Goal: Information Seeking & Learning: Learn about a topic

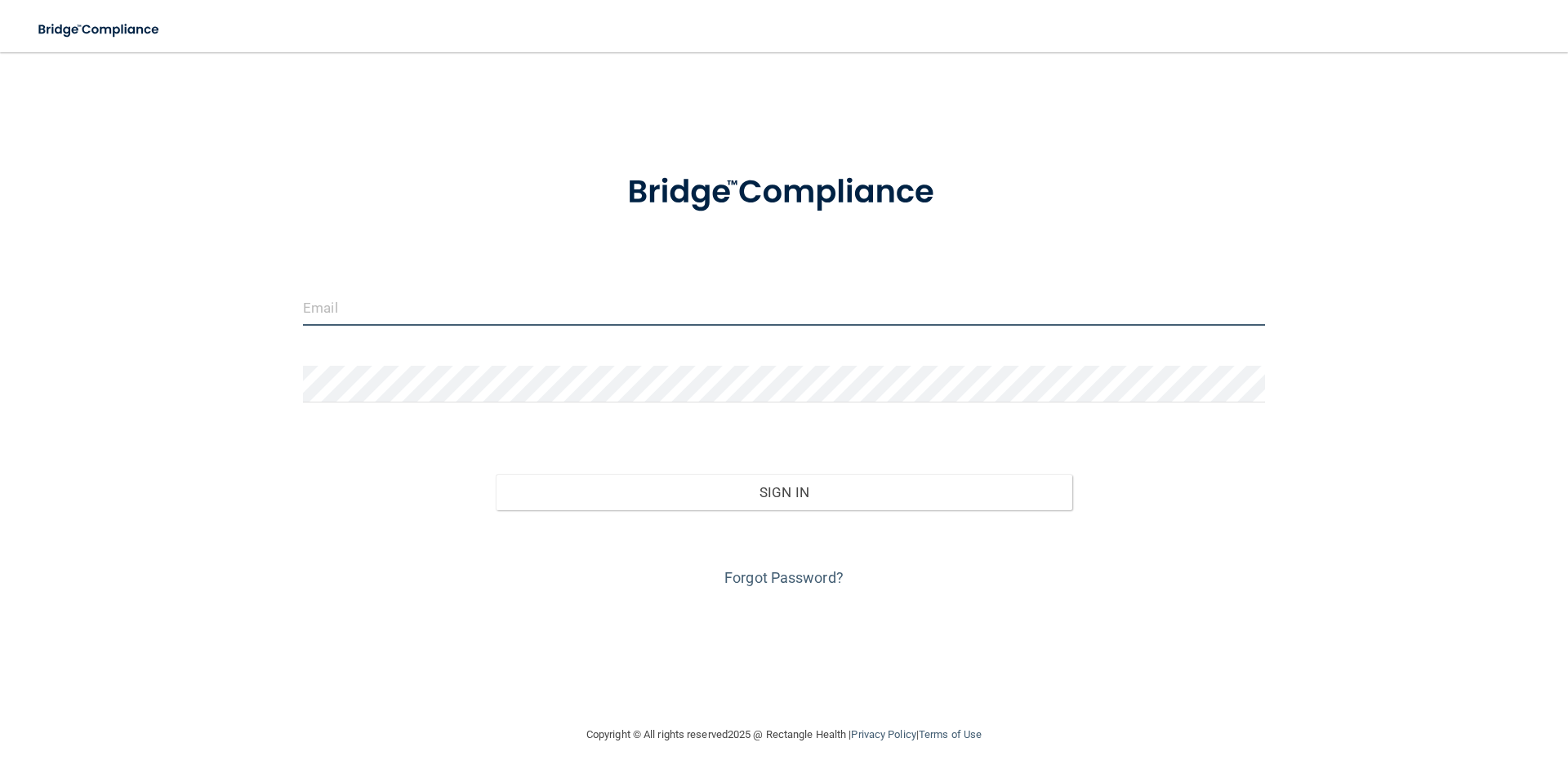
click at [600, 322] on input "email" at bounding box center [784, 307] width 962 height 37
type input "brandi.swett@timberlanesmile.com"
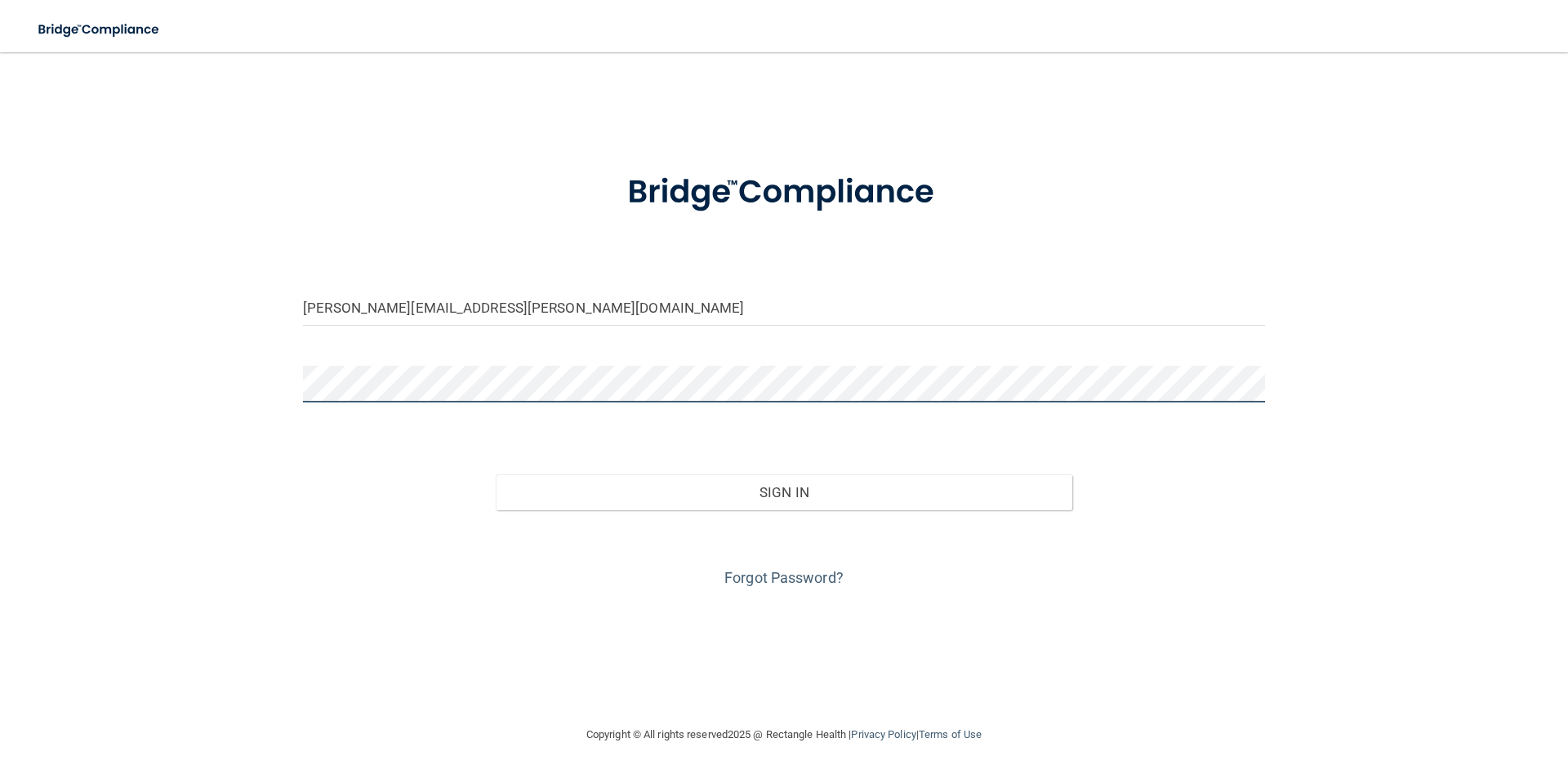
click at [496, 474] on button "Sign In" at bounding box center [784, 492] width 577 height 36
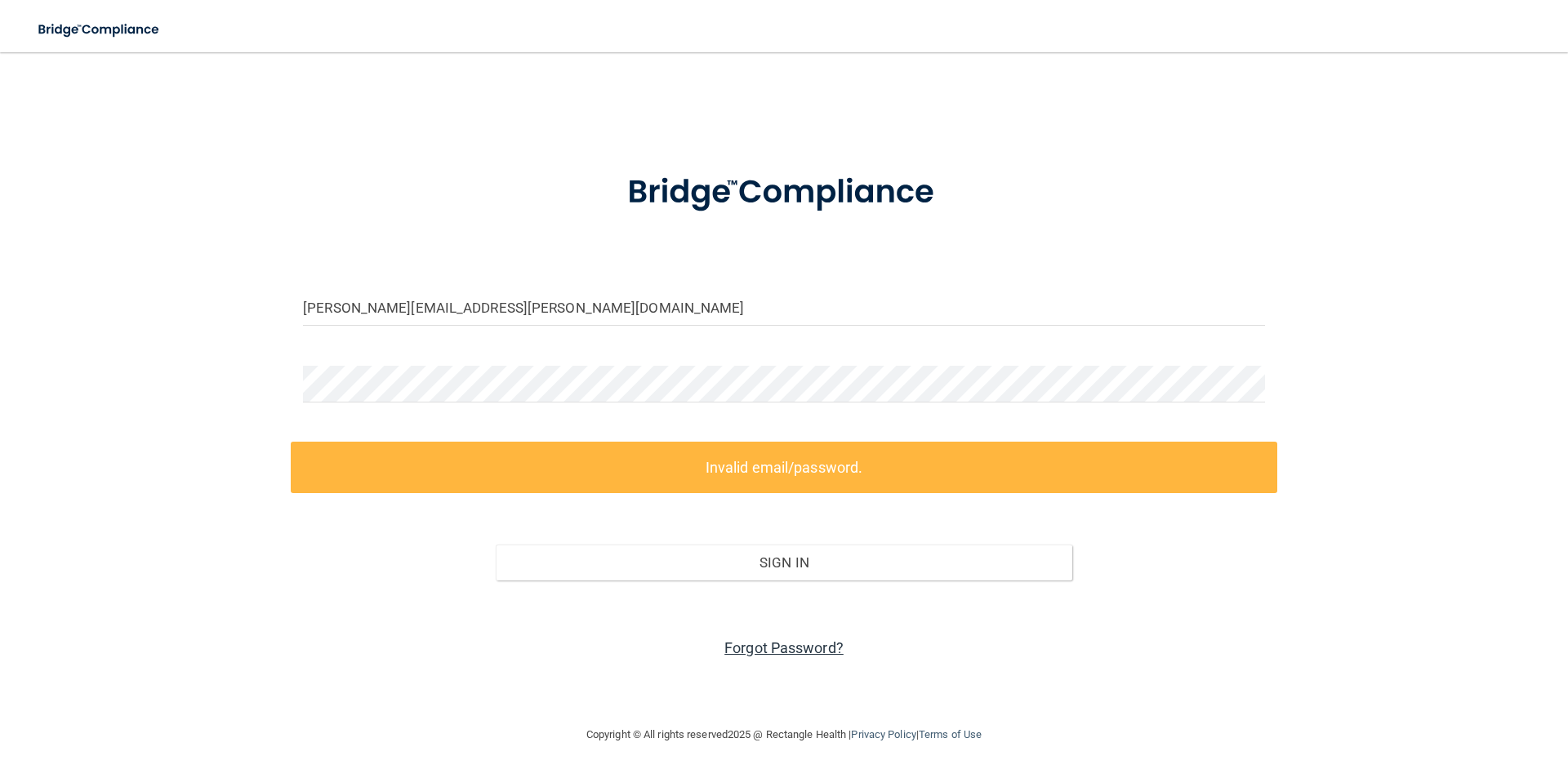
click at [804, 651] on link "Forgot Password?" at bounding box center [784, 648] width 120 height 17
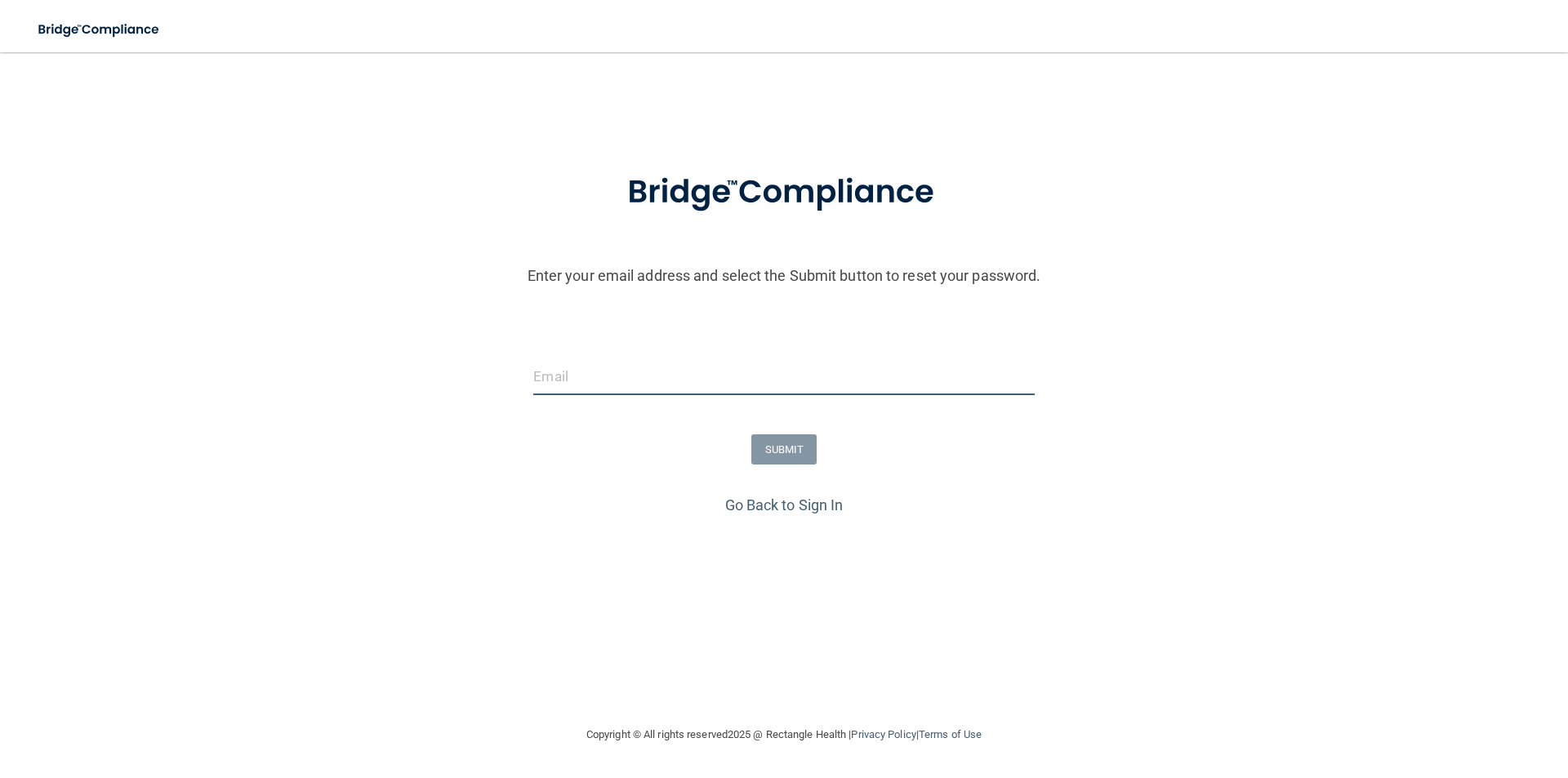
click at [667, 385] on input "email" at bounding box center [783, 377] width 500 height 37
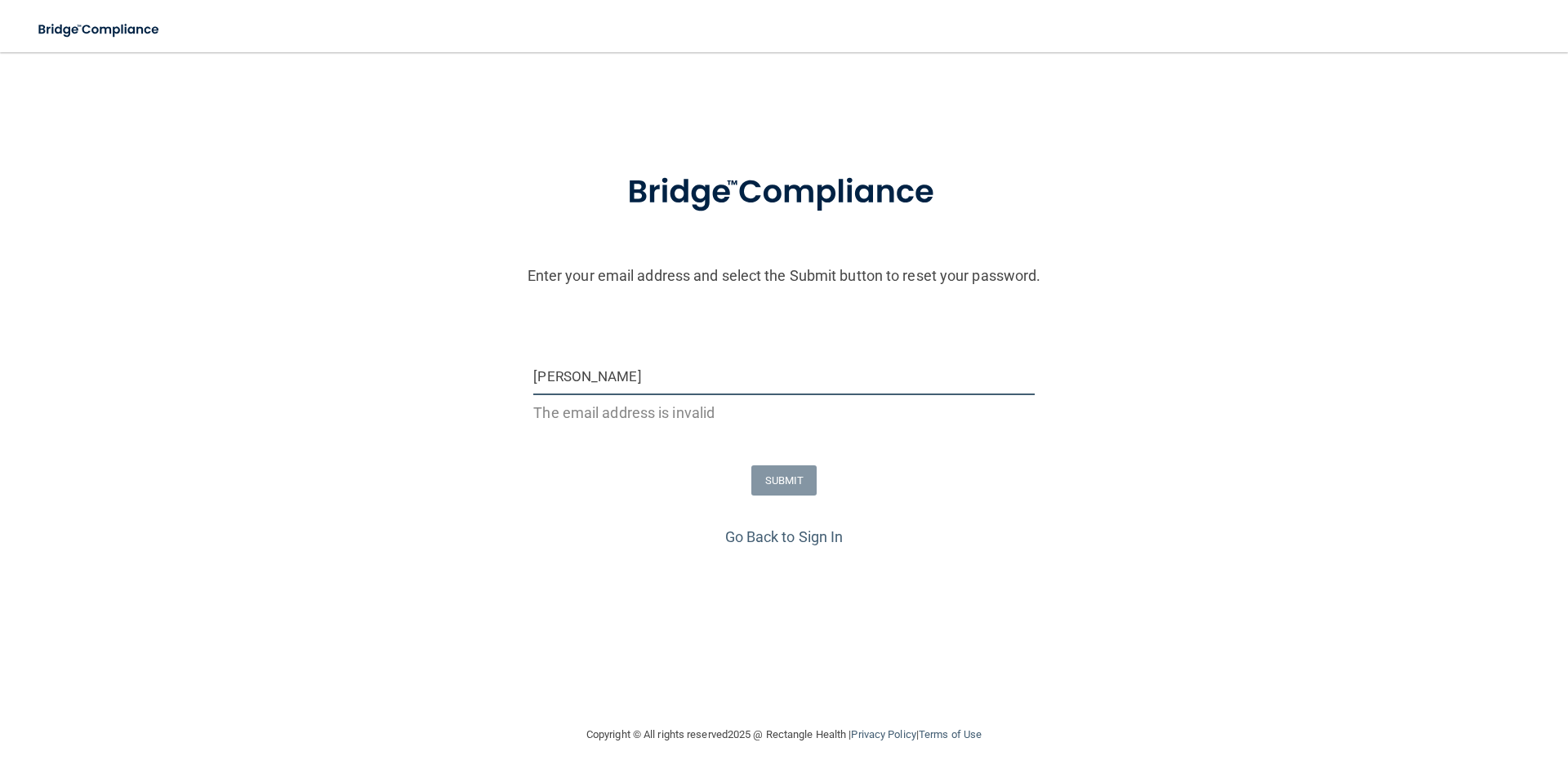
type input "[PERSON_NAME][EMAIL_ADDRESS][PERSON_NAME][DOMAIN_NAME]"
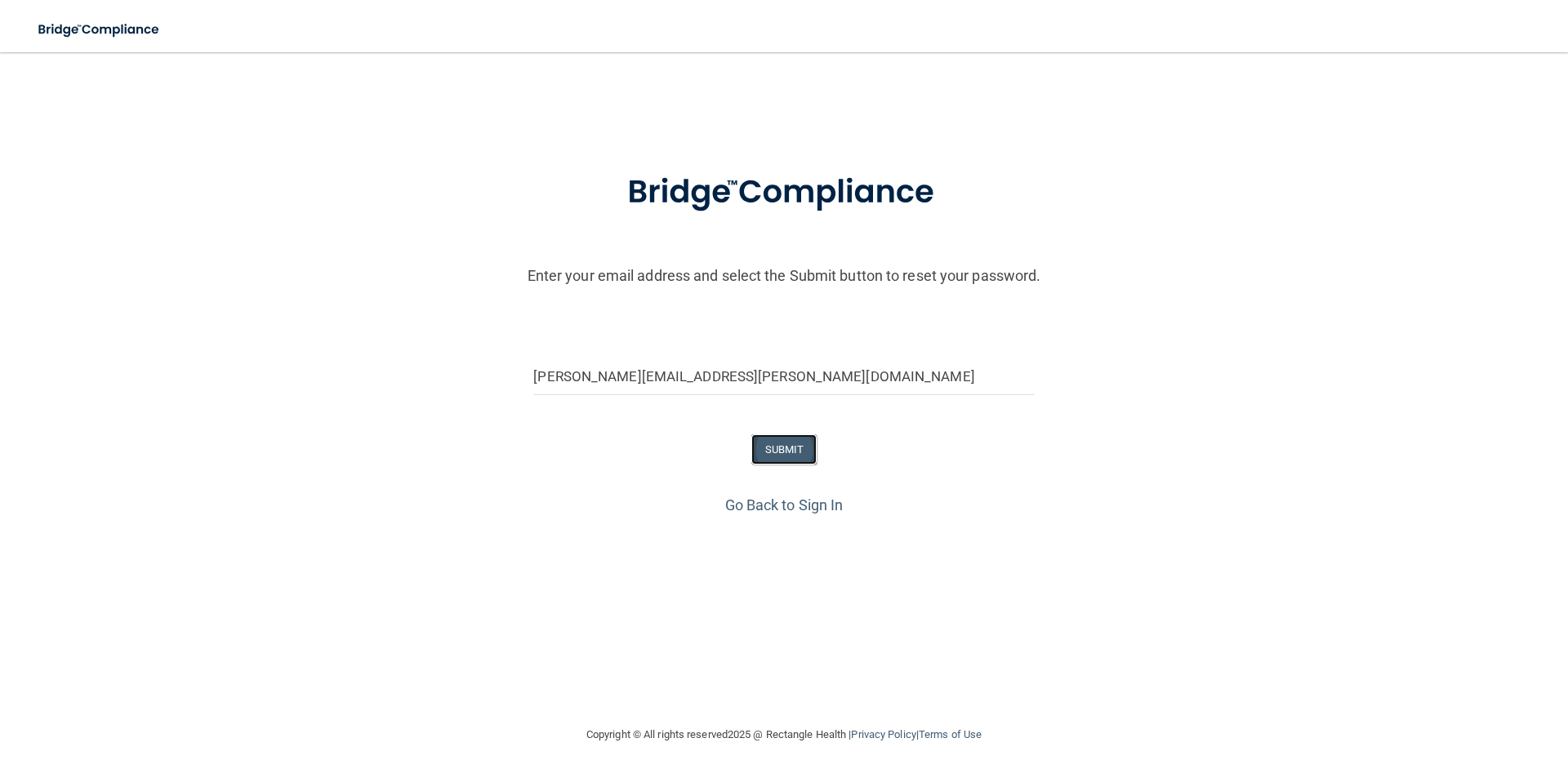
click at [794, 450] on button "SUBMIT" at bounding box center [784, 449] width 66 height 30
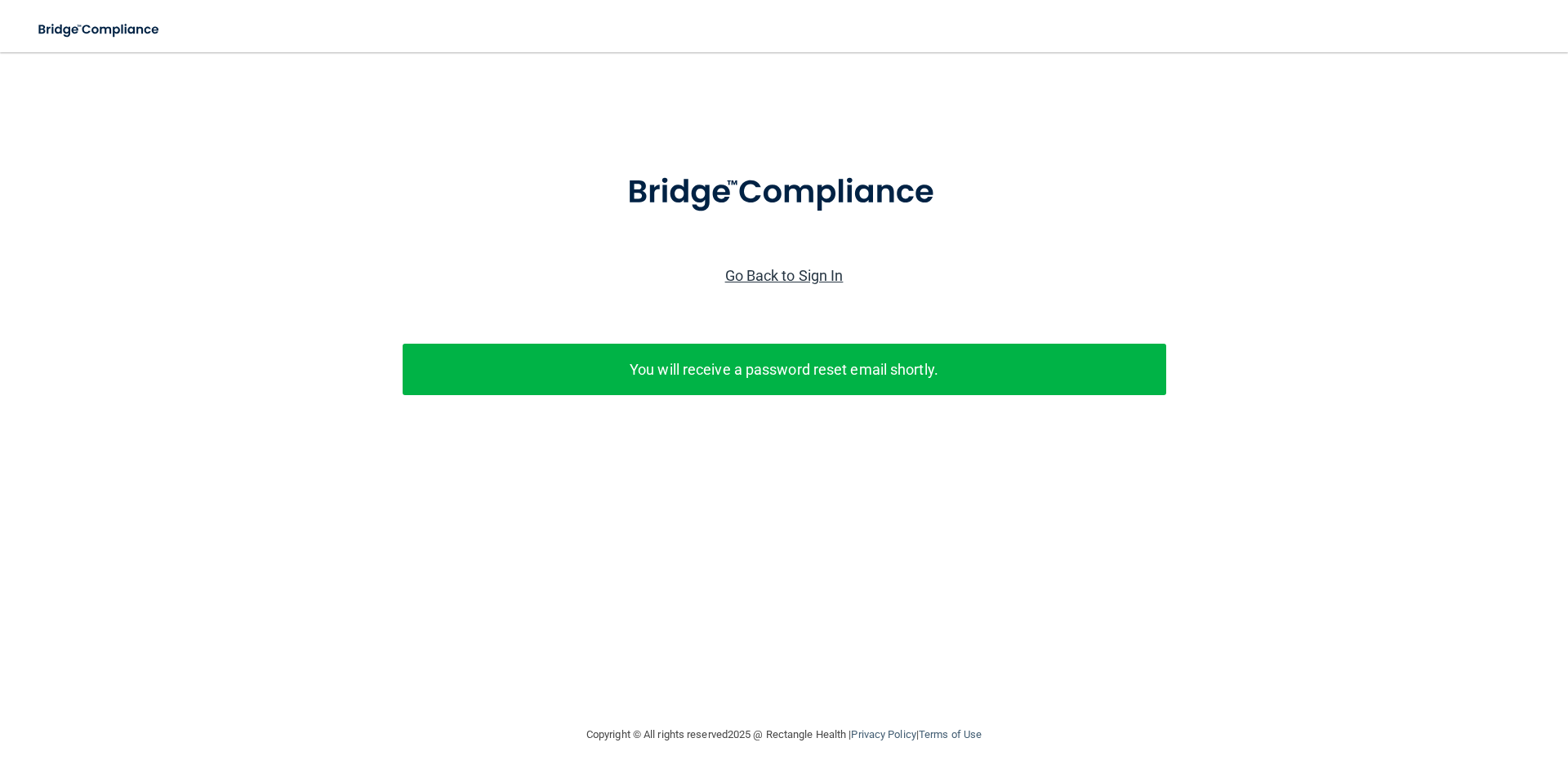
click at [789, 269] on link "Go Back to Sign In" at bounding box center [784, 275] width 119 height 17
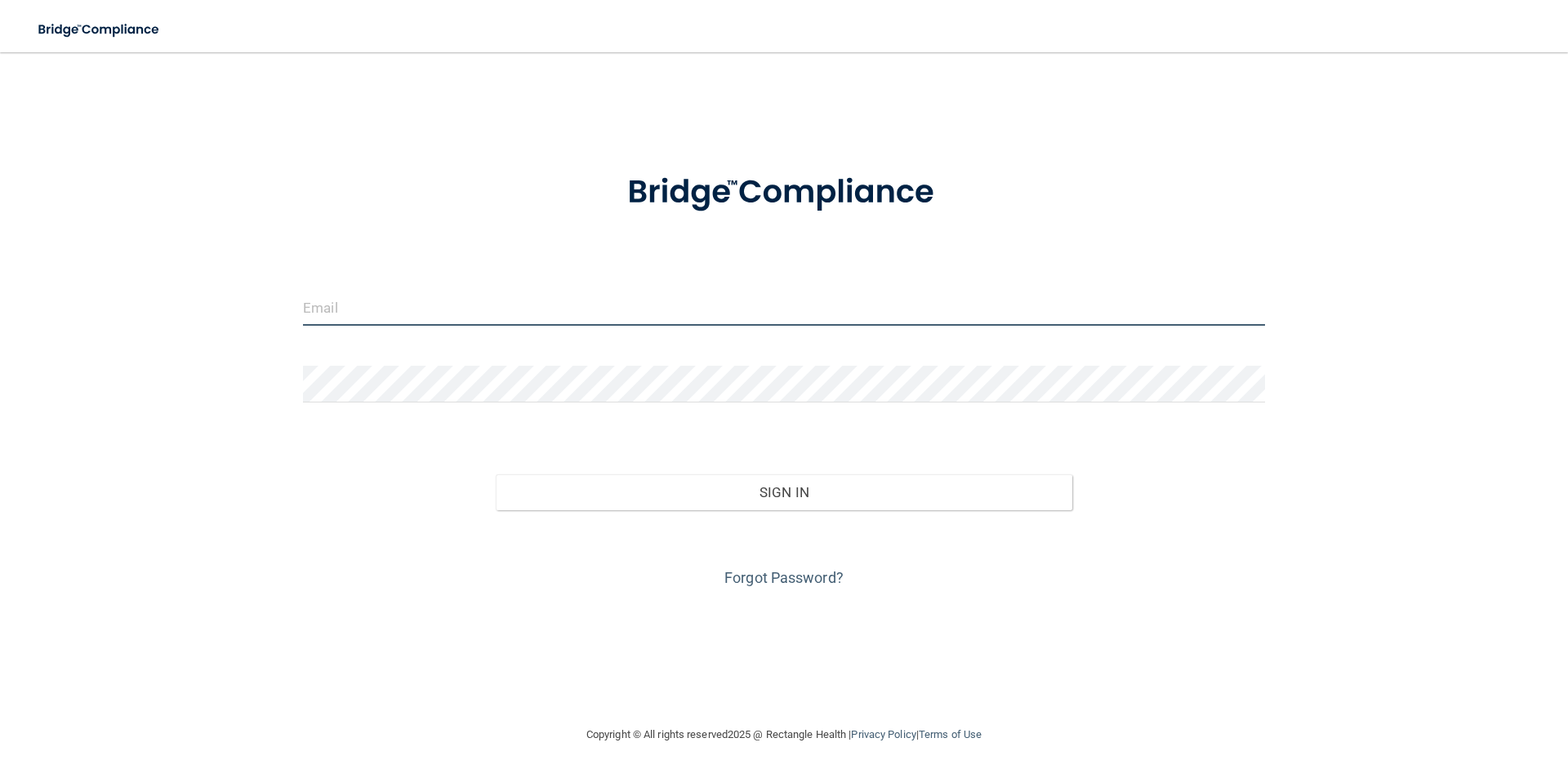
click at [419, 317] on input "email" at bounding box center [784, 307] width 962 height 37
type input "[PERSON_NAME][EMAIL_ADDRESS][PERSON_NAME][DOMAIN_NAME]"
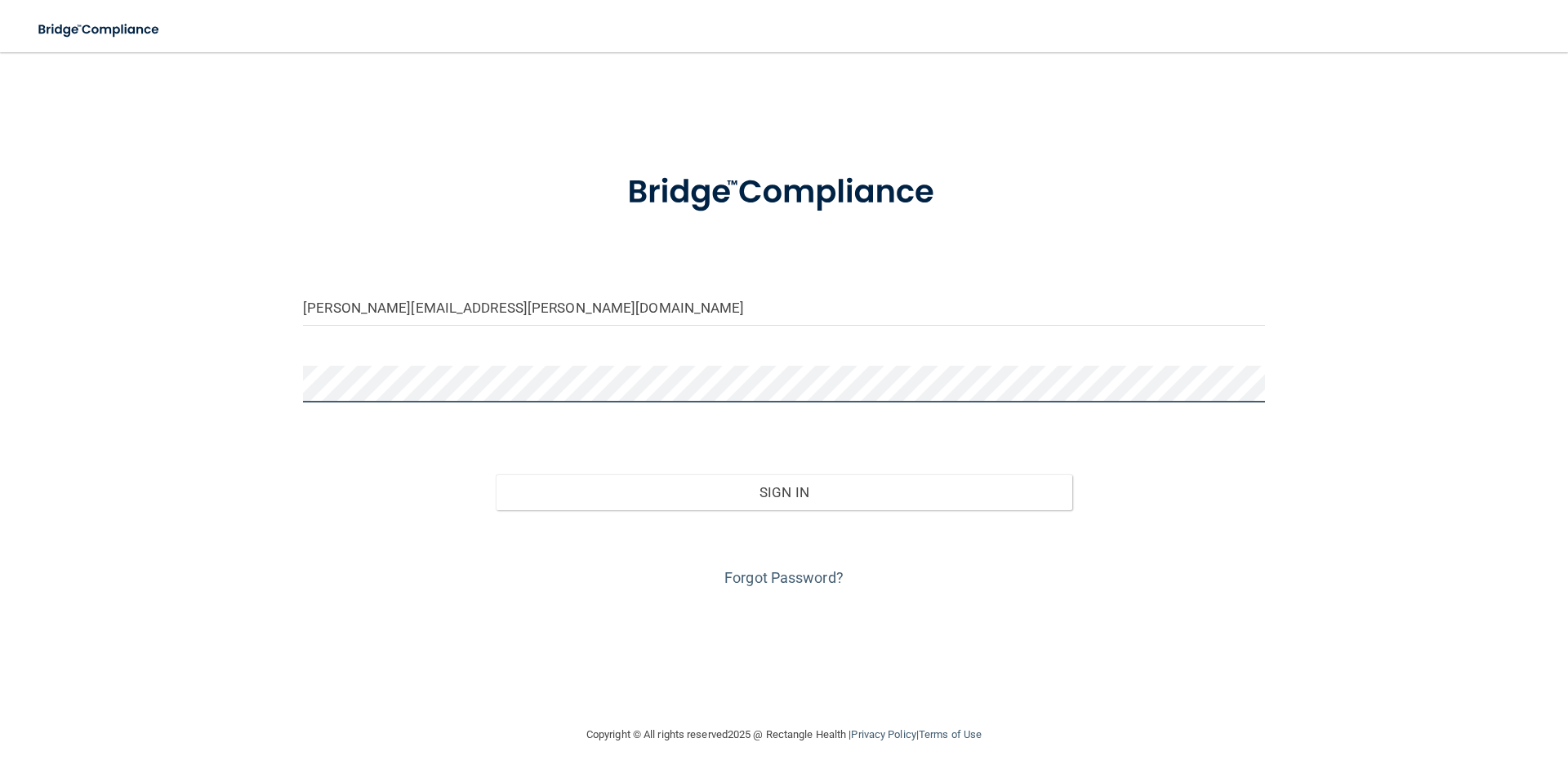
click at [496, 474] on button "Sign In" at bounding box center [784, 492] width 577 height 36
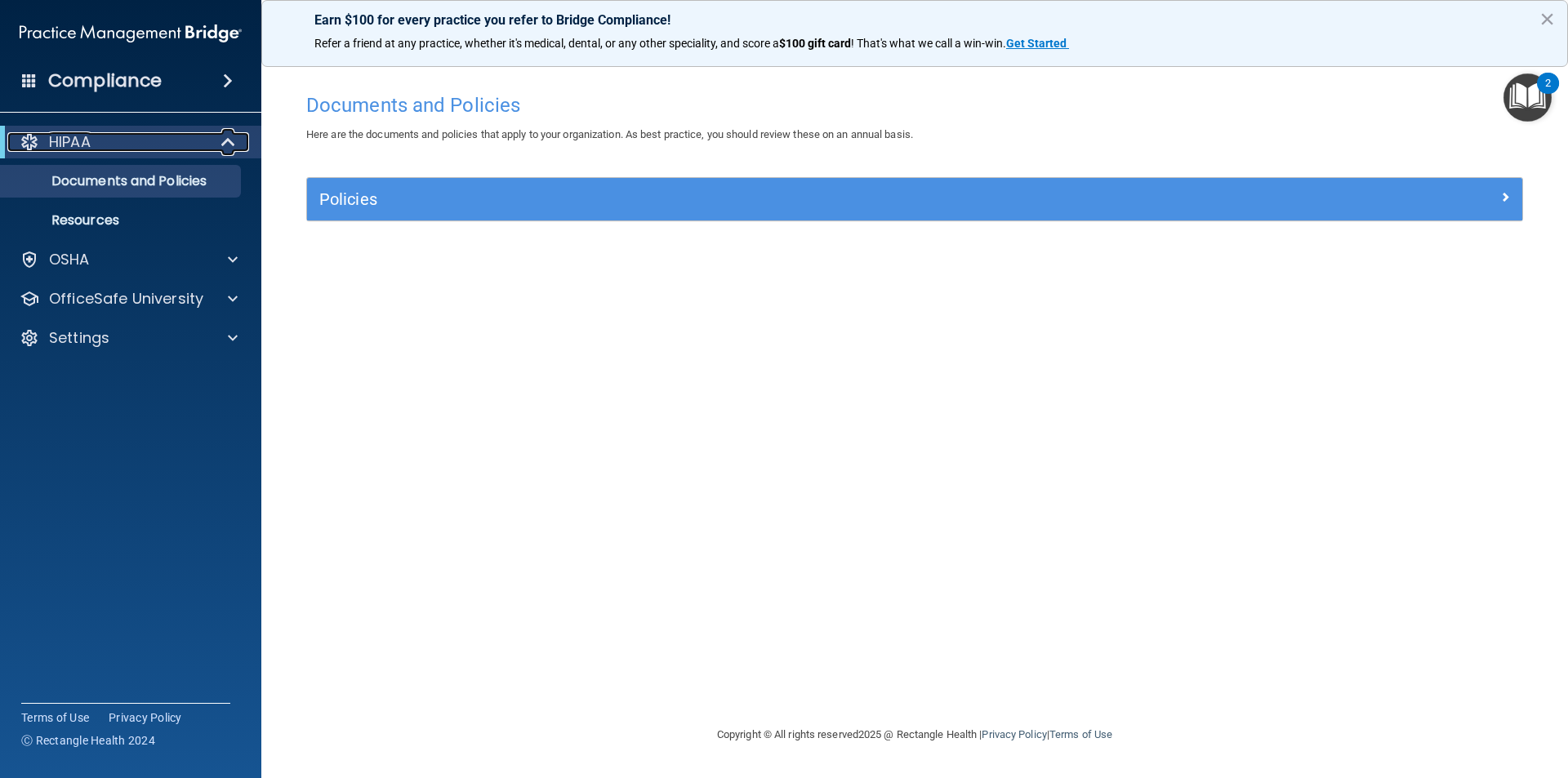
click at [142, 143] on div "HIPAA" at bounding box center [108, 142] width 201 height 20
click at [159, 140] on div "HIPAA" at bounding box center [108, 142] width 201 height 20
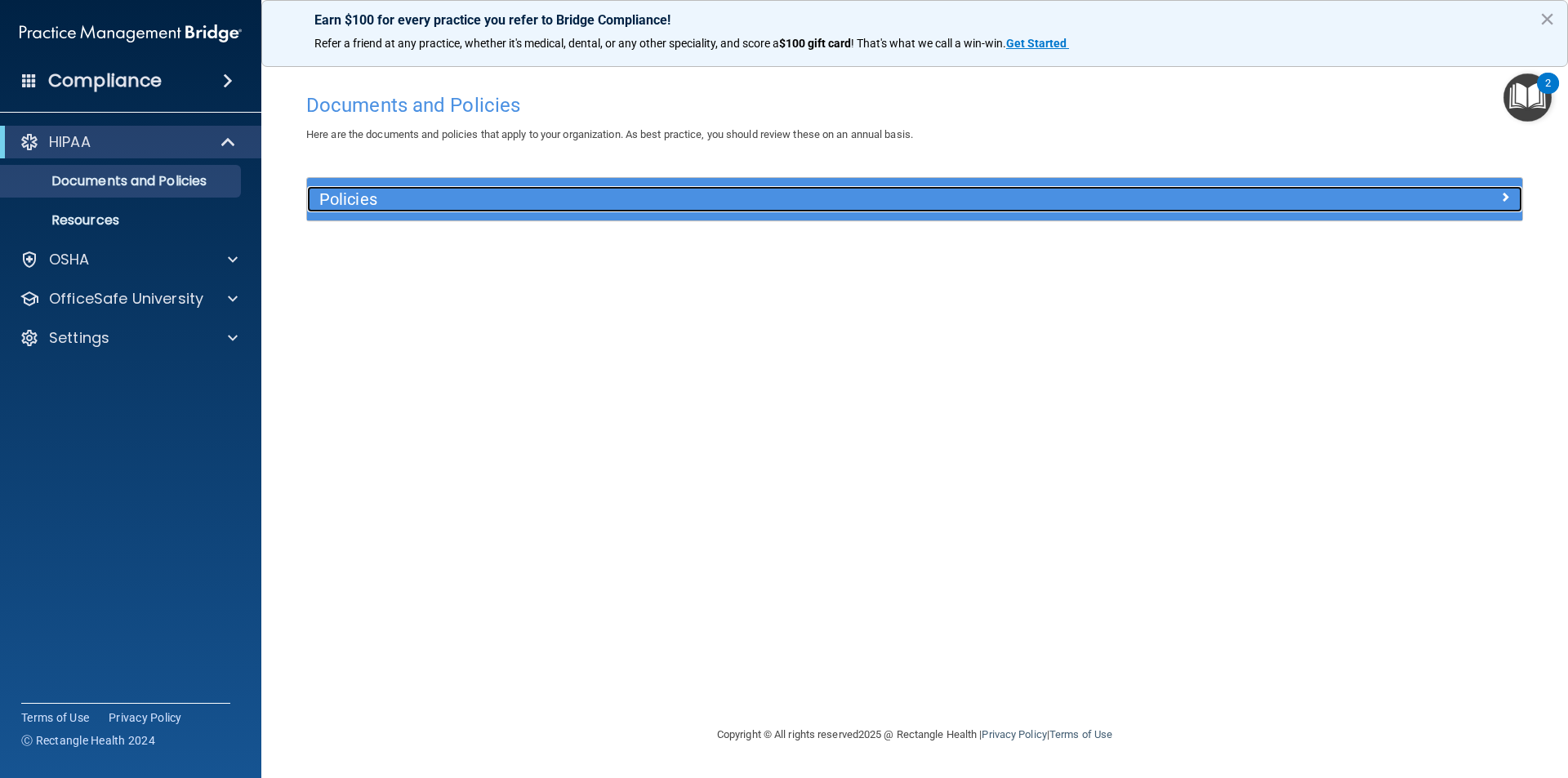
click at [515, 210] on div "Policies" at bounding box center [762, 199] width 912 height 26
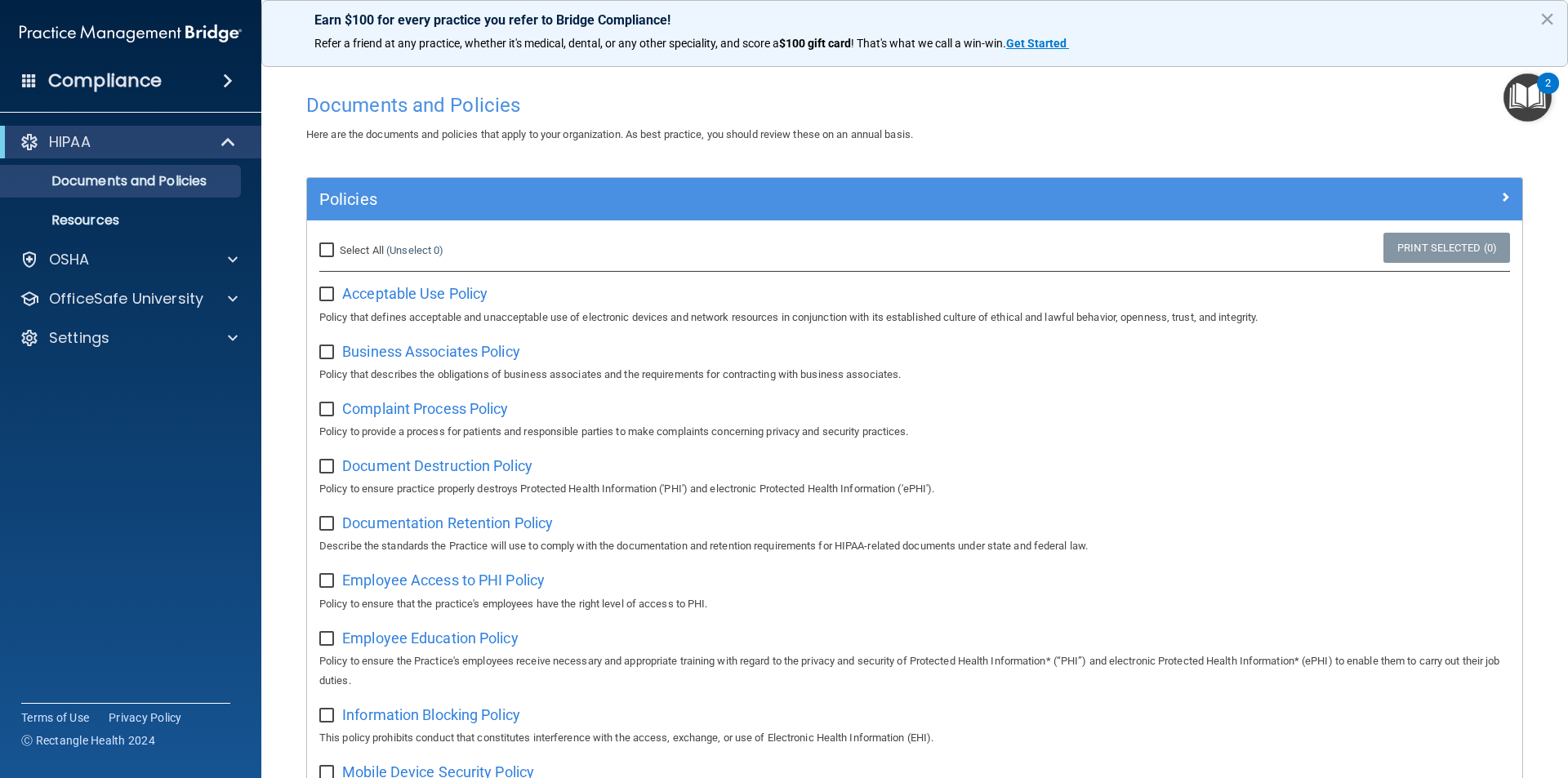
click at [331, 253] on input "Select All (Unselect 0) Unselect All" at bounding box center [328, 250] width 19 height 13
checkbox input "true"
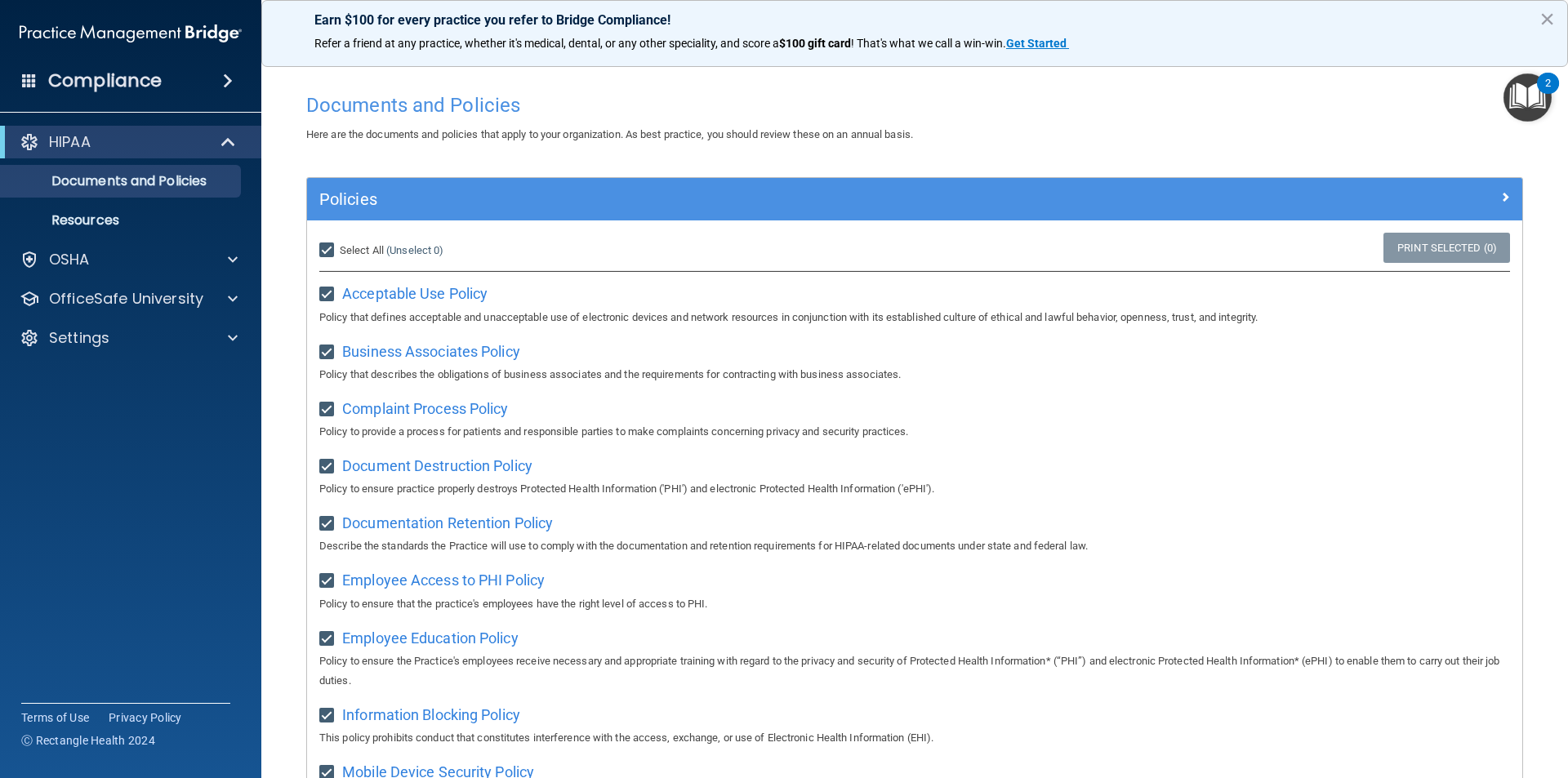
checkbox input "true"
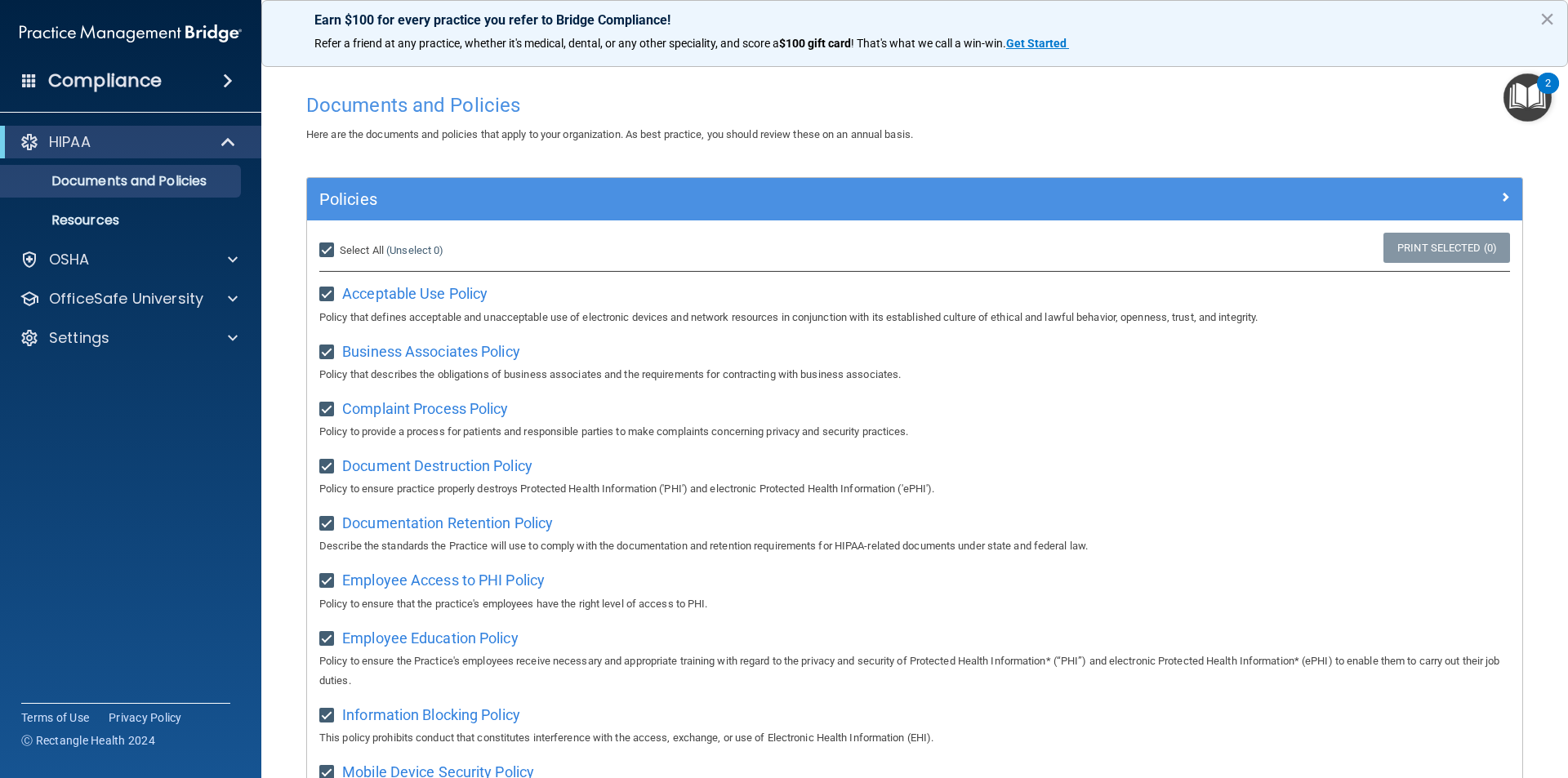
checkbox input "true"
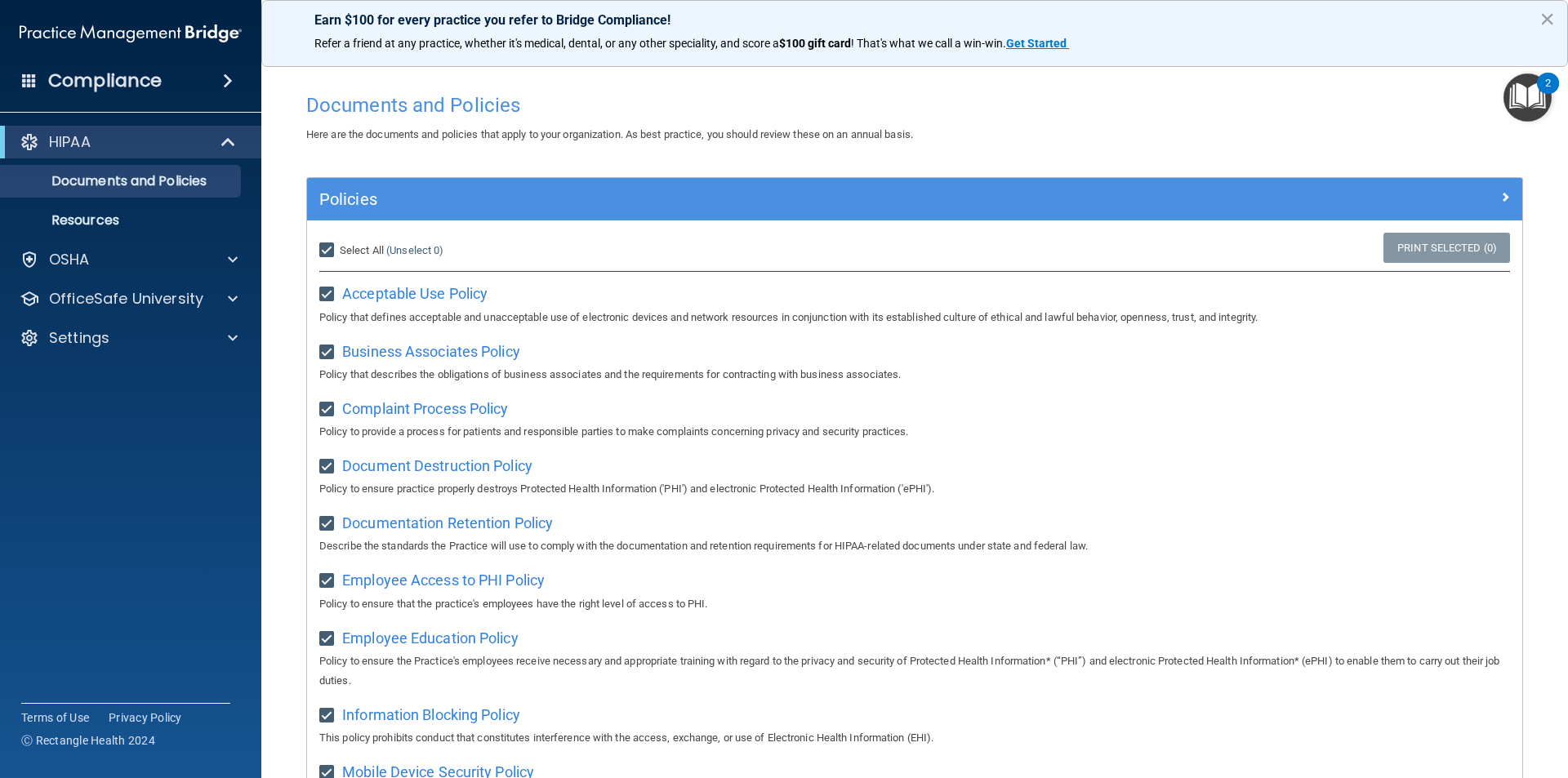
checkbox input "true"
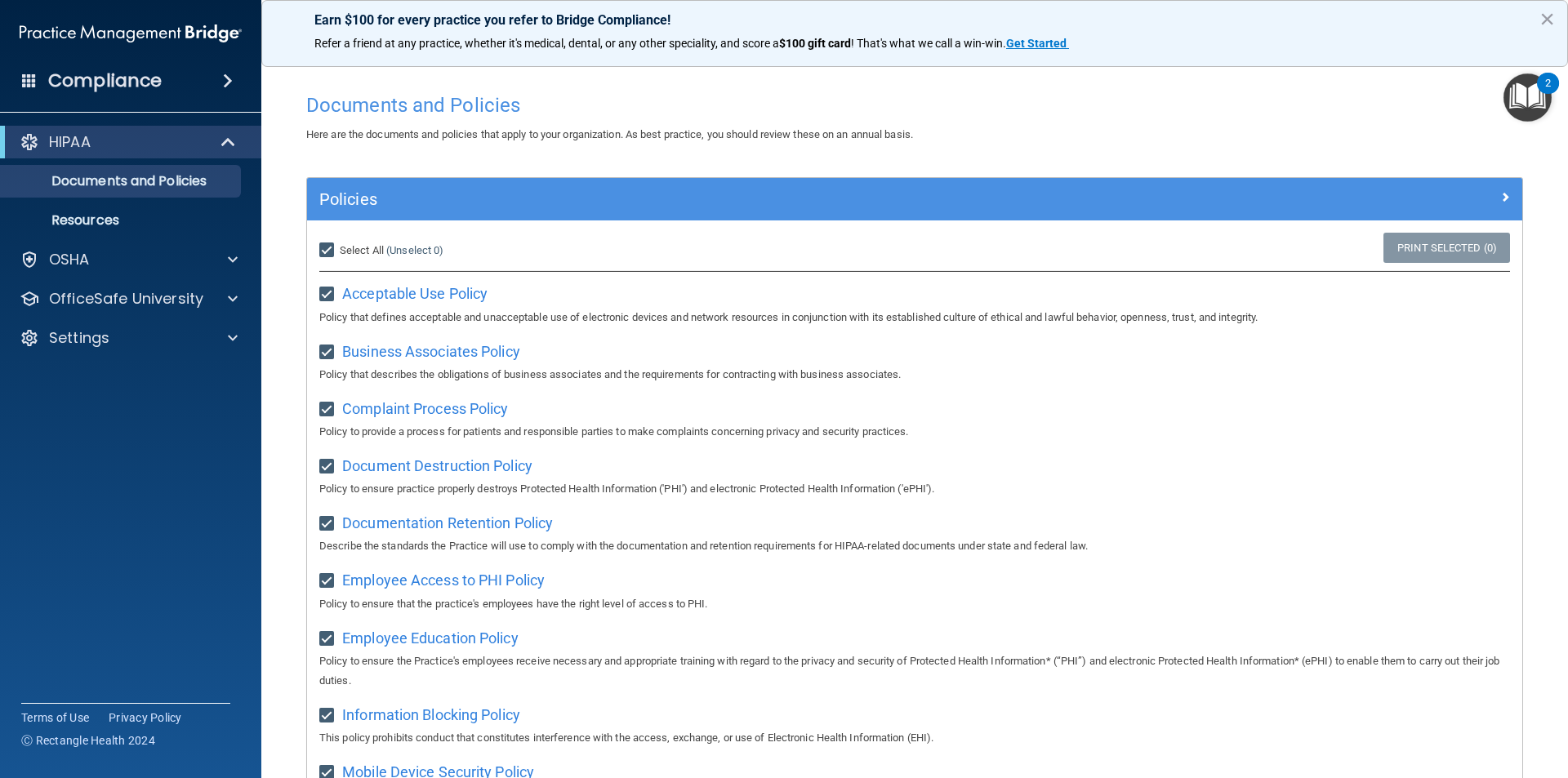
checkbox input "true"
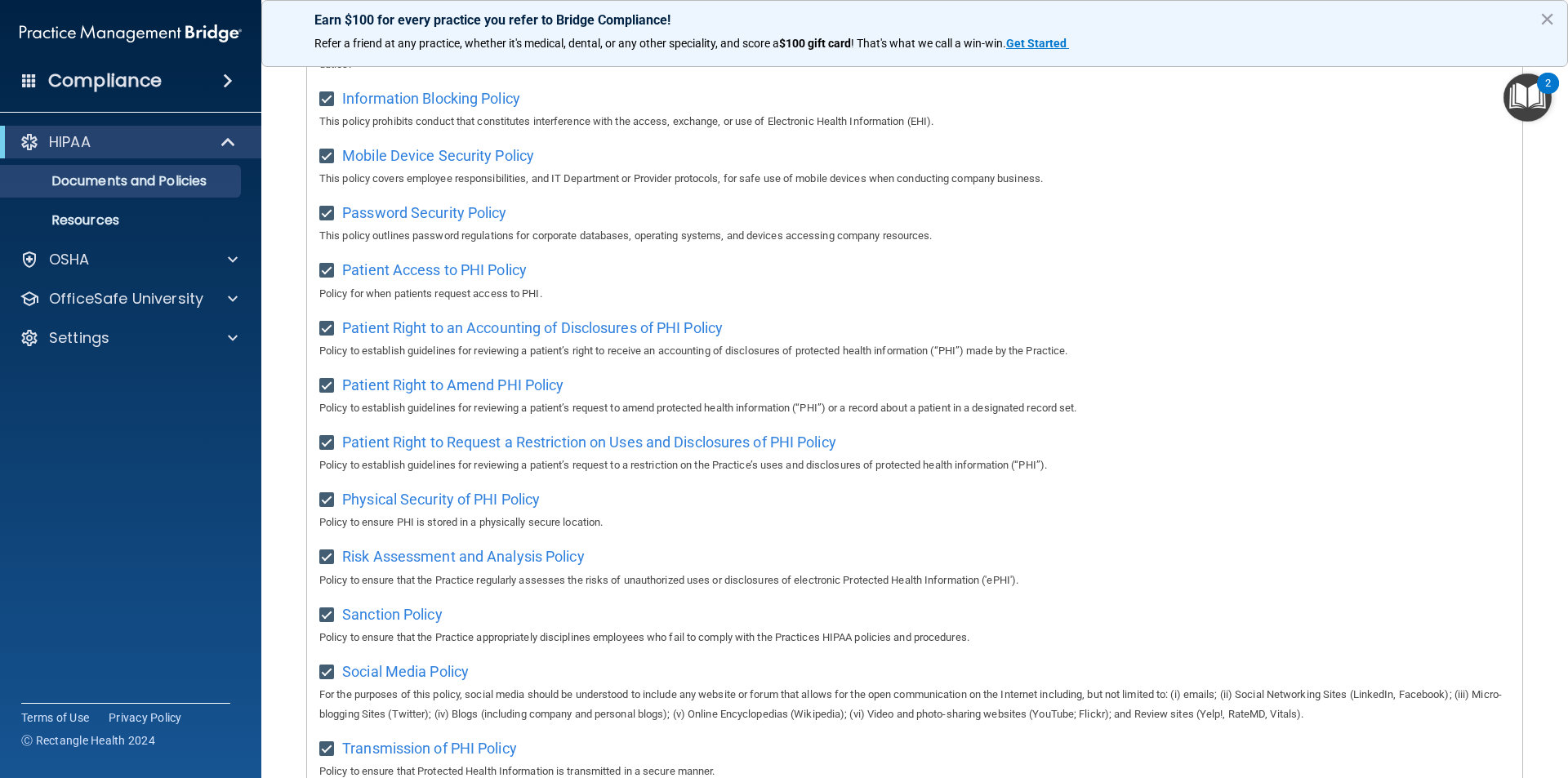
scroll to position [860, 0]
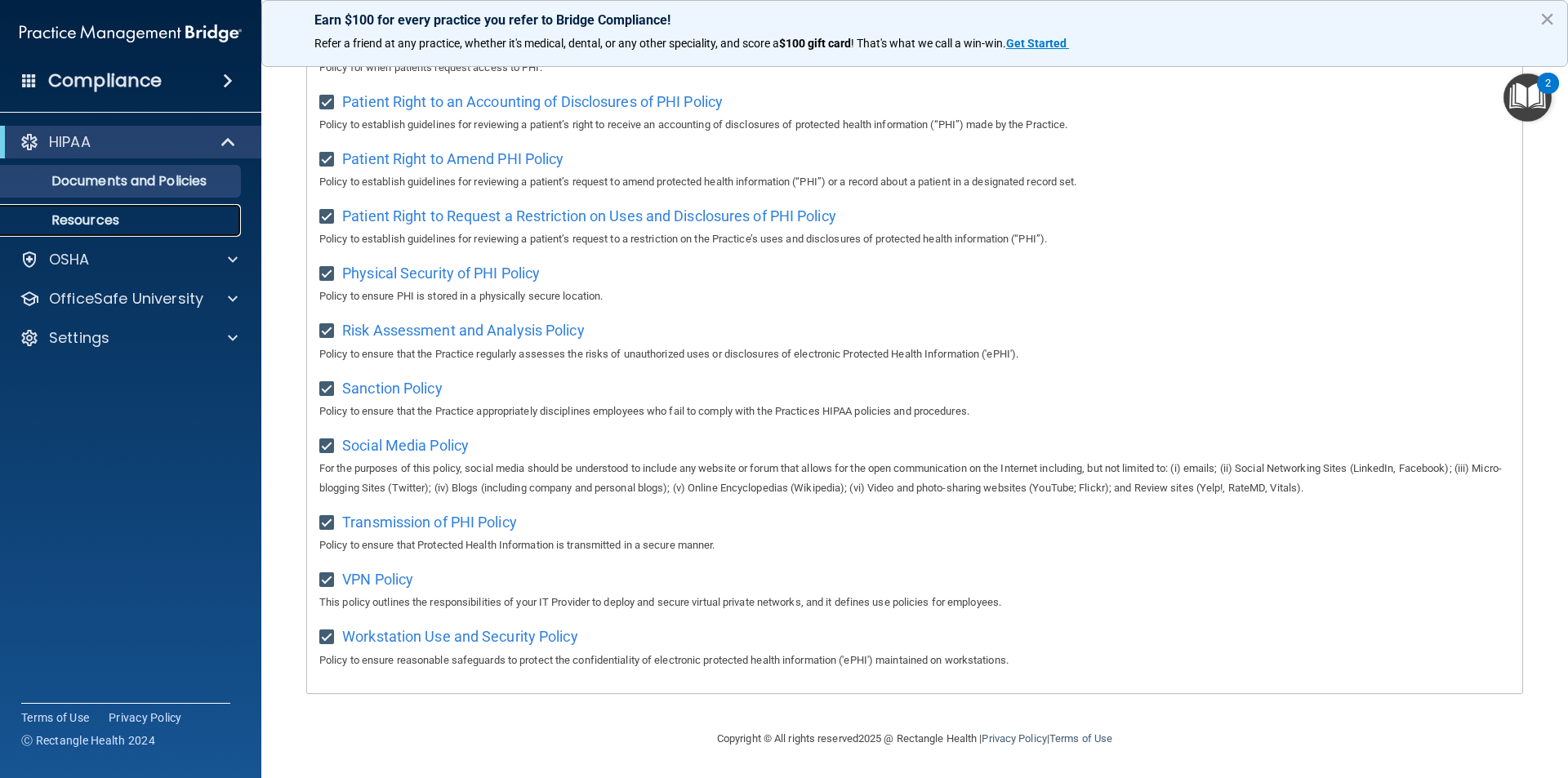
click at [122, 230] on link "Resources" at bounding box center [113, 220] width 257 height 33
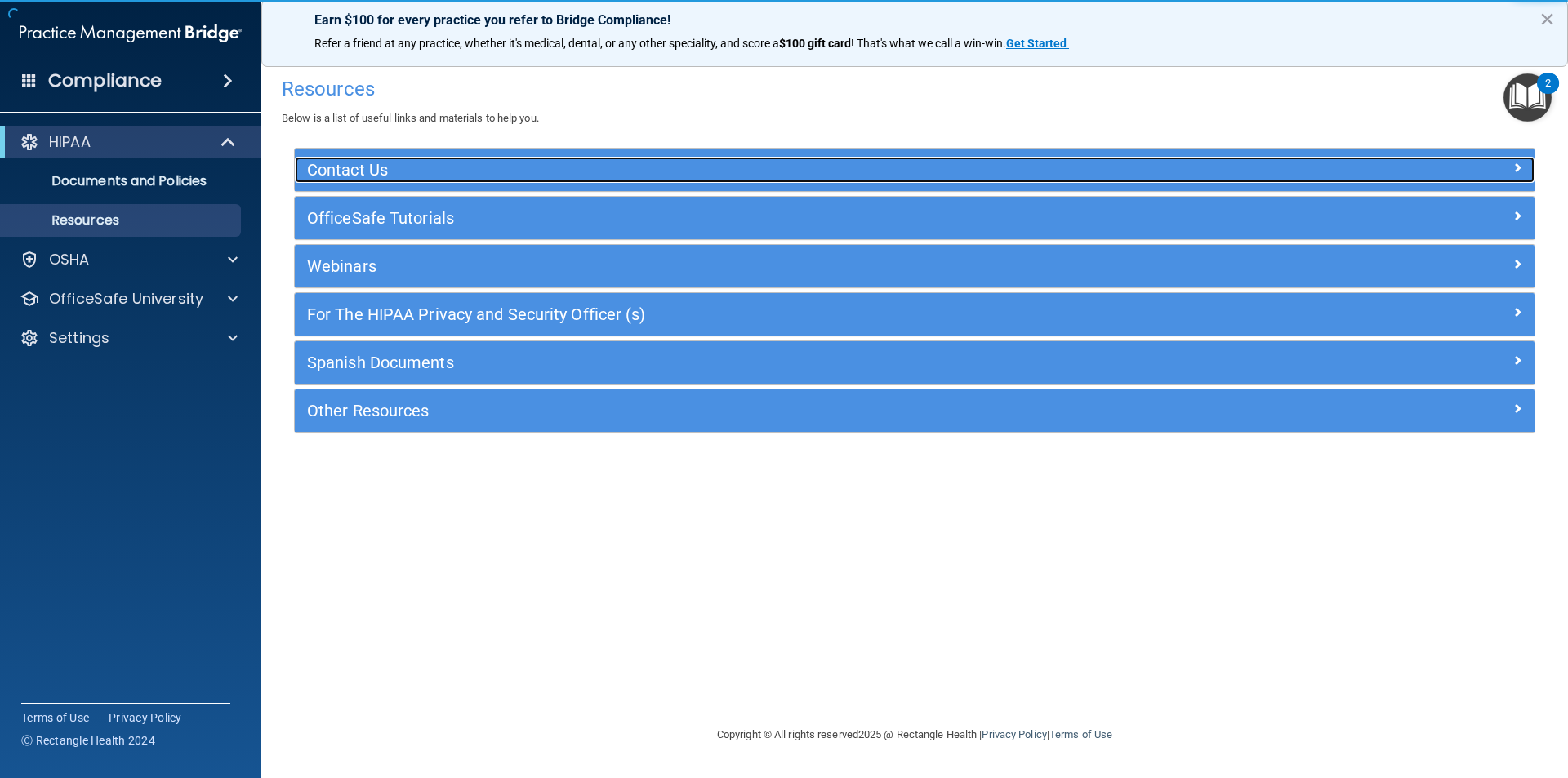
drag, startPoint x: 387, startPoint y: 162, endPoint x: 405, endPoint y: 169, distance: 19.3
click at [388, 162] on h5 "Contact Us" at bounding box center [759, 169] width 906 height 18
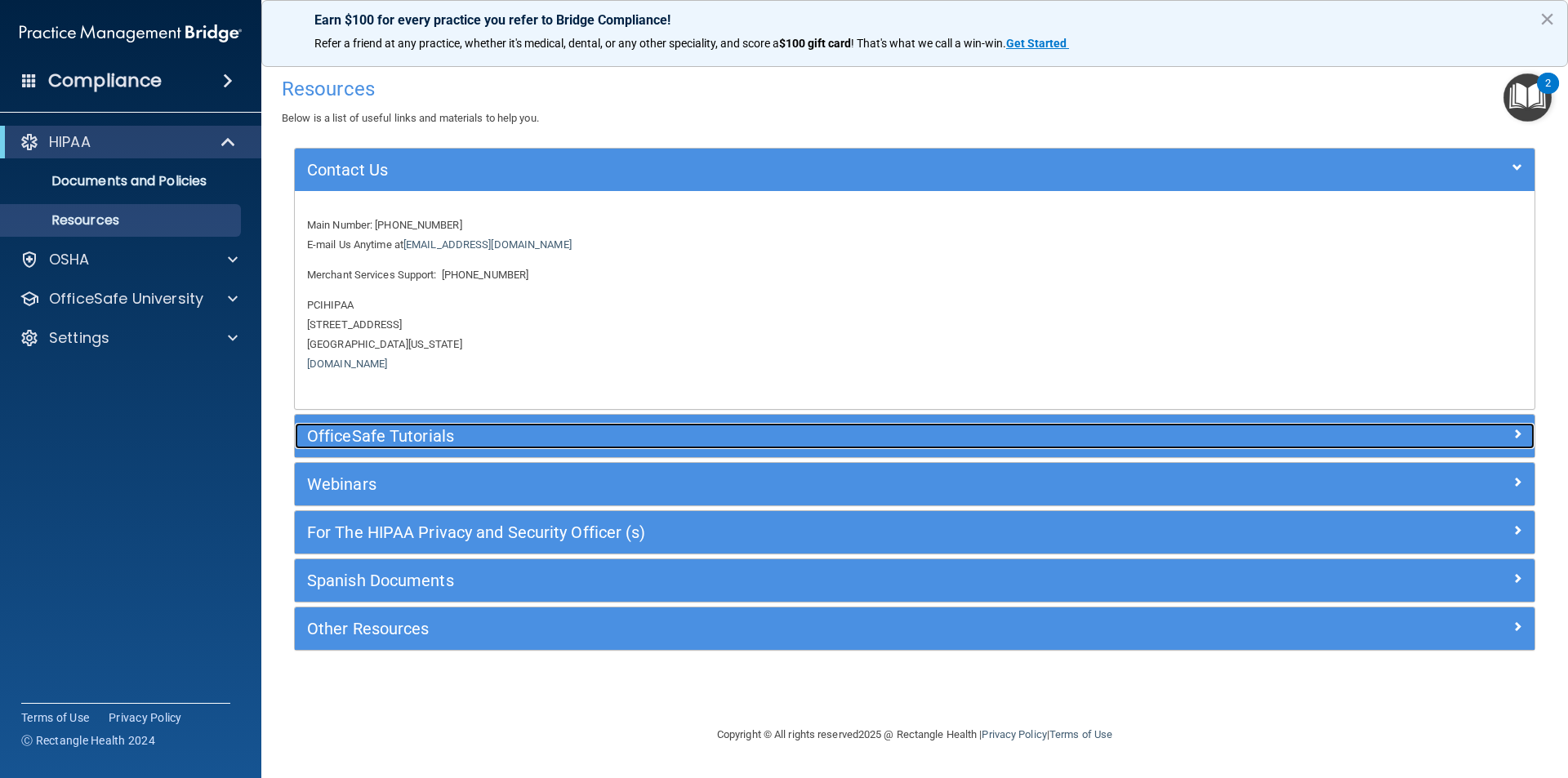
click at [404, 423] on div "OfficeSafe Tutorials" at bounding box center [760, 436] width 930 height 26
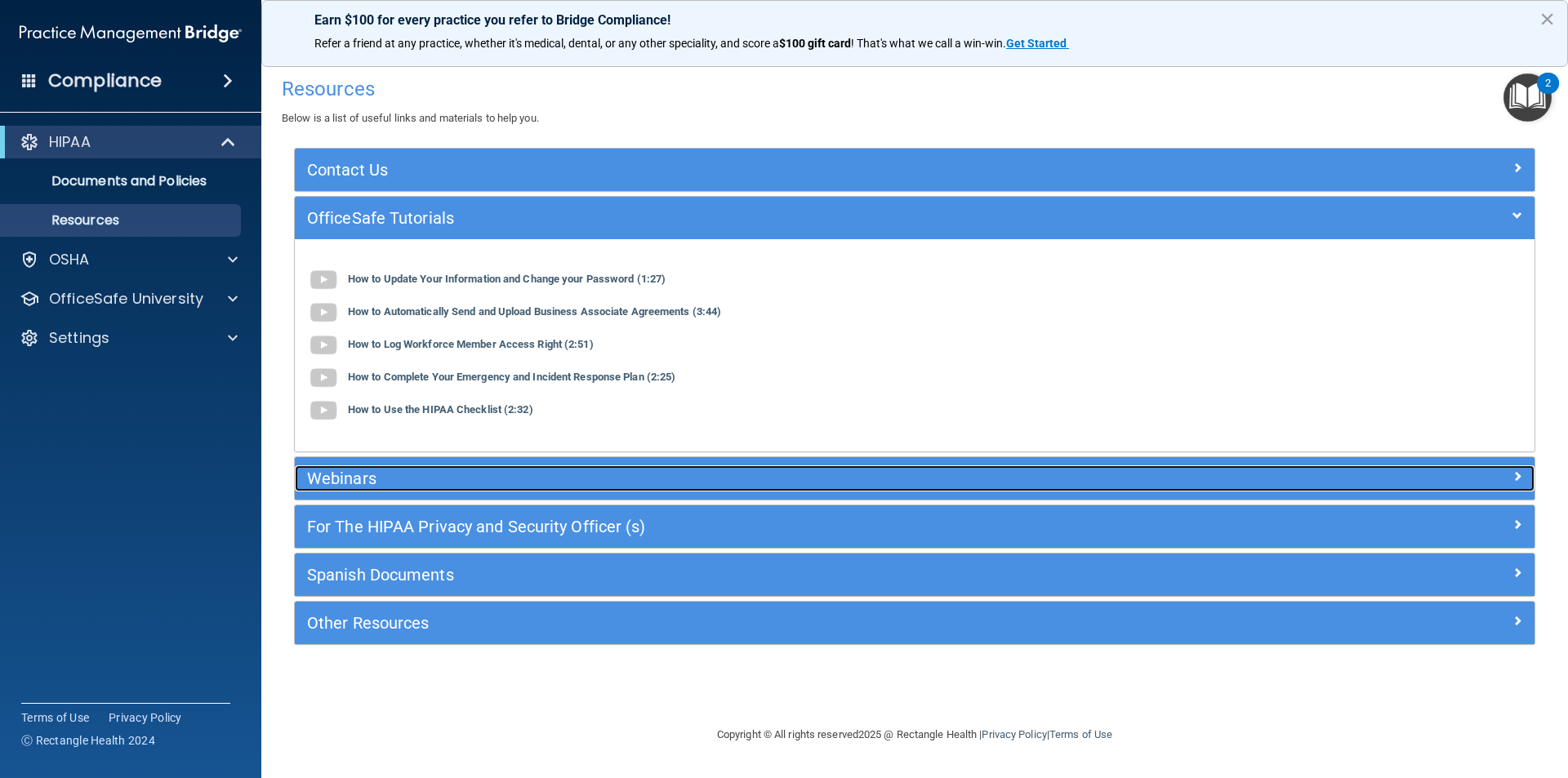
click at [383, 489] on div "Webinars" at bounding box center [760, 478] width 930 height 26
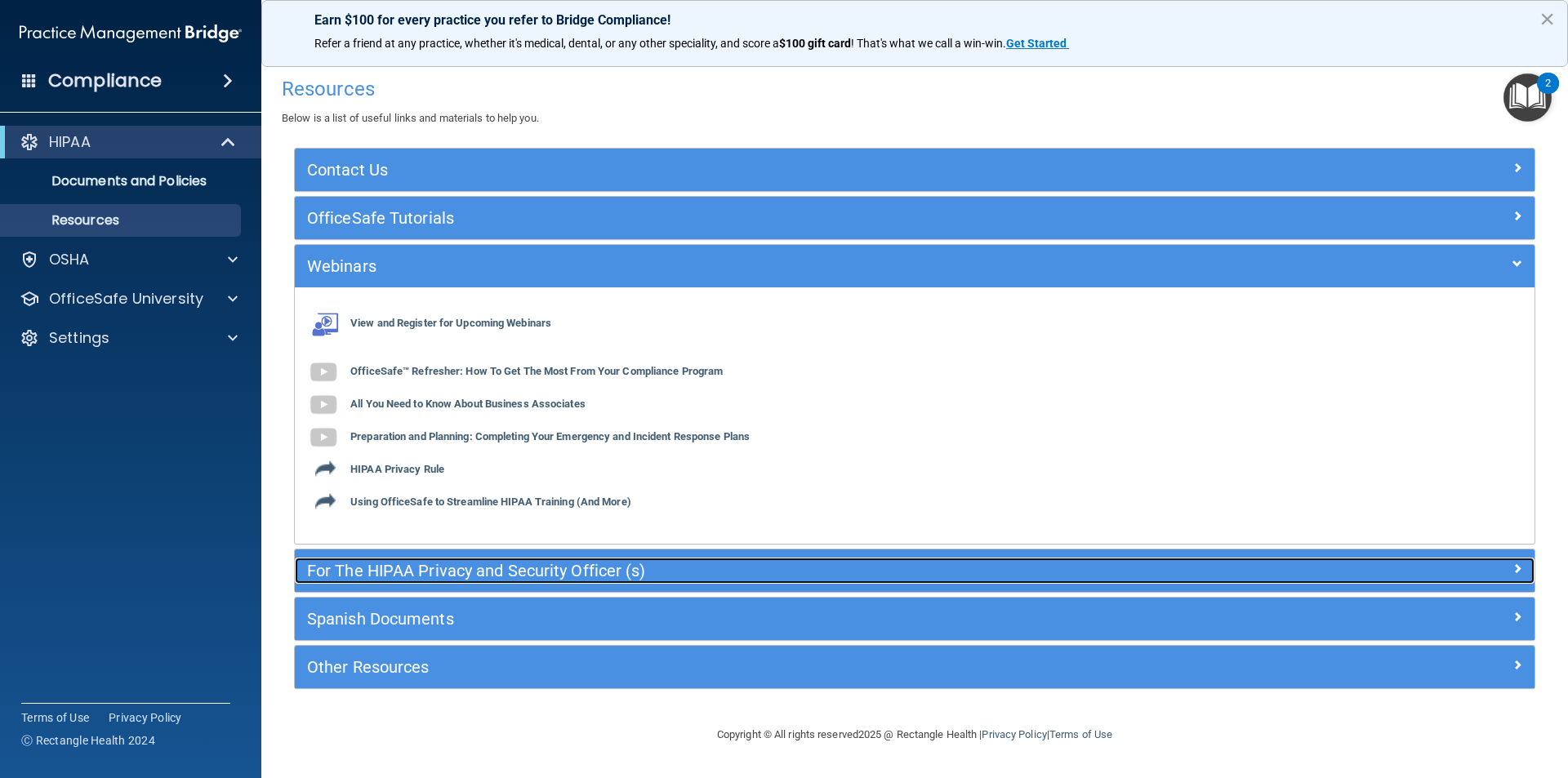
click at [400, 577] on h5 "For The HIPAA Privacy and Security Officer (s)" at bounding box center [759, 571] width 906 height 18
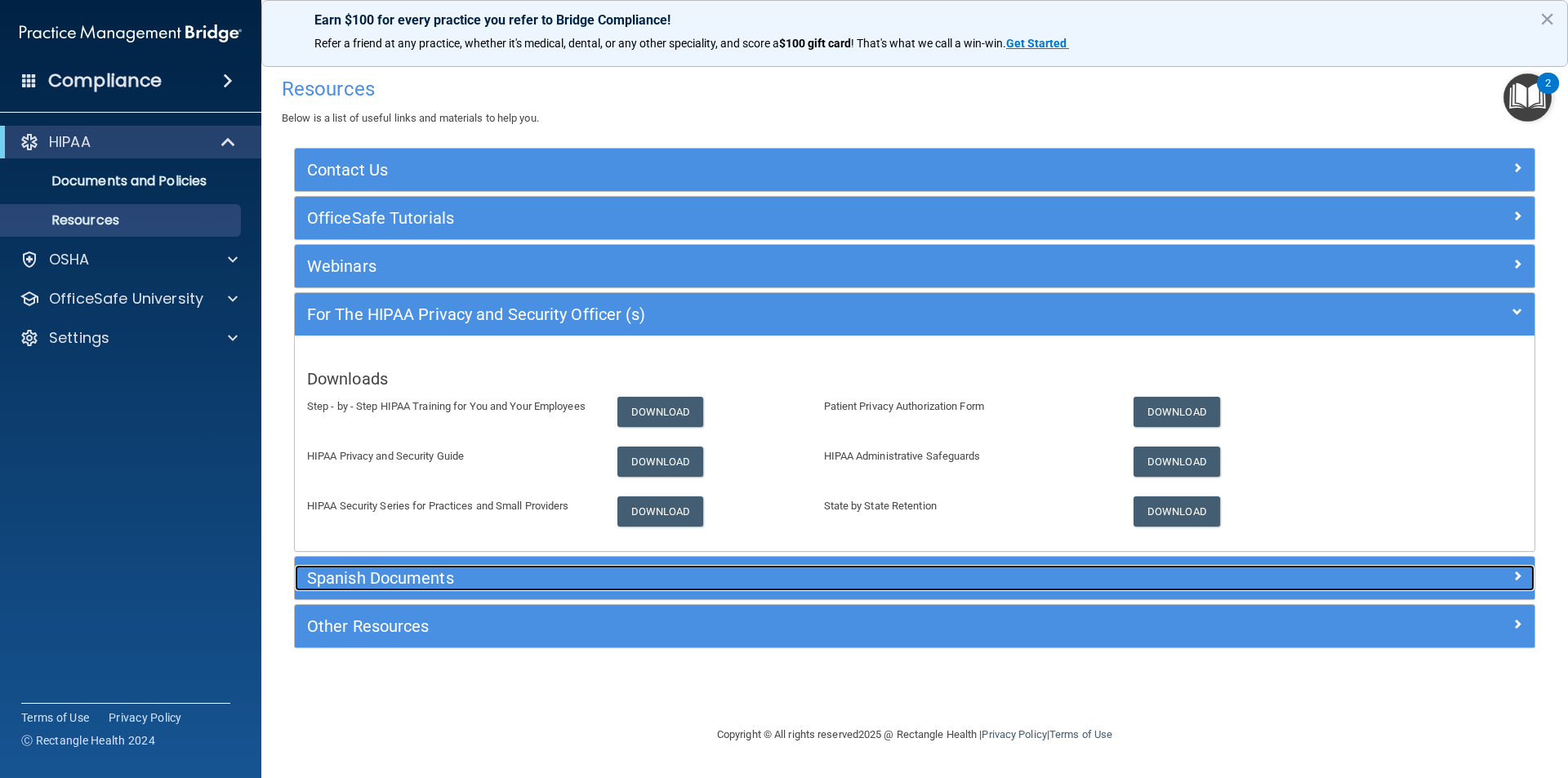
click at [432, 579] on h5 "Spanish Documents" at bounding box center [759, 578] width 906 height 18
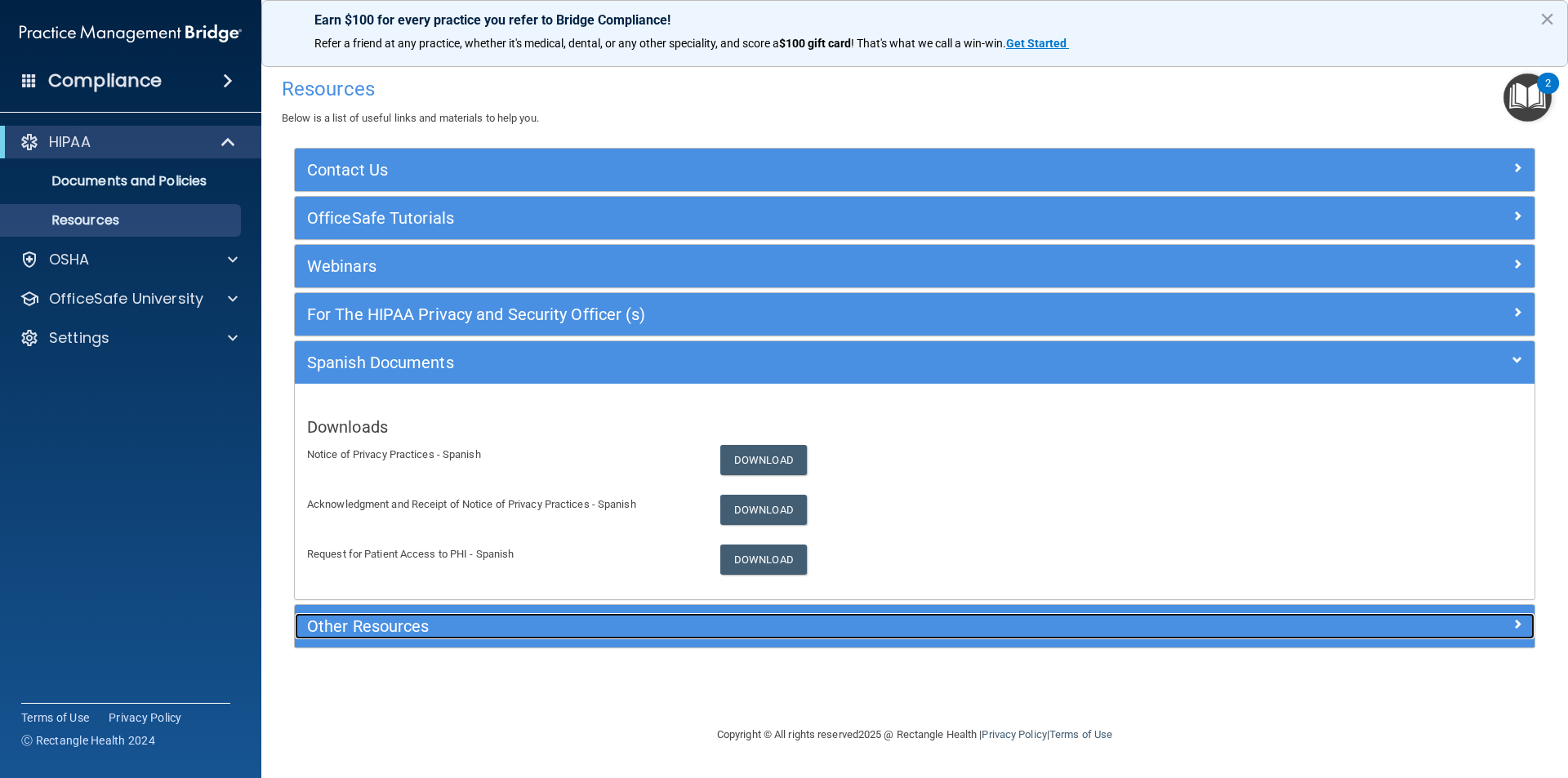
click at [441, 639] on div "Other Resources" at bounding box center [760, 627] width 930 height 26
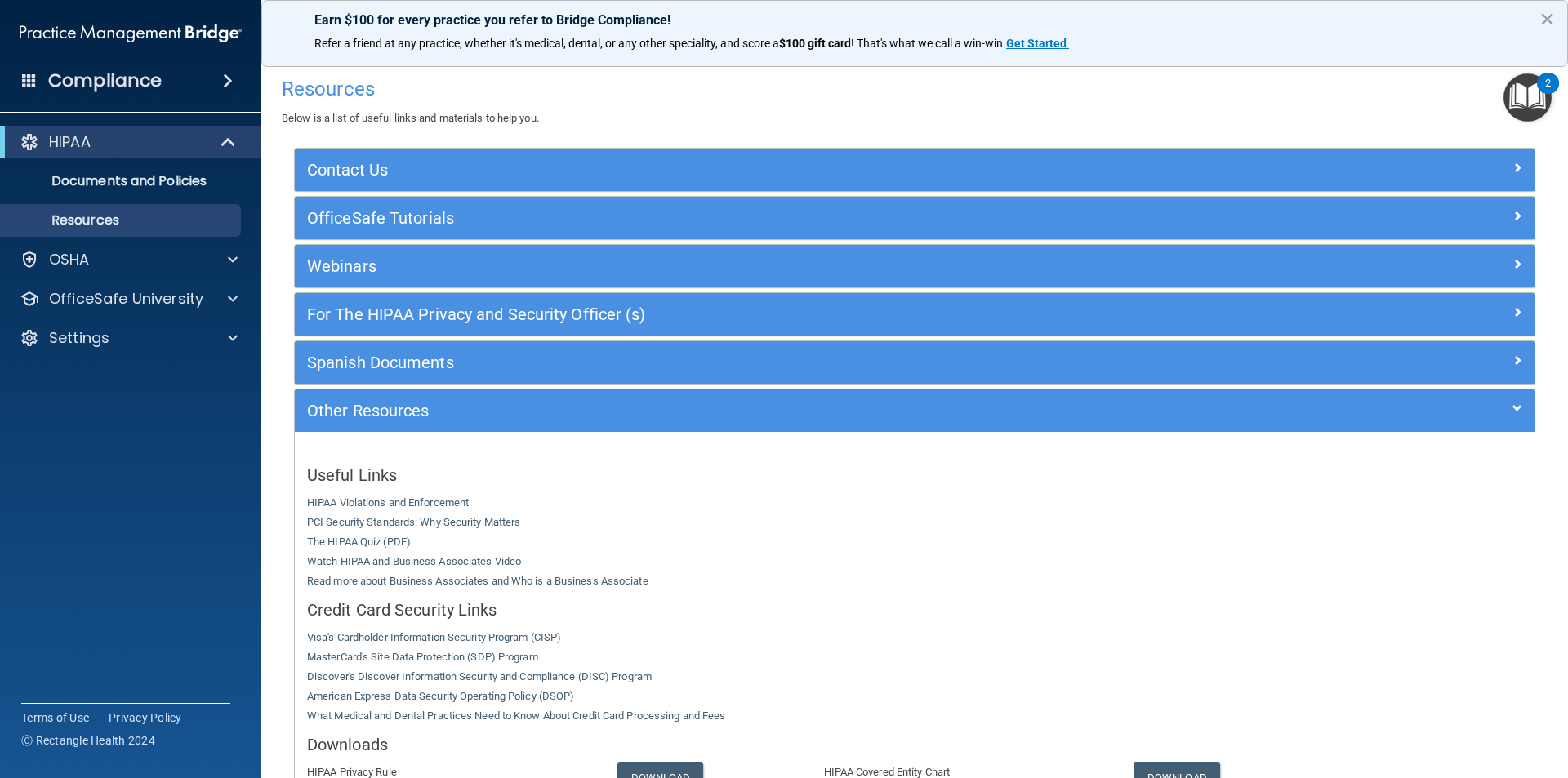
click at [176, 75] on div "Compliance" at bounding box center [131, 81] width 261 height 36
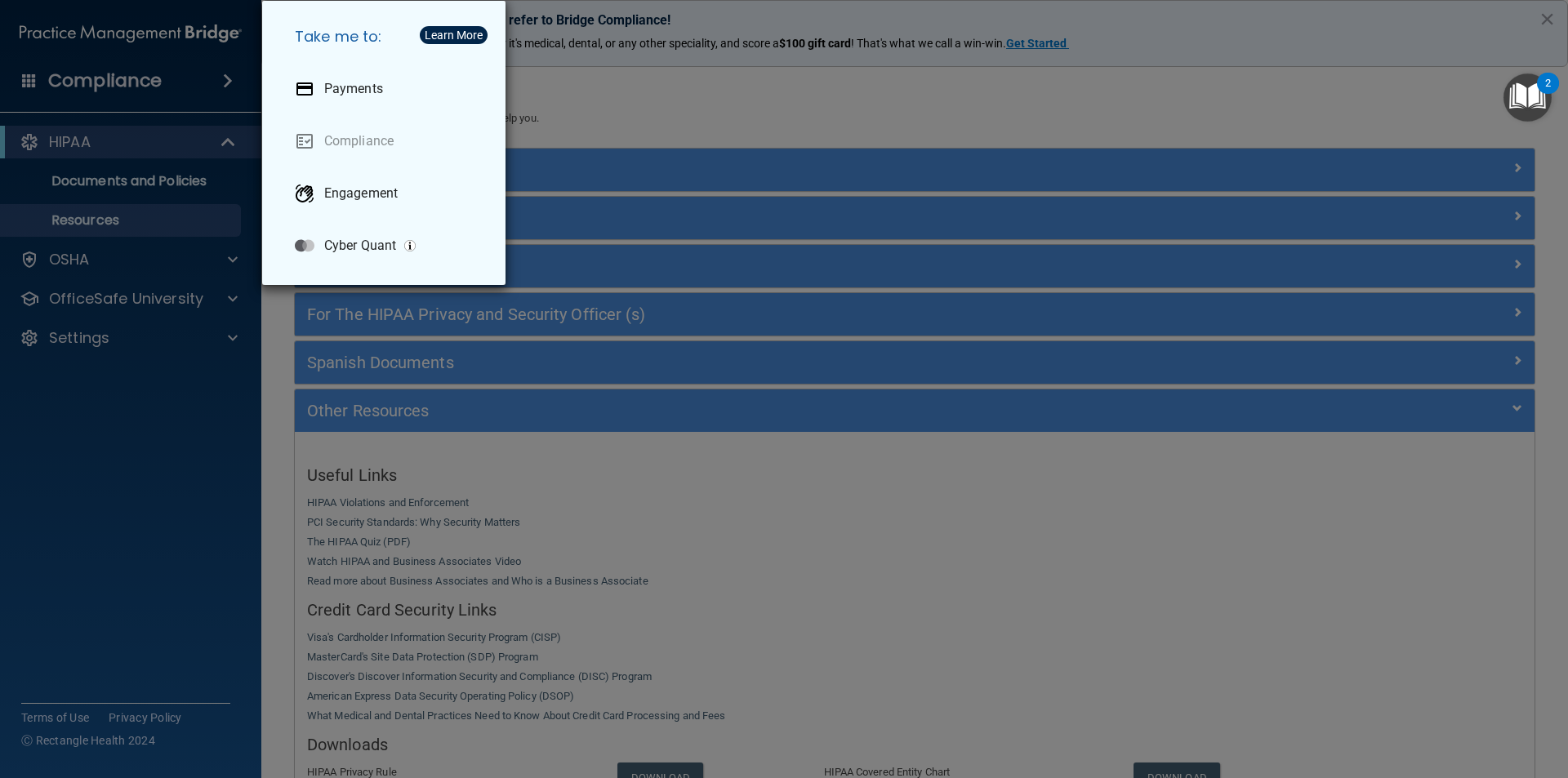
click at [819, 106] on div "Take me to: Payments Compliance Engagement Cyber Quant" at bounding box center [784, 389] width 1568 height 778
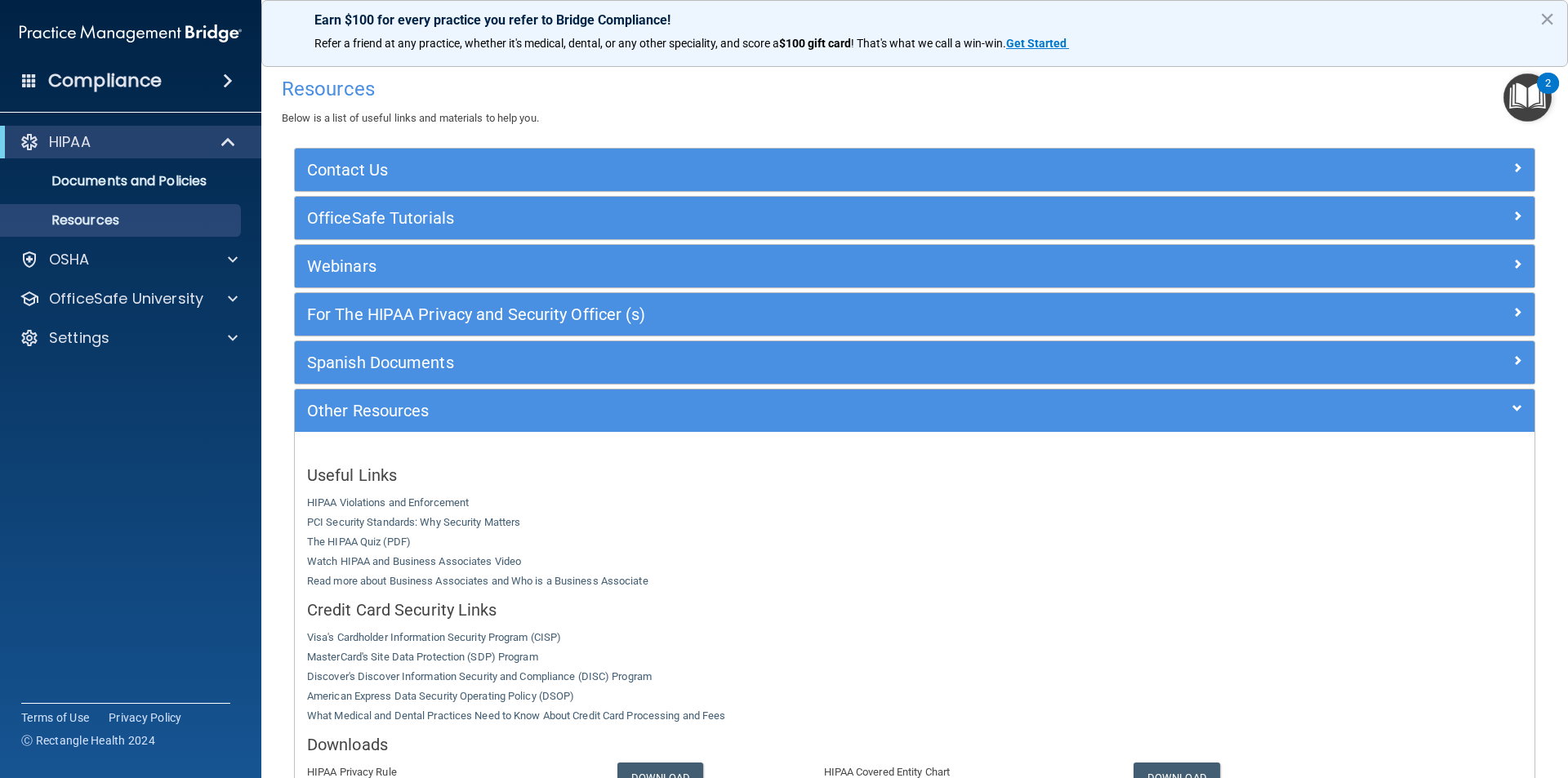
click at [1530, 90] on img "Open Resource Center, 2 new notifications" at bounding box center [1527, 98] width 48 height 48
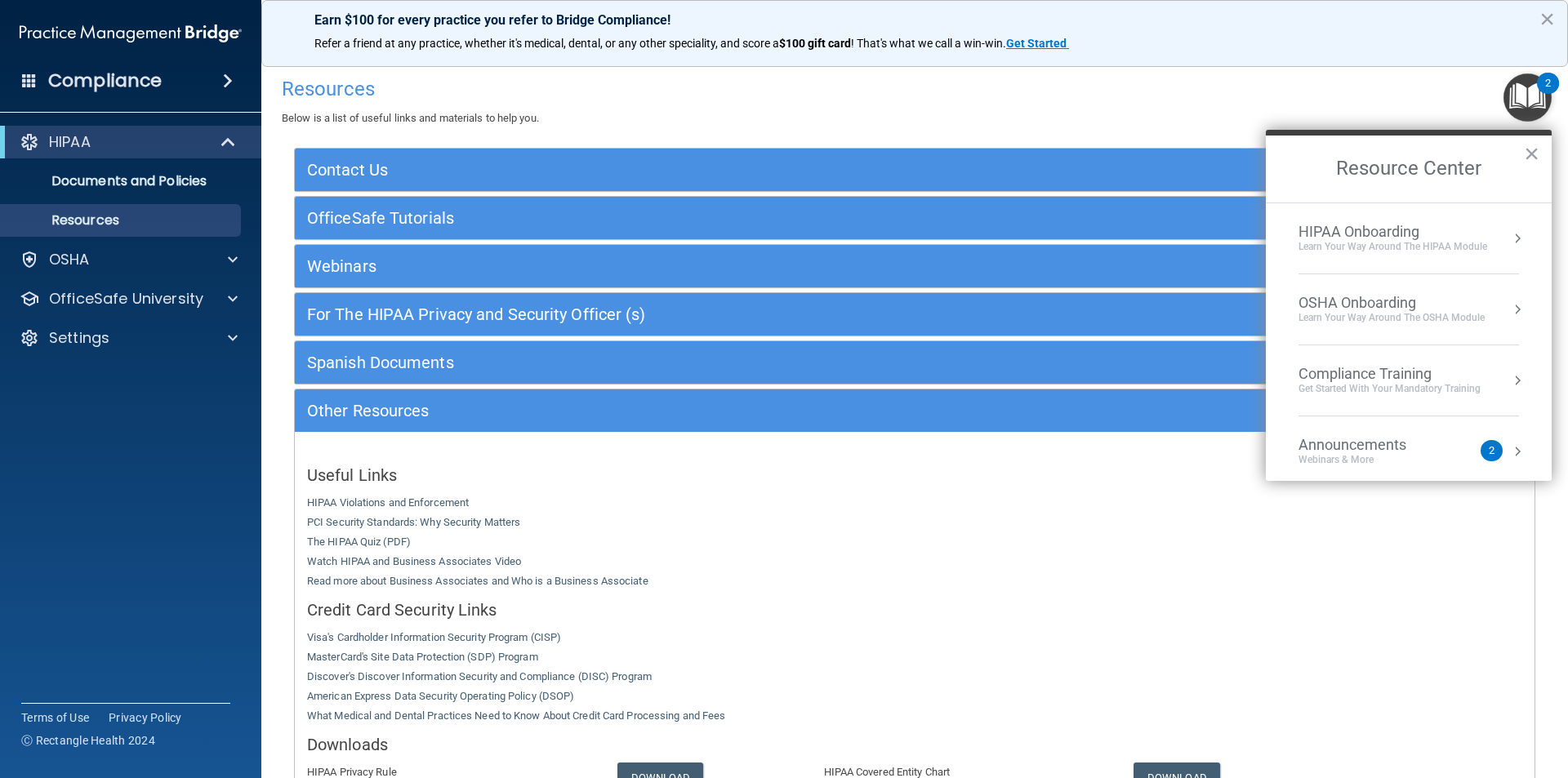
click at [1408, 248] on div "Learn Your Way around the HIPAA module" at bounding box center [1392, 247] width 188 height 14
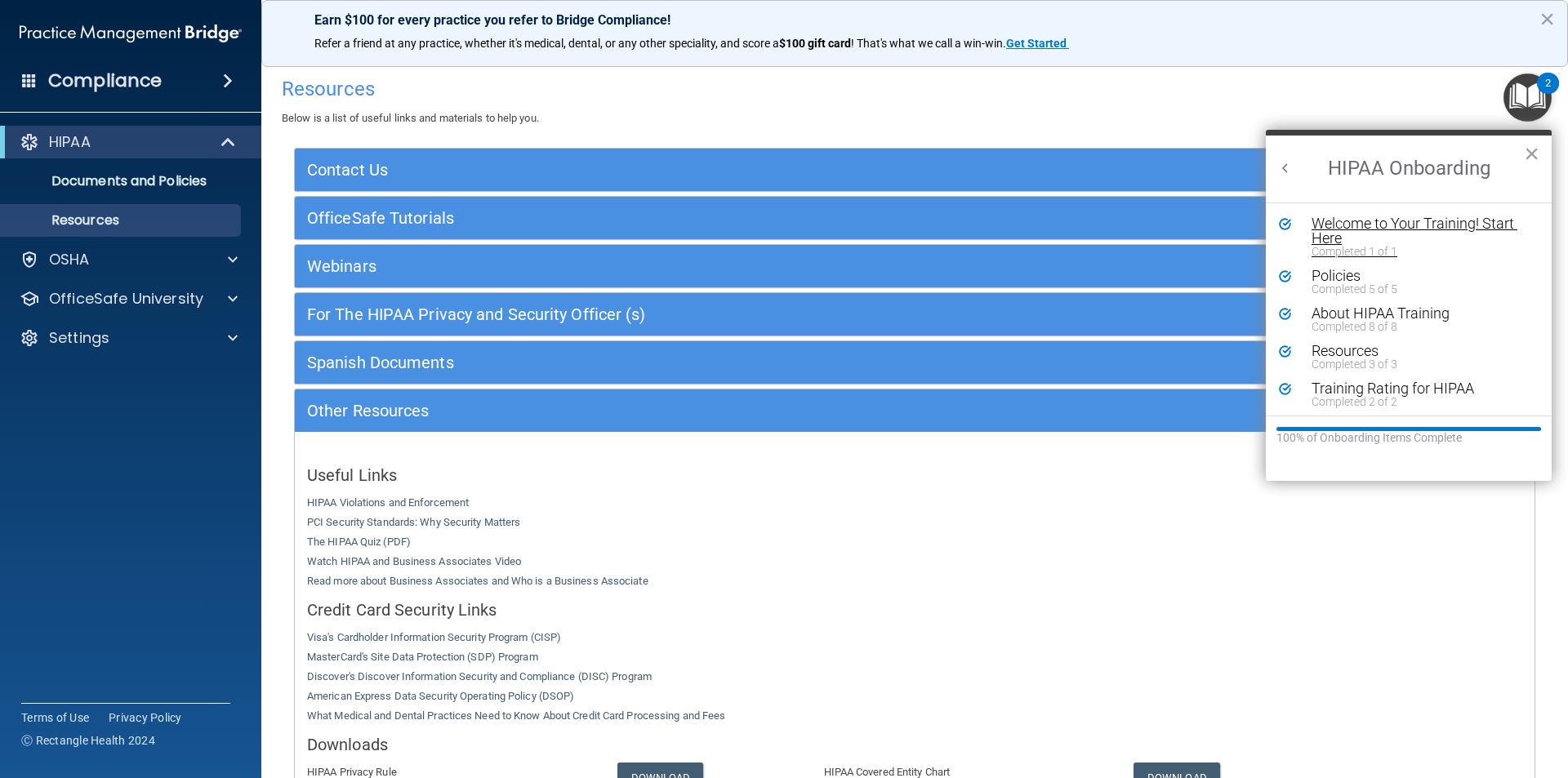
click at [1417, 228] on div "Welcome to Your Training! Start Here" at bounding box center [1414, 231] width 206 height 30
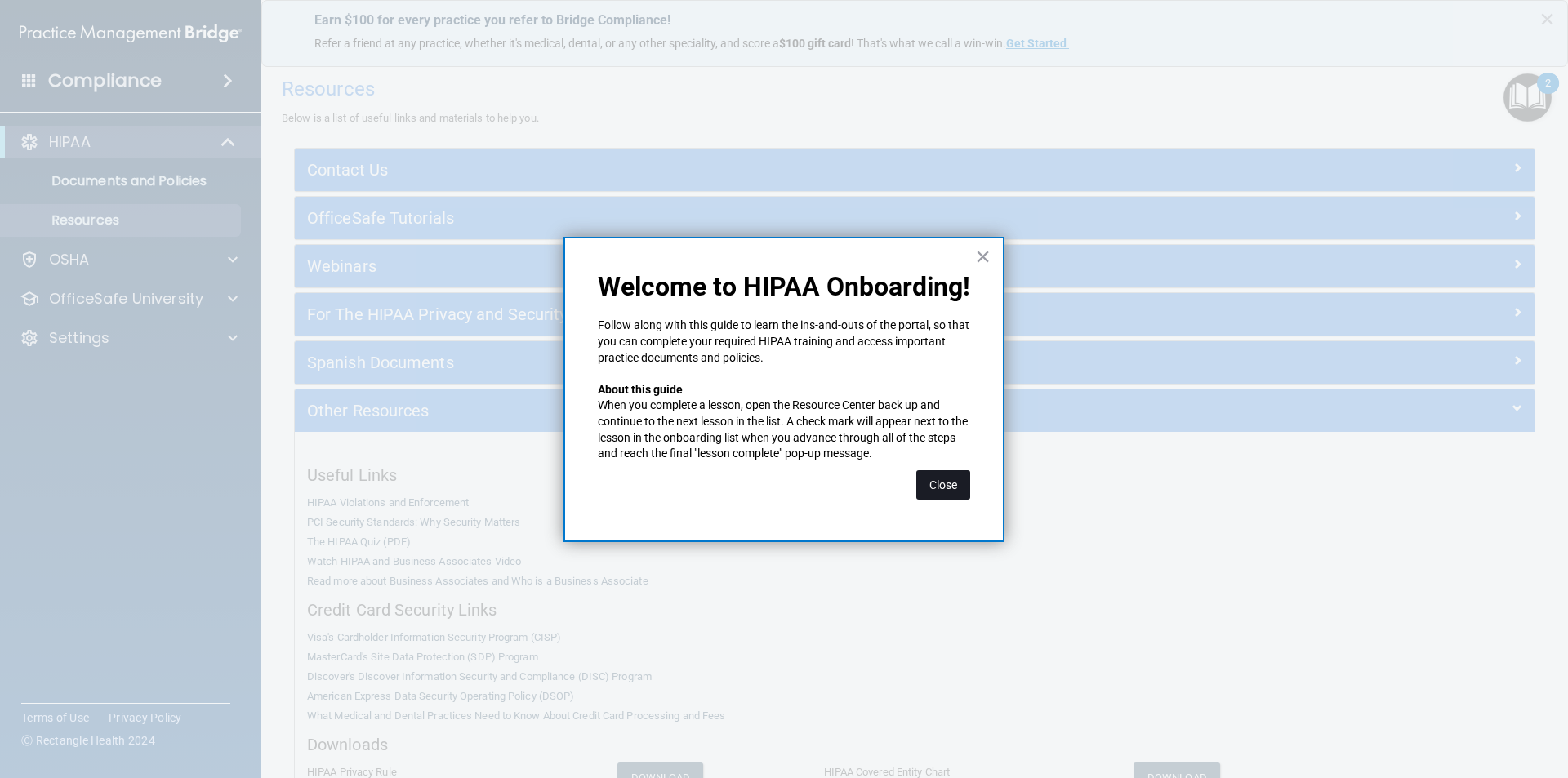
click at [952, 482] on button "Close" at bounding box center [943, 485] width 54 height 30
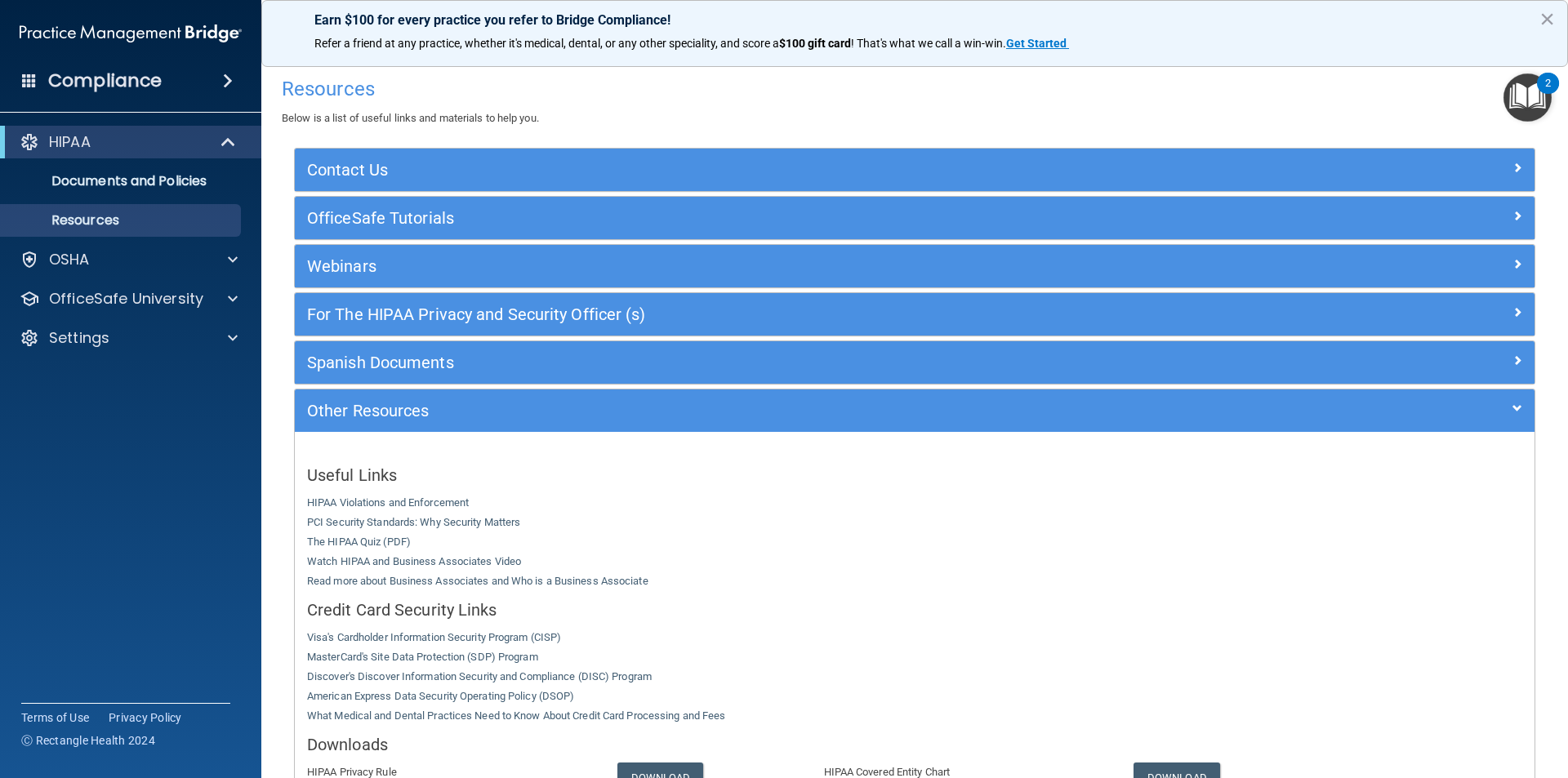
click at [1506, 94] on img "Open Resource Center, 2 new notifications" at bounding box center [1527, 98] width 48 height 48
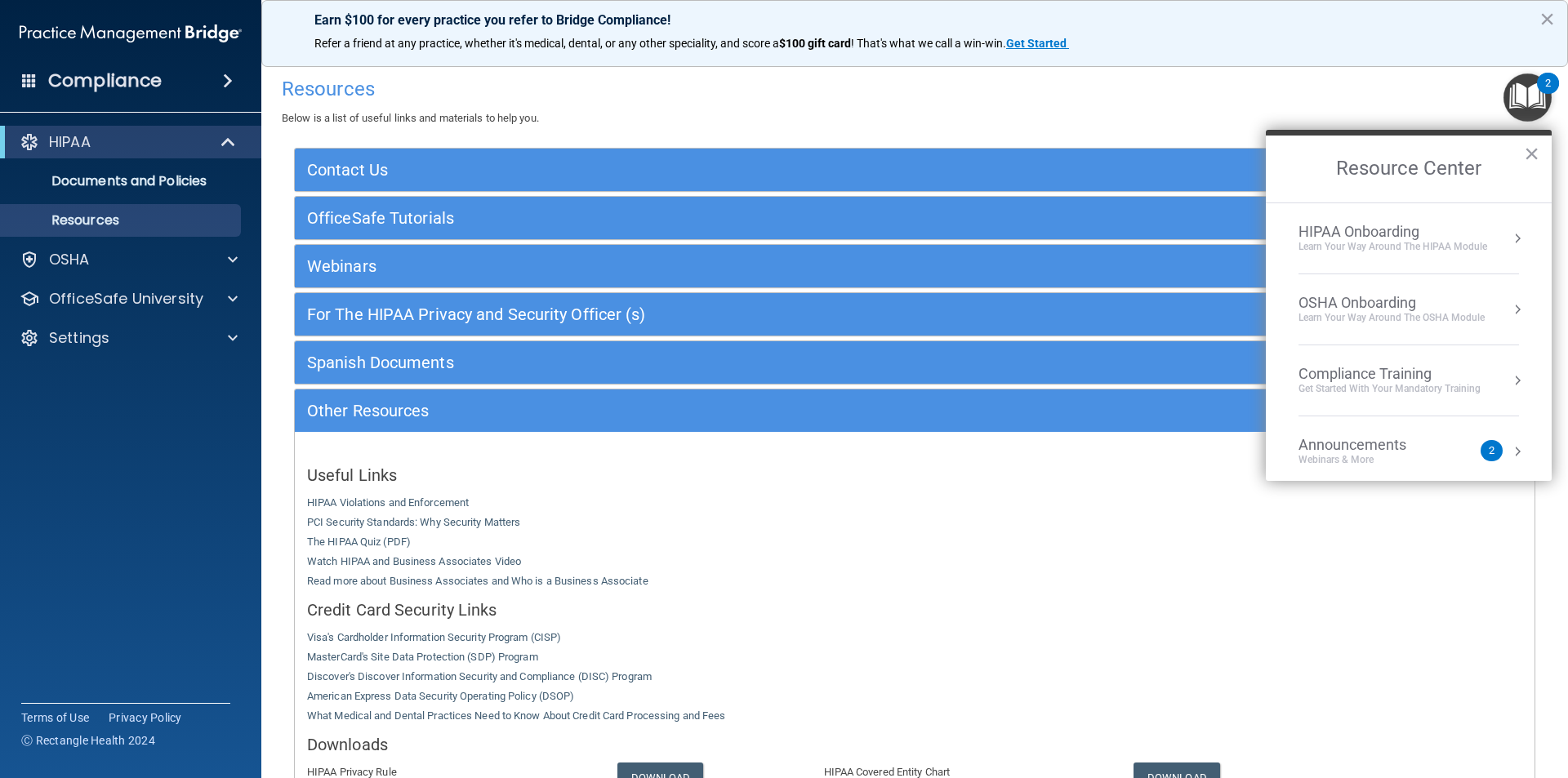
click at [1392, 247] on div "Learn Your Way around the HIPAA module" at bounding box center [1392, 247] width 188 height 14
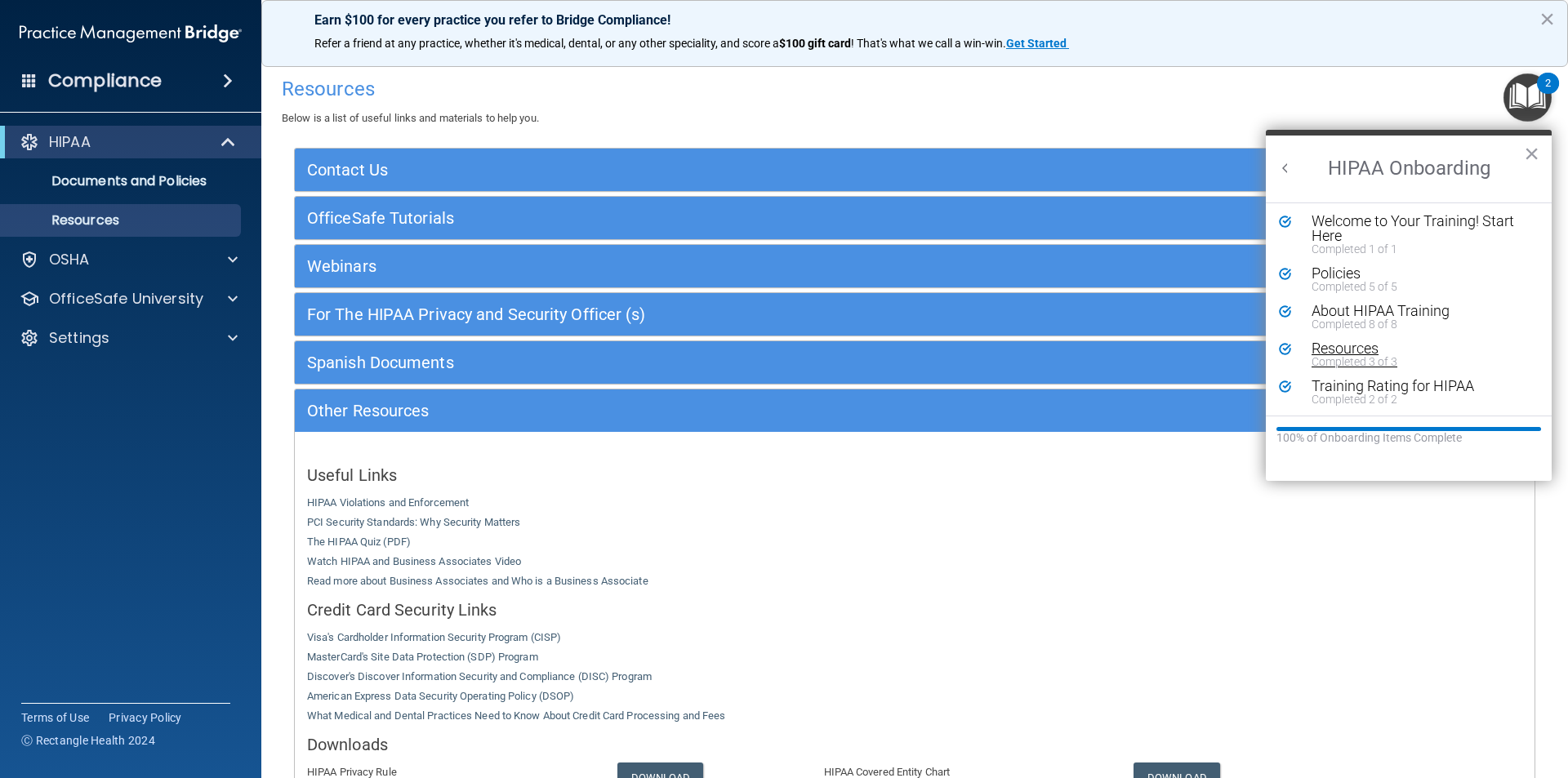
scroll to position [3, 0]
click at [1526, 155] on button "×" at bounding box center [1531, 153] width 16 height 26
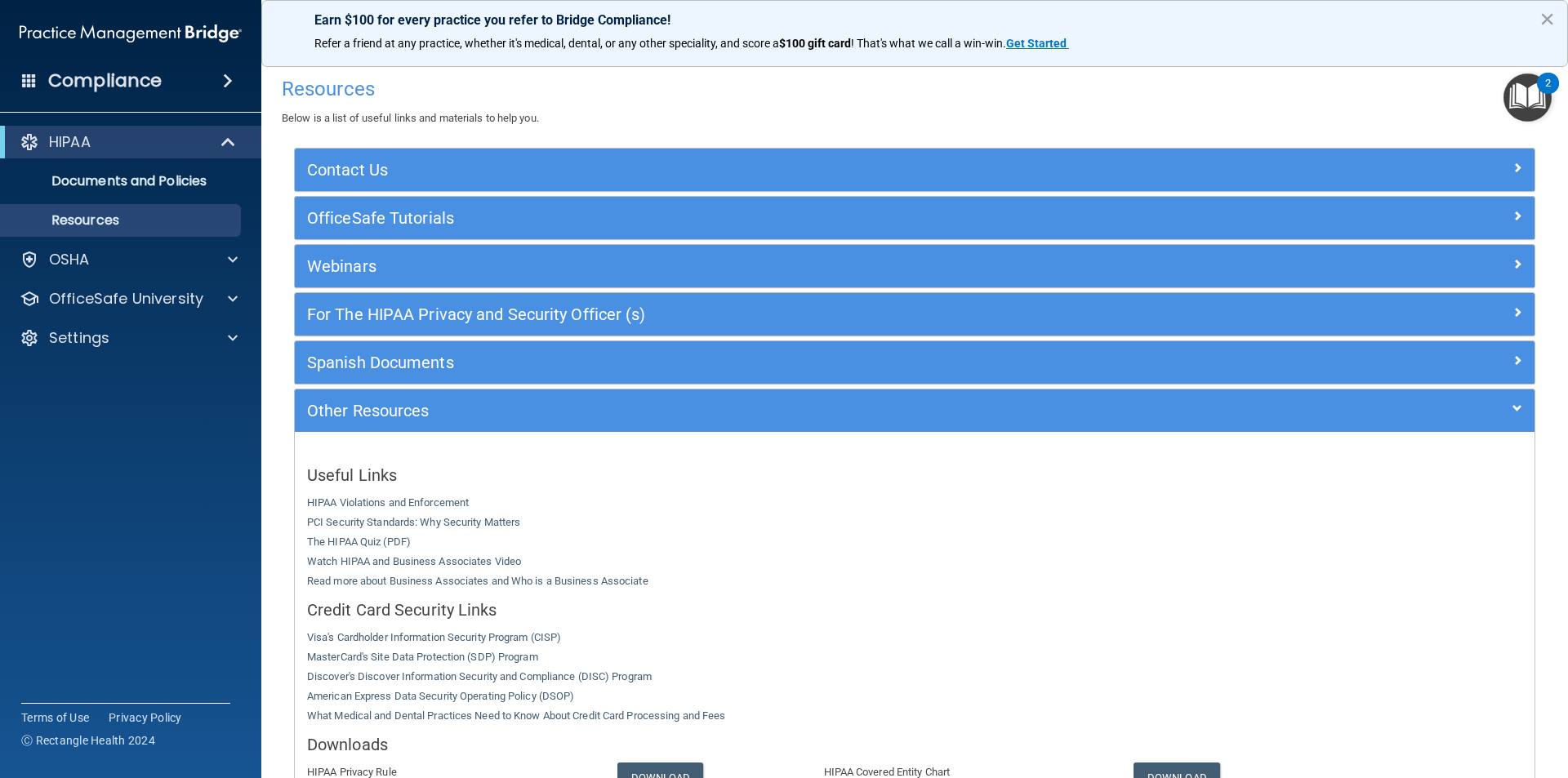
click at [1534, 102] on img "Open Resource Center, 2 new notifications" at bounding box center [1527, 98] width 48 height 48
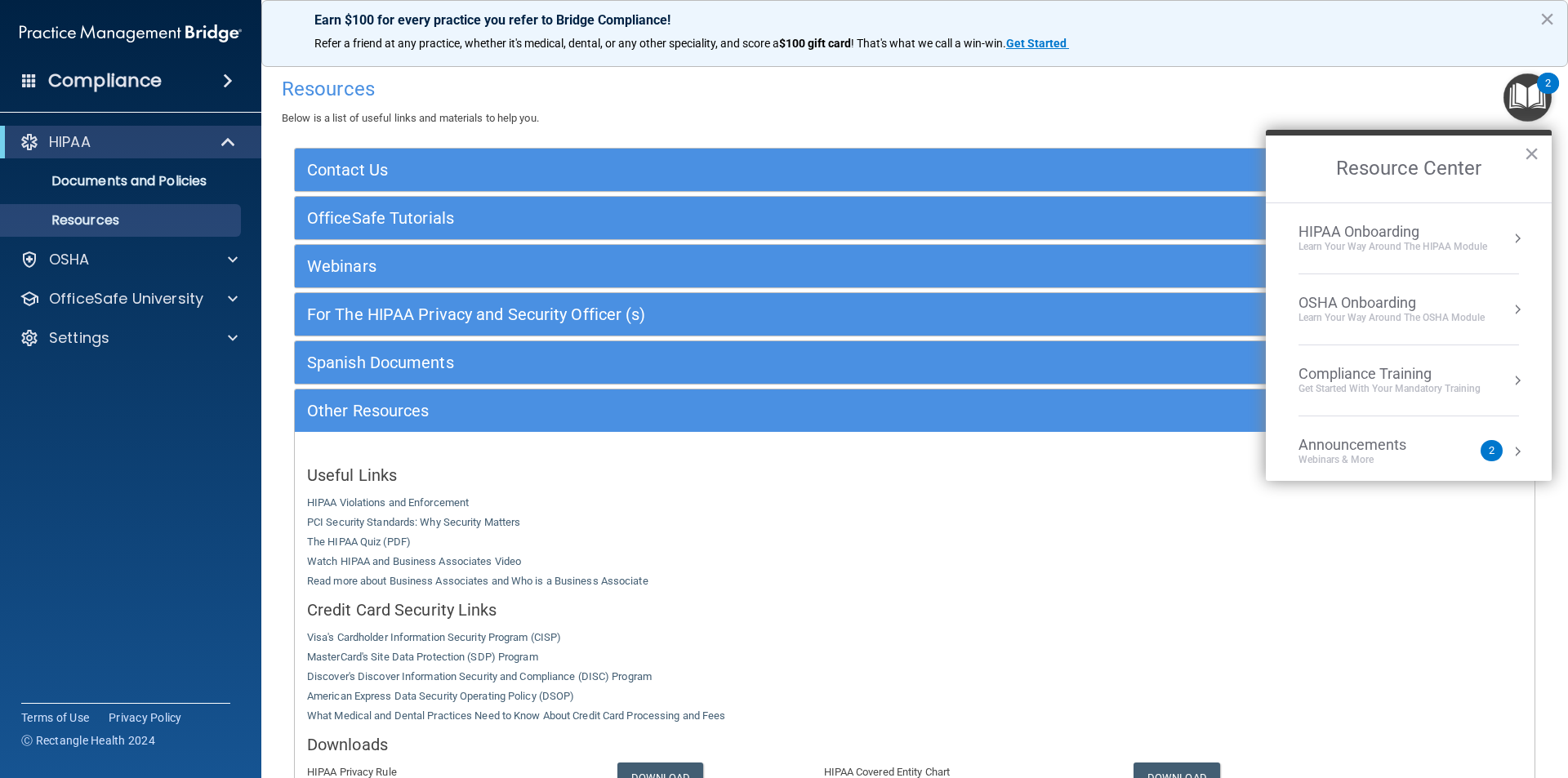
click at [1393, 323] on div "Learn your way around the OSHA module" at bounding box center [1391, 318] width 186 height 14
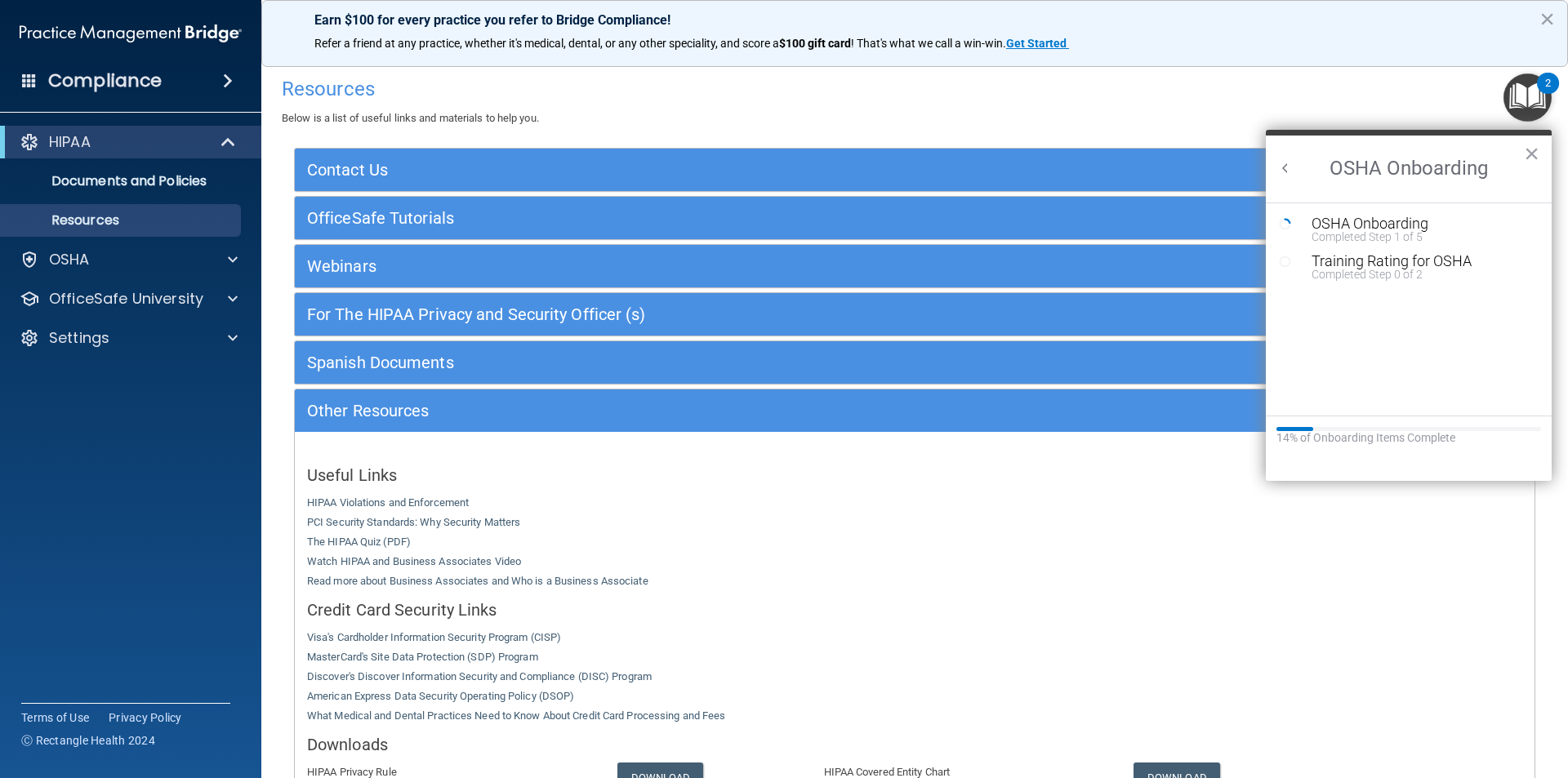
scroll to position [0, 0]
click at [1527, 151] on button "×" at bounding box center [1531, 153] width 16 height 26
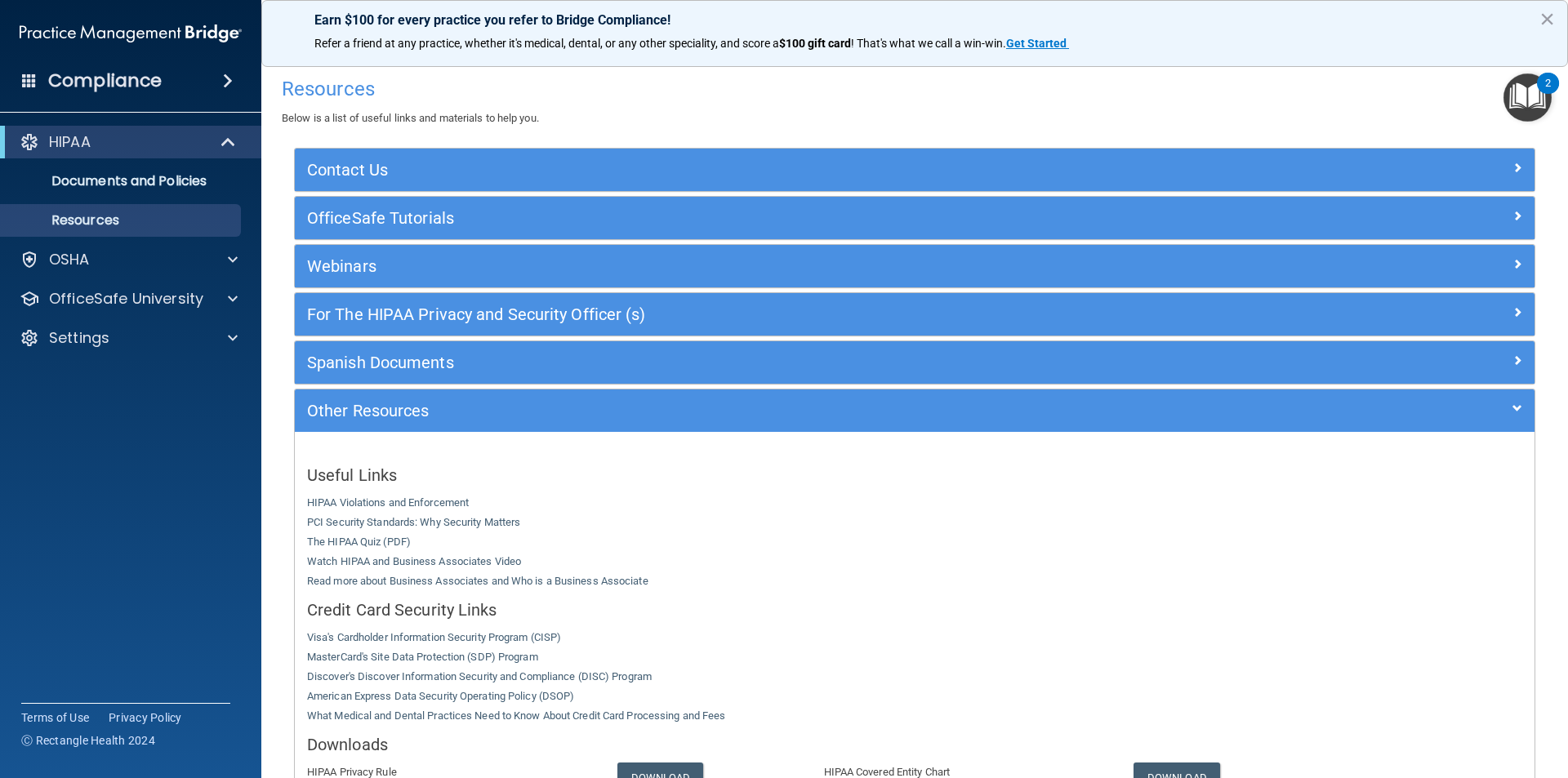
click at [1533, 101] on img "Open Resource Center, 2 new notifications" at bounding box center [1527, 98] width 48 height 48
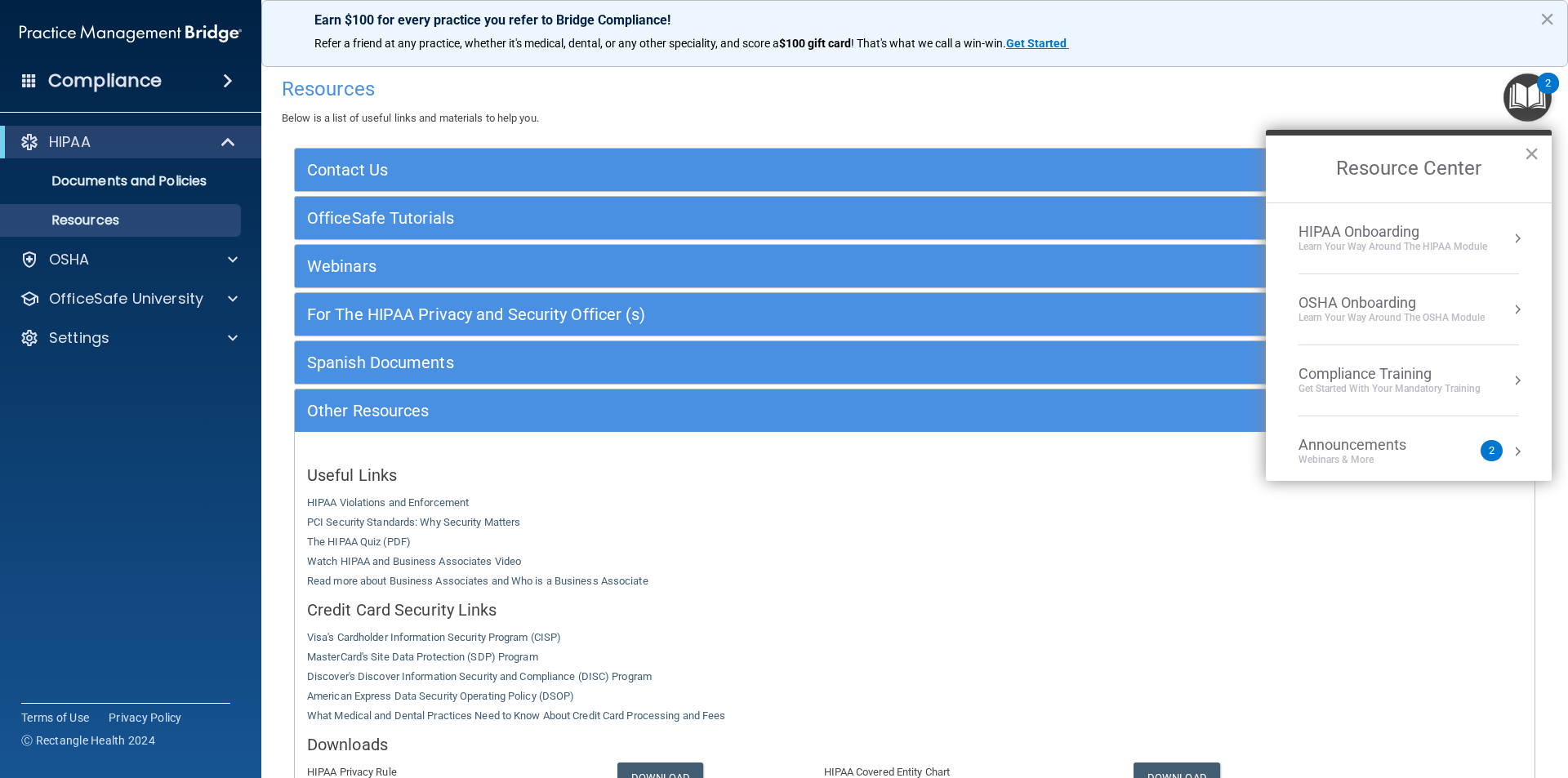
click at [1406, 456] on div "Webinars & More" at bounding box center [1368, 460] width 140 height 14
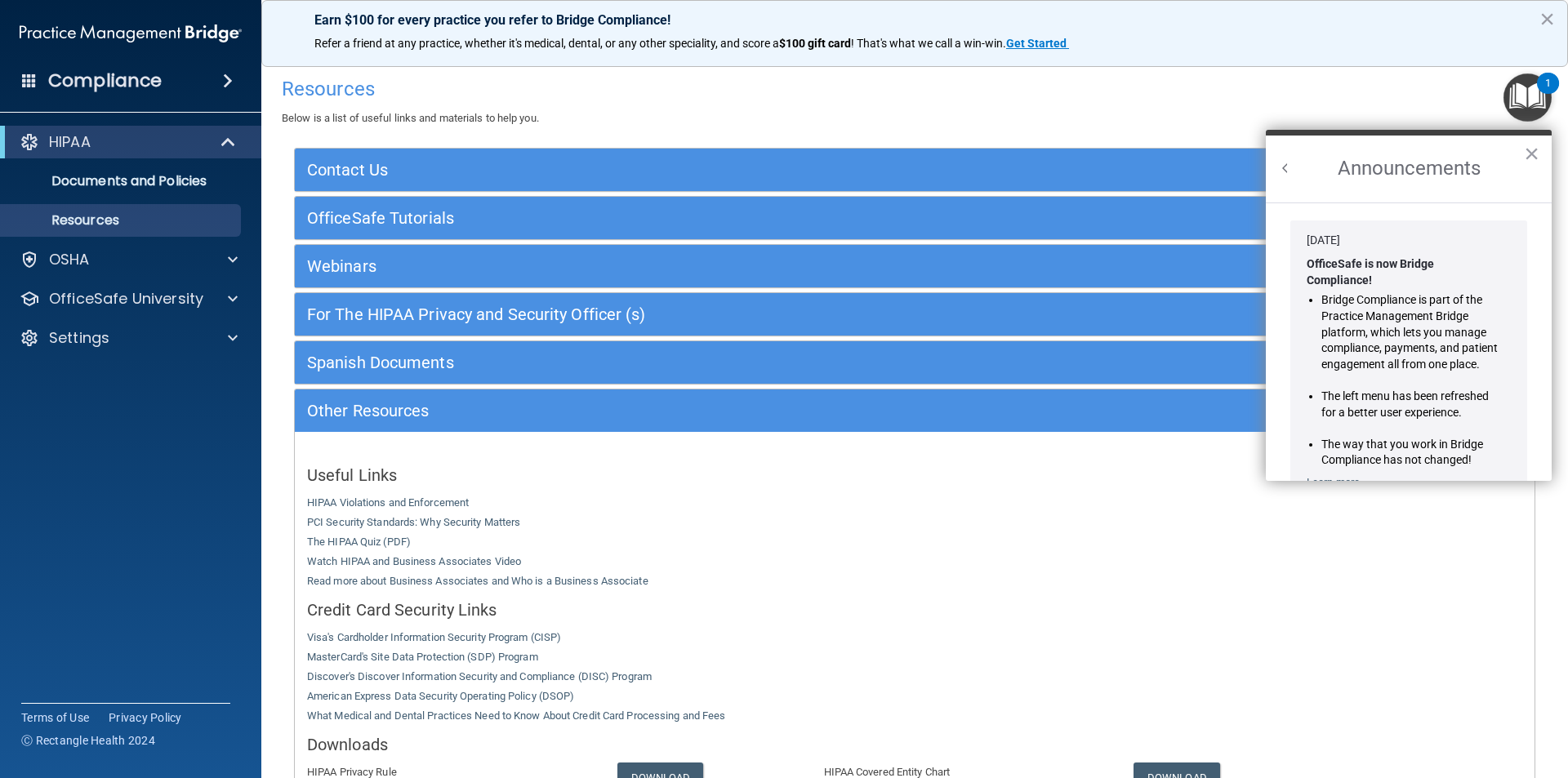
click at [1284, 169] on button "Back to Resource Center Home" at bounding box center [1285, 168] width 16 height 16
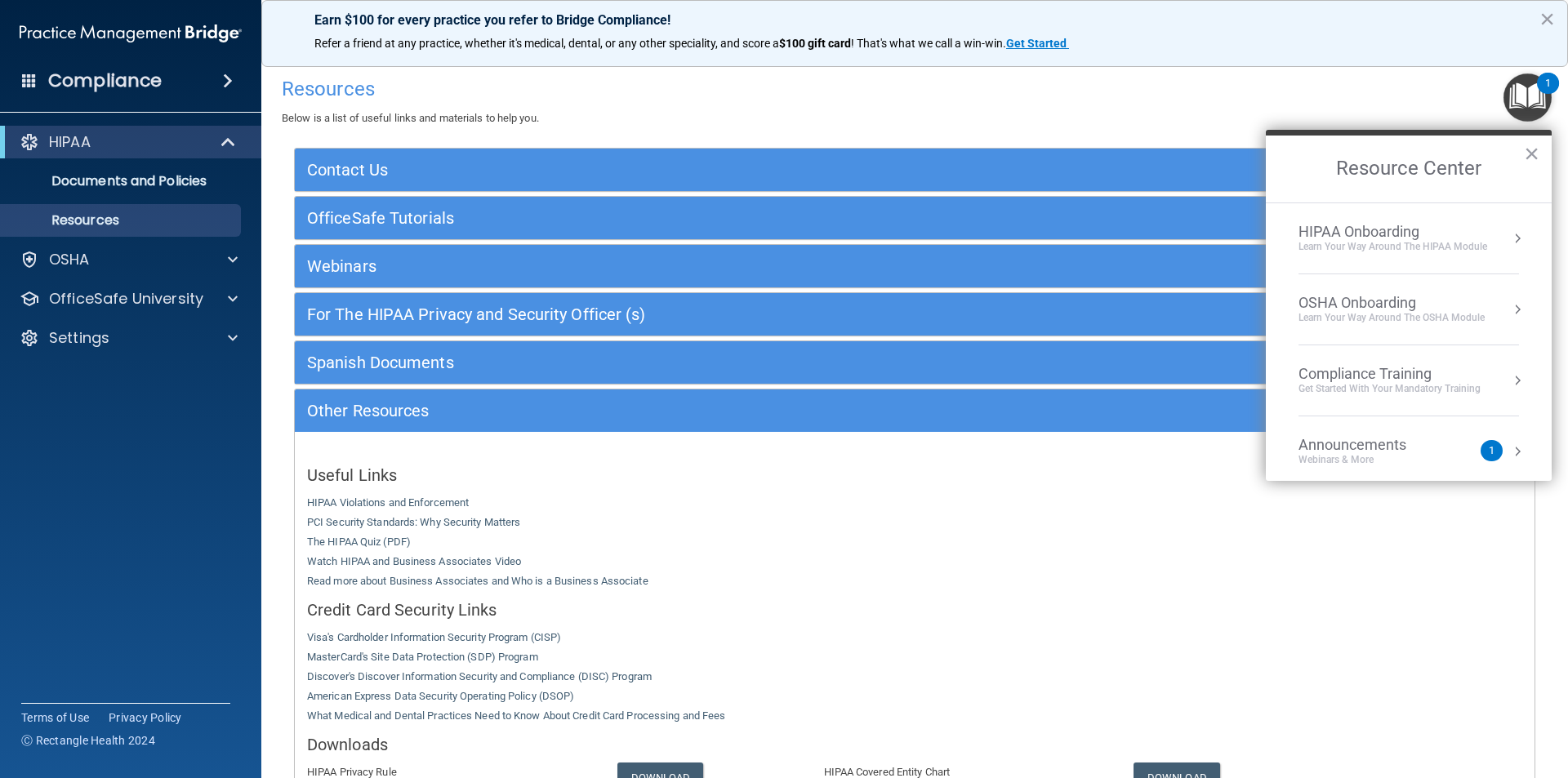
click at [1388, 311] on div "Learn your way around the OSHA module" at bounding box center [1391, 318] width 186 height 14
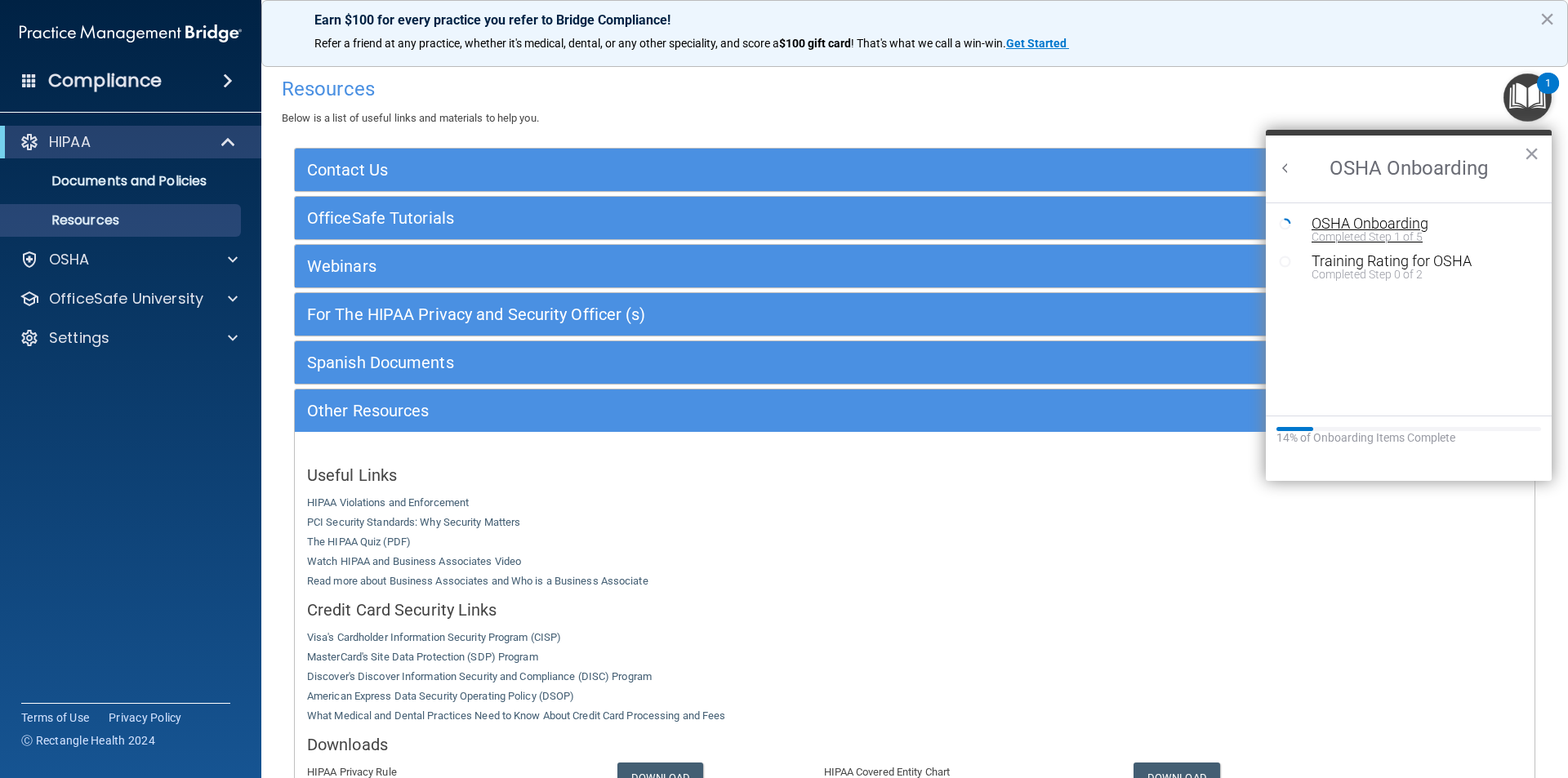
click at [1380, 228] on div "OSHA Onboarding" at bounding box center [1421, 223] width 219 height 15
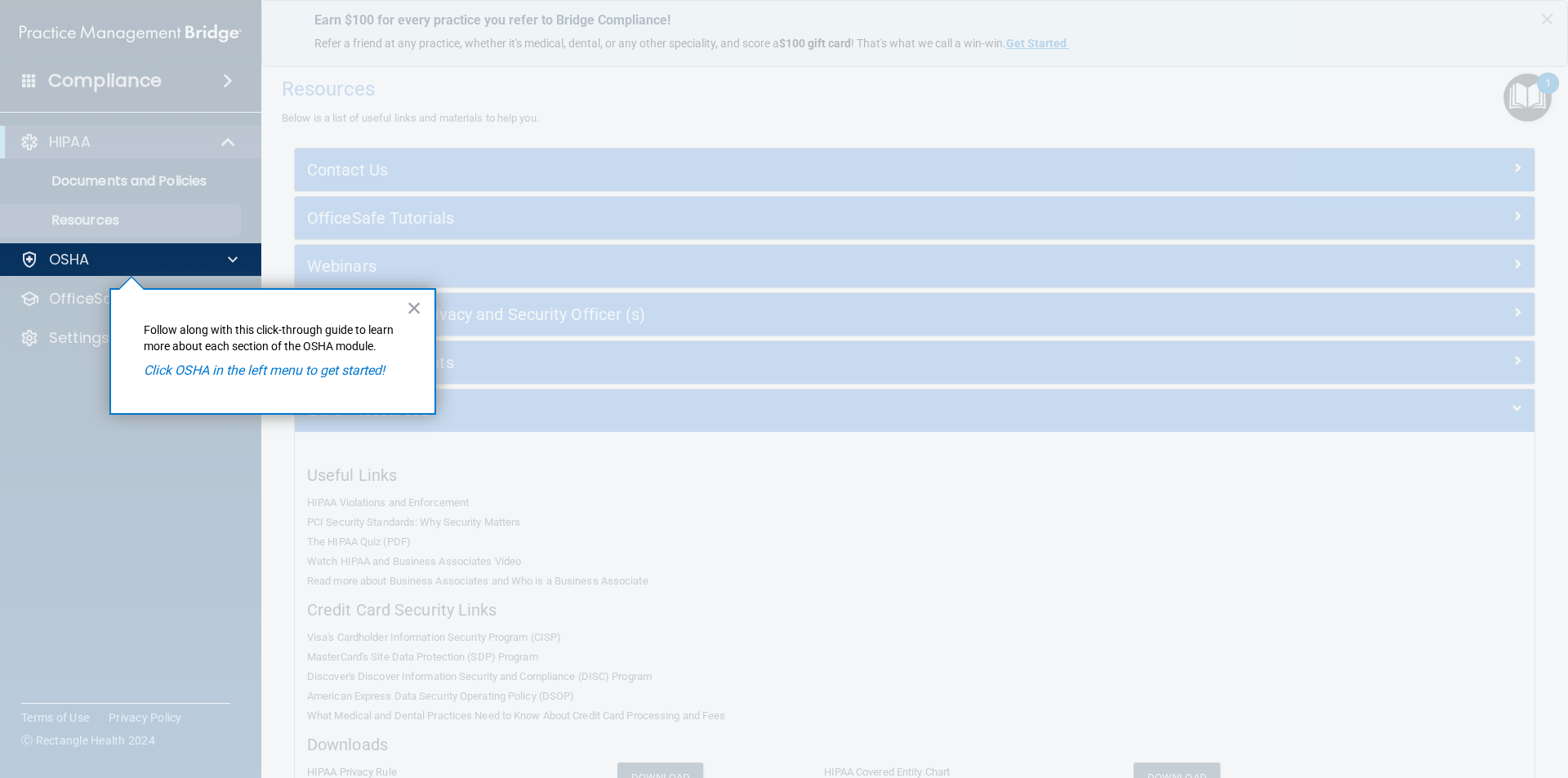
click at [237, 373] on em "Click OSHA in the left menu to get started!" at bounding box center [264, 371] width 241 height 16
click at [195, 256] on div "OSHA" at bounding box center [108, 260] width 202 height 20
click at [418, 307] on button "×" at bounding box center [414, 308] width 16 height 26
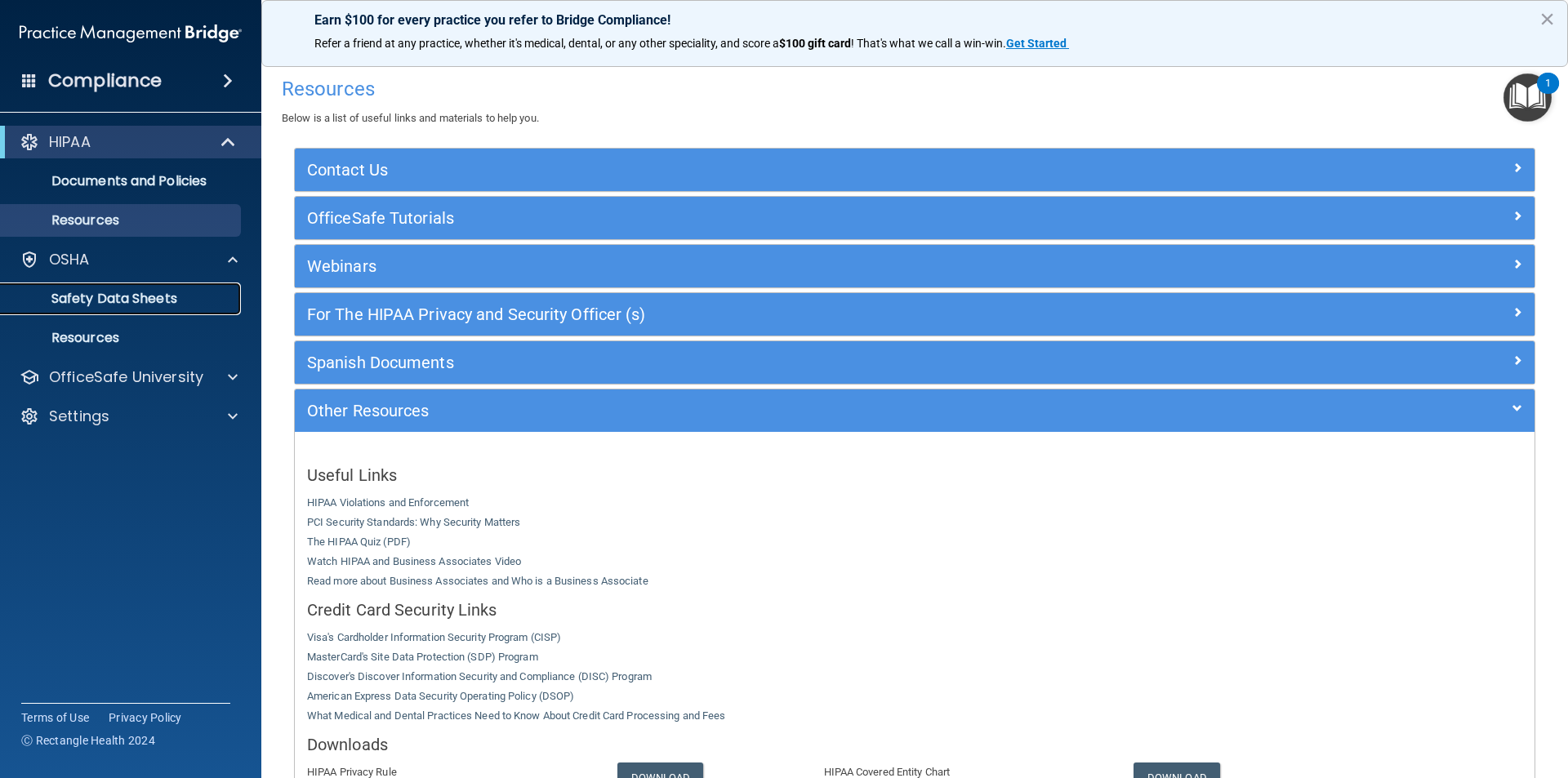
click at [117, 295] on p "Safety Data Sheets" at bounding box center [123, 299] width 223 height 16
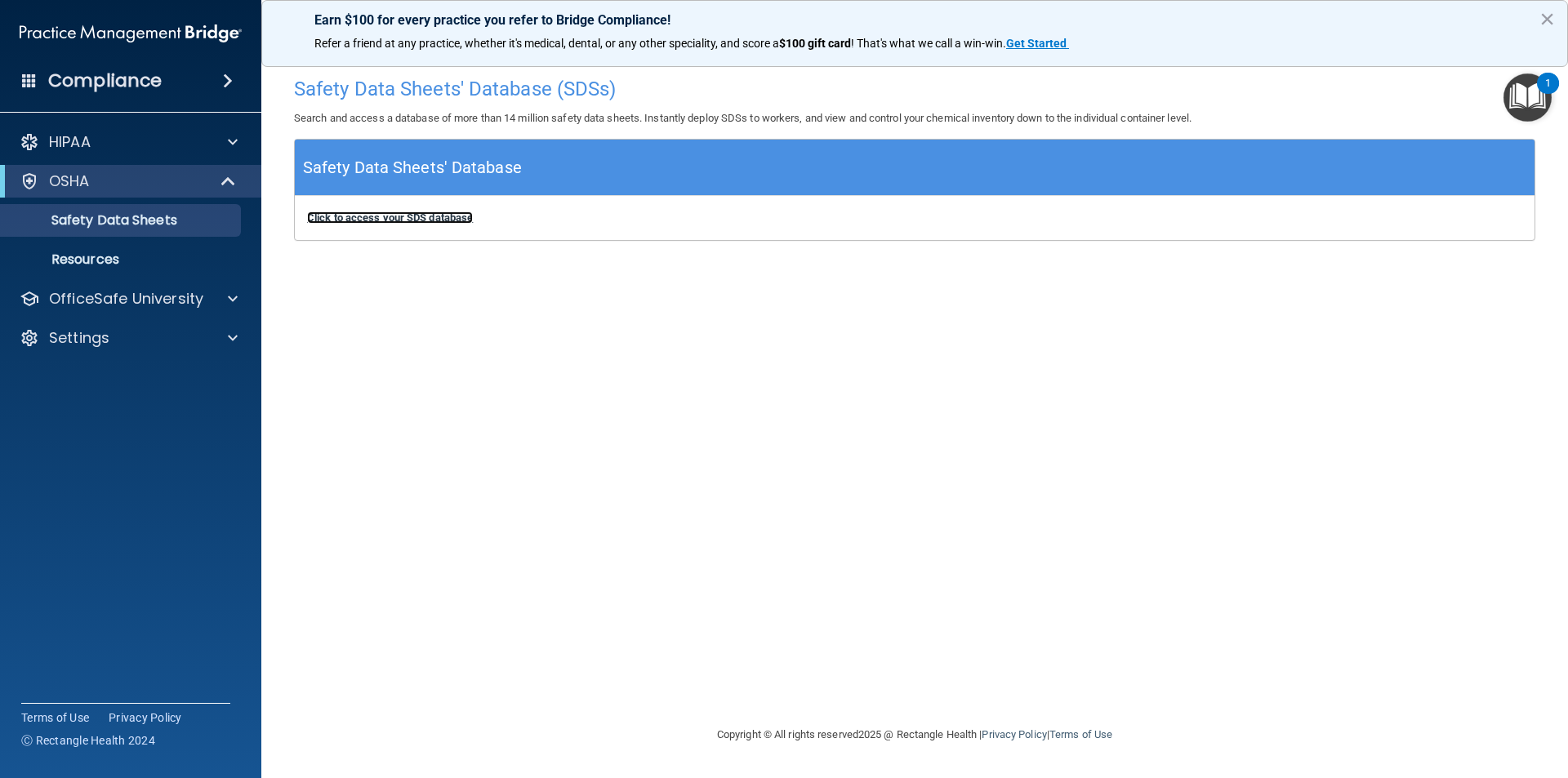
click at [432, 221] on b "Click to access your SDS database" at bounding box center [390, 217] width 165 height 12
click at [107, 190] on div "OSHA" at bounding box center [108, 181] width 201 height 20
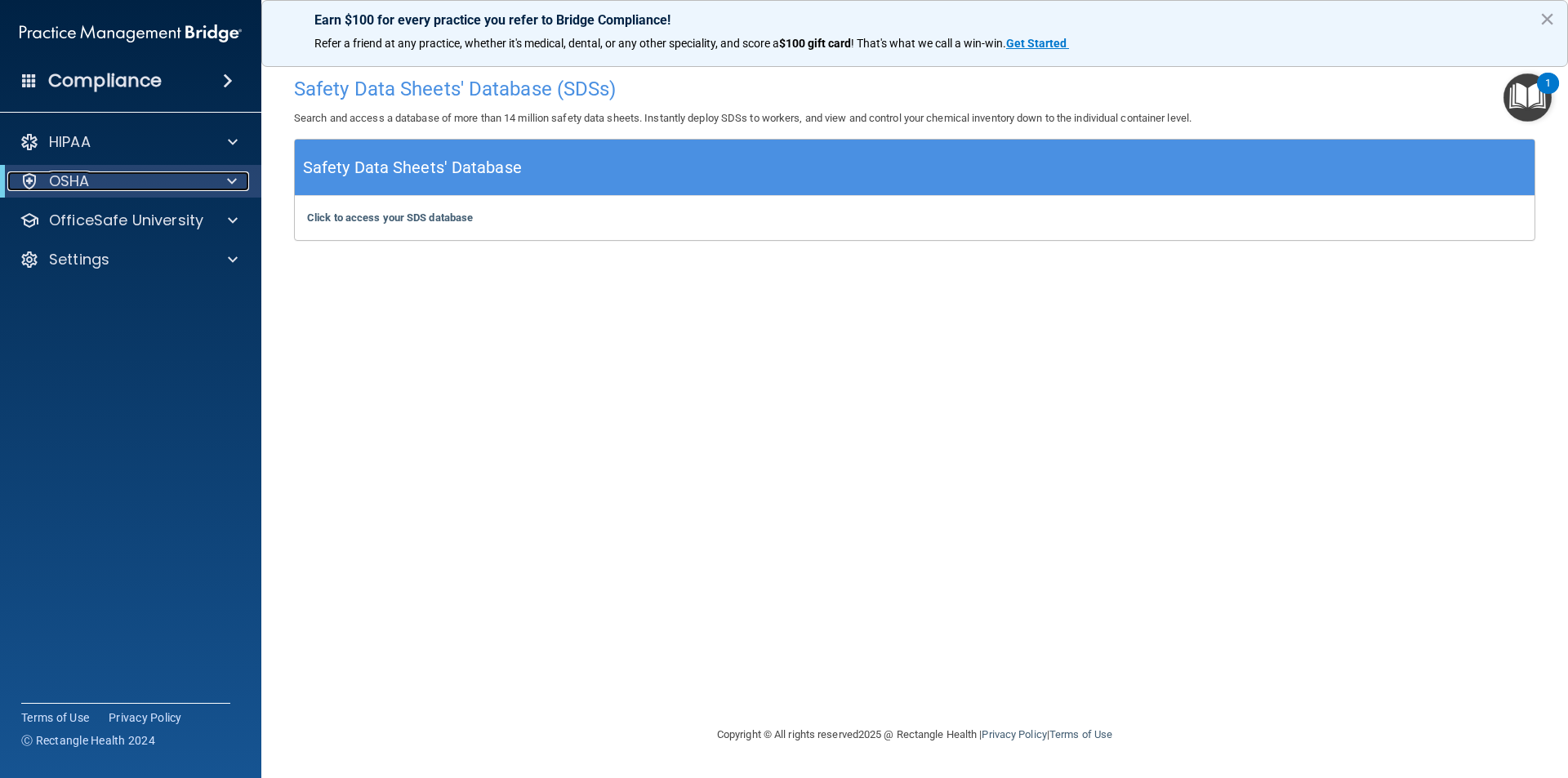
click at [121, 183] on div "OSHA" at bounding box center [108, 181] width 201 height 20
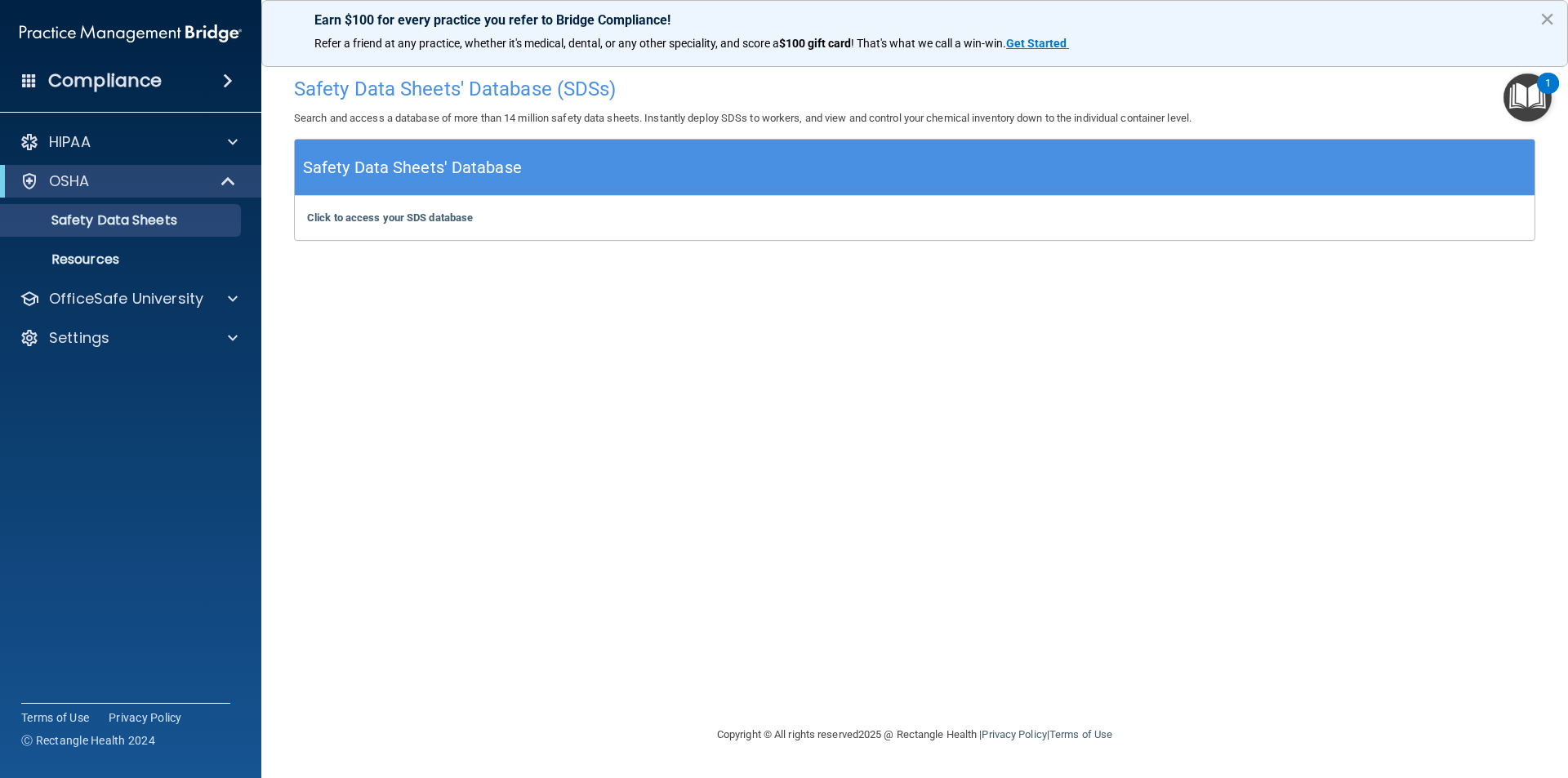
click at [131, 238] on ul "Documents Safety Data Sheets Self-Assessment Injury and Illness Report Resources" at bounding box center [131, 236] width 296 height 79
click at [133, 224] on p "Safety Data Sheets" at bounding box center [123, 220] width 223 height 16
click at [96, 263] on p "Resources" at bounding box center [123, 259] width 223 height 16
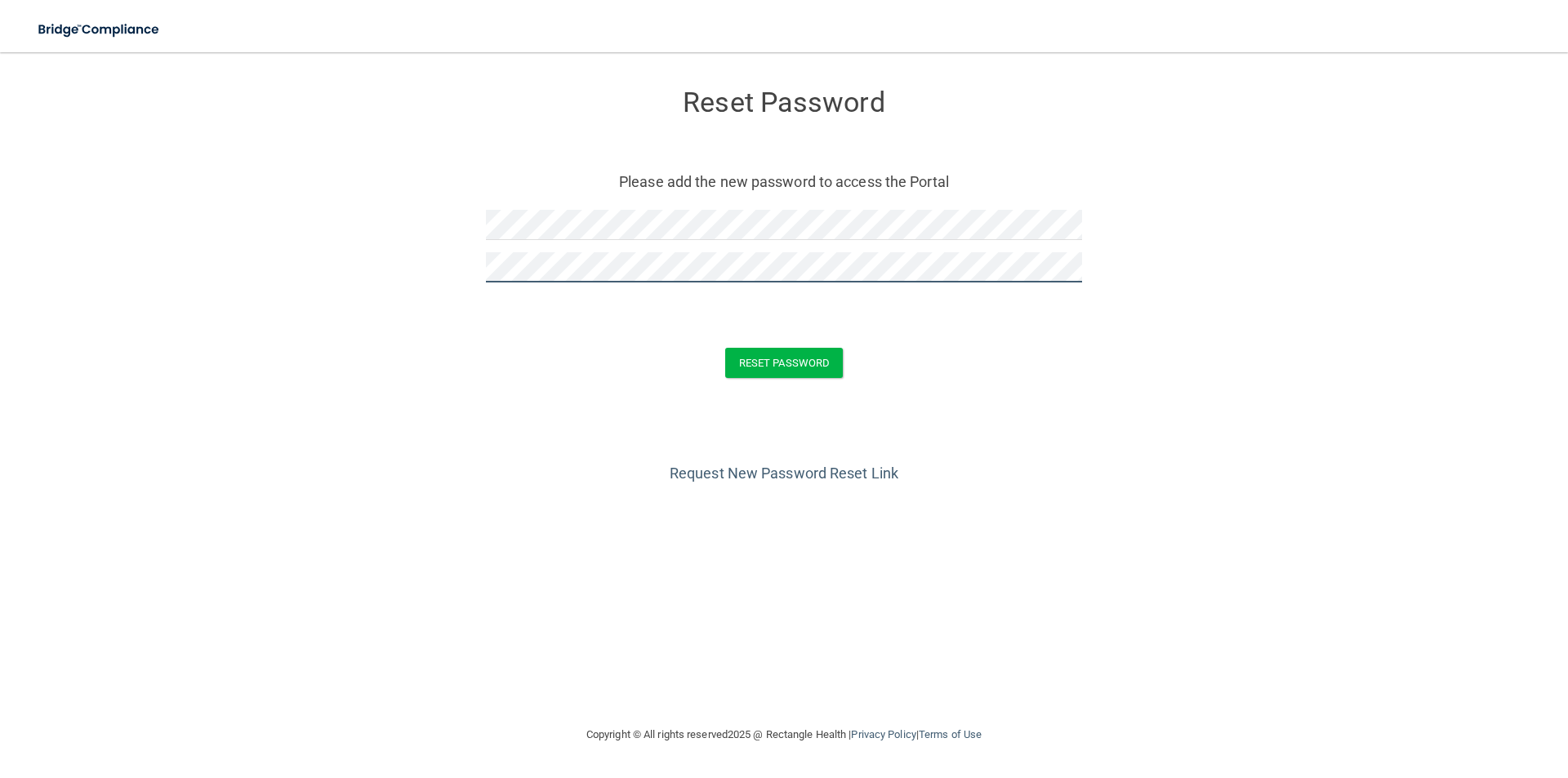
click at [725, 348] on button "Reset Password" at bounding box center [784, 363] width 118 height 30
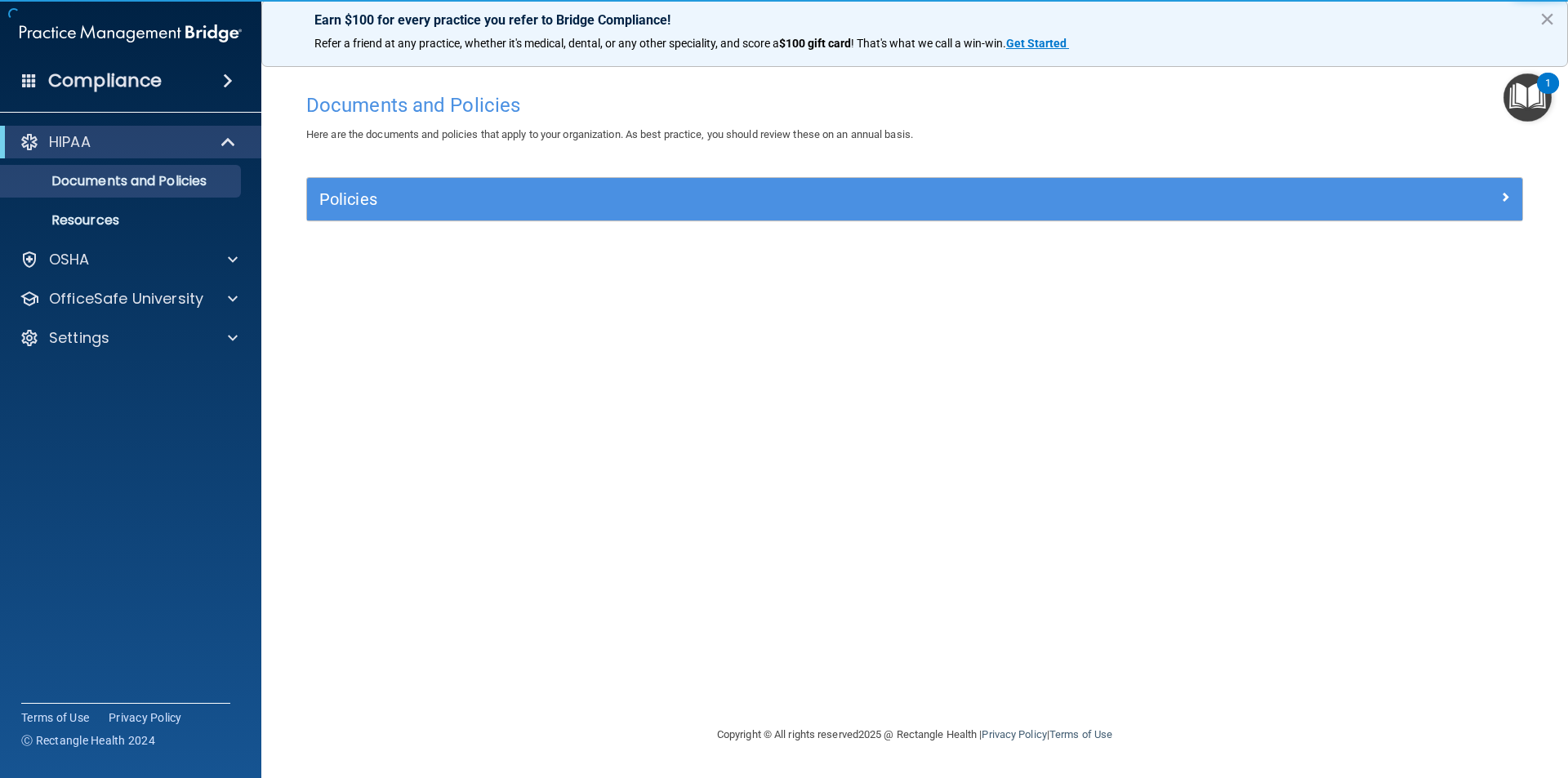
click at [1532, 106] on img "Open Resource Center, 1 new notification" at bounding box center [1527, 98] width 48 height 48
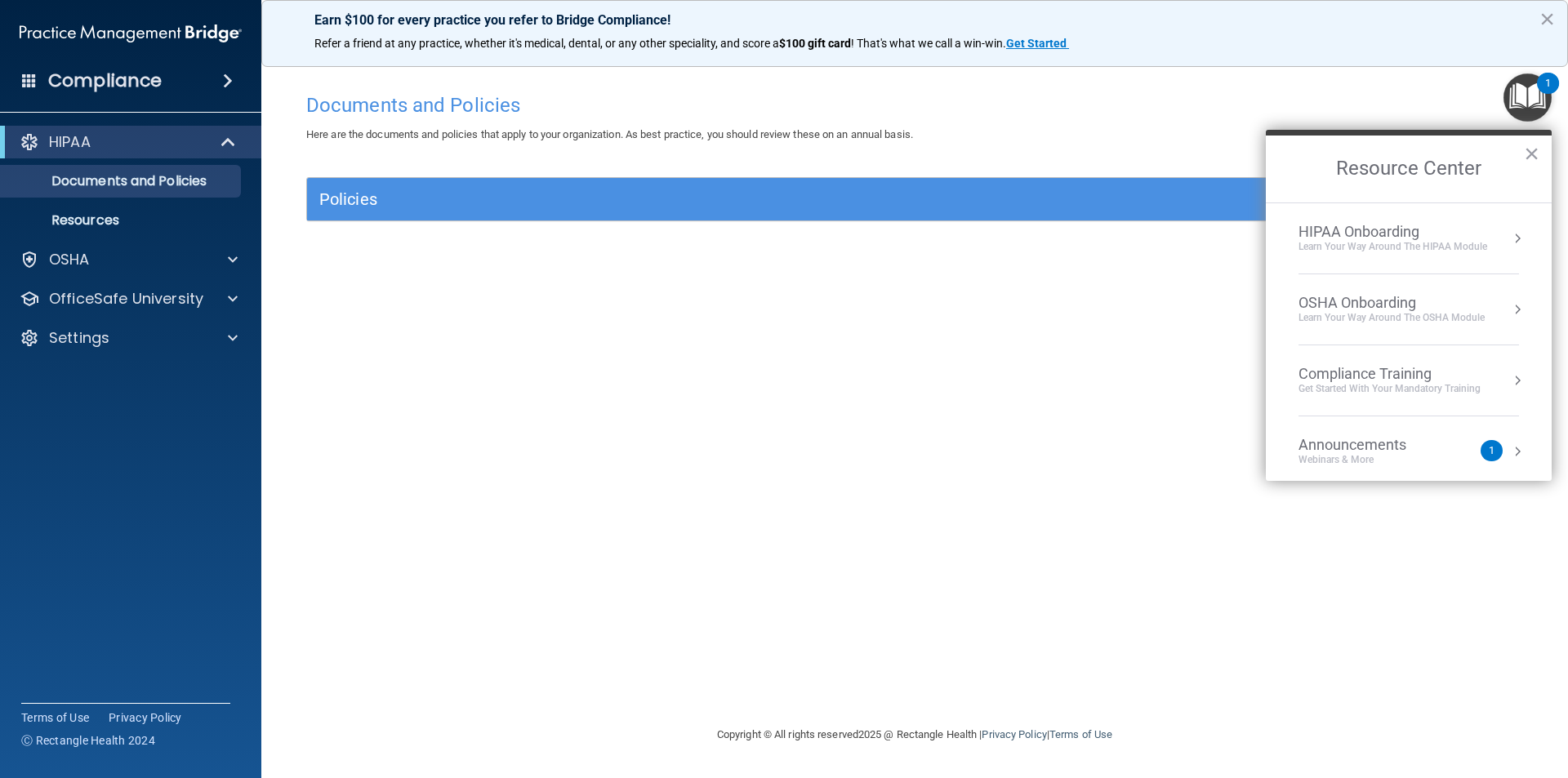
click at [1386, 310] on div "OSHA Onboarding" at bounding box center [1391, 303] width 186 height 18
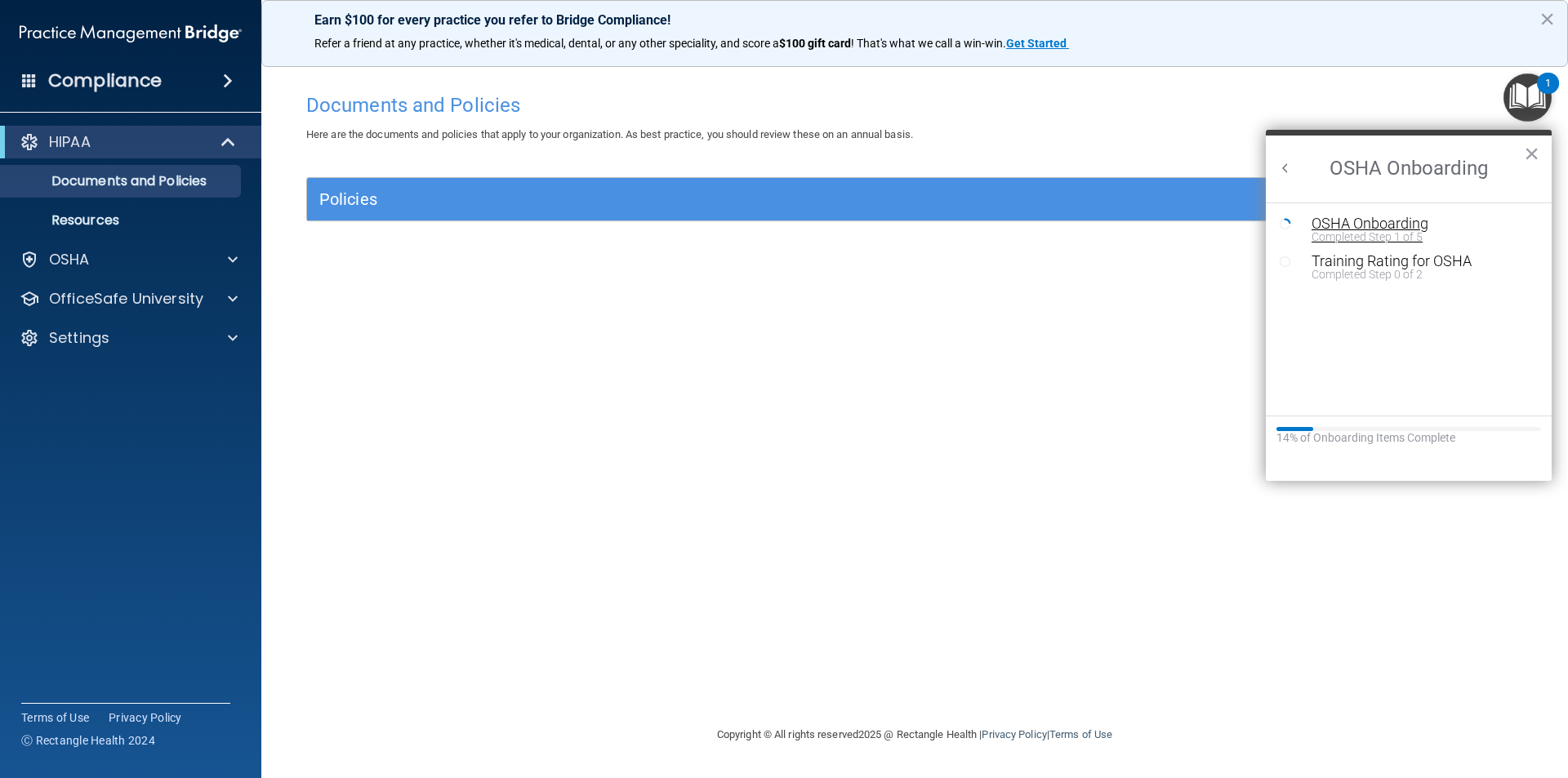
click at [1376, 235] on div "Completed Step 1 of 5" at bounding box center [1421, 236] width 219 height 11
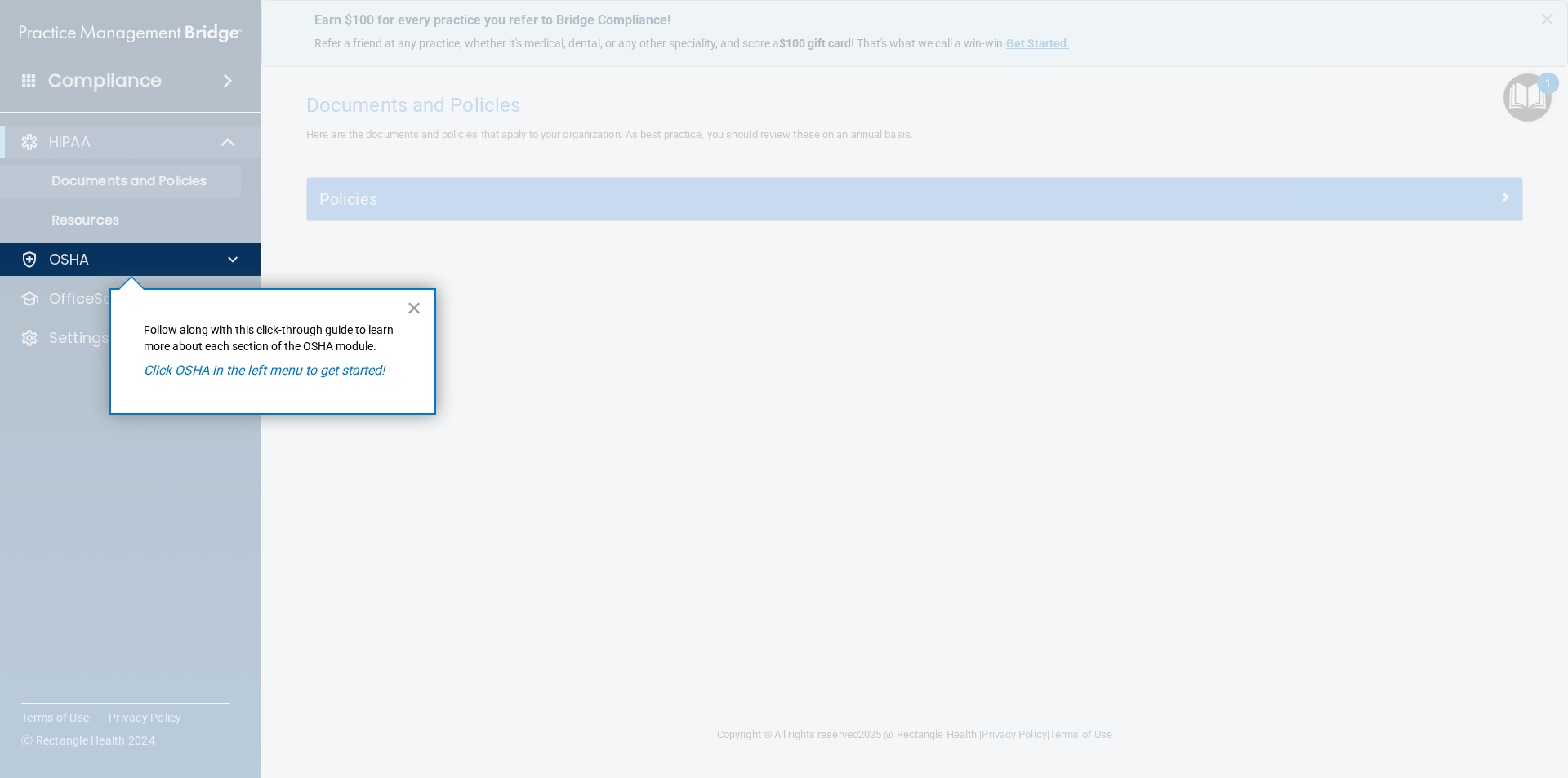
click at [416, 306] on button "×" at bounding box center [414, 308] width 16 height 26
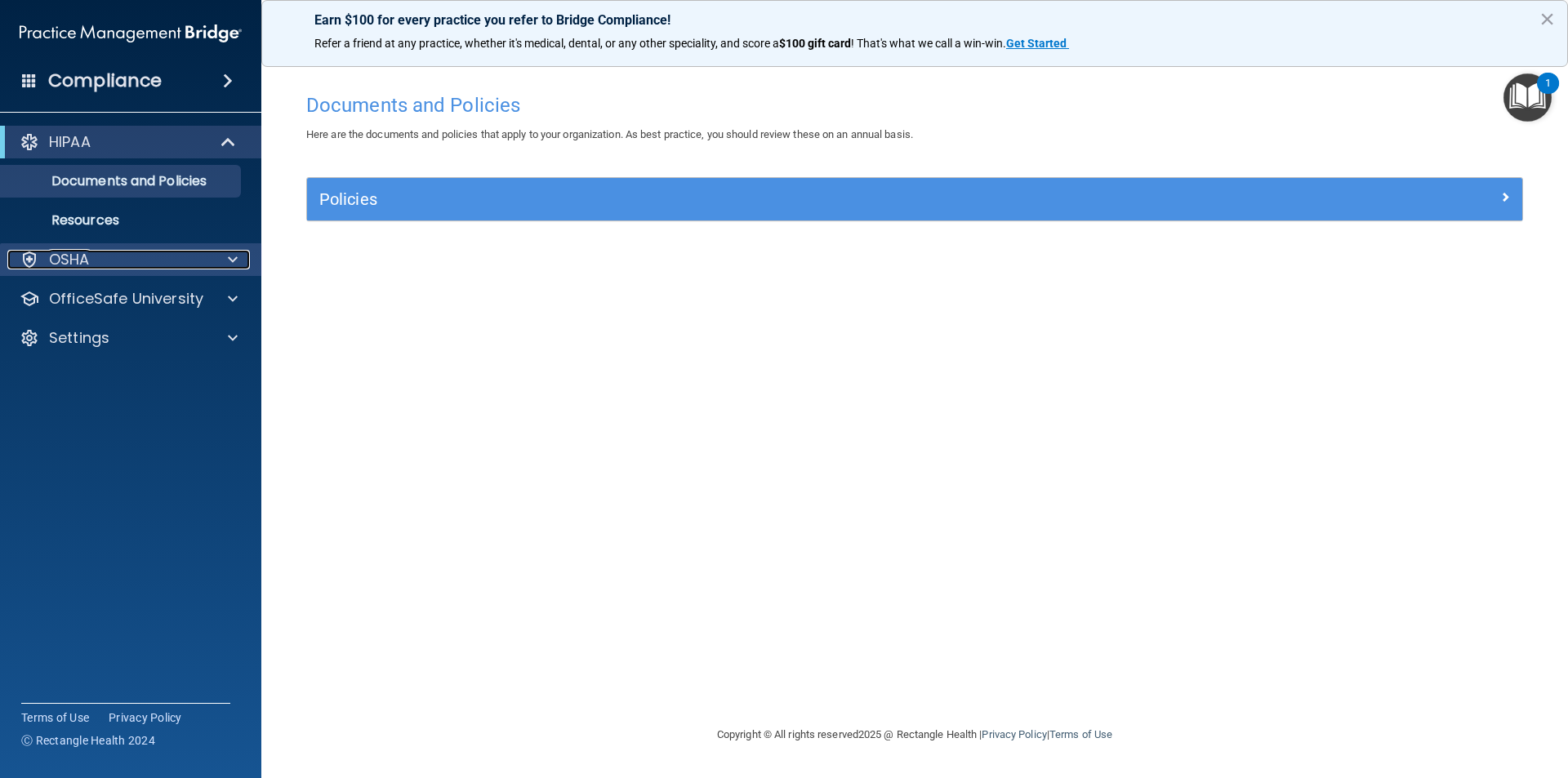
click at [188, 259] on div "OSHA" at bounding box center [108, 260] width 202 height 20
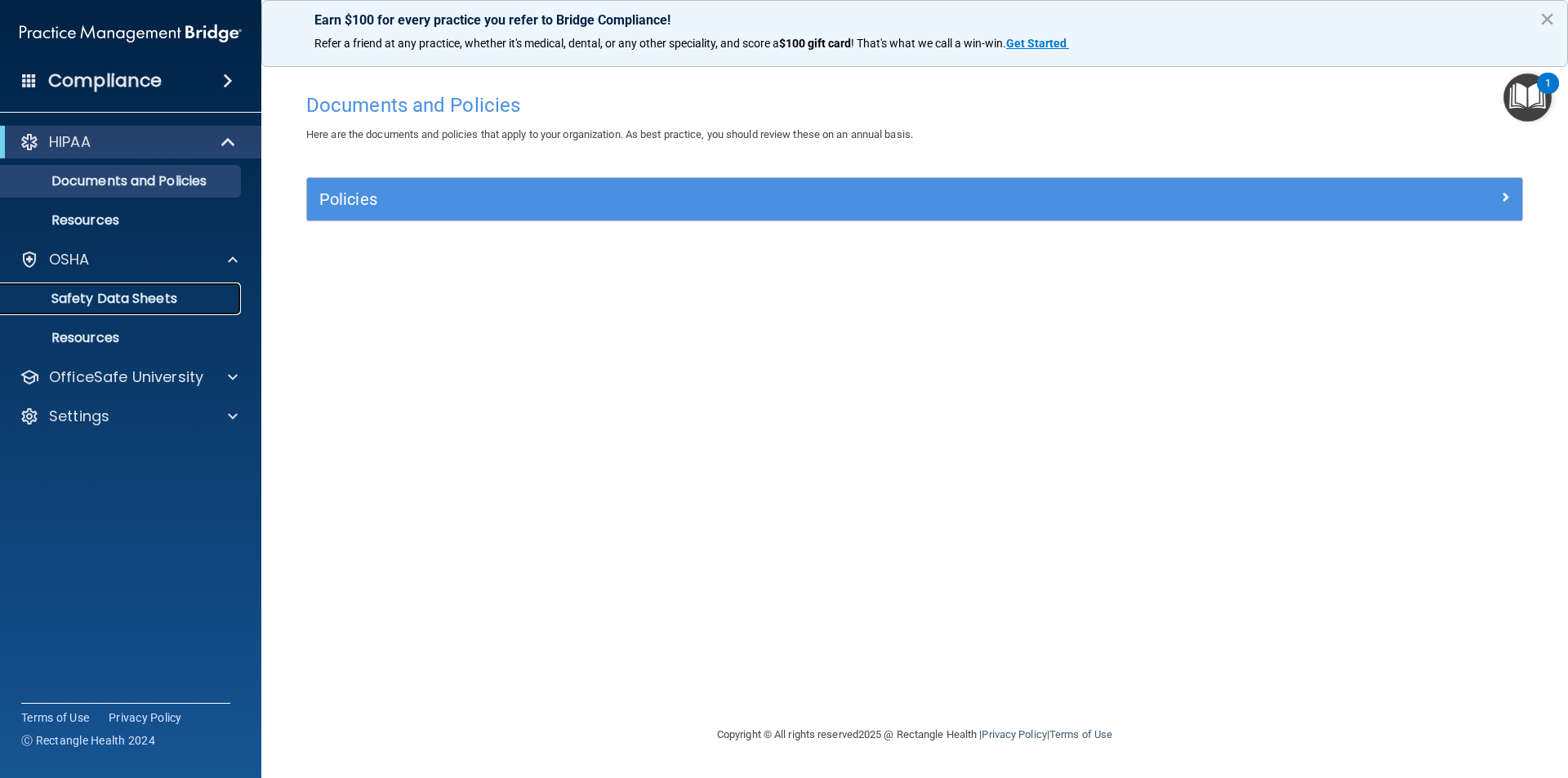
click at [215, 295] on p "Safety Data Sheets" at bounding box center [123, 299] width 223 height 16
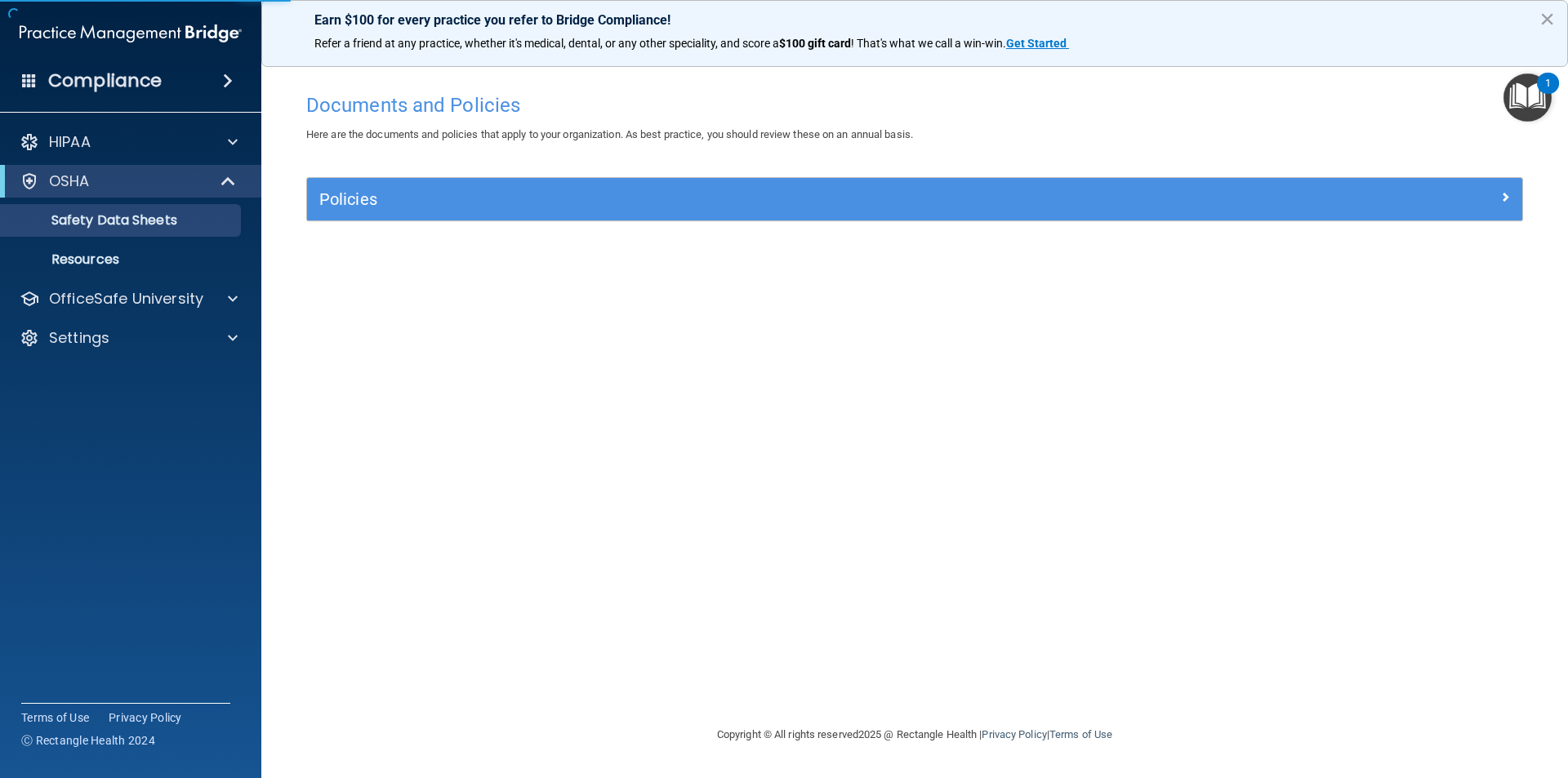
click at [1543, 93] on div "1" at bounding box center [1548, 83] width 22 height 21
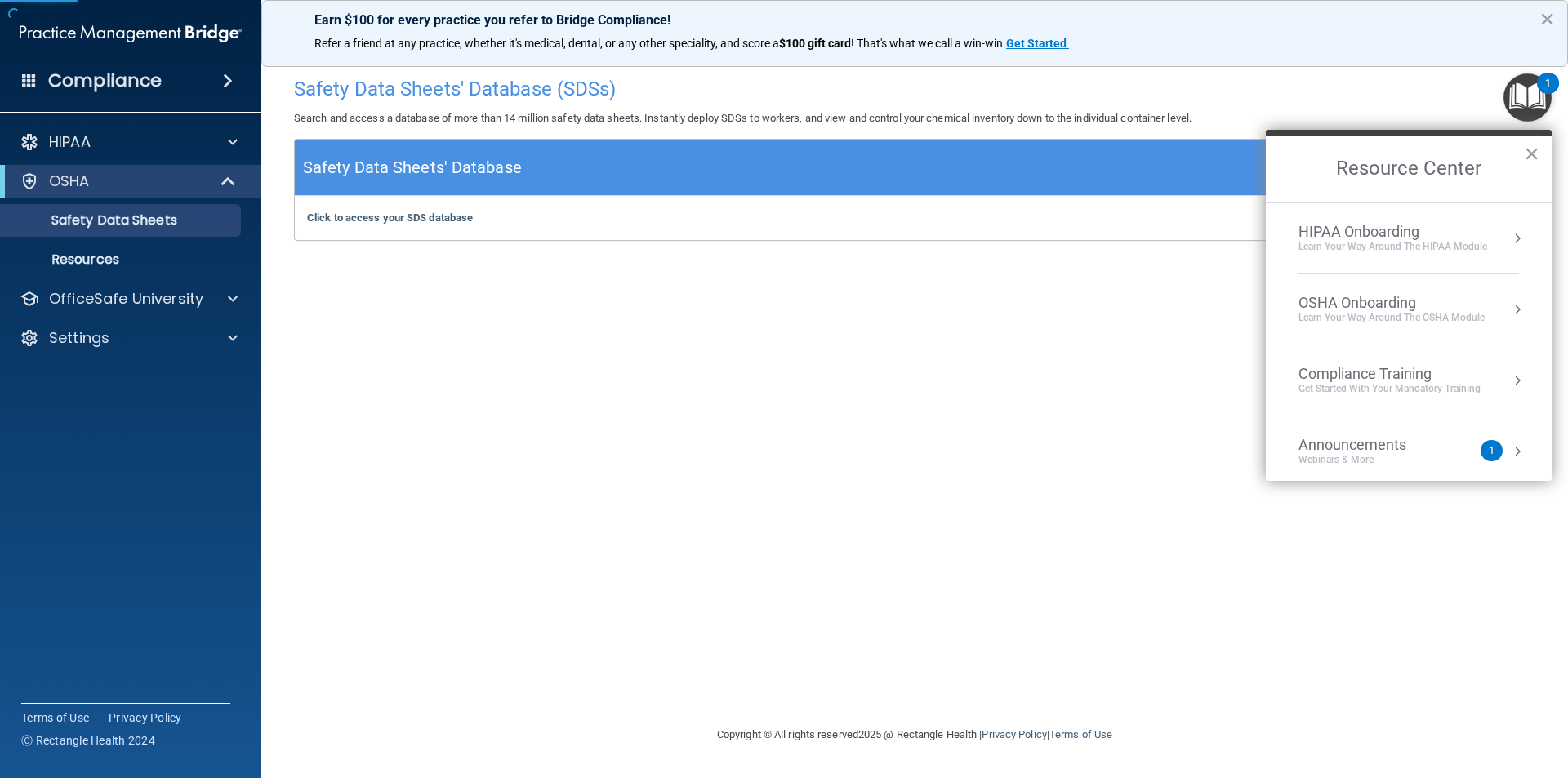
click at [1347, 292] on li "OSHA Onboarding Learn your way around the OSHA module" at bounding box center [1408, 309] width 220 height 71
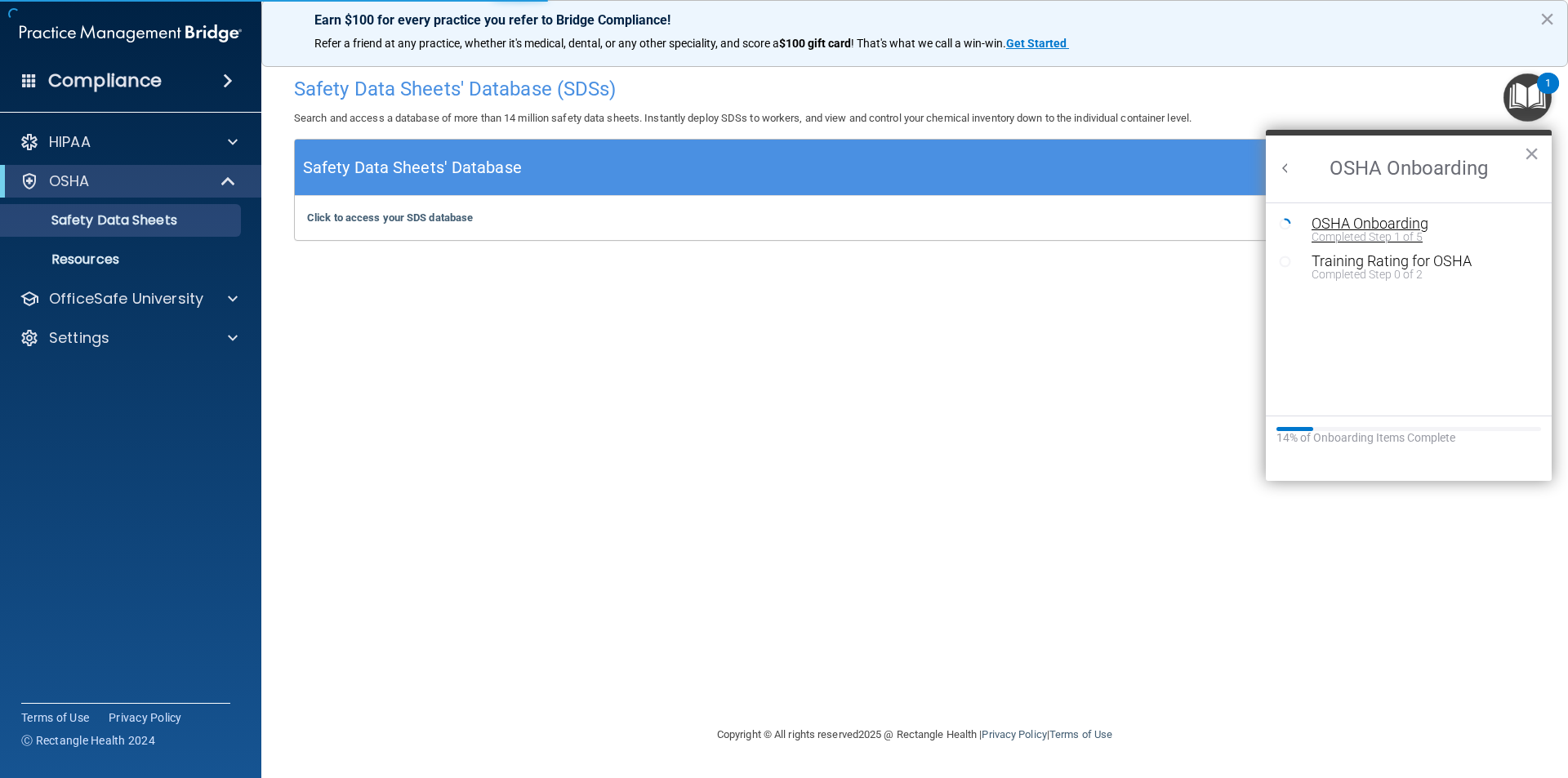
click at [1382, 227] on div "OSHA Onboarding" at bounding box center [1421, 223] width 219 height 15
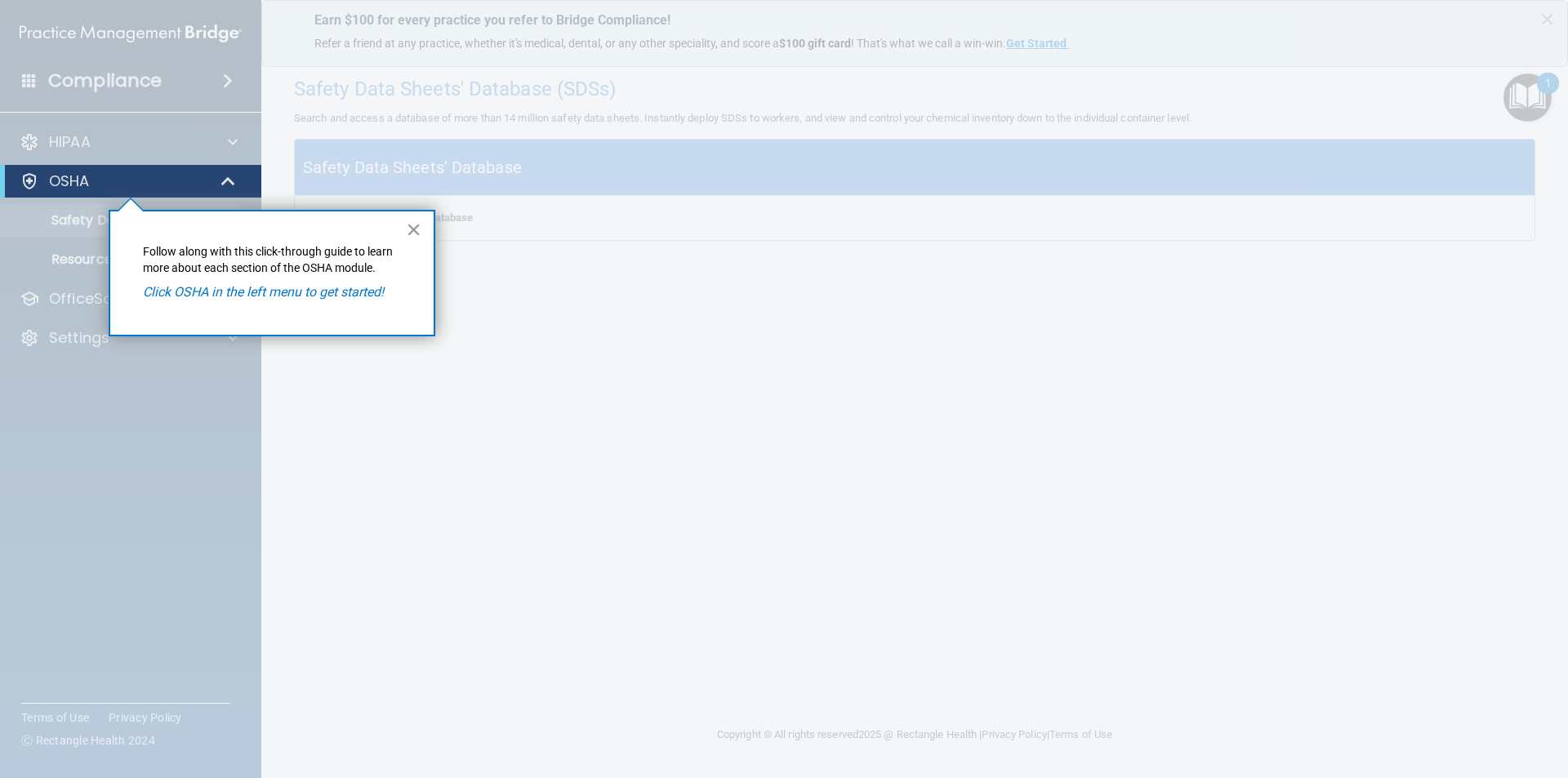
click at [418, 228] on button "×" at bounding box center [413, 229] width 16 height 26
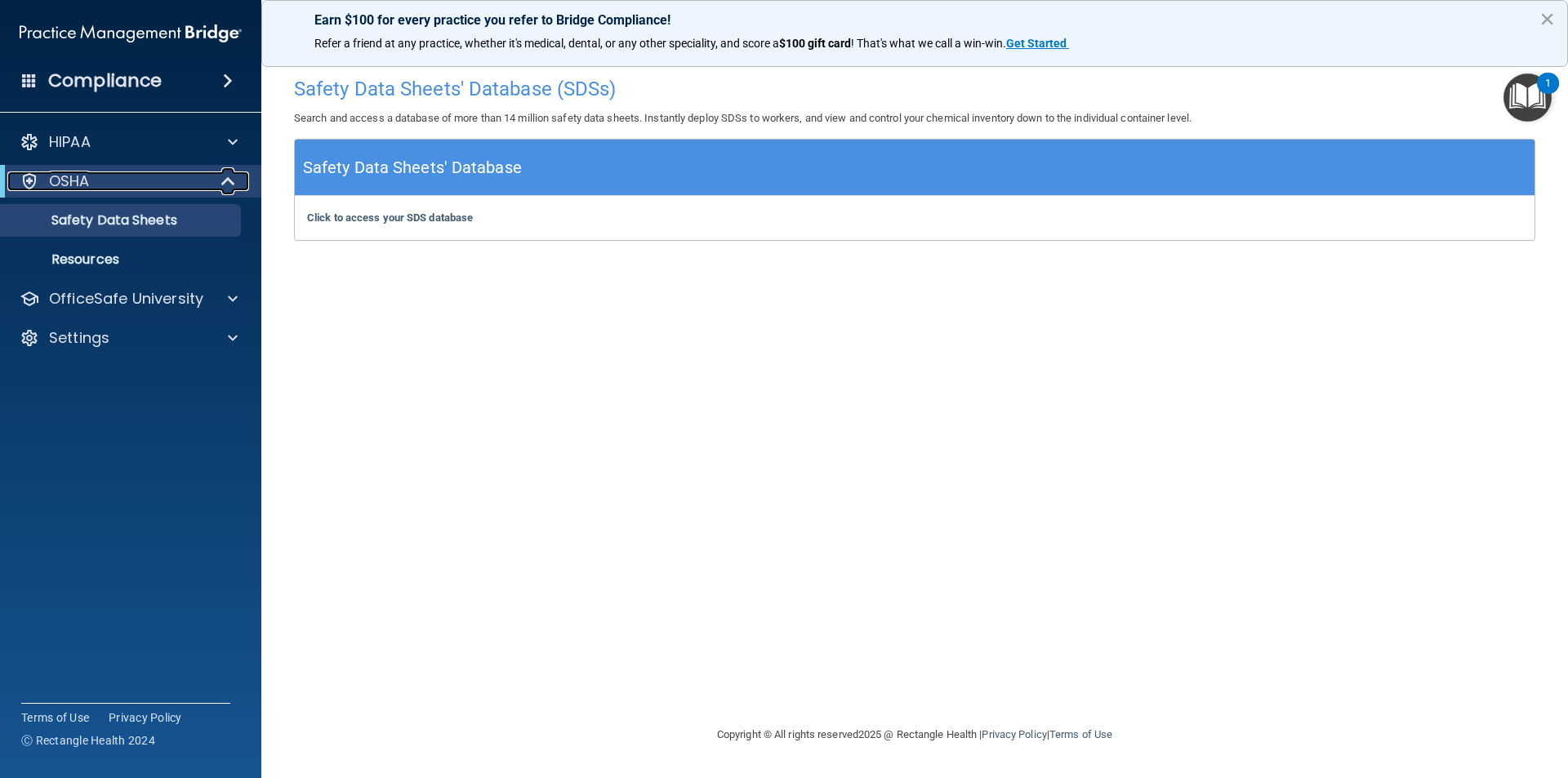
click at [160, 186] on div "OSHA" at bounding box center [108, 181] width 201 height 20
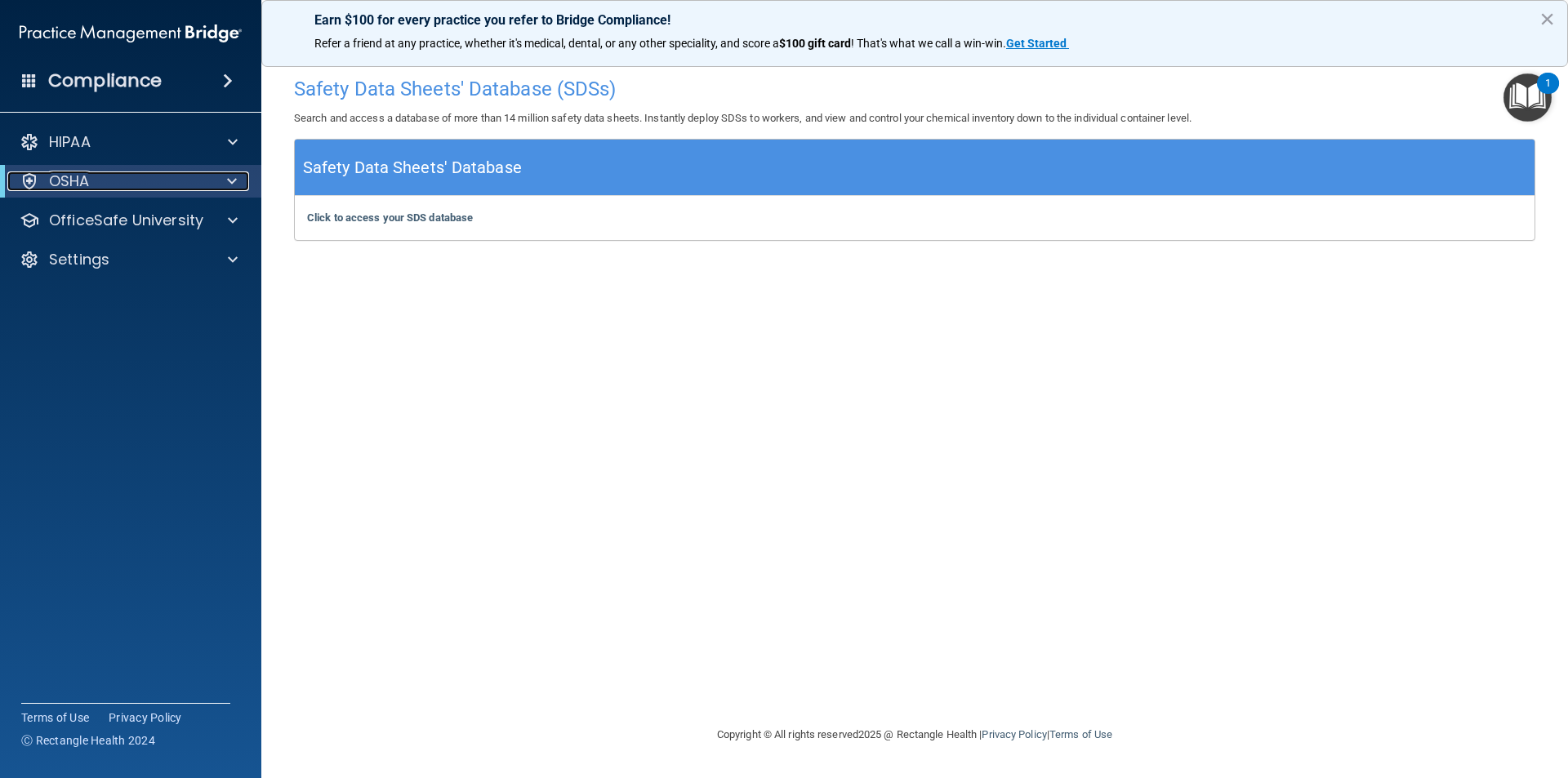
click at [160, 186] on div "OSHA" at bounding box center [108, 181] width 201 height 20
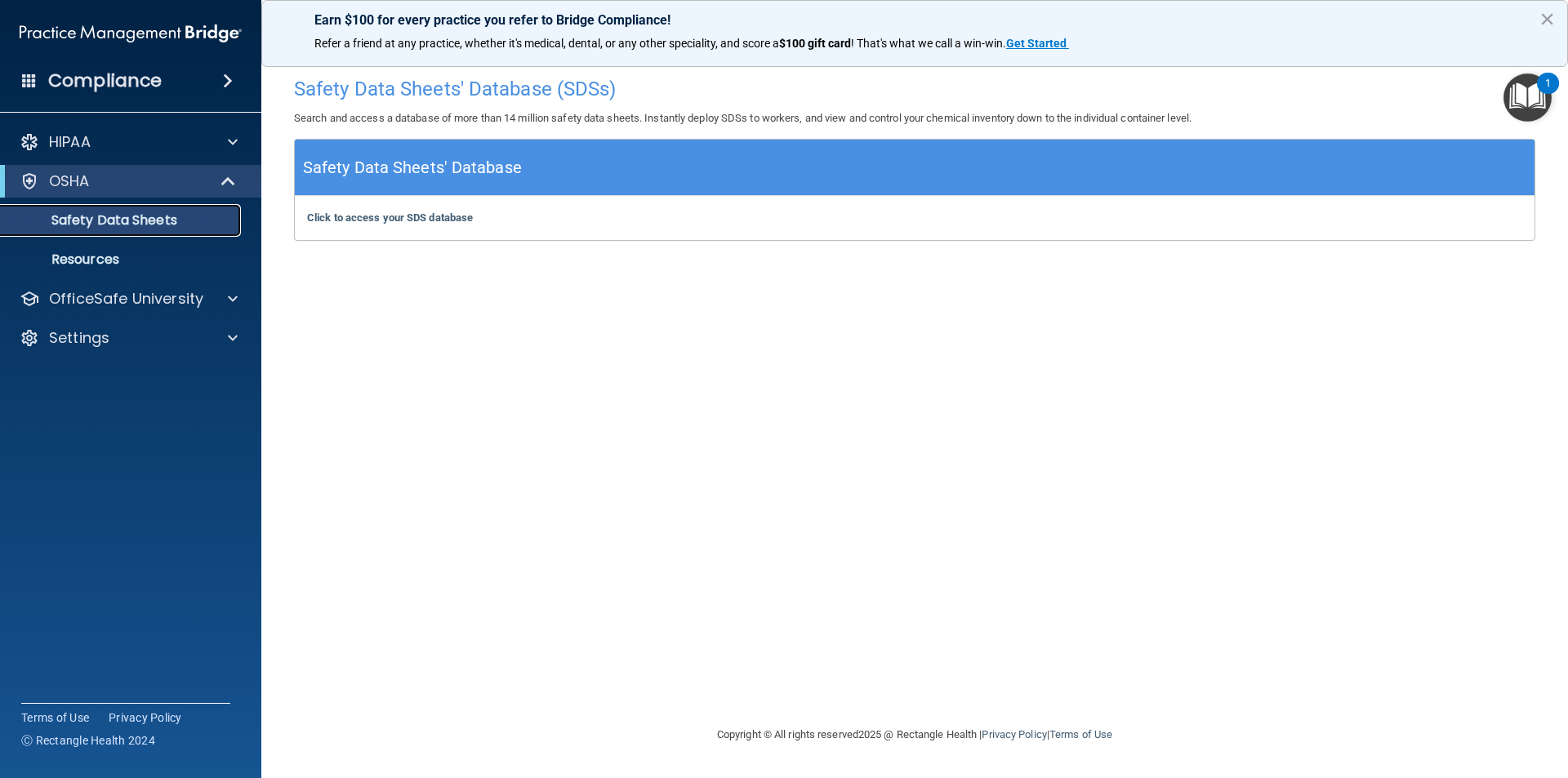
click at [142, 224] on p "Safety Data Sheets" at bounding box center [123, 220] width 223 height 16
click at [549, 88] on h4 "Safety Data Sheets' Database (SDSs)" at bounding box center [915, 89] width 1241 height 21
click at [400, 217] on b "Click to access your SDS database" at bounding box center [390, 217] width 165 height 12
click at [157, 255] on p "Resources" at bounding box center [123, 259] width 223 height 16
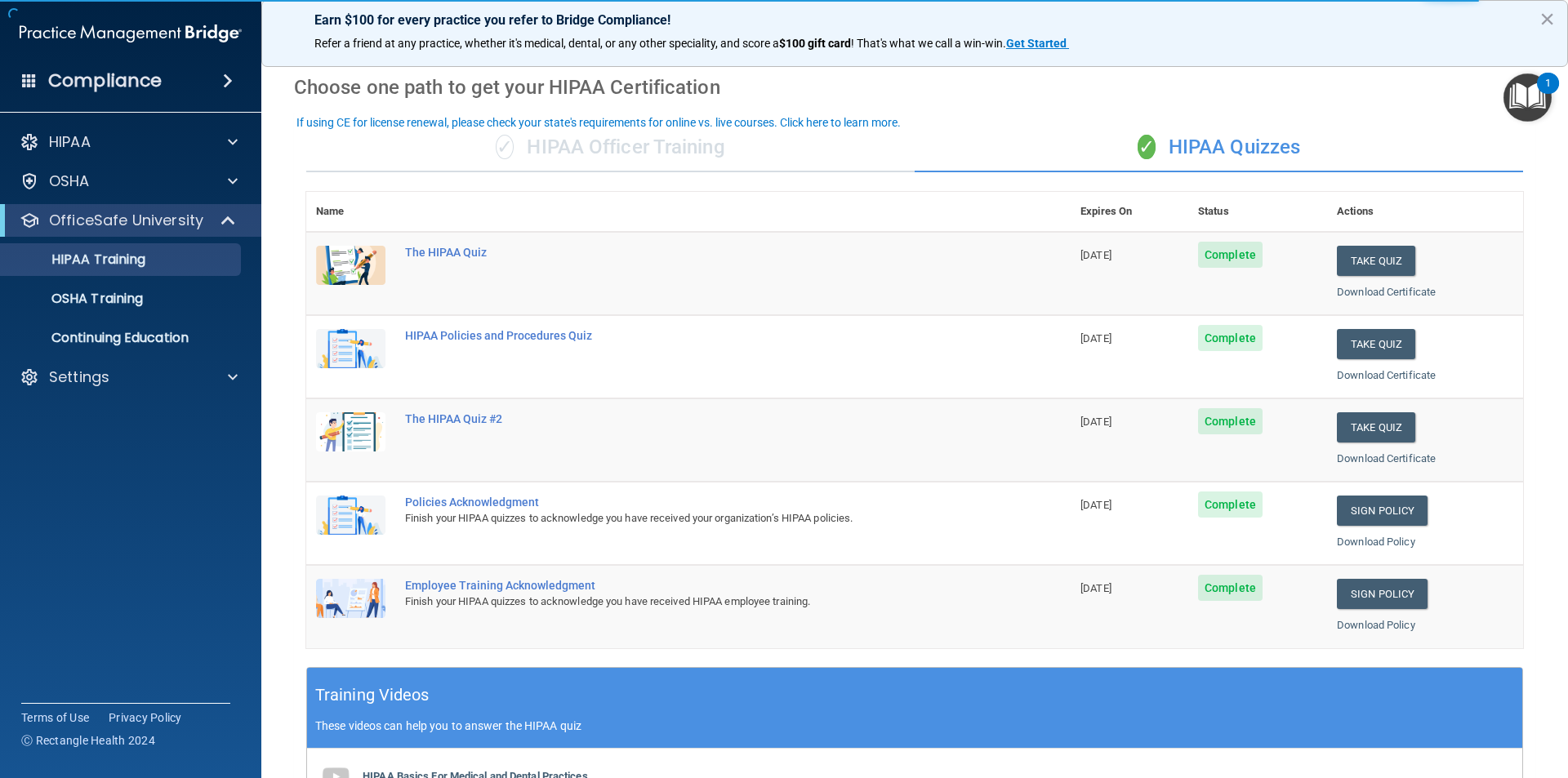
scroll to position [82, 0]
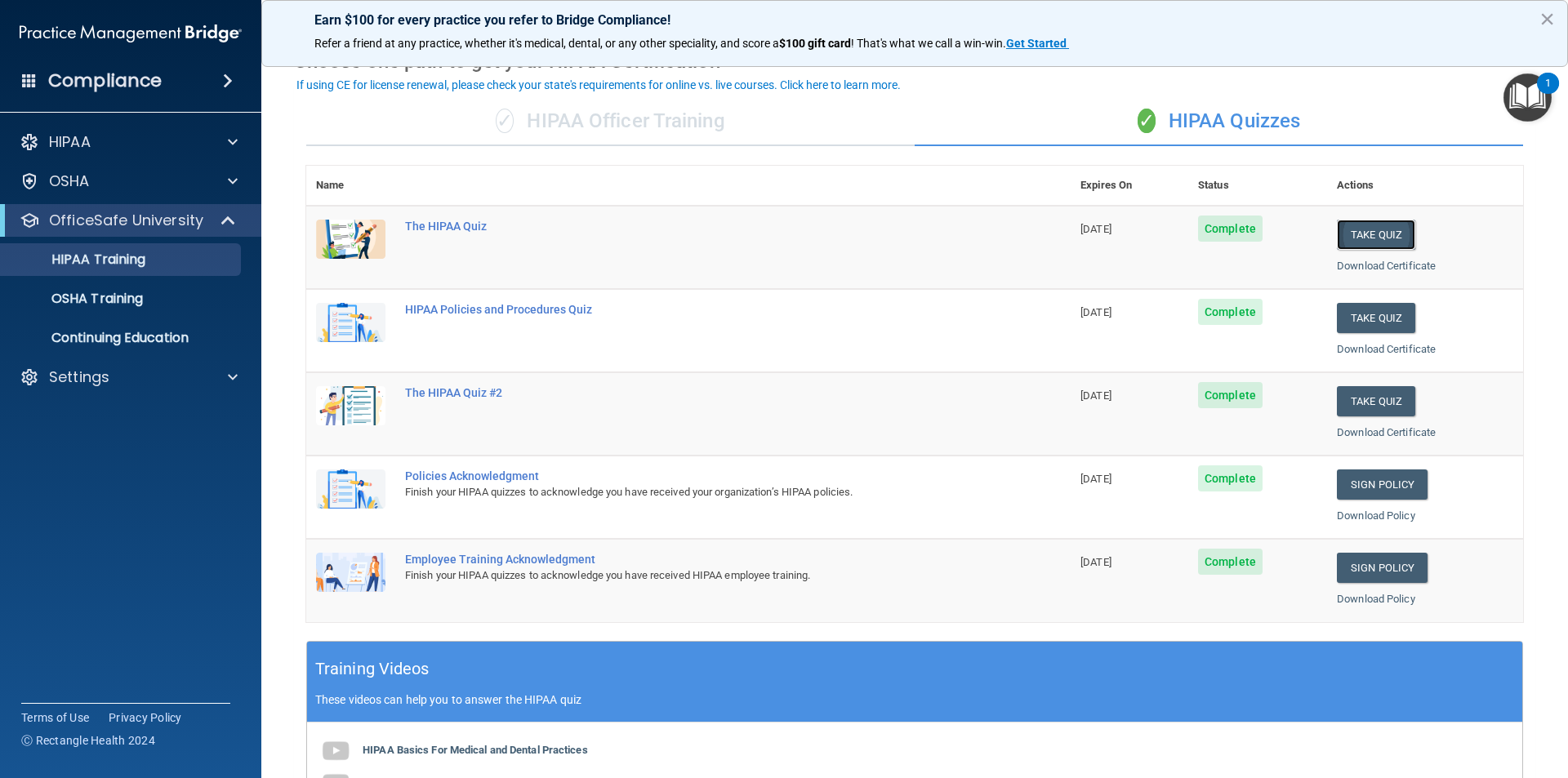
click at [1382, 239] on button "Take Quiz" at bounding box center [1376, 234] width 79 height 30
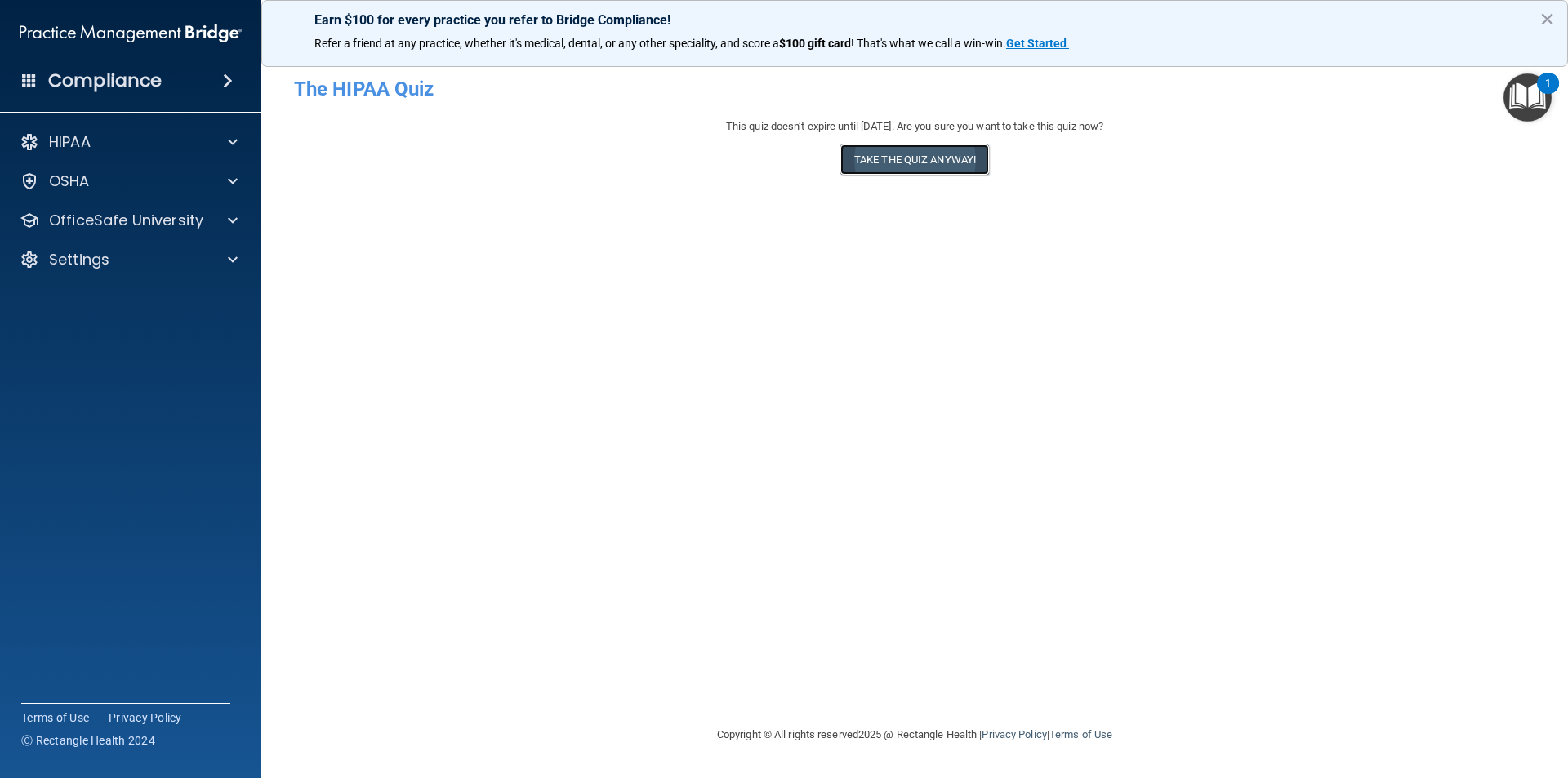
click at [888, 169] on button "Take the quiz anyway!" at bounding box center [914, 159] width 148 height 30
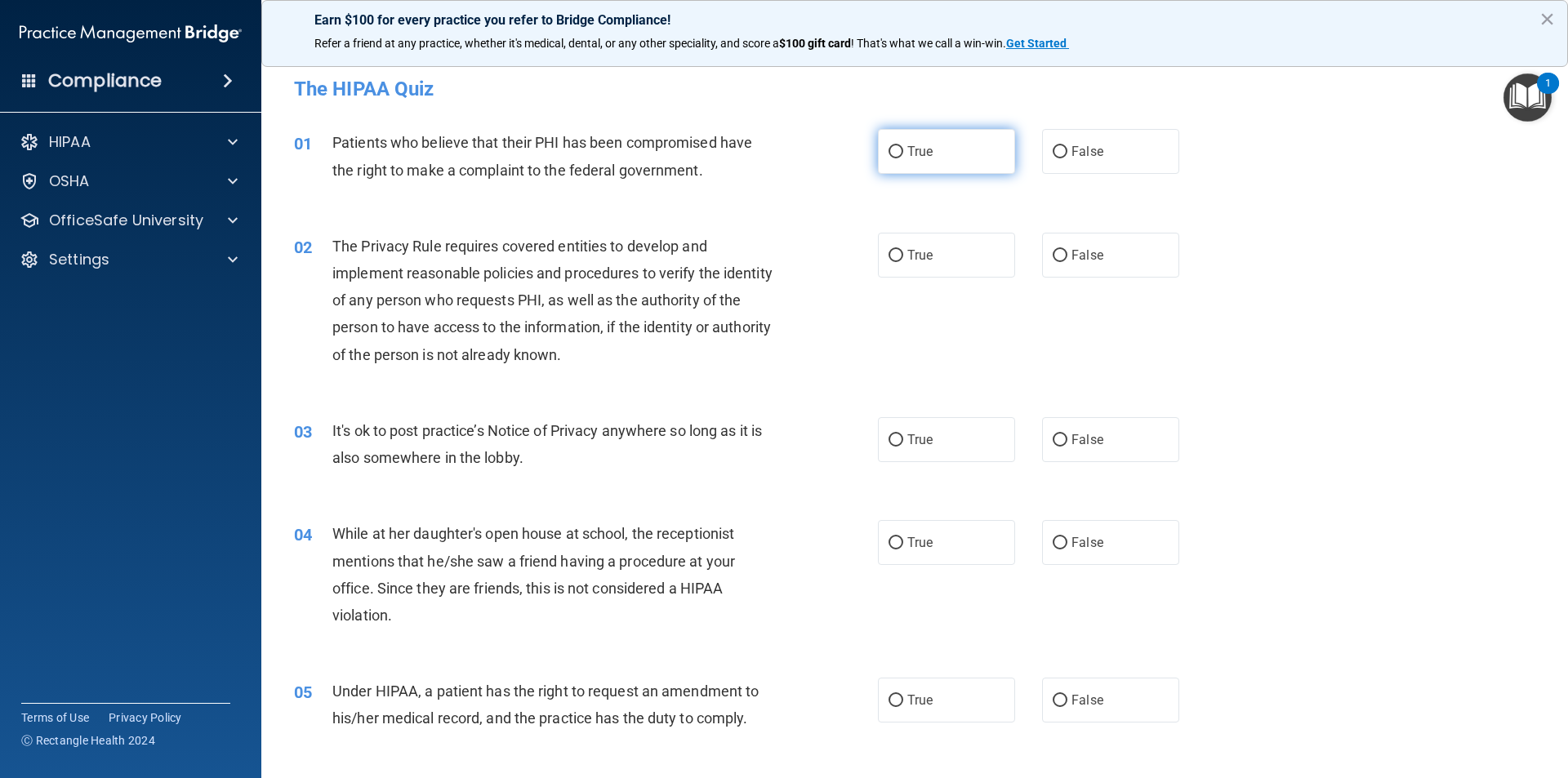
click at [956, 154] on label "True" at bounding box center [946, 151] width 137 height 45
click at [904, 154] on input "True" at bounding box center [896, 152] width 15 height 12
radio input "true"
click at [975, 436] on label "True" at bounding box center [946, 439] width 137 height 45
click at [904, 436] on input "True" at bounding box center [896, 440] width 15 height 12
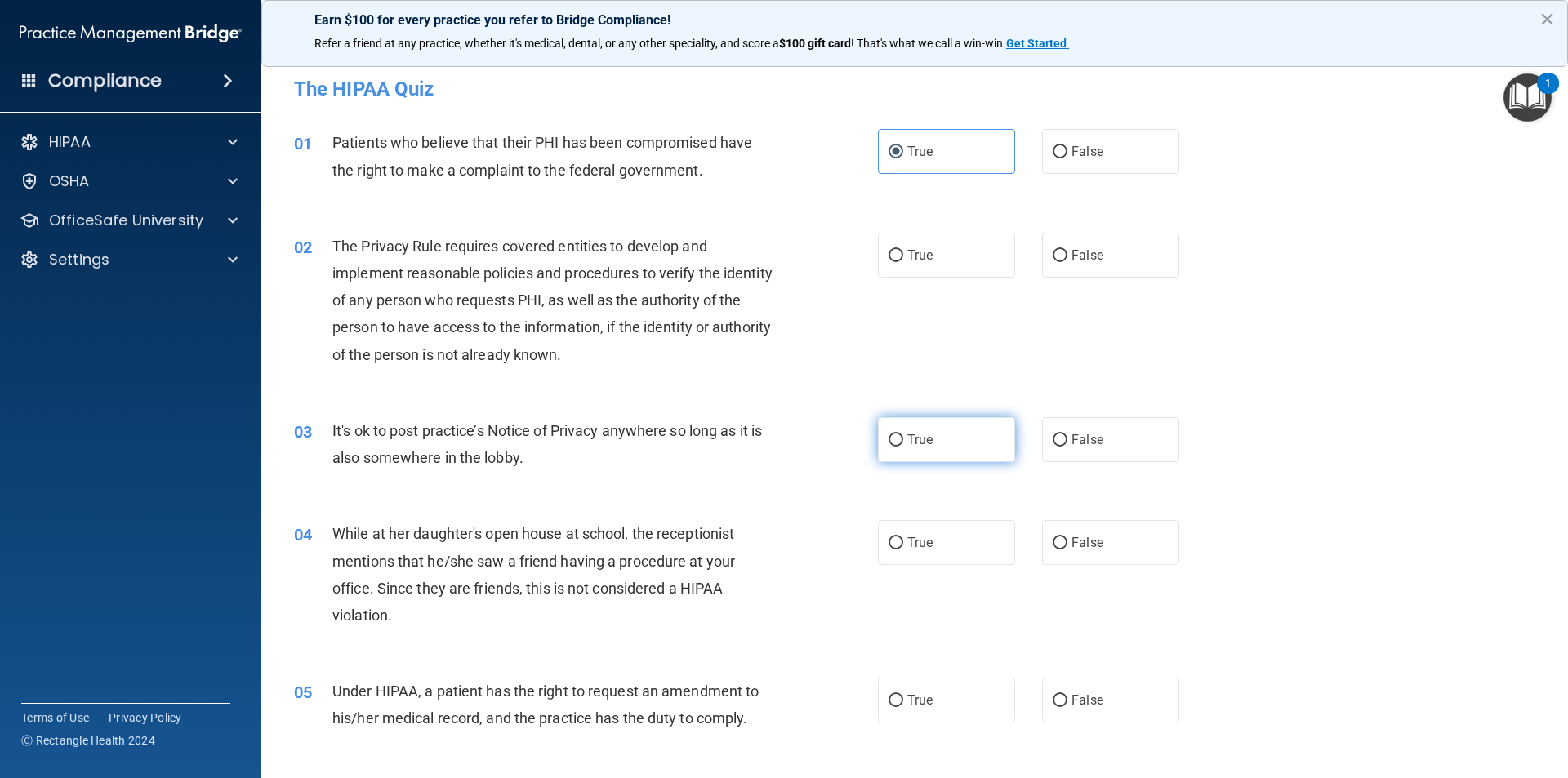
radio input "true"
click at [1107, 441] on label "False" at bounding box center [1111, 439] width 137 height 45
click at [1067, 441] on input "False" at bounding box center [1060, 440] width 15 height 12
radio input "true"
click at [909, 441] on span "True" at bounding box center [919, 440] width 25 height 16
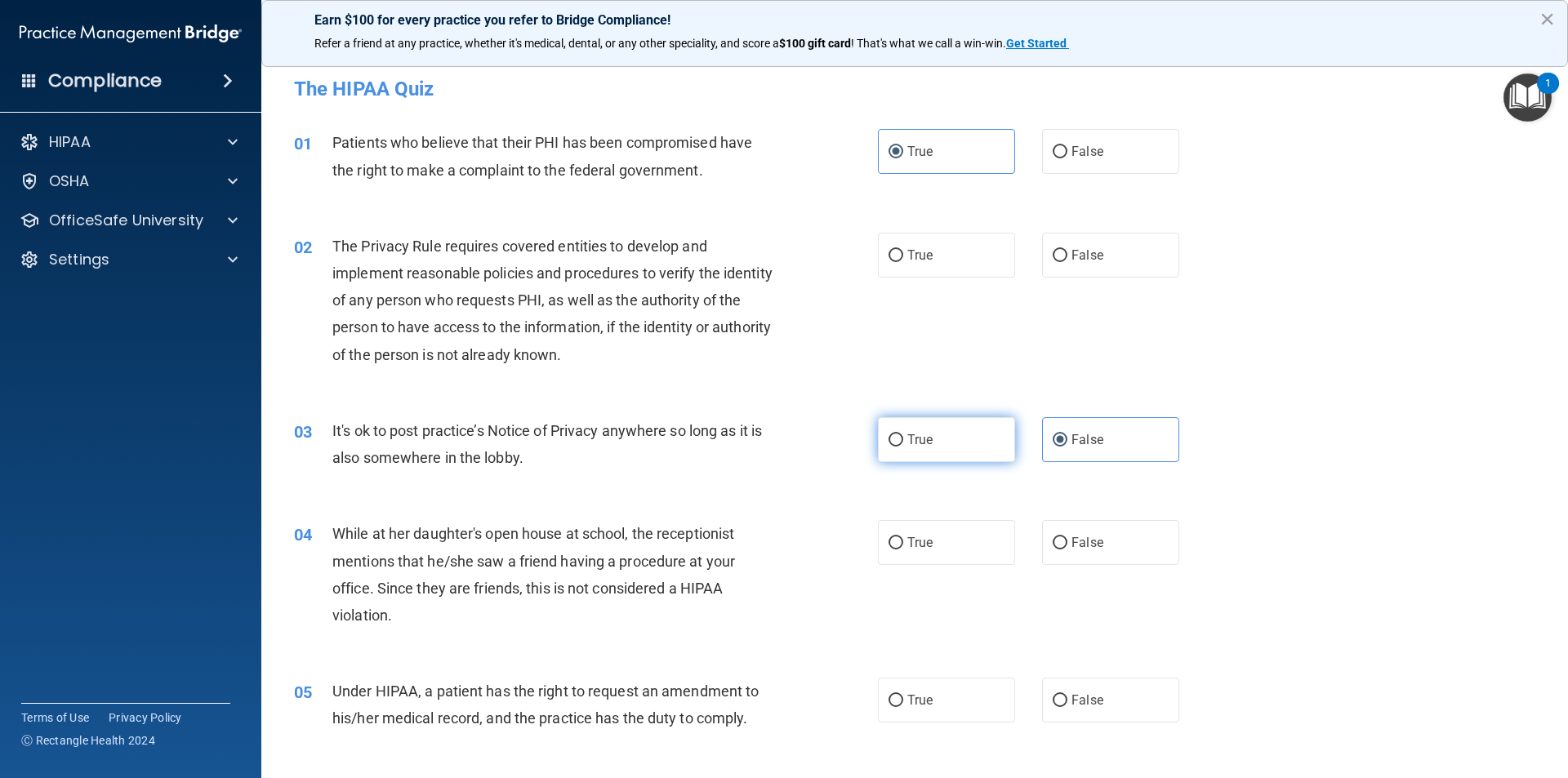
click at [904, 441] on input "True" at bounding box center [896, 440] width 15 height 12
radio input "true"
click at [1087, 446] on span "False" at bounding box center [1087, 440] width 32 height 16
click at [1067, 446] on input "False" at bounding box center [1060, 440] width 15 height 12
radio input "true"
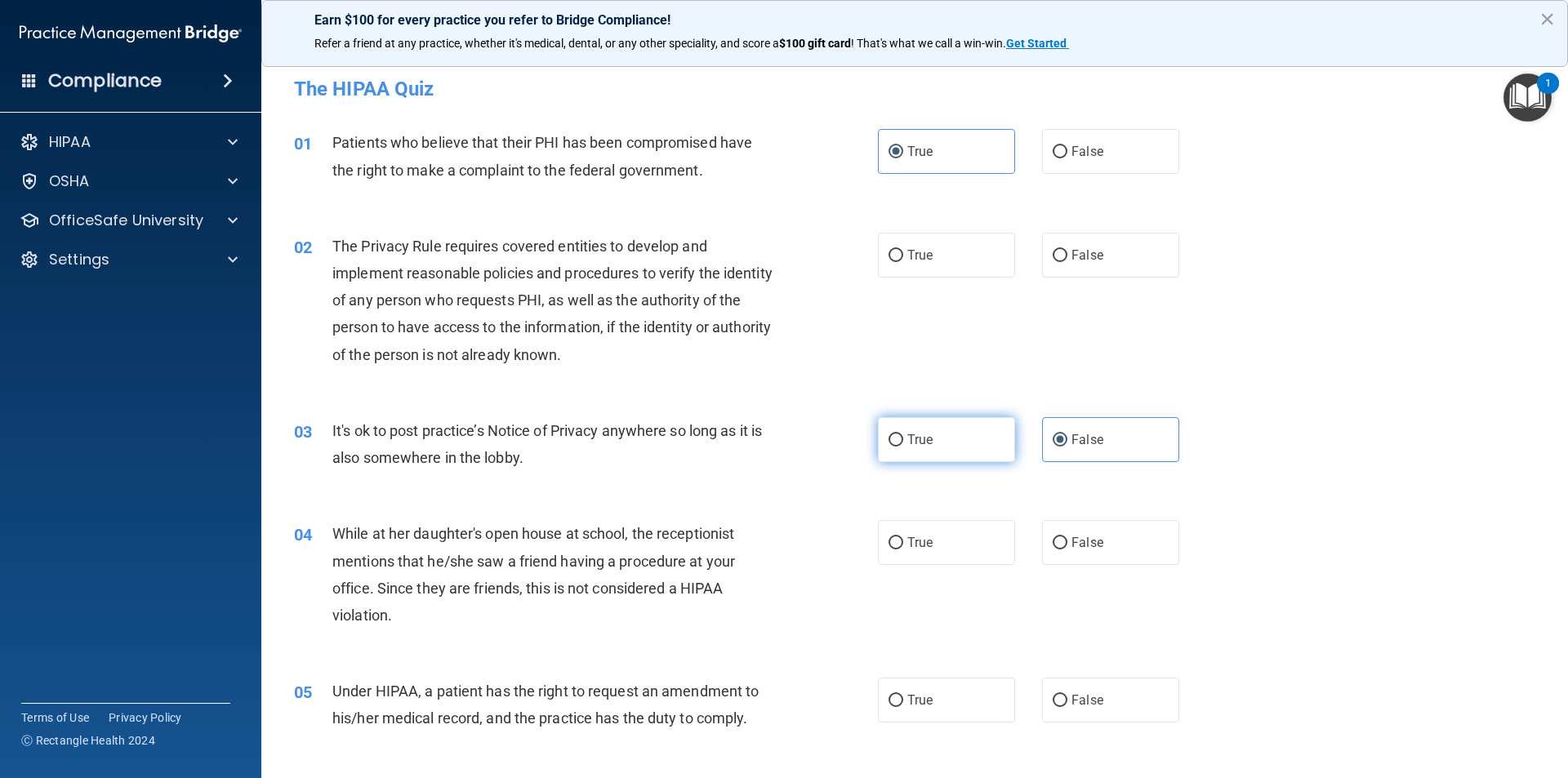
click at [962, 441] on label "True" at bounding box center [946, 439] width 137 height 45
click at [904, 441] on input "True" at bounding box center [896, 440] width 15 height 12
radio input "true"
radio input "false"
click at [919, 245] on label "True" at bounding box center [946, 255] width 137 height 45
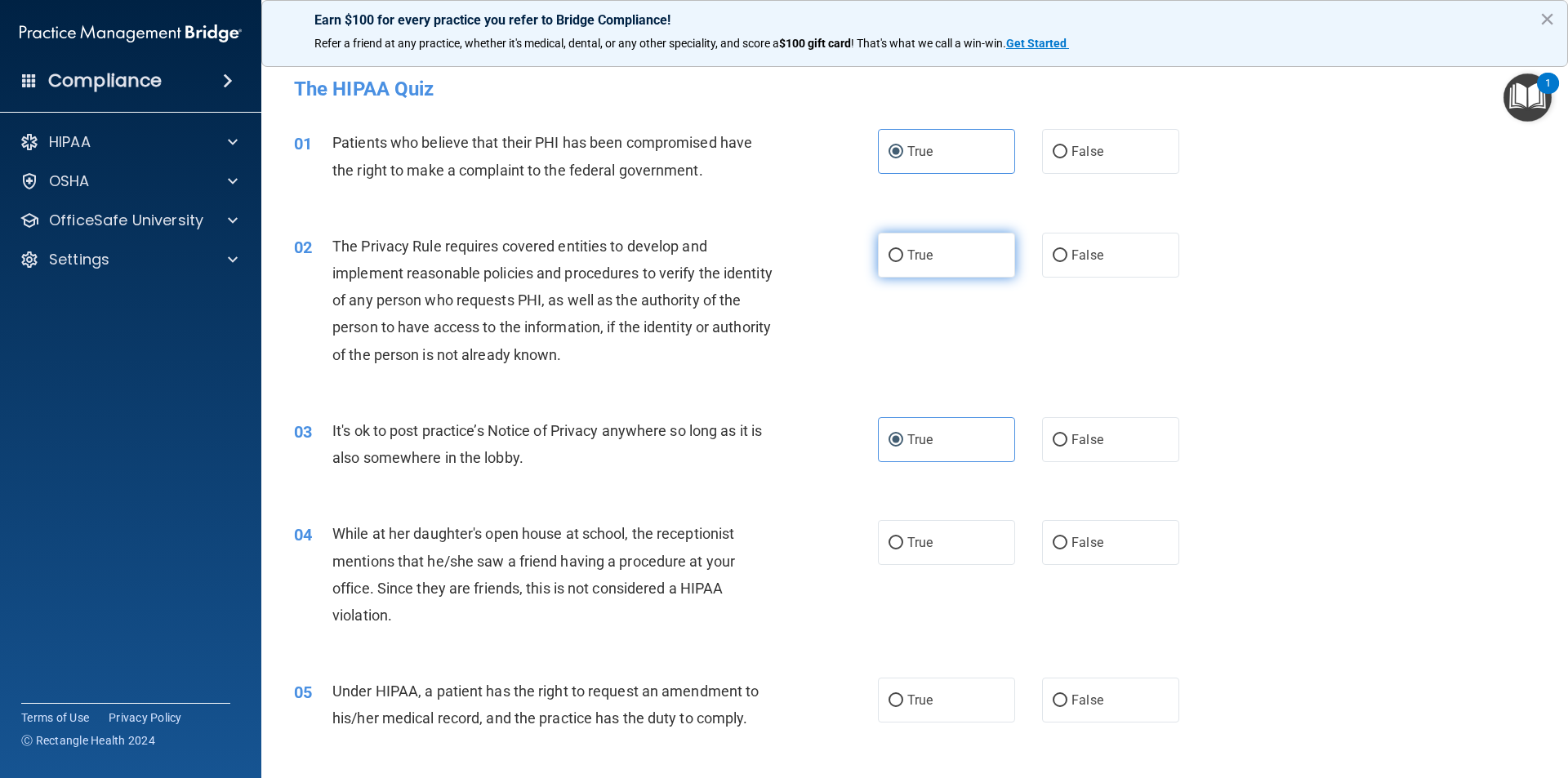
click at [904, 250] on input "True" at bounding box center [896, 256] width 15 height 12
radio input "true"
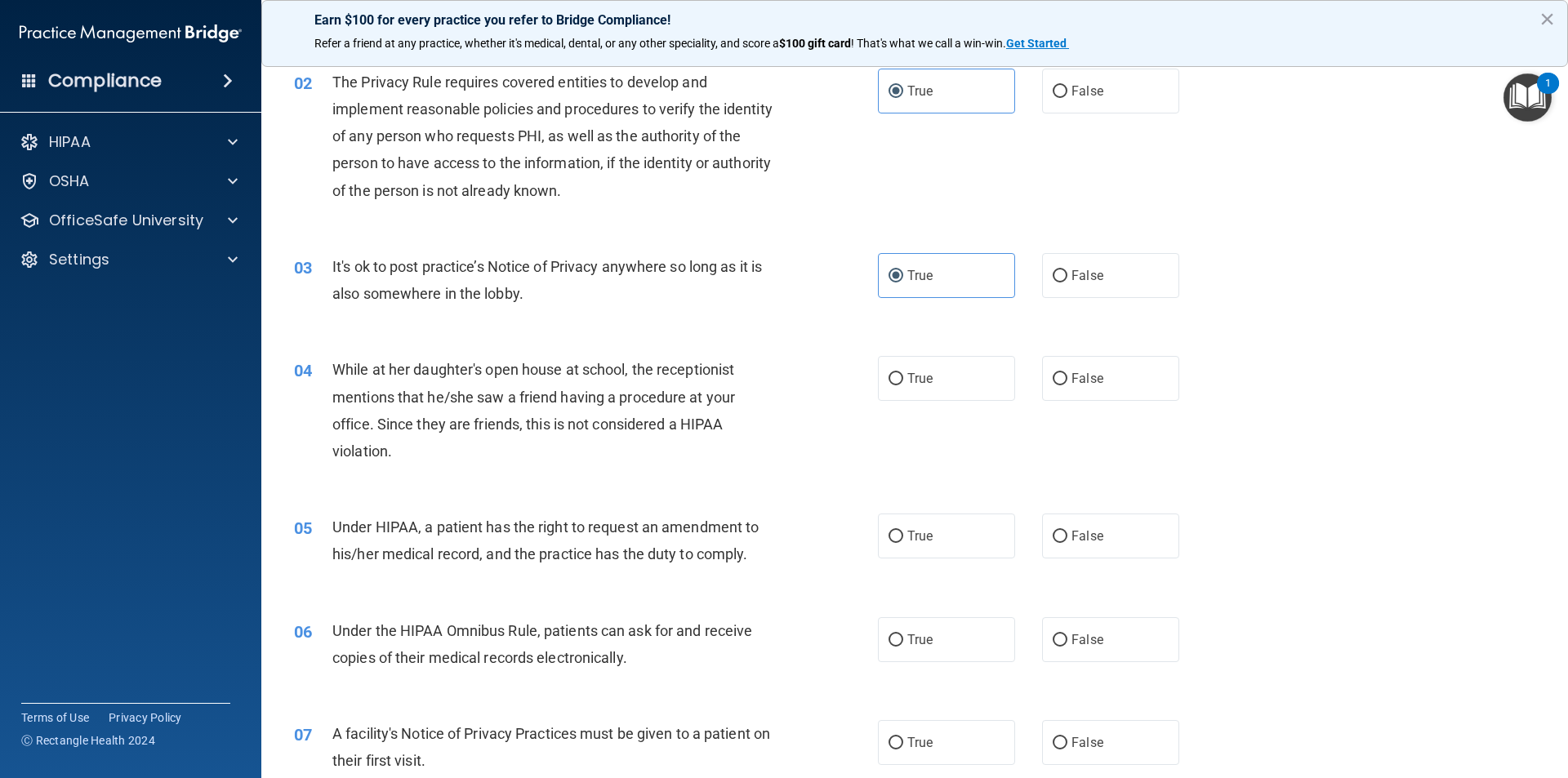
scroll to position [245, 0]
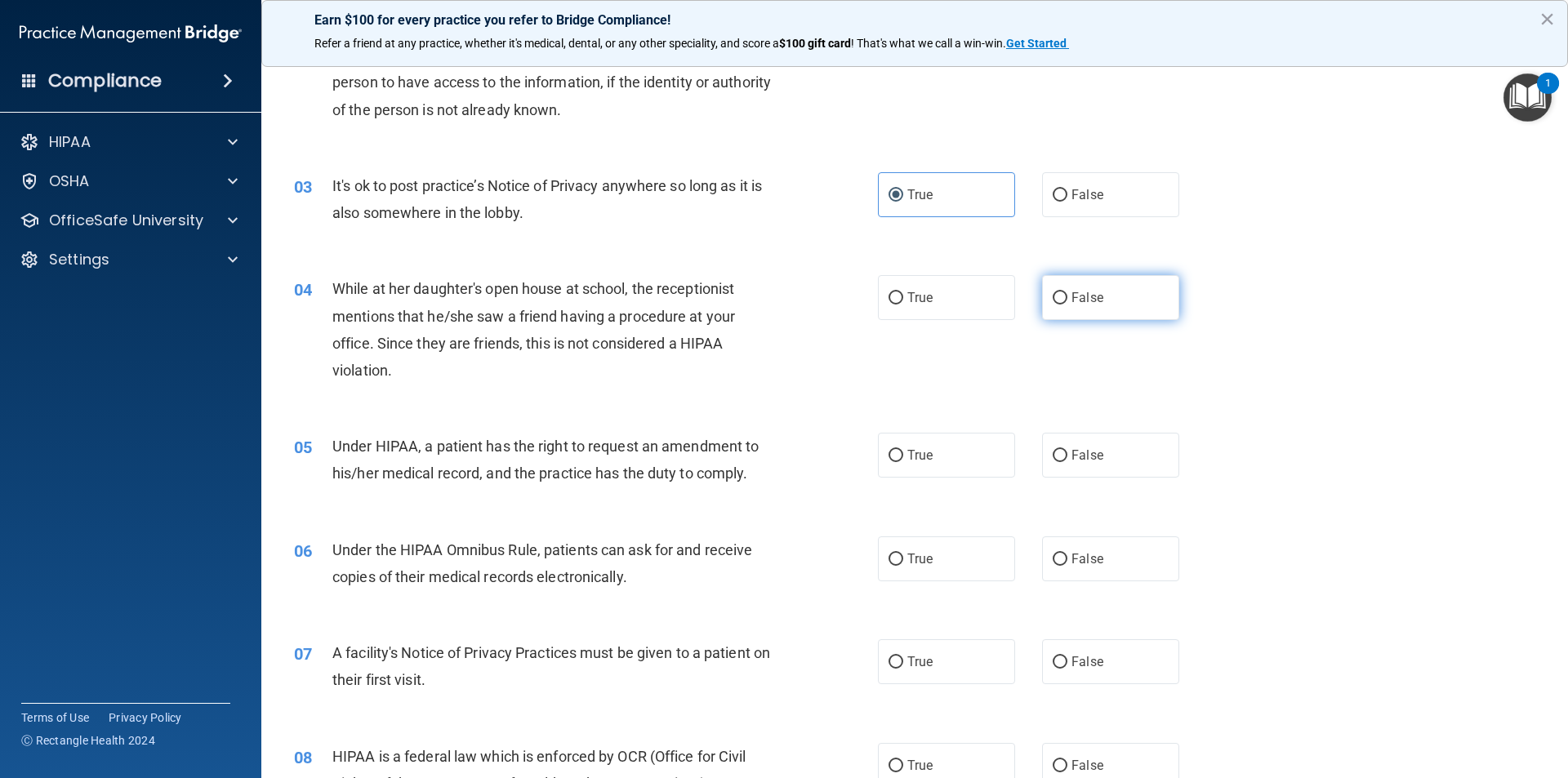
click at [1057, 310] on label "False" at bounding box center [1111, 297] width 137 height 45
click at [1057, 305] on input "False" at bounding box center [1060, 298] width 15 height 12
radio input "true"
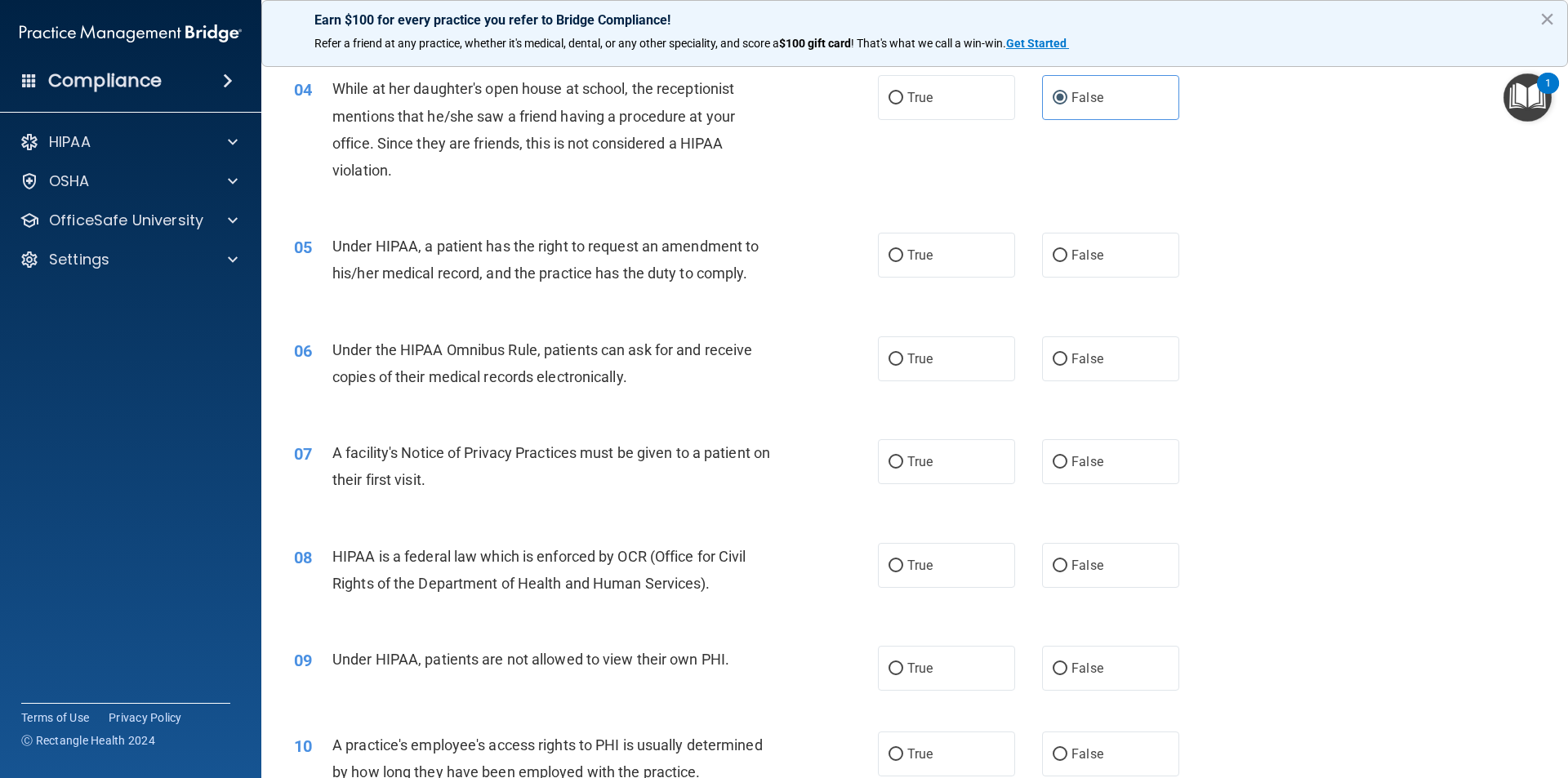
scroll to position [490, 0]
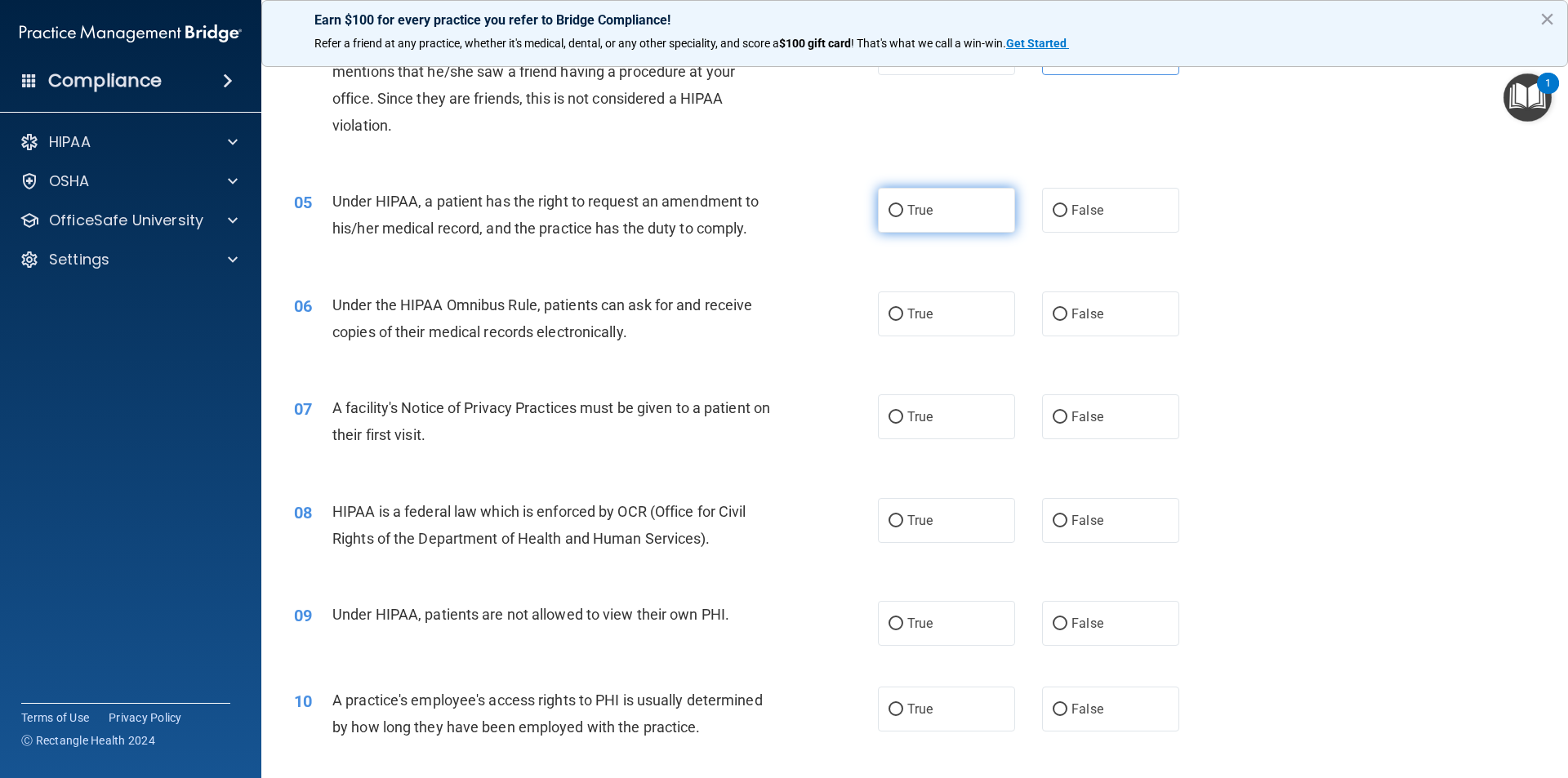
click at [929, 226] on label "True" at bounding box center [946, 210] width 137 height 45
click at [904, 217] on input "True" at bounding box center [896, 211] width 15 height 12
radio input "true"
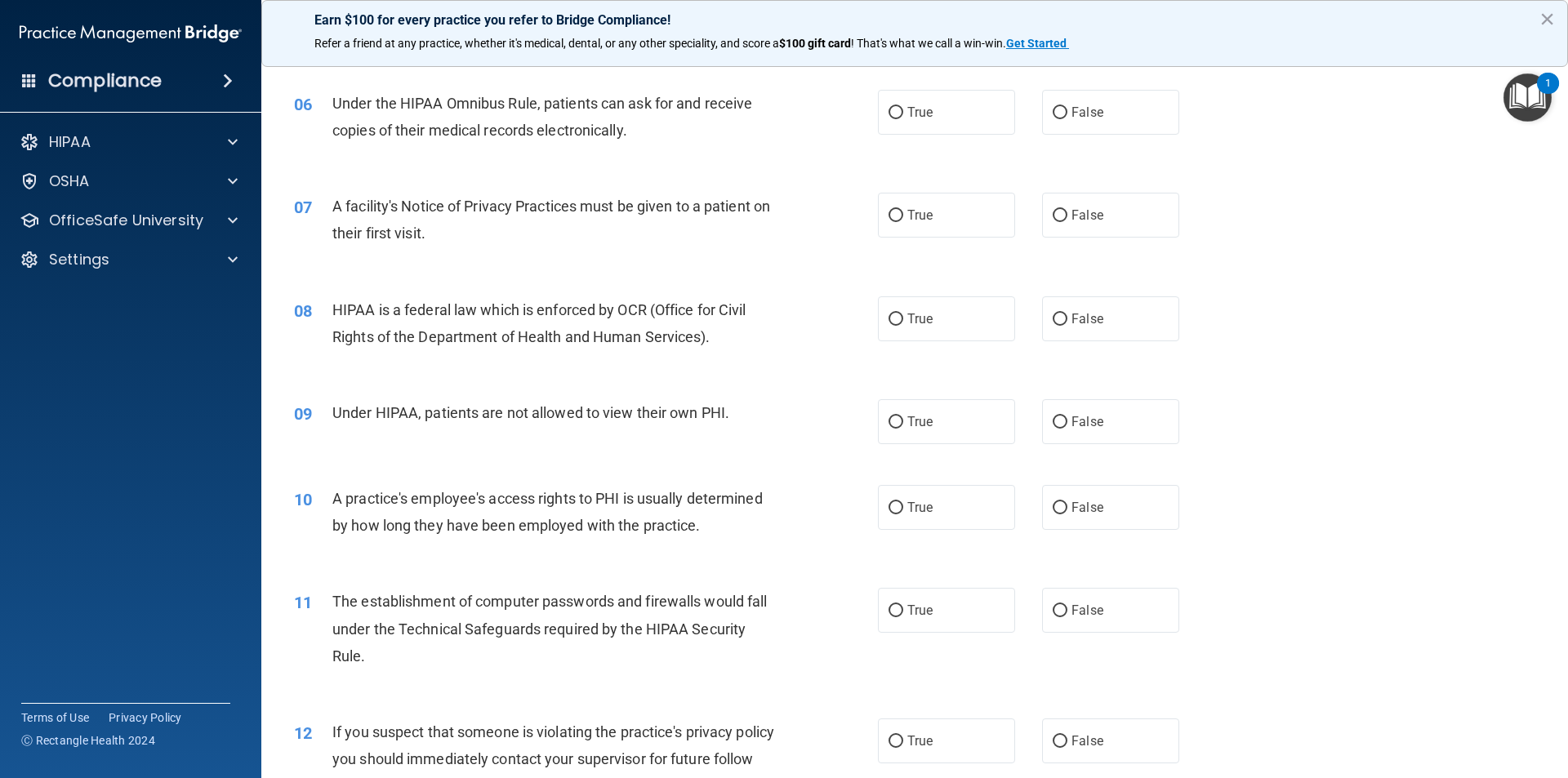
scroll to position [653, 0]
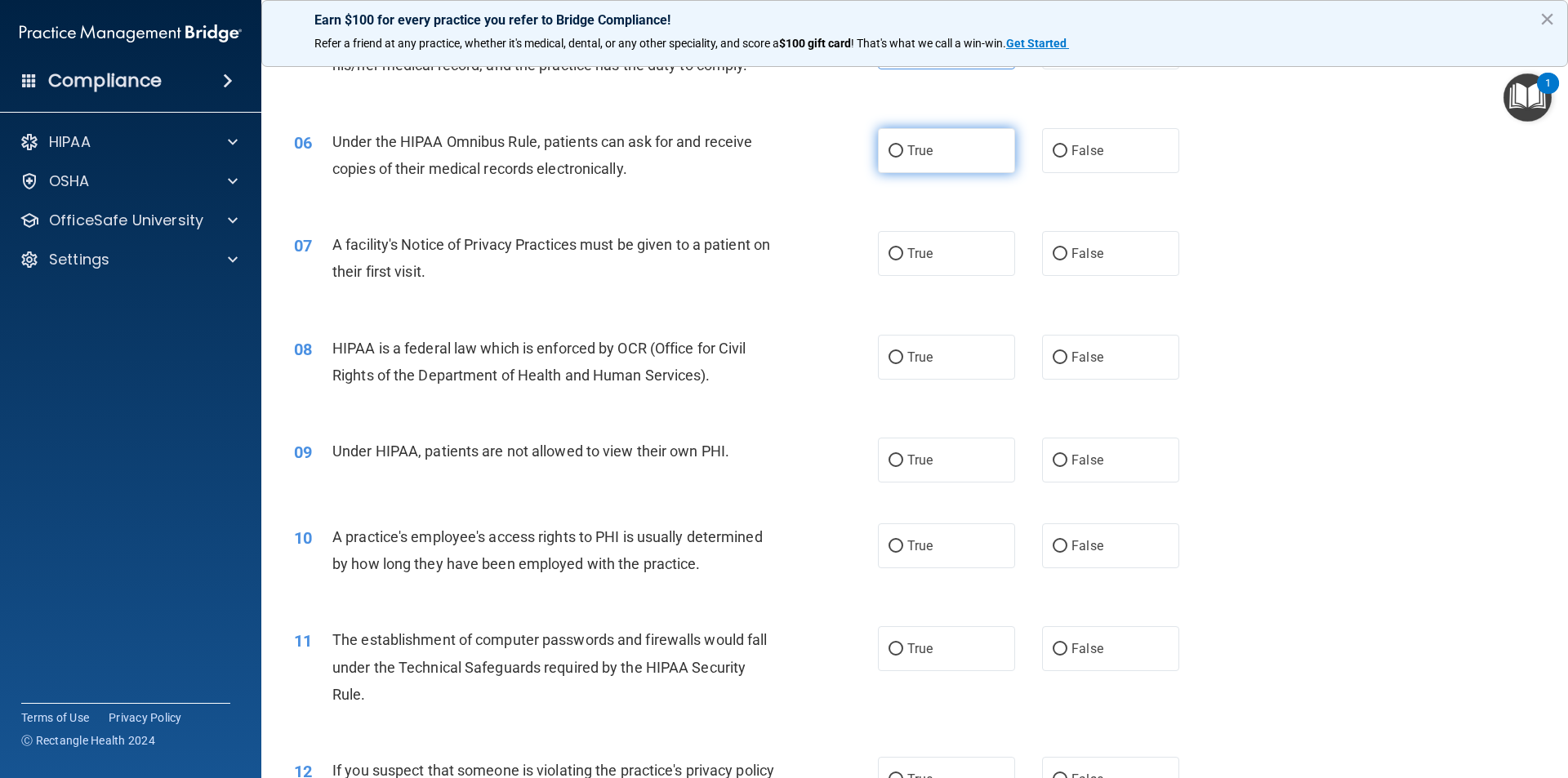
click at [968, 156] on label "True" at bounding box center [946, 150] width 137 height 45
click at [904, 156] on input "True" at bounding box center [896, 151] width 15 height 12
radio input "true"
click at [904, 265] on label "True" at bounding box center [946, 253] width 137 height 45
click at [904, 260] on input "True" at bounding box center [896, 254] width 15 height 12
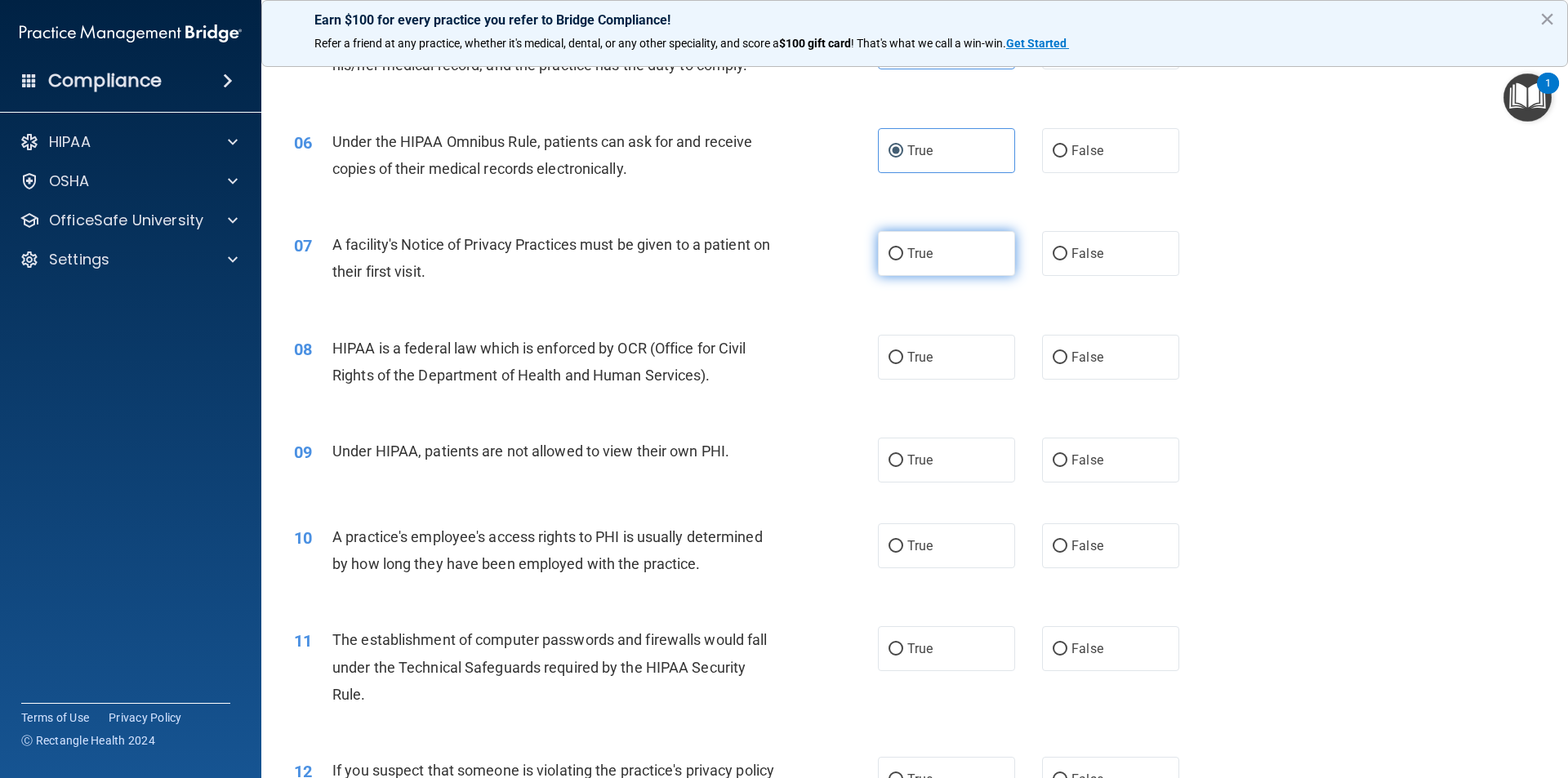
radio input "true"
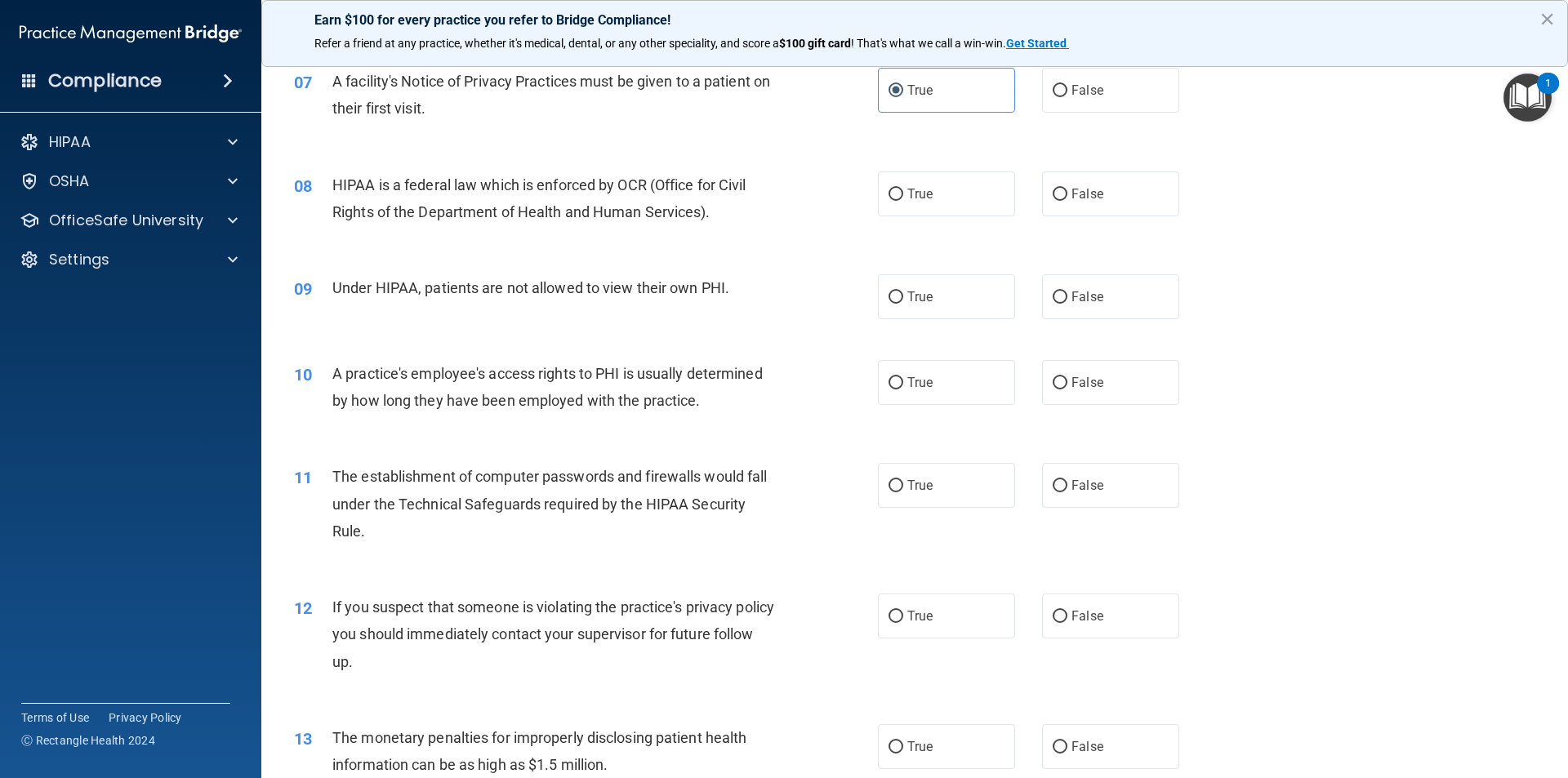
scroll to position [899, 0]
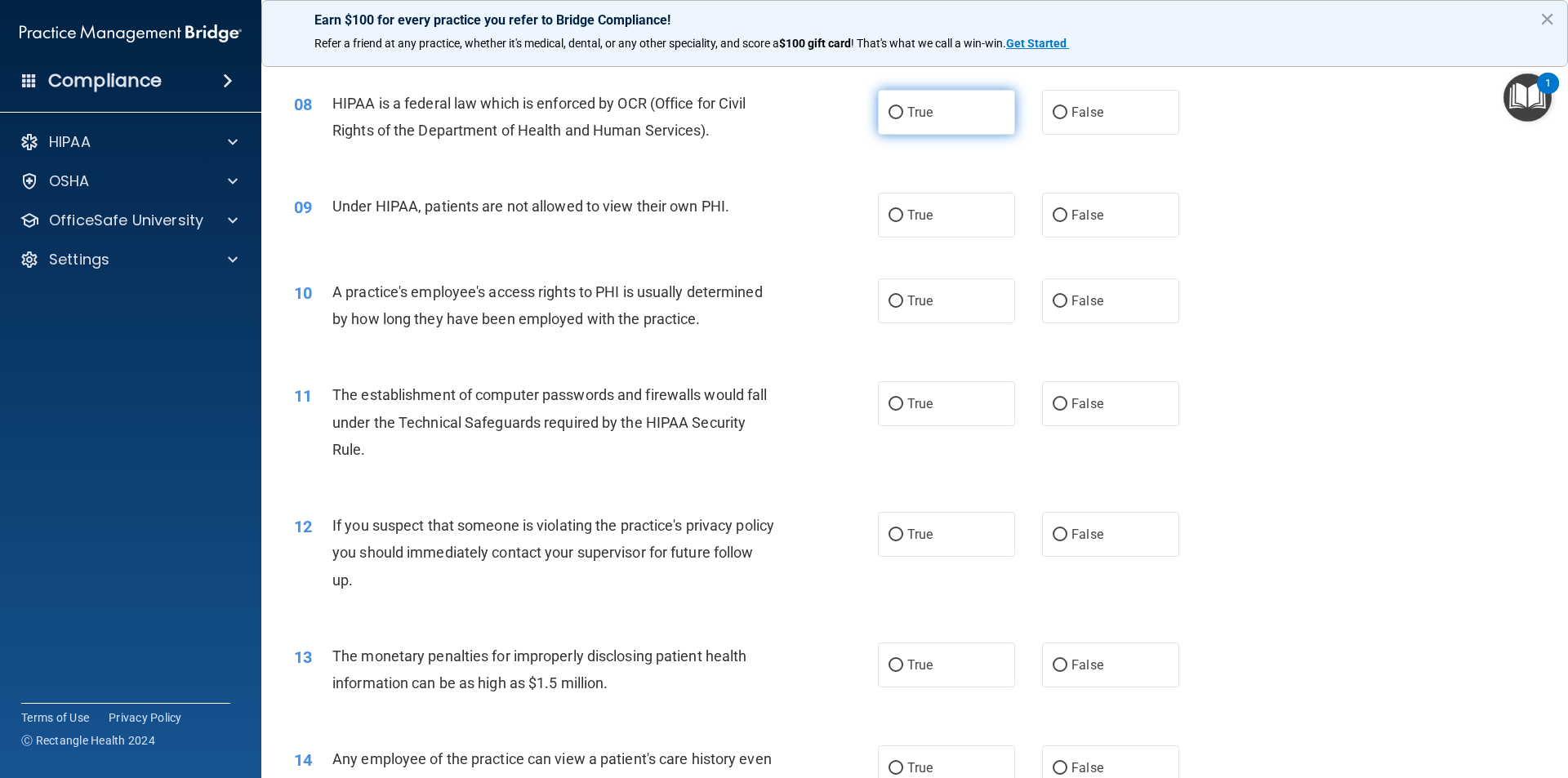
click at [953, 118] on label "True" at bounding box center [946, 112] width 137 height 45
click at [904, 118] on input "True" at bounding box center [896, 113] width 15 height 12
radio input "true"
click at [1052, 201] on label "False" at bounding box center [1111, 214] width 137 height 45
click at [1053, 210] on input "False" at bounding box center [1060, 216] width 15 height 12
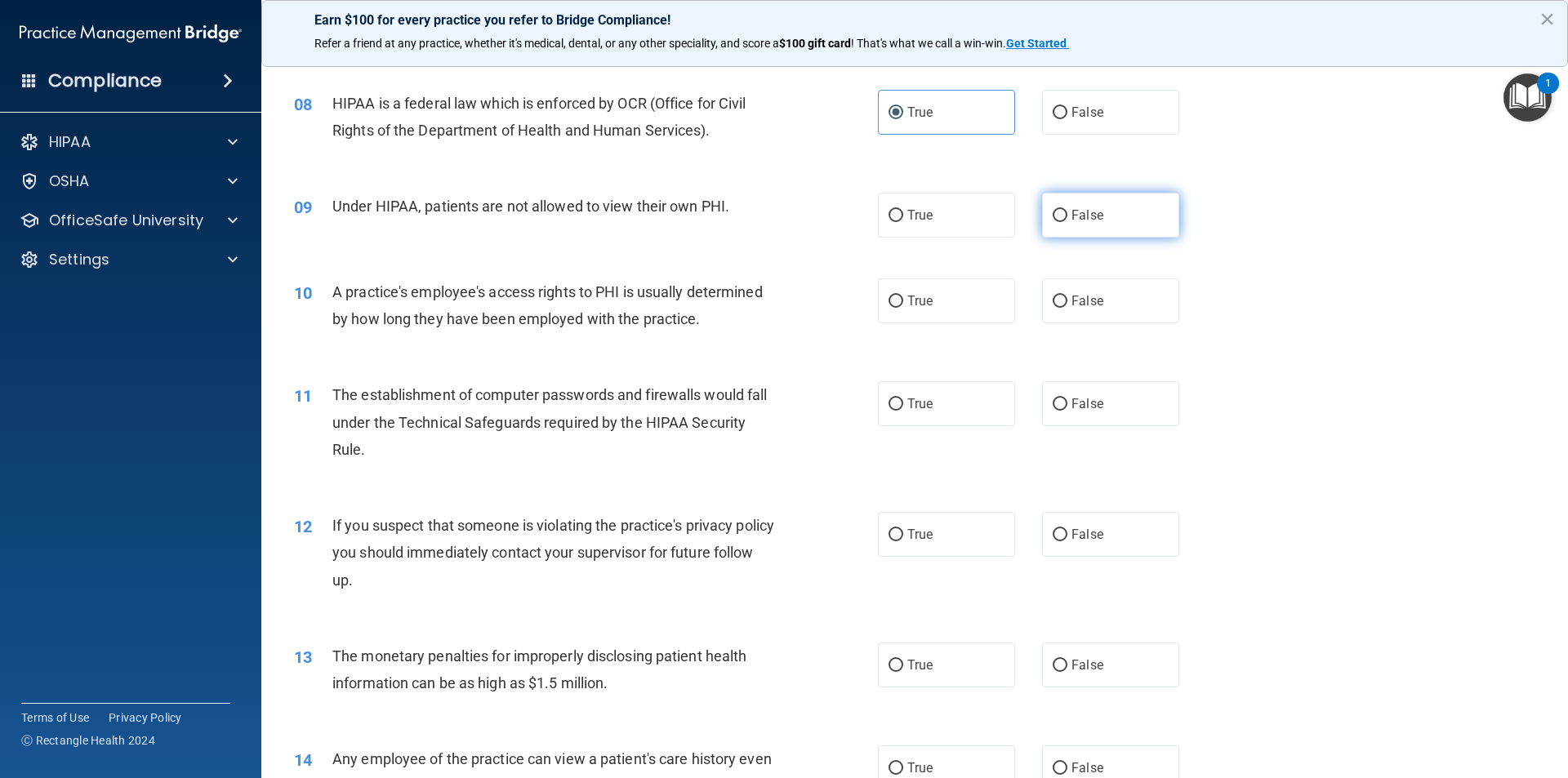
radio input "true"
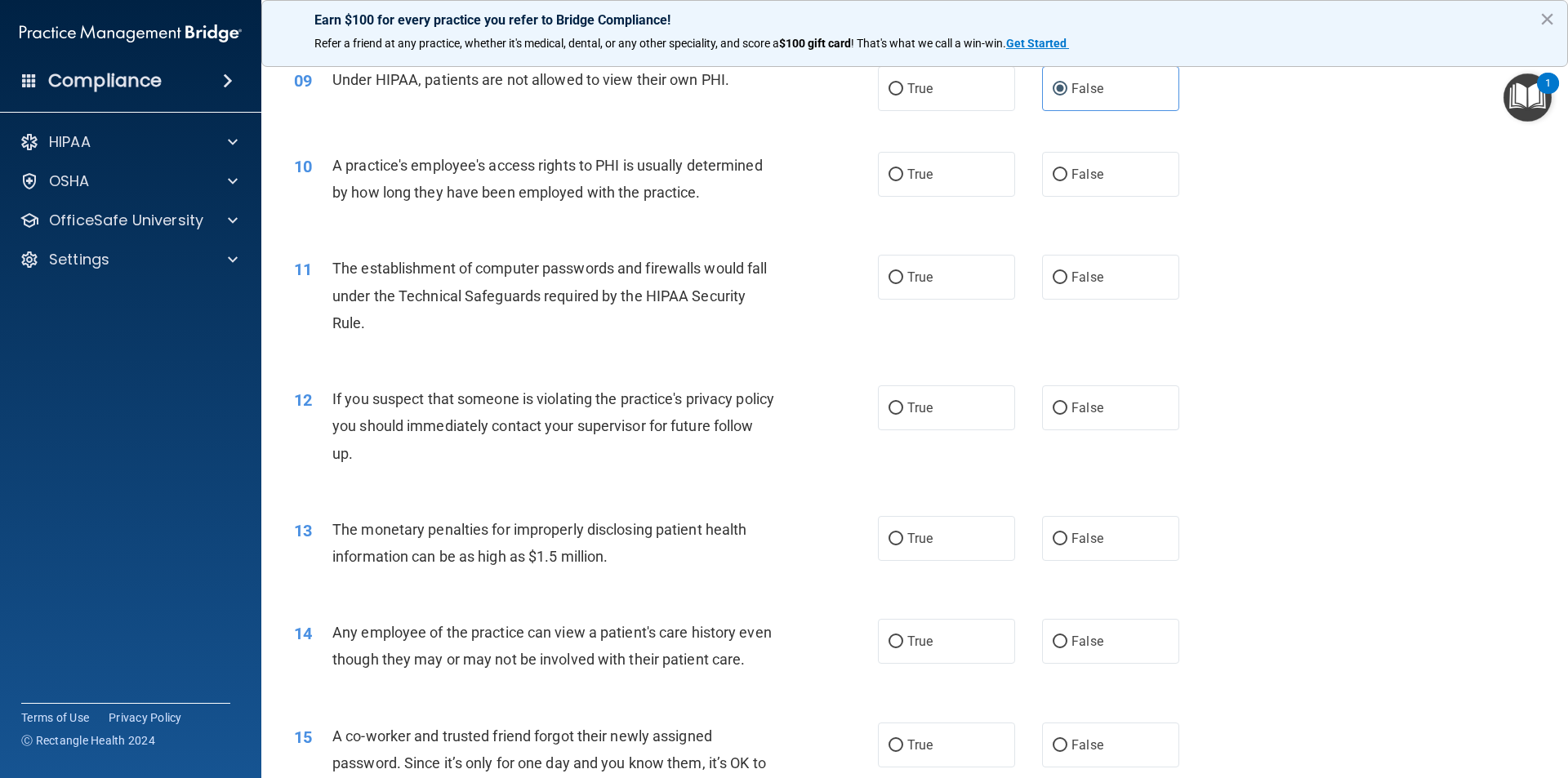
scroll to position [1062, 0]
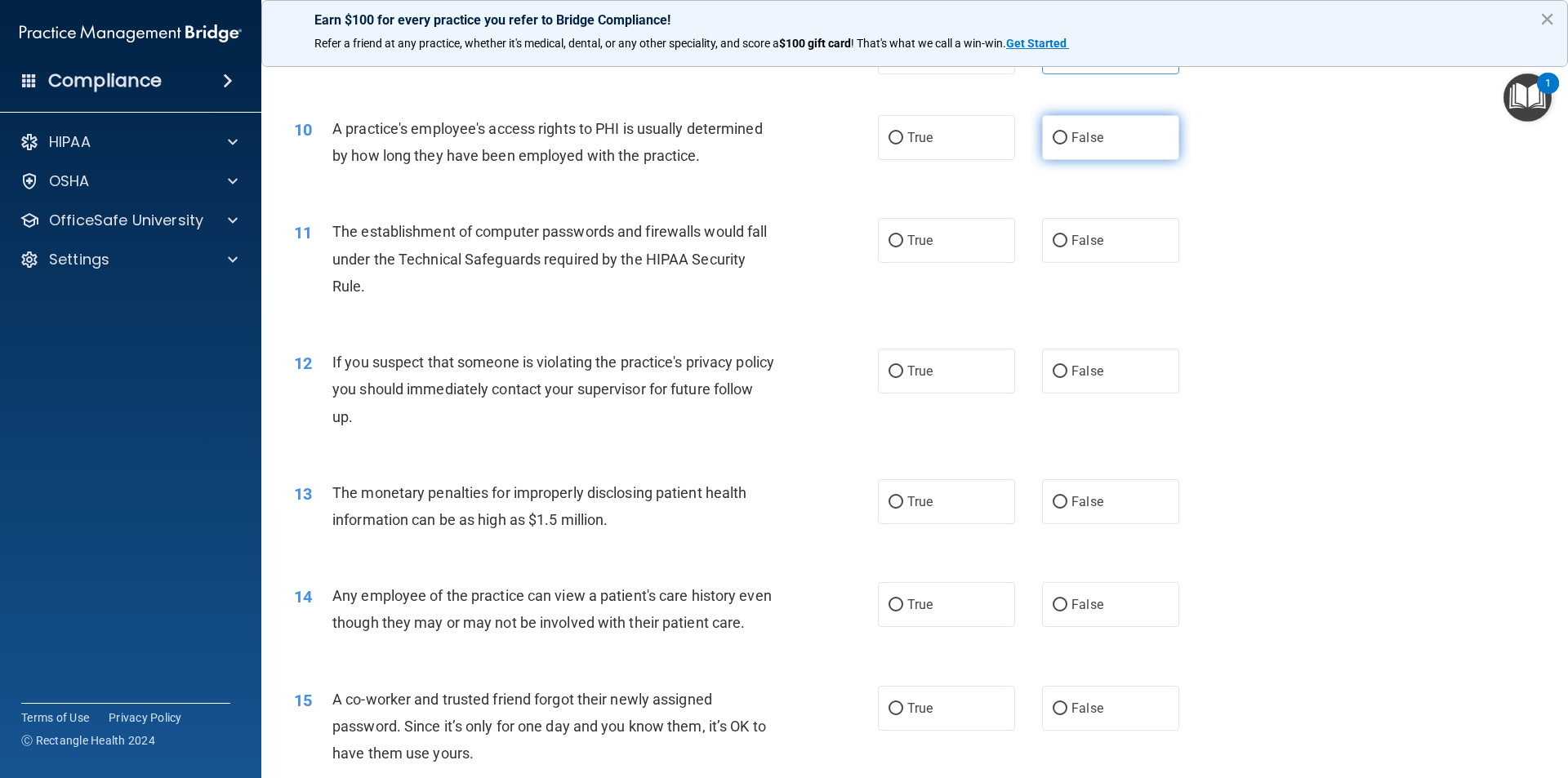
click at [1148, 147] on label "False" at bounding box center [1111, 137] width 137 height 45
click at [1067, 144] on input "False" at bounding box center [1060, 138] width 15 height 12
radio input "true"
click at [974, 247] on label "True" at bounding box center [946, 240] width 137 height 45
click at [904, 247] on input "True" at bounding box center [896, 241] width 15 height 12
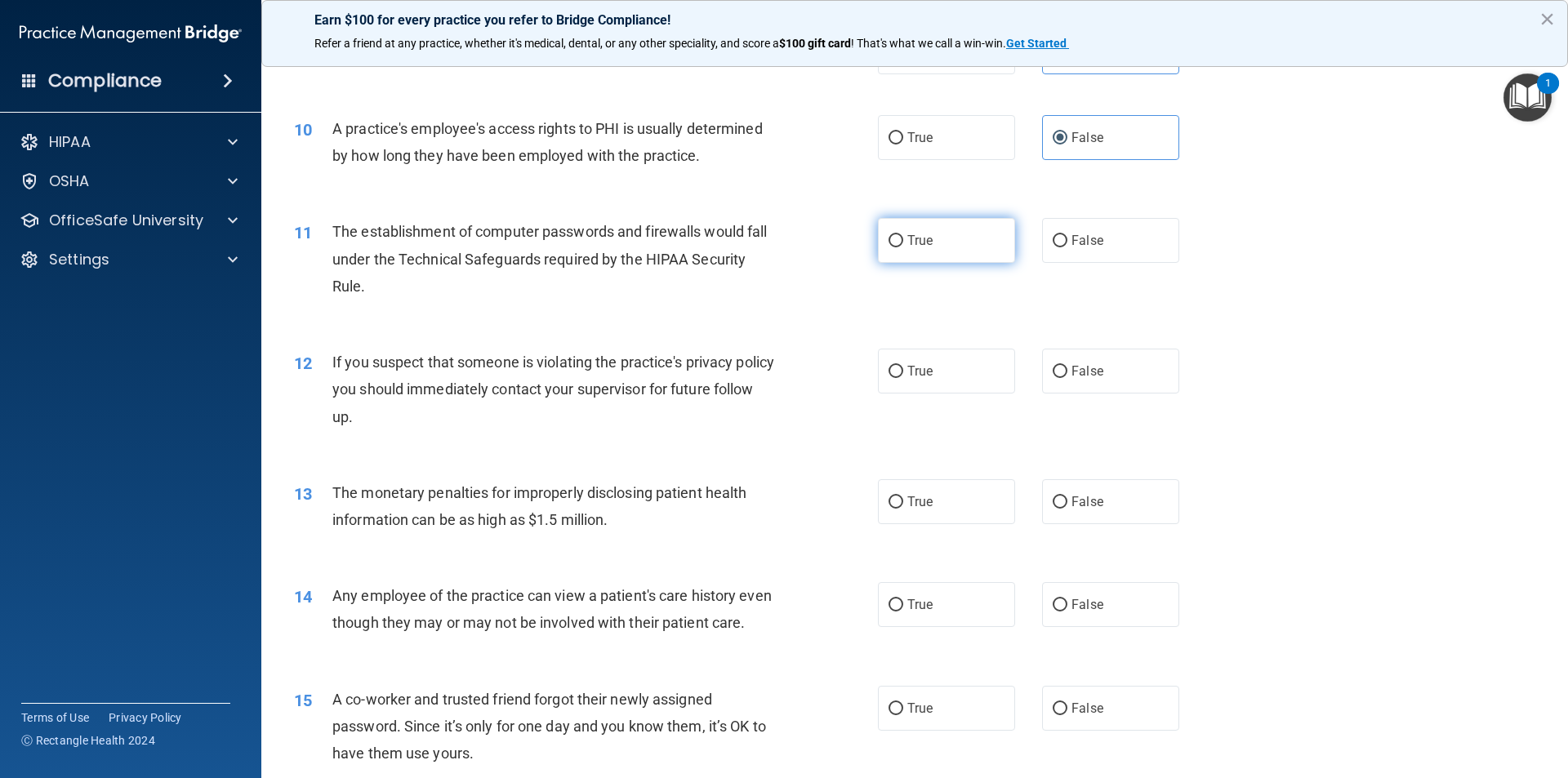
radio input "true"
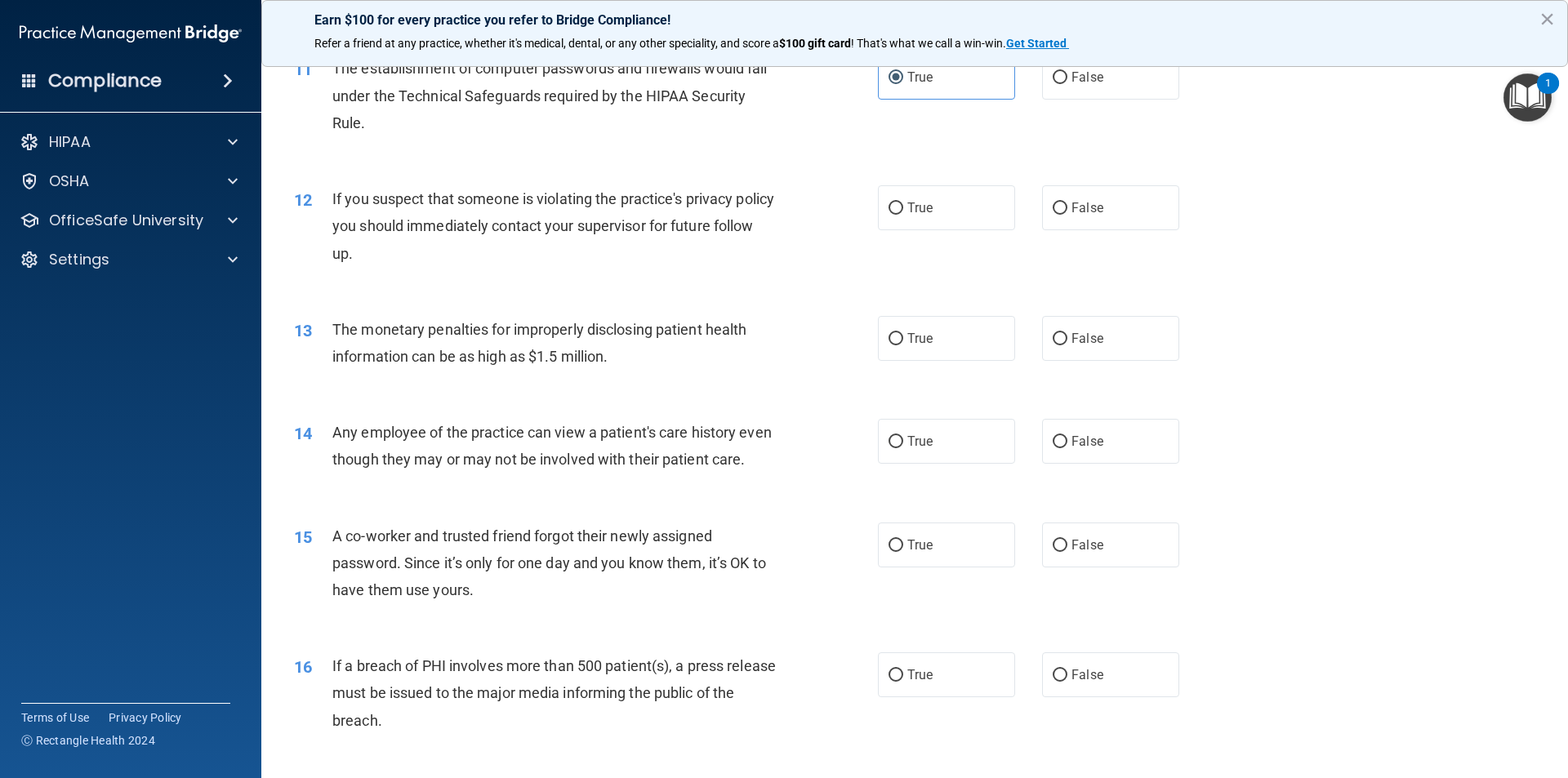
scroll to position [1306, 0]
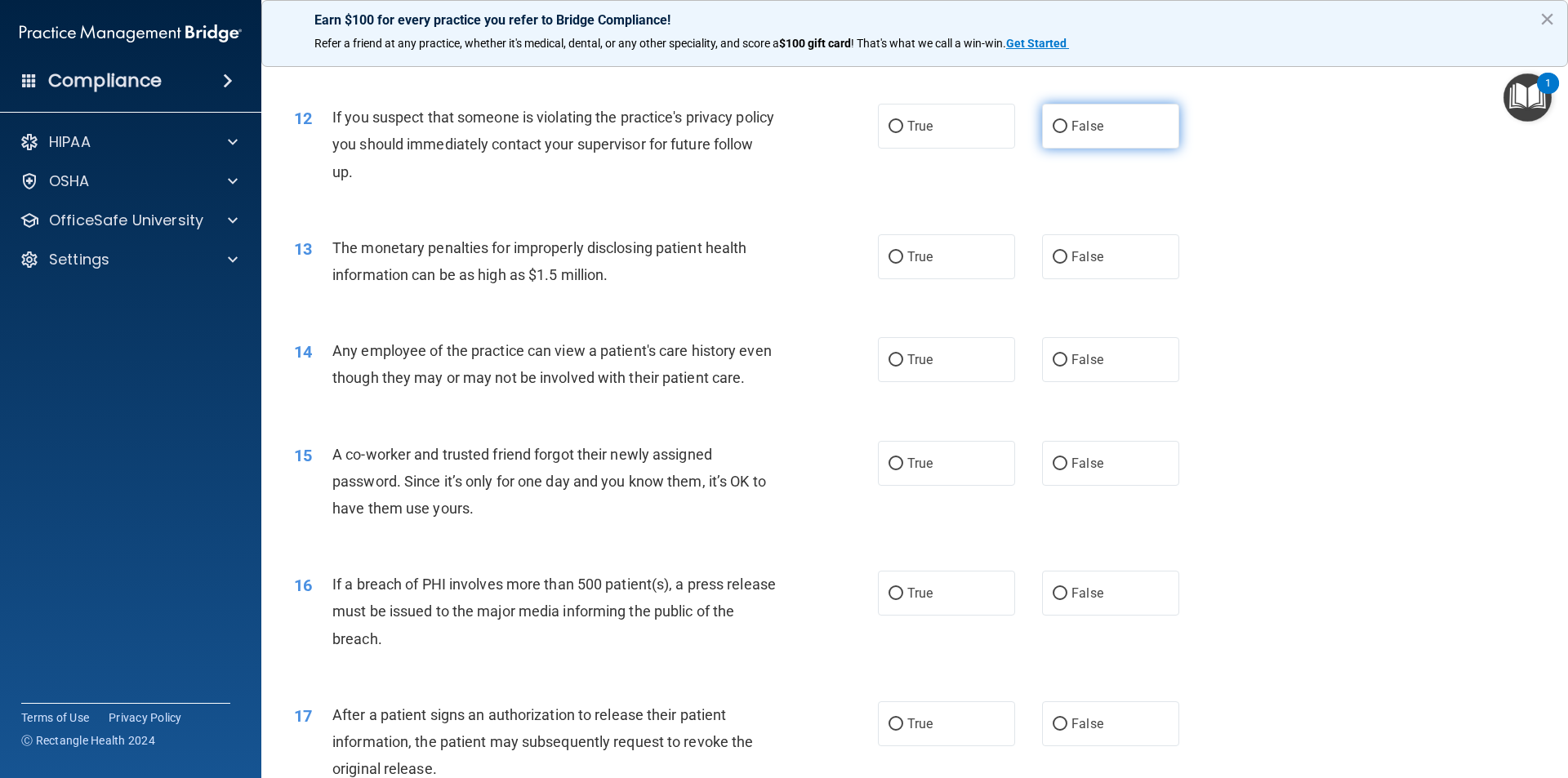
click at [1127, 133] on label "False" at bounding box center [1111, 126] width 137 height 45
click at [1067, 133] on input "False" at bounding box center [1060, 127] width 15 height 12
radio input "true"
click at [1060, 258] on label "False" at bounding box center [1111, 256] width 137 height 45
click at [1060, 258] on input "False" at bounding box center [1060, 257] width 15 height 12
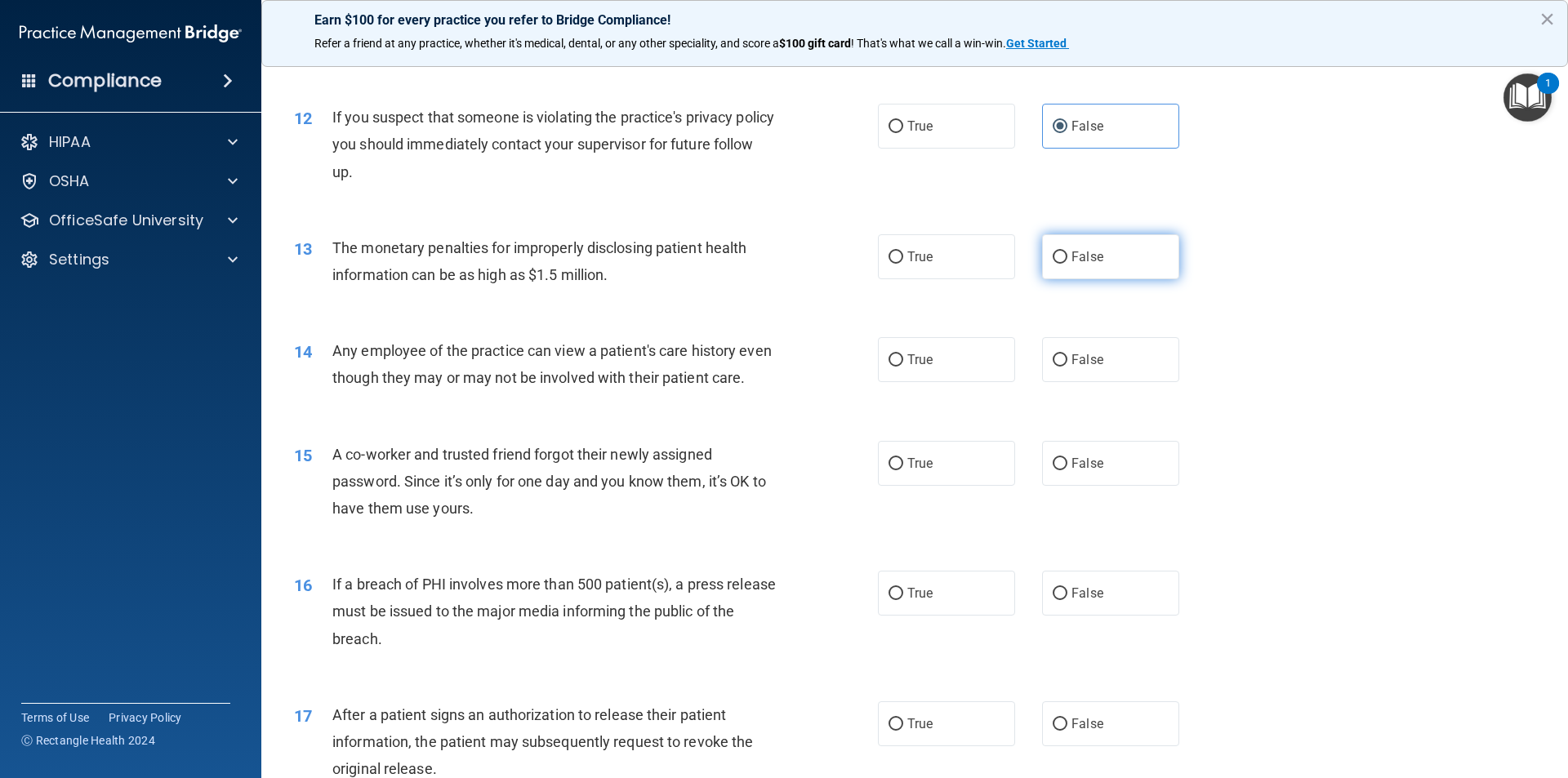
radio input "true"
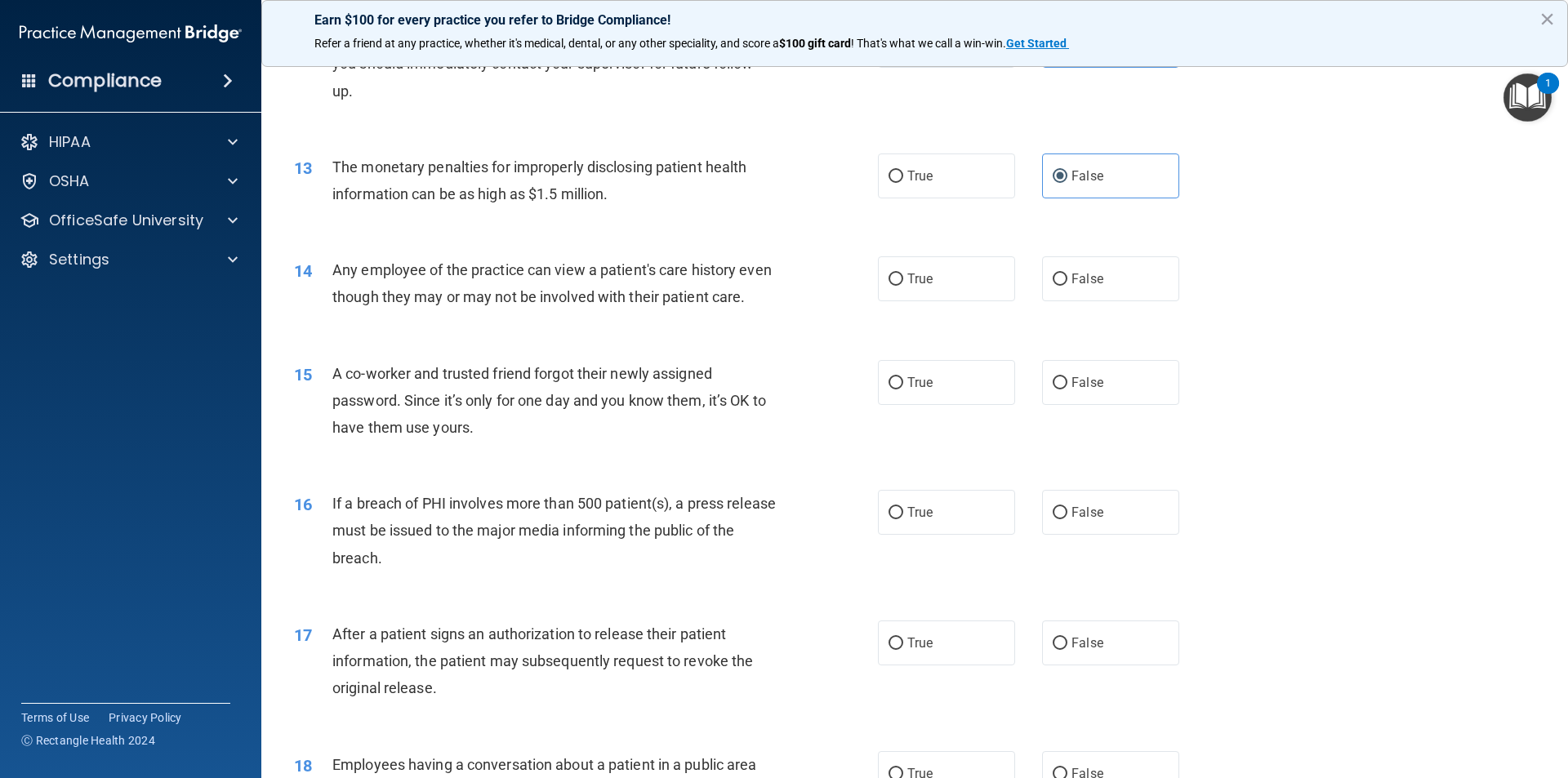
scroll to position [1388, 0]
click at [933, 178] on label "True" at bounding box center [946, 174] width 137 height 45
click at [904, 178] on input "True" at bounding box center [896, 175] width 15 height 12
radio input "true"
radio input "false"
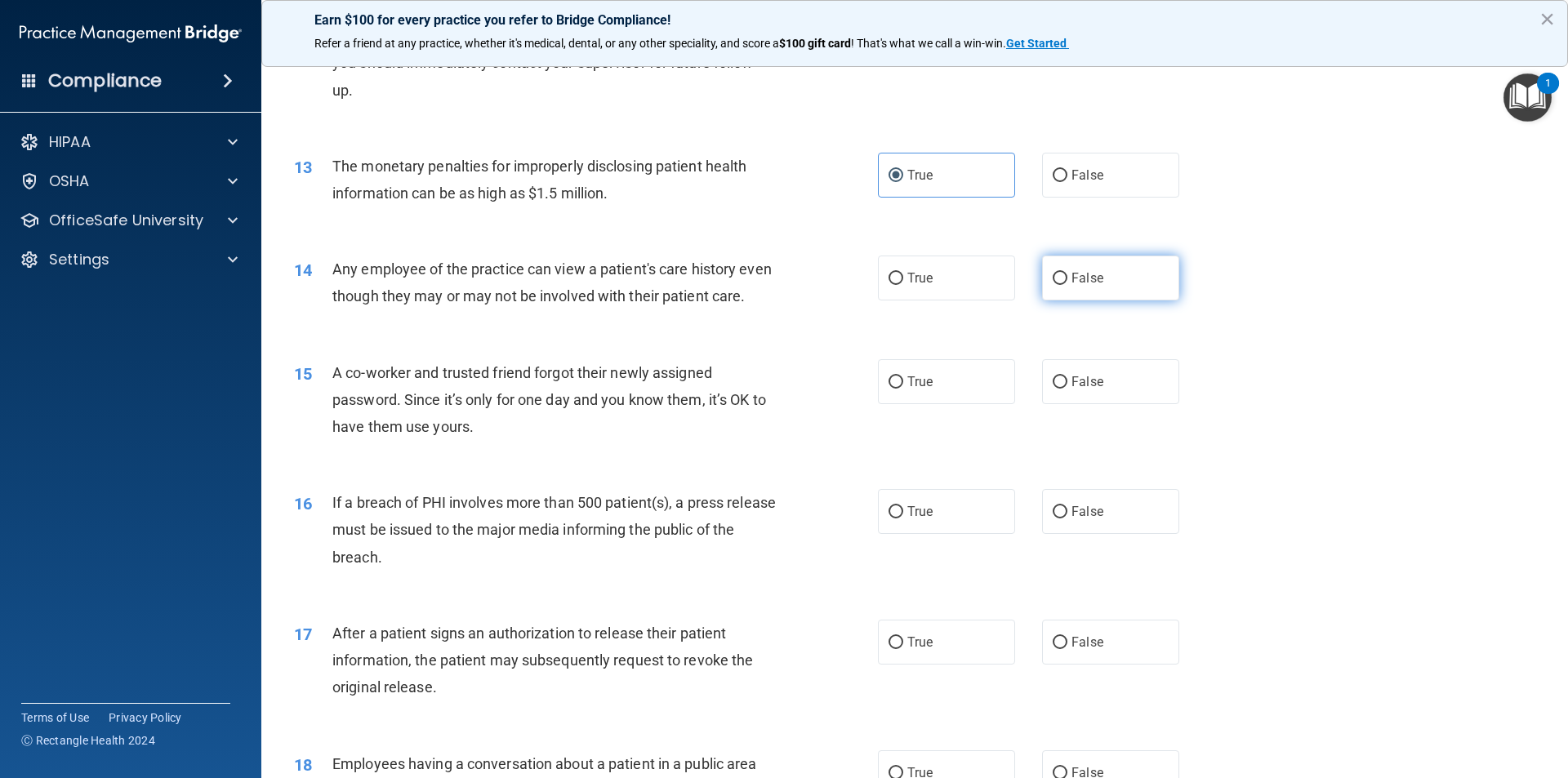
click at [1107, 287] on label "False" at bounding box center [1111, 278] width 137 height 45
click at [1067, 285] on input "False" at bounding box center [1060, 279] width 15 height 12
radio input "true"
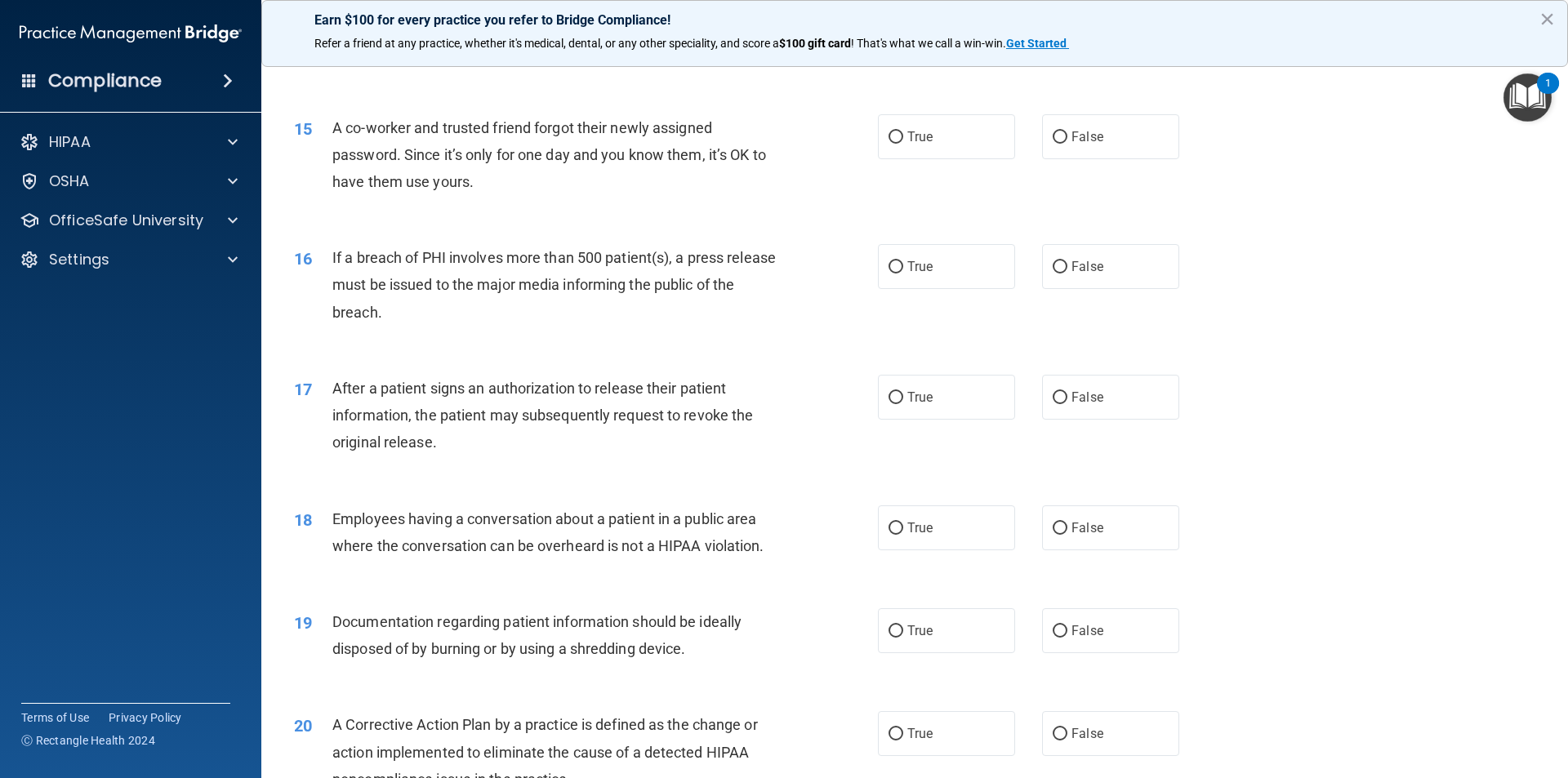
scroll to position [1714, 0]
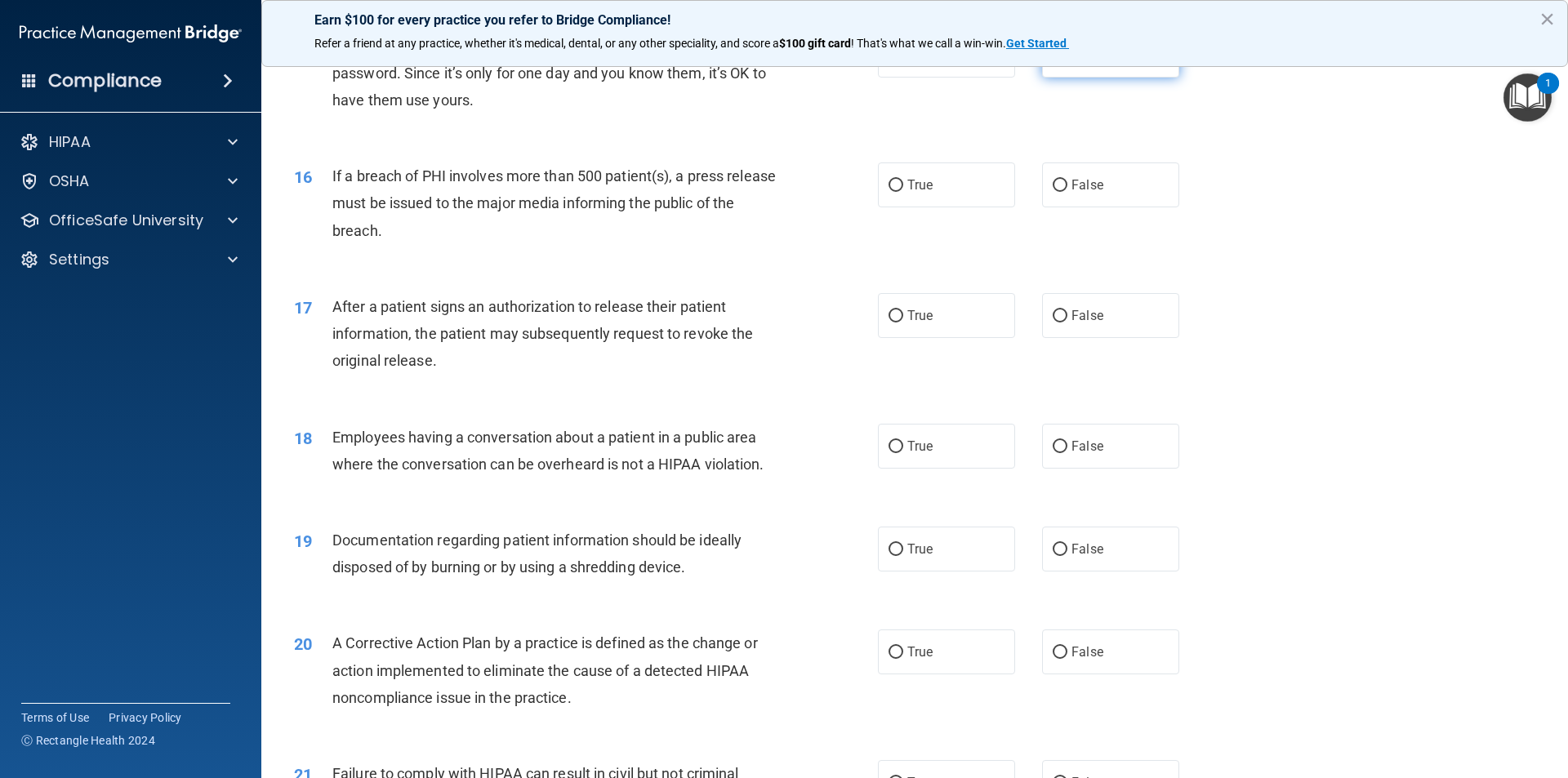
click at [1077, 63] on span "False" at bounding box center [1087, 56] width 32 height 16
click at [1067, 62] on input "False" at bounding box center [1060, 56] width 15 height 12
radio input "true"
click at [915, 192] on span "True" at bounding box center [919, 185] width 25 height 16
click at [904, 192] on input "True" at bounding box center [896, 185] width 15 height 12
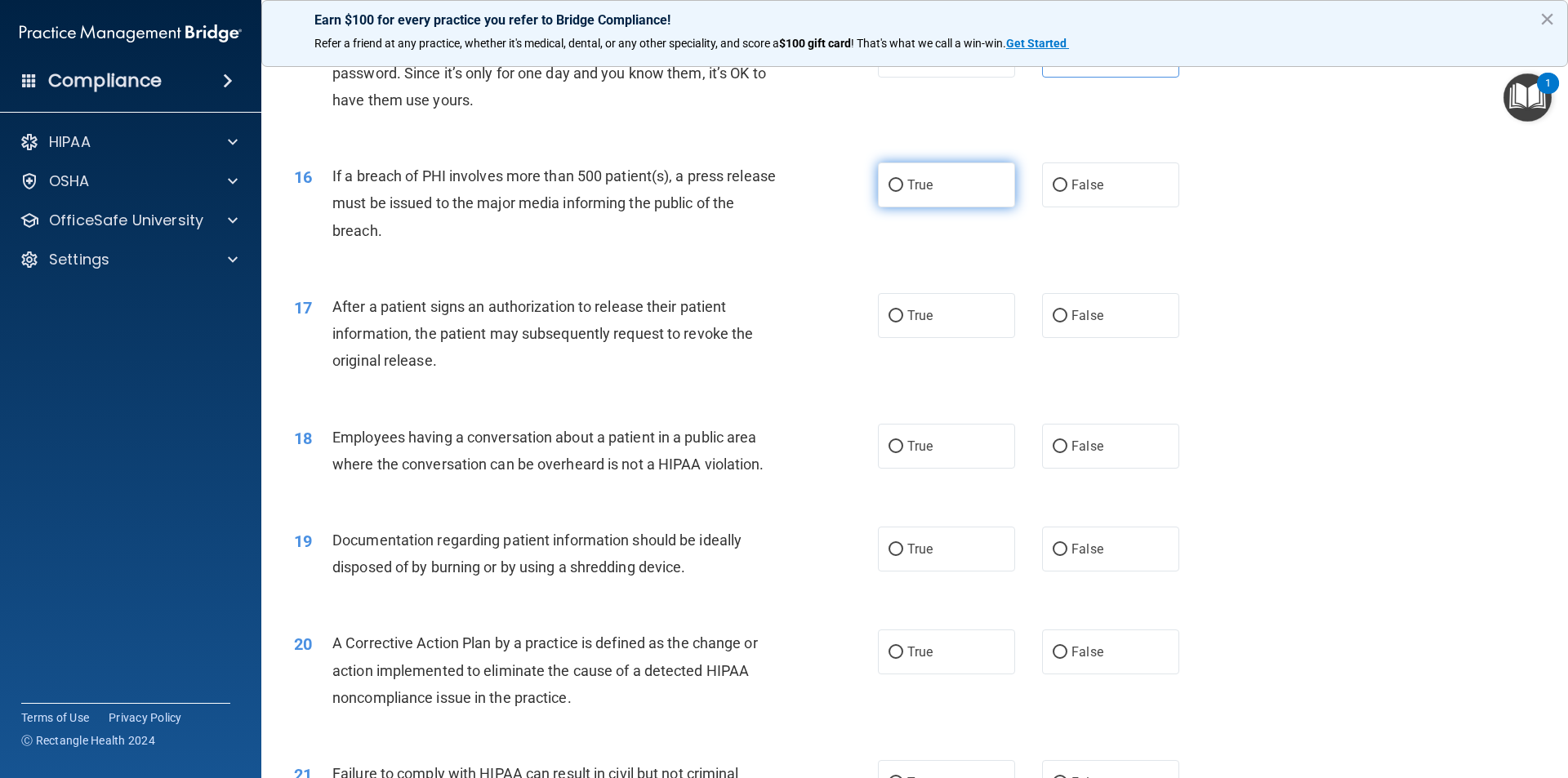
radio input "true"
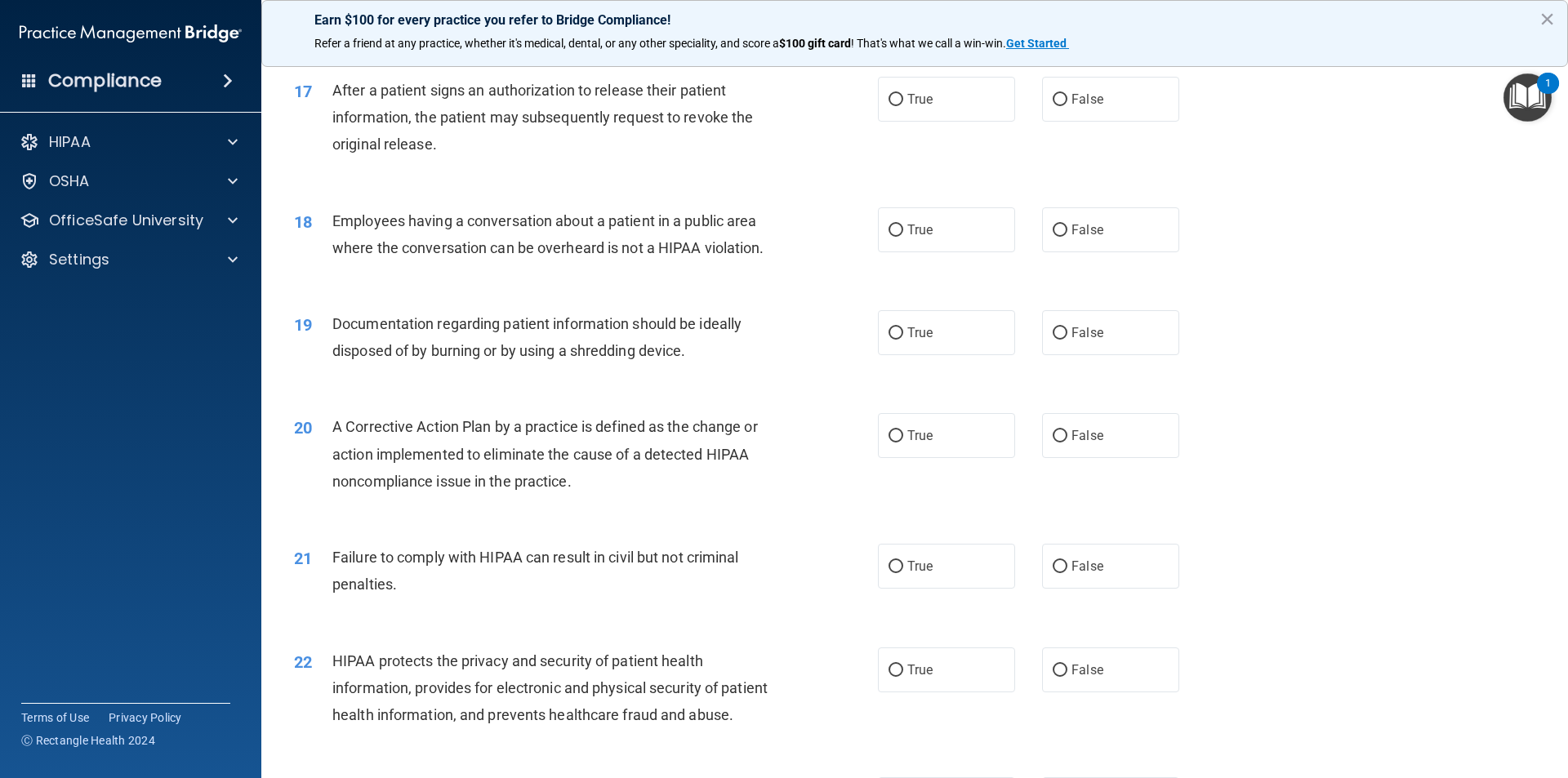
scroll to position [1959, 0]
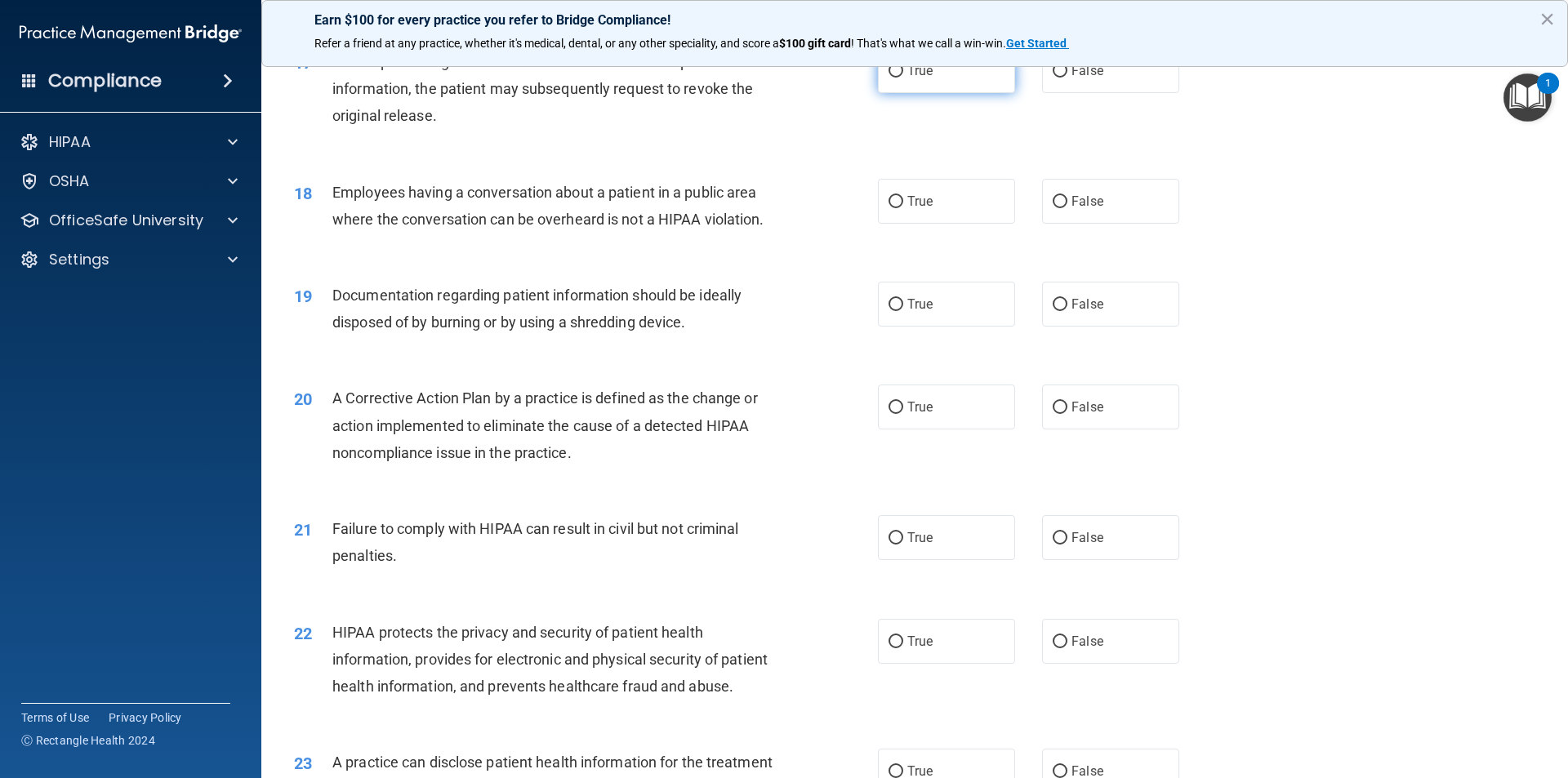
click at [978, 93] on label "True" at bounding box center [946, 70] width 137 height 45
click at [904, 78] on input "True" at bounding box center [896, 72] width 15 height 12
radio input "true"
click at [1078, 224] on label "False" at bounding box center [1111, 200] width 137 height 45
click at [1067, 208] on input "False" at bounding box center [1060, 202] width 15 height 12
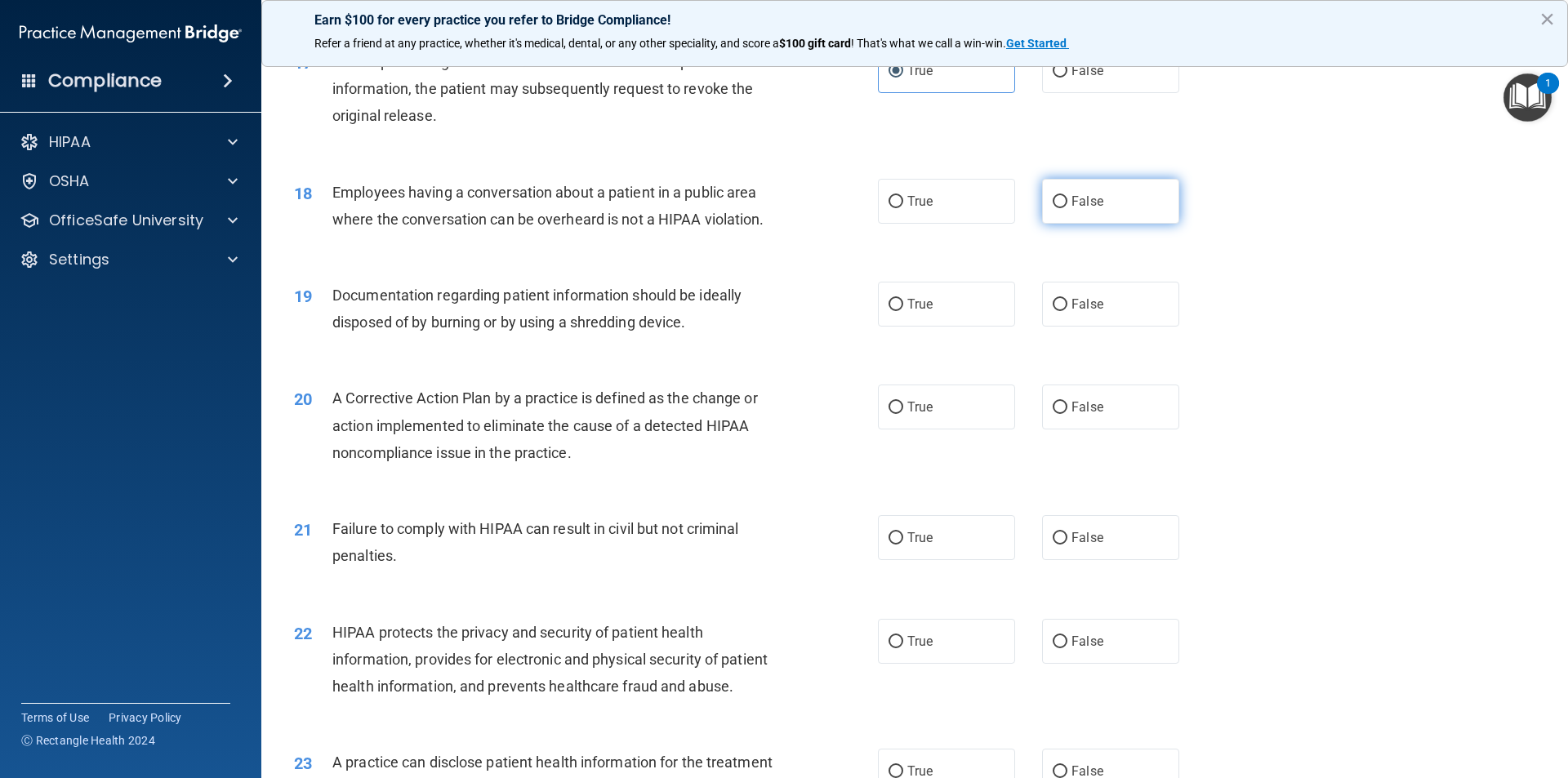
radio input "true"
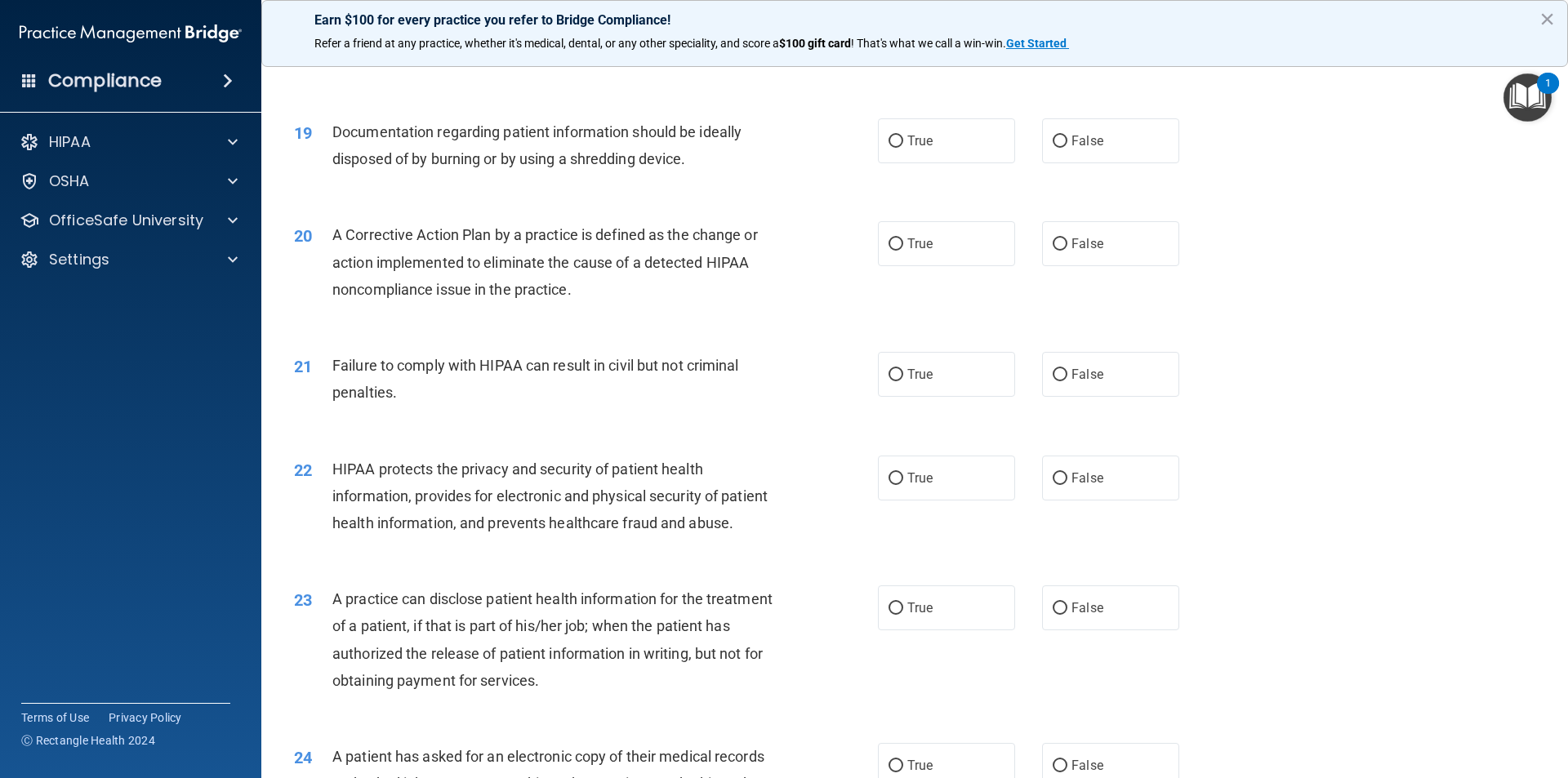
scroll to position [2204, 0]
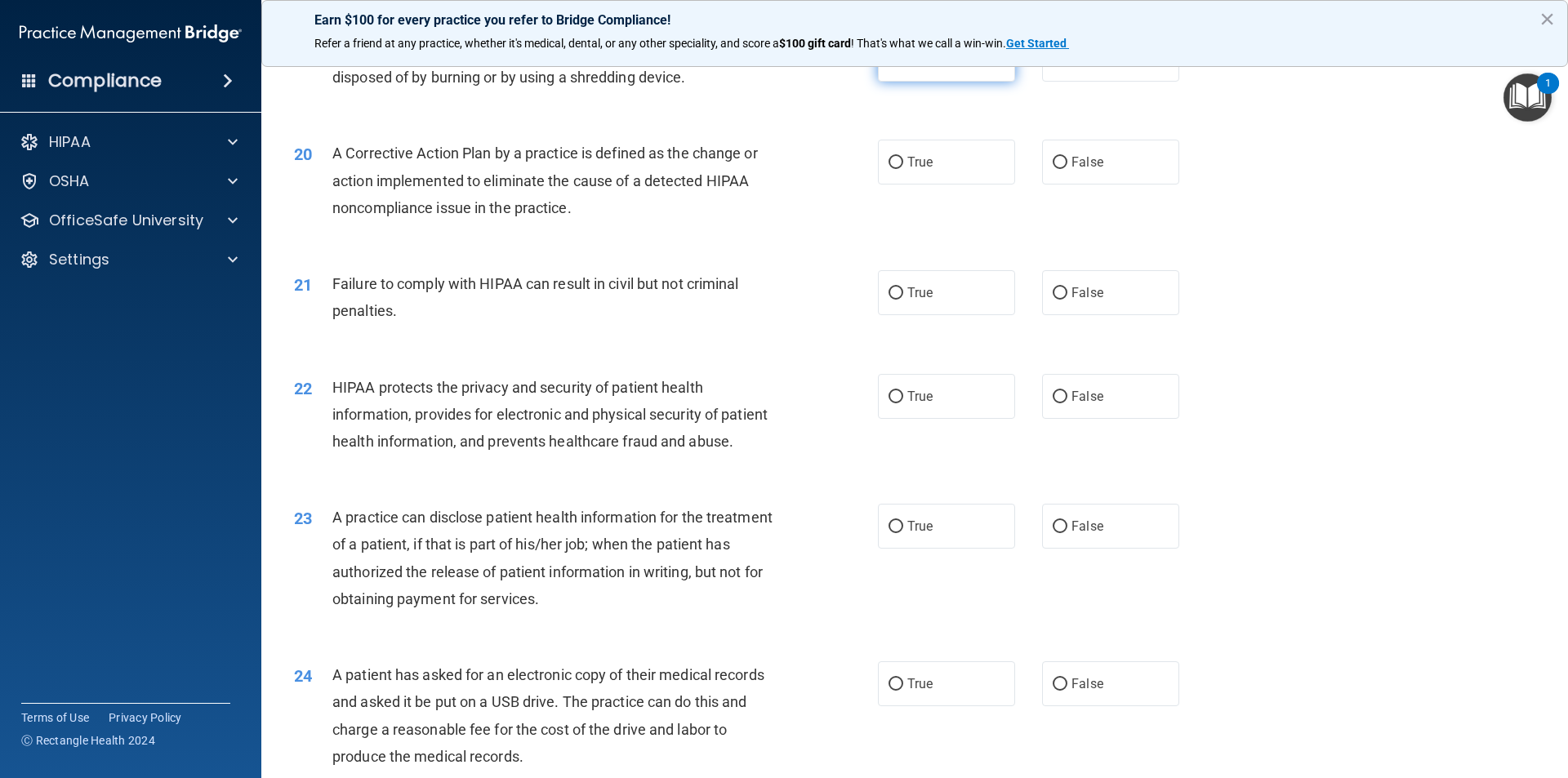
click at [934, 82] on label "True" at bounding box center [946, 59] width 137 height 45
click at [904, 66] on input "True" at bounding box center [896, 60] width 15 height 12
radio input "true"
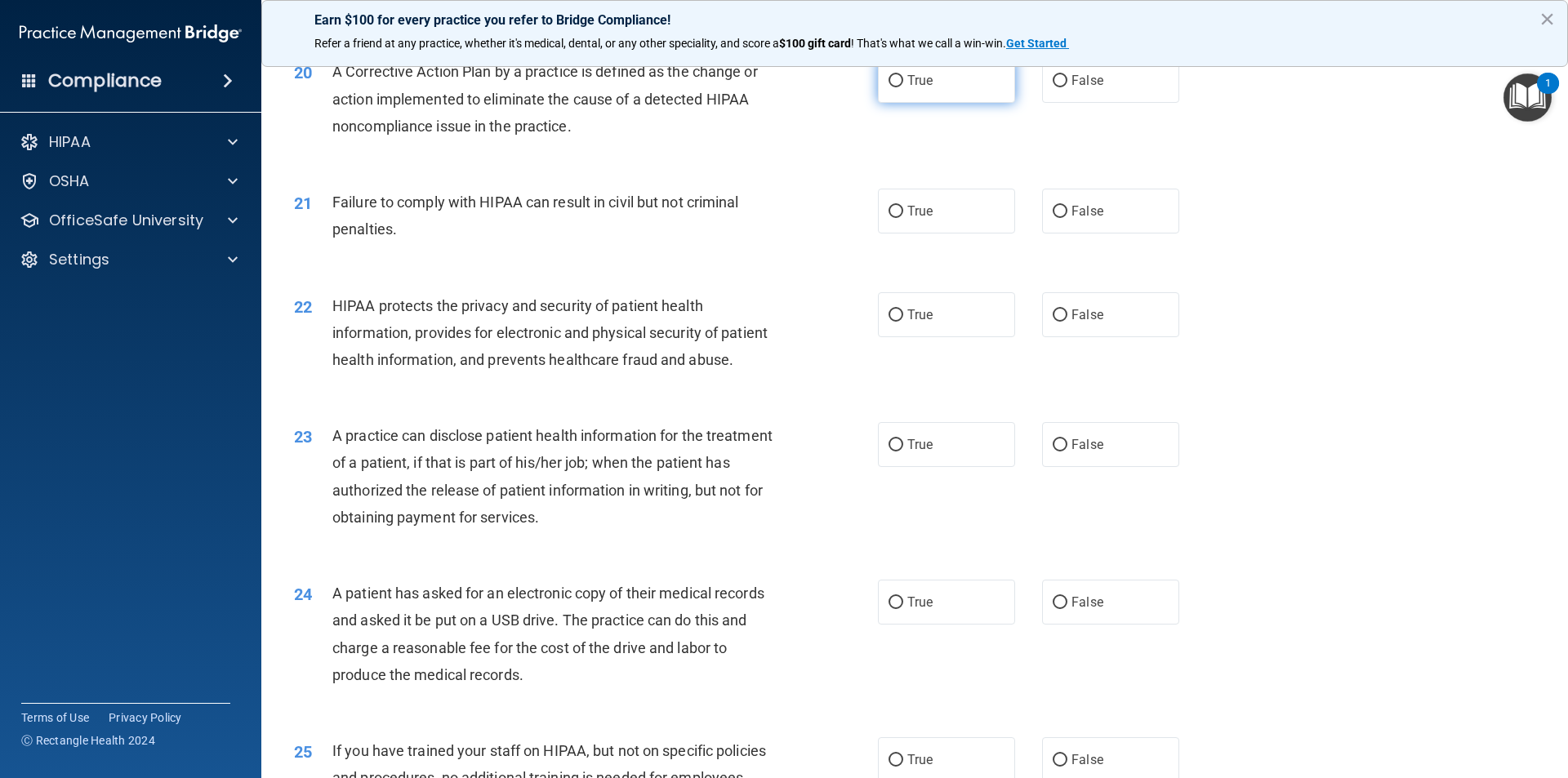
click at [925, 89] on span "True" at bounding box center [919, 81] width 25 height 16
click at [904, 88] on input "True" at bounding box center [896, 81] width 15 height 12
radio input "true"
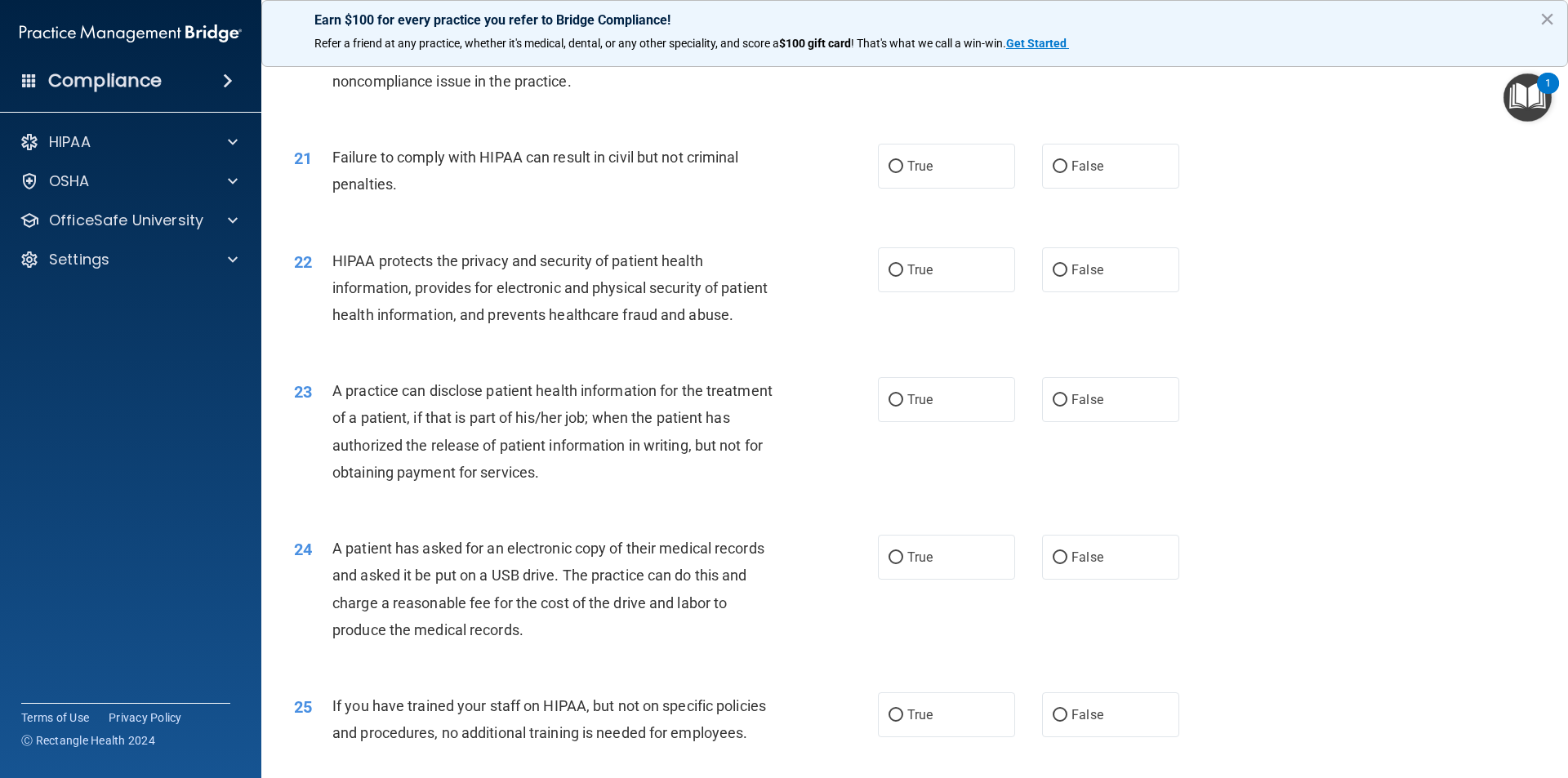
scroll to position [2368, 0]
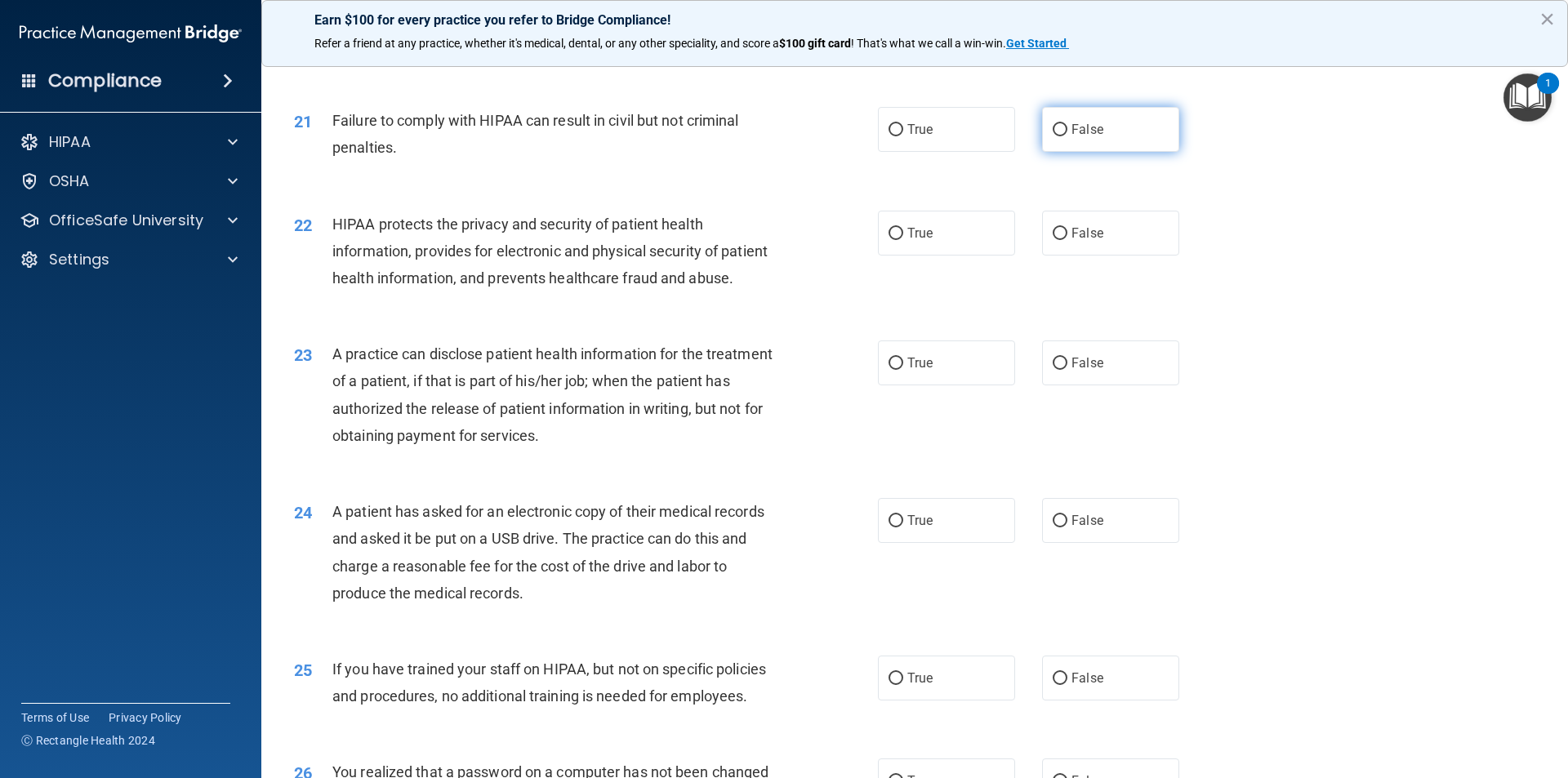
click at [1042, 151] on label "False" at bounding box center [1111, 129] width 137 height 45
click at [1053, 136] on input "False" at bounding box center [1060, 130] width 15 height 12
radio input "true"
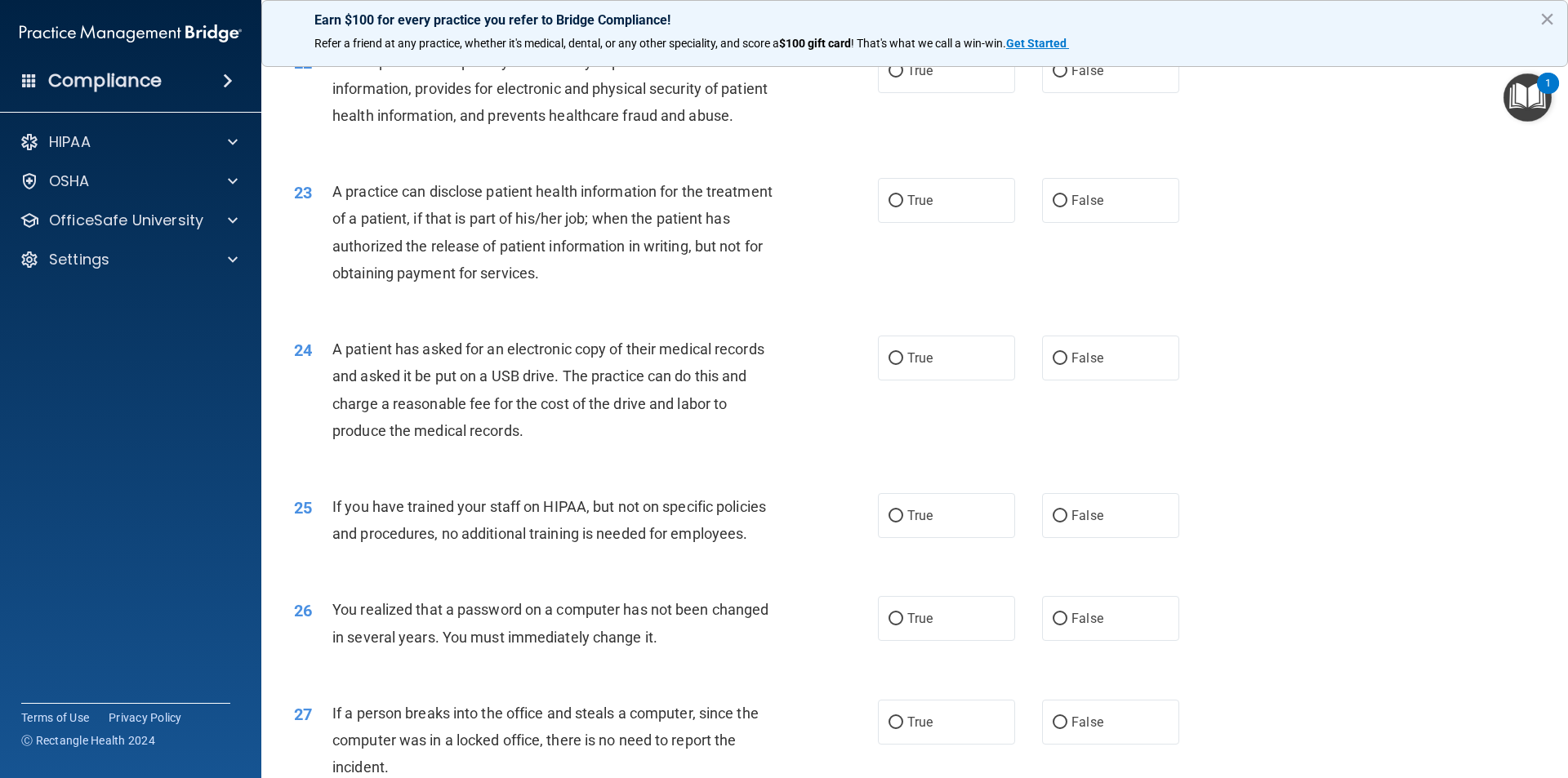
scroll to position [2531, 0]
click at [920, 78] on span "True" at bounding box center [919, 70] width 25 height 16
click at [904, 77] on input "True" at bounding box center [896, 71] width 15 height 12
radio input "true"
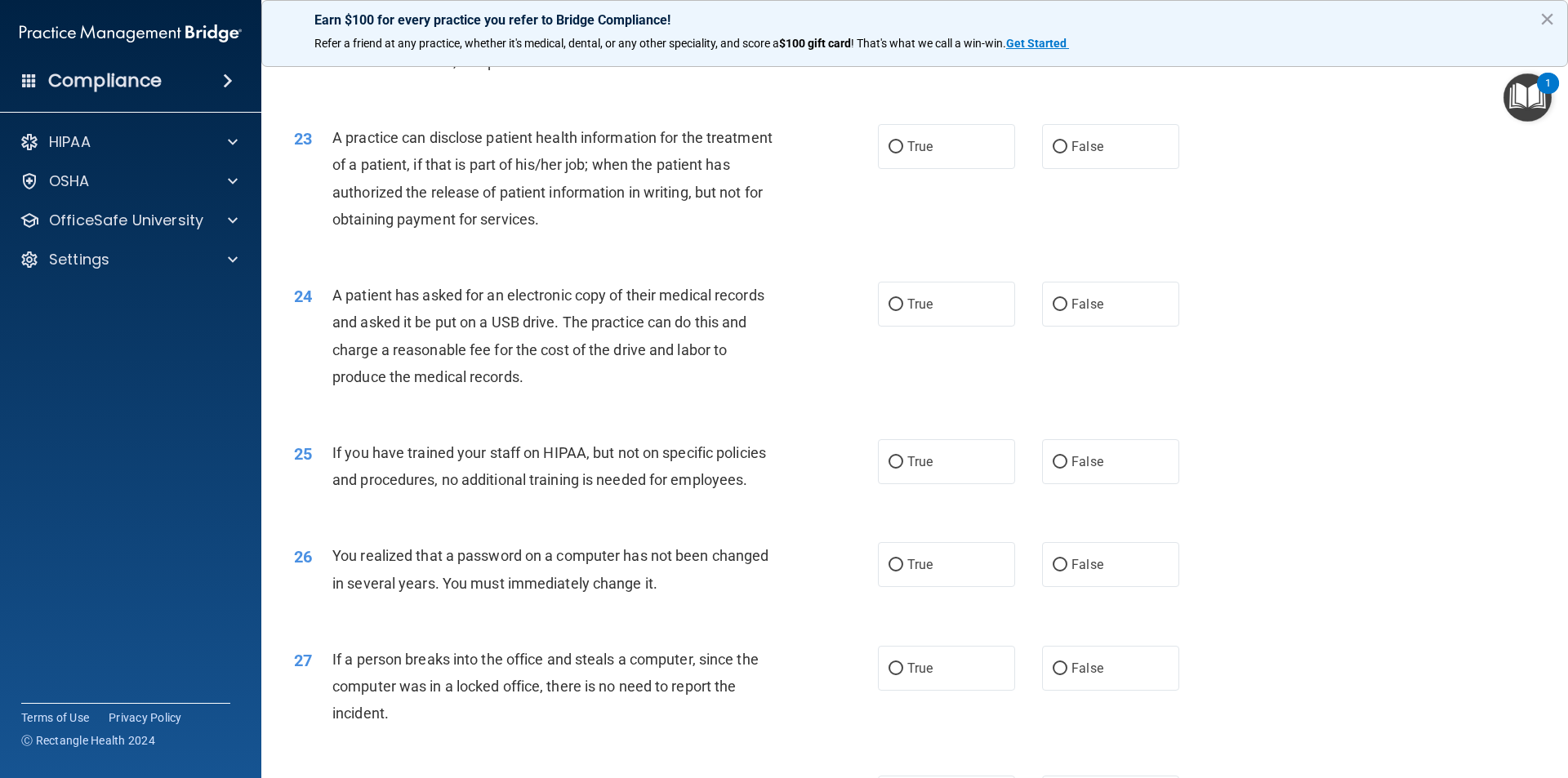
scroll to position [2613, 0]
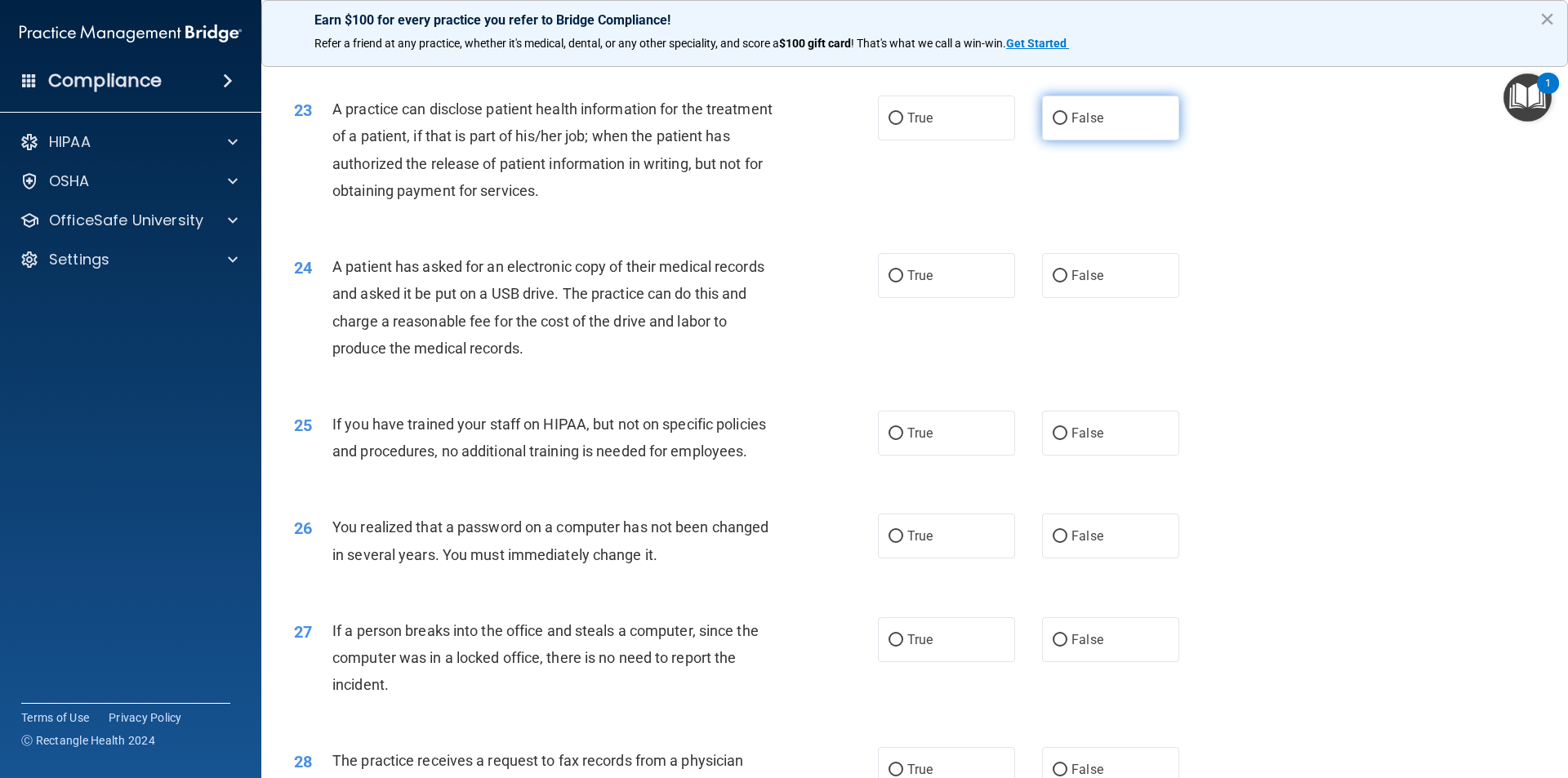
click at [1080, 126] on span "False" at bounding box center [1087, 119] width 32 height 16
click at [1067, 125] on input "False" at bounding box center [1060, 119] width 15 height 12
radio input "true"
click at [956, 140] on label "True" at bounding box center [946, 118] width 137 height 45
click at [904, 125] on input "True" at bounding box center [896, 119] width 15 height 12
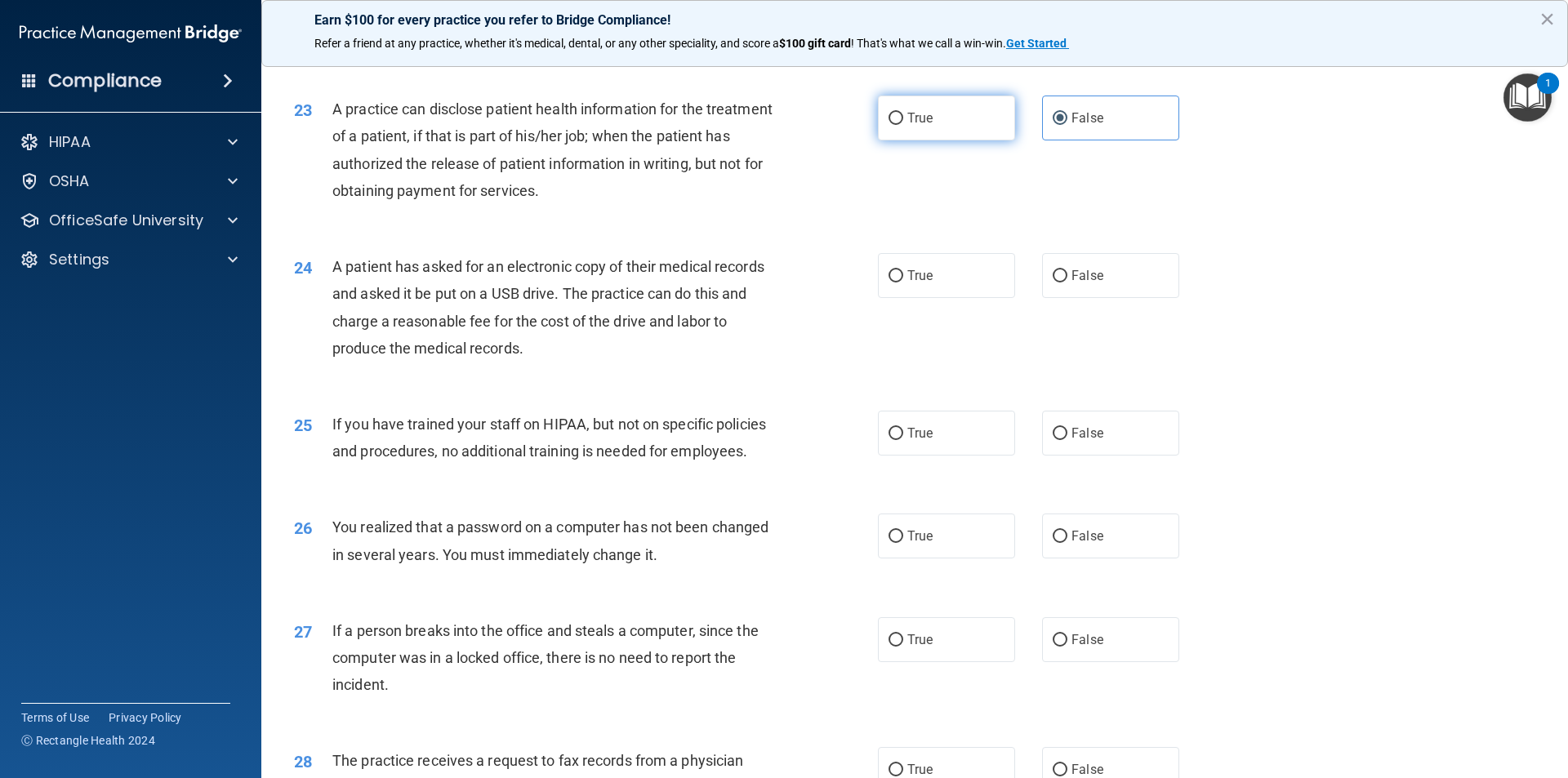
radio input "true"
radio input "false"
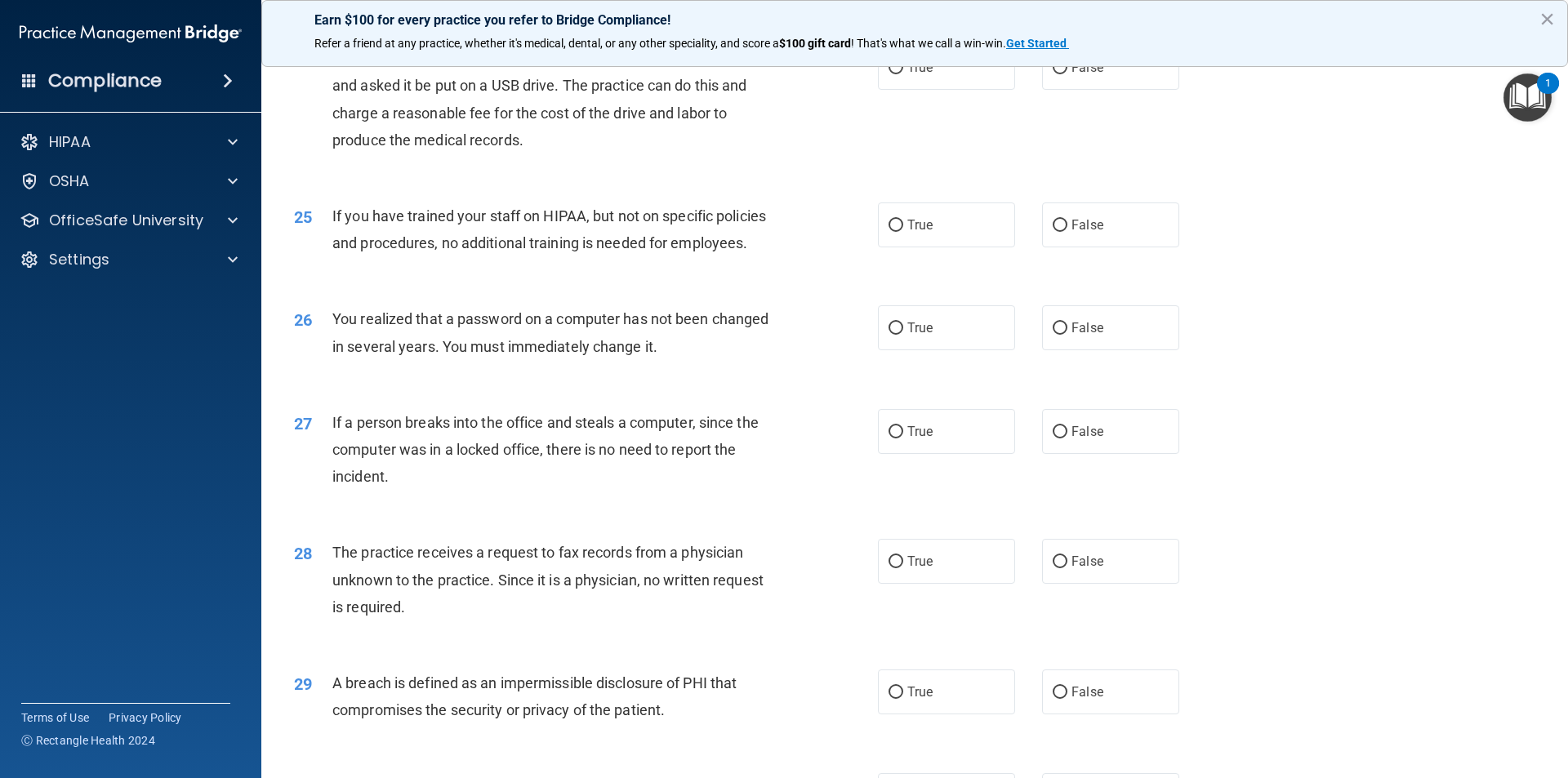
scroll to position [2858, 0]
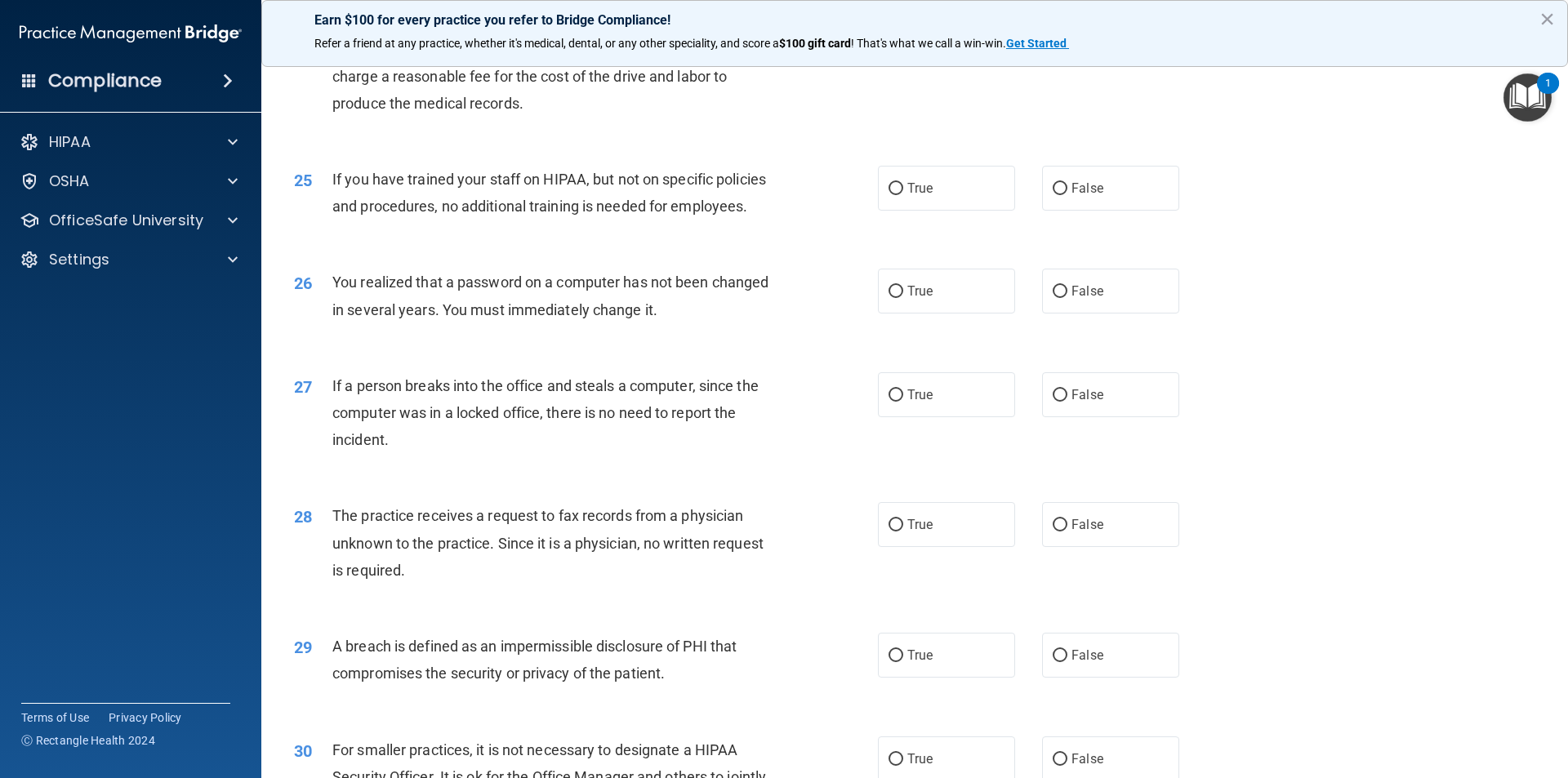
click at [1119, 53] on label "False" at bounding box center [1111, 30] width 137 height 45
click at [1067, 38] on input "False" at bounding box center [1060, 31] width 15 height 12
radio input "true"
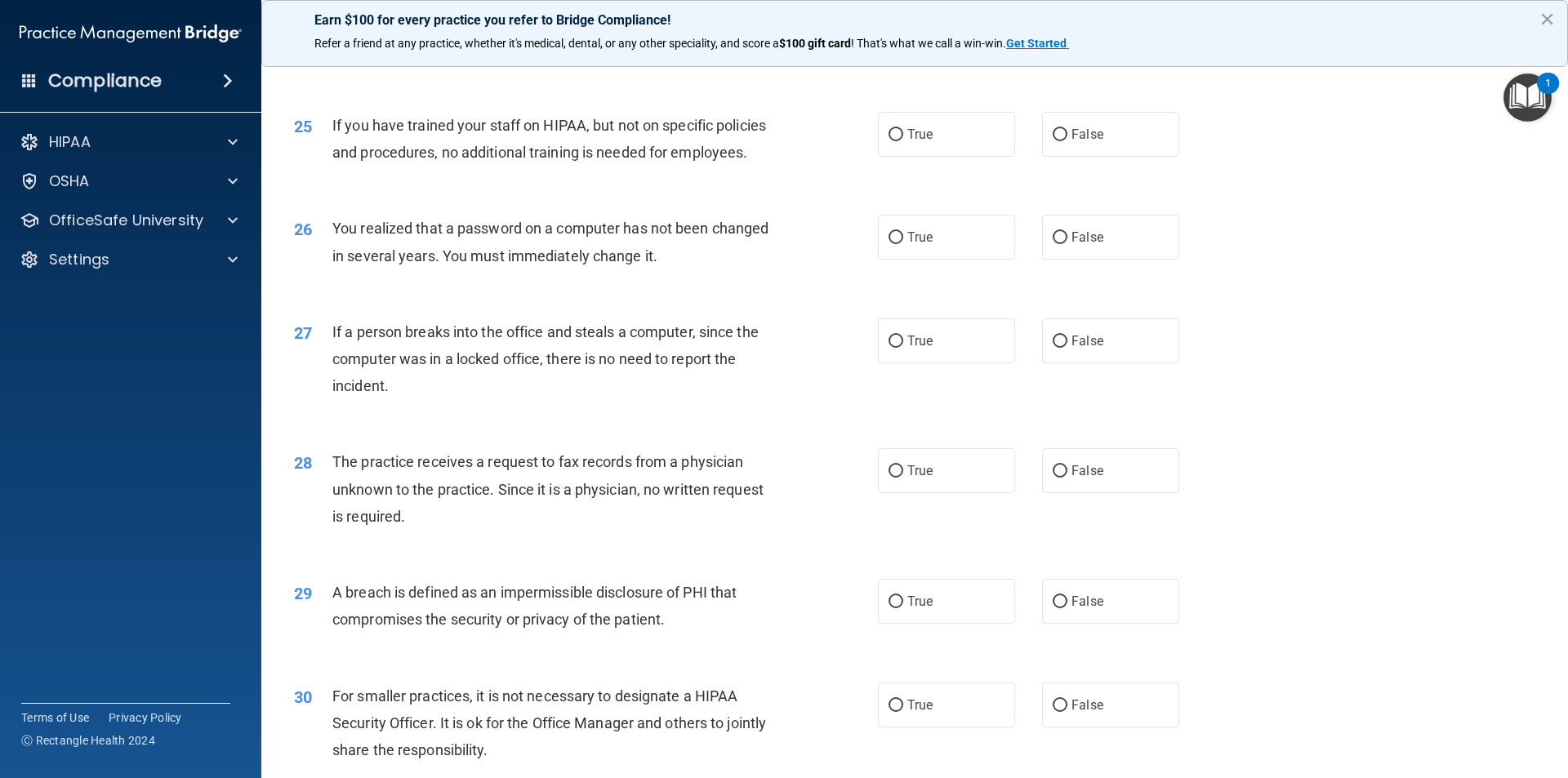
scroll to position [2940, 0]
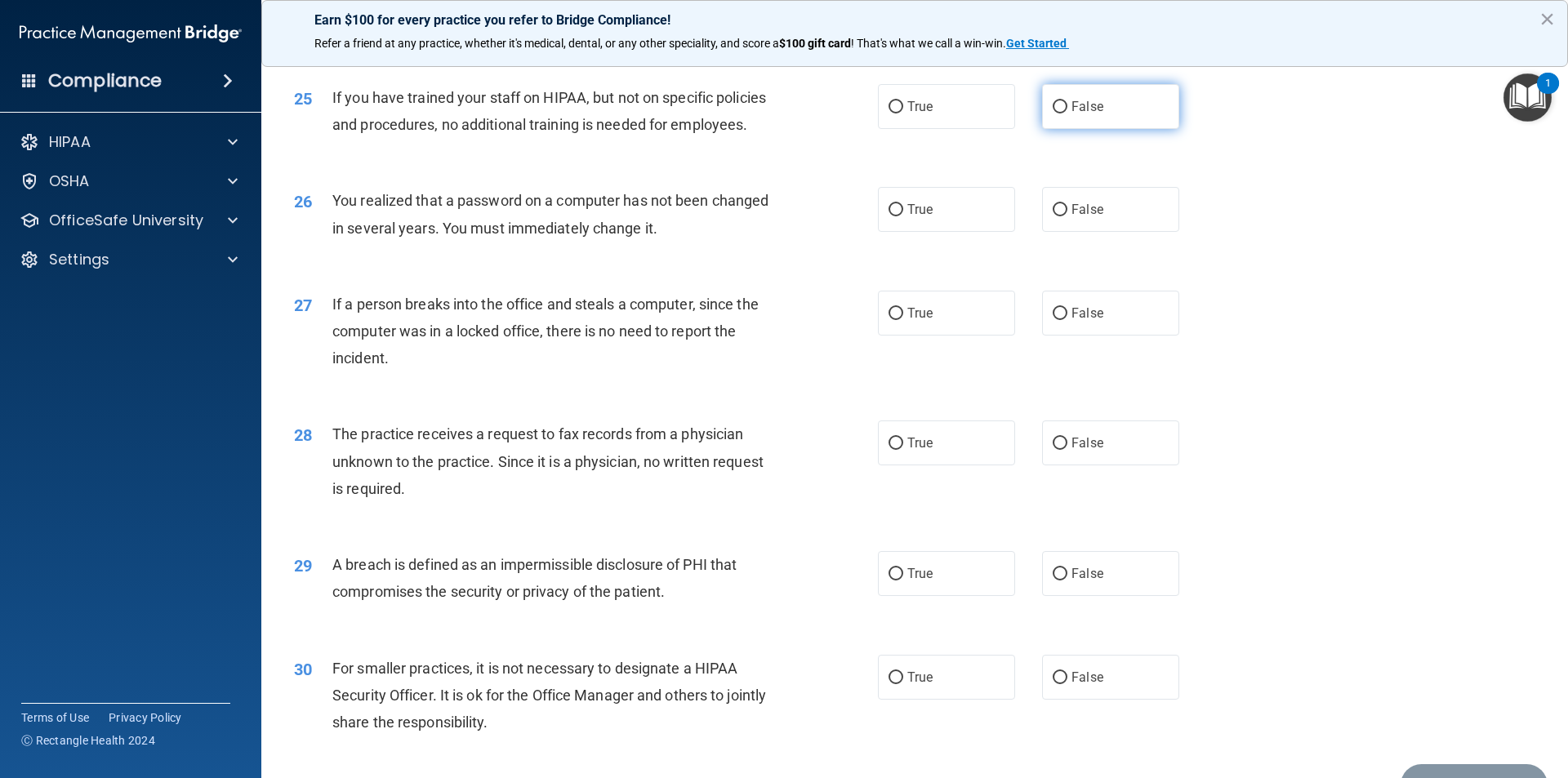
click at [1060, 130] on label "False" at bounding box center [1111, 106] width 137 height 45
click at [1060, 114] on input "False" at bounding box center [1060, 108] width 15 height 12
radio input "true"
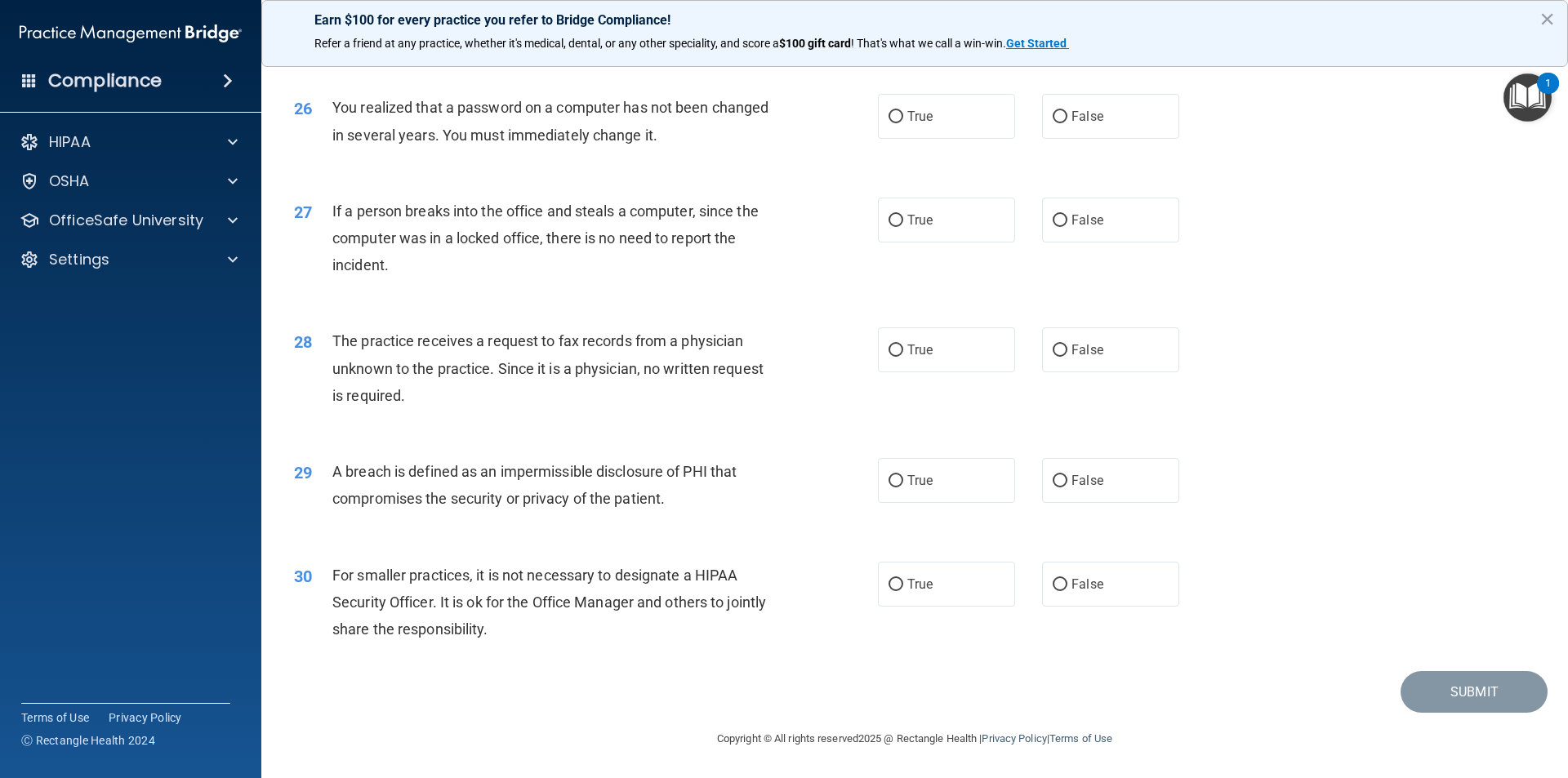
scroll to position [3086, 0]
click at [939, 126] on label "True" at bounding box center [946, 116] width 137 height 45
click at [904, 124] on input "True" at bounding box center [896, 117] width 15 height 12
radio input "true"
click at [1042, 224] on label "False" at bounding box center [1111, 219] width 137 height 45
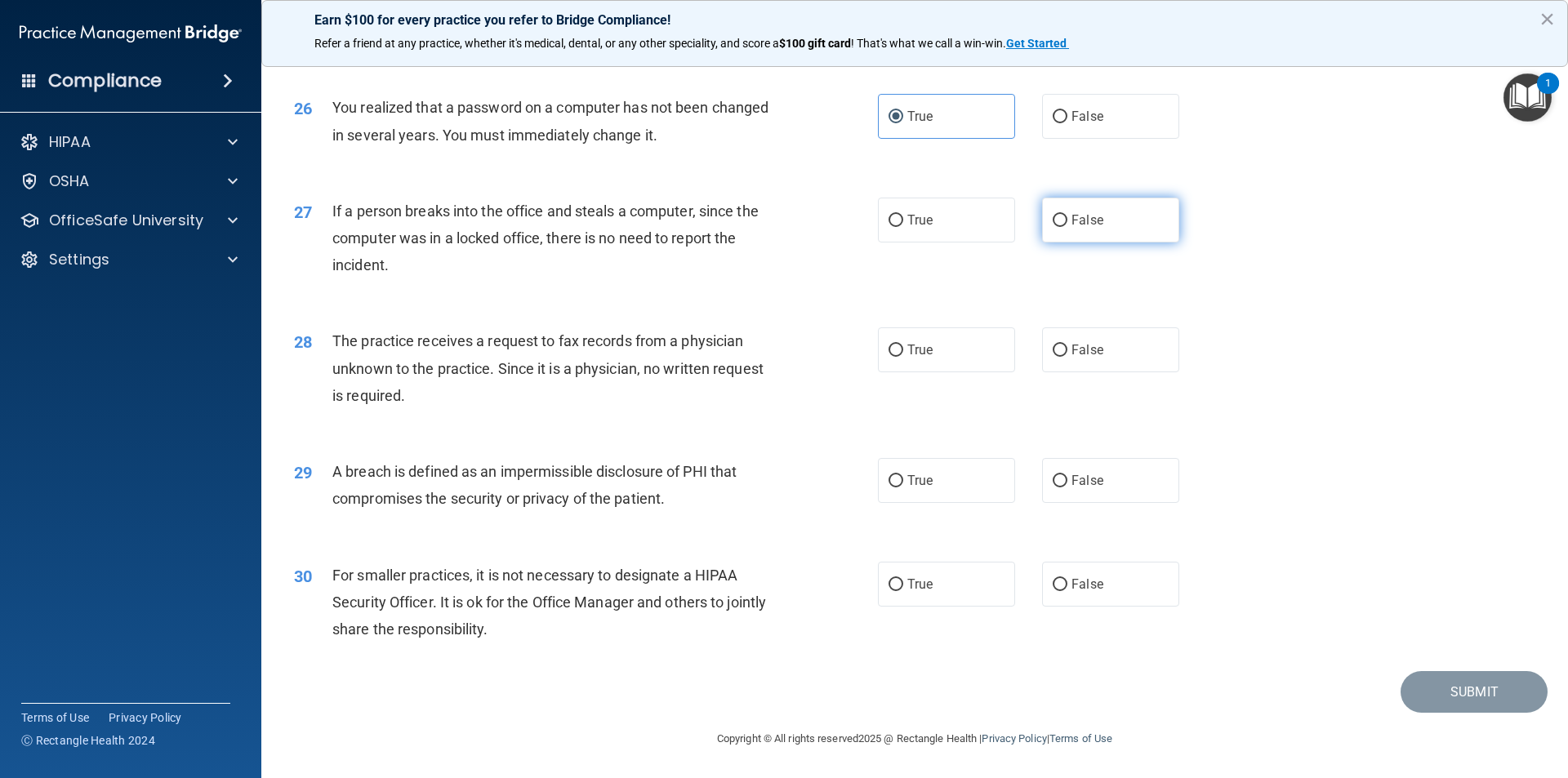
click at [1053, 224] on input "False" at bounding box center [1060, 221] width 15 height 12
radio input "true"
click at [1058, 361] on label "False" at bounding box center [1111, 350] width 137 height 45
click at [1058, 357] on input "False" at bounding box center [1060, 351] width 15 height 12
radio input "true"
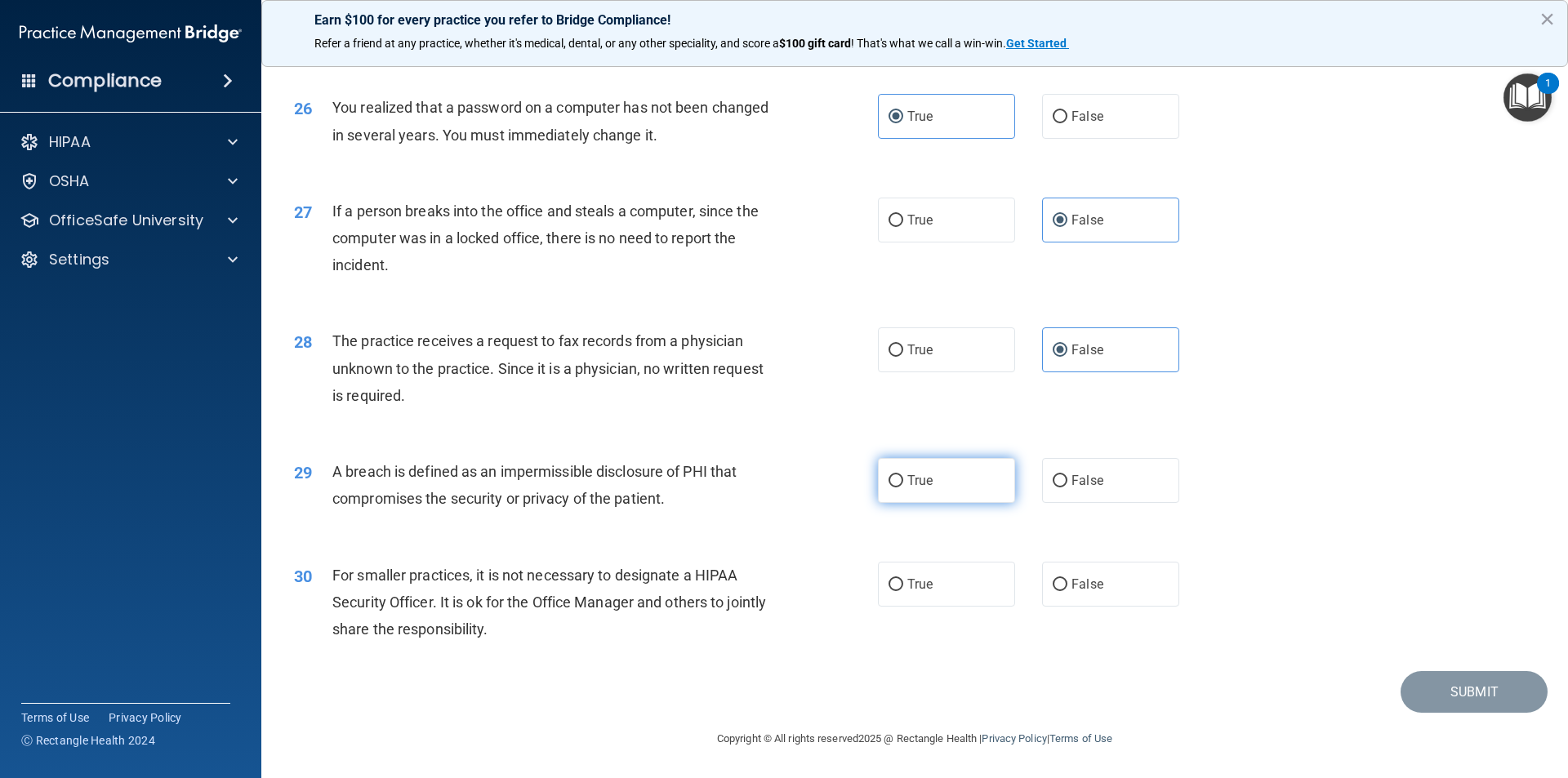
click at [953, 482] on label "True" at bounding box center [946, 480] width 137 height 45
click at [904, 482] on input "True" at bounding box center [896, 481] width 15 height 12
radio input "true"
click at [1116, 607] on label "False" at bounding box center [1111, 584] width 137 height 45
click at [1067, 591] on input "False" at bounding box center [1060, 585] width 15 height 12
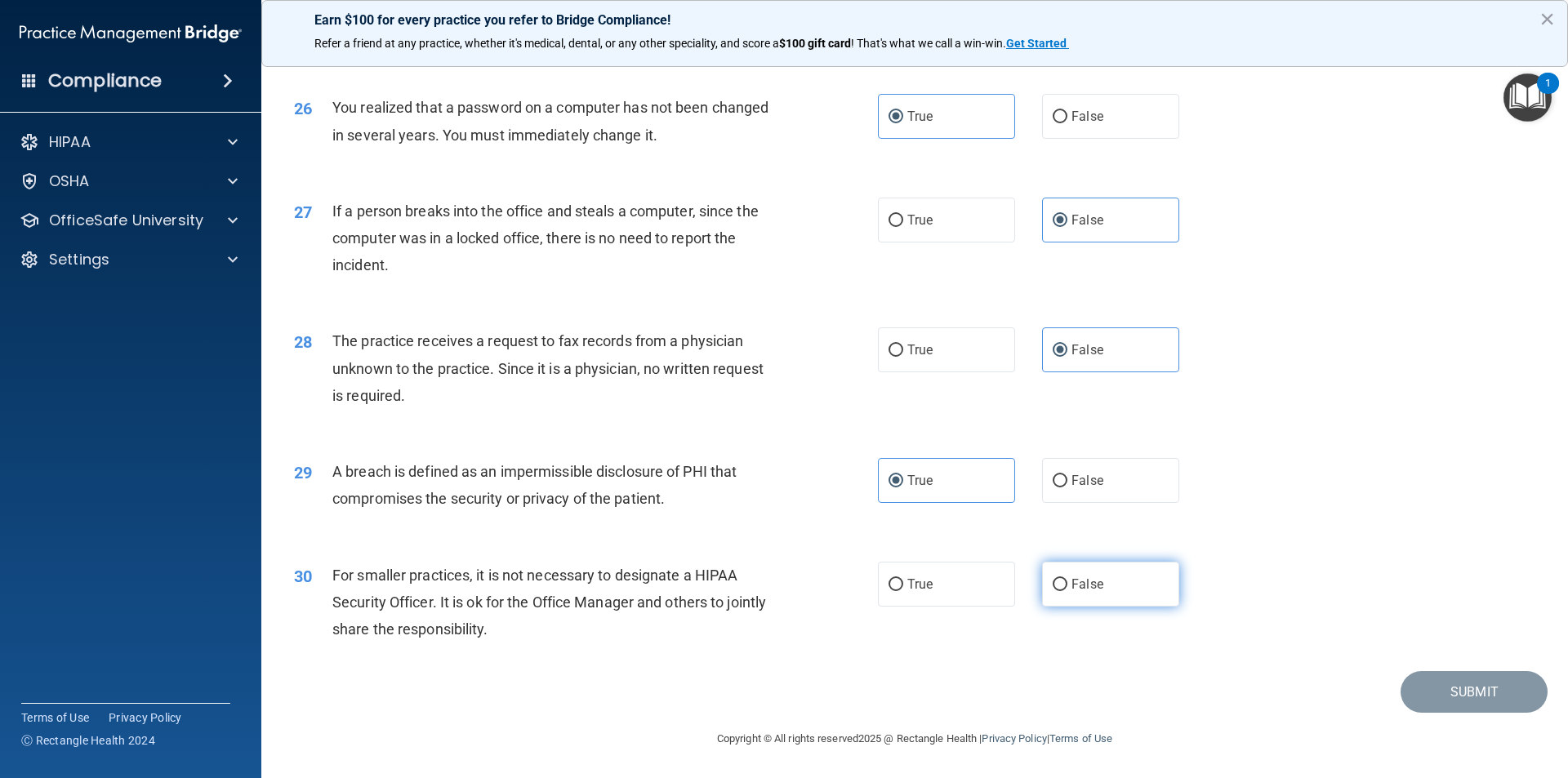
radio input "true"
drag, startPoint x: 1458, startPoint y: 701, endPoint x: 1424, endPoint y: 708, distance: 34.7
click at [1457, 701] on button "Submit" at bounding box center [1474, 692] width 147 height 42
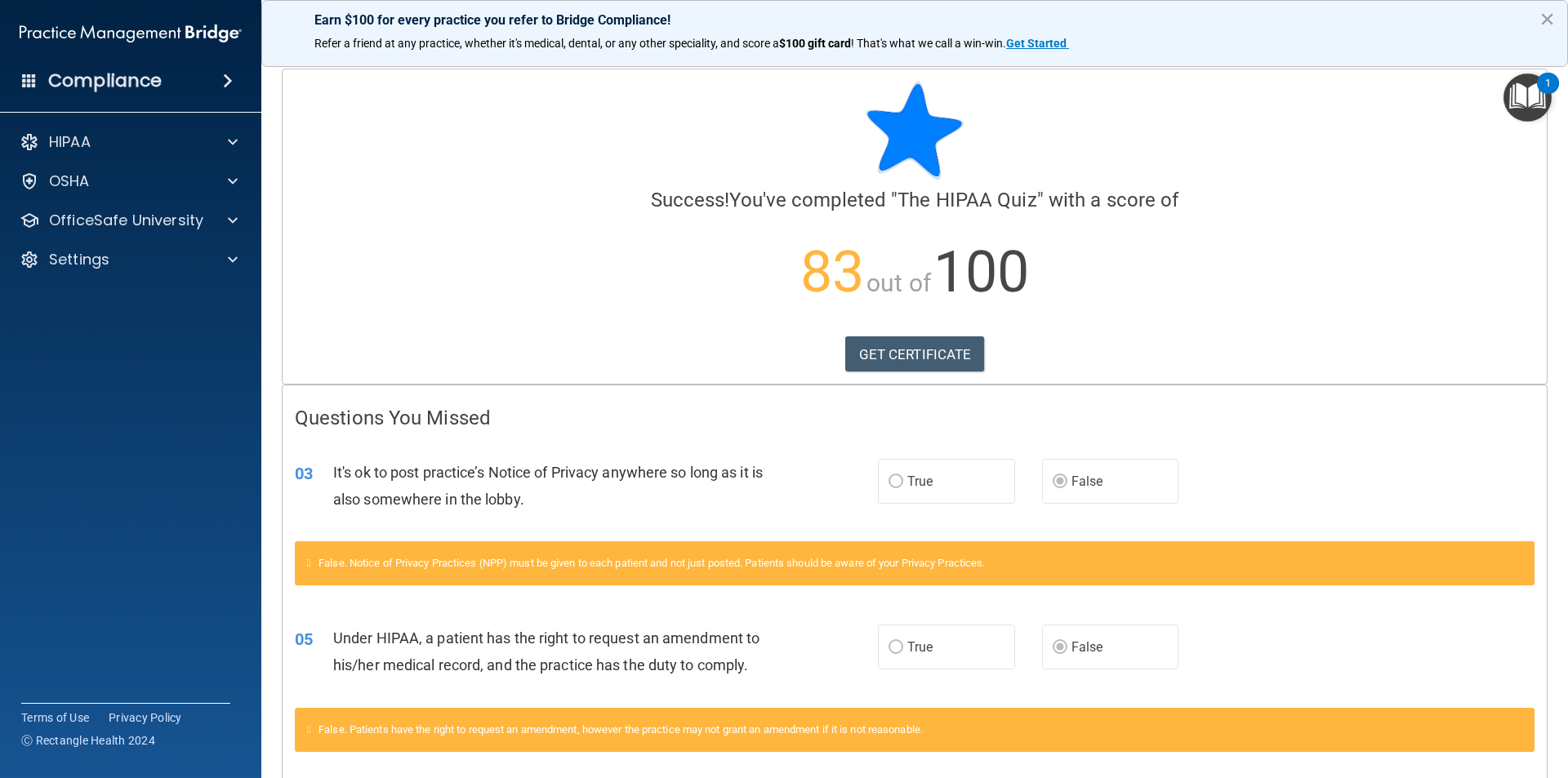
click at [1535, 108] on img "Open Resource Center, 1 new notification" at bounding box center [1527, 98] width 48 height 48
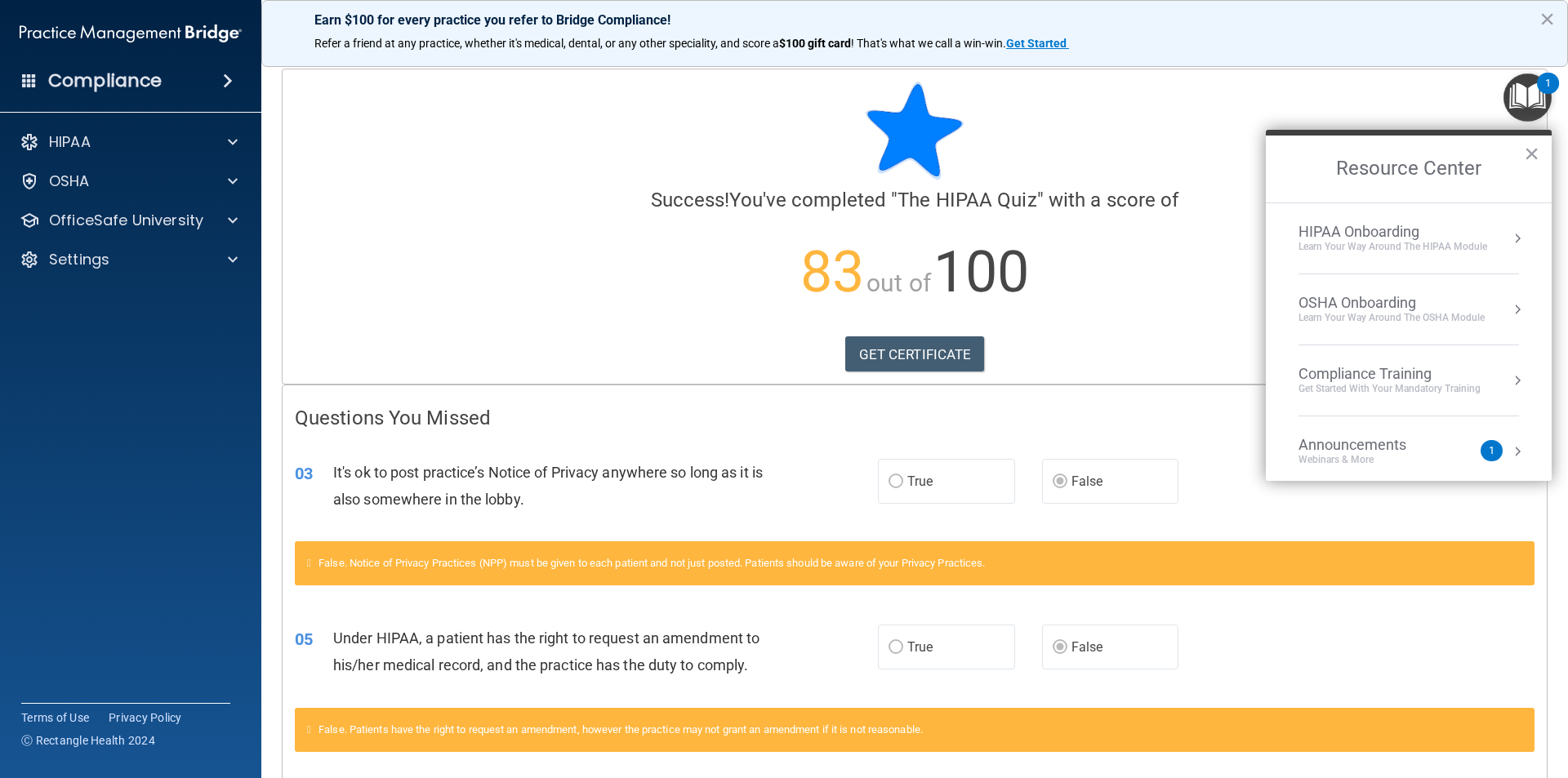
click at [1383, 232] on div "HIPAA Onboarding" at bounding box center [1392, 232] width 188 height 18
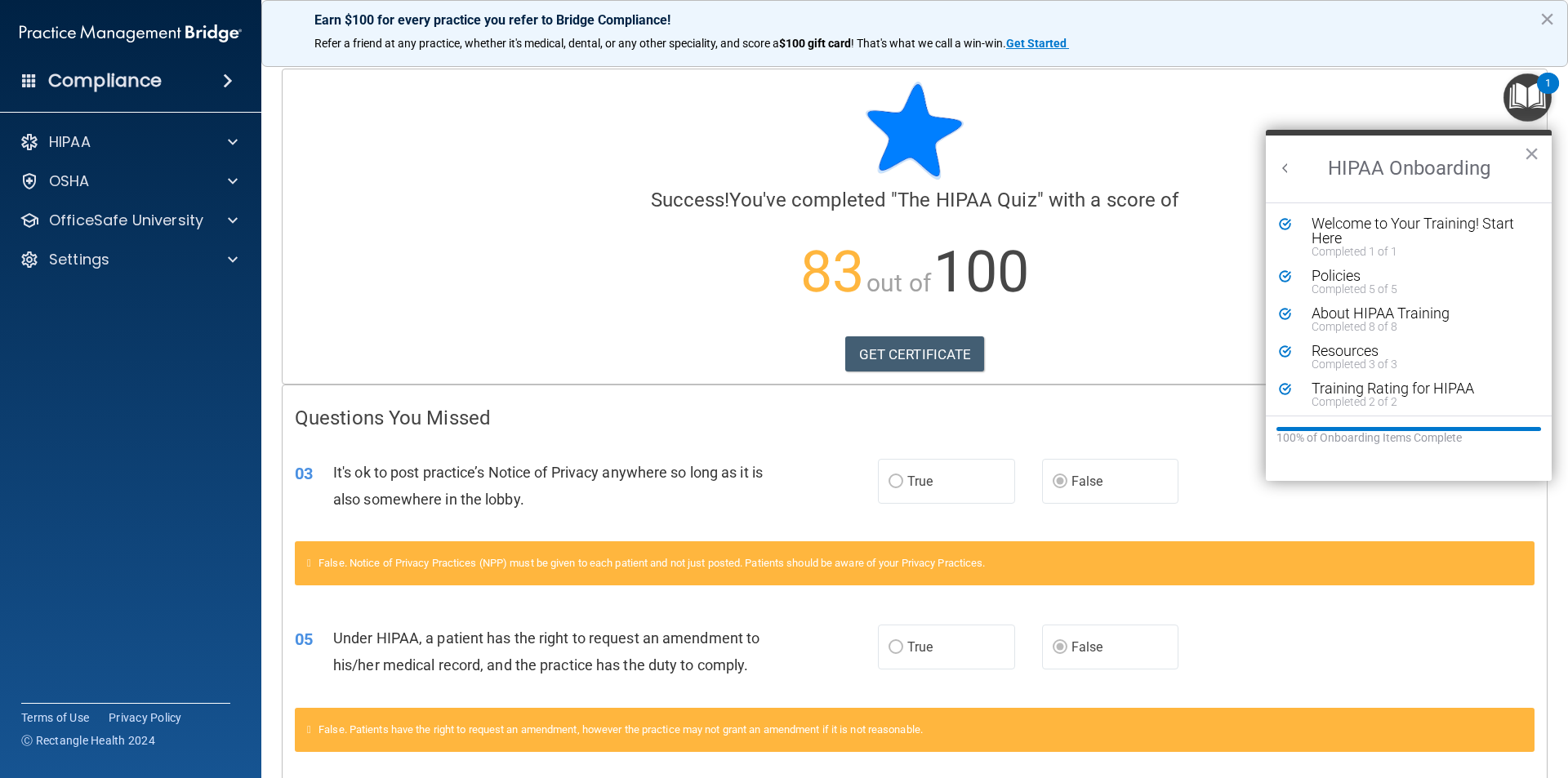
scroll to position [3, 0]
click at [141, 148] on div "HIPAA" at bounding box center [108, 142] width 202 height 20
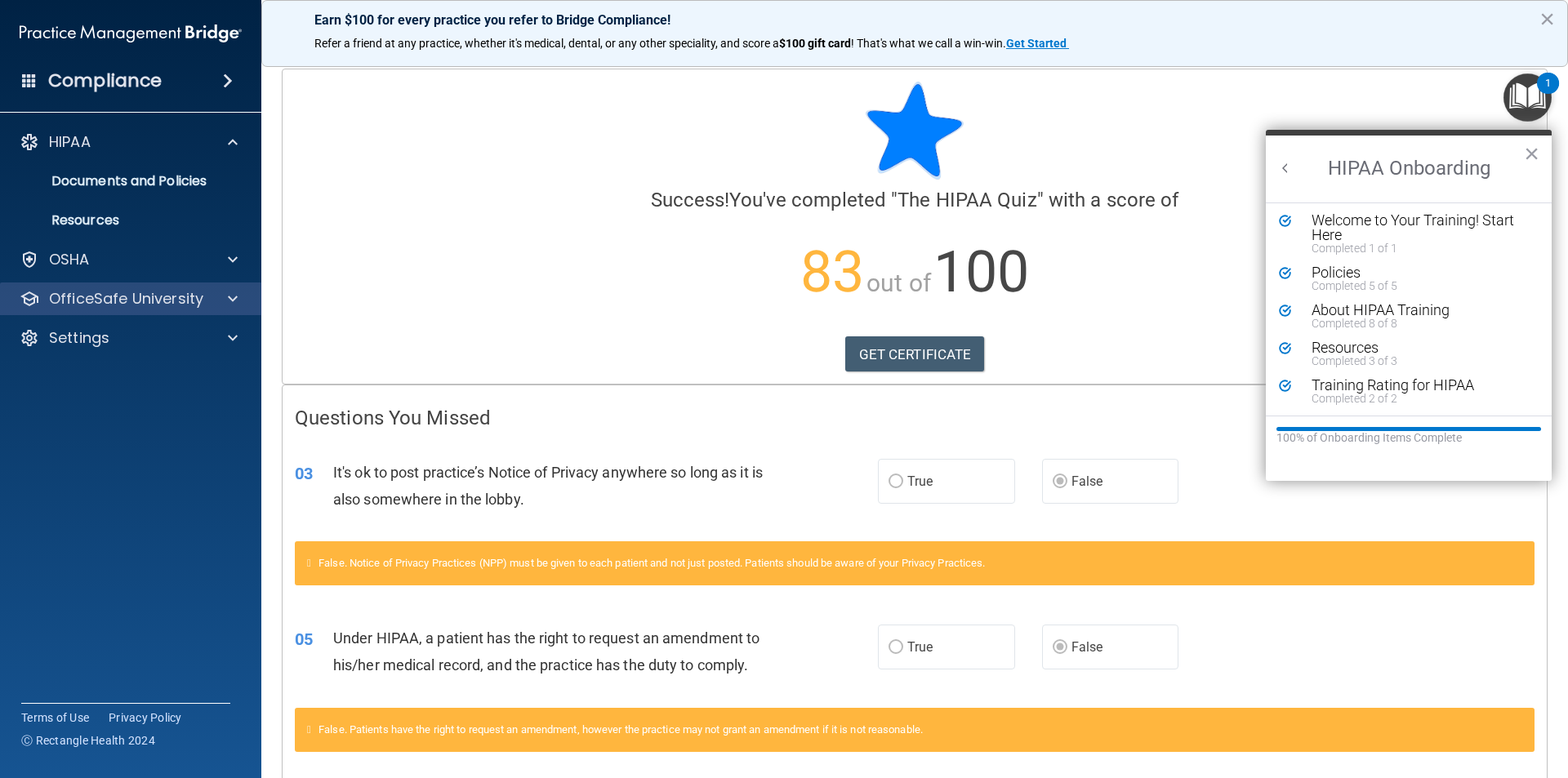
click at [132, 283] on div "OfficeSafe University" at bounding box center [131, 299] width 262 height 33
click at [111, 297] on p "OfficeSafe University" at bounding box center [126, 299] width 154 height 20
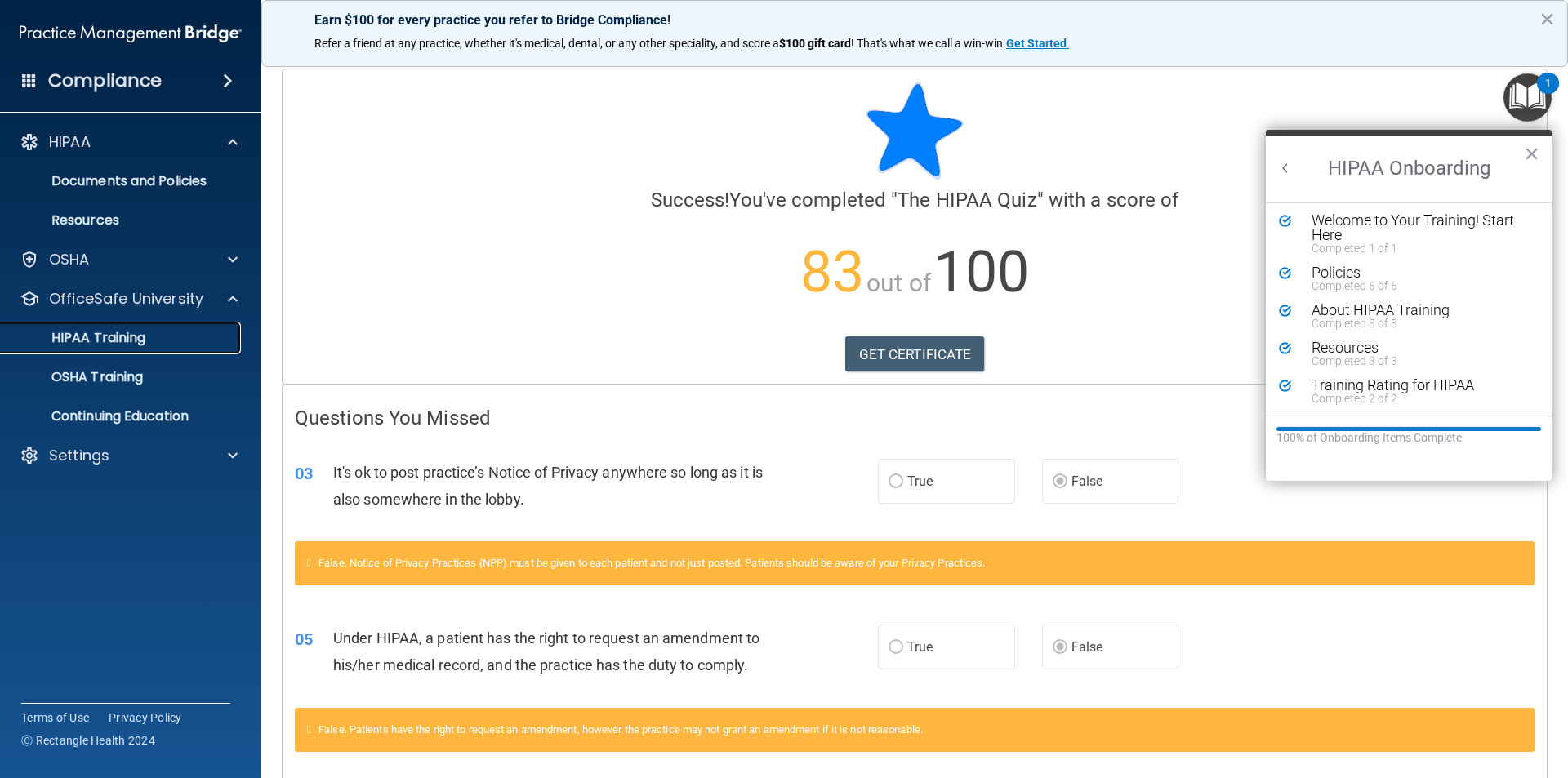
click at [118, 339] on p "HIPAA Training" at bounding box center [78, 338] width 134 height 16
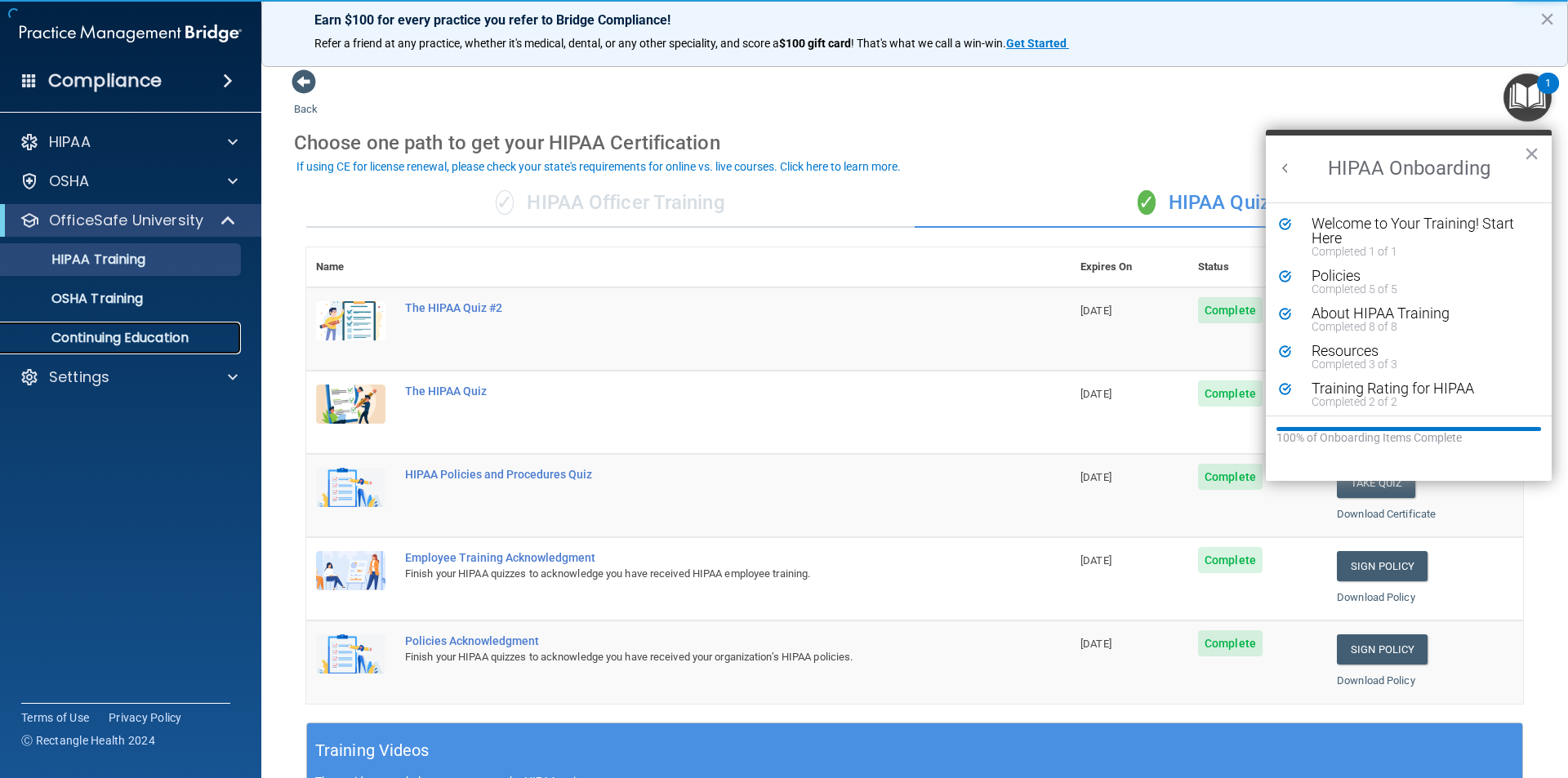
click at [147, 350] on link "Continuing Education" at bounding box center [113, 338] width 257 height 33
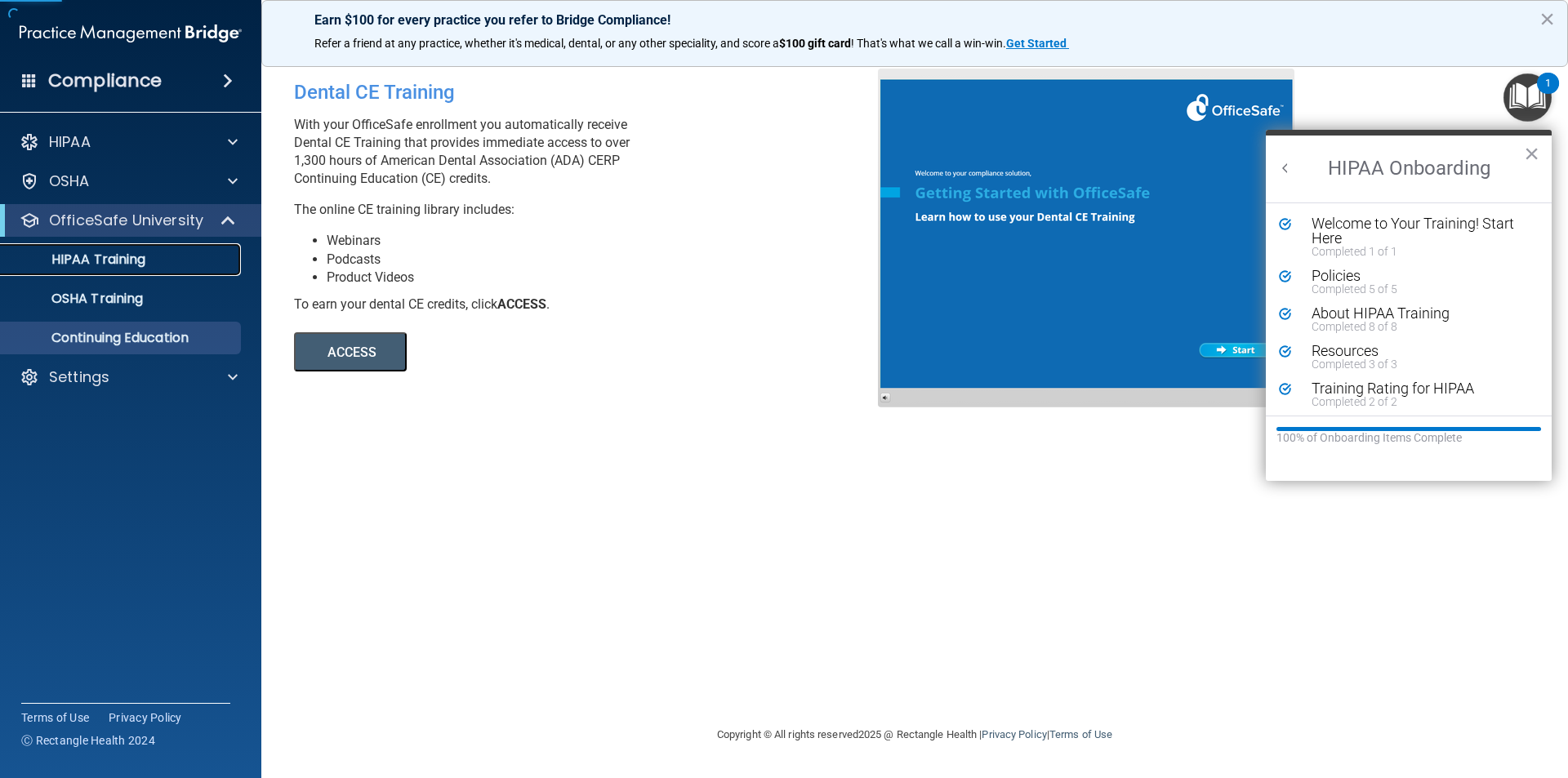
click at [151, 251] on link "HIPAA Training" at bounding box center [113, 259] width 257 height 33
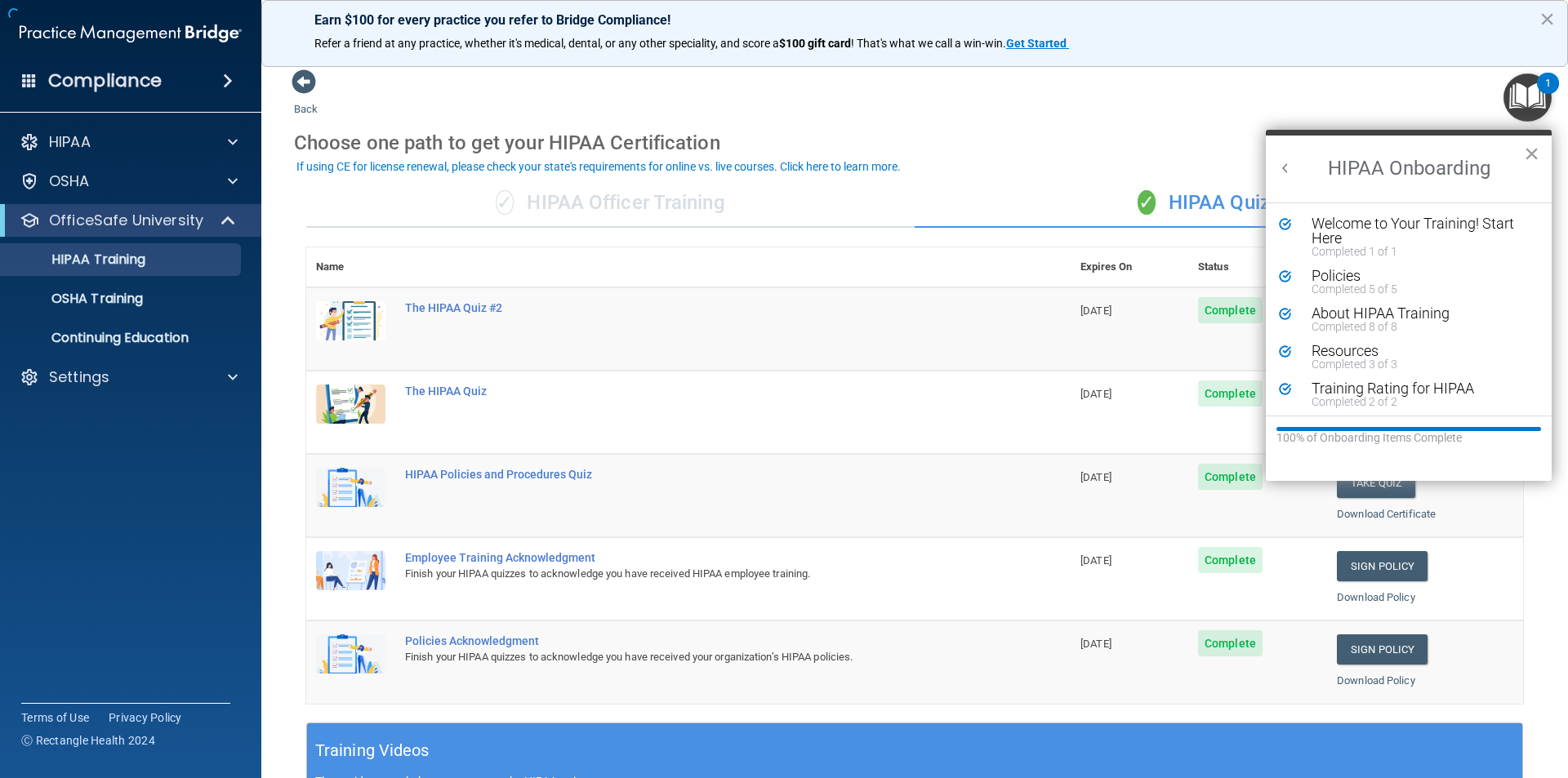
click at [1528, 154] on button "×" at bounding box center [1531, 153] width 16 height 26
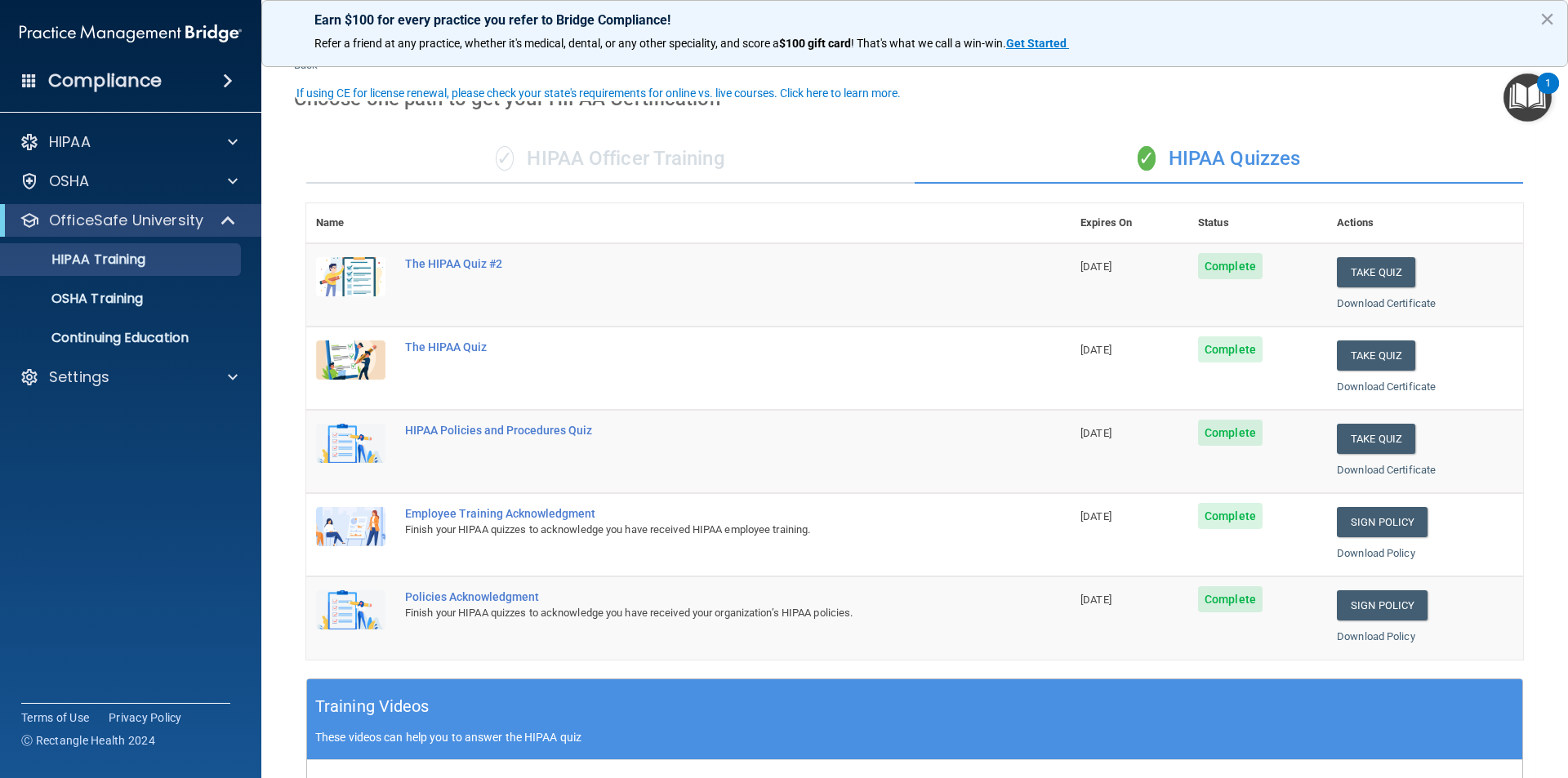
scroll to position [82, 0]
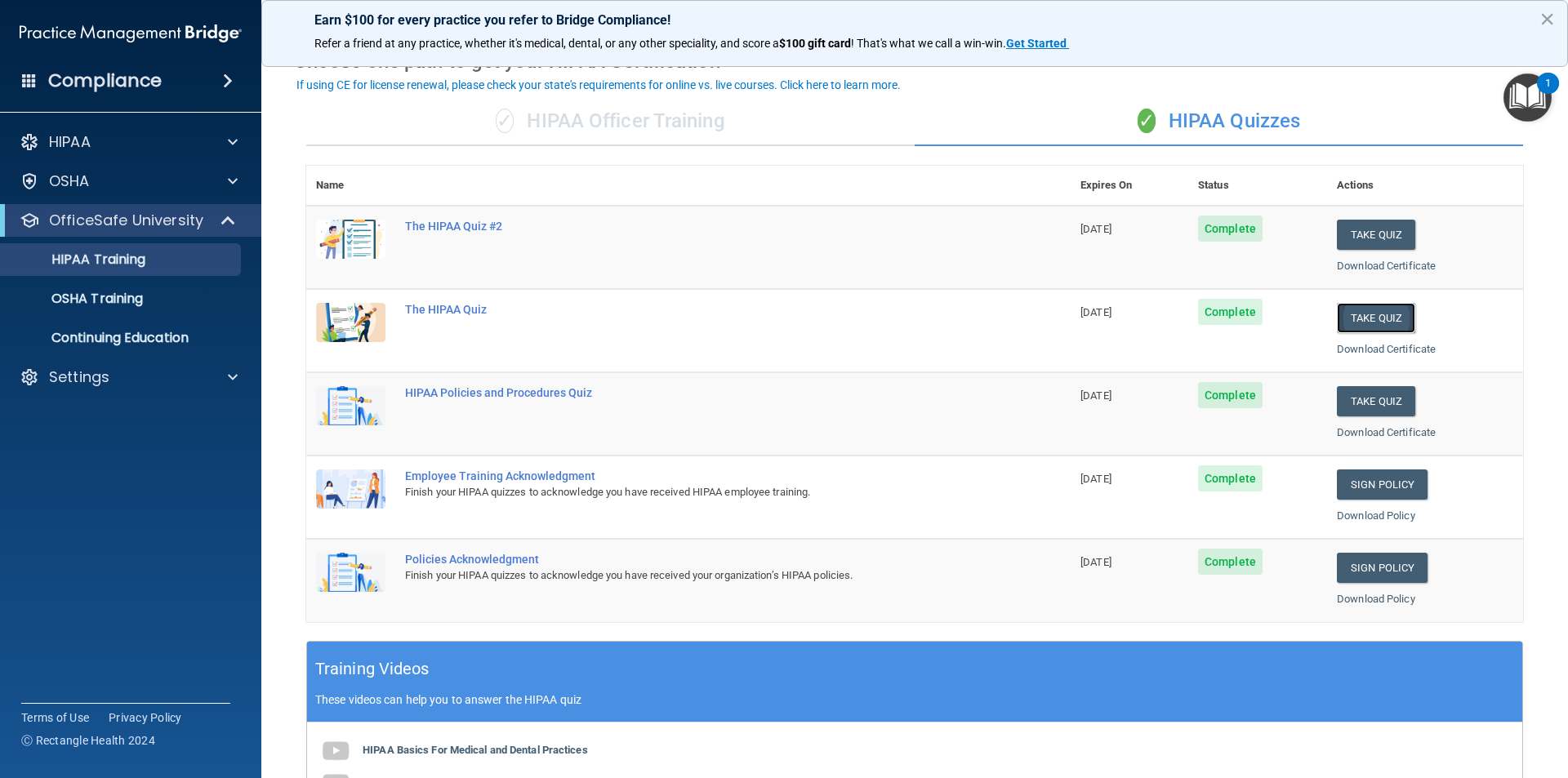
click at [1352, 323] on button "Take Quiz" at bounding box center [1376, 318] width 79 height 30
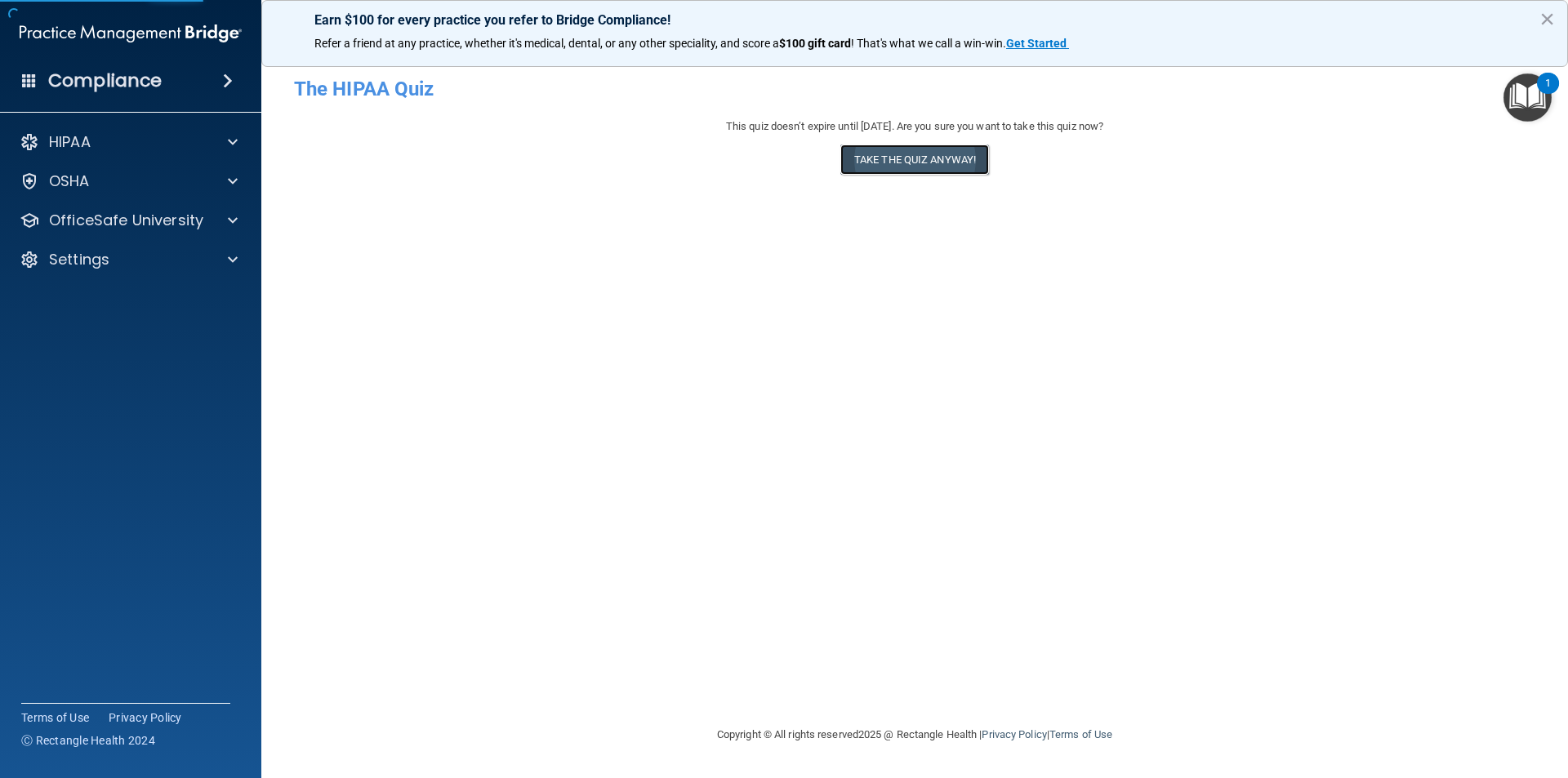
click at [942, 166] on button "Take the quiz anyway!" at bounding box center [914, 159] width 148 height 30
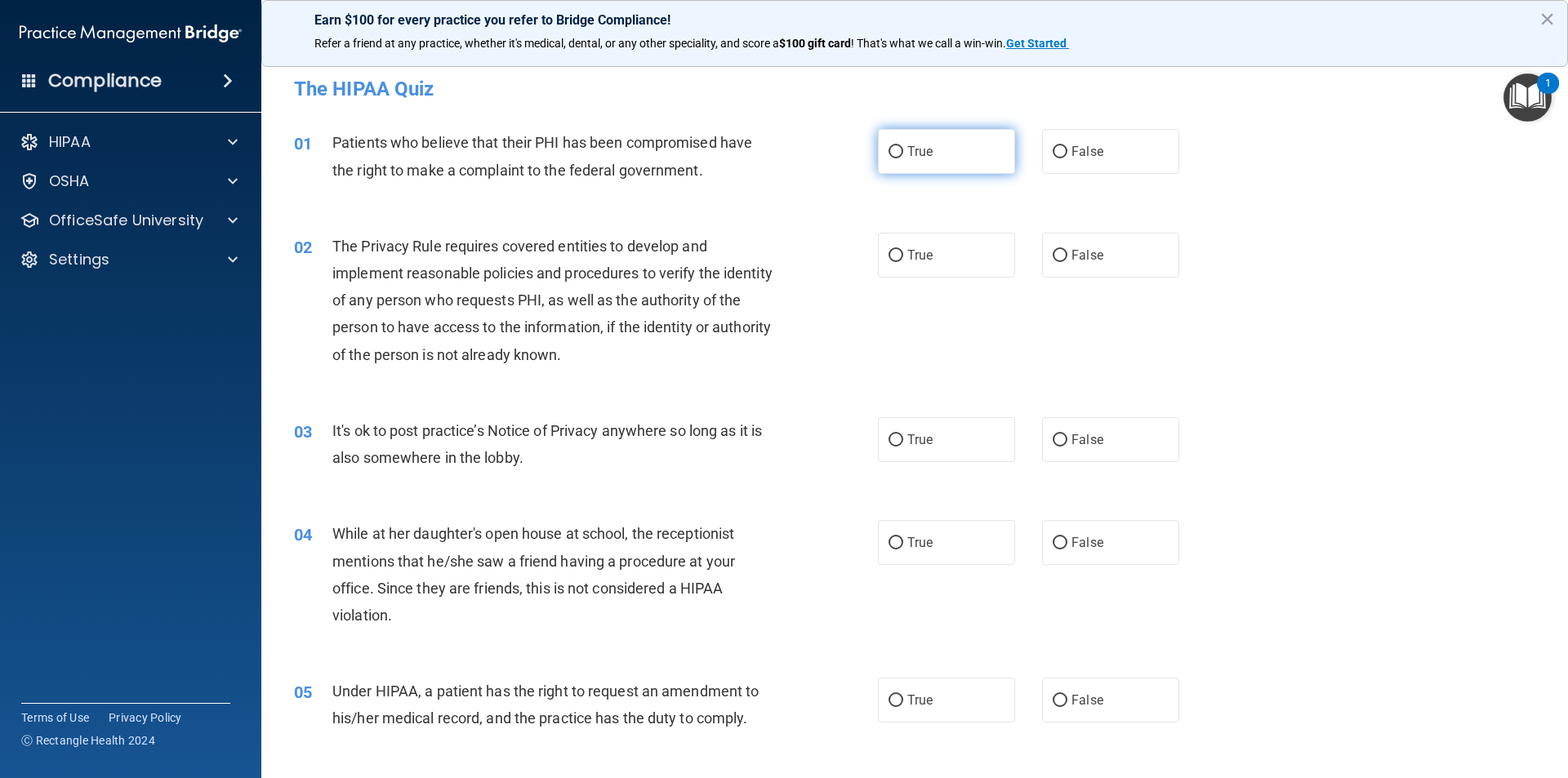
click at [989, 166] on label "True" at bounding box center [946, 151] width 137 height 45
click at [904, 158] on input "True" at bounding box center [896, 152] width 15 height 12
radio input "true"
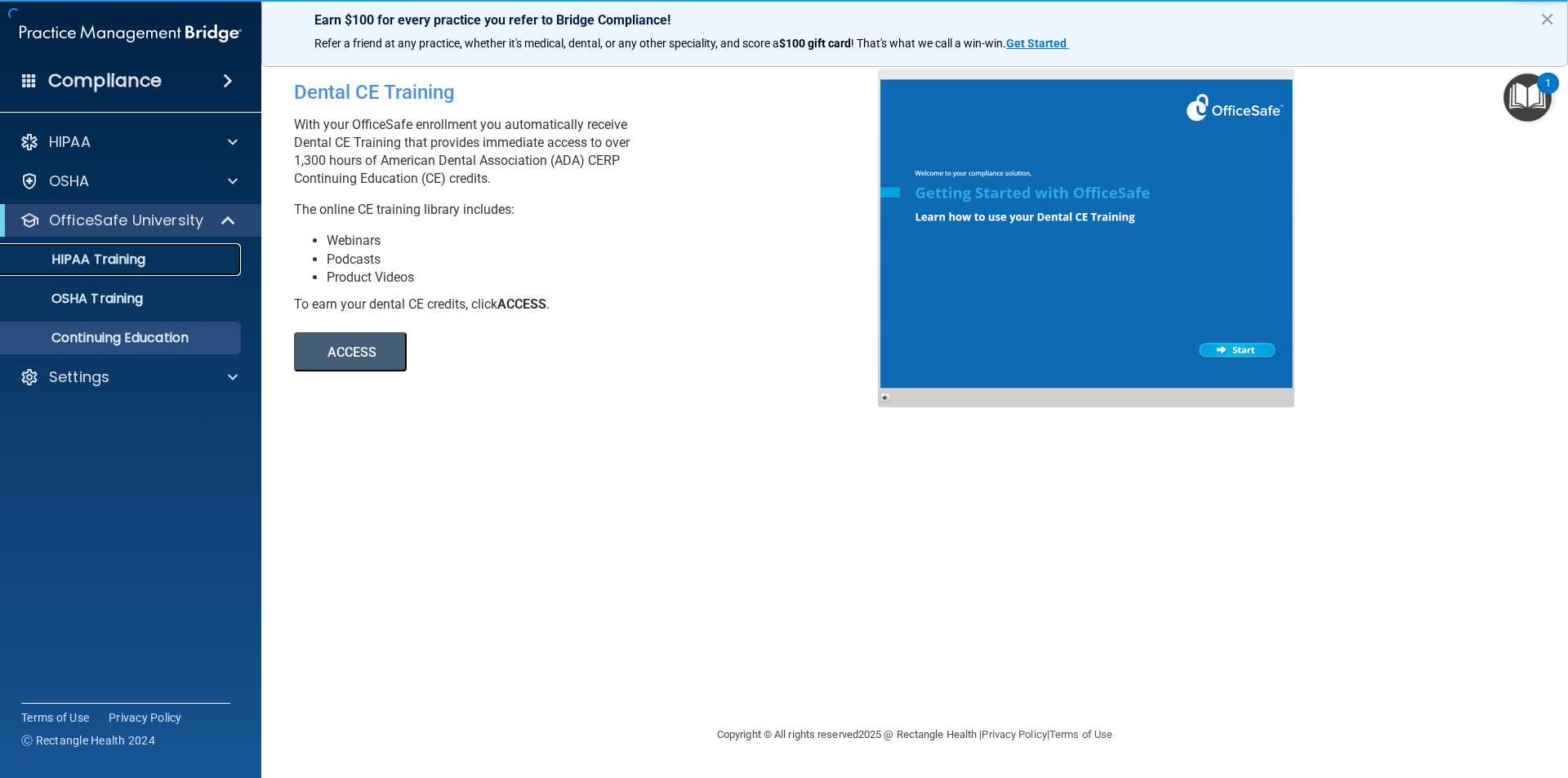
click at [127, 260] on p "HIPAA Training" at bounding box center [78, 259] width 134 height 16
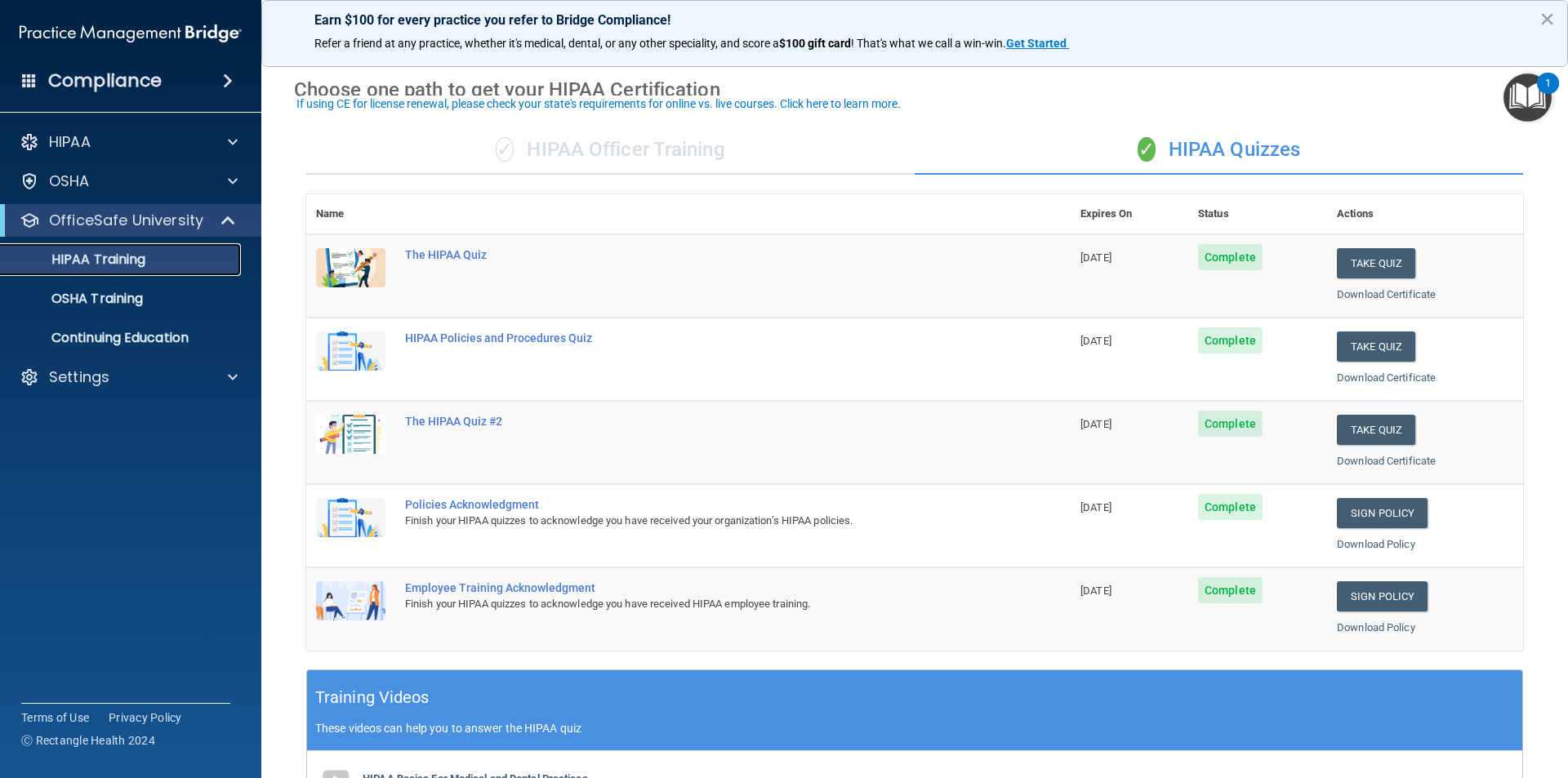
scroll to position [82, 0]
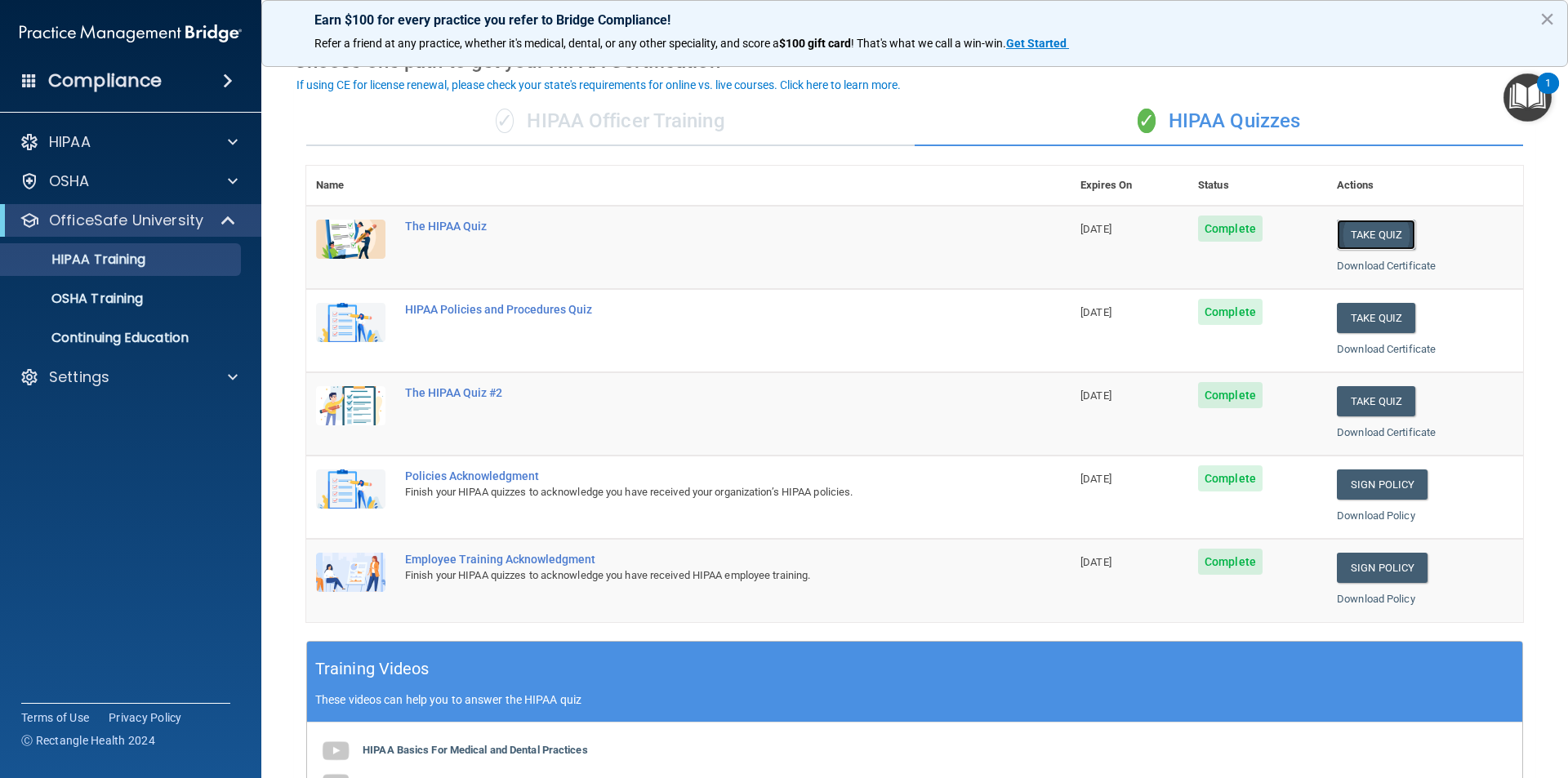
click at [1363, 237] on button "Take Quiz" at bounding box center [1376, 234] width 79 height 30
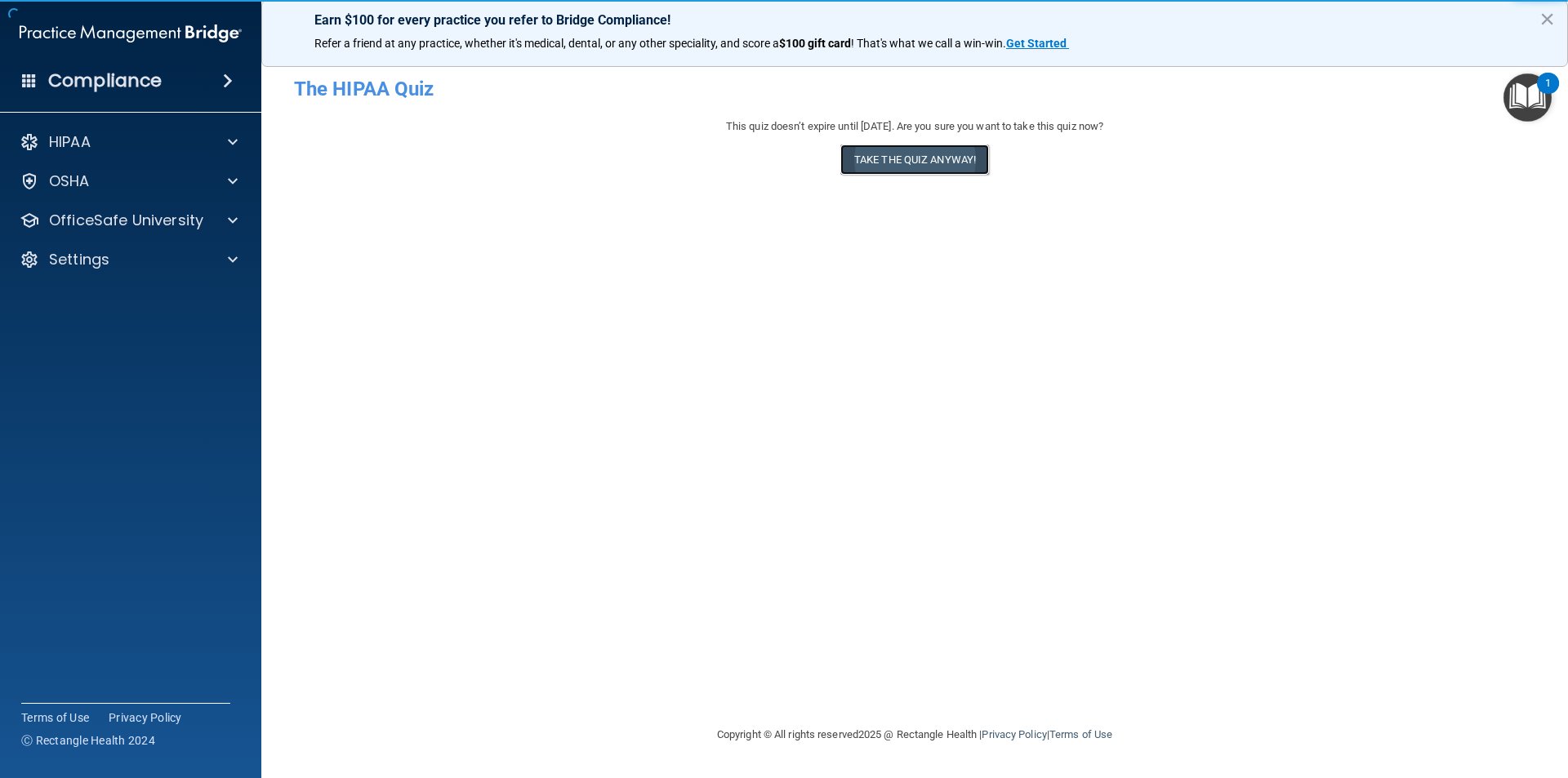
click at [856, 165] on button "Take the quiz anyway!" at bounding box center [914, 159] width 148 height 30
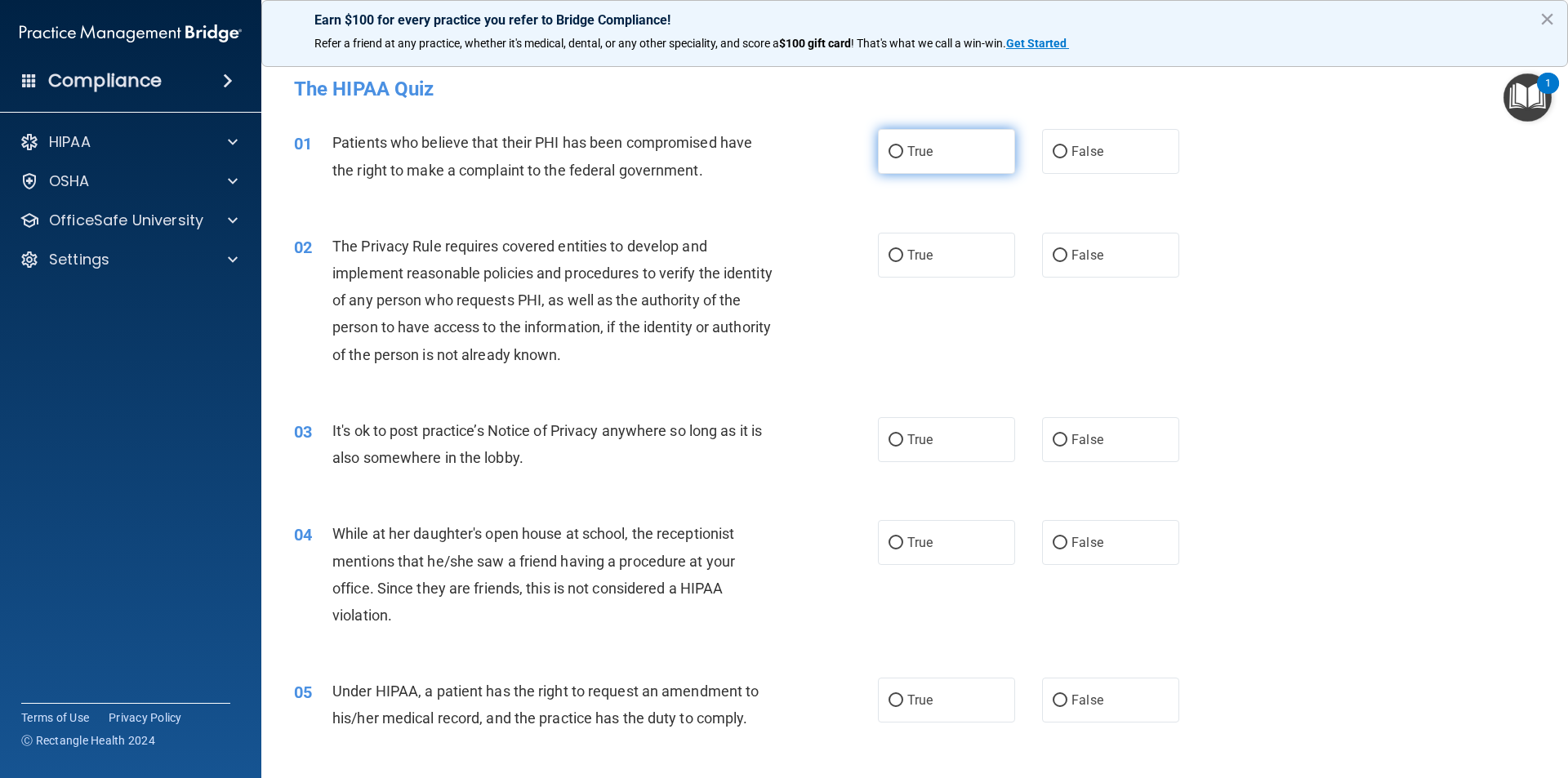
click at [925, 157] on span "True" at bounding box center [919, 151] width 25 height 16
click at [904, 157] on input "True" at bounding box center [896, 152] width 15 height 12
radio input "true"
click at [930, 263] on label "True" at bounding box center [946, 255] width 137 height 45
click at [904, 262] on input "True" at bounding box center [896, 256] width 15 height 12
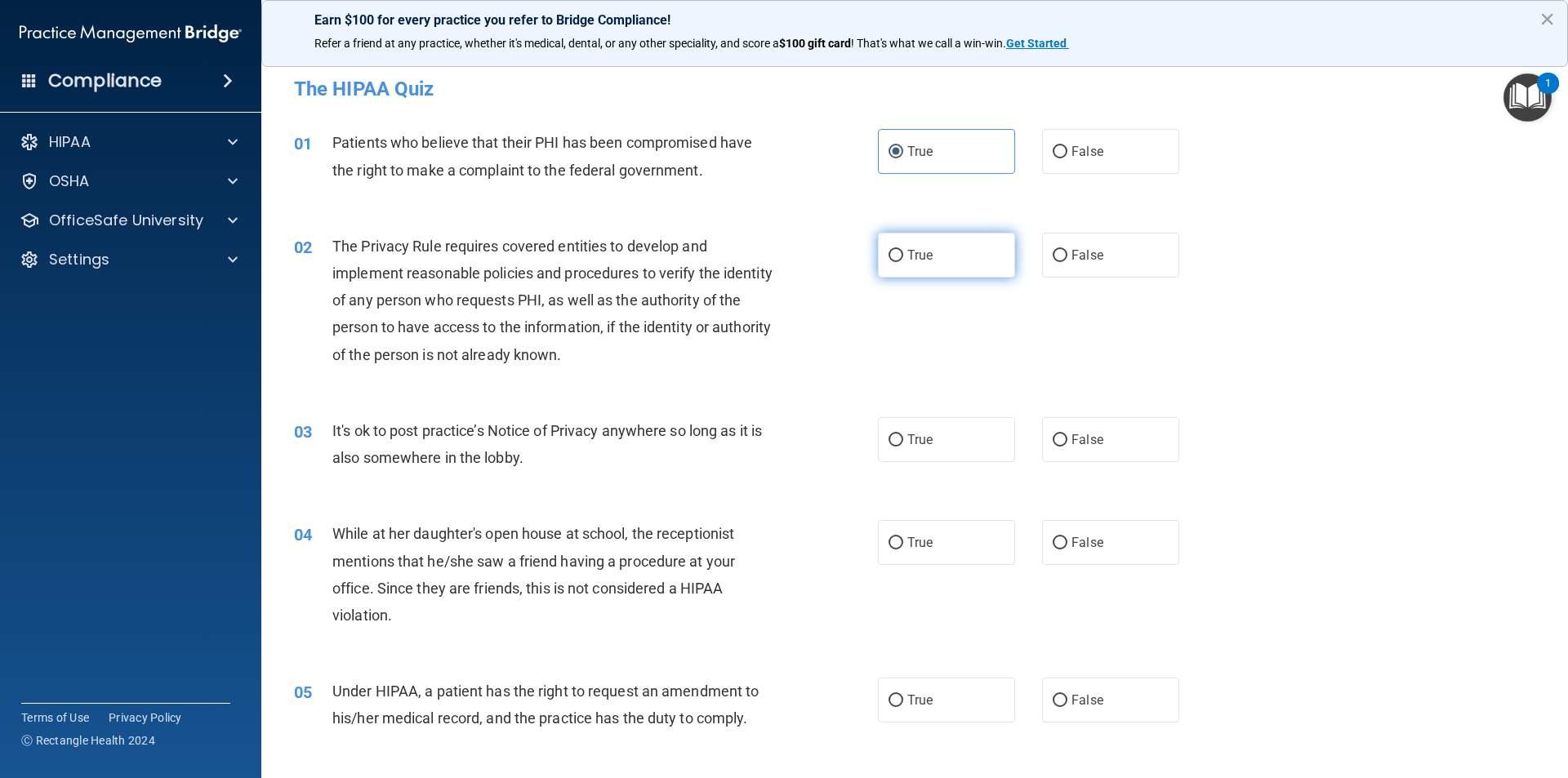
radio input "true"
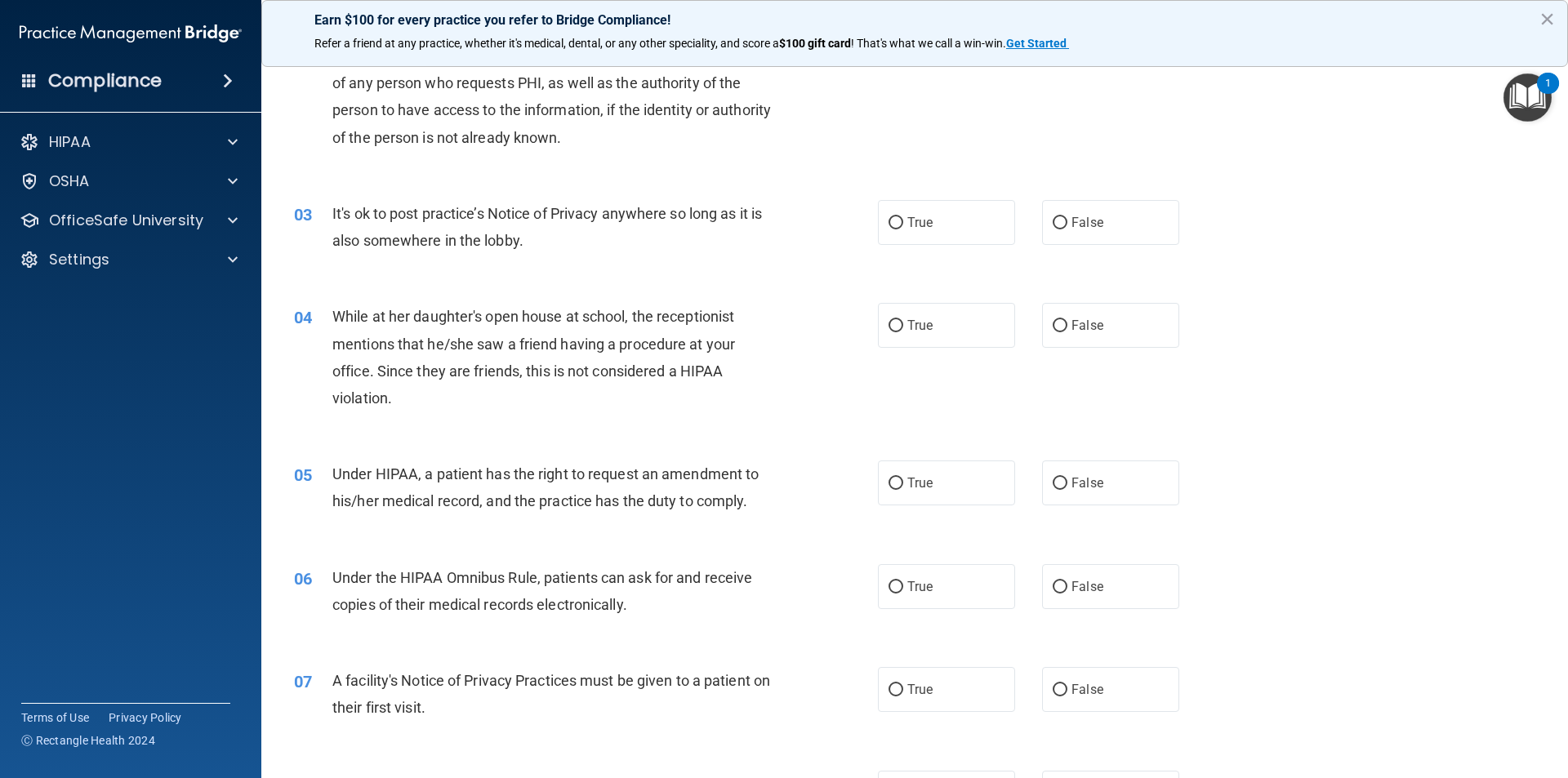
scroll to position [245, 0]
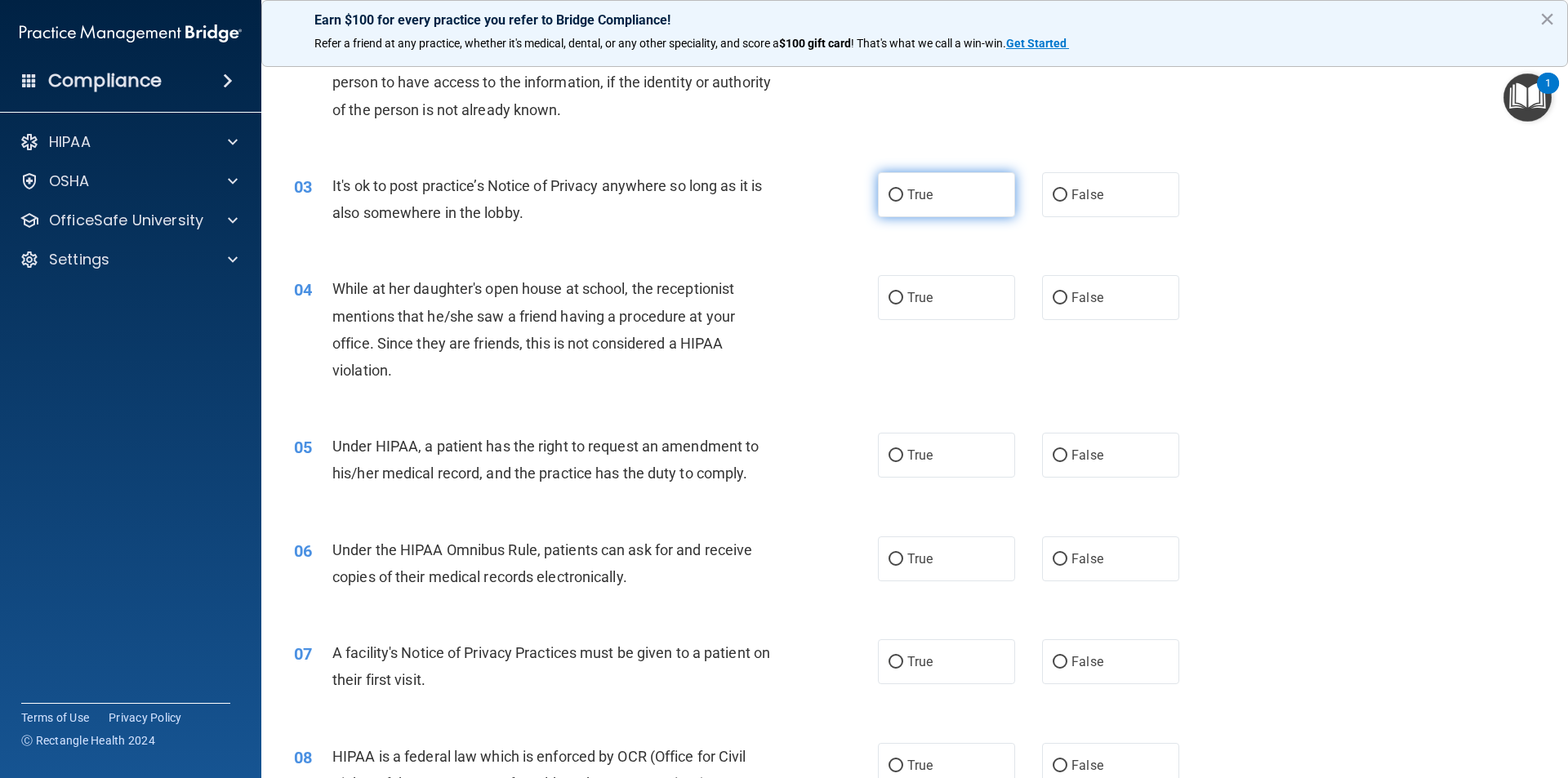
click at [965, 204] on label "True" at bounding box center [946, 194] width 137 height 45
click at [904, 201] on input "True" at bounding box center [896, 195] width 15 height 12
radio input "true"
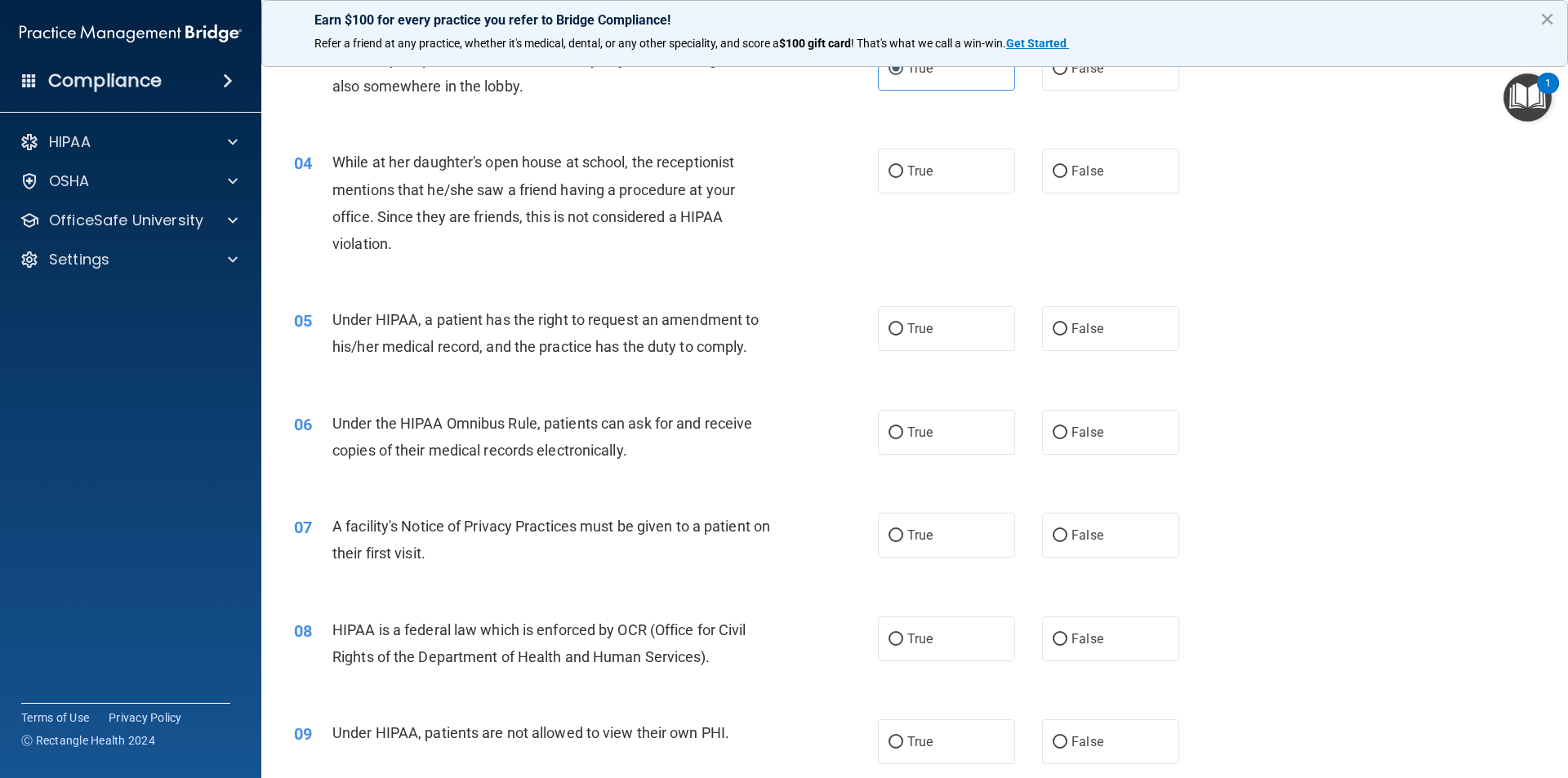
scroll to position [408, 0]
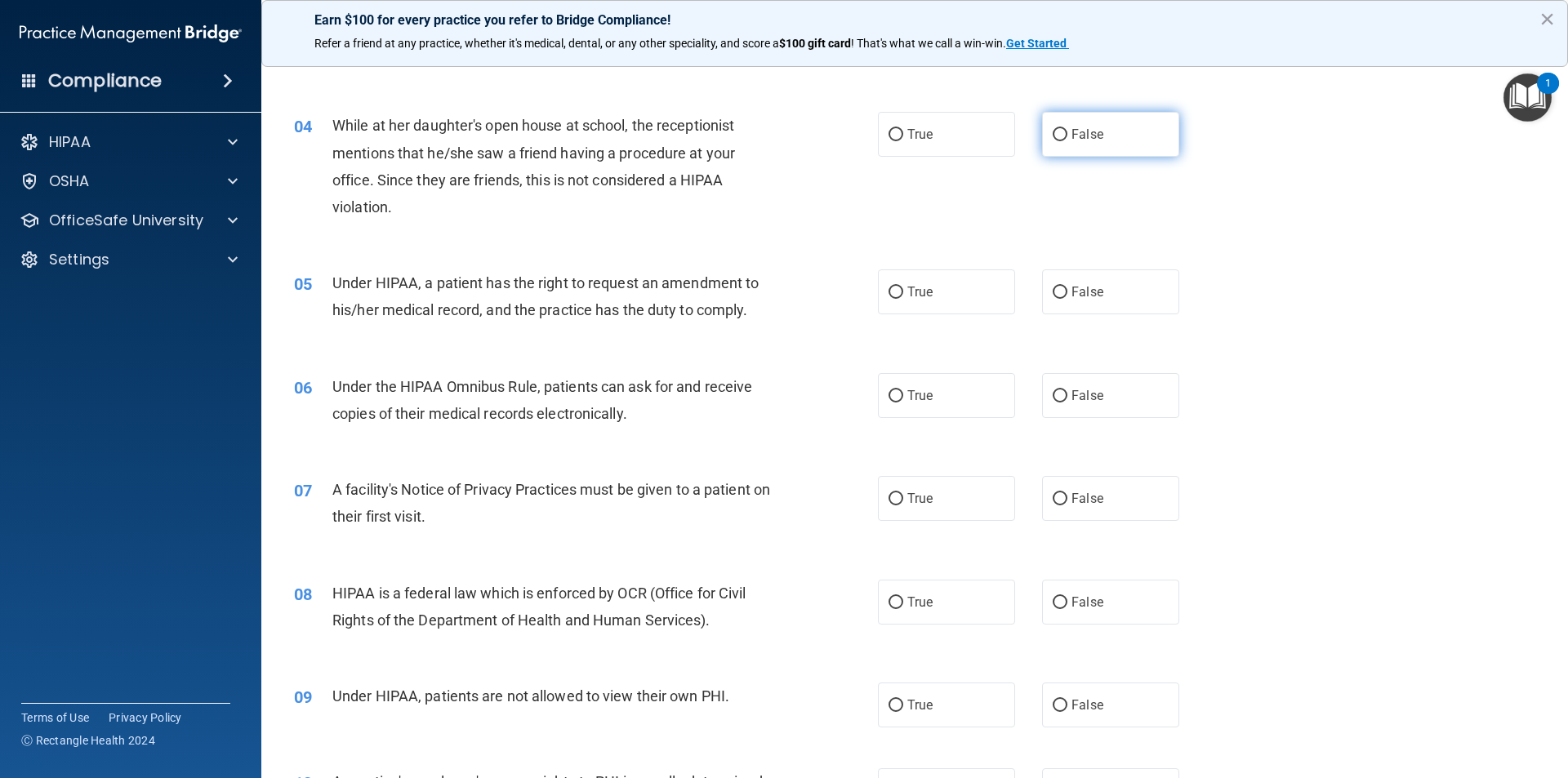
click at [1100, 145] on label "False" at bounding box center [1111, 133] width 137 height 45
click at [1067, 141] on input "False" at bounding box center [1060, 135] width 15 height 12
radio input "true"
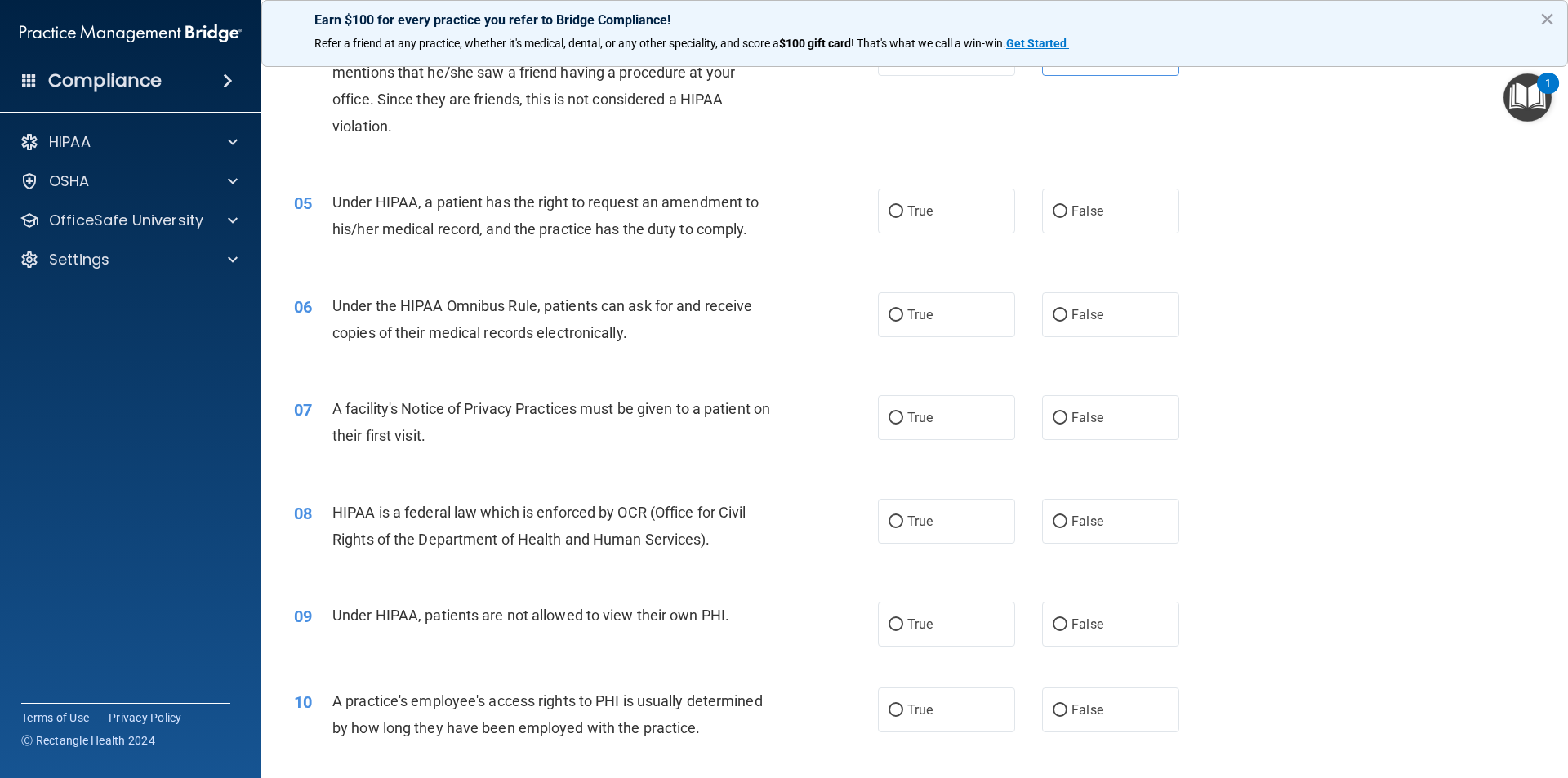
scroll to position [490, 0]
click at [944, 218] on label "True" at bounding box center [946, 210] width 137 height 45
click at [904, 217] on input "True" at bounding box center [896, 211] width 15 height 12
radio input "true"
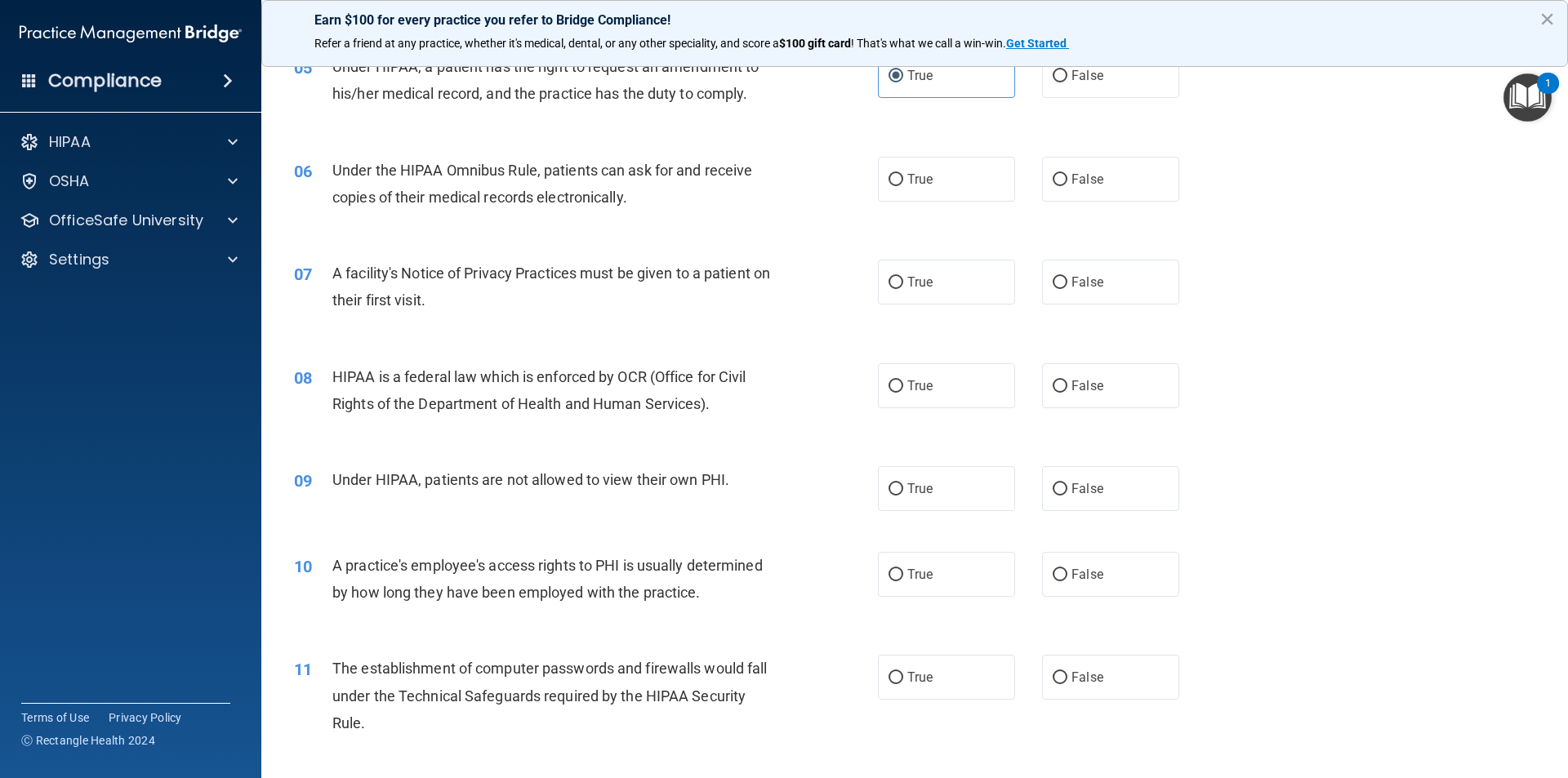
scroll to position [653, 0]
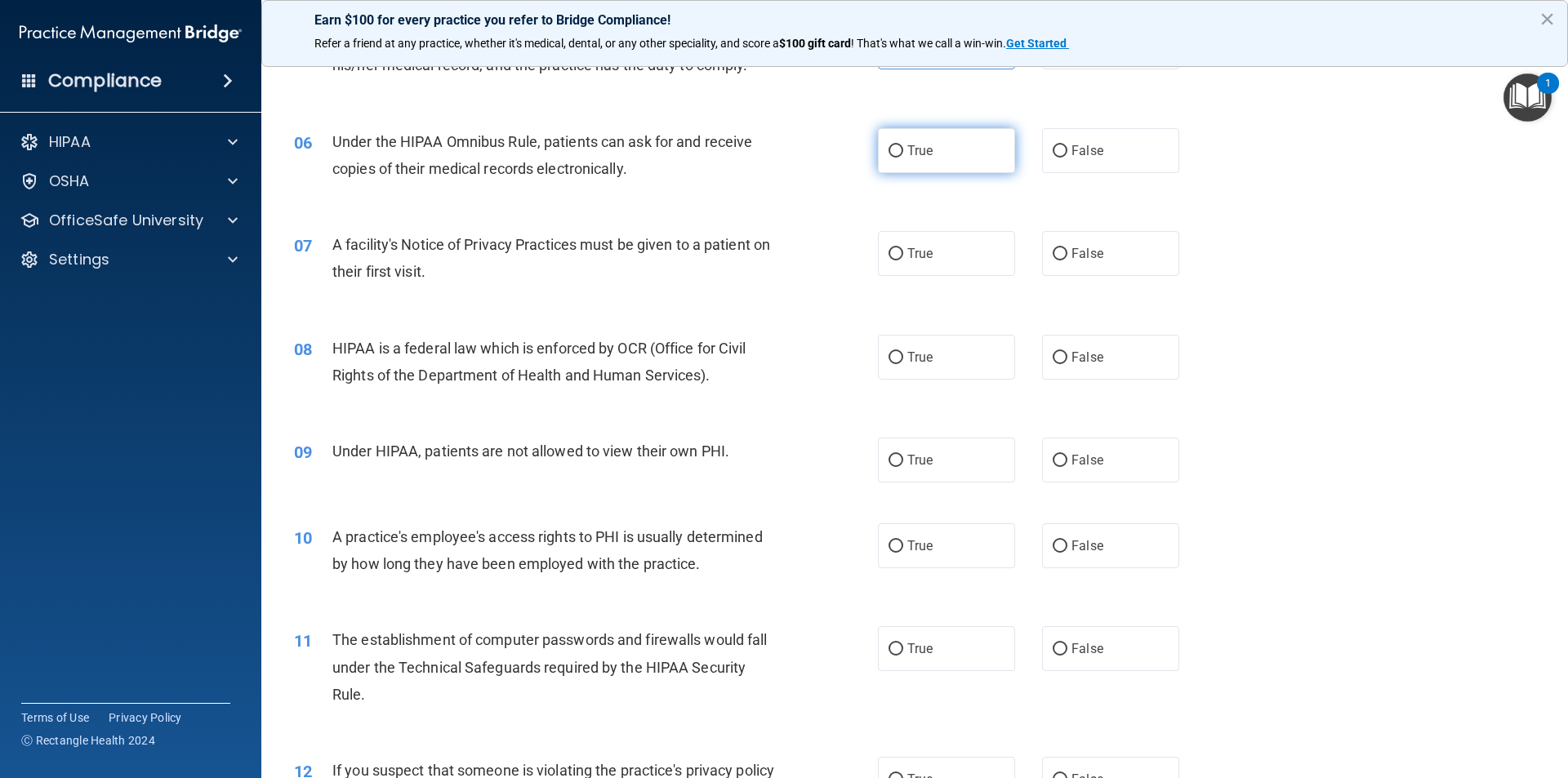
click at [948, 158] on label "True" at bounding box center [946, 150] width 137 height 45
click at [904, 157] on input "True" at bounding box center [896, 151] width 15 height 12
radio input "true"
click at [889, 257] on input "True" at bounding box center [896, 254] width 15 height 12
radio input "true"
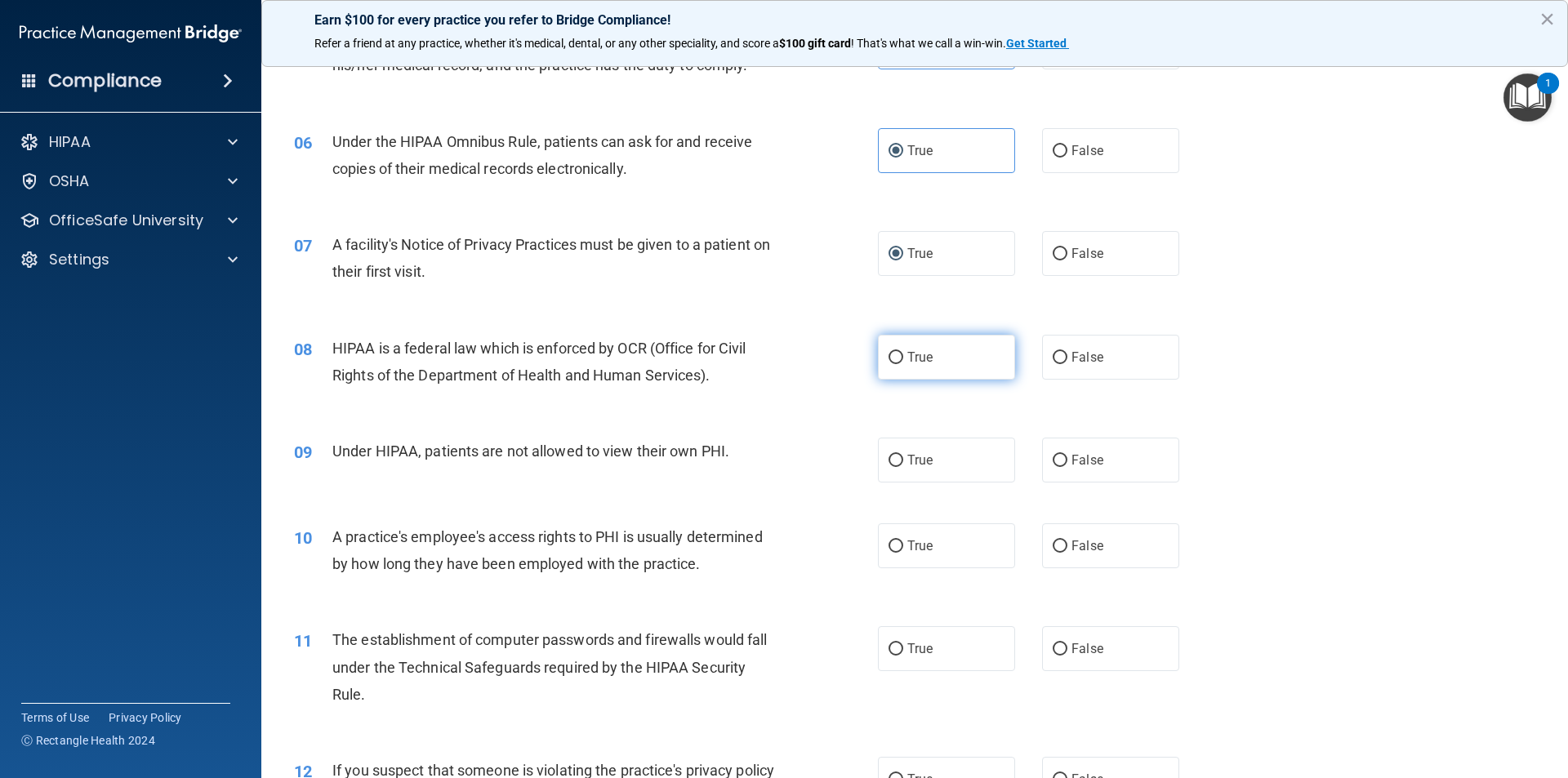
click at [912, 351] on span "True" at bounding box center [919, 358] width 25 height 16
click at [904, 352] on input "True" at bounding box center [896, 358] width 15 height 12
radio input "true"
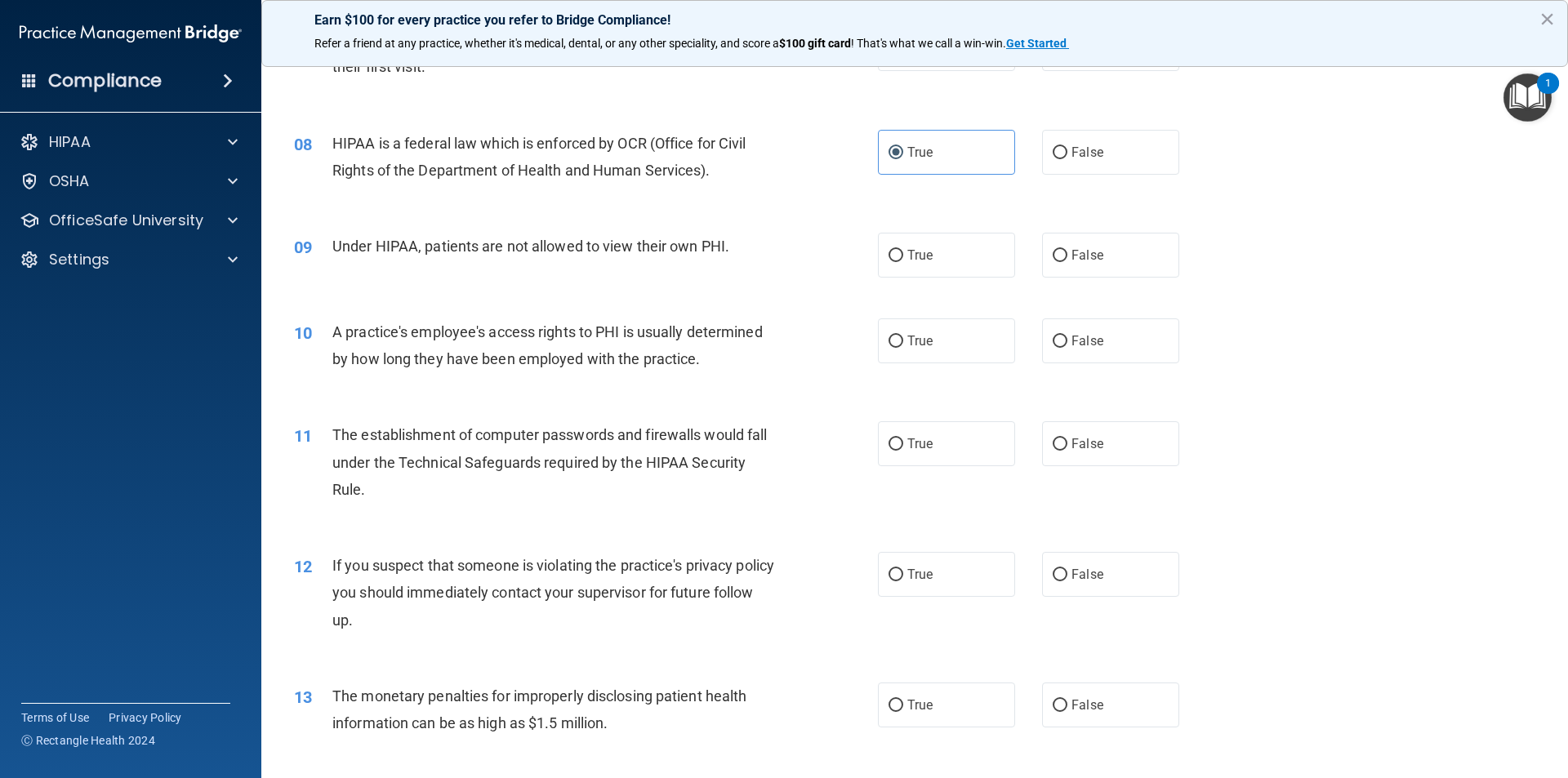
scroll to position [899, 0]
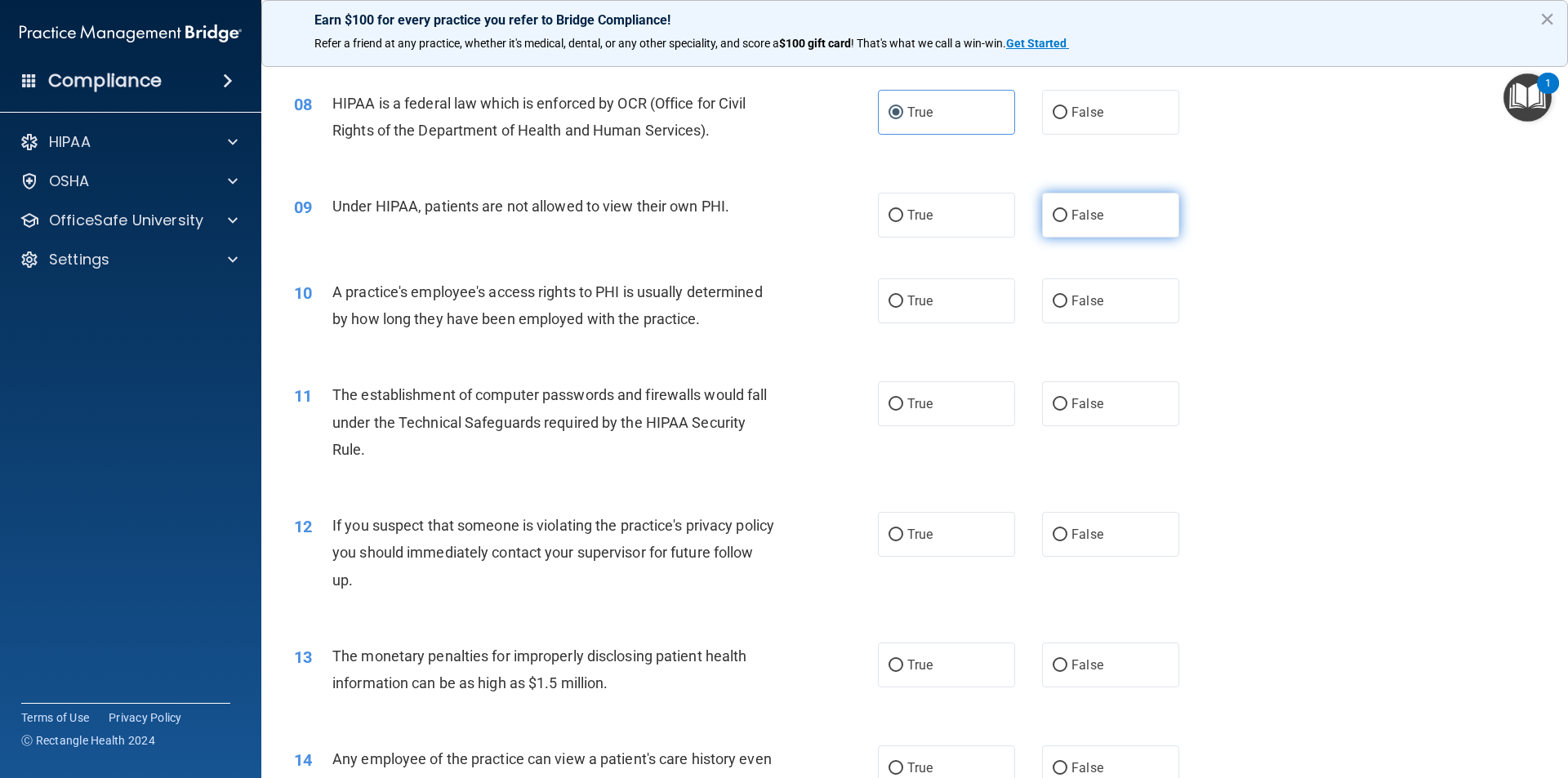
click at [1112, 224] on label "False" at bounding box center [1111, 214] width 137 height 45
click at [1067, 222] on input "False" at bounding box center [1060, 216] width 15 height 12
radio input "true"
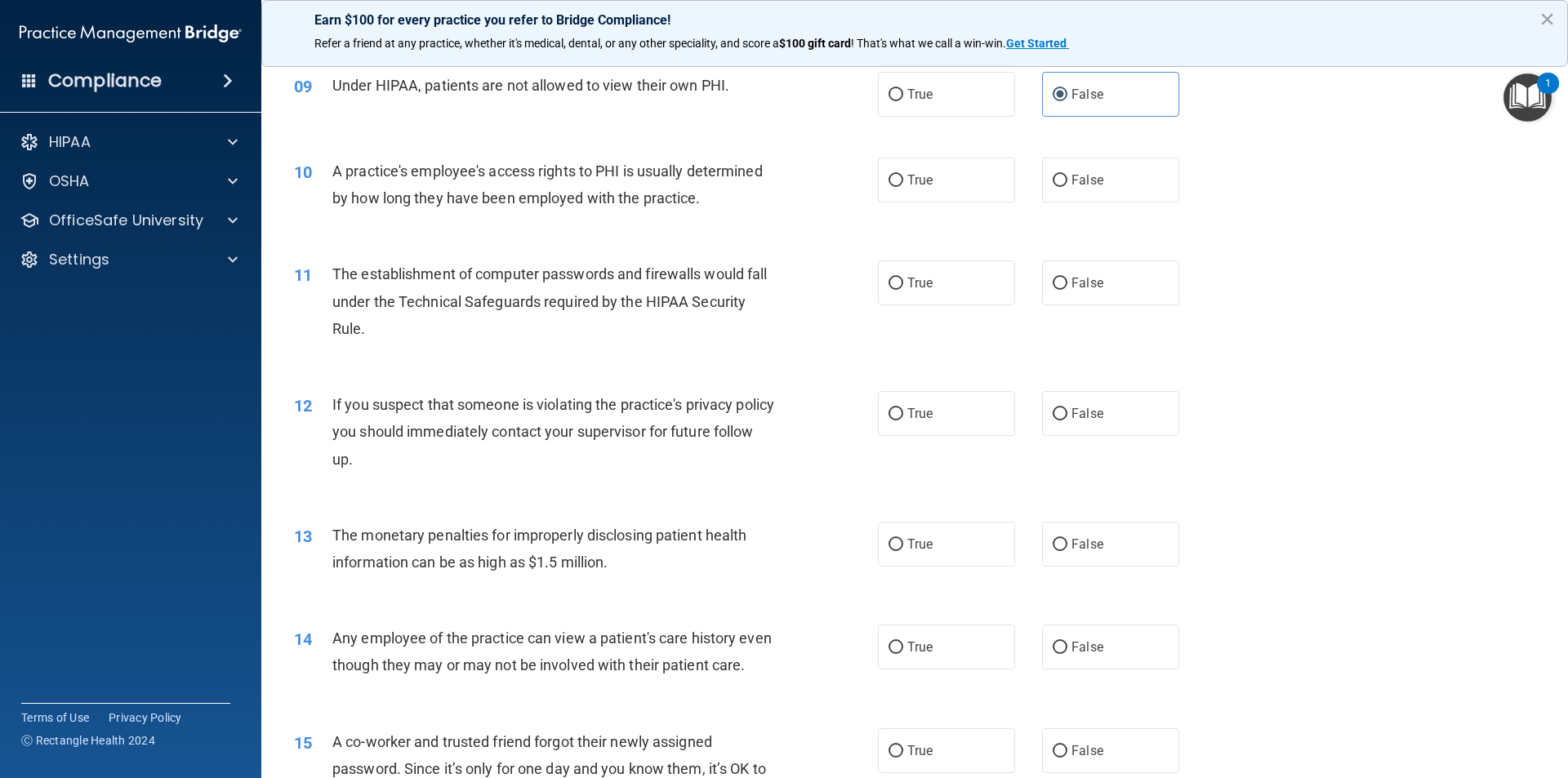
scroll to position [1062, 0]
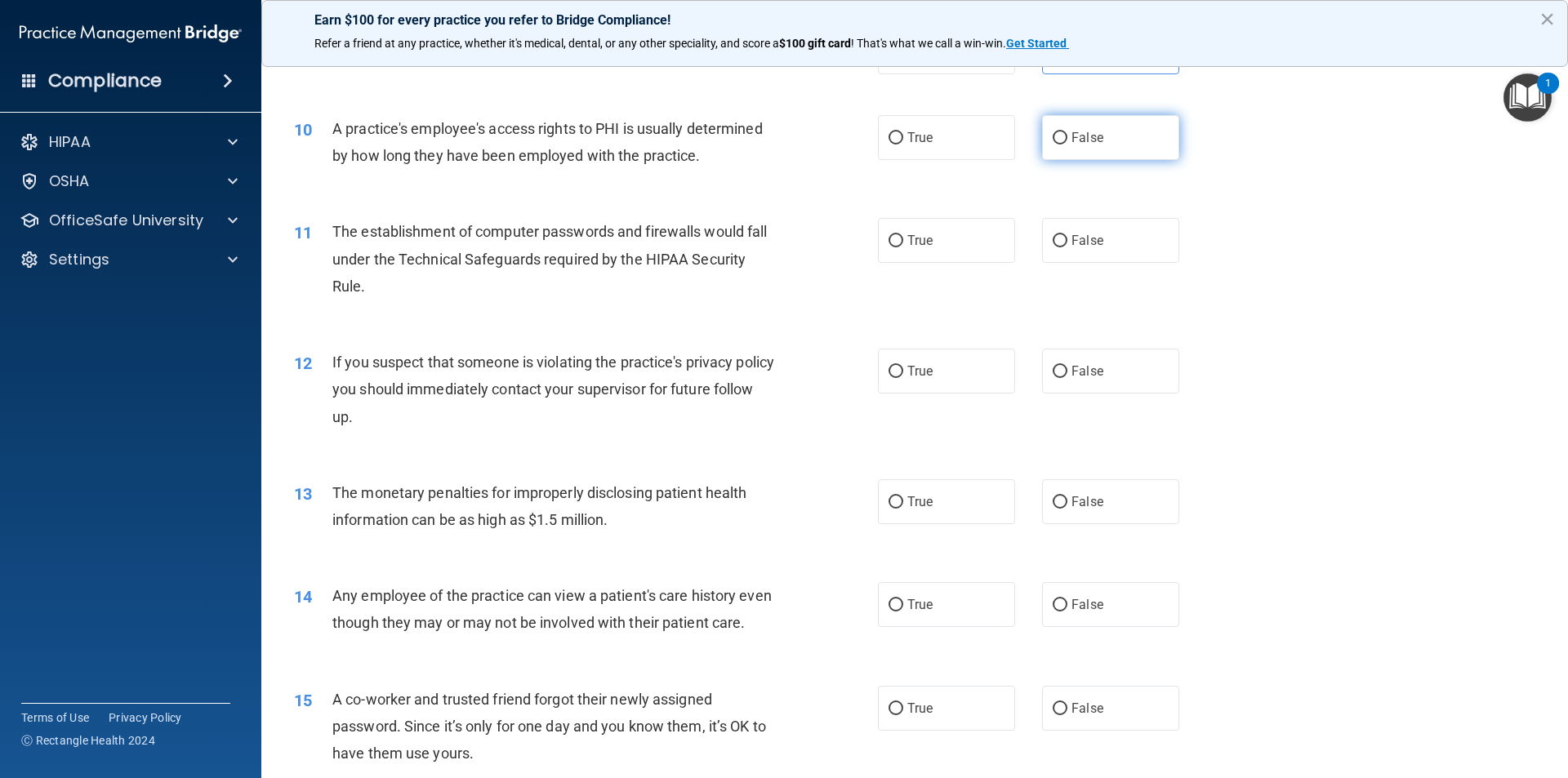
click at [1055, 151] on label "False" at bounding box center [1111, 137] width 137 height 45
click at [1055, 144] on input "False" at bounding box center [1060, 138] width 15 height 12
radio input "true"
click at [915, 251] on label "True" at bounding box center [946, 240] width 137 height 45
click at [904, 247] on input "True" at bounding box center [896, 241] width 15 height 12
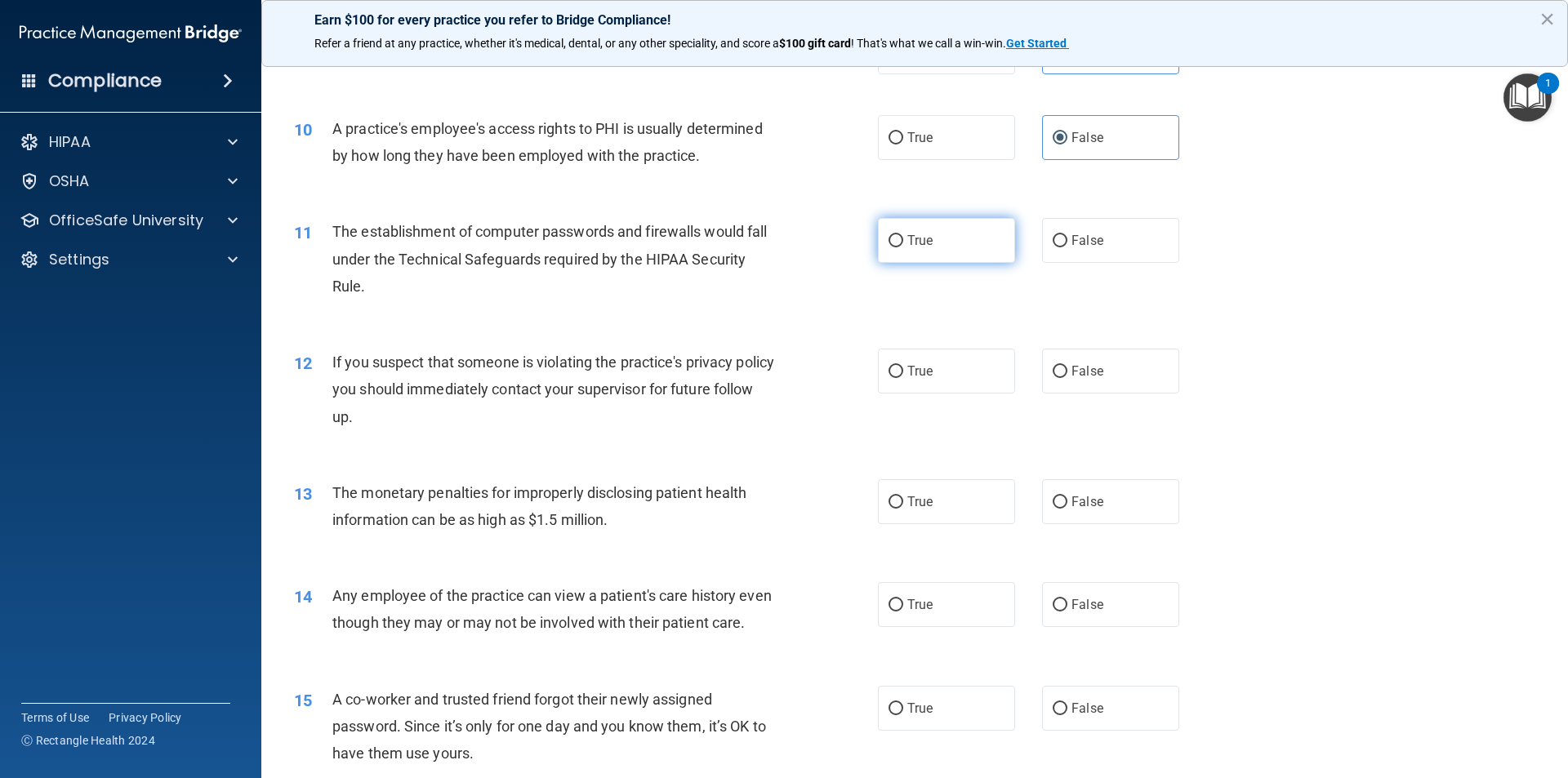
radio input "true"
click at [957, 374] on label "True" at bounding box center [946, 371] width 137 height 45
click at [904, 374] on input "True" at bounding box center [896, 372] width 15 height 12
radio input "true"
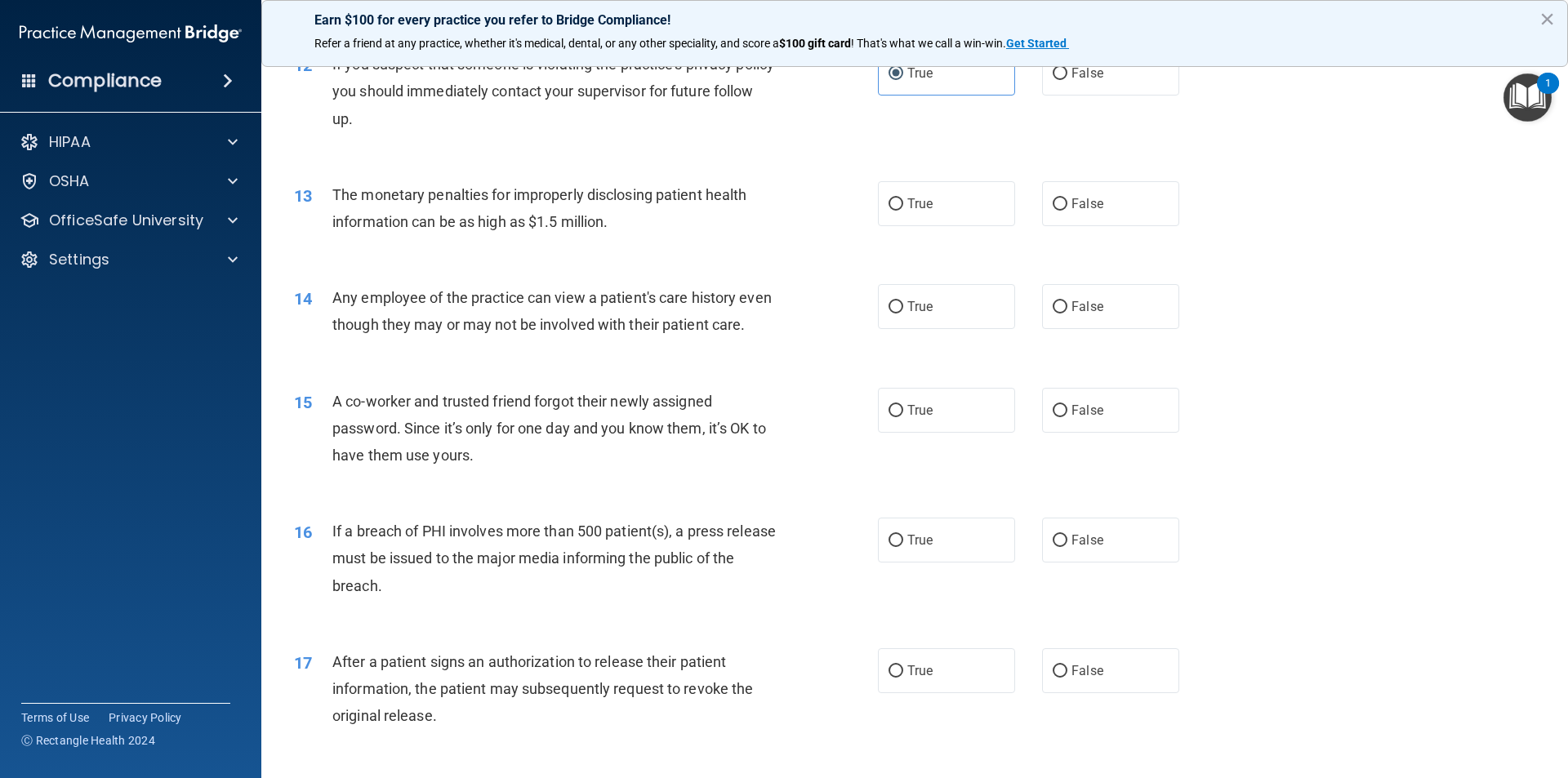
scroll to position [1388, 0]
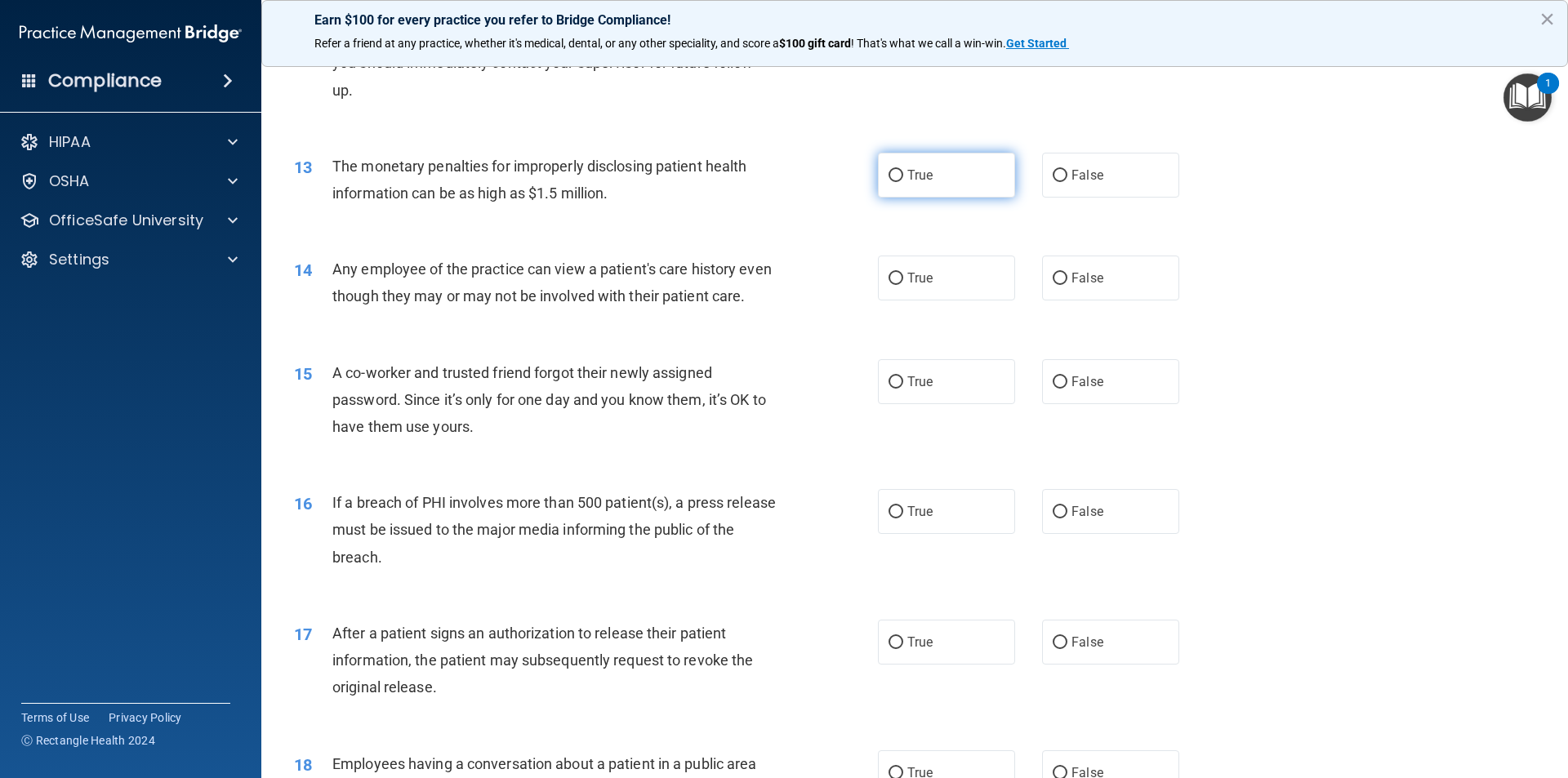
click at [889, 174] on input "True" at bounding box center [896, 175] width 15 height 12
radio input "true"
click at [1053, 278] on input "False" at bounding box center [1060, 279] width 15 height 12
radio input "true"
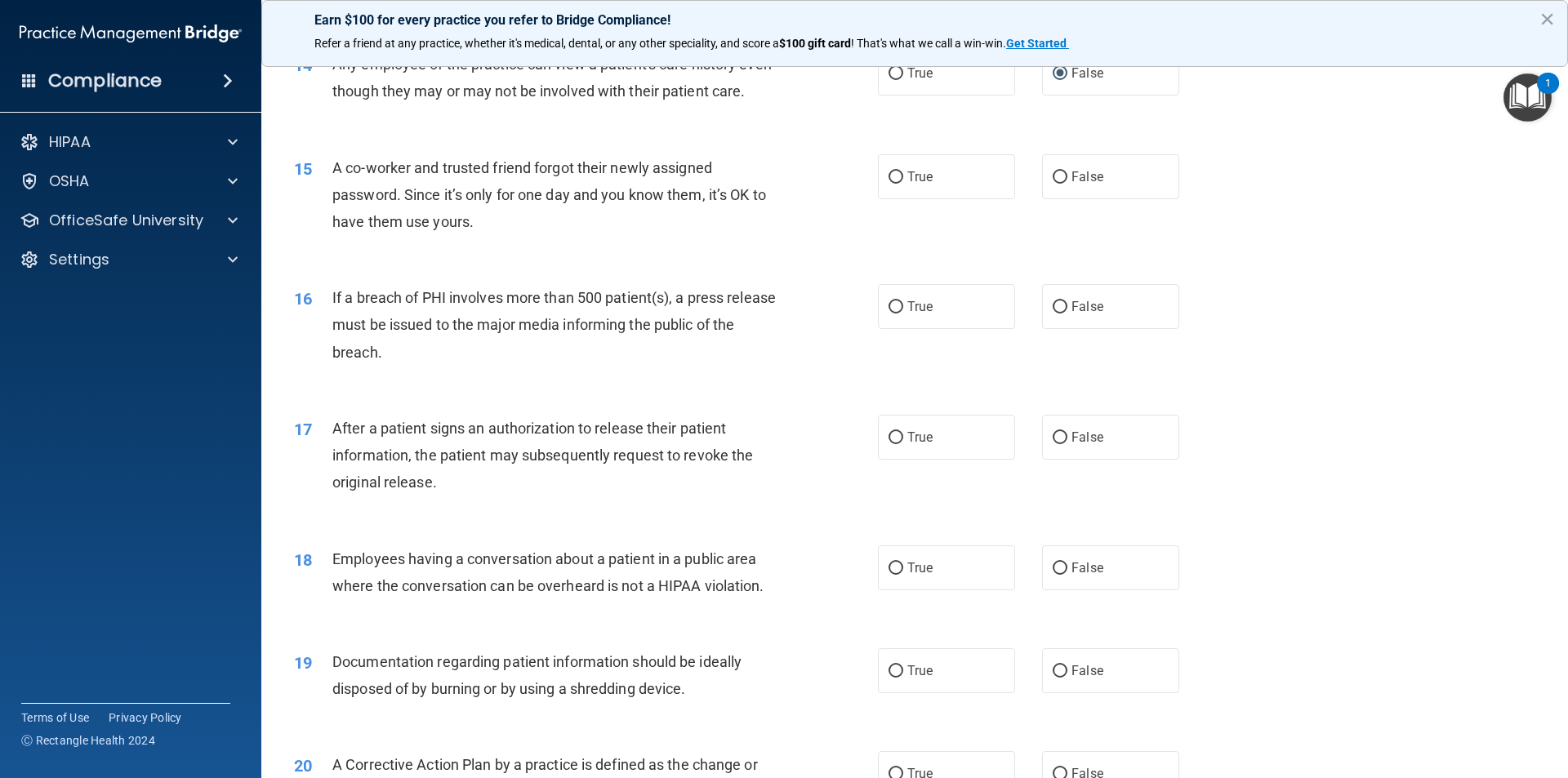
scroll to position [1633, 0]
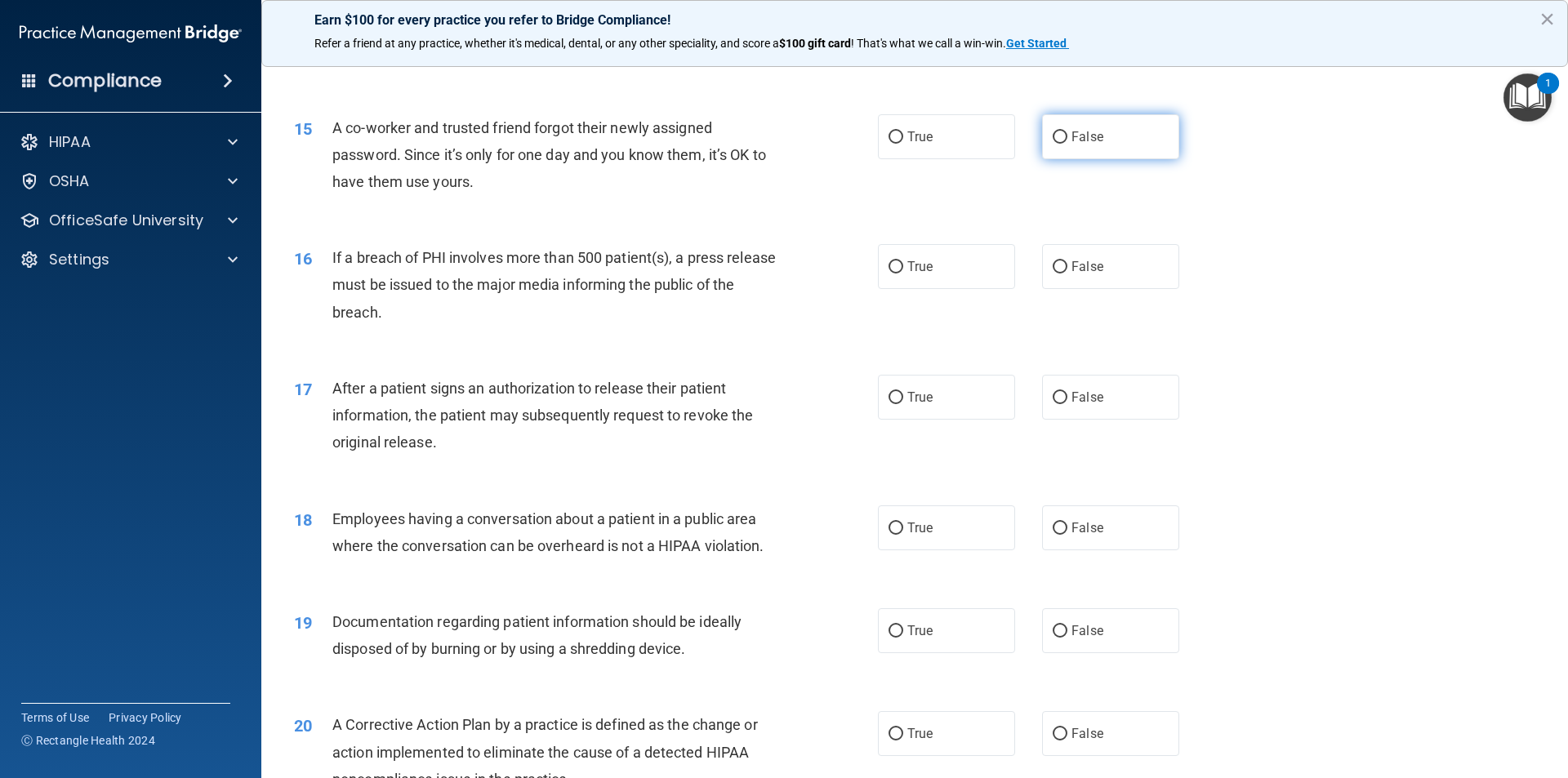
click at [1082, 159] on label "False" at bounding box center [1111, 136] width 137 height 45
click at [1067, 143] on input "False" at bounding box center [1060, 137] width 15 height 12
radio input "true"
drag, startPoint x: 961, startPoint y: 300, endPoint x: 938, endPoint y: 309, distance: 24.7
click at [960, 289] on label "True" at bounding box center [946, 266] width 137 height 45
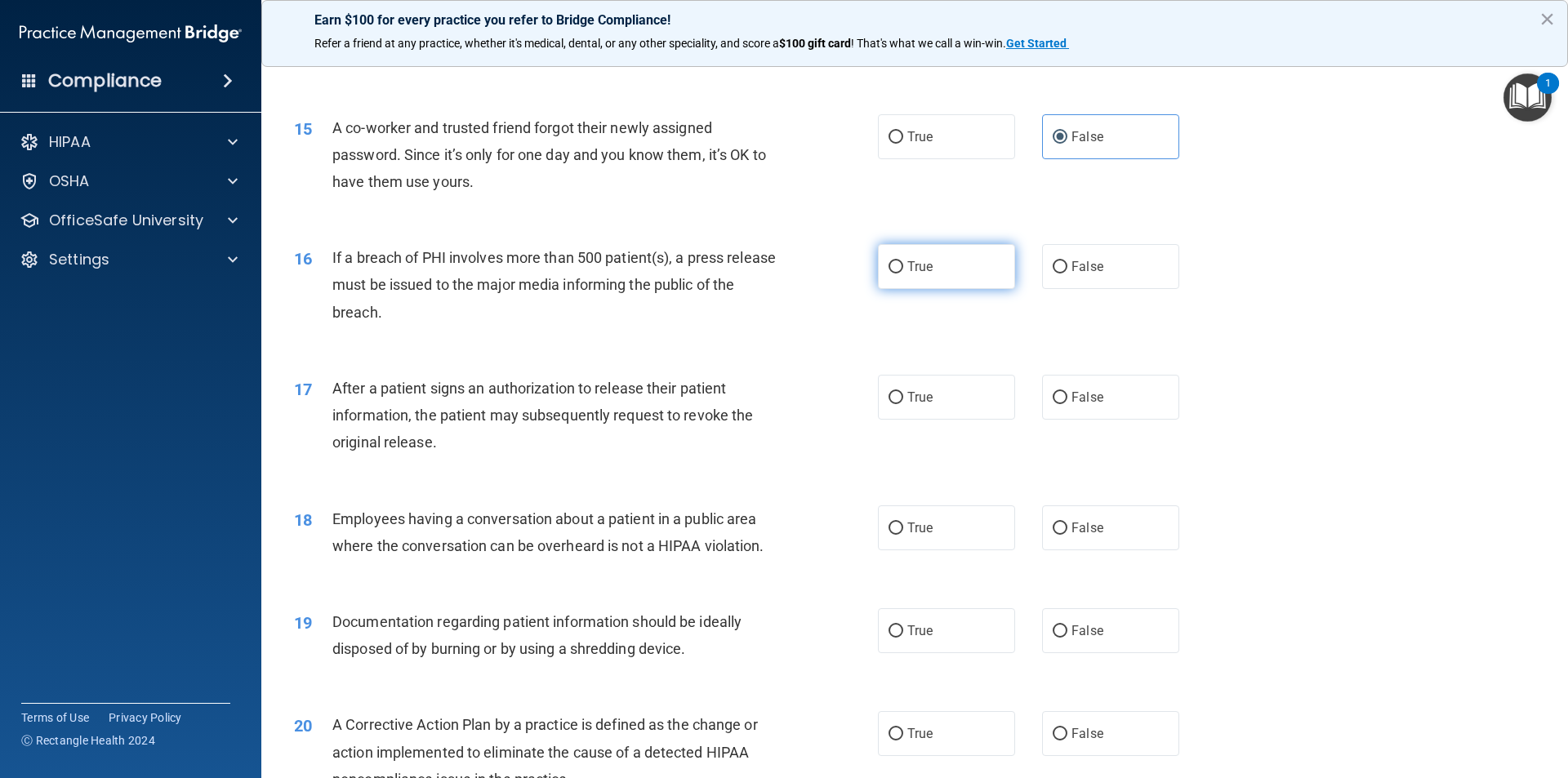
click at [904, 274] on input "True" at bounding box center [896, 267] width 15 height 12
radio input "true"
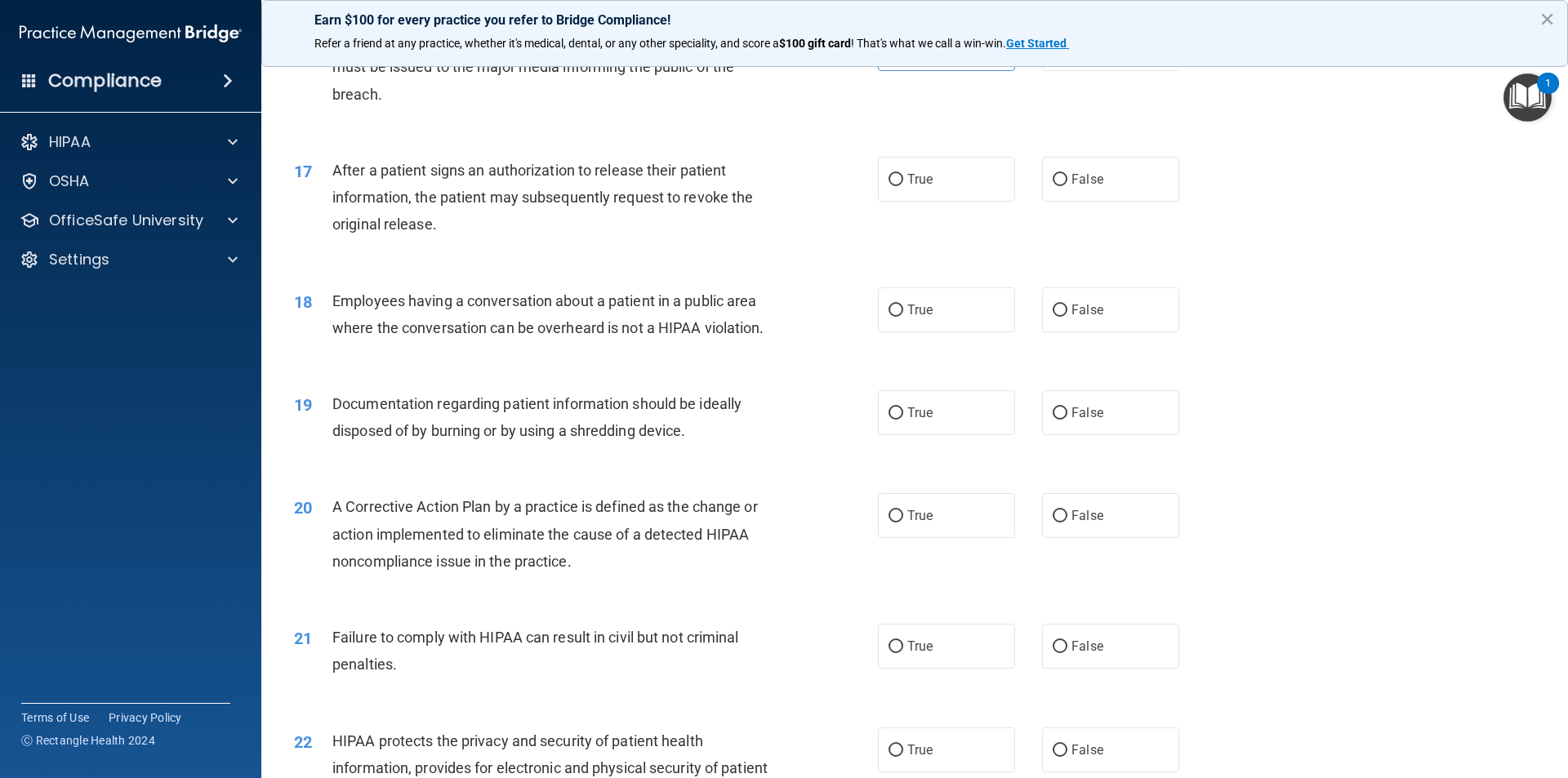
scroll to position [1878, 0]
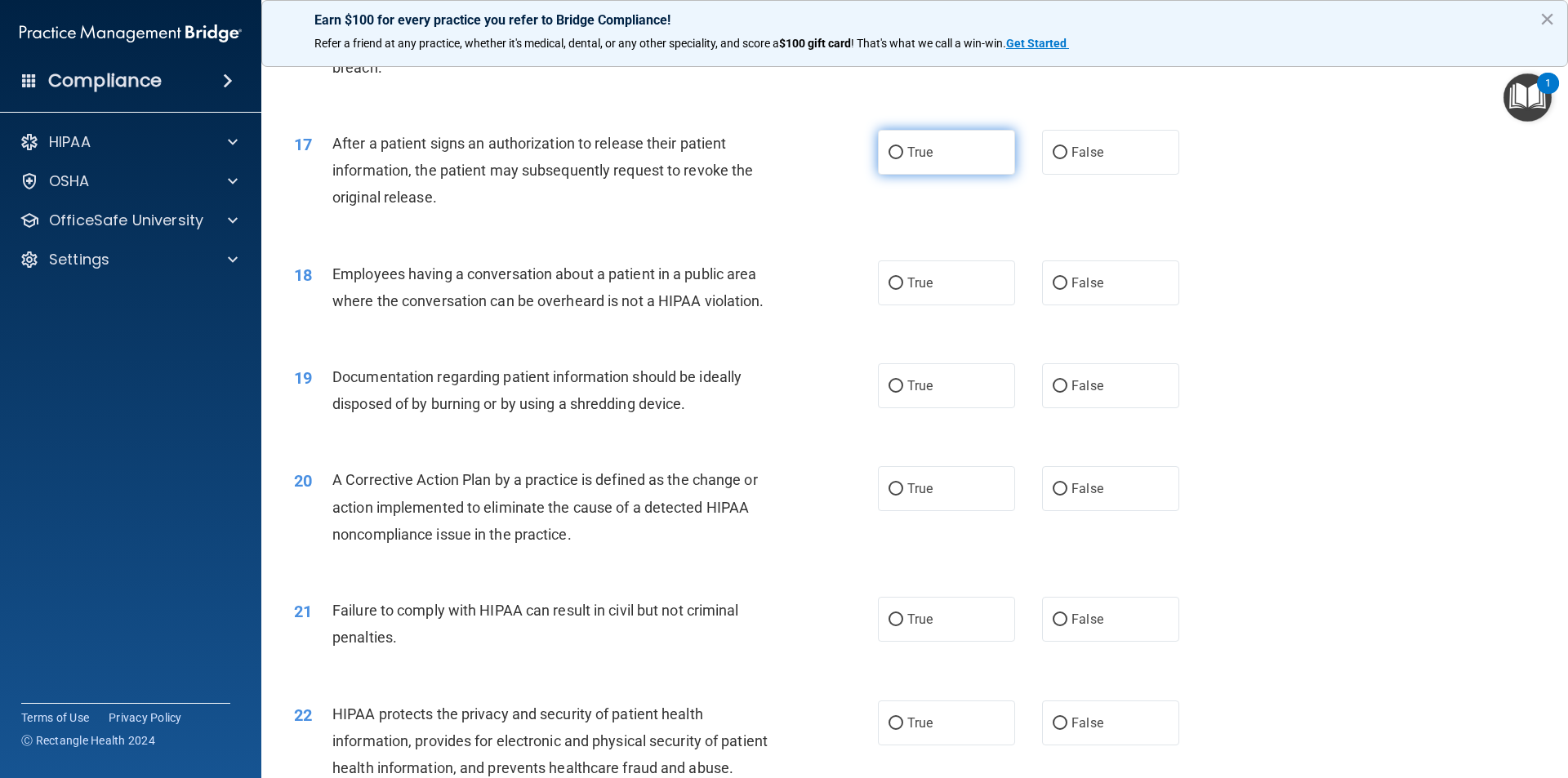
click at [978, 174] on label "True" at bounding box center [946, 151] width 137 height 45
click at [904, 159] on input "True" at bounding box center [896, 153] width 15 height 12
radio input "true"
click at [1102, 305] on label "False" at bounding box center [1111, 282] width 137 height 45
click at [1067, 290] on input "False" at bounding box center [1060, 284] width 15 height 12
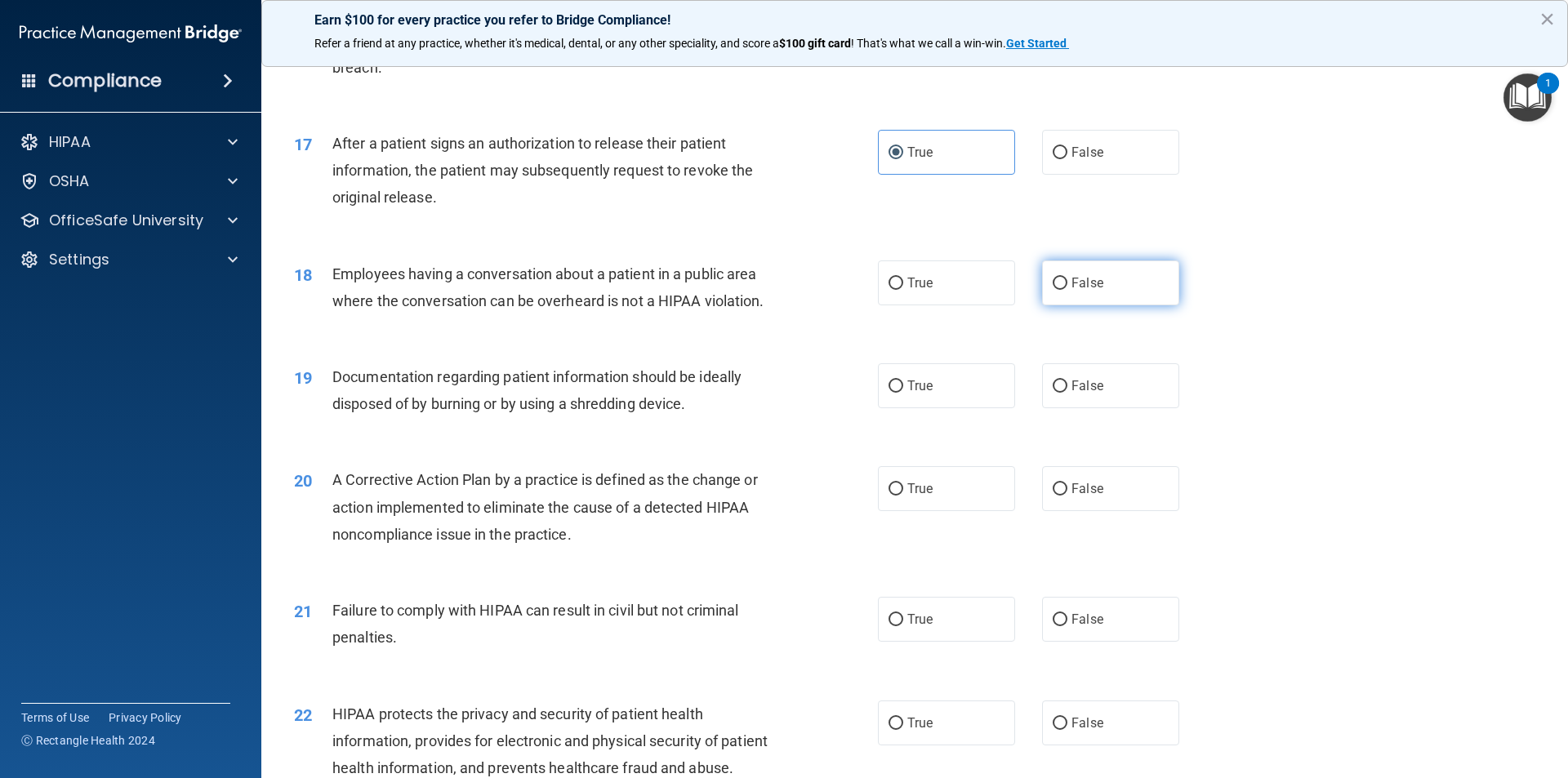
radio input "true"
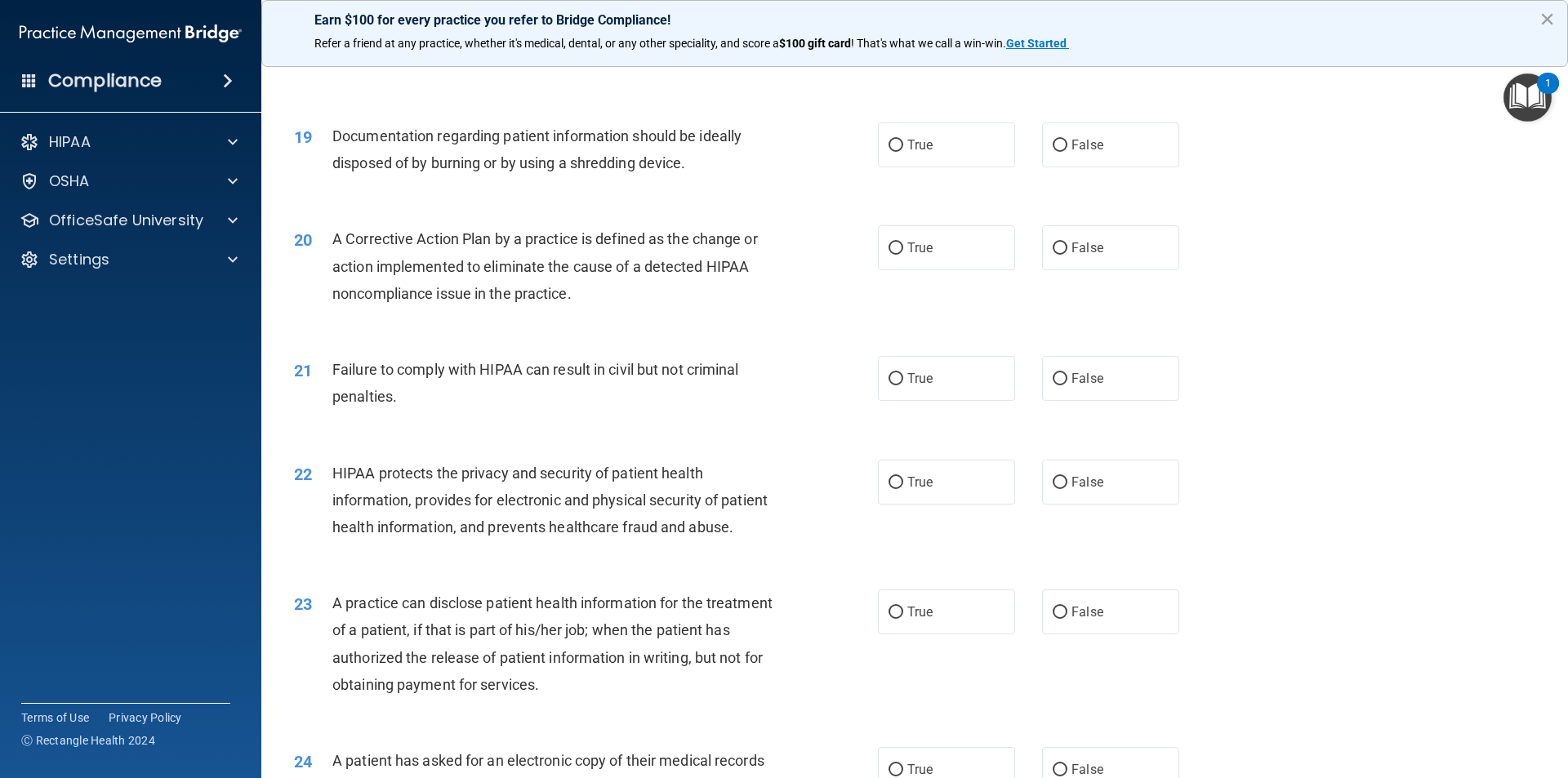
scroll to position [2123, 0]
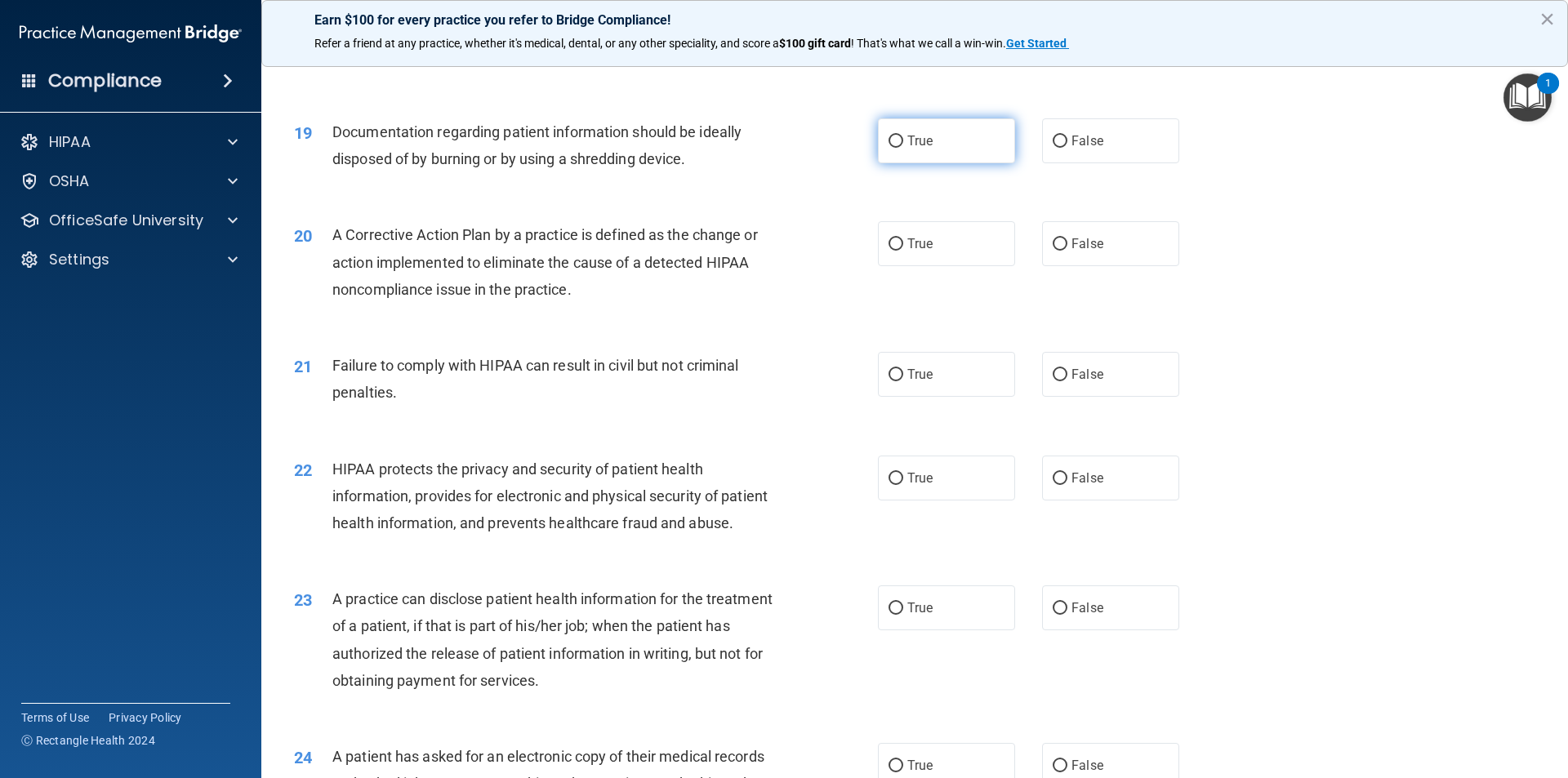
click at [973, 163] on label "True" at bounding box center [946, 140] width 137 height 45
click at [904, 147] on input "True" at bounding box center [896, 141] width 15 height 12
radio input "true"
click at [973, 163] on label "True" at bounding box center [946, 140] width 137 height 45
click at [904, 147] on input "True" at bounding box center [896, 141] width 15 height 12
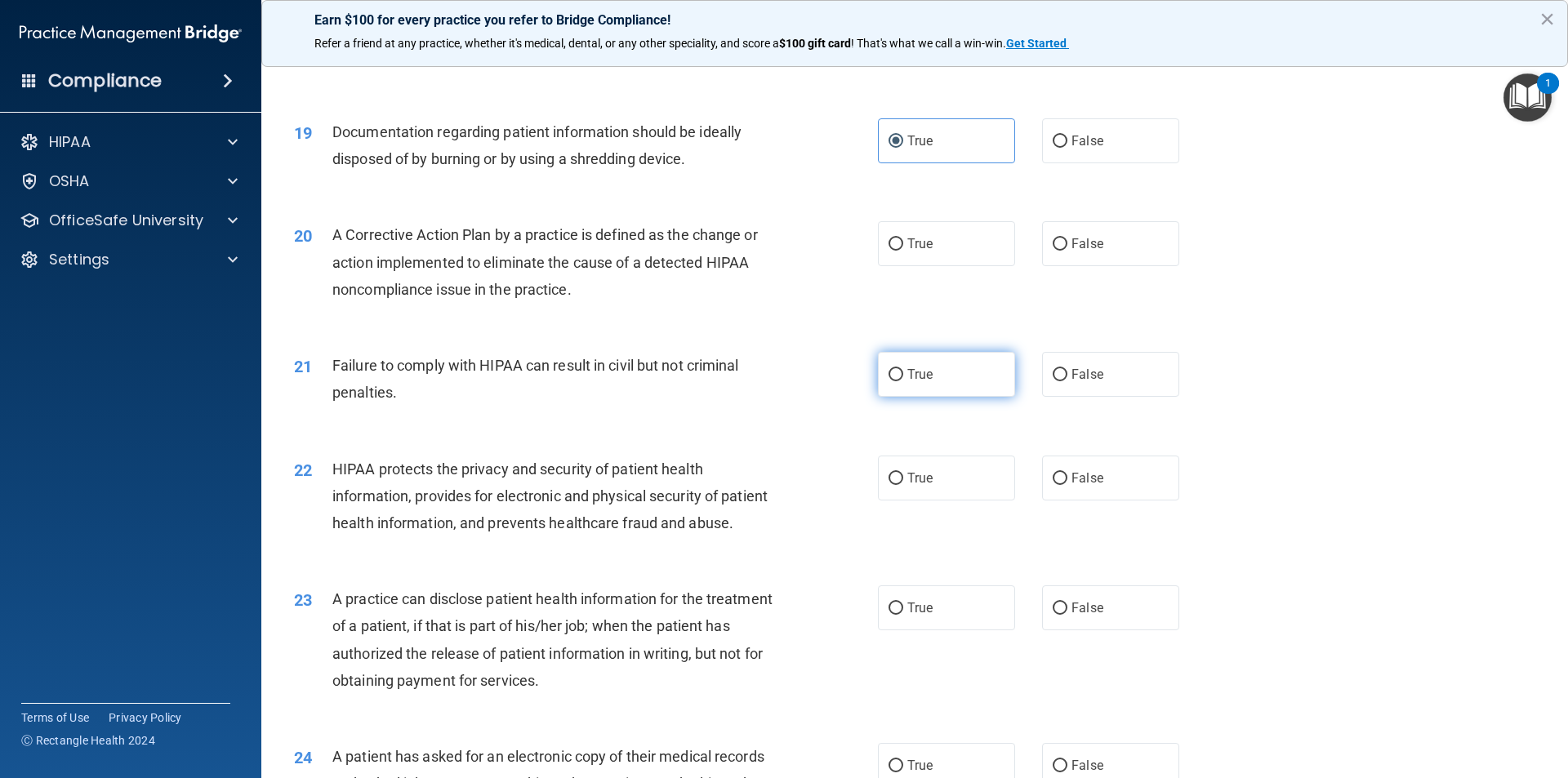
click at [970, 396] on label "True" at bounding box center [946, 374] width 137 height 45
click at [904, 382] on input "True" at bounding box center [896, 375] width 15 height 12
radio input "true"
click at [920, 295] on div "20 A Corrective Action Plan by a practice is defined as the change or action im…" at bounding box center [915, 266] width 1265 height 130
click at [921, 266] on label "True" at bounding box center [946, 243] width 137 height 45
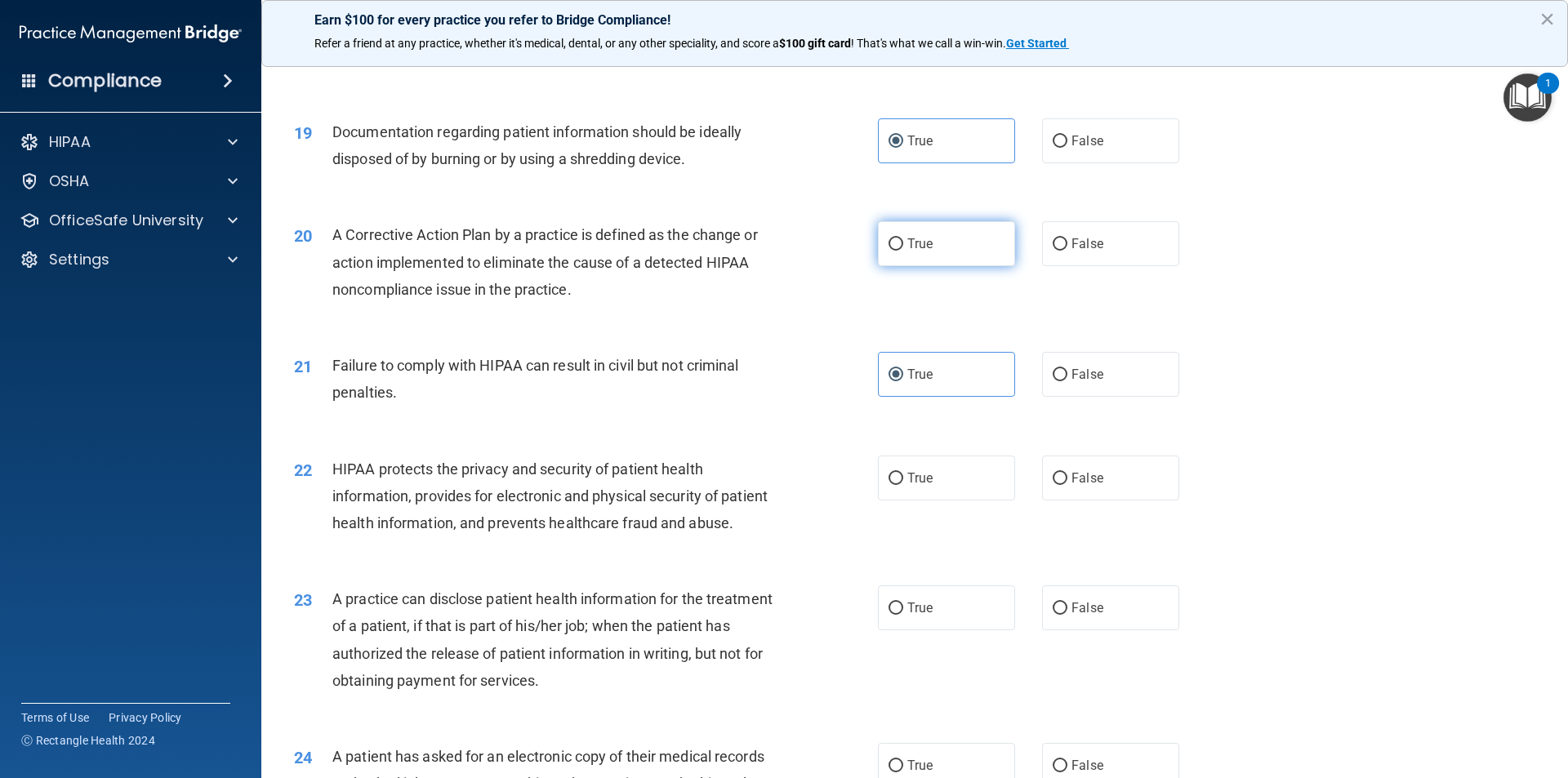
click at [904, 251] on input "True" at bounding box center [896, 244] width 15 height 12
radio input "true"
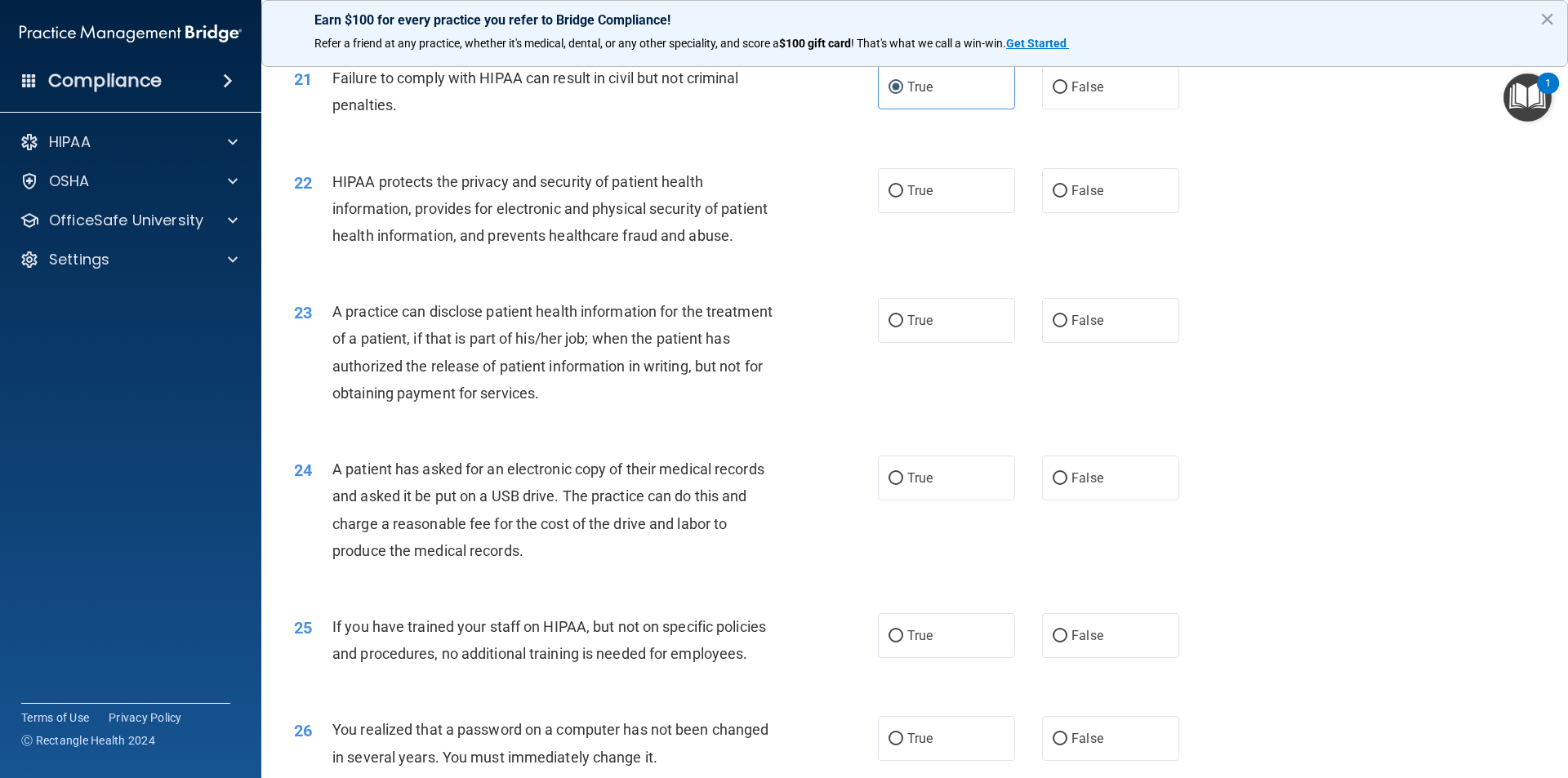
scroll to position [2450, 0]
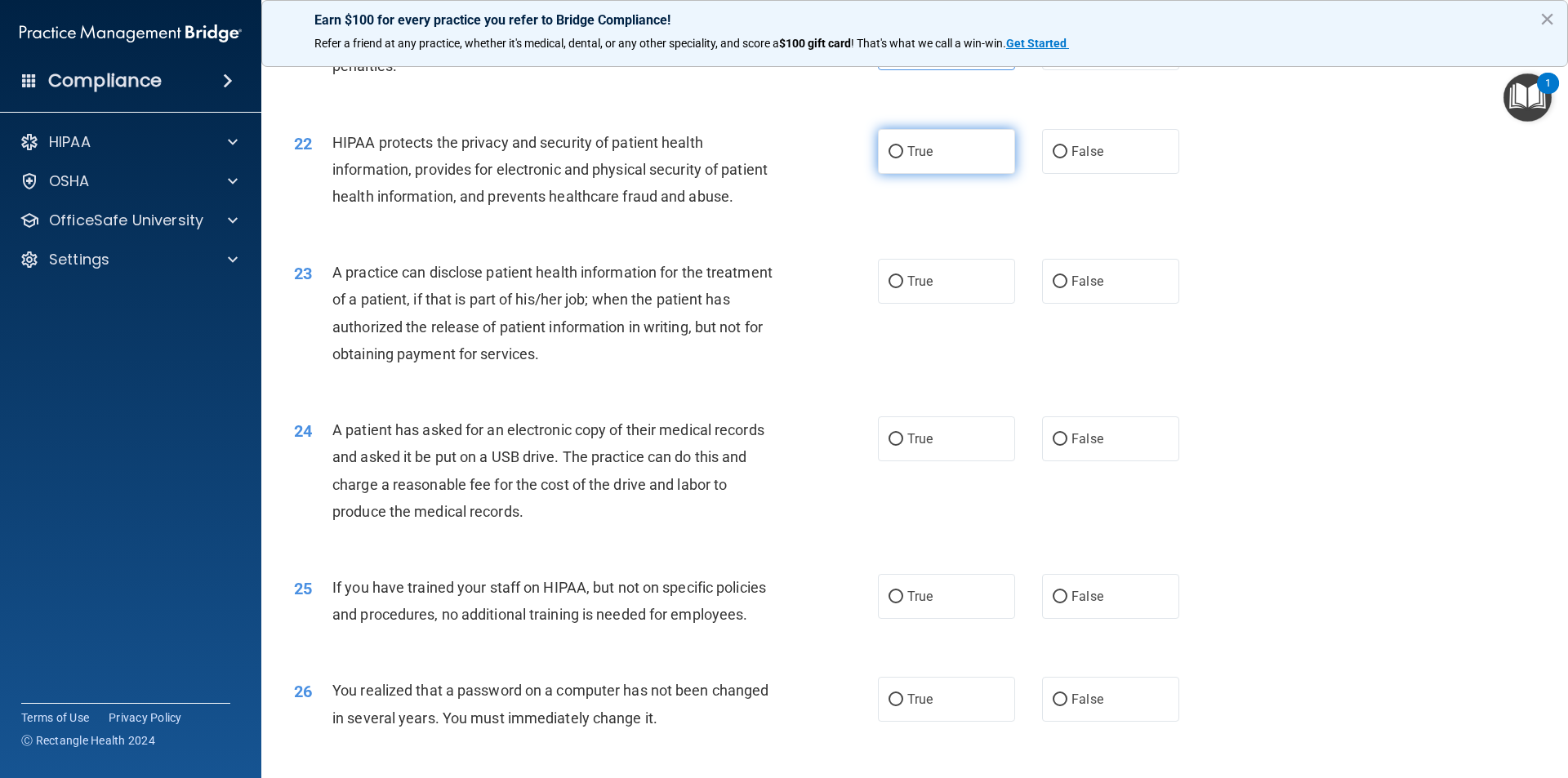
click at [899, 174] on label "True" at bounding box center [946, 151] width 137 height 45
click at [899, 158] on input "True" at bounding box center [896, 152] width 15 height 12
radio input "true"
click at [1077, 289] on span "False" at bounding box center [1087, 282] width 32 height 16
click at [1067, 288] on input "False" at bounding box center [1060, 282] width 15 height 12
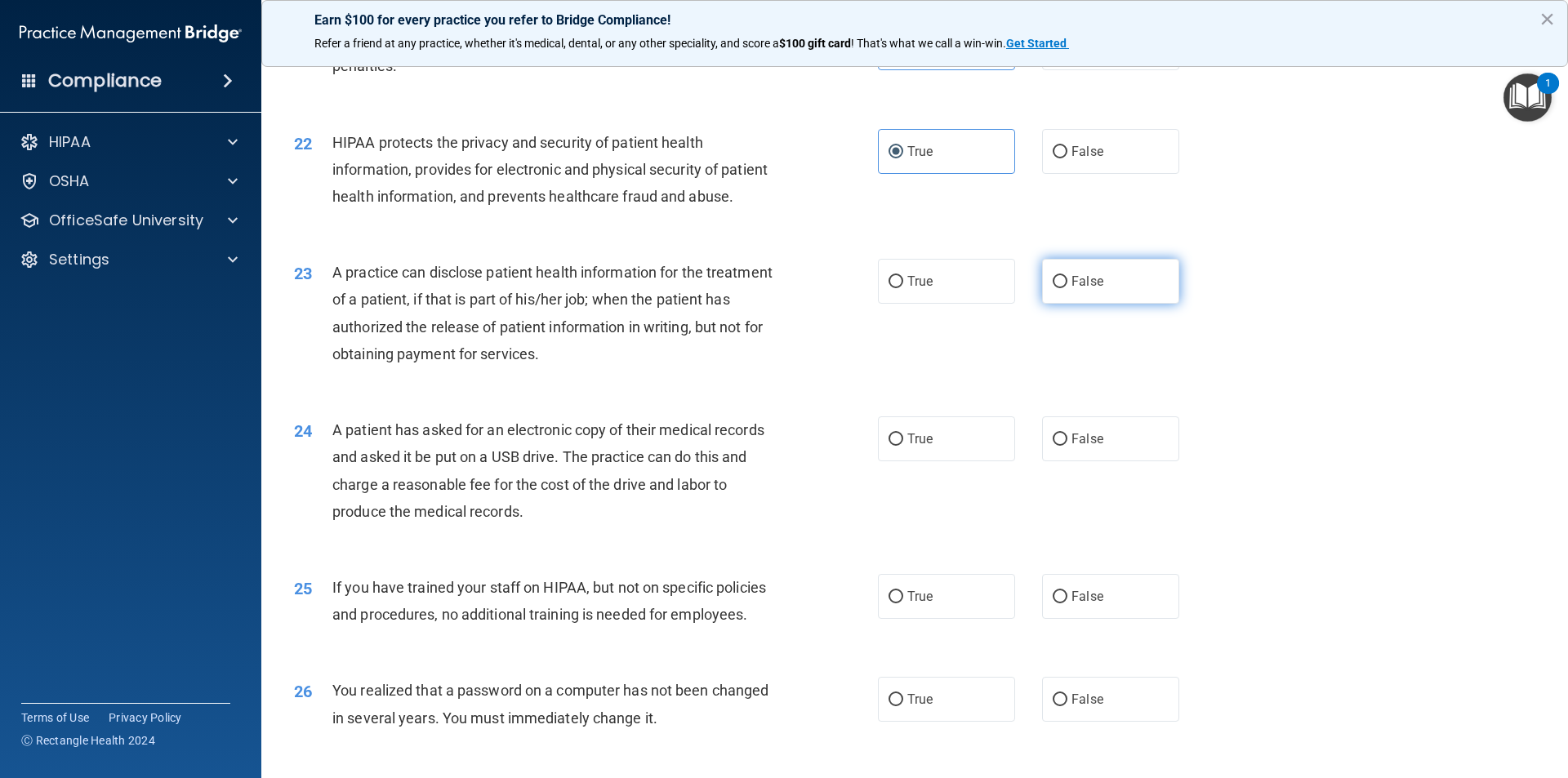
radio input "true"
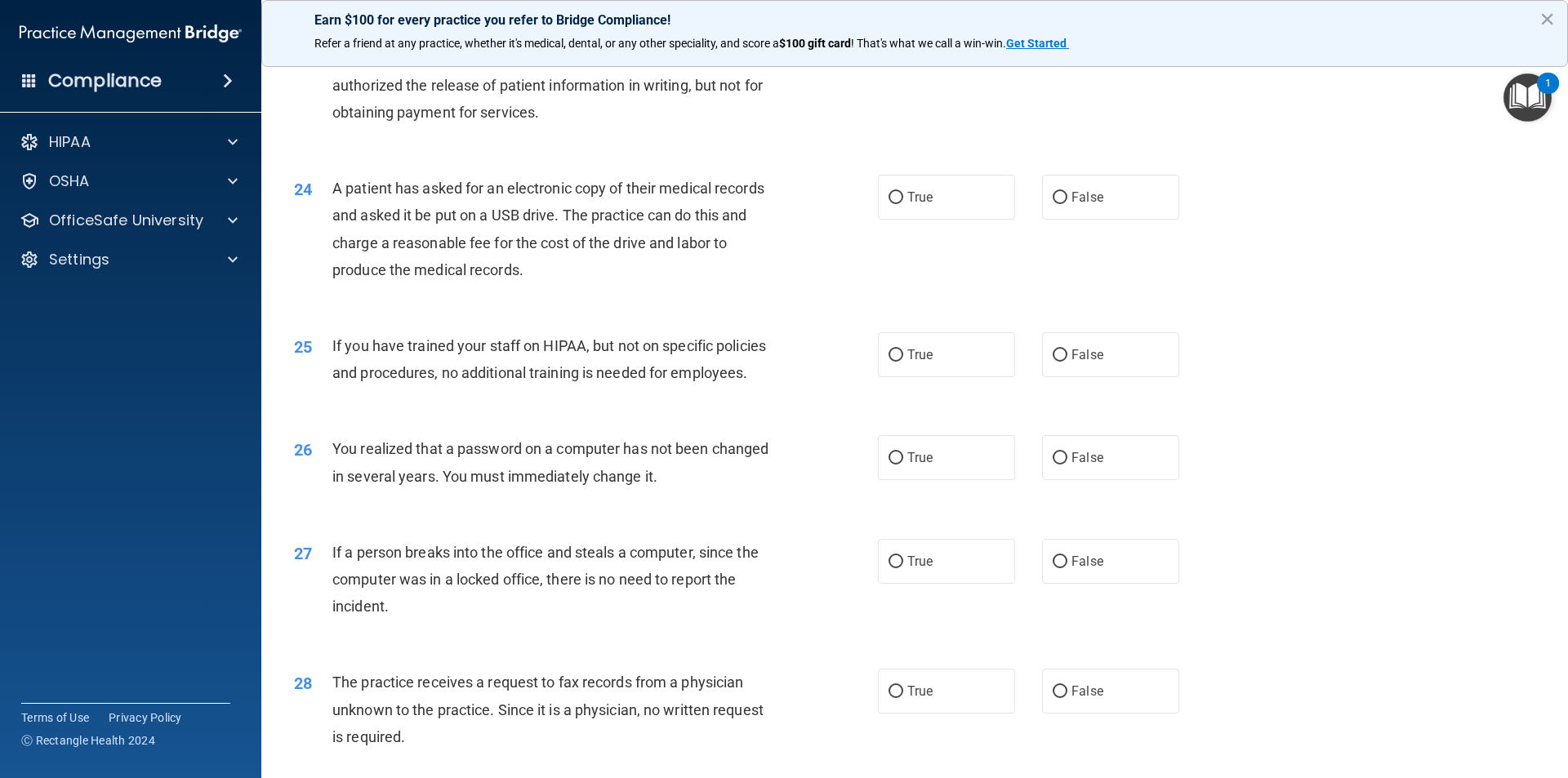
scroll to position [2776, 0]
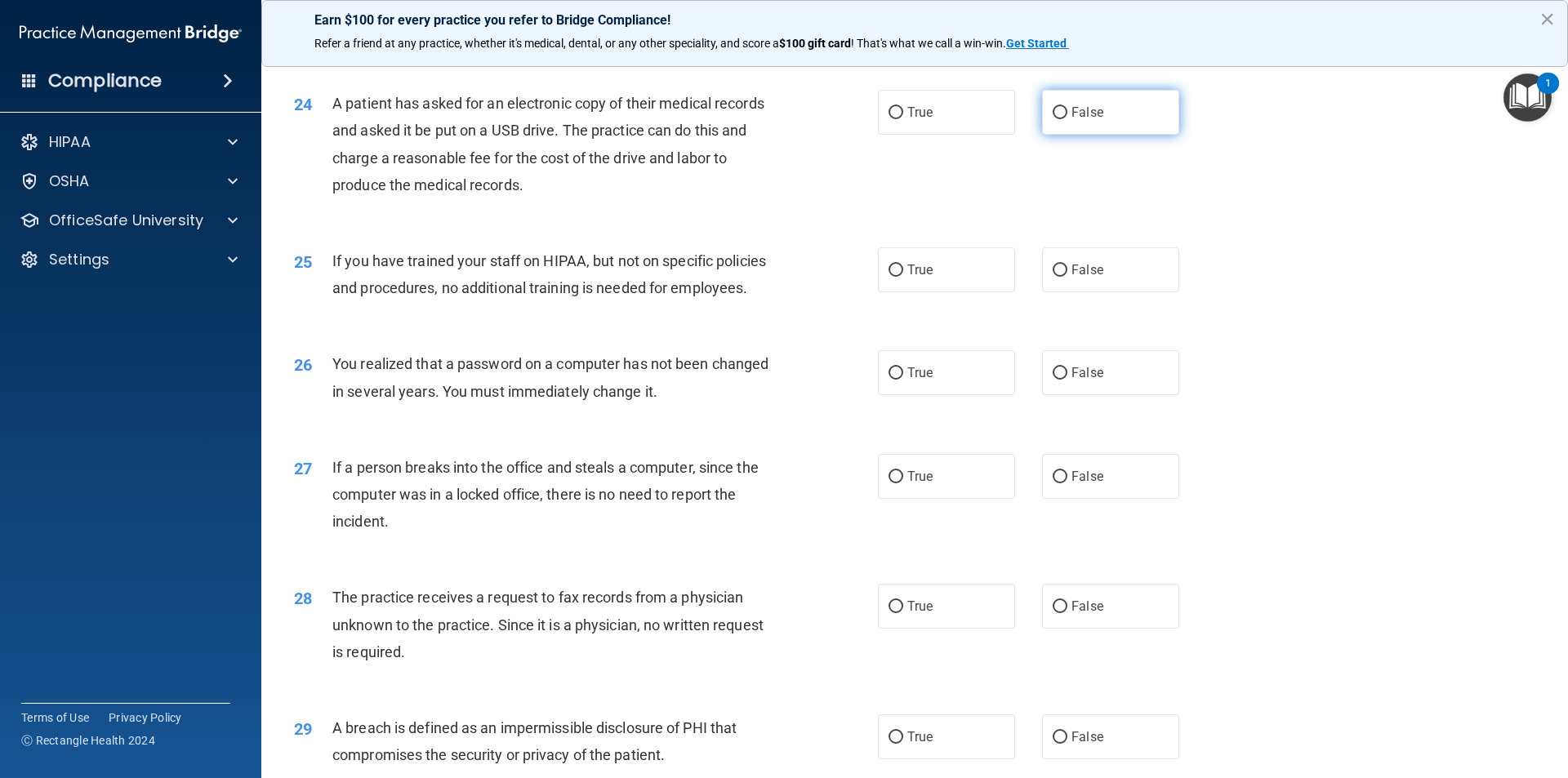
click at [1062, 134] on label "False" at bounding box center [1111, 112] width 137 height 45
click at [1062, 120] on input "False" at bounding box center [1060, 113] width 15 height 12
radio input "true"
click at [1081, 278] on span "False" at bounding box center [1087, 270] width 32 height 16
click at [1067, 277] on input "False" at bounding box center [1060, 271] width 15 height 12
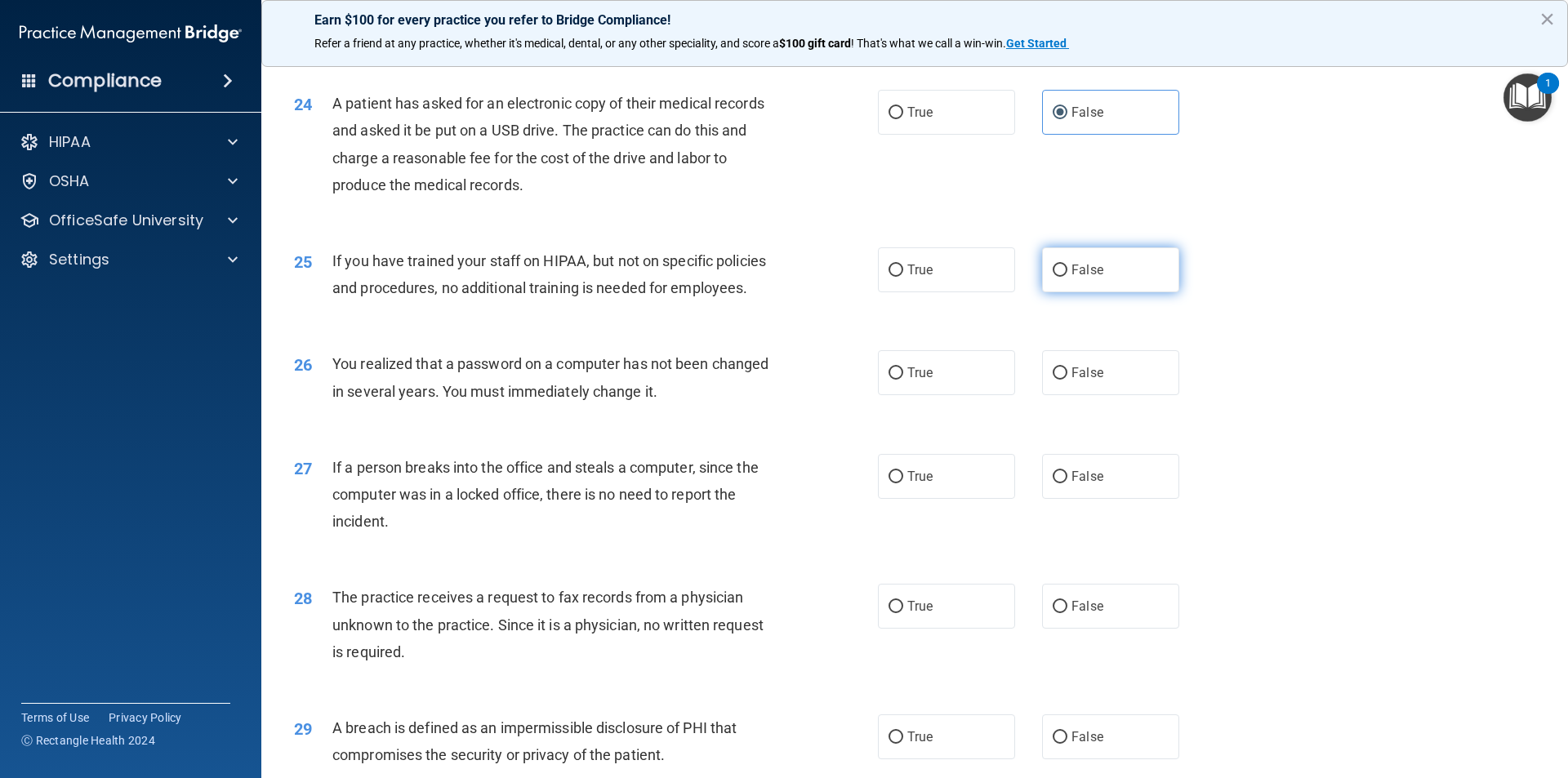
radio input "true"
click at [980, 395] on label "True" at bounding box center [946, 373] width 137 height 45
click at [904, 380] on input "True" at bounding box center [896, 374] width 15 height 12
radio input "true"
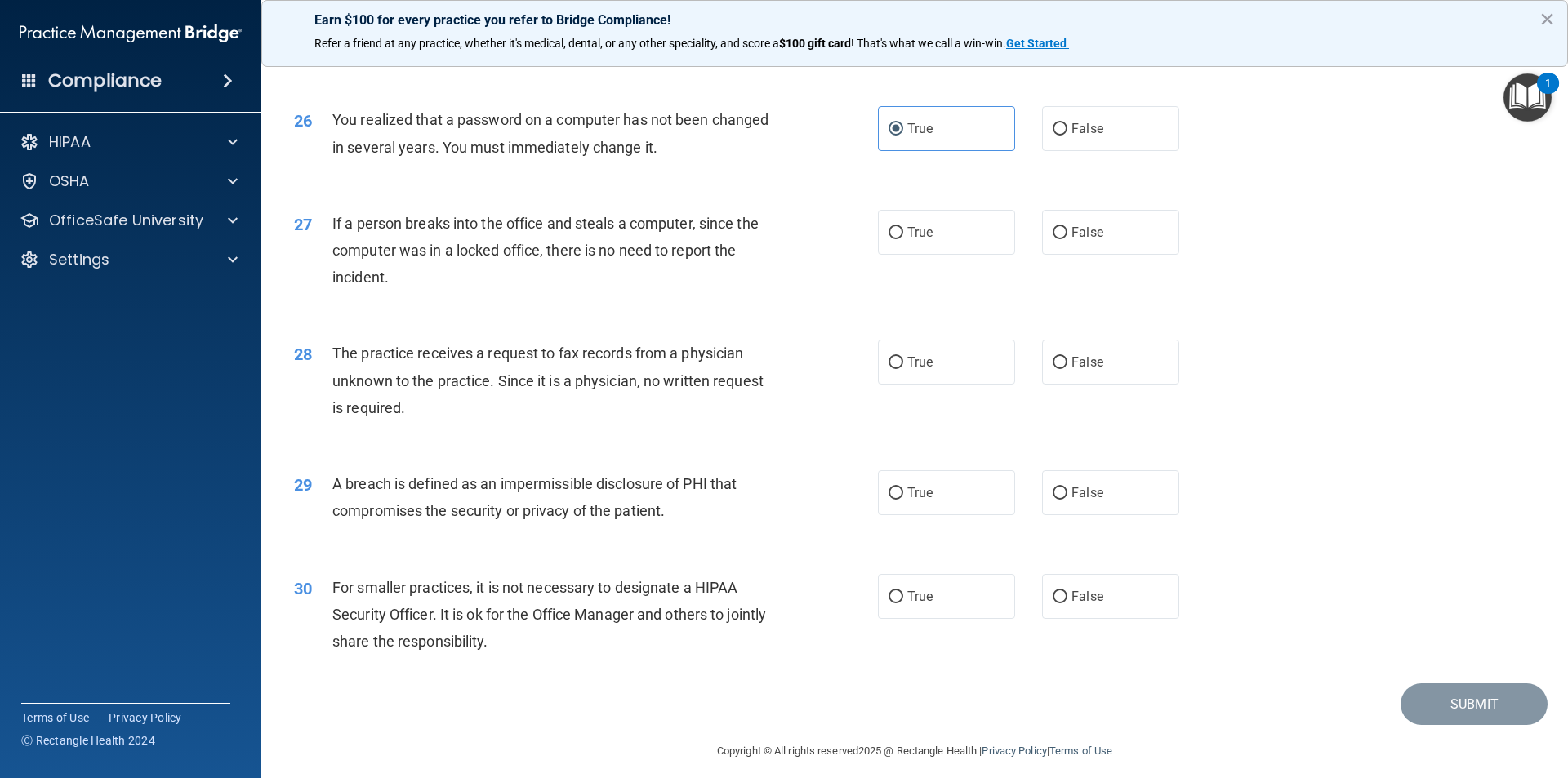
scroll to position [3086, 0]
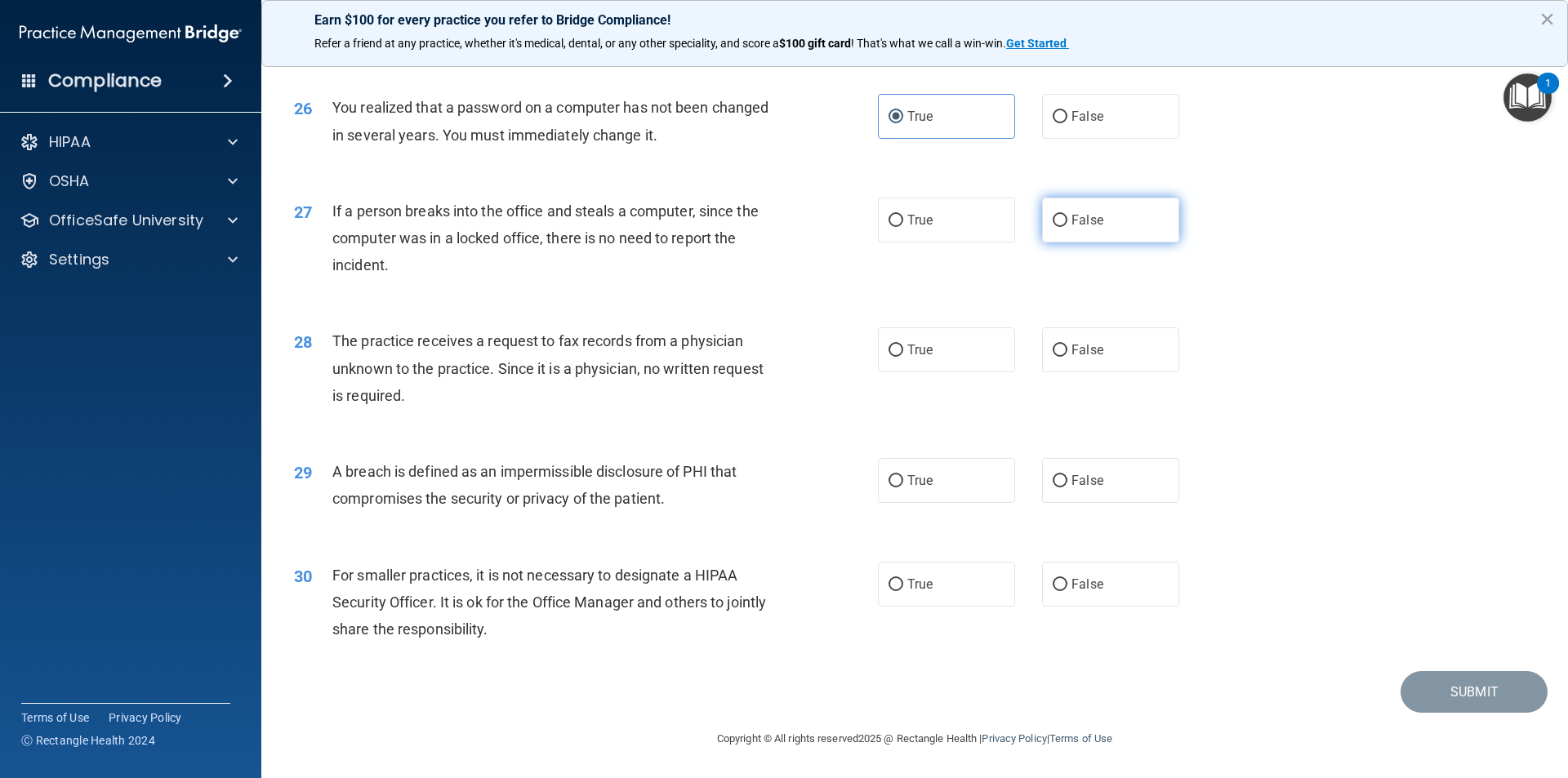
click at [1062, 233] on label "False" at bounding box center [1111, 219] width 137 height 45
click at [1062, 227] on input "False" at bounding box center [1060, 221] width 15 height 12
radio input "true"
click at [1074, 364] on label "False" at bounding box center [1111, 350] width 137 height 45
click at [1067, 357] on input "False" at bounding box center [1060, 351] width 15 height 12
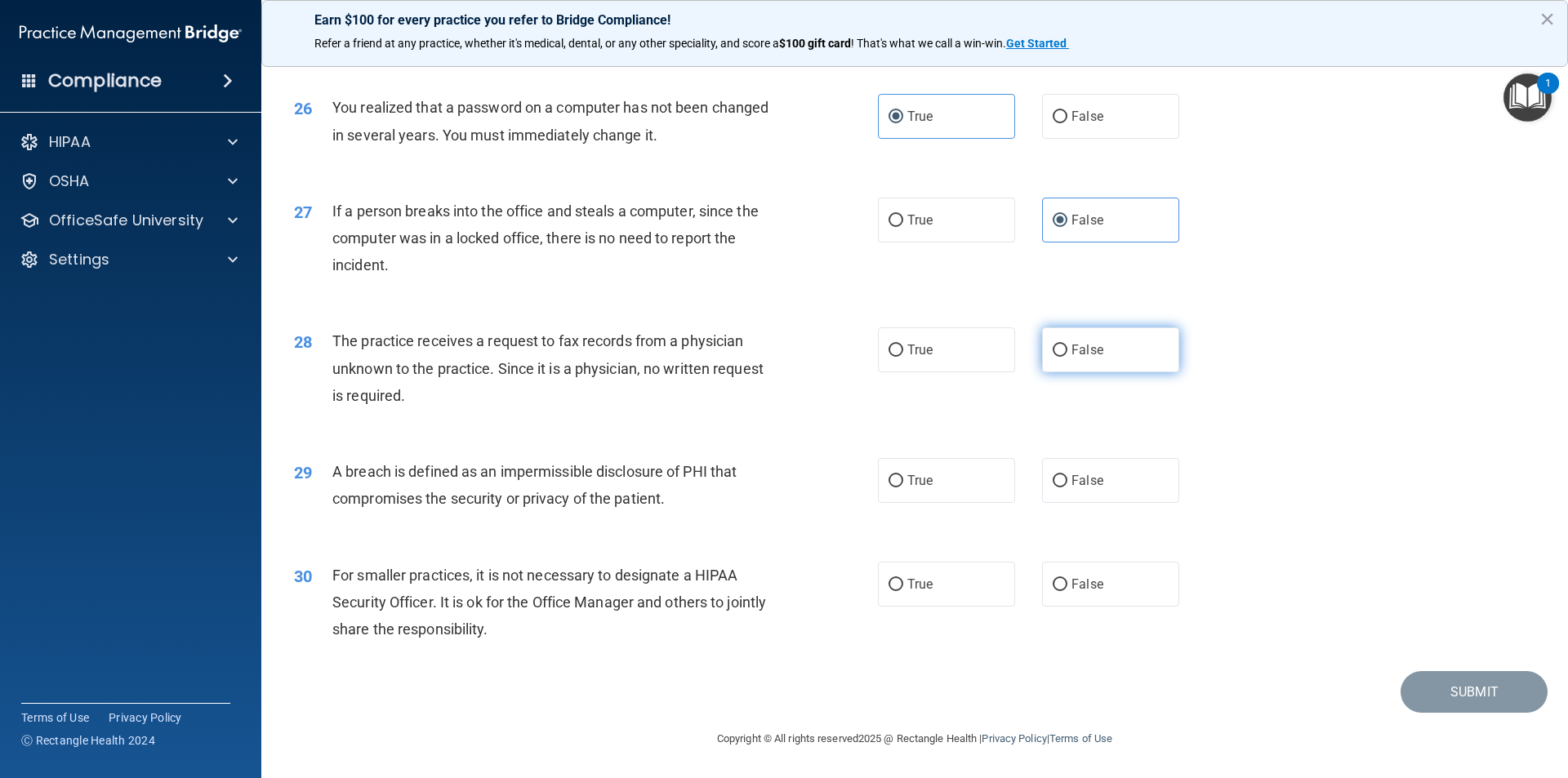
radio input "true"
click at [924, 485] on span "True" at bounding box center [919, 481] width 25 height 16
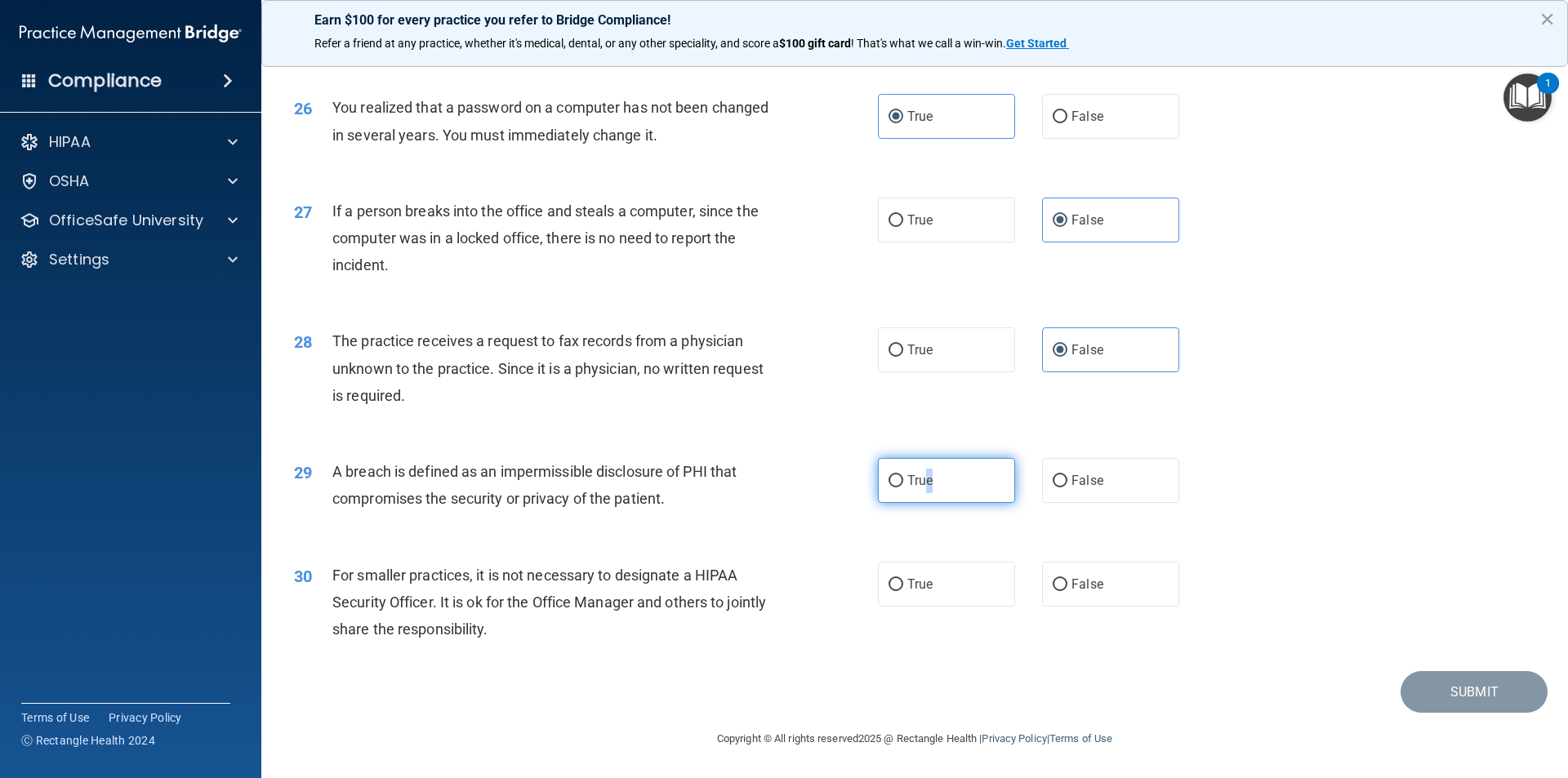
click at [965, 492] on label "True" at bounding box center [946, 480] width 137 height 45
click at [904, 487] on input "True" at bounding box center [896, 481] width 15 height 12
radio input "true"
click at [1083, 567] on label "False" at bounding box center [1111, 584] width 137 height 45
click at [1067, 579] on input "False" at bounding box center [1060, 585] width 15 height 12
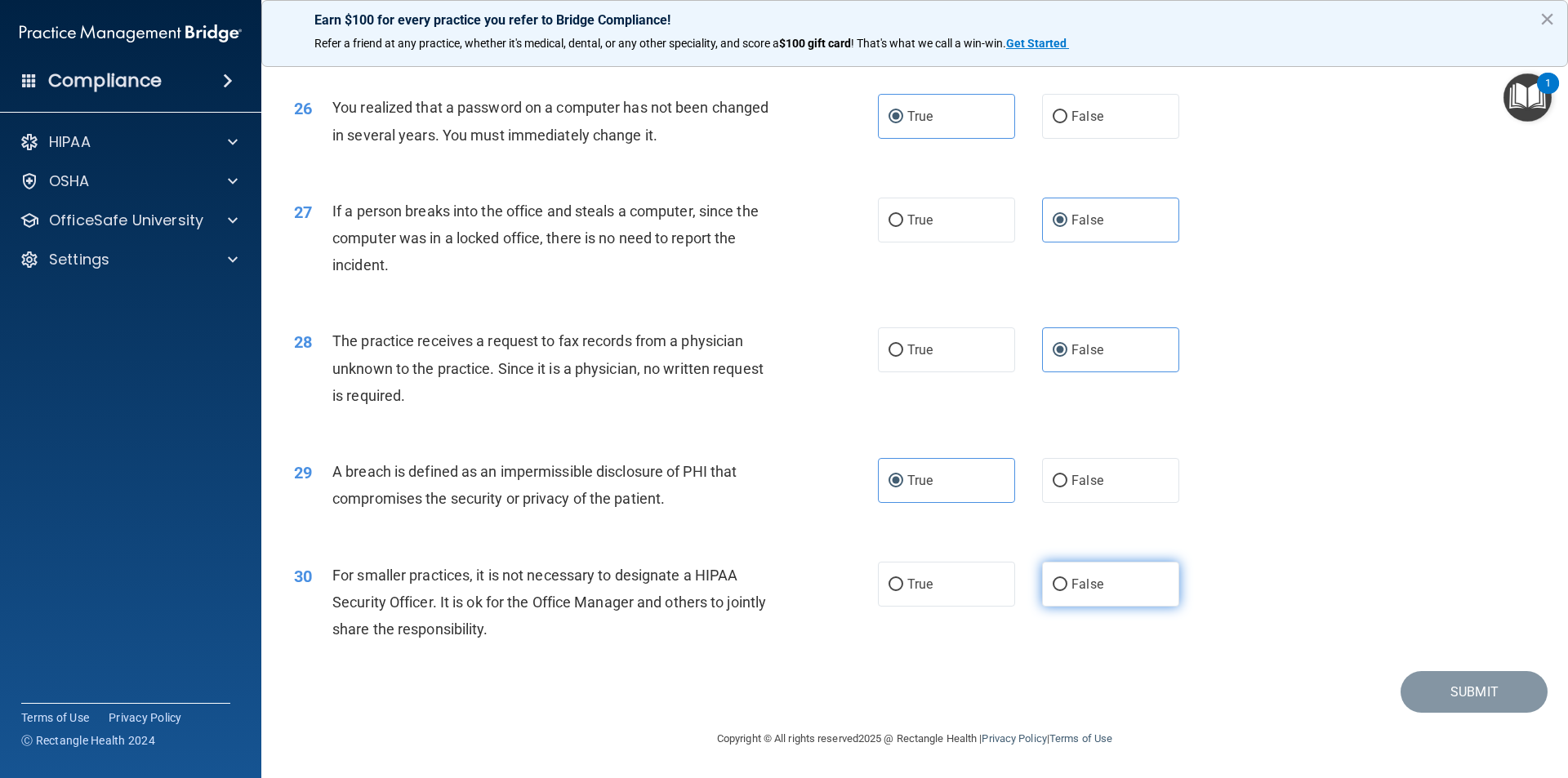
radio input "true"
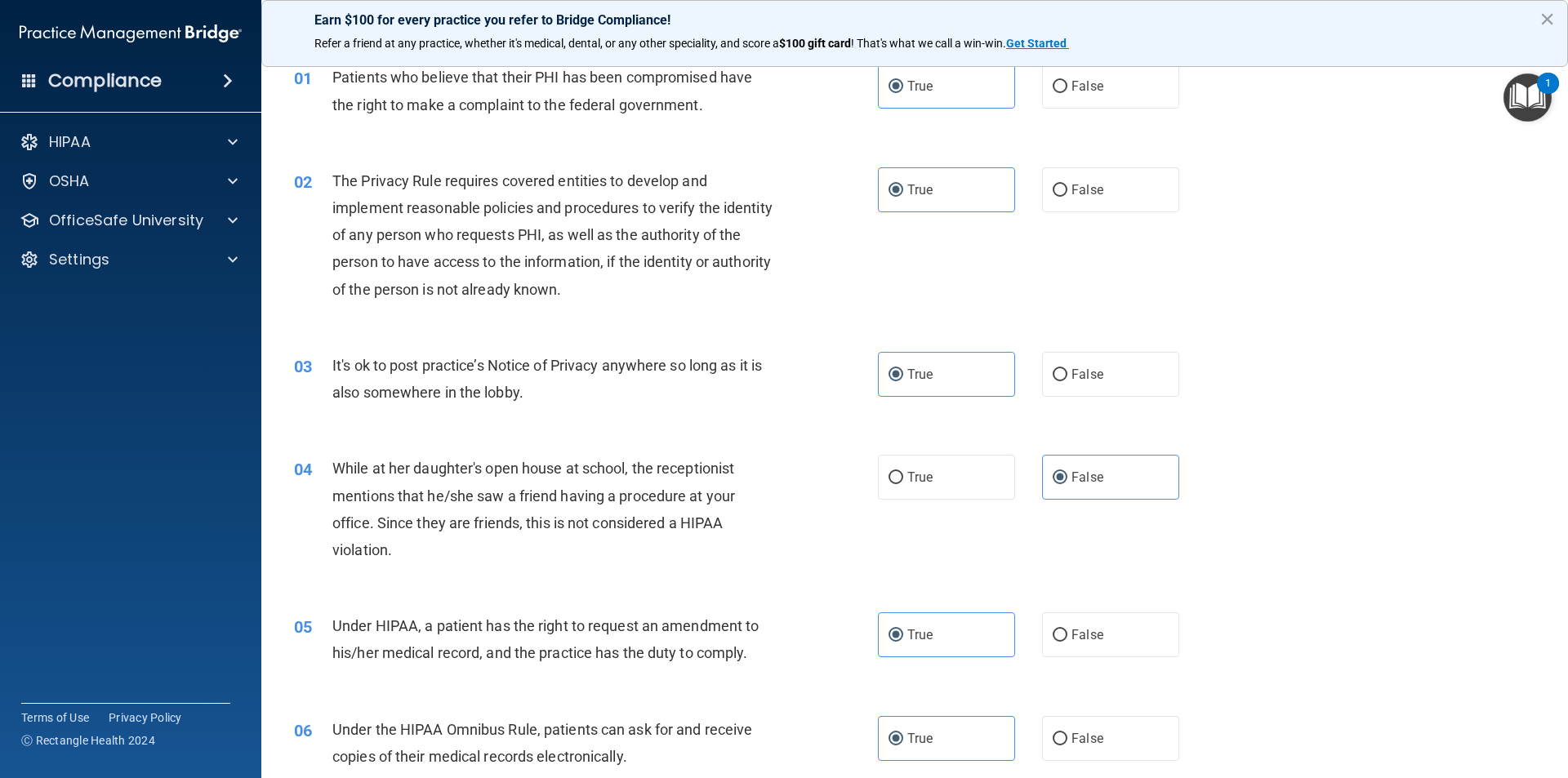
scroll to position [0, 0]
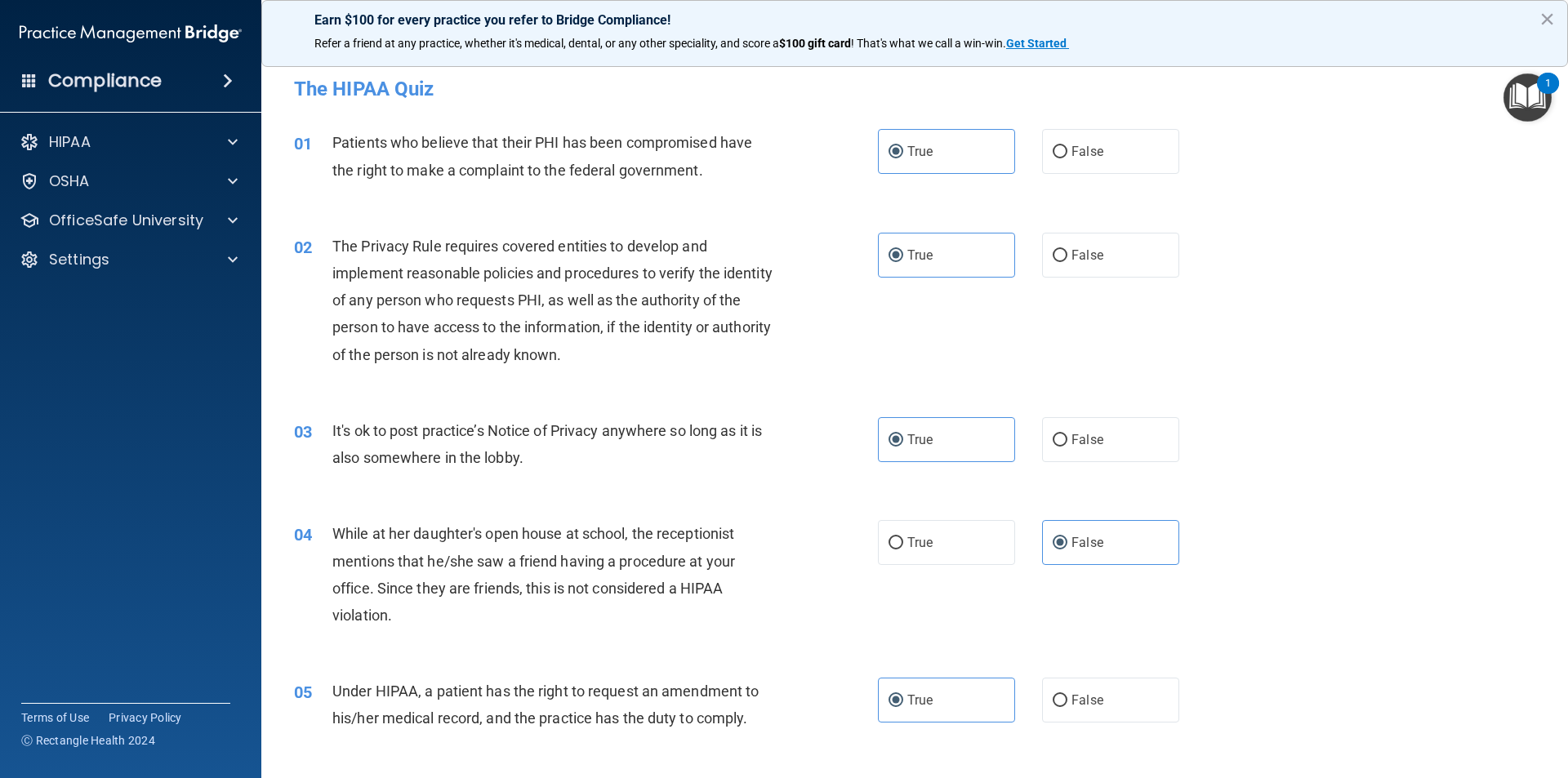
drag, startPoint x: 804, startPoint y: 111, endPoint x: 1515, endPoint y: 347, distance: 749.1
click at [1523, 346] on div "02 The Privacy Rule requires covered entities to develop and implement reasonab…" at bounding box center [915, 304] width 1265 height 184
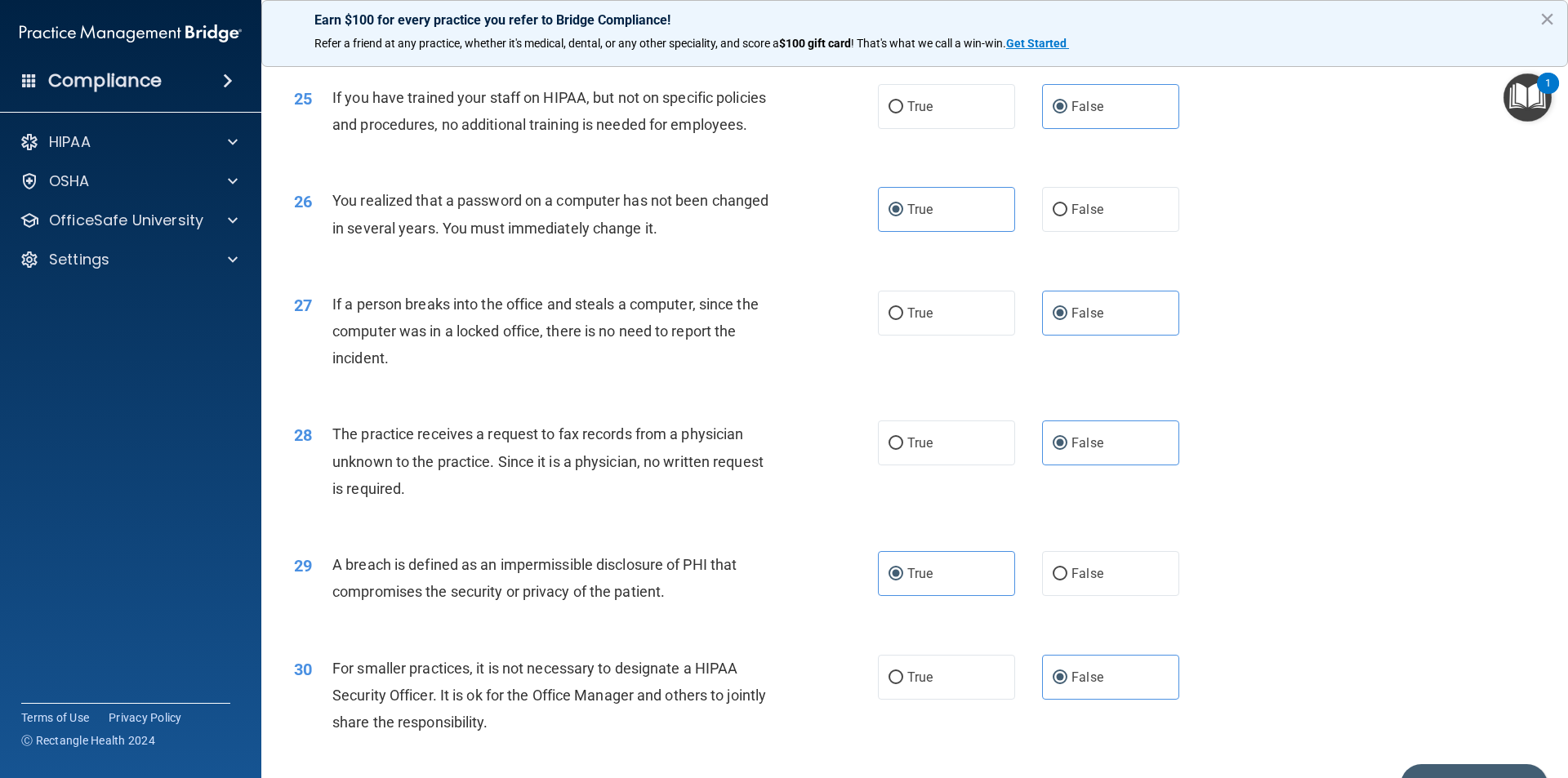
scroll to position [3086, 0]
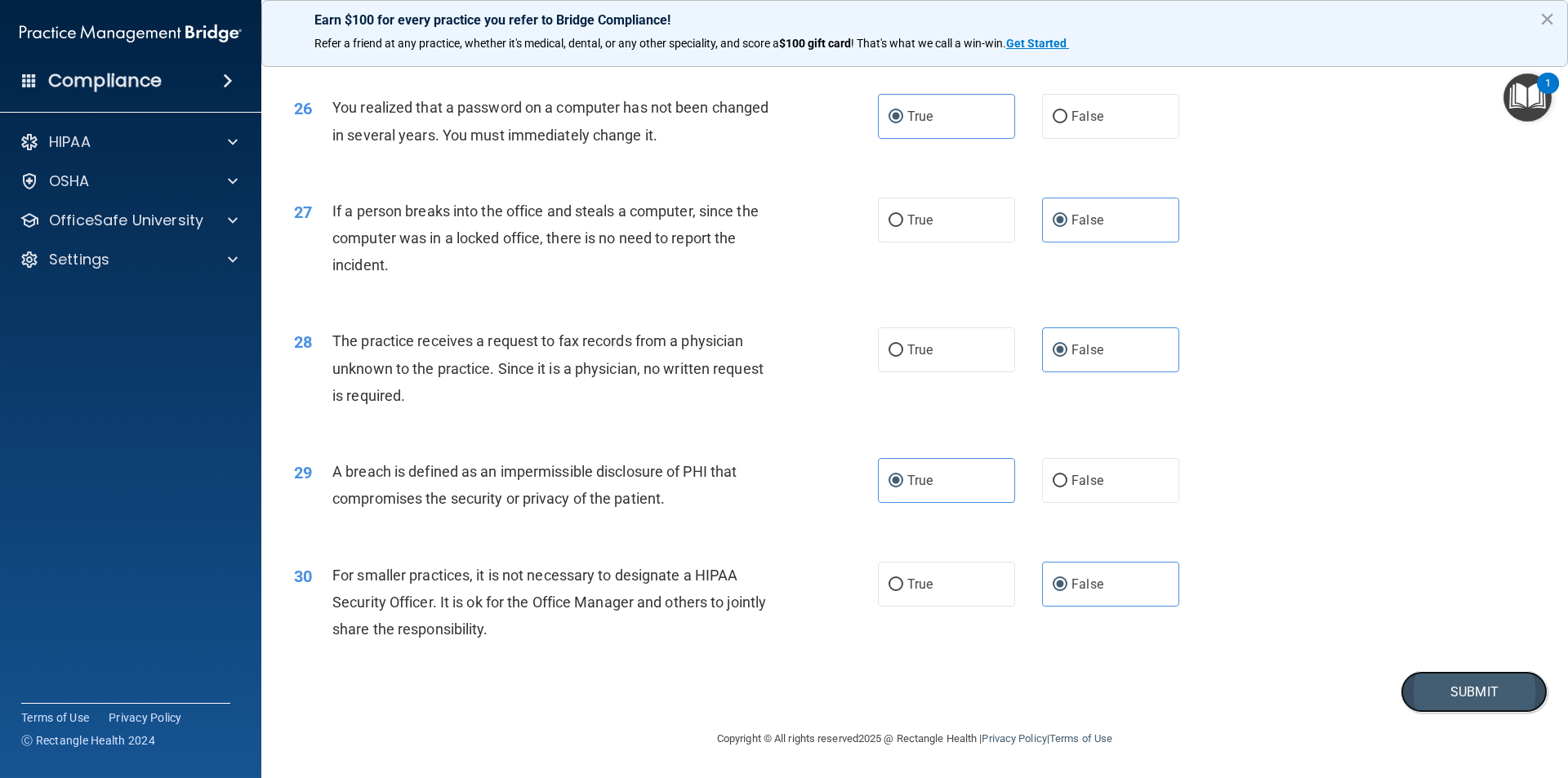
click at [1435, 697] on button "Submit" at bounding box center [1474, 692] width 147 height 42
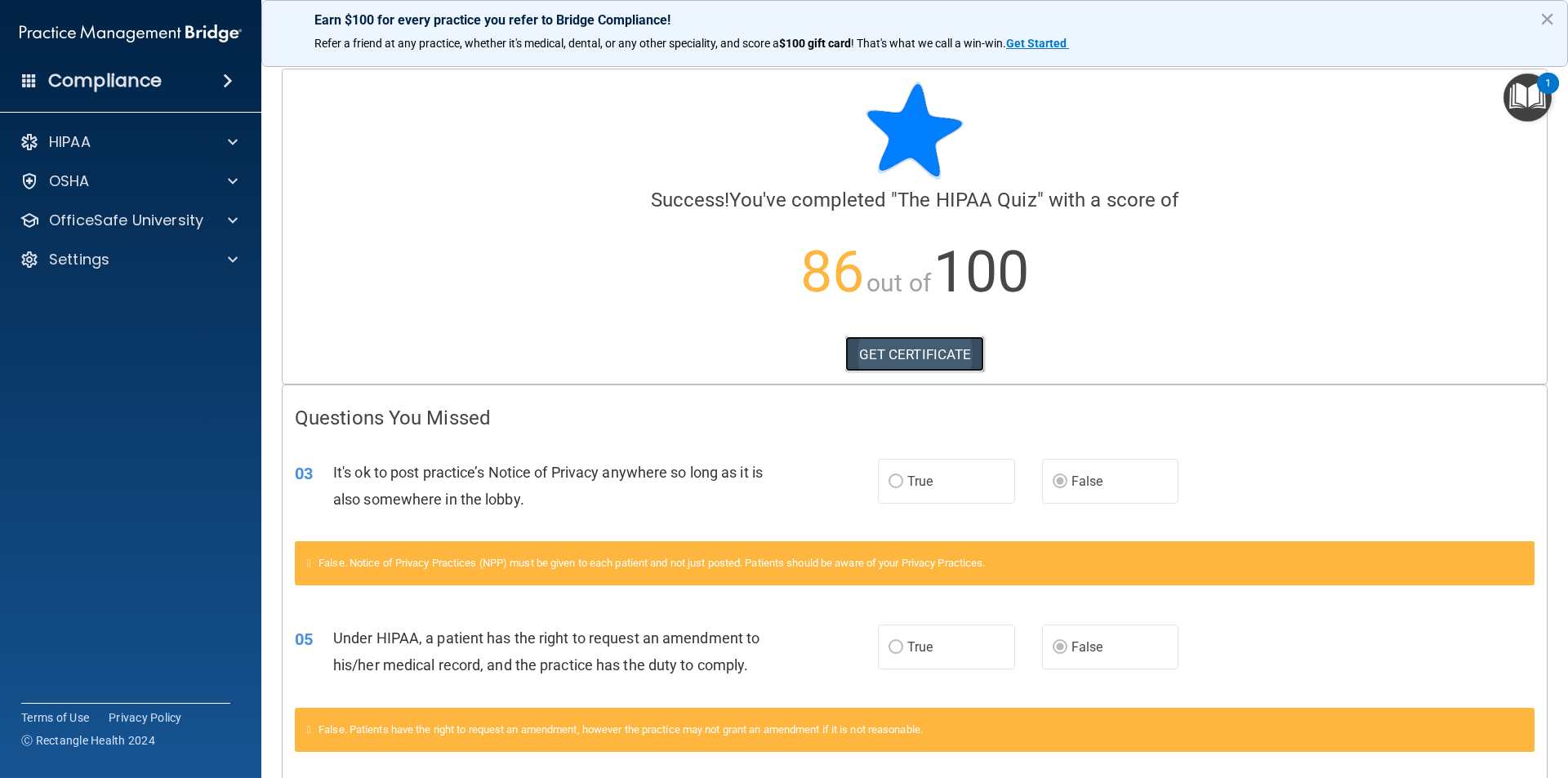
click at [898, 355] on link "GET CERTIFICATE" at bounding box center [915, 355] width 139 height 36
click at [141, 227] on p "OfficeSafe University" at bounding box center [126, 220] width 154 height 20
click at [149, 265] on div "HIPAA Training" at bounding box center [123, 259] width 223 height 16
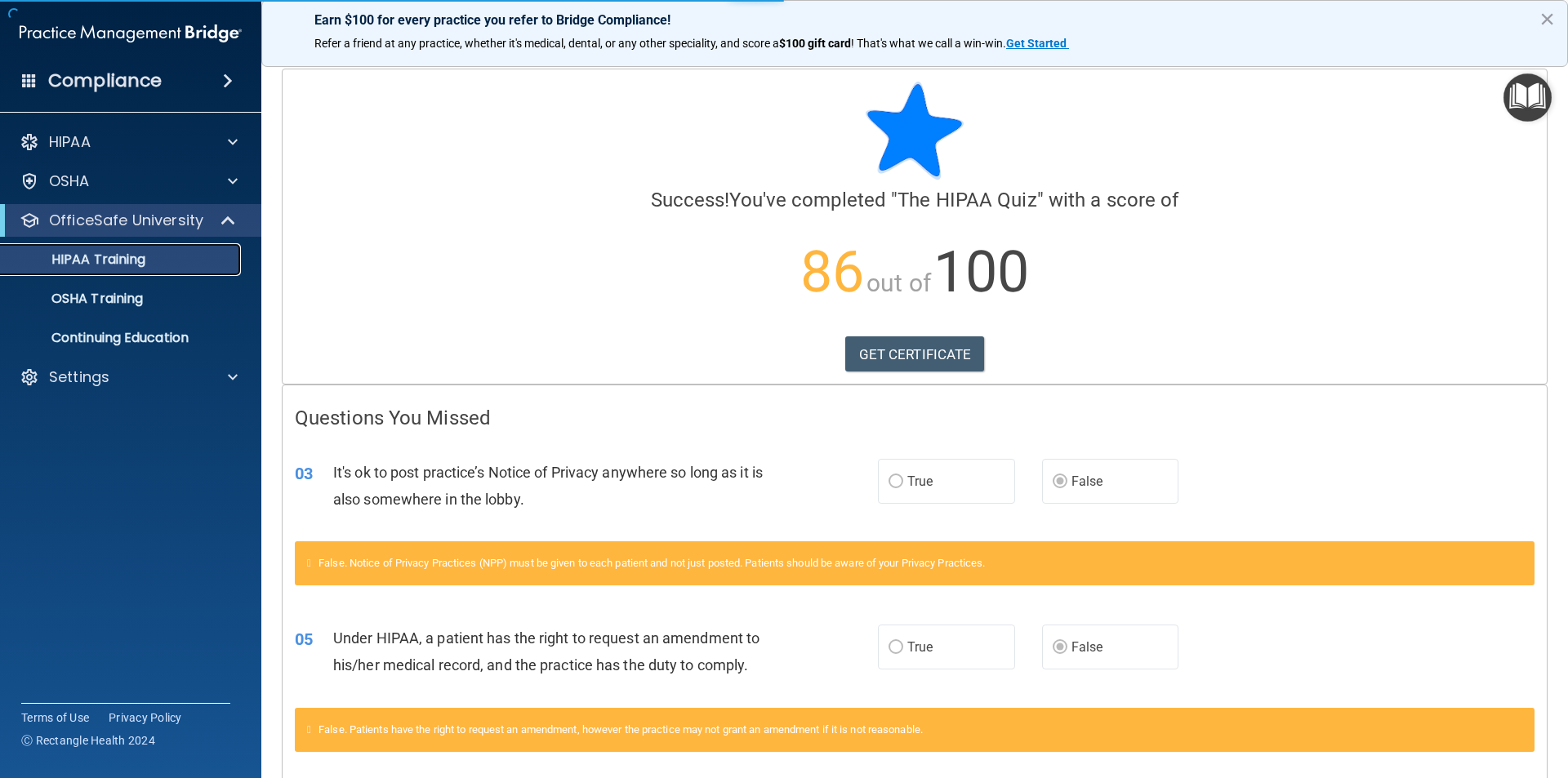
click at [134, 265] on p "HIPAA Training" at bounding box center [78, 259] width 134 height 16
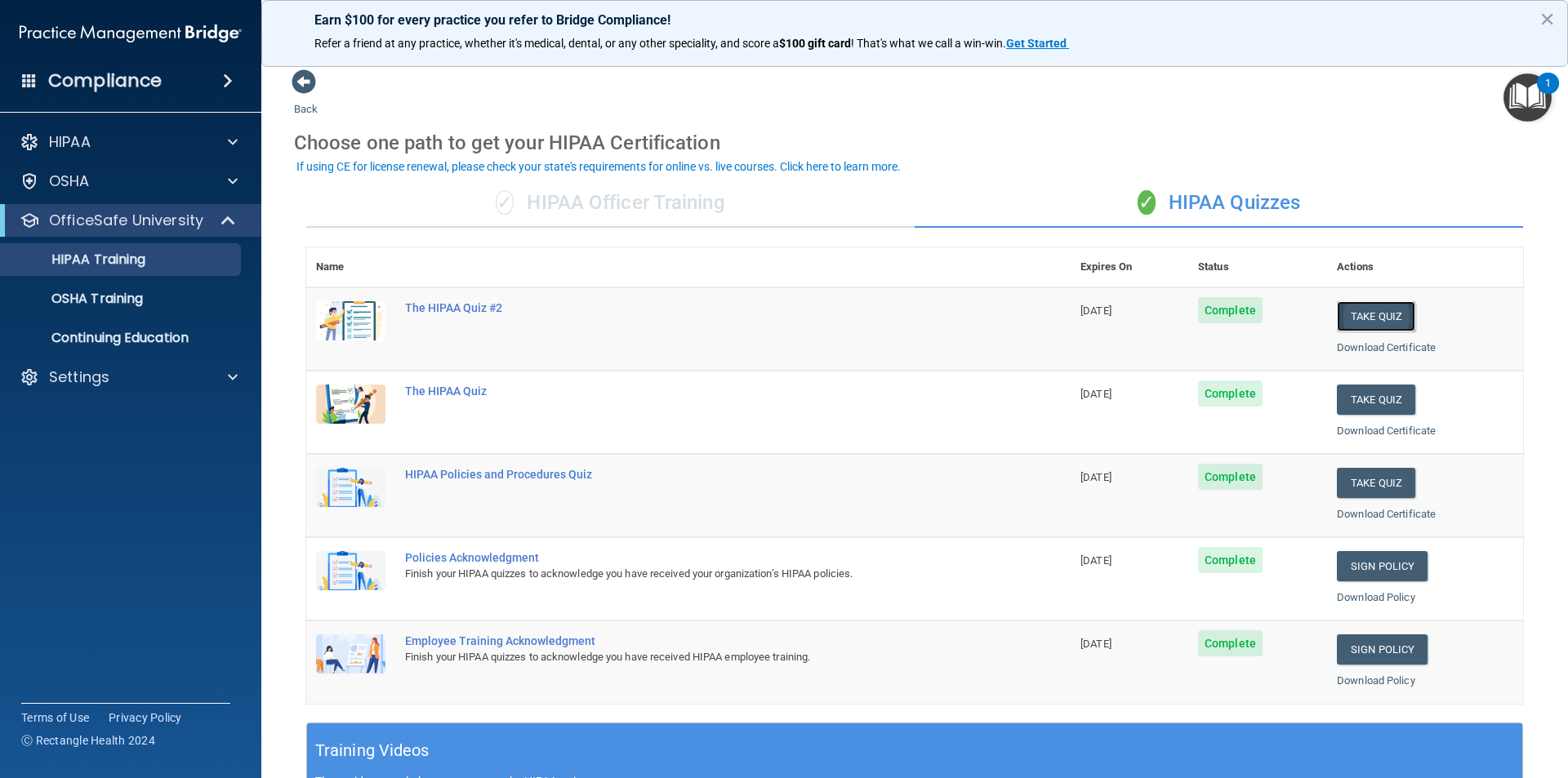
click at [1383, 318] on button "Take Quiz" at bounding box center [1376, 316] width 79 height 30
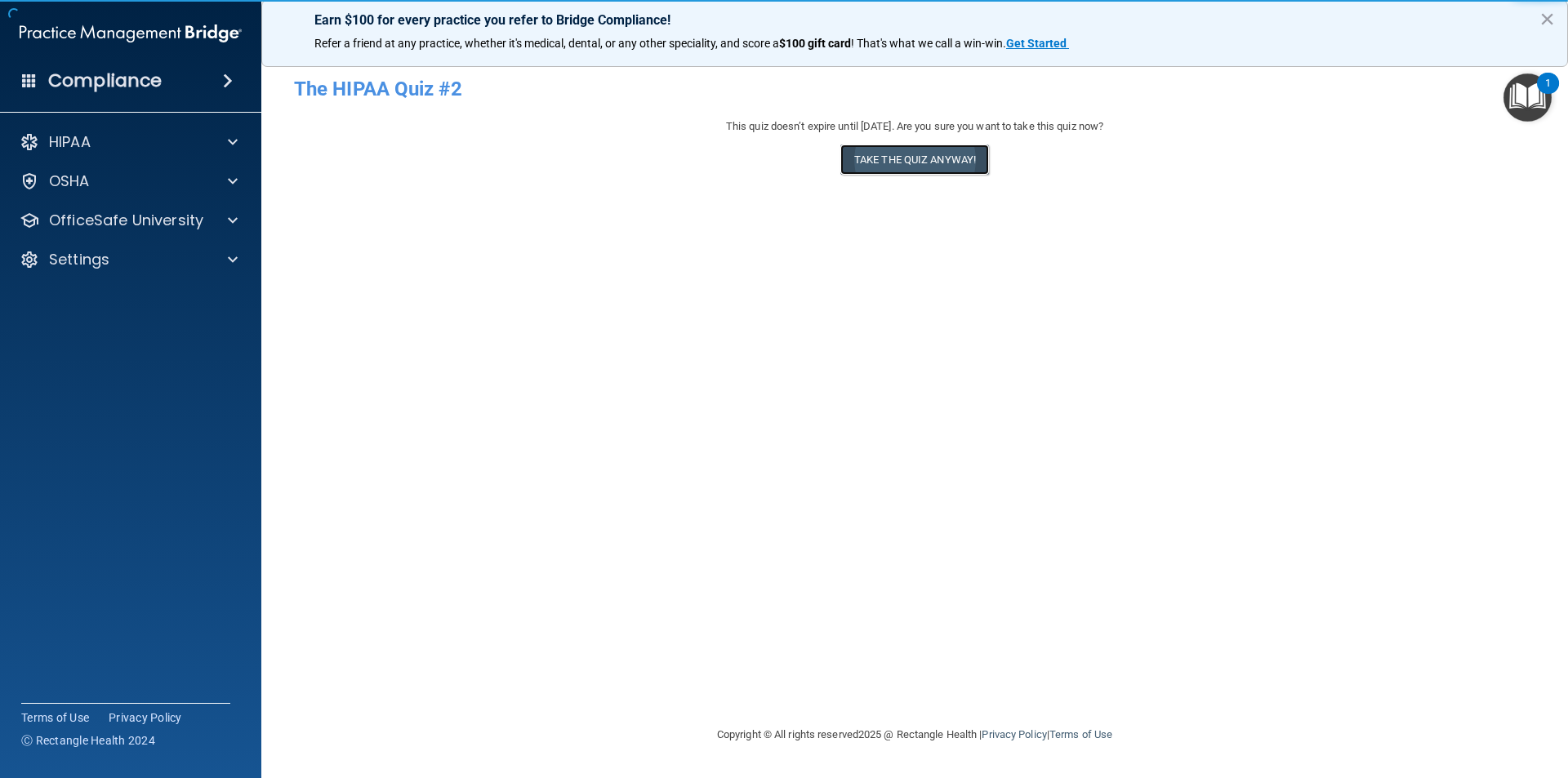
click at [930, 156] on button "Take the quiz anyway!" at bounding box center [914, 159] width 148 height 30
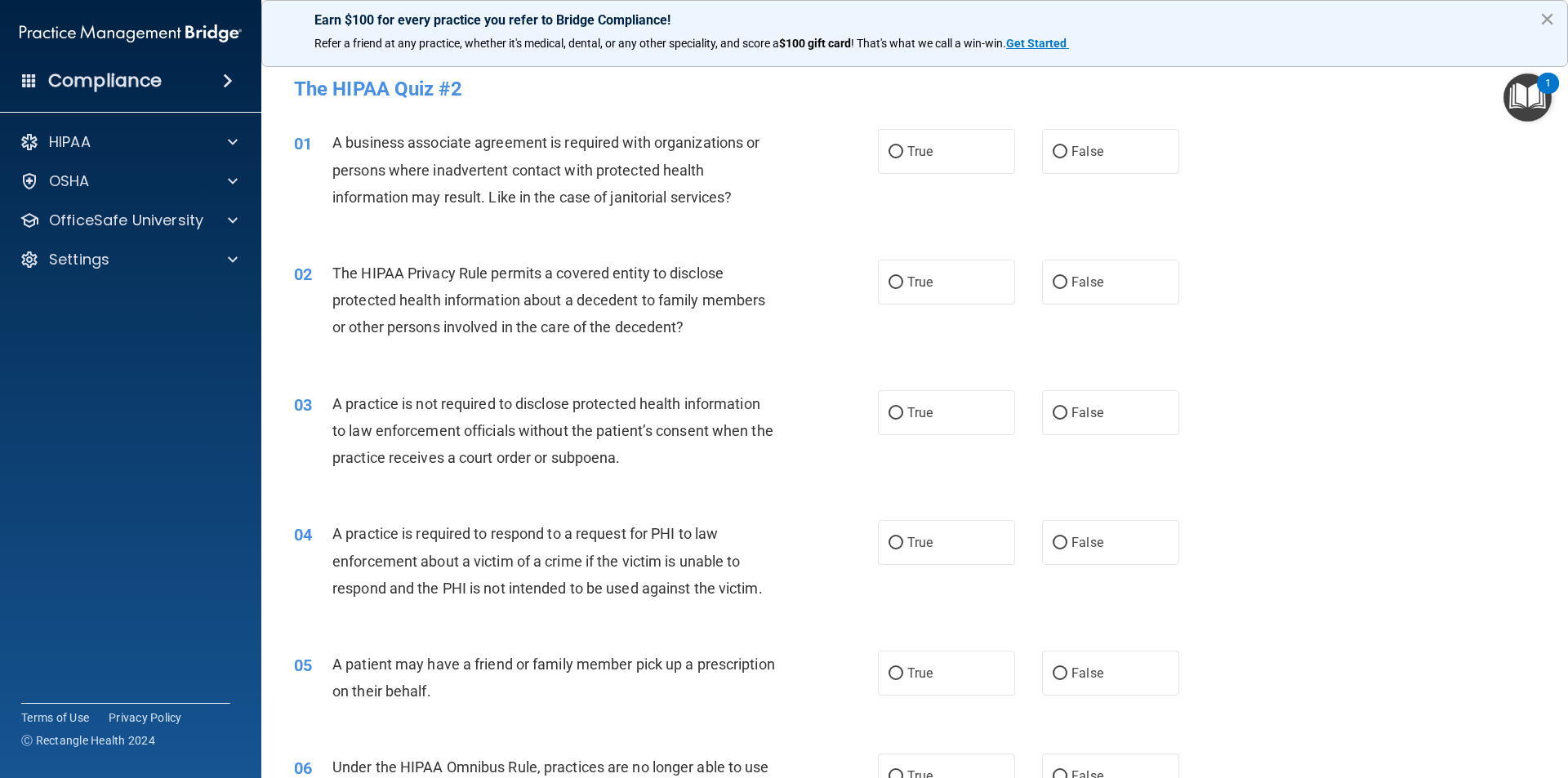
click at [1546, 19] on button "×" at bounding box center [1547, 19] width 16 height 26
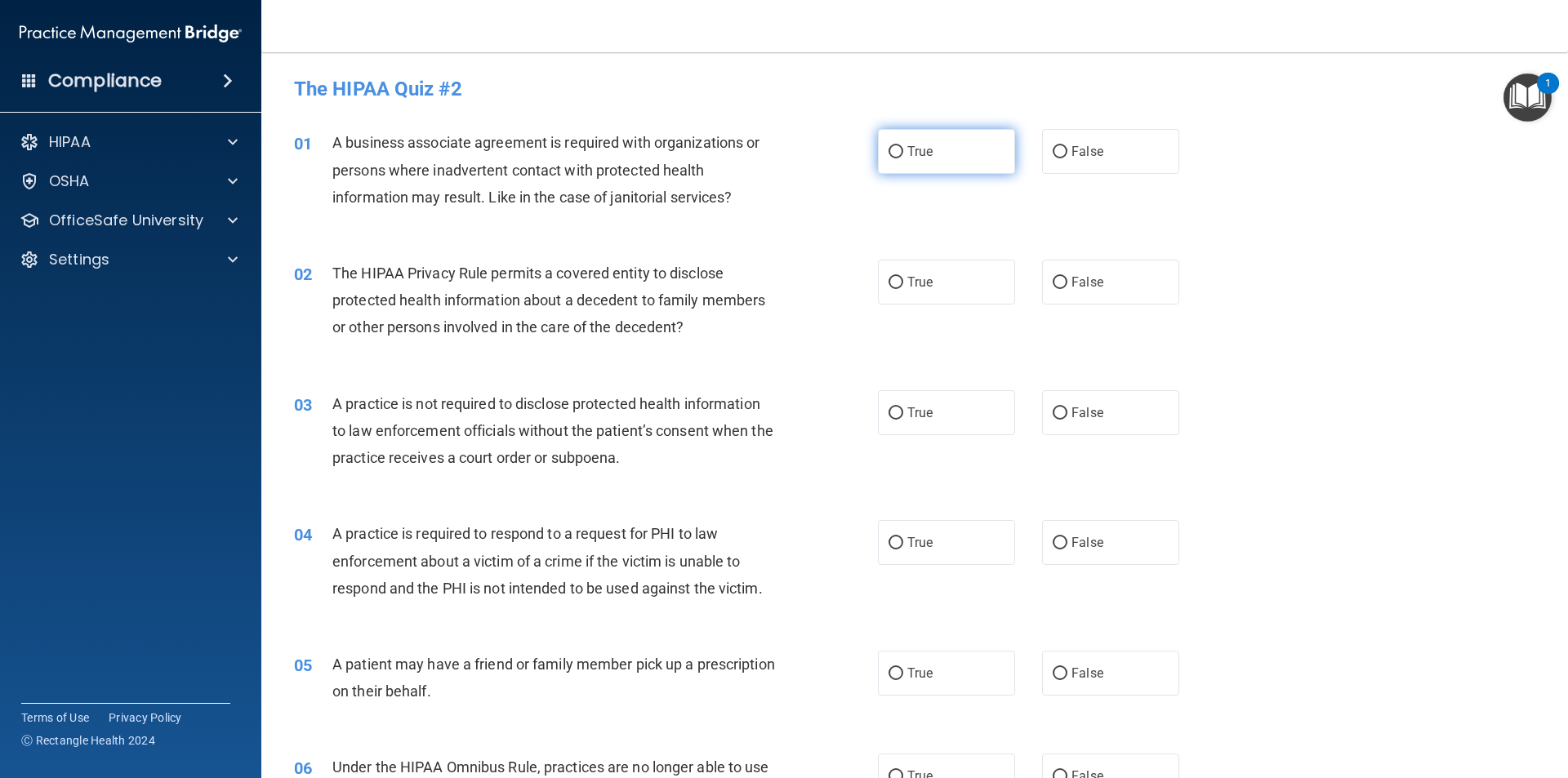
click at [926, 142] on label "True" at bounding box center [946, 151] width 137 height 45
click at [904, 146] on input "True" at bounding box center [896, 152] width 15 height 12
radio input "true"
click at [899, 274] on label "True" at bounding box center [946, 282] width 137 height 45
click at [899, 277] on input "True" at bounding box center [896, 283] width 15 height 12
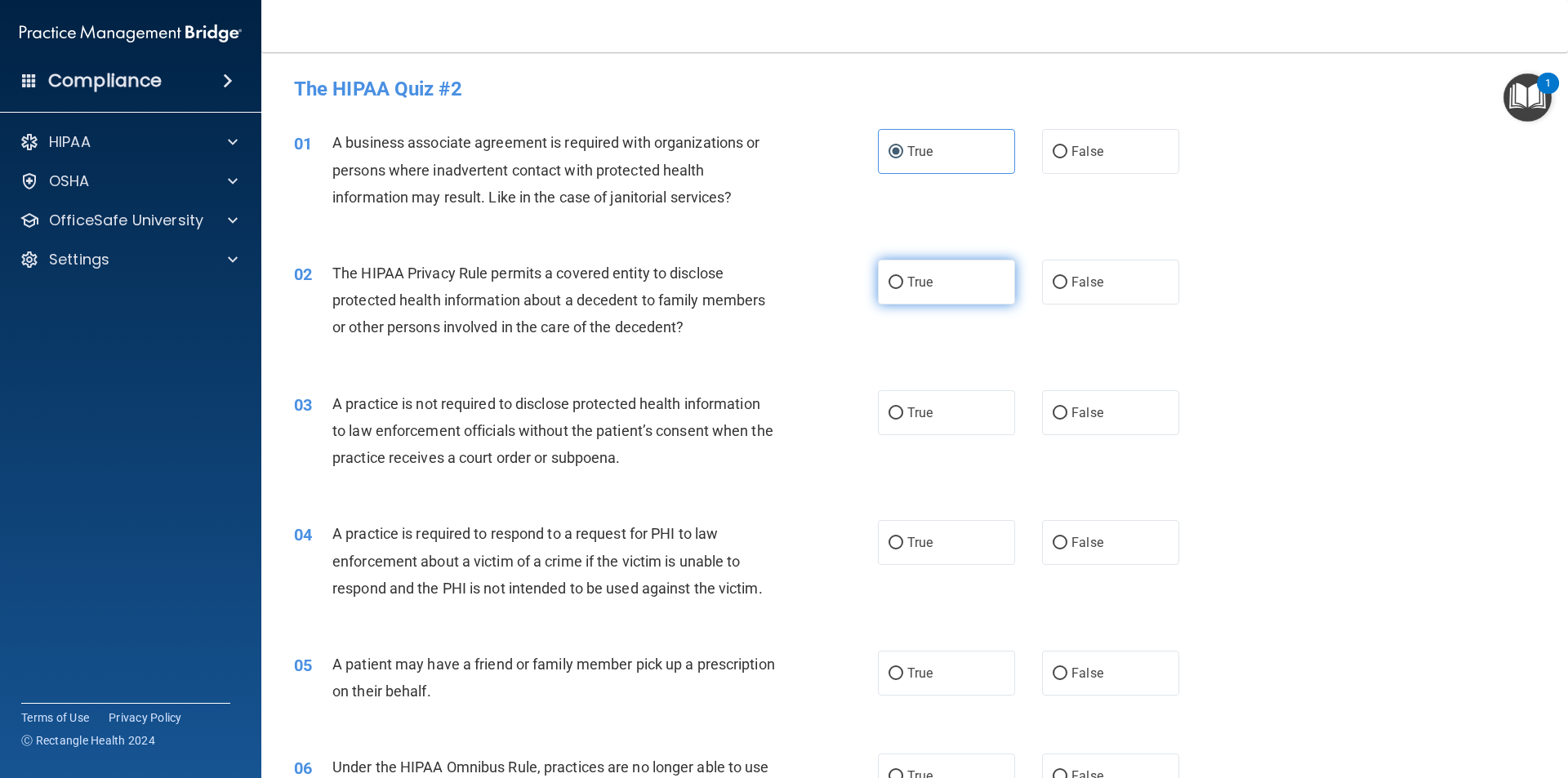
radio input "true"
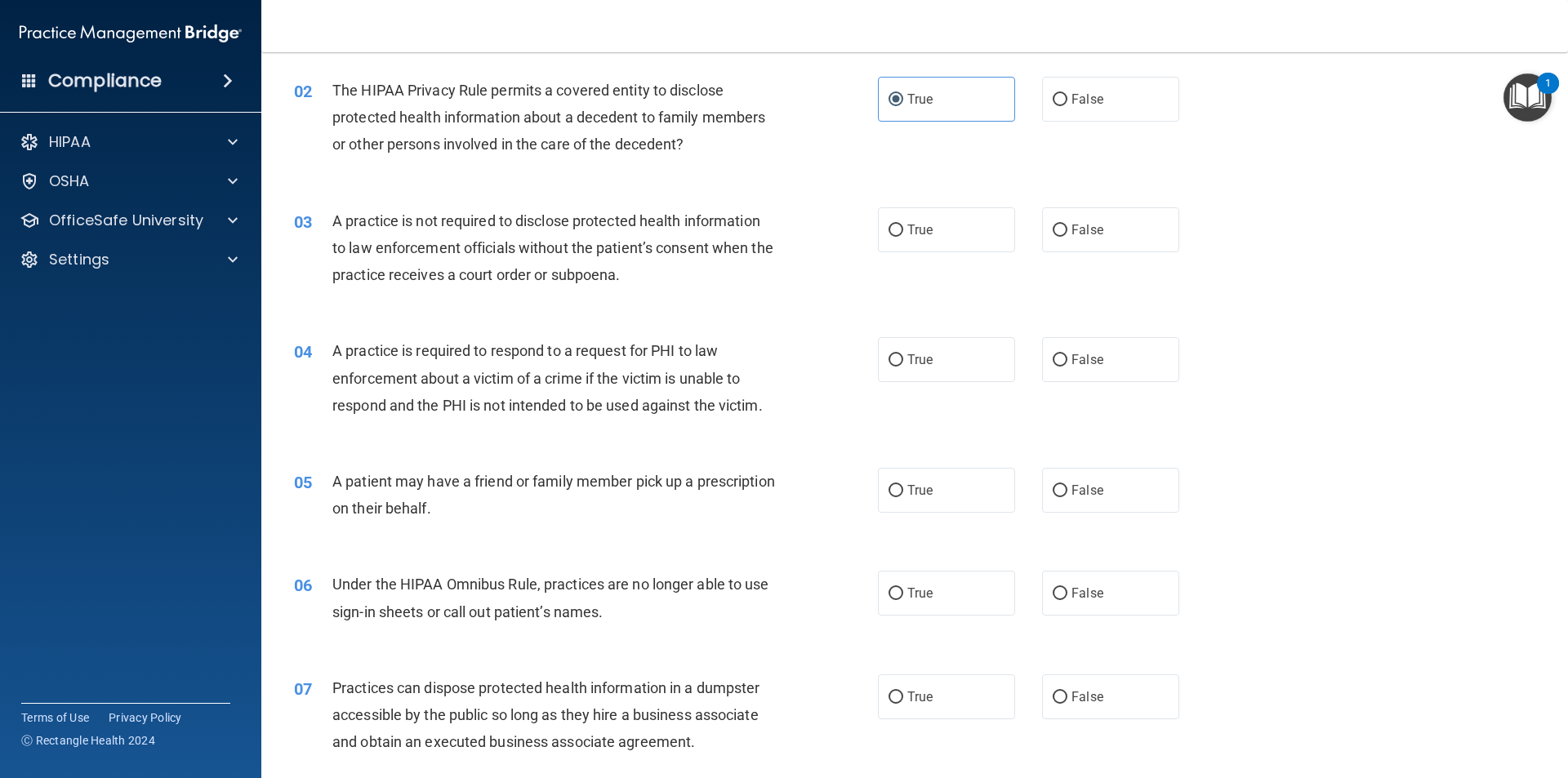
scroll to position [245, 0]
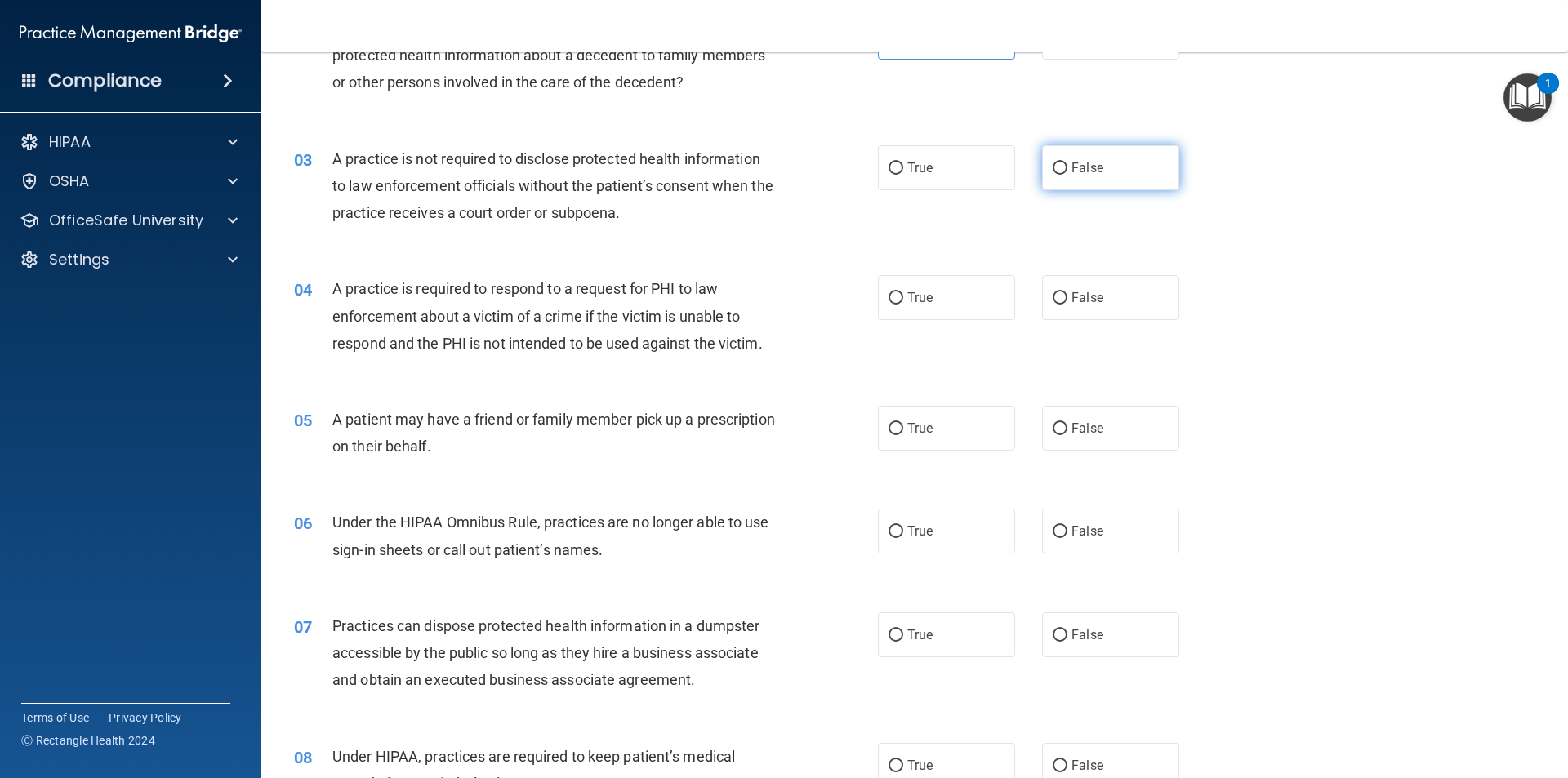
click at [1102, 183] on label "False" at bounding box center [1111, 167] width 137 height 45
click at [1067, 174] on input "False" at bounding box center [1060, 168] width 15 height 12
radio input "true"
drag, startPoint x: 977, startPoint y: 440, endPoint x: 970, endPoint y: 444, distance: 8.1
click at [976, 440] on label "True" at bounding box center [946, 427] width 137 height 45
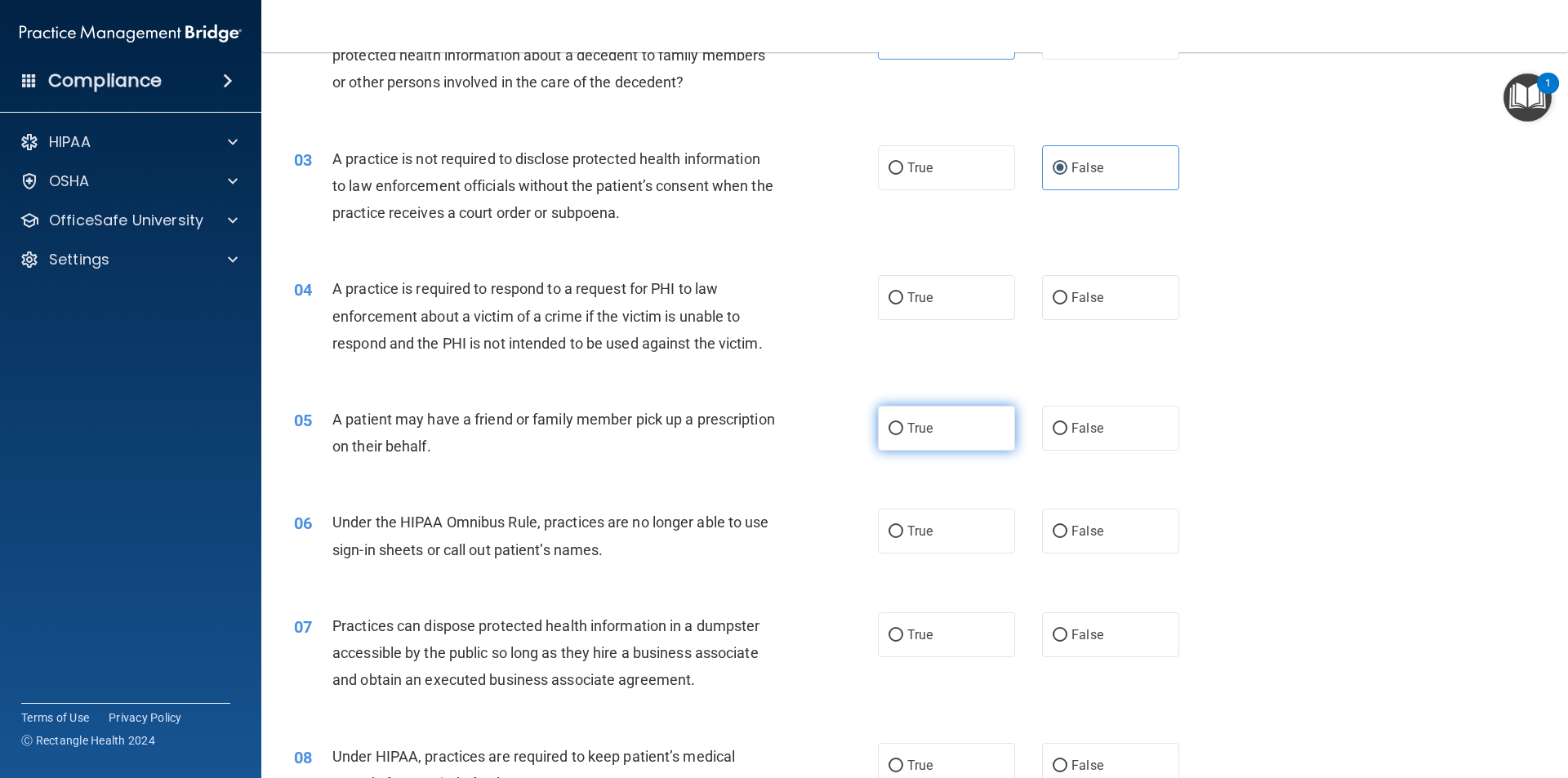
click at [904, 435] on input "True" at bounding box center [896, 429] width 15 height 12
radio input "true"
click at [1152, 523] on label "False" at bounding box center [1111, 531] width 137 height 45
click at [1067, 526] on input "False" at bounding box center [1060, 532] width 15 height 12
radio input "true"
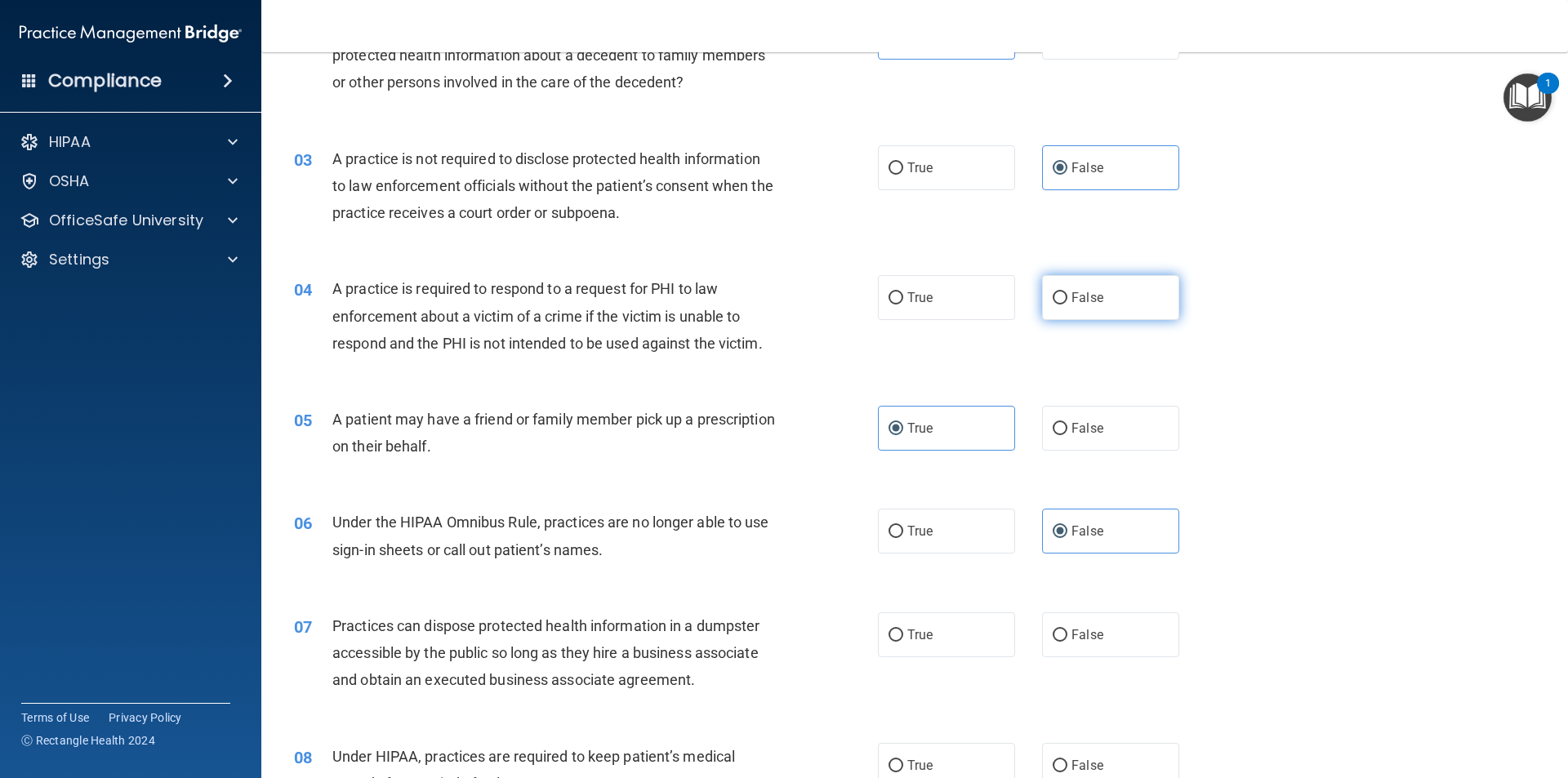
click at [1102, 293] on label "False" at bounding box center [1111, 297] width 137 height 45
click at [1067, 293] on input "False" at bounding box center [1060, 298] width 15 height 12
radio input "true"
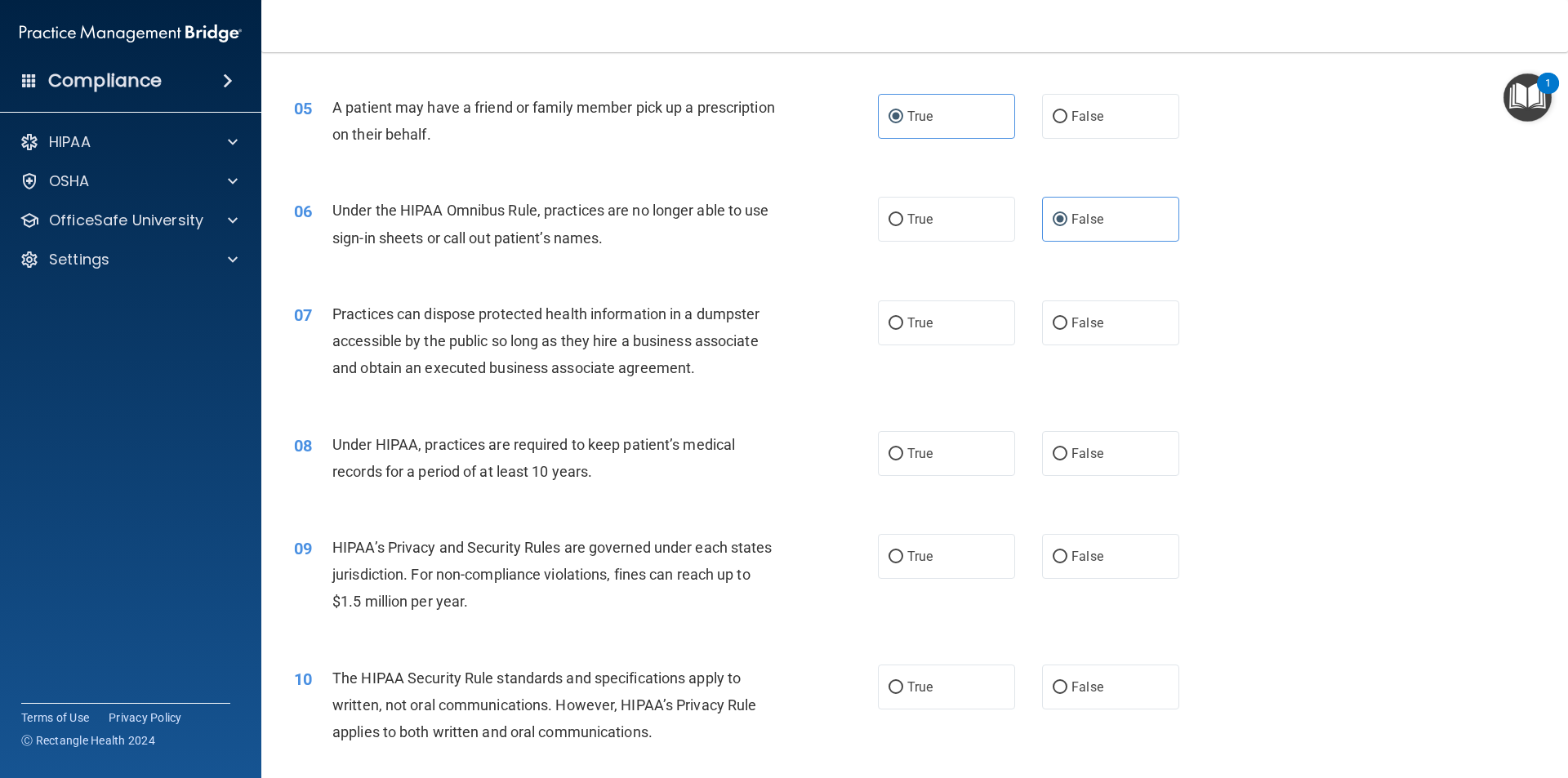
scroll to position [653, 0]
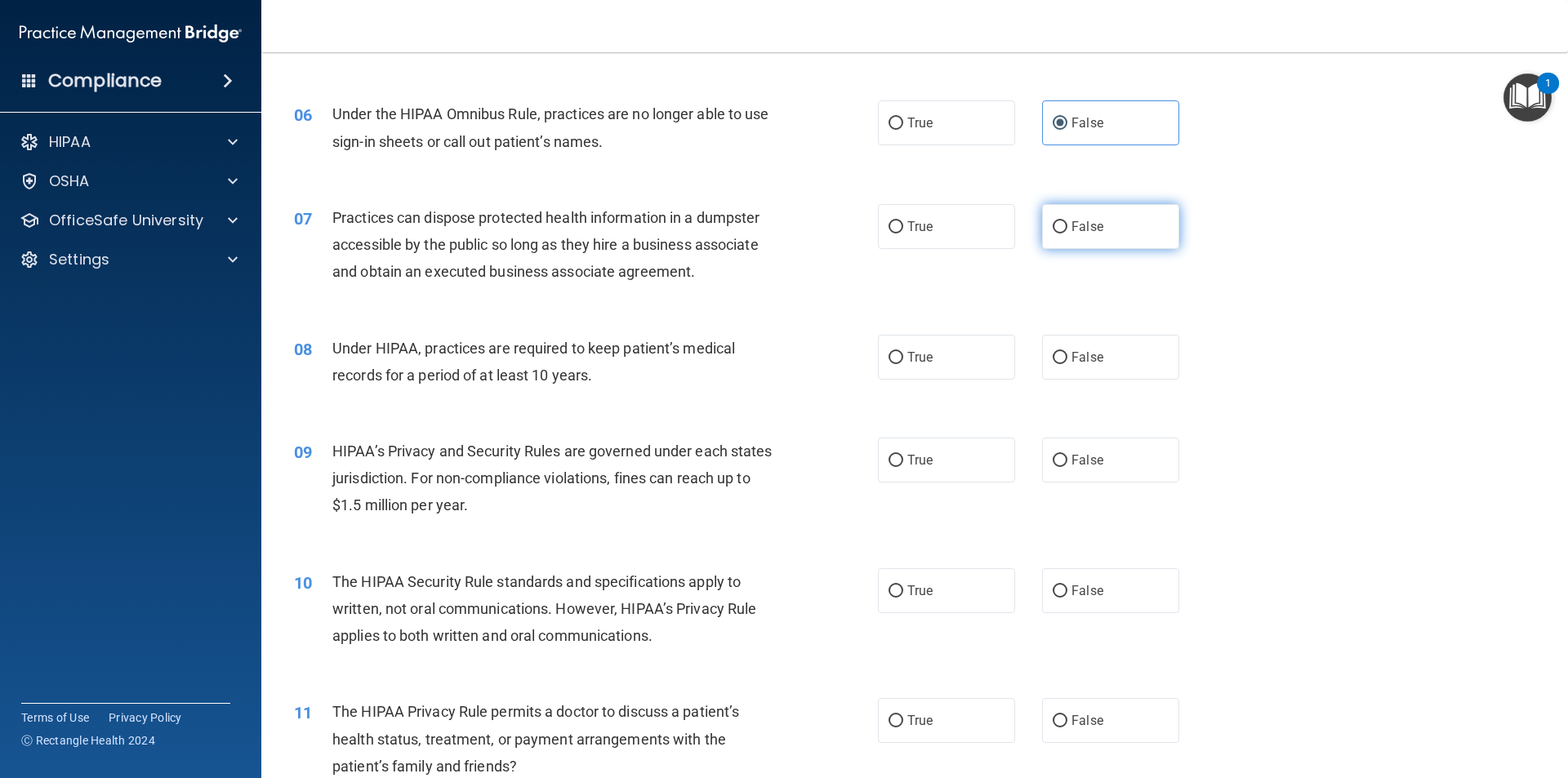
click at [1058, 226] on input "False" at bounding box center [1060, 227] width 15 height 12
radio input "true"
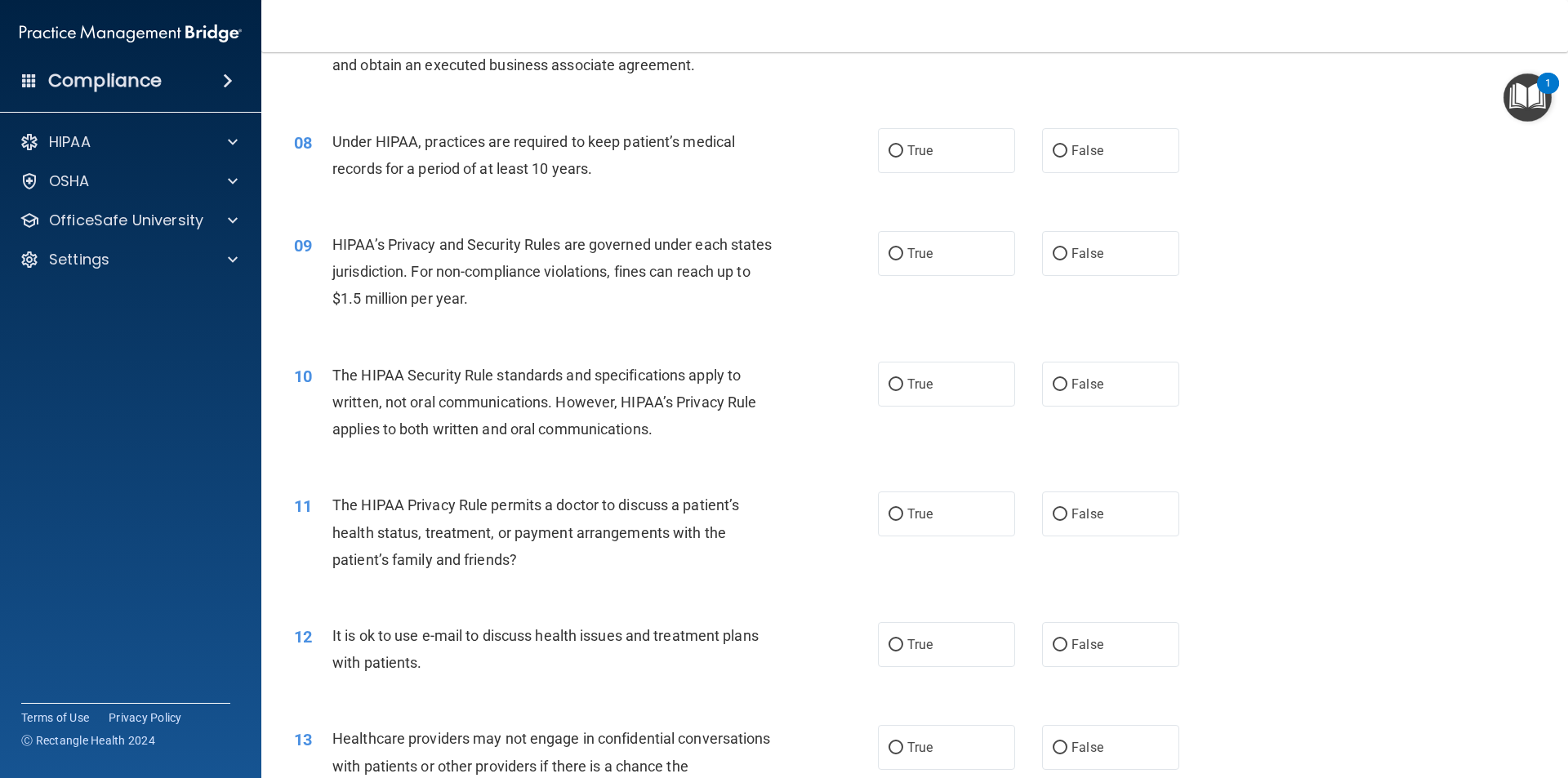
scroll to position [899, 0]
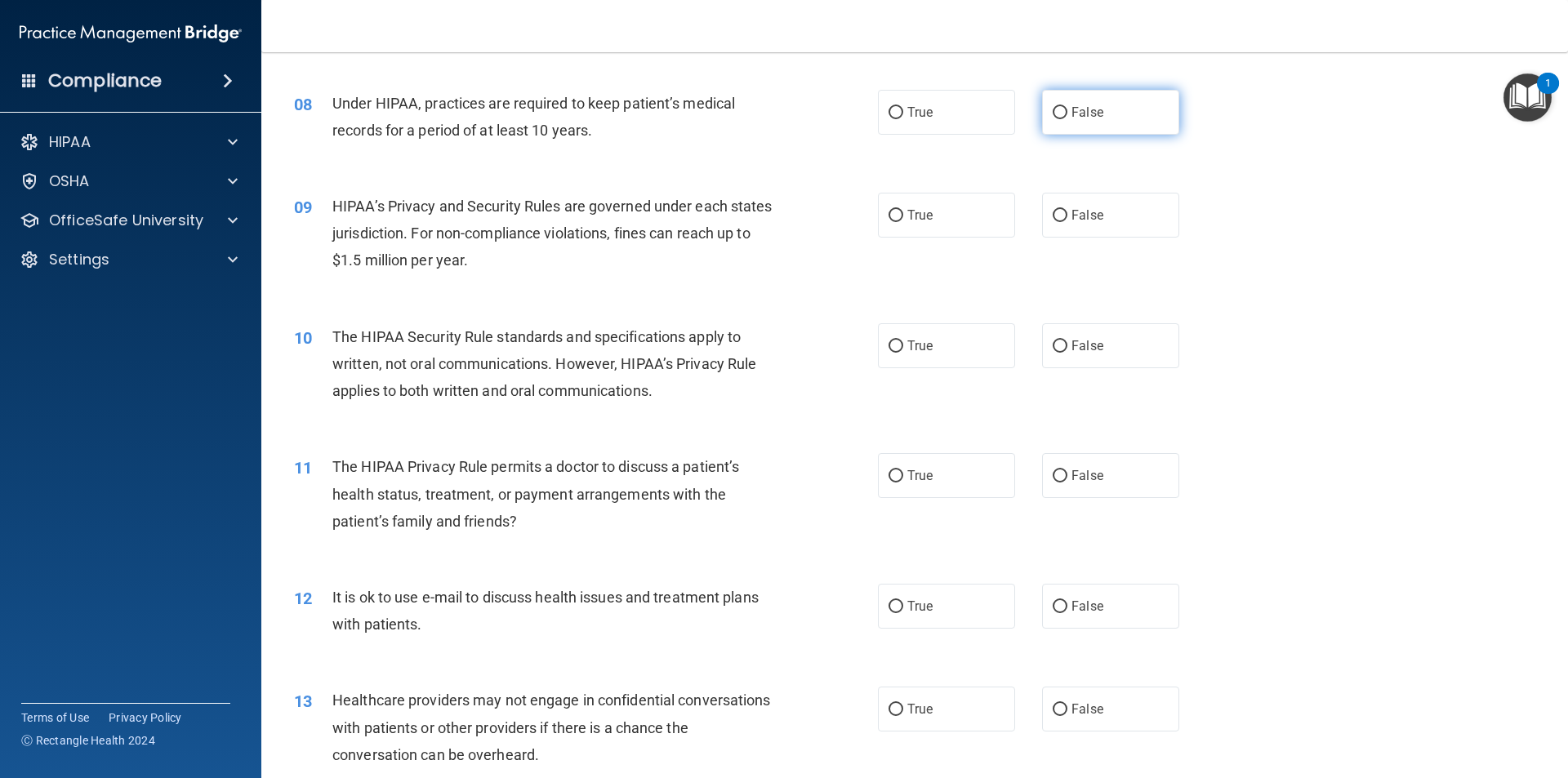
click at [1071, 125] on label "False" at bounding box center [1111, 112] width 137 height 45
click at [1067, 120] on input "False" at bounding box center [1060, 113] width 15 height 12
radio input "true"
click at [962, 225] on label "True" at bounding box center [946, 214] width 137 height 45
click at [904, 222] on input "True" at bounding box center [896, 216] width 15 height 12
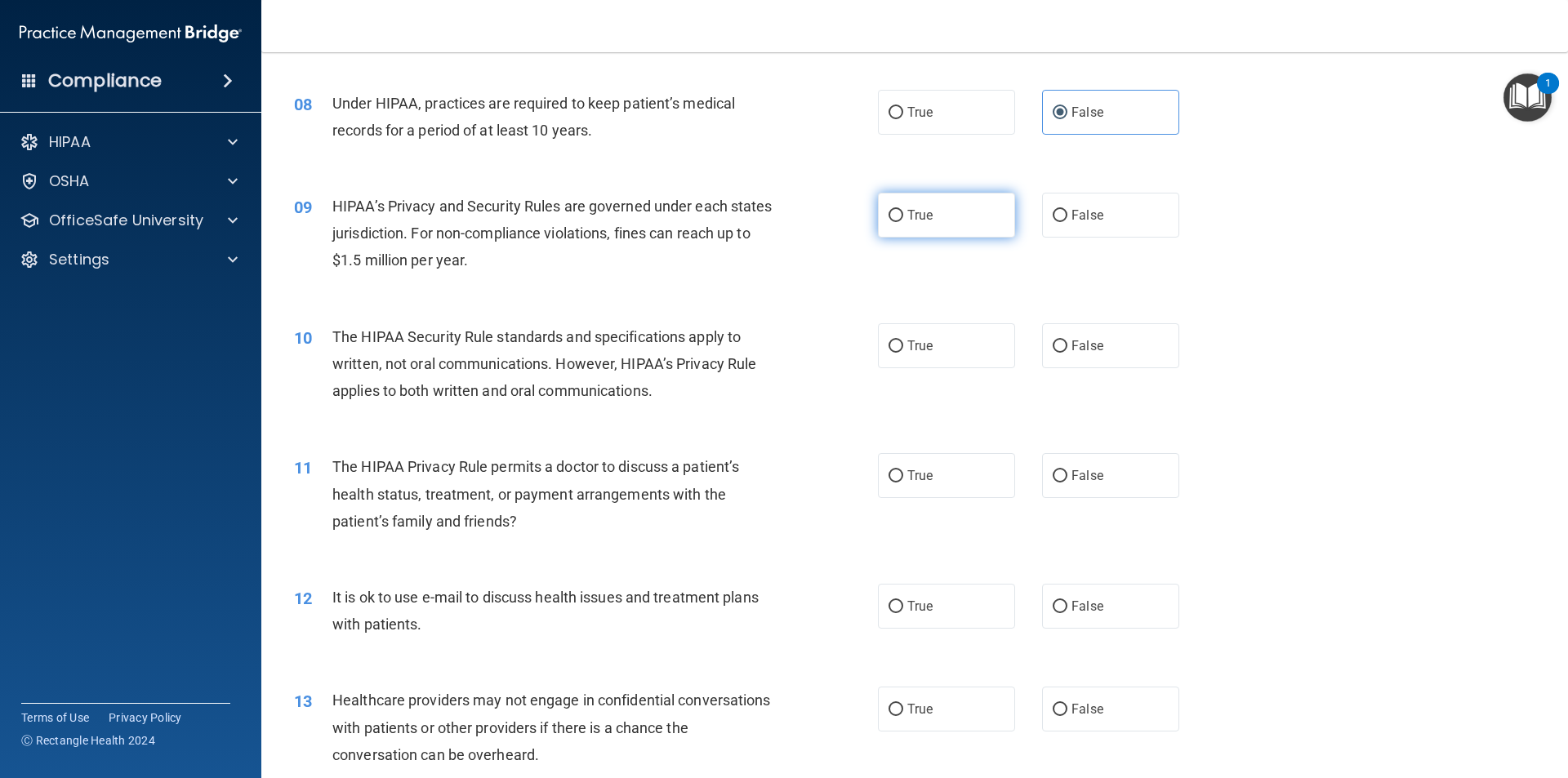
radio input "true"
click at [1077, 358] on label "False" at bounding box center [1111, 346] width 137 height 45
click at [1067, 353] on input "False" at bounding box center [1060, 347] width 15 height 12
radio input "true"
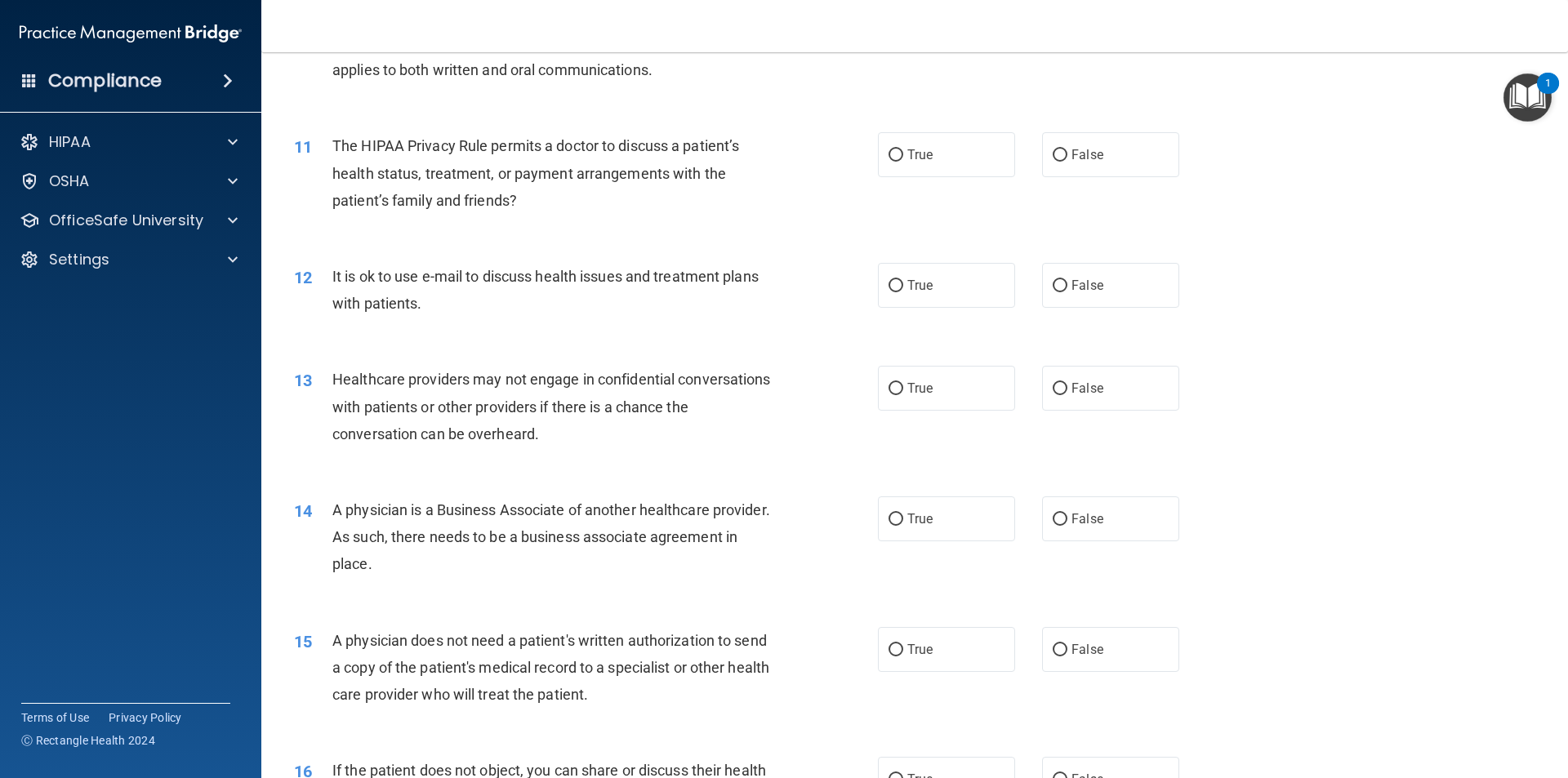
scroll to position [1224, 0]
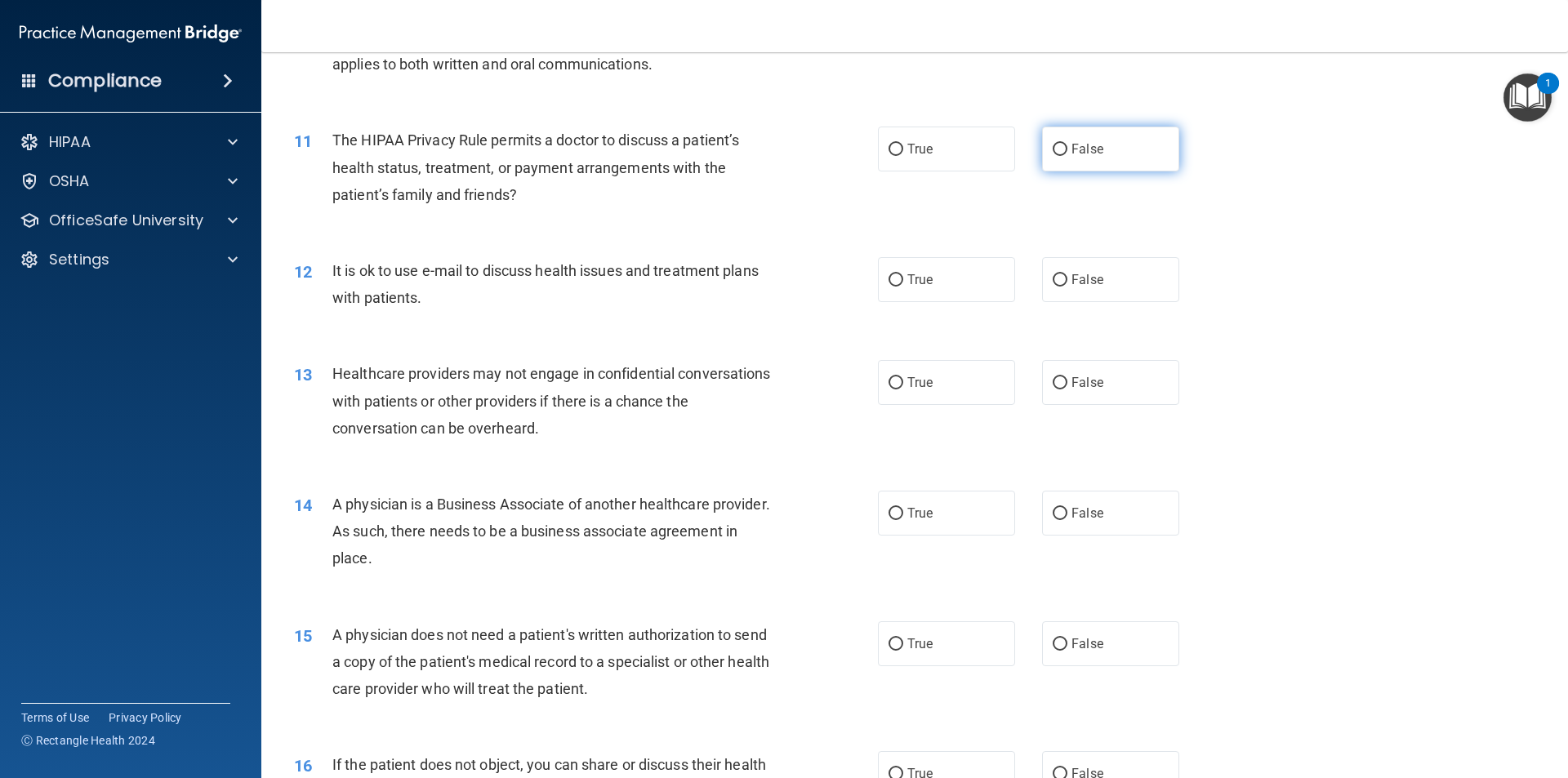
click at [1138, 161] on label "False" at bounding box center [1111, 148] width 137 height 45
click at [1067, 156] on input "False" at bounding box center [1060, 149] width 15 height 12
radio input "true"
click at [1054, 278] on input "False" at bounding box center [1060, 280] width 15 height 12
radio input "true"
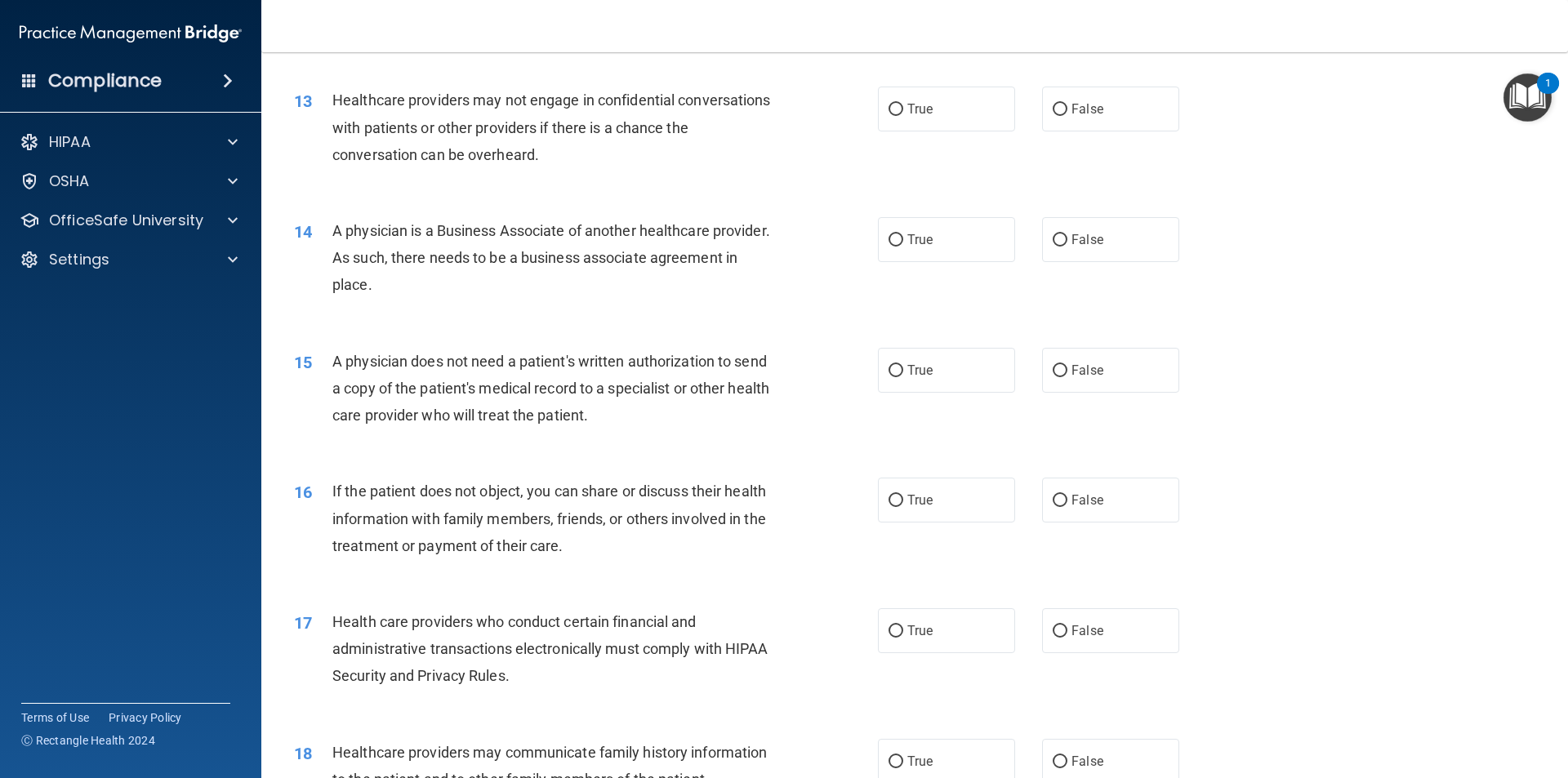
scroll to position [1469, 0]
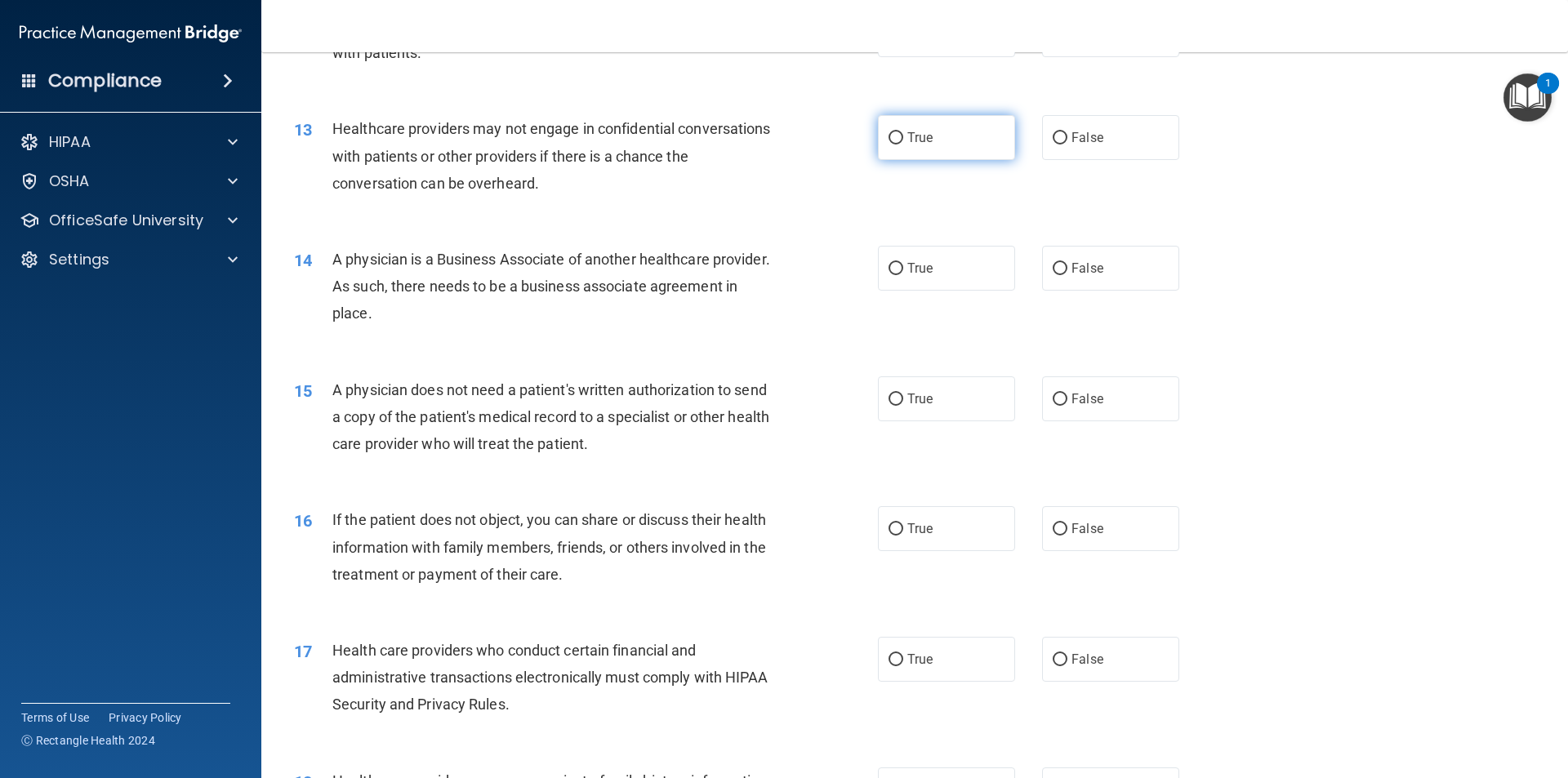
click at [928, 141] on label "True" at bounding box center [946, 137] width 137 height 45
click at [904, 141] on input "True" at bounding box center [896, 138] width 15 height 12
radio input "true"
click at [931, 276] on label "True" at bounding box center [946, 268] width 137 height 45
click at [904, 275] on input "True" at bounding box center [896, 269] width 15 height 12
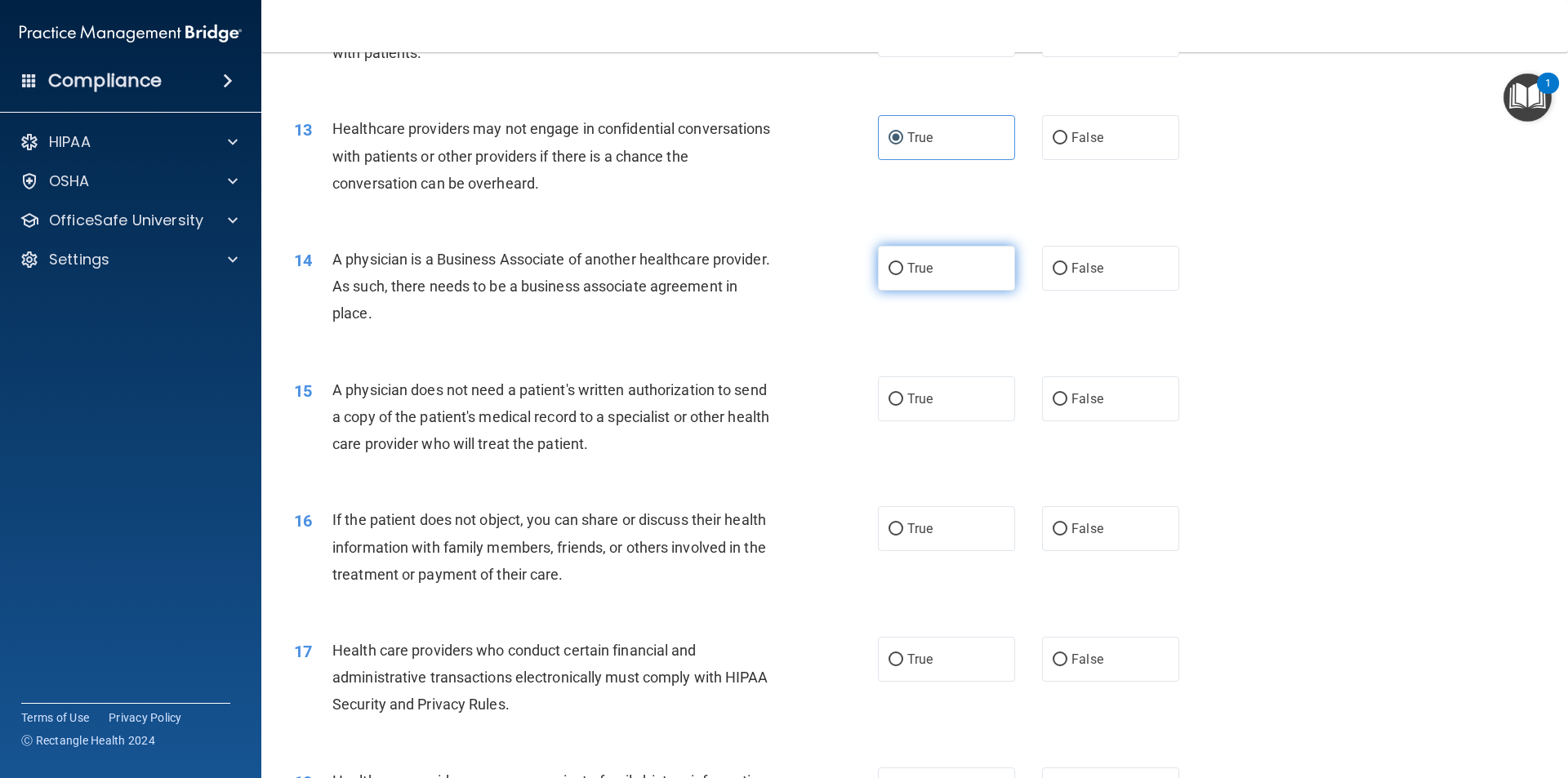
radio input "true"
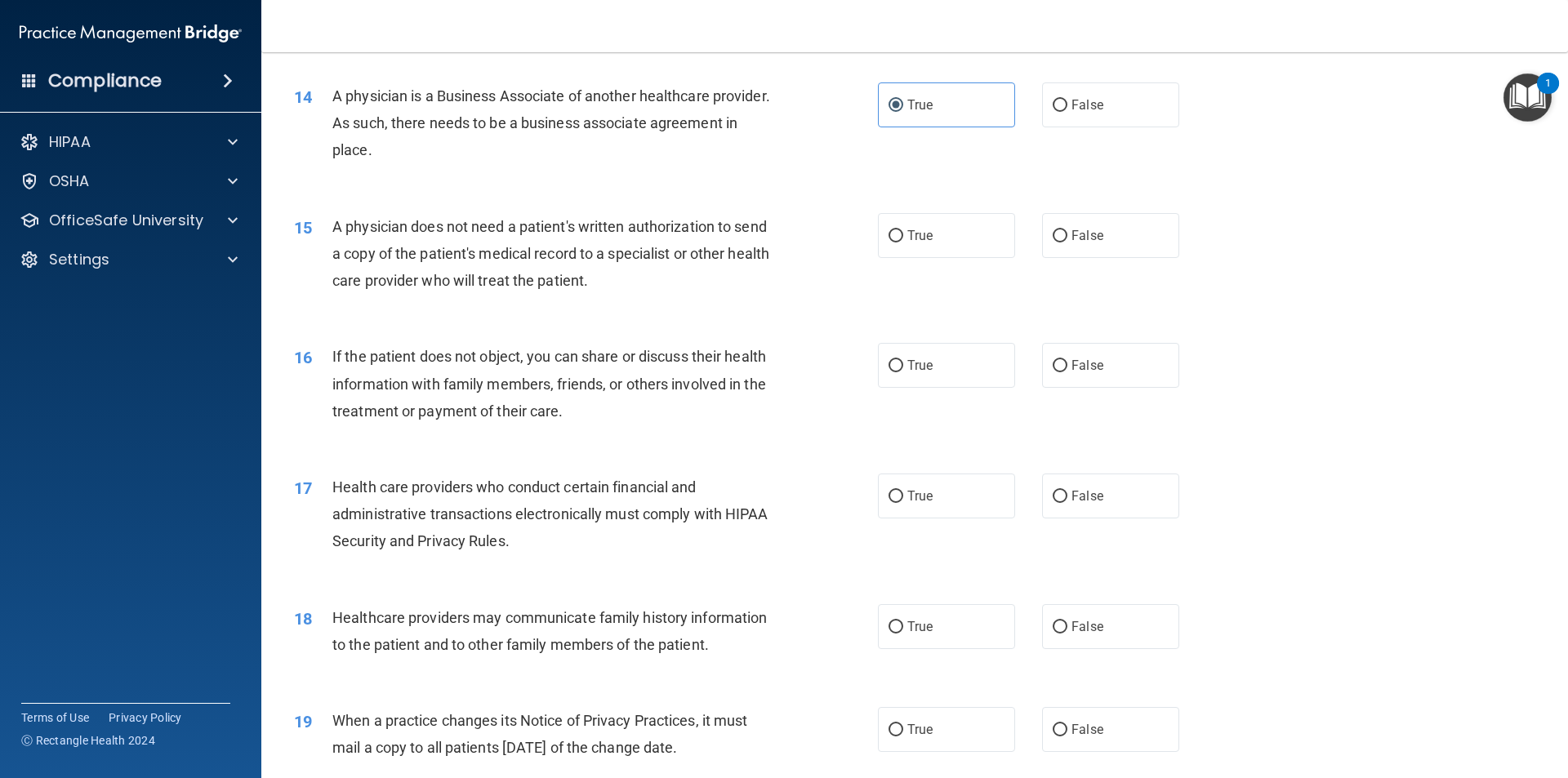
scroll to position [1714, 0]
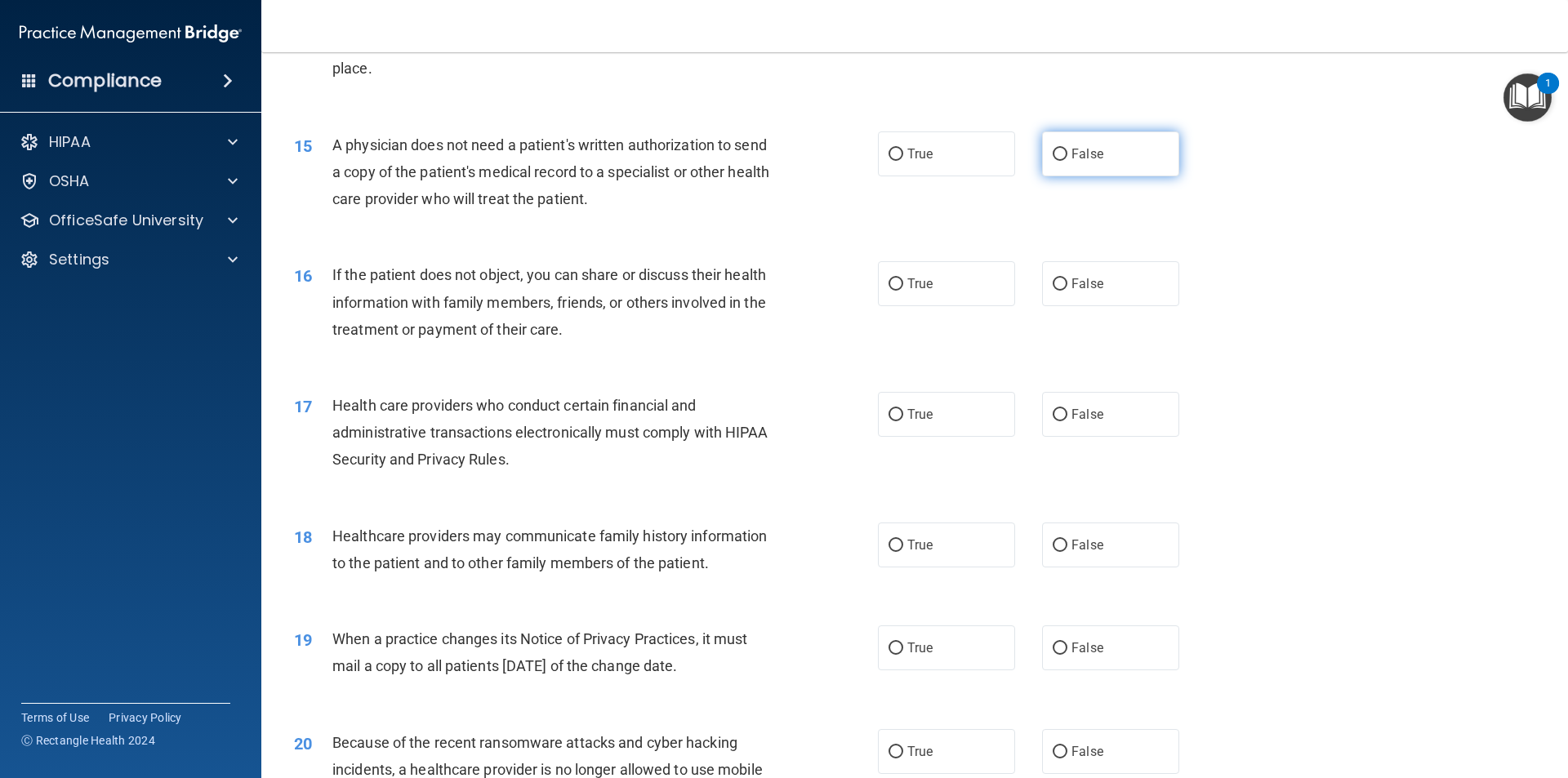
click at [1054, 164] on label "False" at bounding box center [1111, 153] width 137 height 45
click at [1054, 160] on input "False" at bounding box center [1060, 154] width 15 height 12
radio input "true"
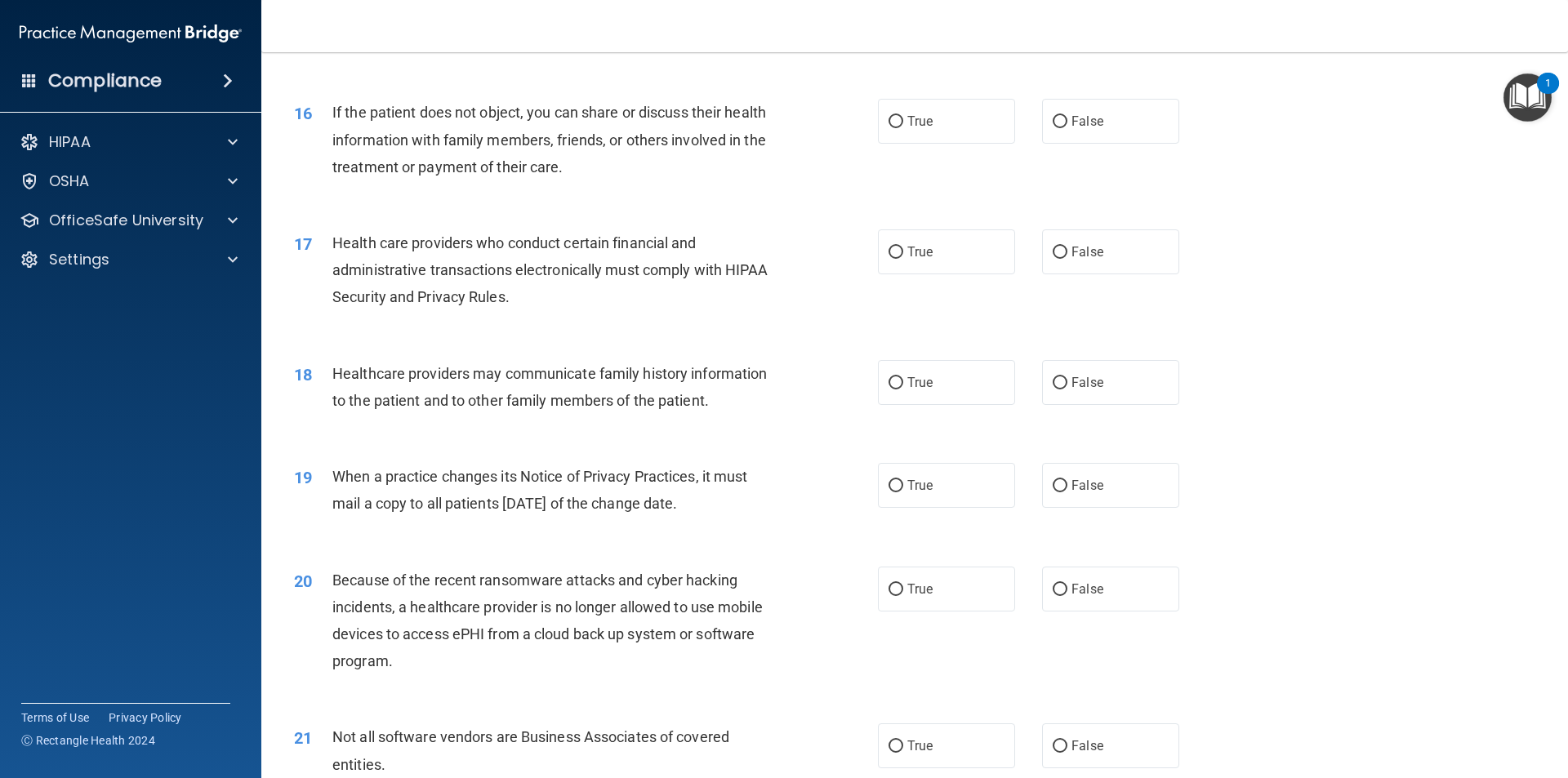
scroll to position [1878, 0]
click at [934, 134] on label "True" at bounding box center [946, 120] width 137 height 45
click at [904, 128] on input "True" at bounding box center [896, 122] width 15 height 12
radio input "true"
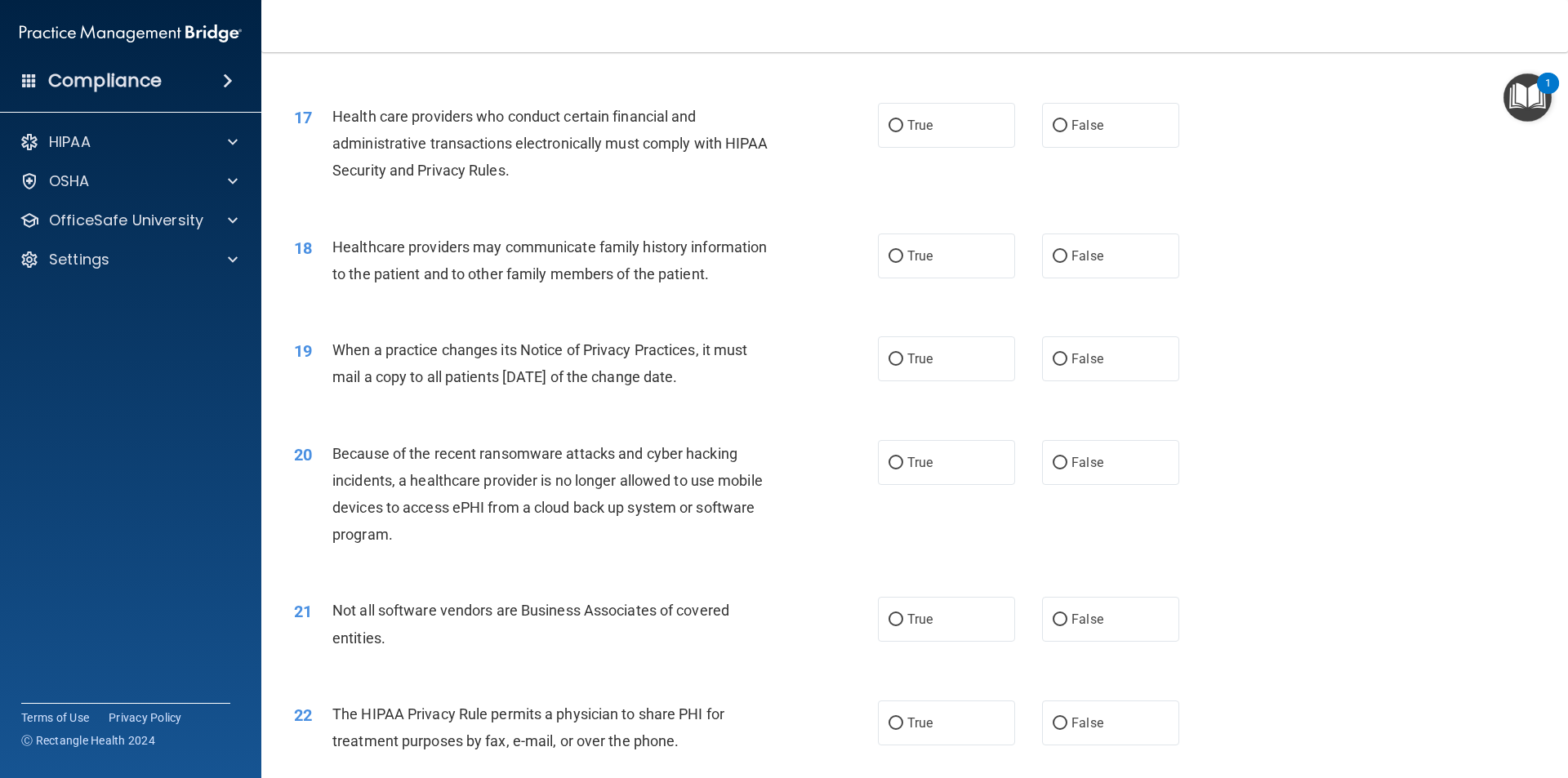
scroll to position [2041, 0]
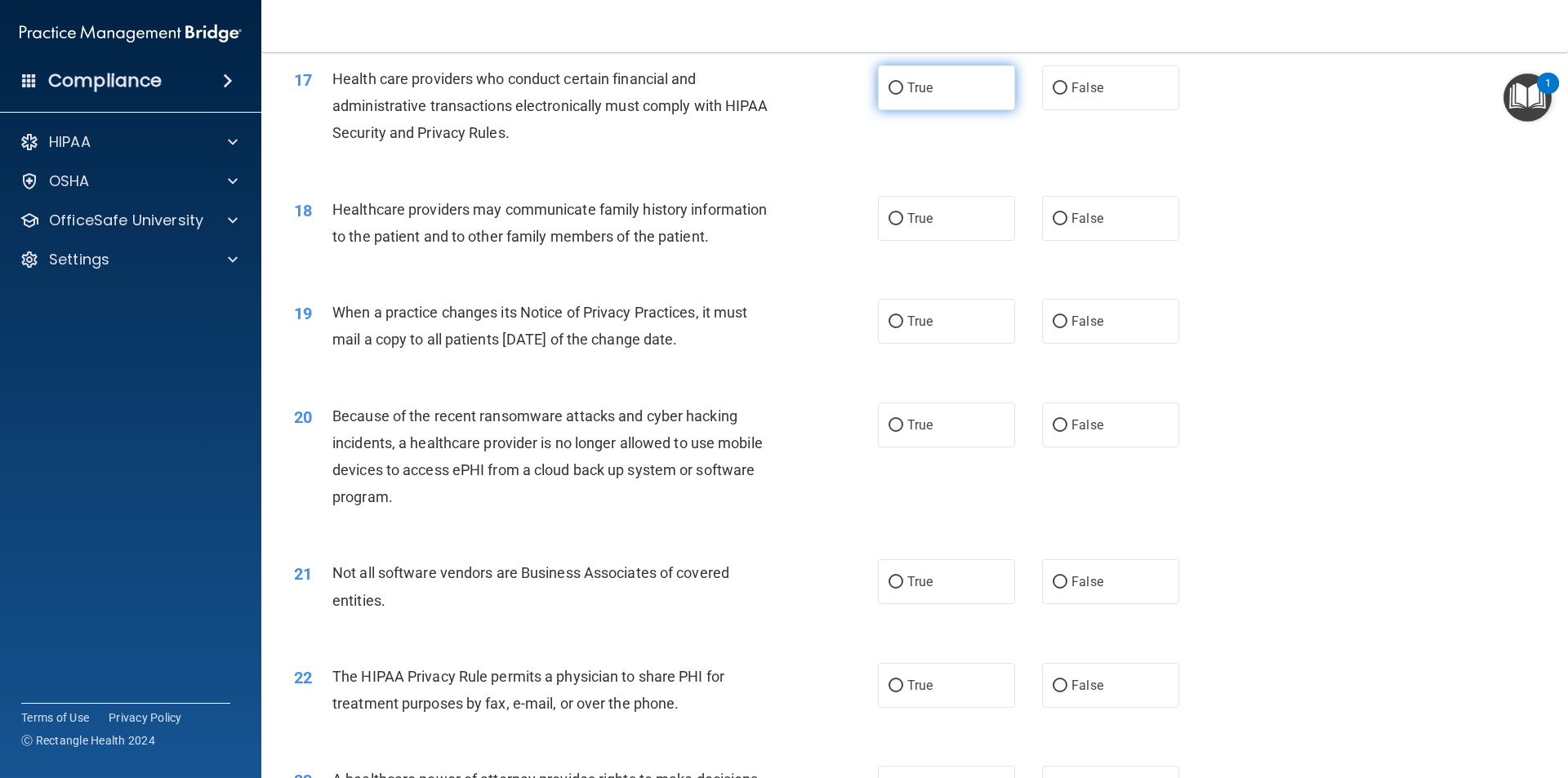
click at [914, 84] on span "True" at bounding box center [919, 88] width 25 height 16
click at [904, 84] on input "True" at bounding box center [896, 89] width 15 height 12
radio input "true"
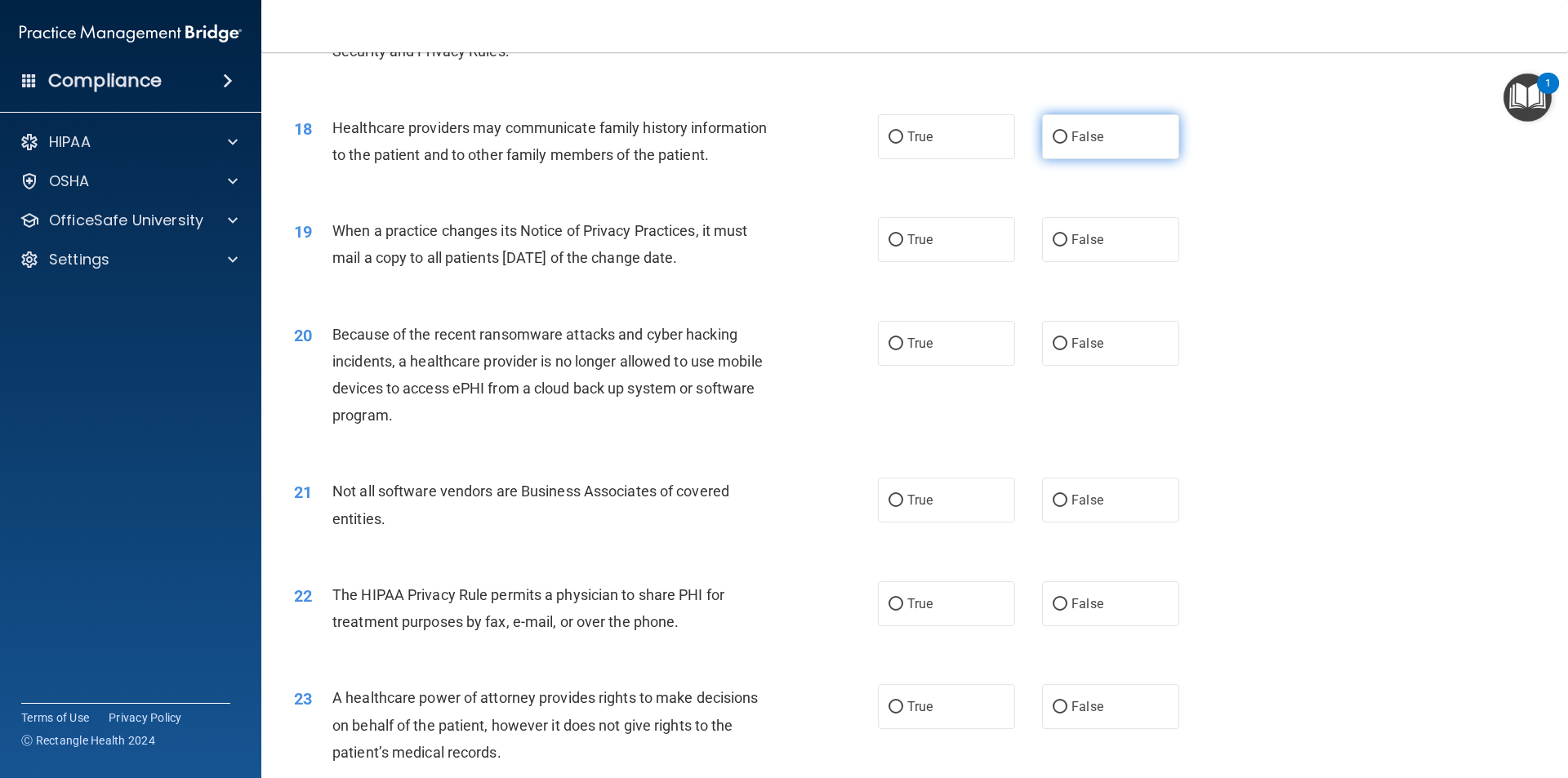
click at [1050, 145] on label "False" at bounding box center [1111, 136] width 137 height 45
click at [1053, 143] on input "False" at bounding box center [1060, 137] width 15 height 12
radio input "true"
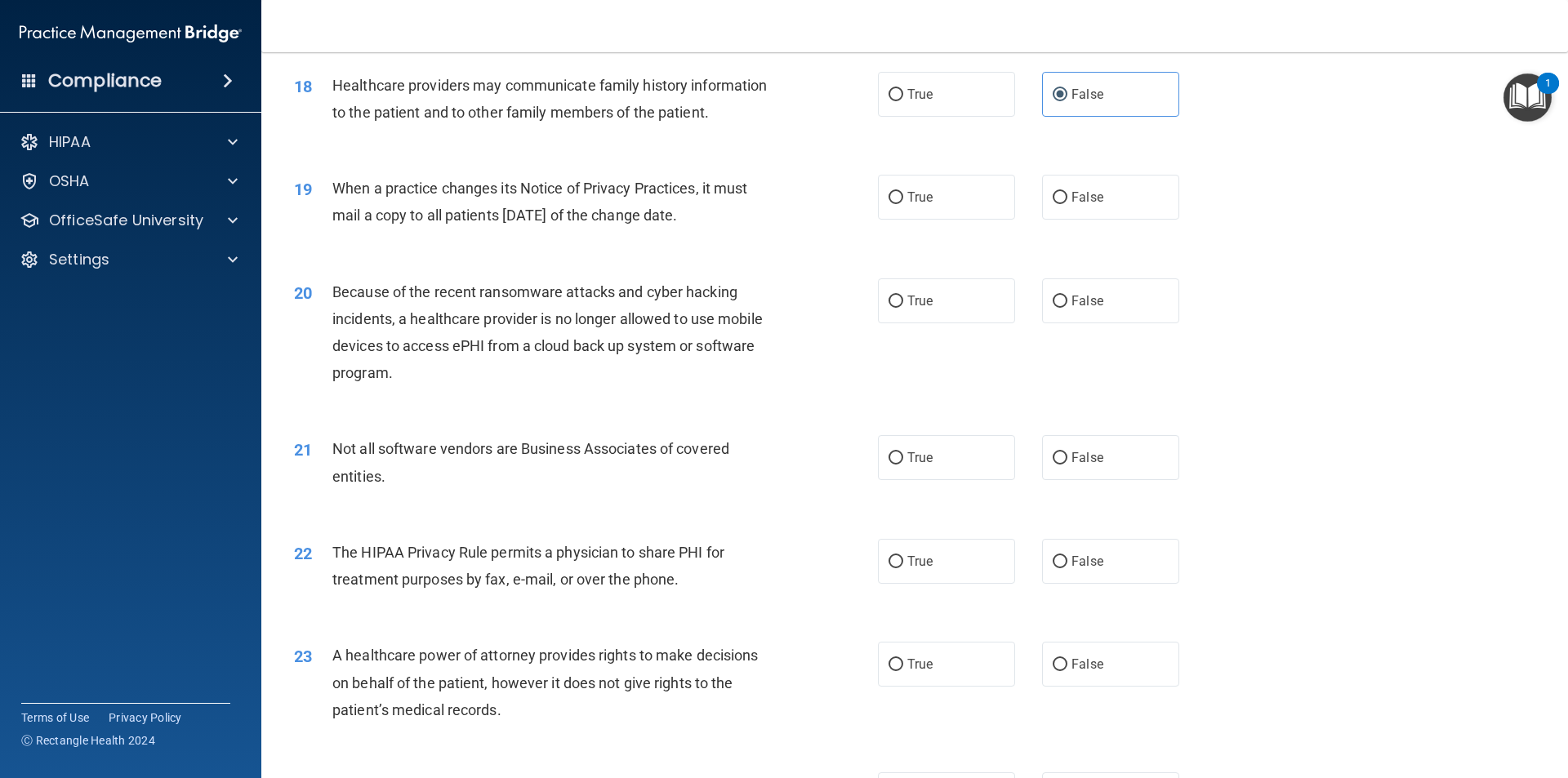
scroll to position [2204, 0]
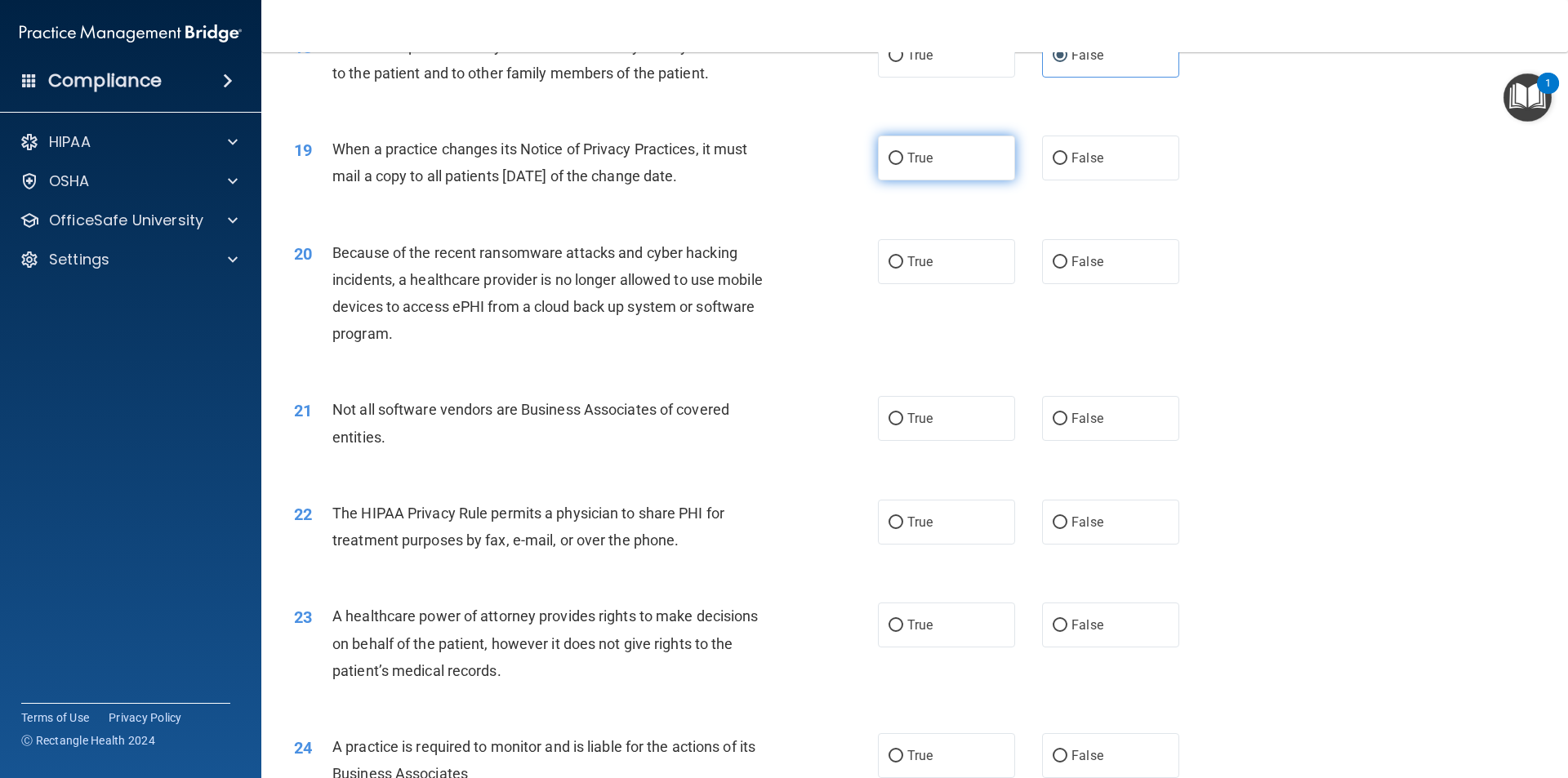
click at [957, 168] on label "True" at bounding box center [946, 157] width 137 height 45
click at [904, 165] on input "True" at bounding box center [896, 158] width 15 height 12
radio input "true"
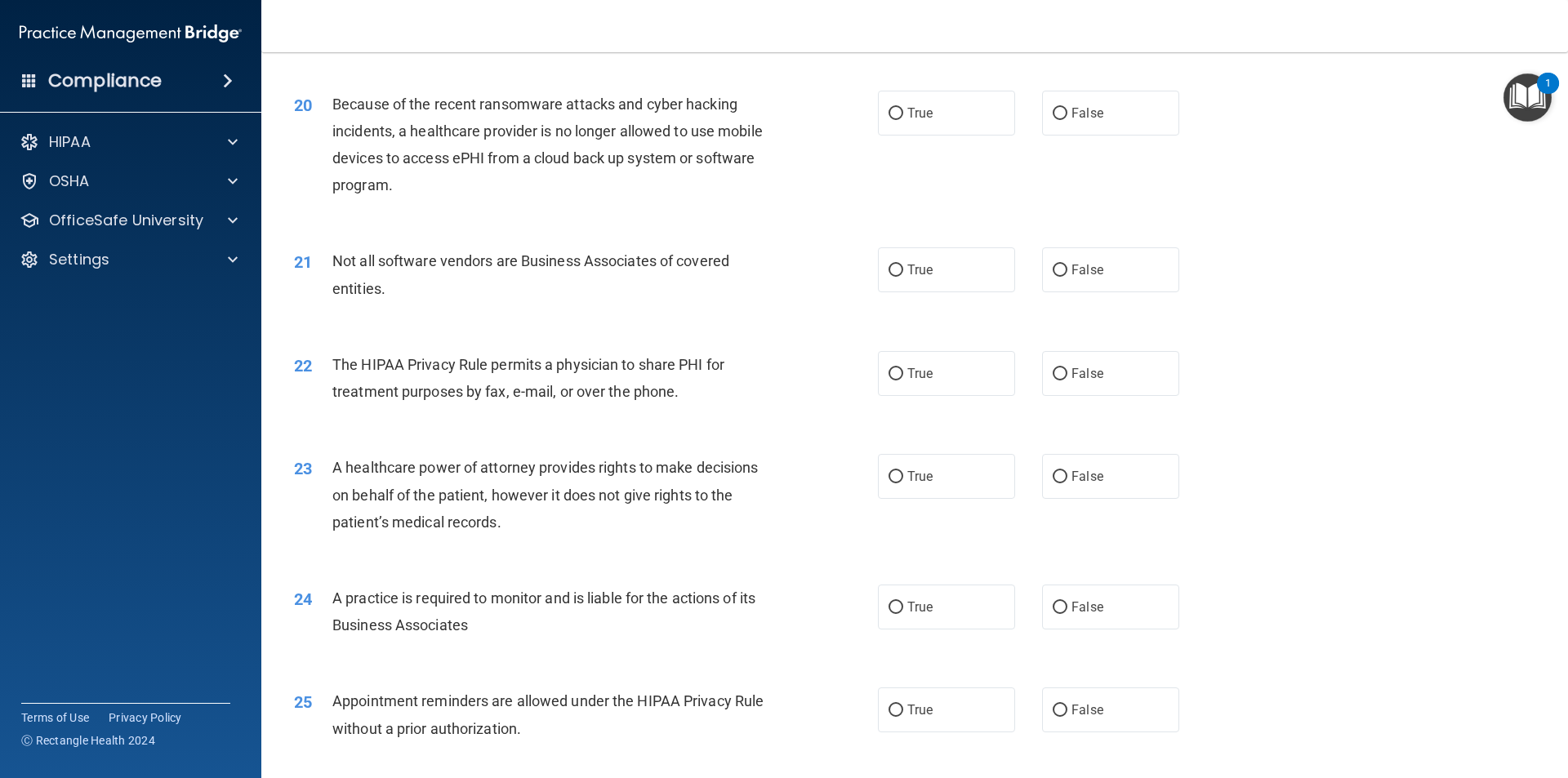
scroll to position [2368, 0]
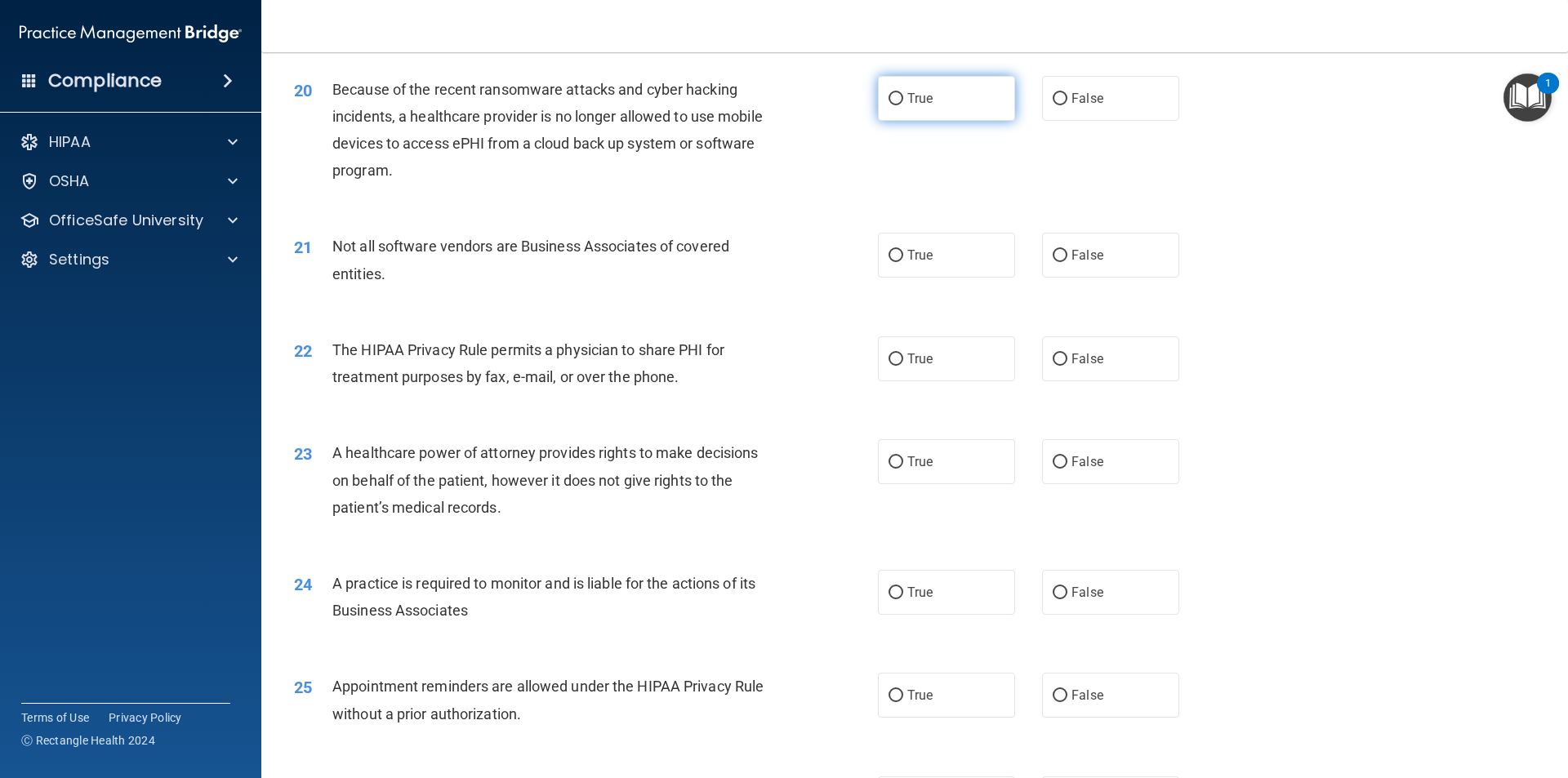
click at [925, 120] on label "True" at bounding box center [946, 98] width 137 height 45
click at [904, 106] on input "True" at bounding box center [896, 99] width 15 height 12
radio input "true"
click at [919, 241] on label "True" at bounding box center [946, 255] width 137 height 45
click at [904, 250] on input "True" at bounding box center [896, 256] width 15 height 12
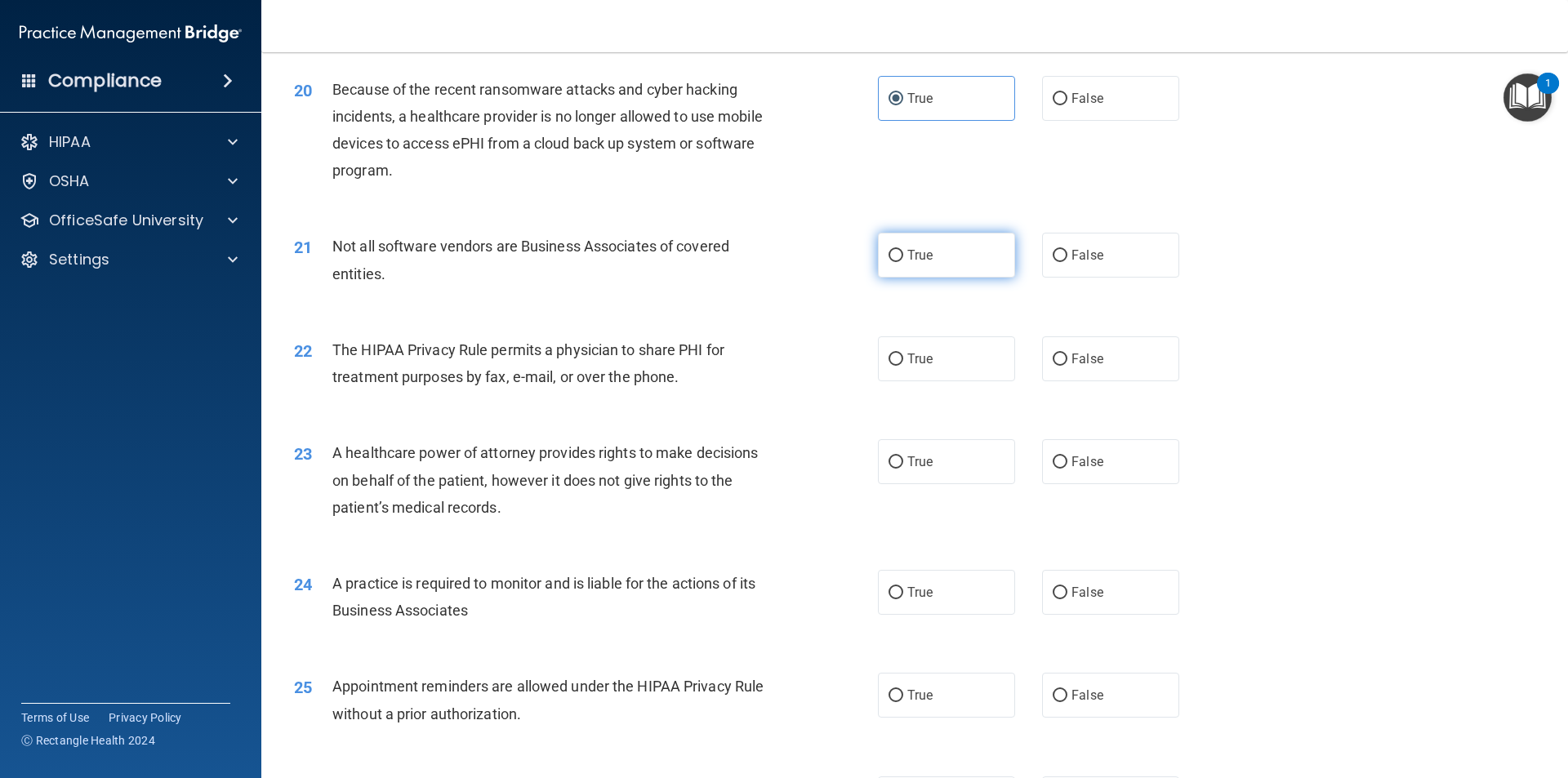
radio input "true"
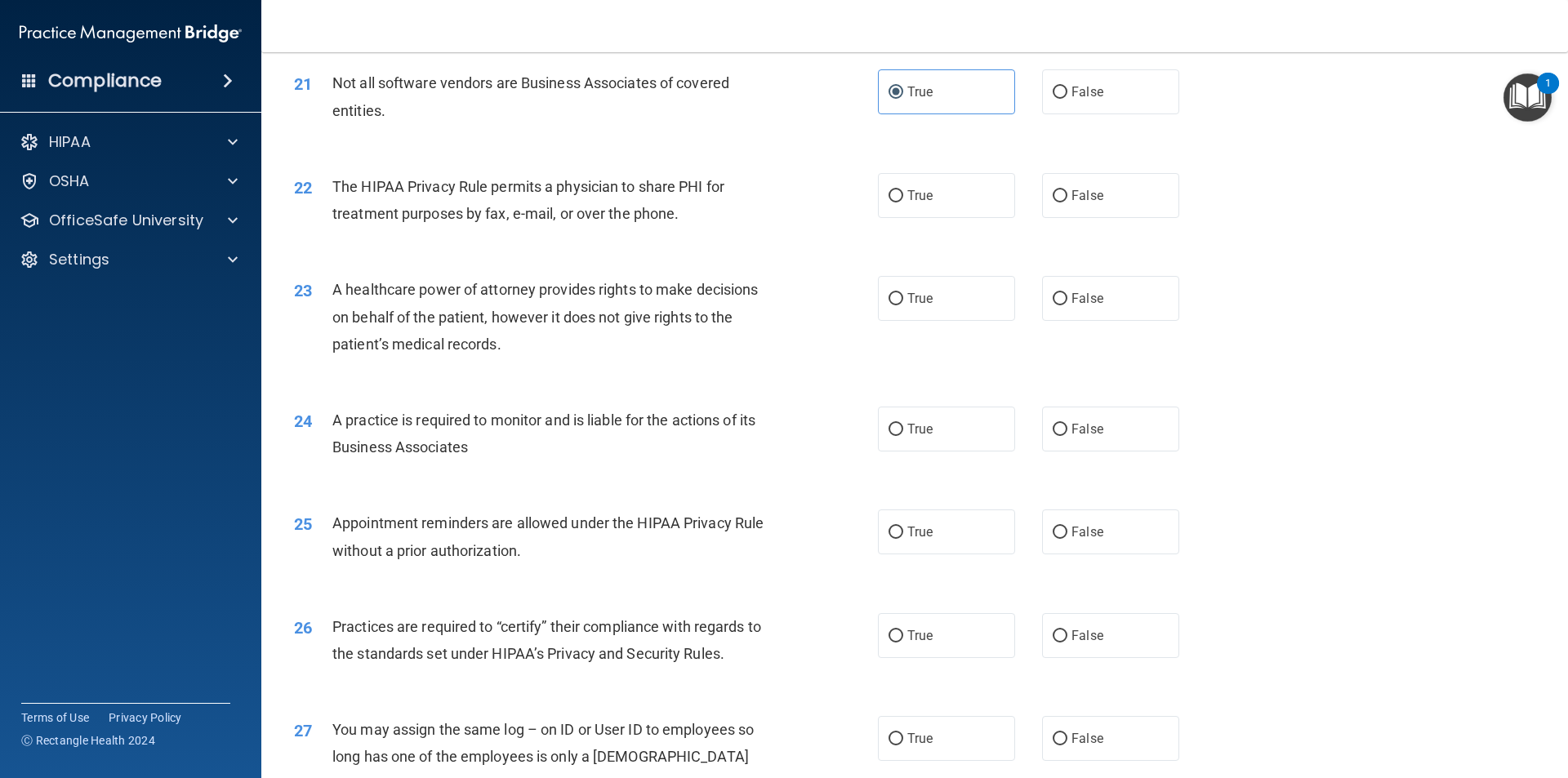
scroll to position [2613, 0]
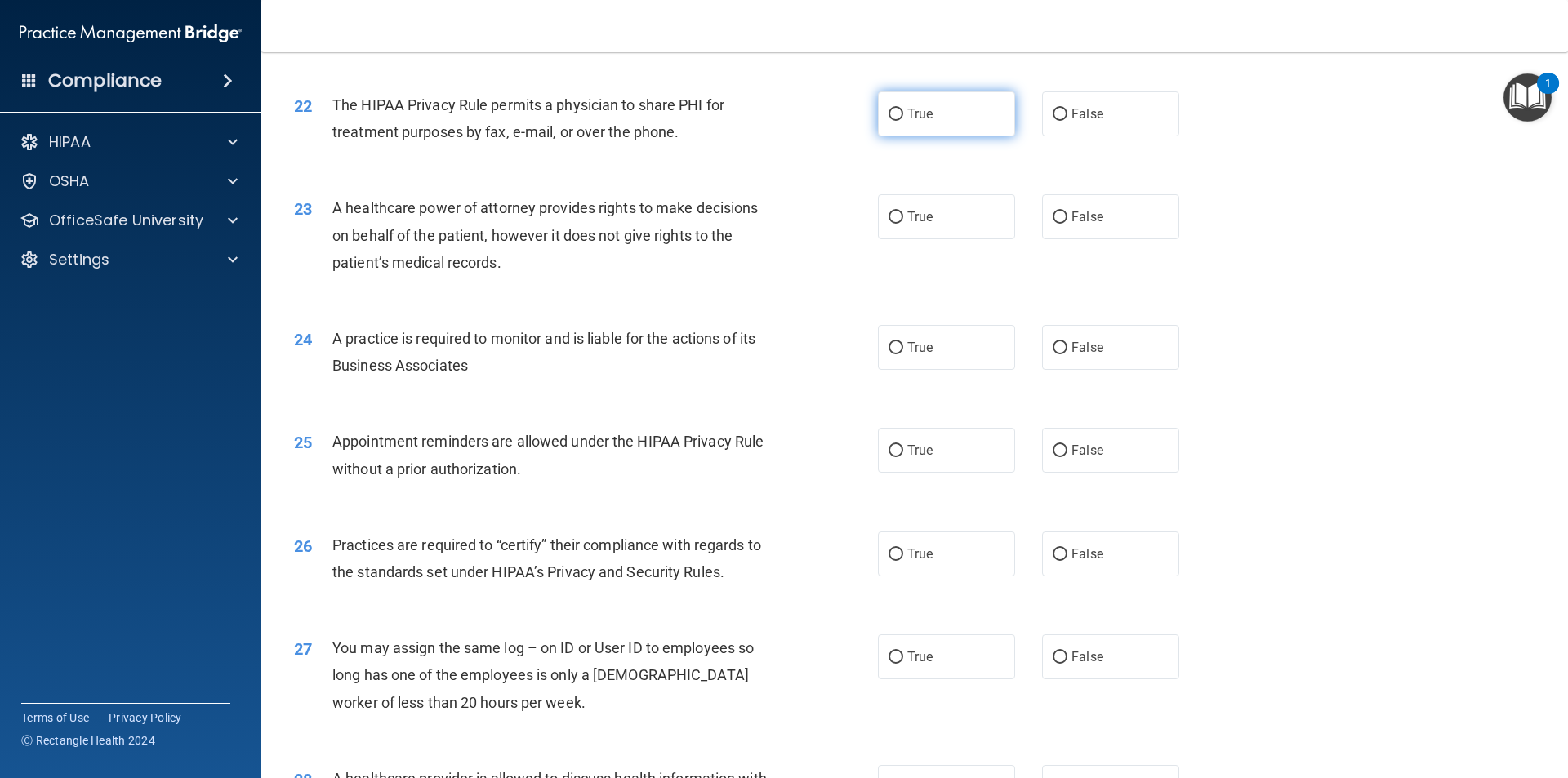
click at [963, 112] on label "True" at bounding box center [946, 114] width 137 height 45
click at [904, 112] on input "True" at bounding box center [896, 115] width 15 height 12
radio input "true"
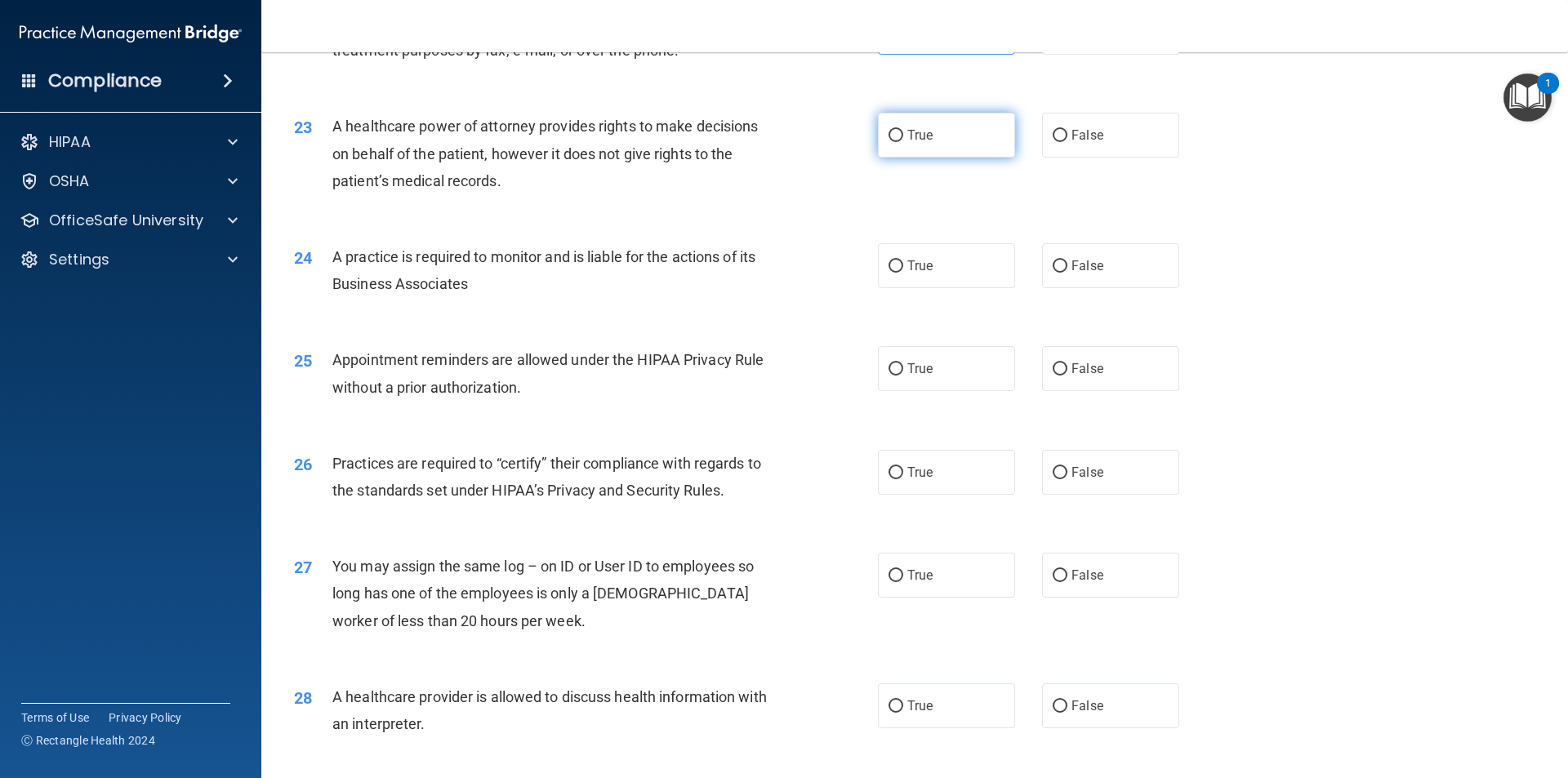
click at [957, 135] on label "True" at bounding box center [946, 134] width 137 height 45
click at [904, 135] on input "True" at bounding box center [896, 135] width 15 height 12
radio input "true"
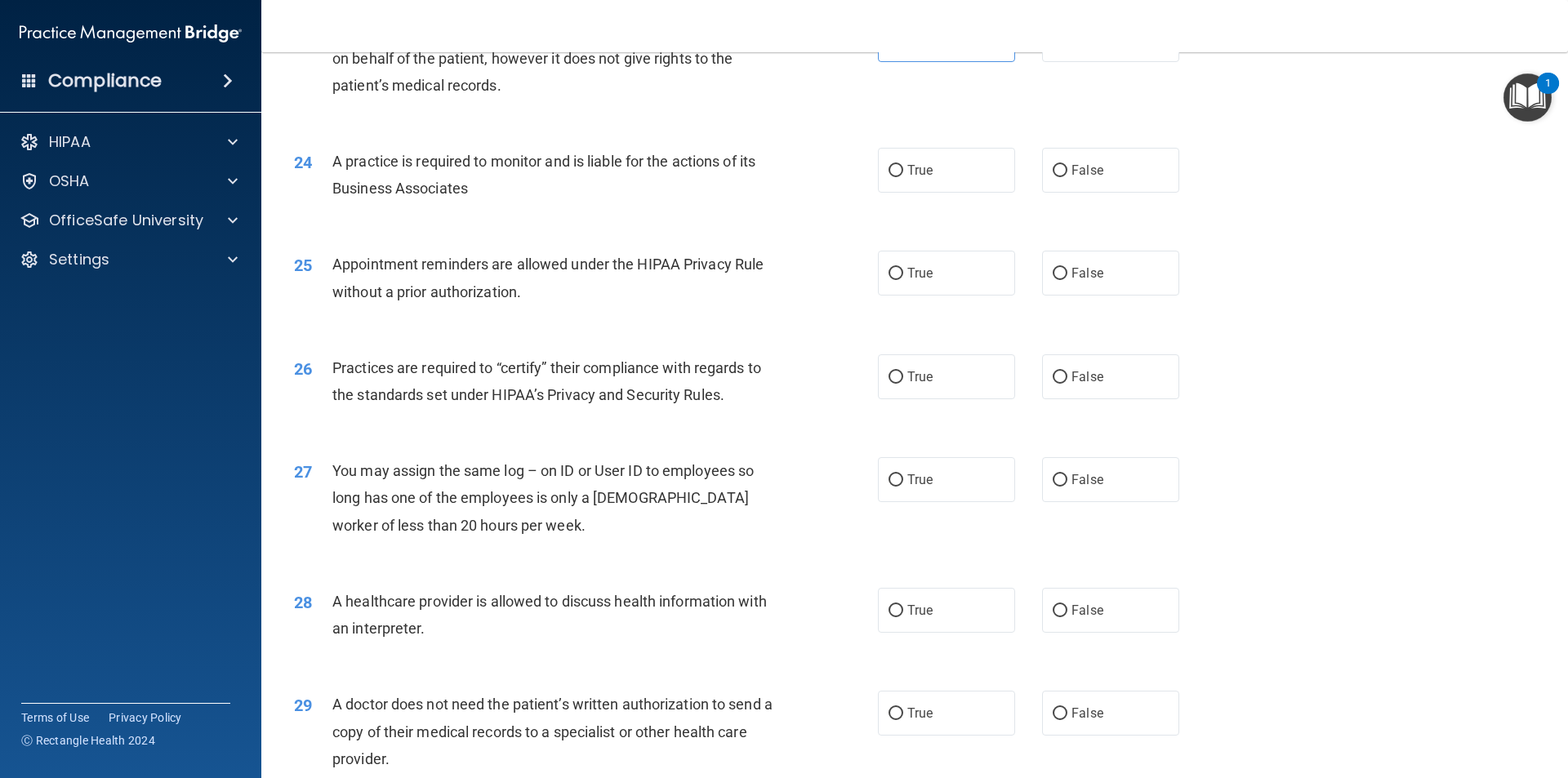
scroll to position [2858, 0]
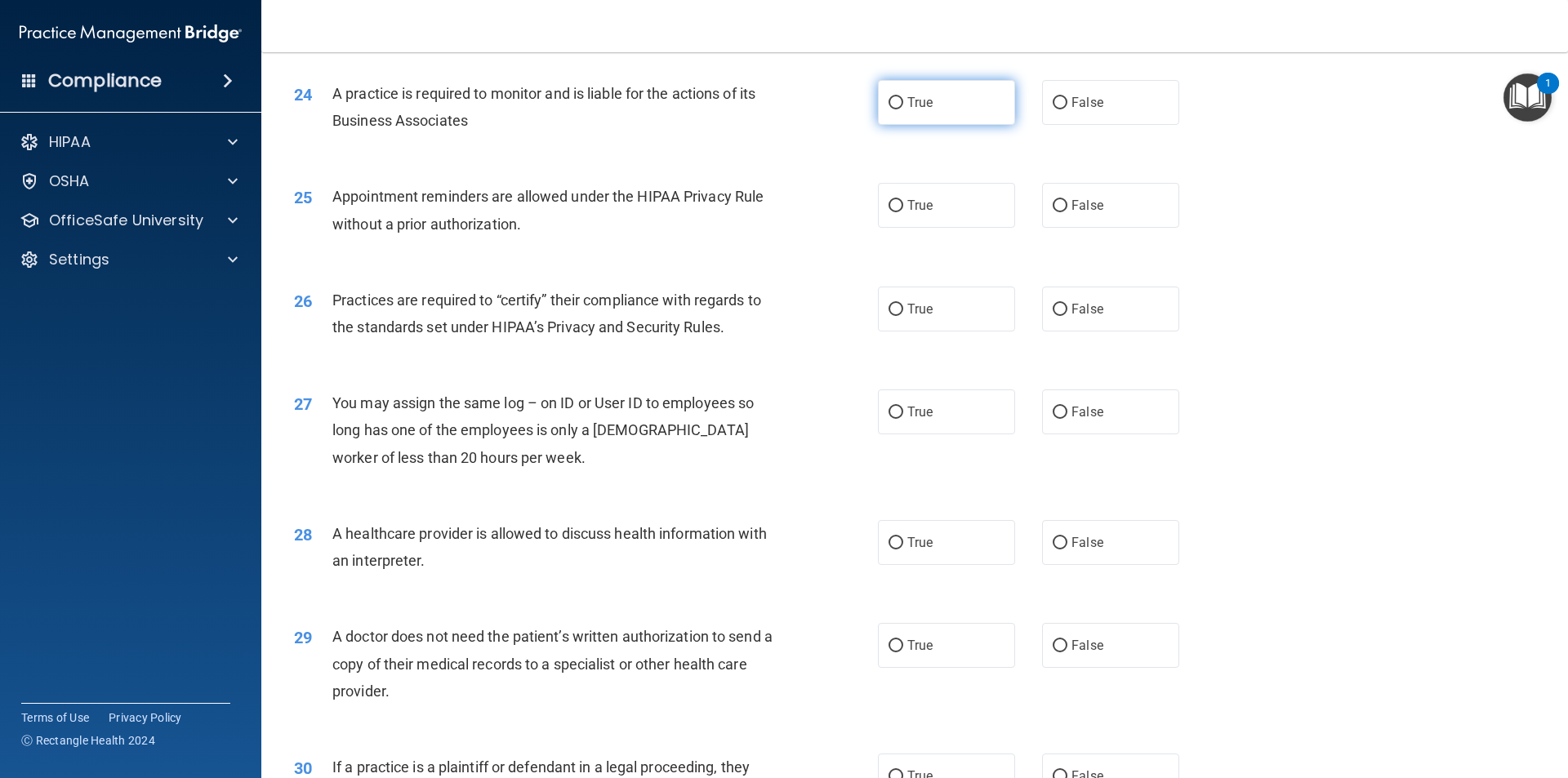
click at [968, 89] on label "True" at bounding box center [946, 102] width 137 height 45
click at [904, 98] on input "True" at bounding box center [896, 104] width 15 height 12
radio input "true"
click at [1082, 202] on span "False" at bounding box center [1087, 205] width 32 height 16
click at [1067, 202] on input "False" at bounding box center [1060, 206] width 15 height 12
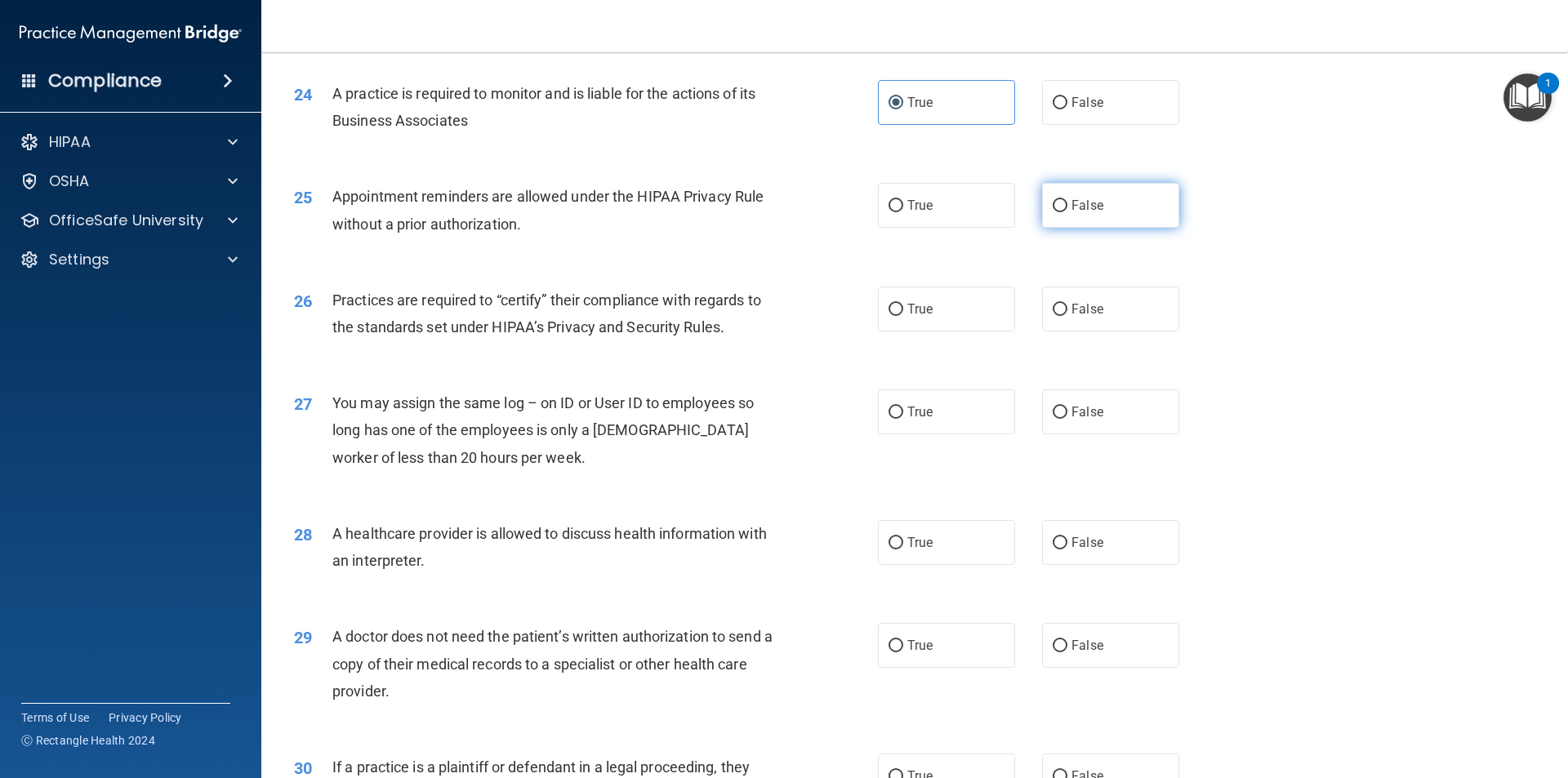
radio input "true"
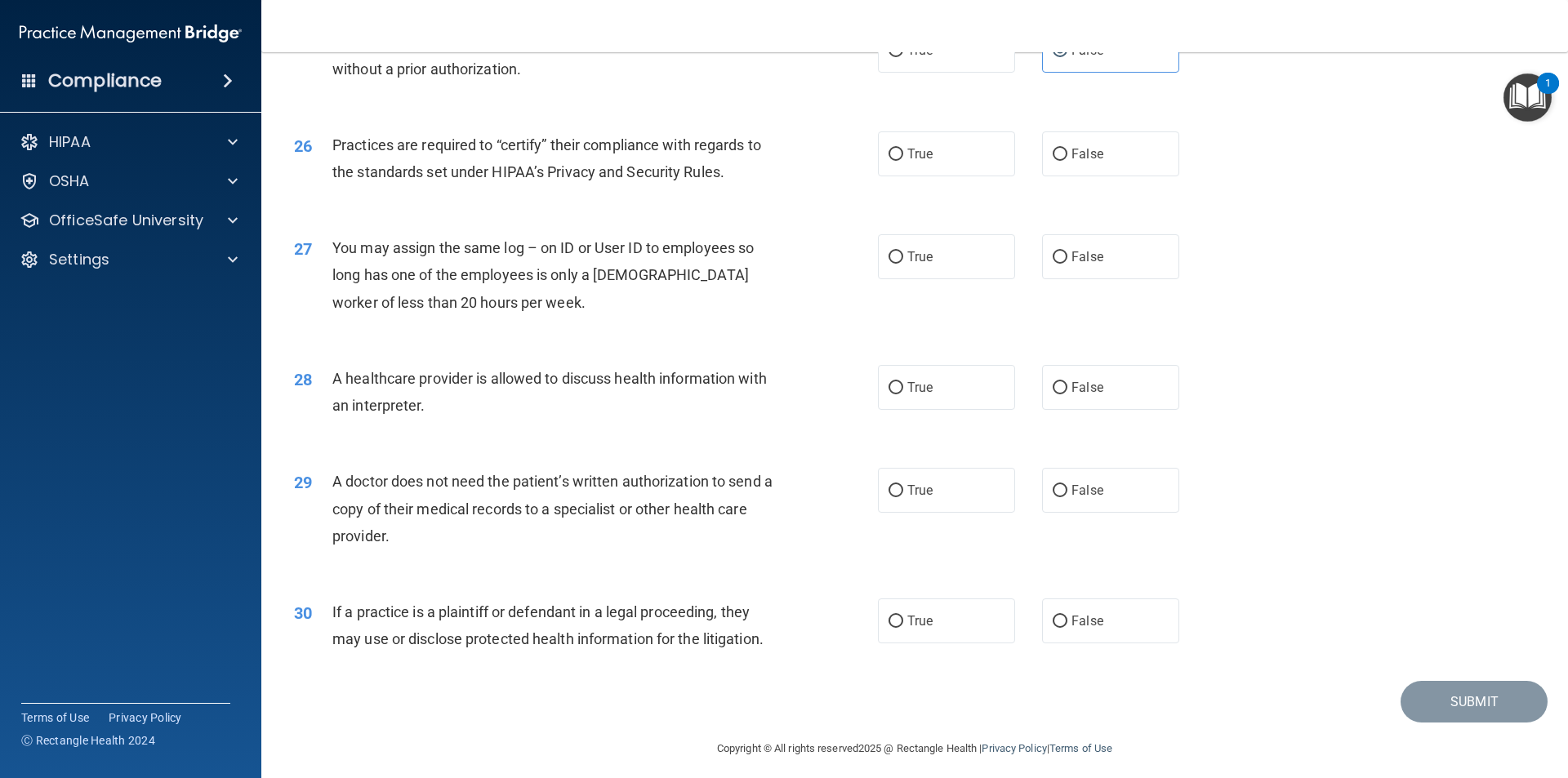
scroll to position [3021, 0]
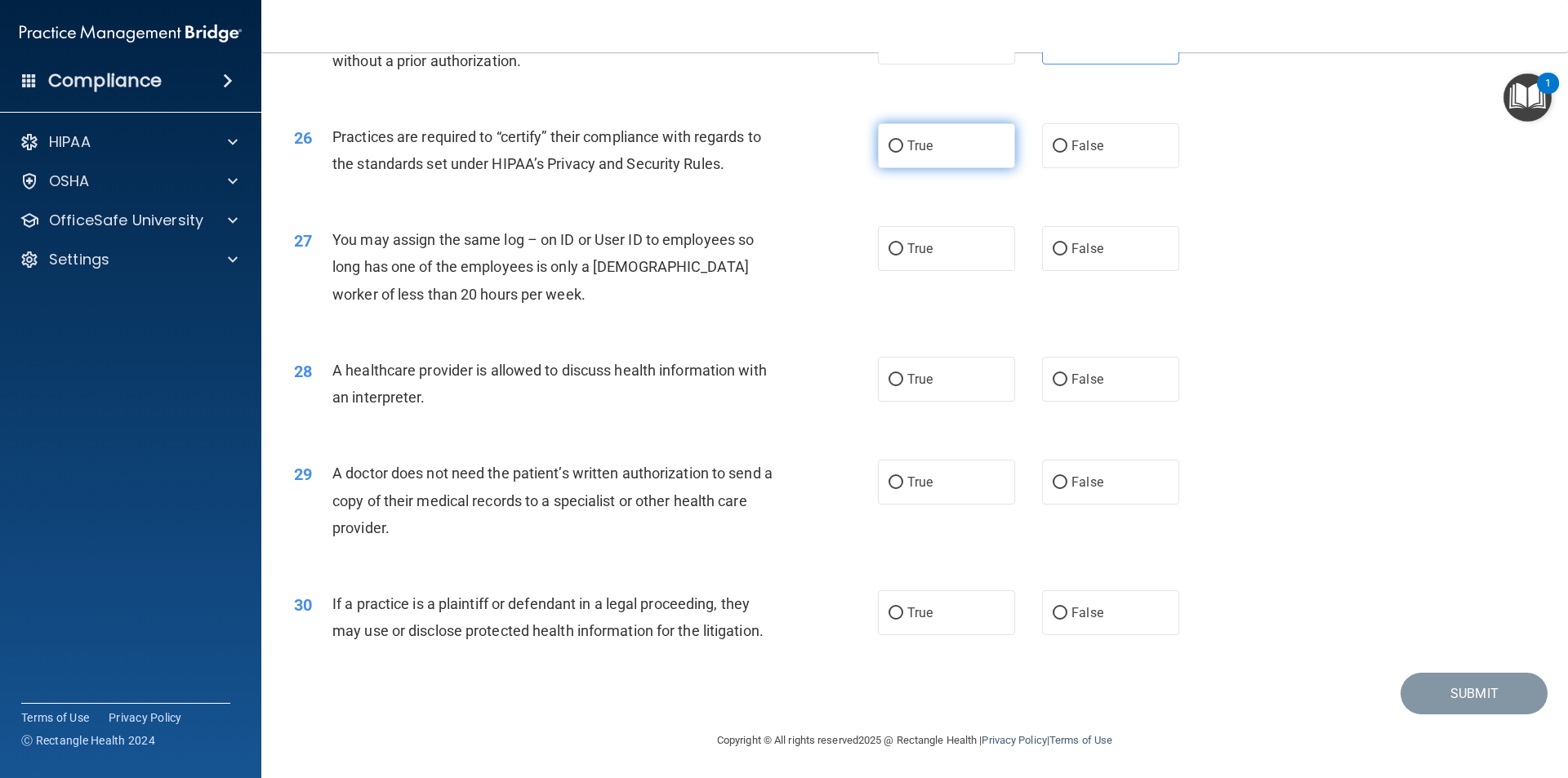
click at [911, 165] on label "True" at bounding box center [946, 145] width 137 height 45
click at [904, 152] on input "True" at bounding box center [896, 146] width 15 height 12
radio input "true"
click at [1057, 259] on label "False" at bounding box center [1111, 248] width 137 height 45
click at [1057, 256] on input "False" at bounding box center [1060, 249] width 15 height 12
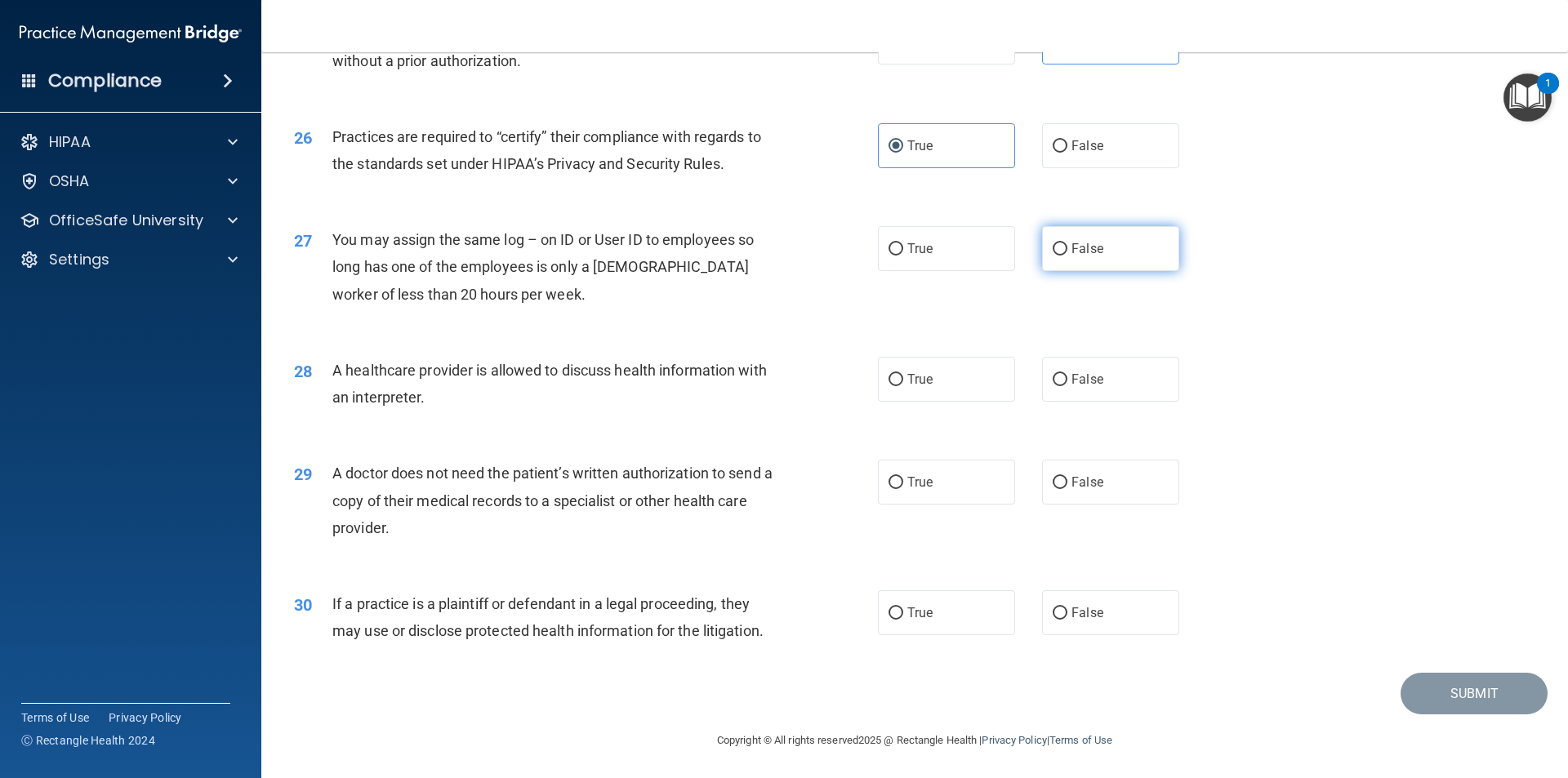
radio input "true"
click at [921, 383] on span "True" at bounding box center [919, 380] width 25 height 16
click at [904, 383] on input "True" at bounding box center [896, 380] width 15 height 12
radio input "true"
click at [1127, 497] on label "False" at bounding box center [1111, 481] width 137 height 45
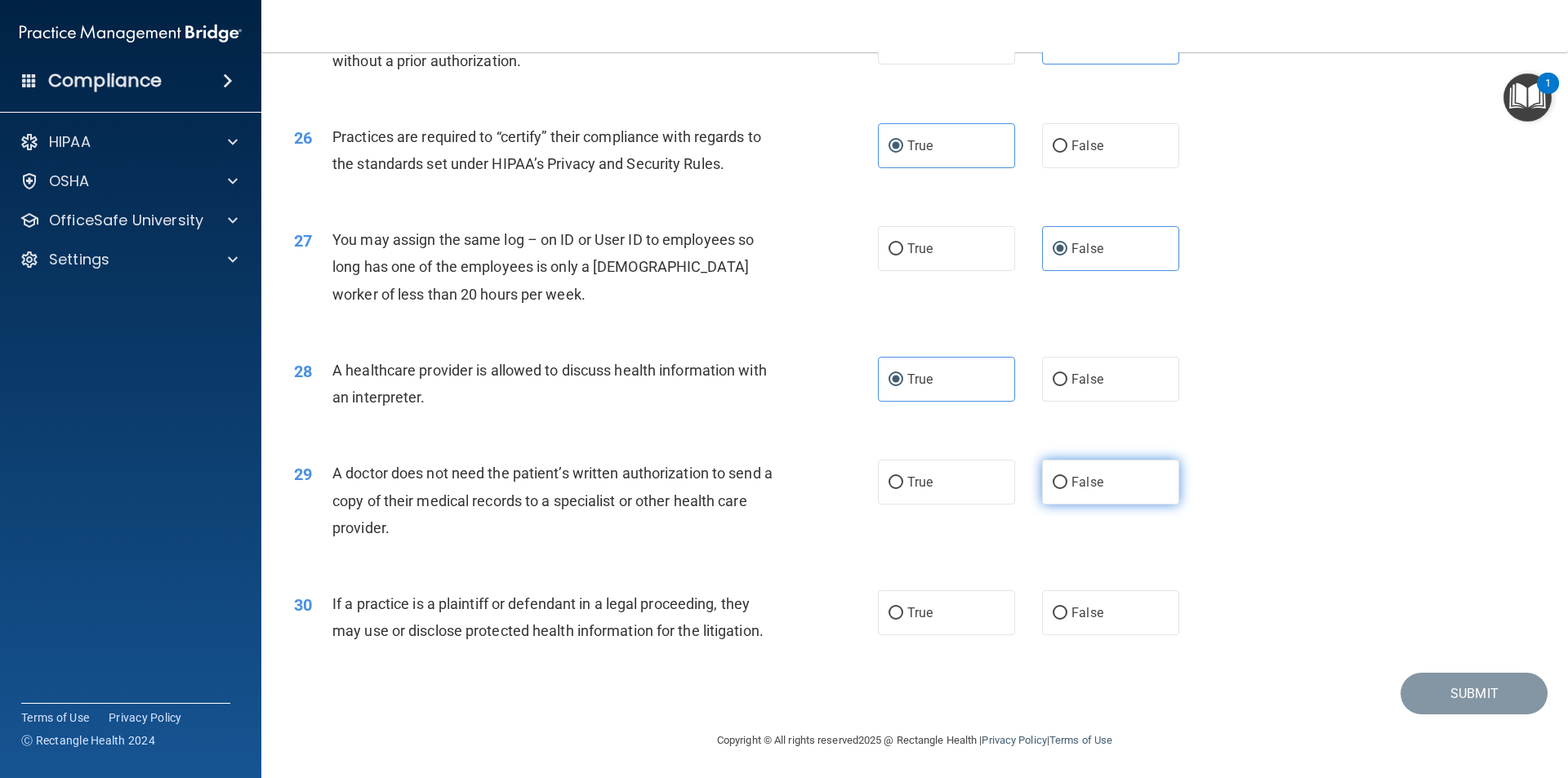
click at [1067, 489] on input "False" at bounding box center [1060, 483] width 15 height 12
radio input "true"
click at [1077, 620] on span "False" at bounding box center [1087, 613] width 32 height 16
click at [1067, 620] on input "False" at bounding box center [1060, 614] width 15 height 12
radio input "true"
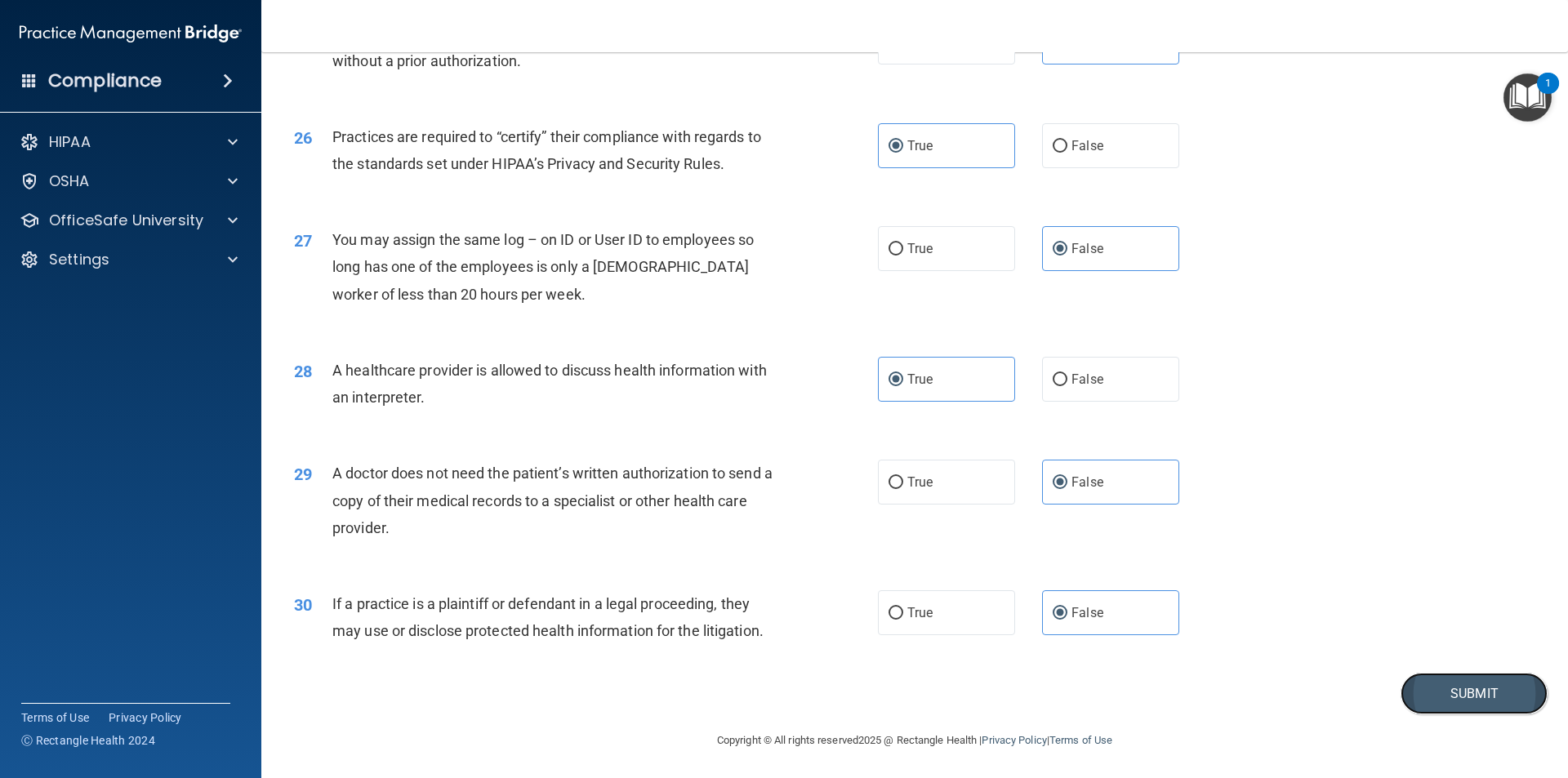
click at [1471, 690] on button "Submit" at bounding box center [1474, 693] width 147 height 42
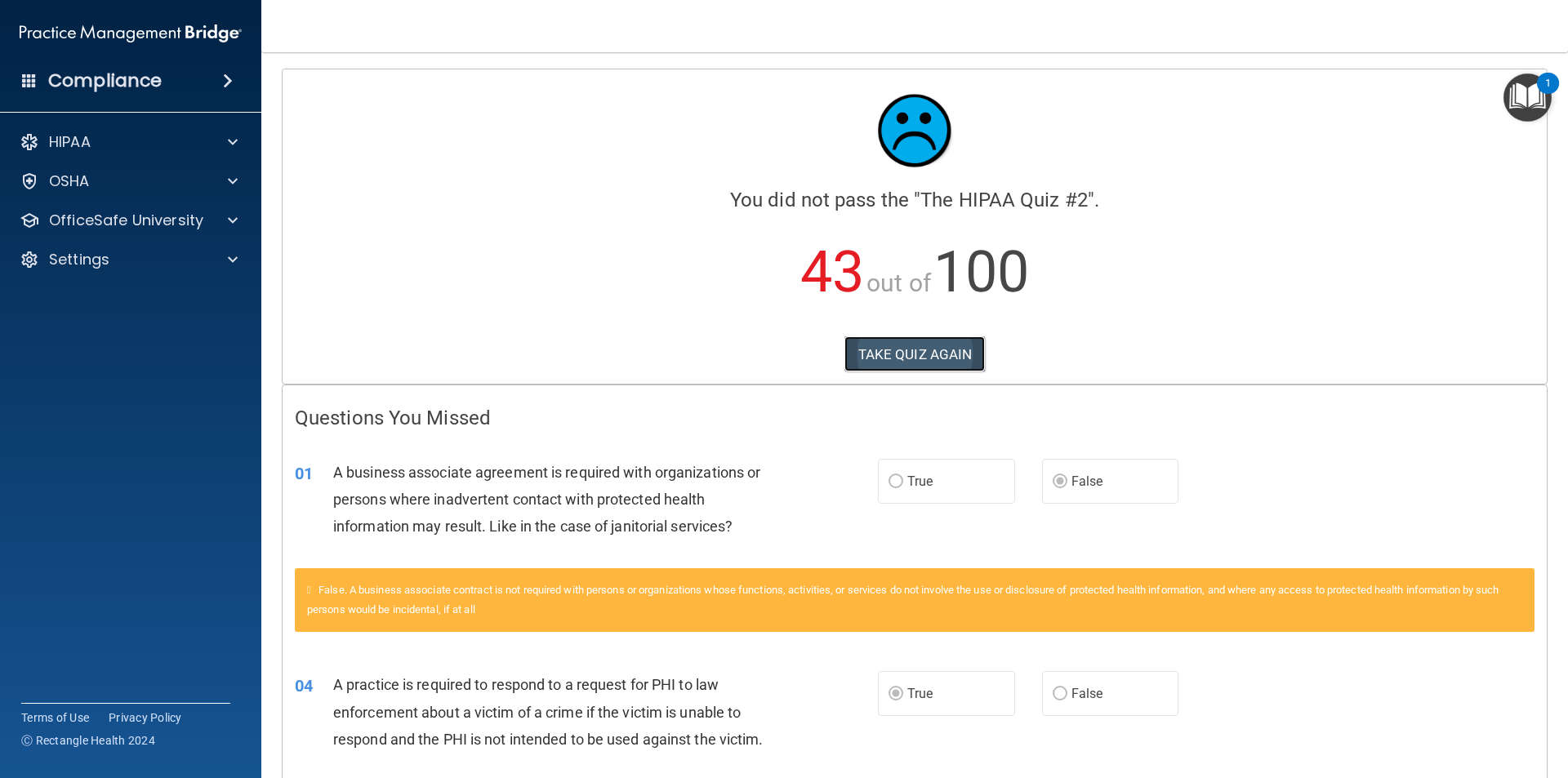
click at [930, 371] on button "TAKE QUIZ AGAIN" at bounding box center [915, 355] width 141 height 36
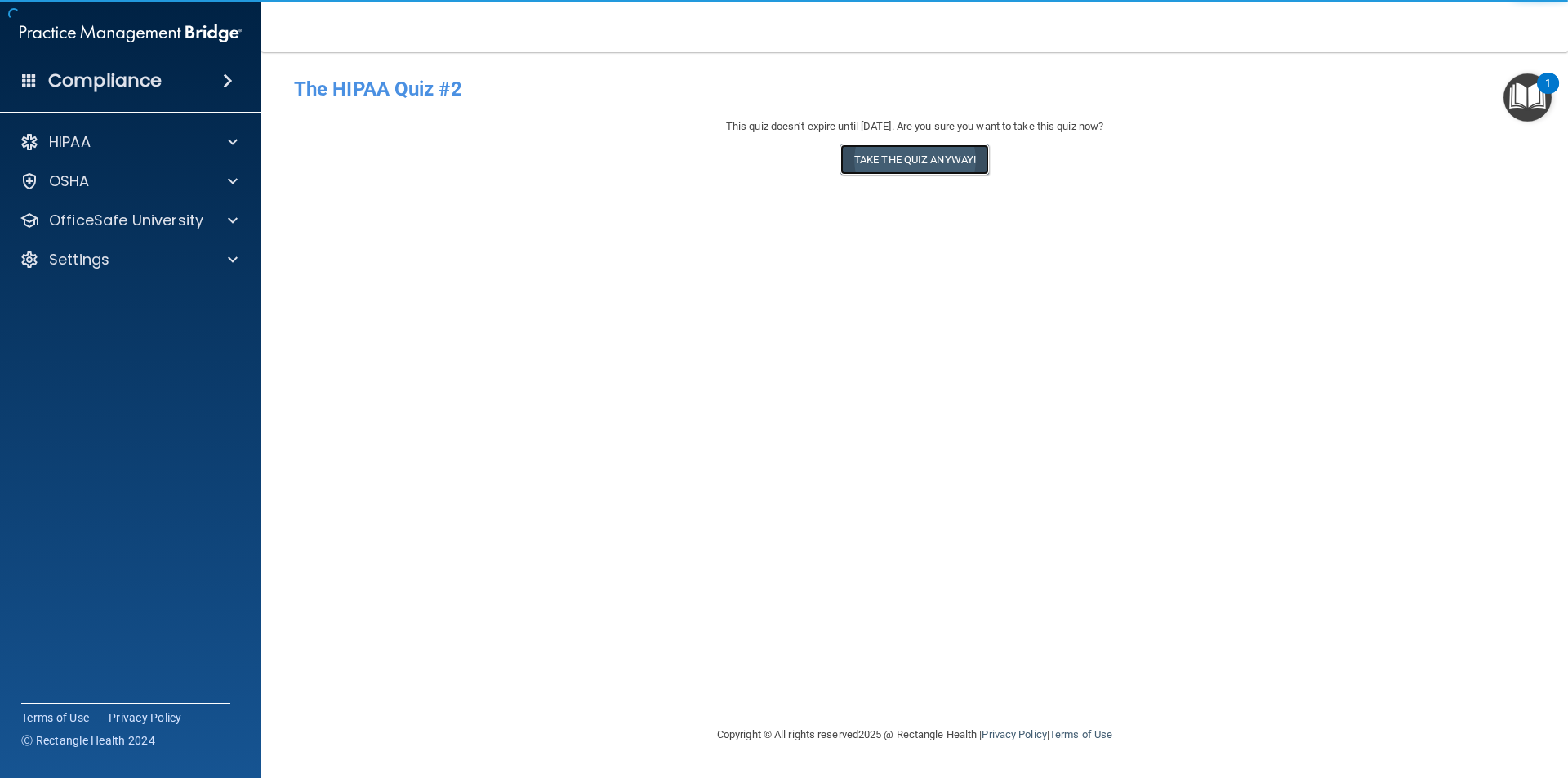
click at [984, 157] on button "Take the quiz anyway!" at bounding box center [914, 159] width 148 height 30
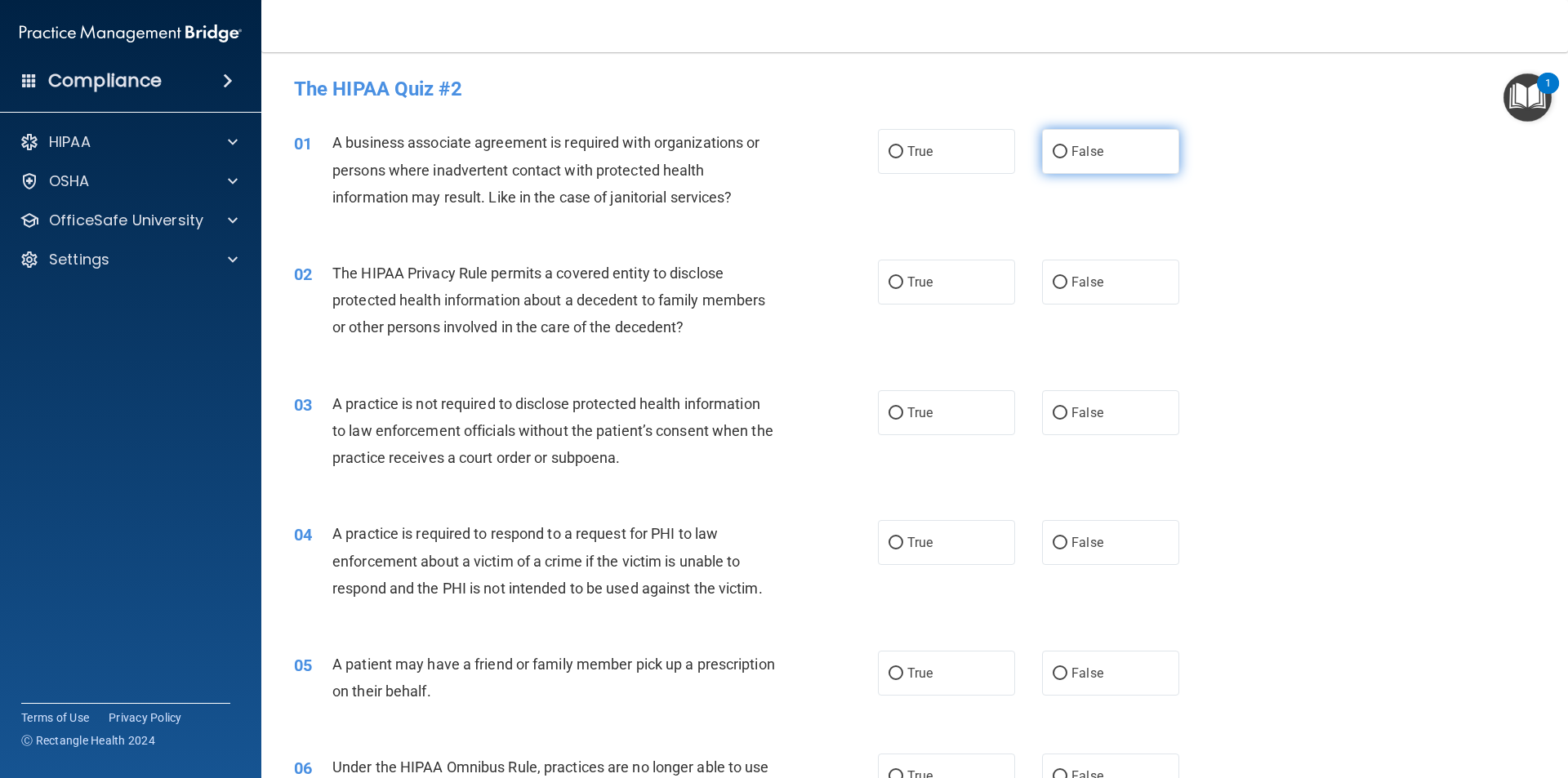
click at [1073, 159] on label "False" at bounding box center [1111, 151] width 137 height 45
click at [1067, 158] on input "False" at bounding box center [1060, 152] width 15 height 12
radio input "true"
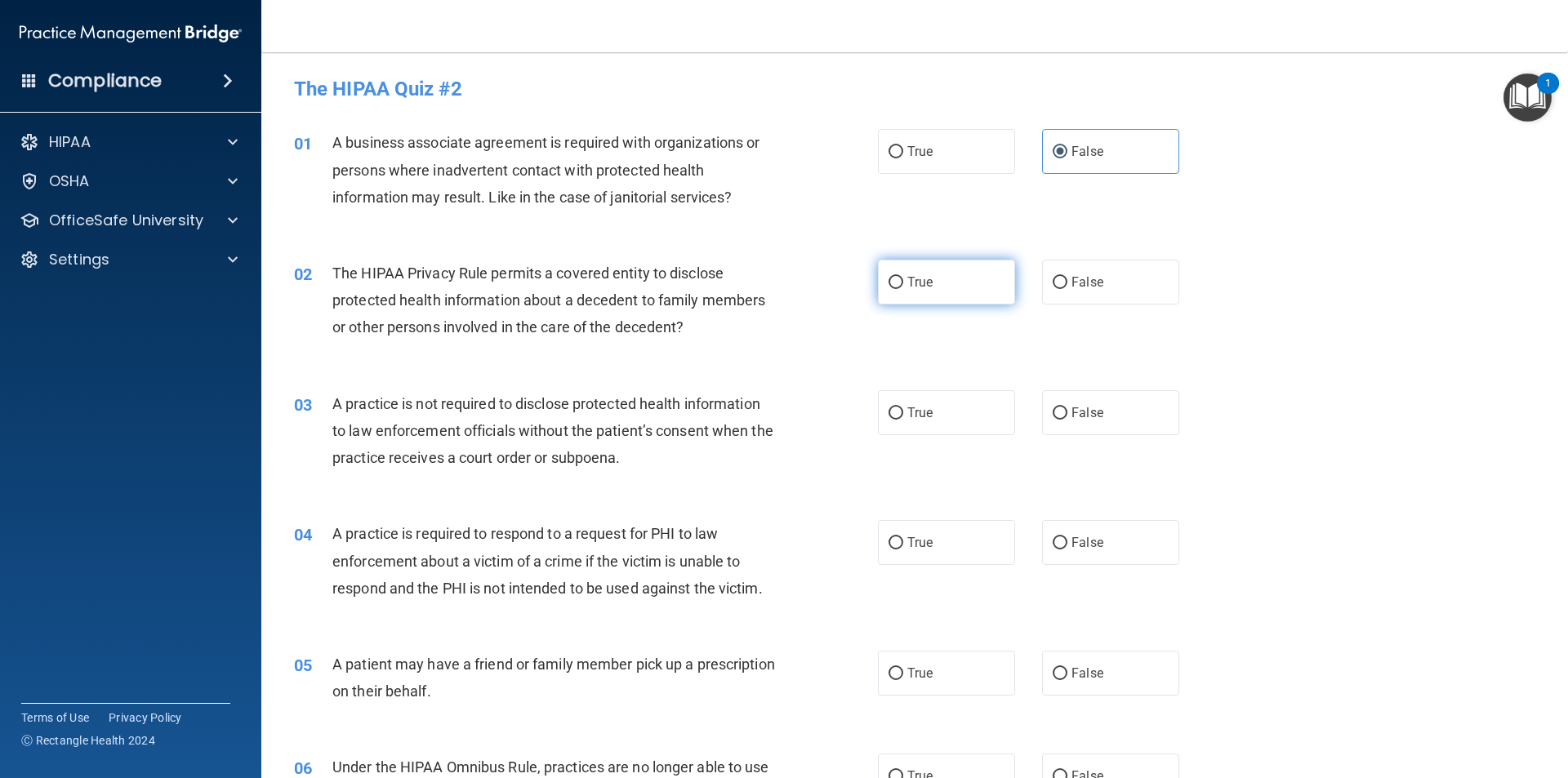
click at [930, 282] on label "True" at bounding box center [946, 282] width 137 height 45
click at [904, 282] on input "True" at bounding box center [896, 283] width 15 height 12
radio input "true"
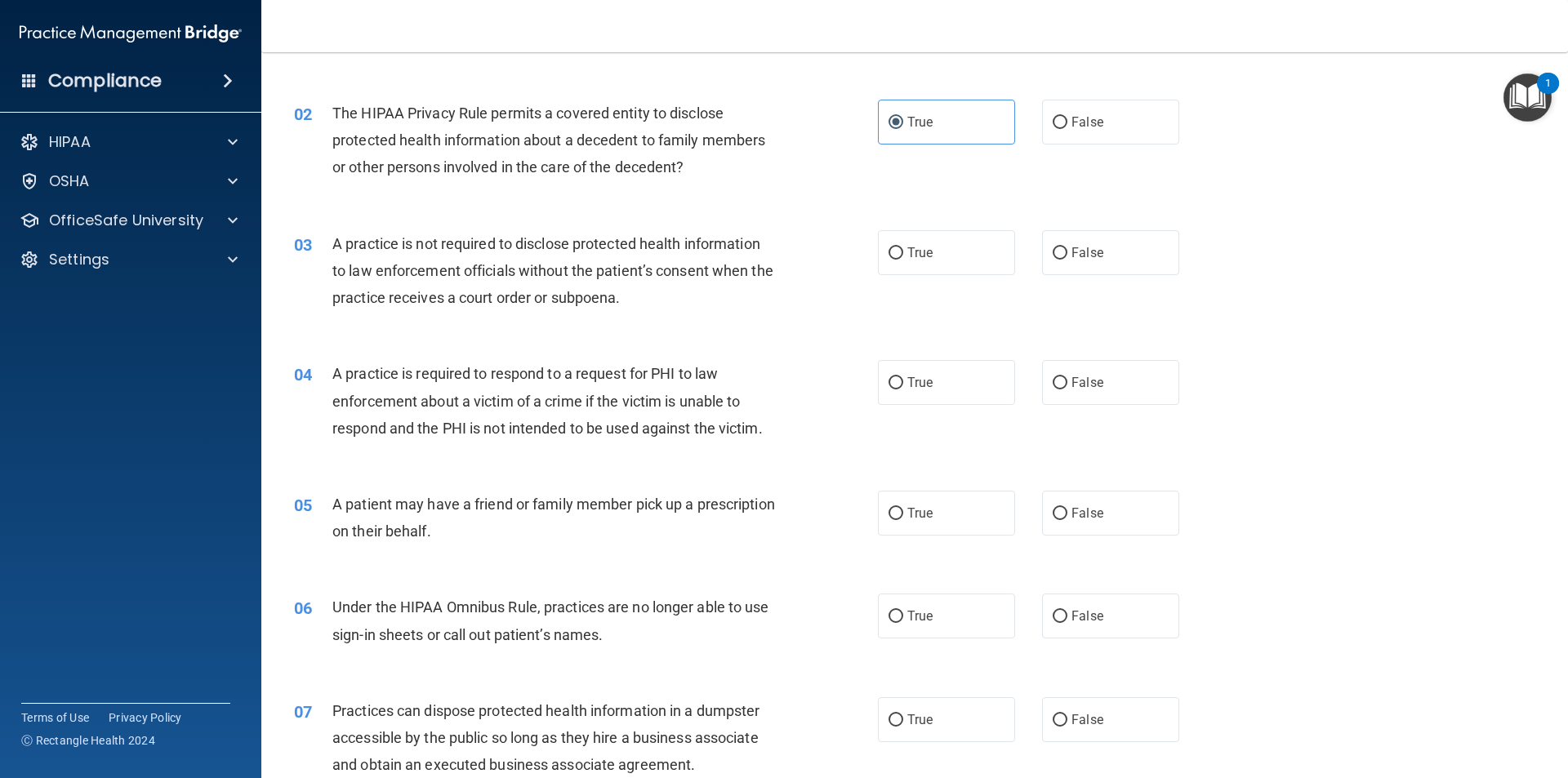
scroll to position [163, 0]
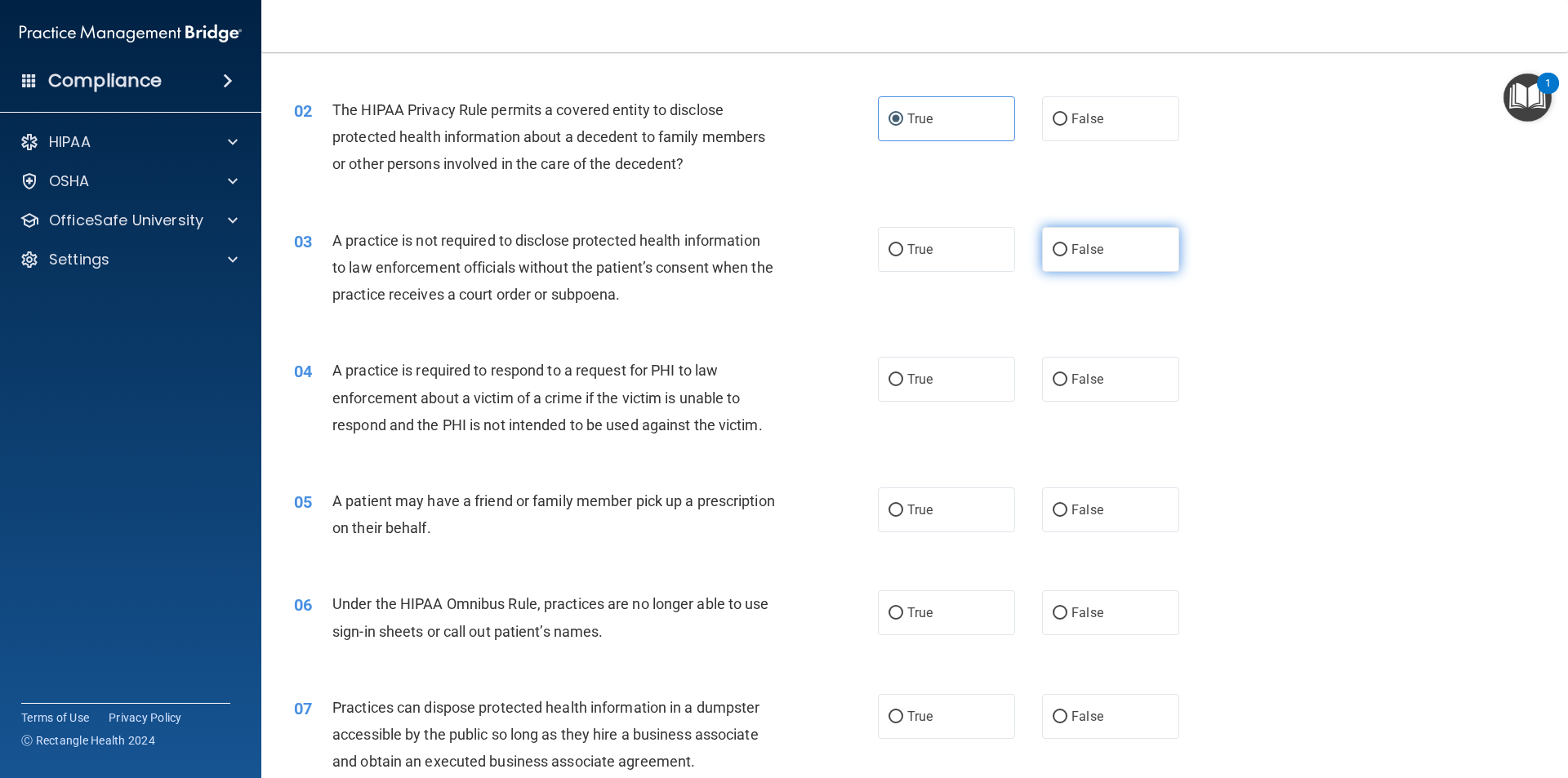
click at [1053, 245] on input "False" at bounding box center [1060, 250] width 15 height 12
radio input "true"
click at [922, 377] on span "True" at bounding box center [919, 380] width 25 height 16
click at [904, 377] on input "True" at bounding box center [896, 380] width 15 height 12
radio input "true"
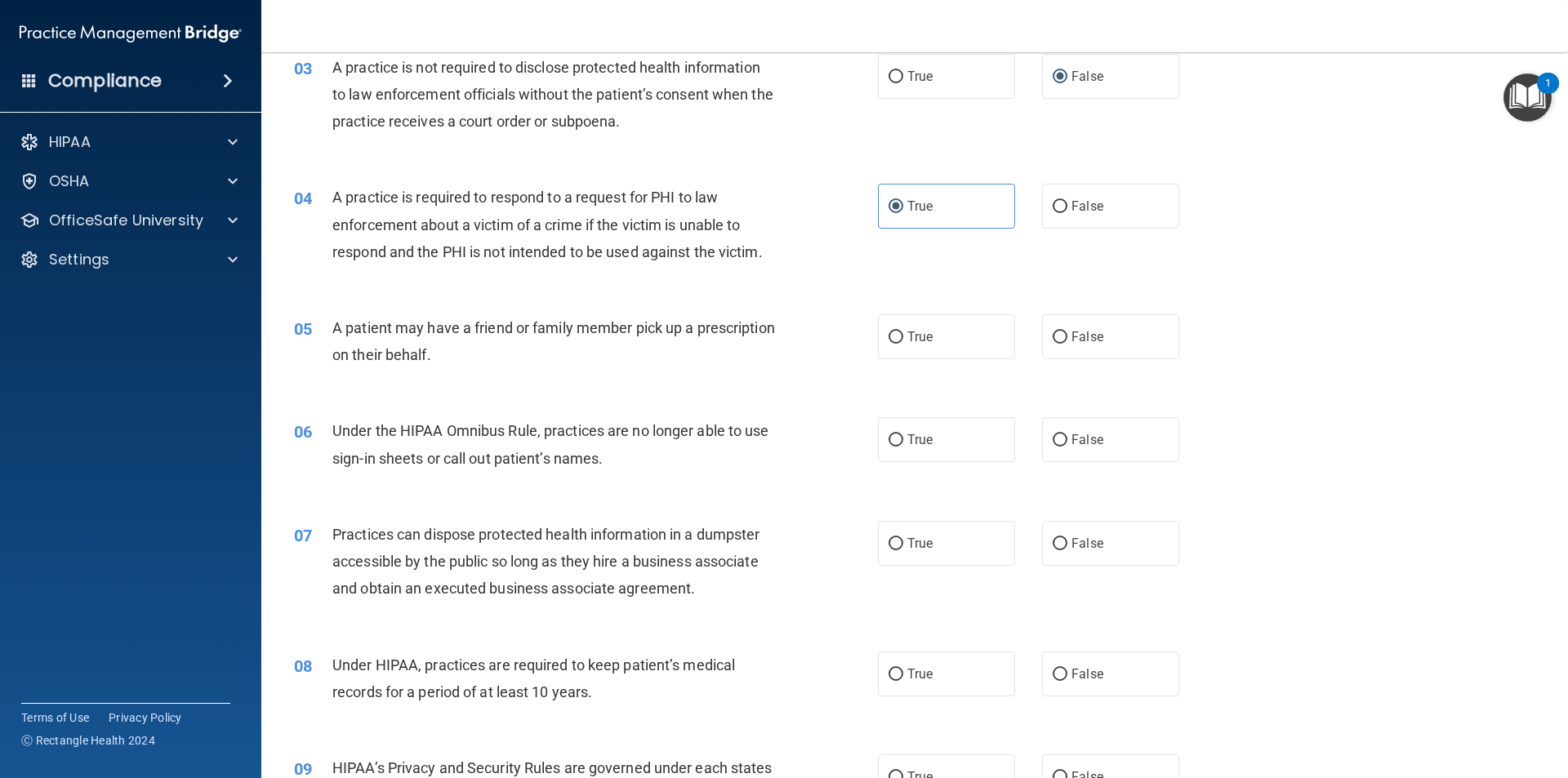
scroll to position [408, 0]
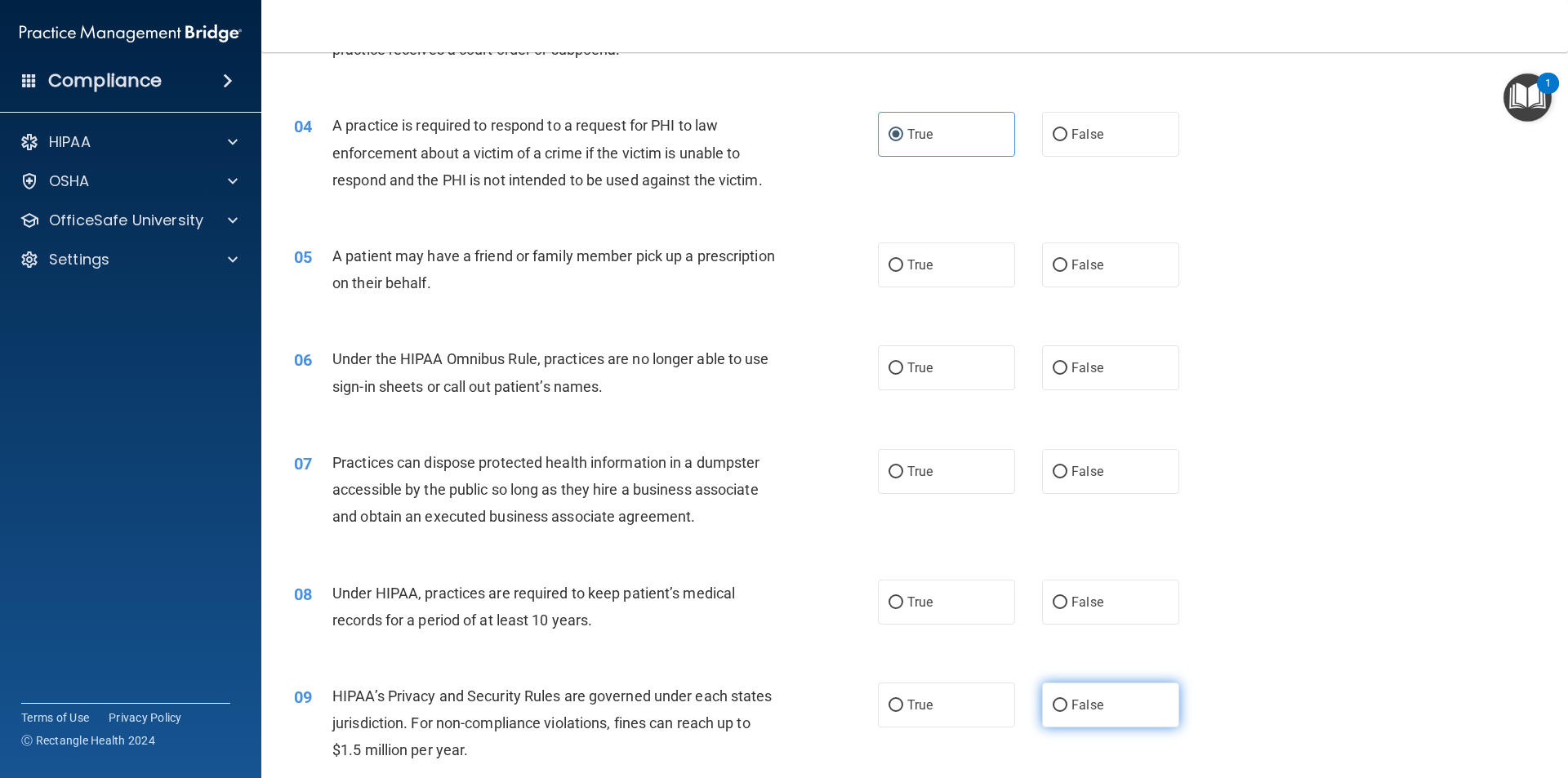
click at [1071, 703] on span "False" at bounding box center [1087, 705] width 32 height 16
click at [1067, 703] on input "False" at bounding box center [1060, 705] width 15 height 12
radio input "true"
drag, startPoint x: 953, startPoint y: 270, endPoint x: 955, endPoint y: 288, distance: 18.1
click at [951, 272] on label "True" at bounding box center [946, 264] width 137 height 45
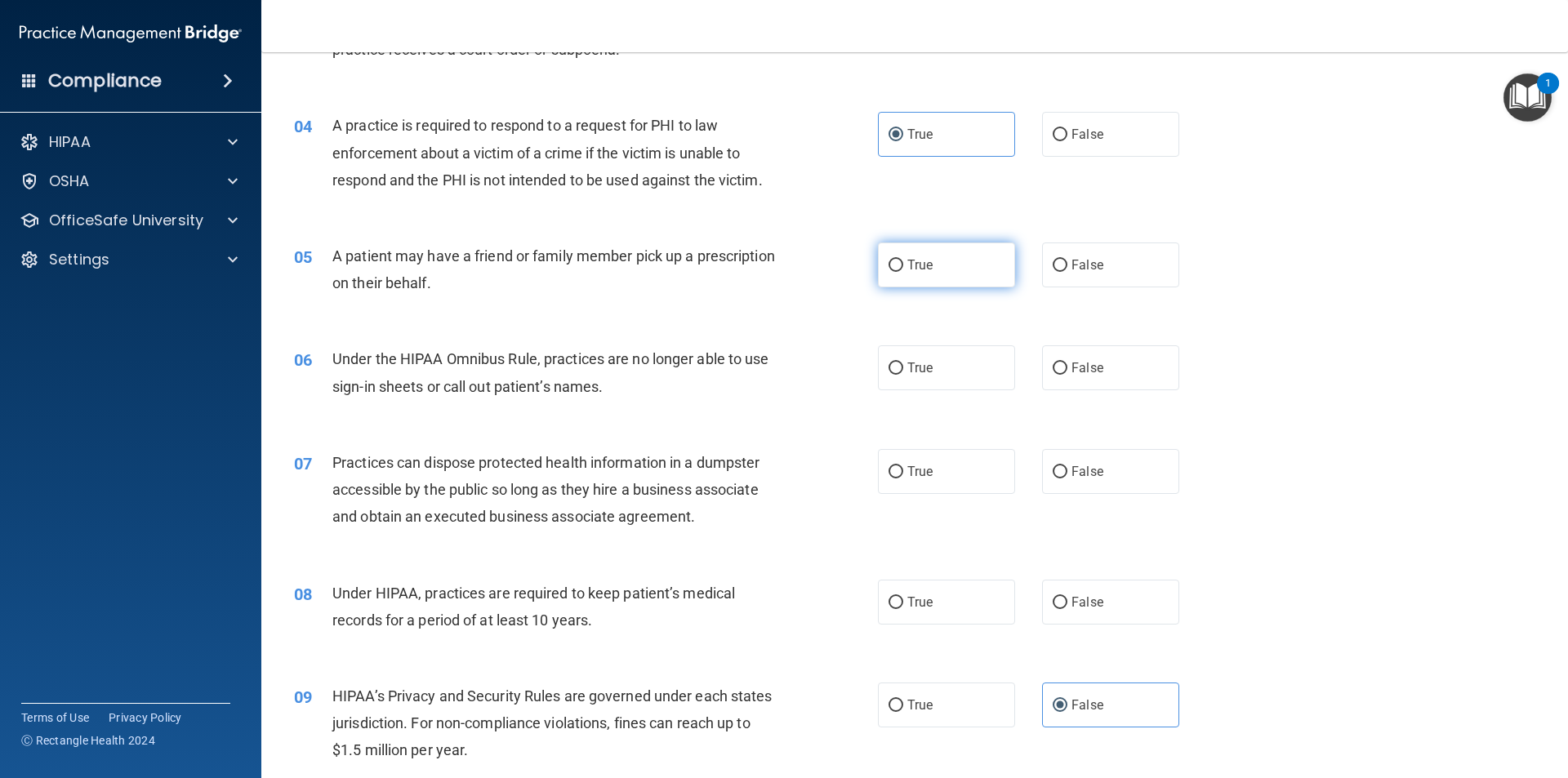
click at [904, 272] on input "True" at bounding box center [896, 266] width 15 height 12
radio input "true"
click at [1066, 381] on label "False" at bounding box center [1111, 368] width 137 height 45
click at [1066, 375] on input "False" at bounding box center [1060, 369] width 15 height 12
radio input "true"
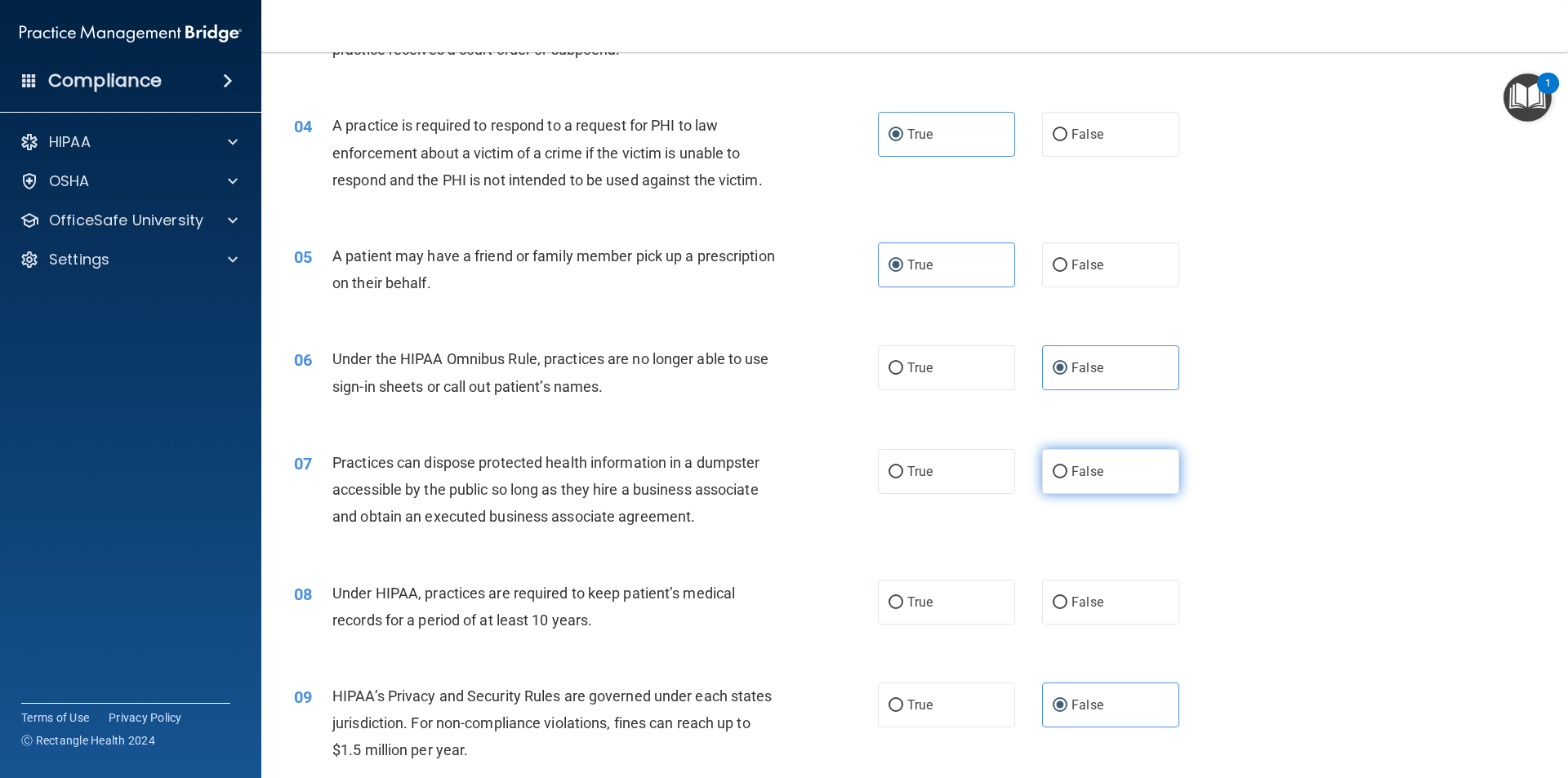
click at [1062, 461] on label "False" at bounding box center [1111, 471] width 137 height 45
click at [1062, 466] on input "False" at bounding box center [1060, 472] width 15 height 12
radio input "true"
click at [1051, 615] on label "False" at bounding box center [1111, 602] width 137 height 45
click at [1053, 609] on input "False" at bounding box center [1060, 603] width 15 height 12
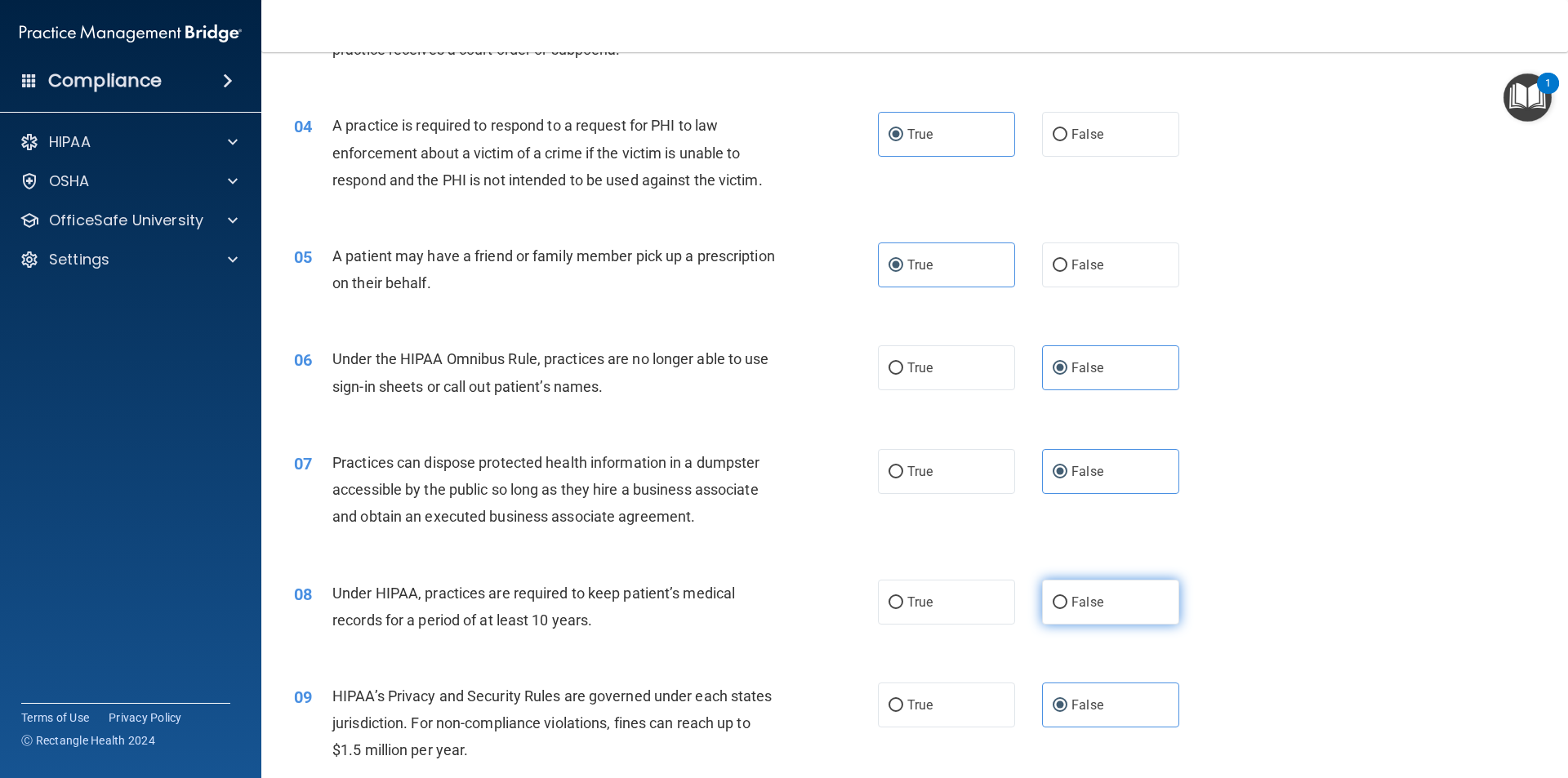
radio input "true"
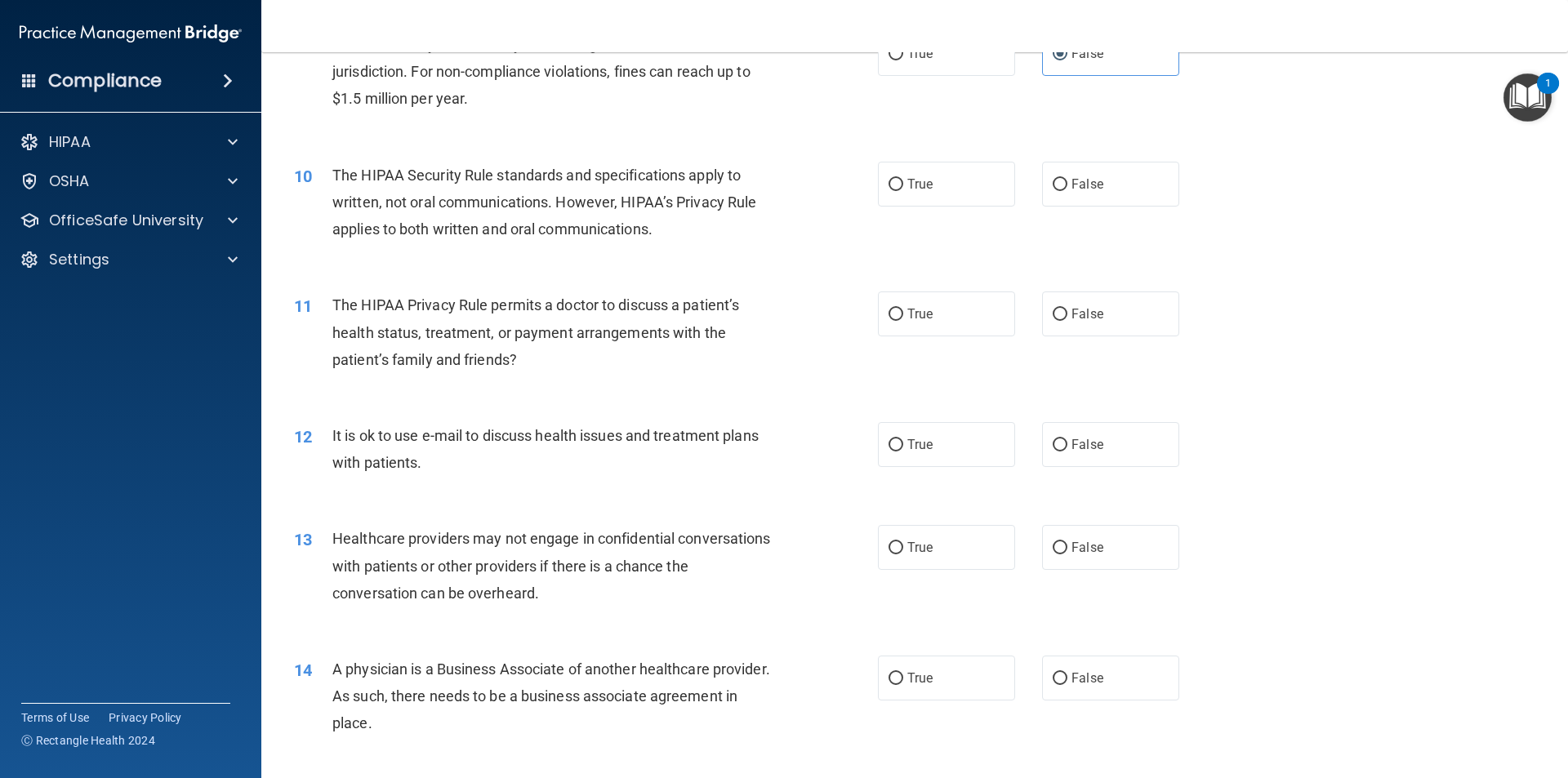
scroll to position [1062, 0]
click at [921, 190] on label "True" at bounding box center [946, 182] width 137 height 45
click at [904, 189] on input "True" at bounding box center [896, 183] width 15 height 12
radio input "true"
click at [925, 303] on label "True" at bounding box center [946, 312] width 137 height 45
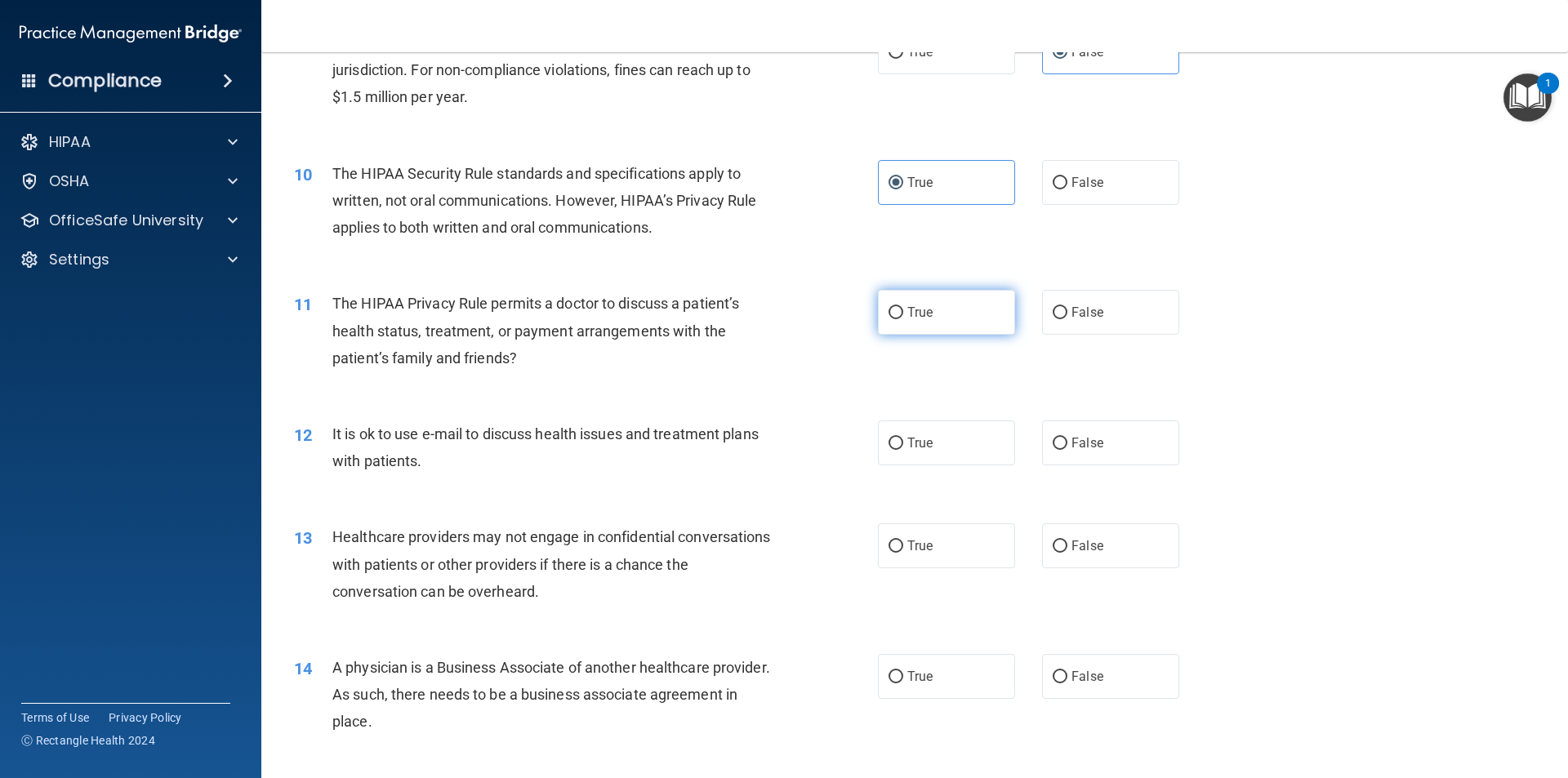
click at [904, 307] on input "True" at bounding box center [896, 313] width 15 height 12
radio input "true"
click at [920, 439] on span "True" at bounding box center [919, 443] width 25 height 16
click at [904, 439] on input "True" at bounding box center [896, 443] width 15 height 12
radio input "true"
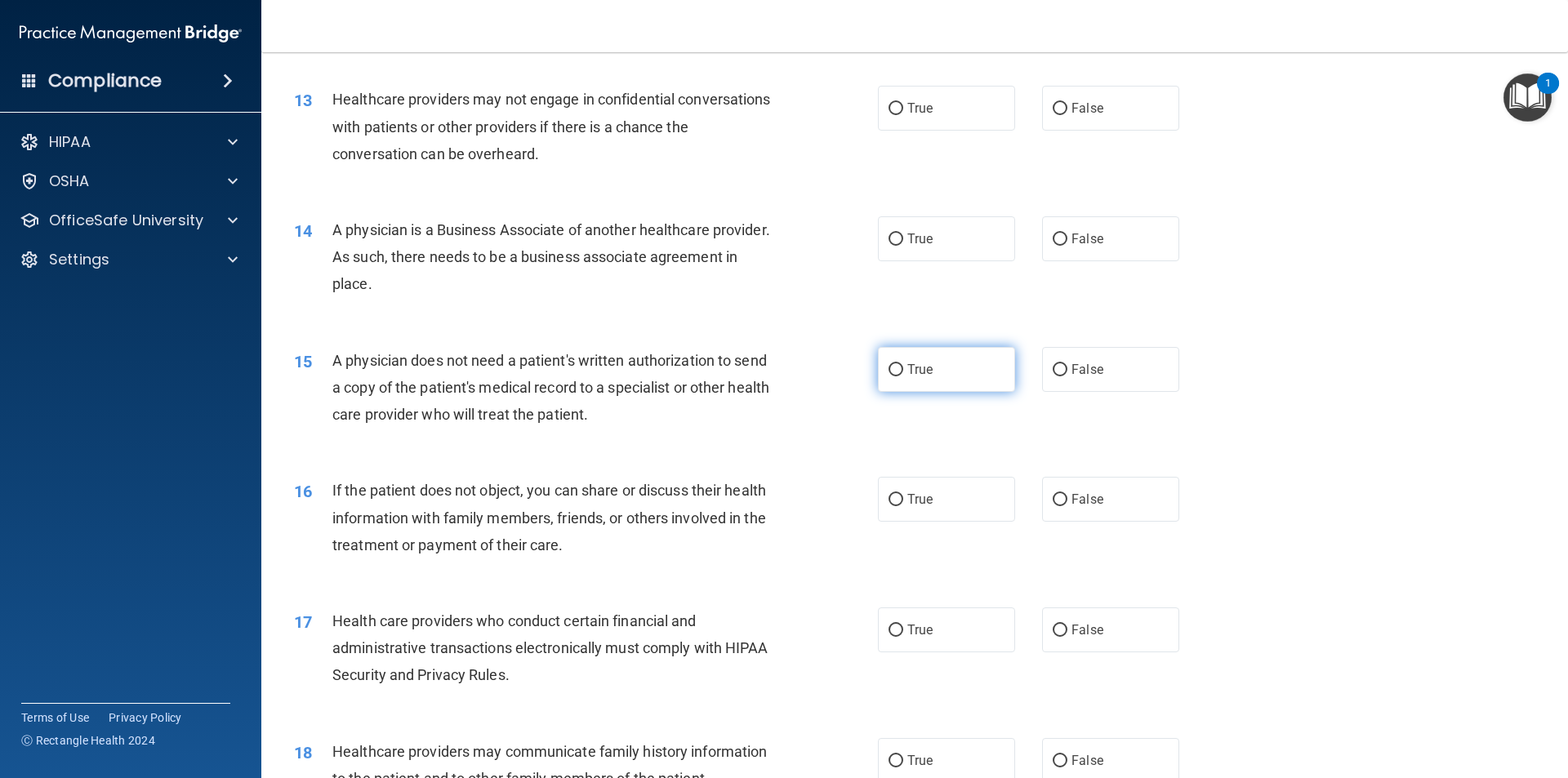
scroll to position [1469, 0]
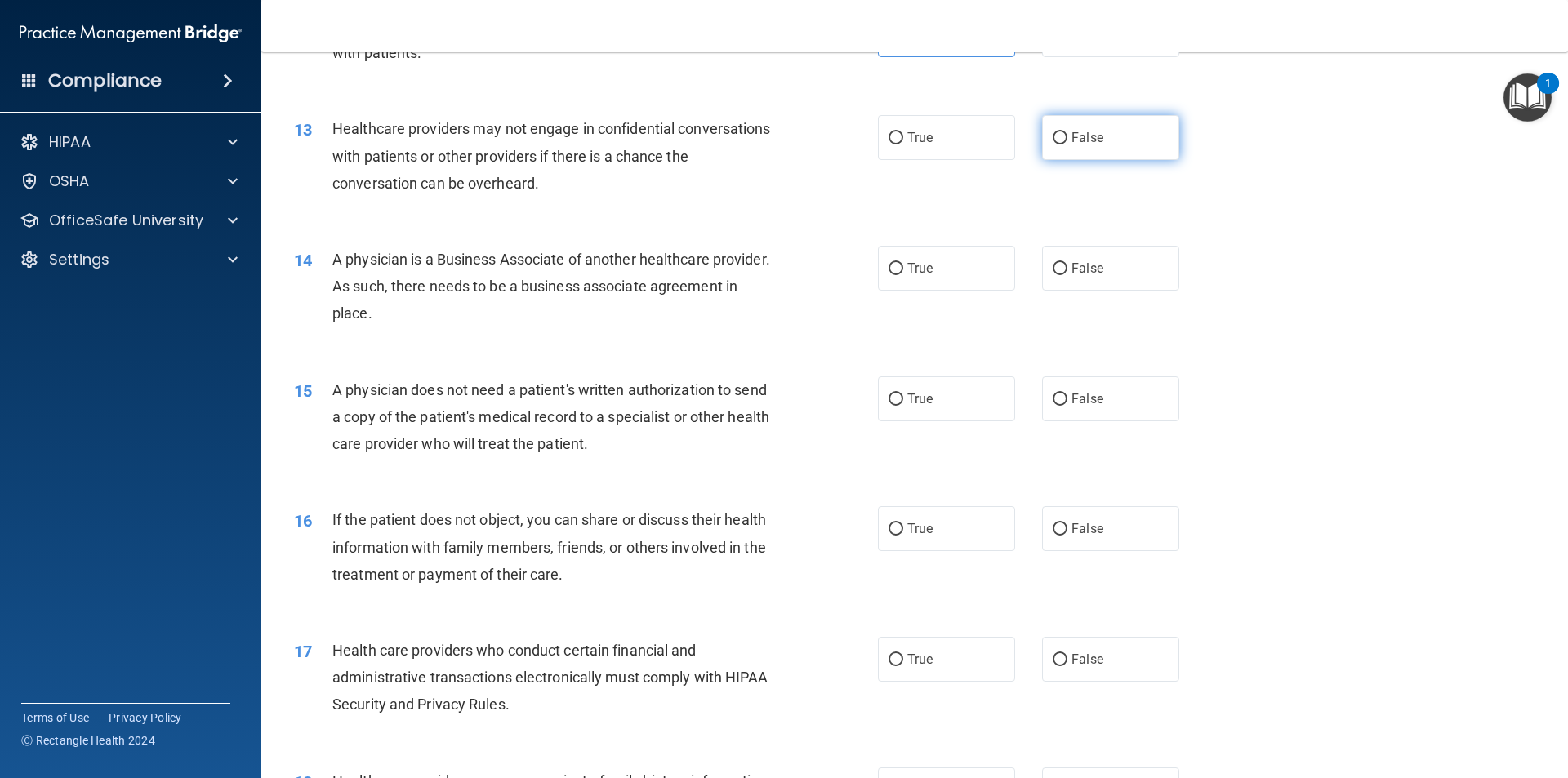
click at [1093, 144] on span "False" at bounding box center [1087, 137] width 32 height 16
click at [1067, 144] on input "False" at bounding box center [1060, 138] width 15 height 12
radio input "true"
click at [1102, 266] on label "False" at bounding box center [1111, 268] width 137 height 45
click at [1067, 266] on input "False" at bounding box center [1060, 269] width 15 height 12
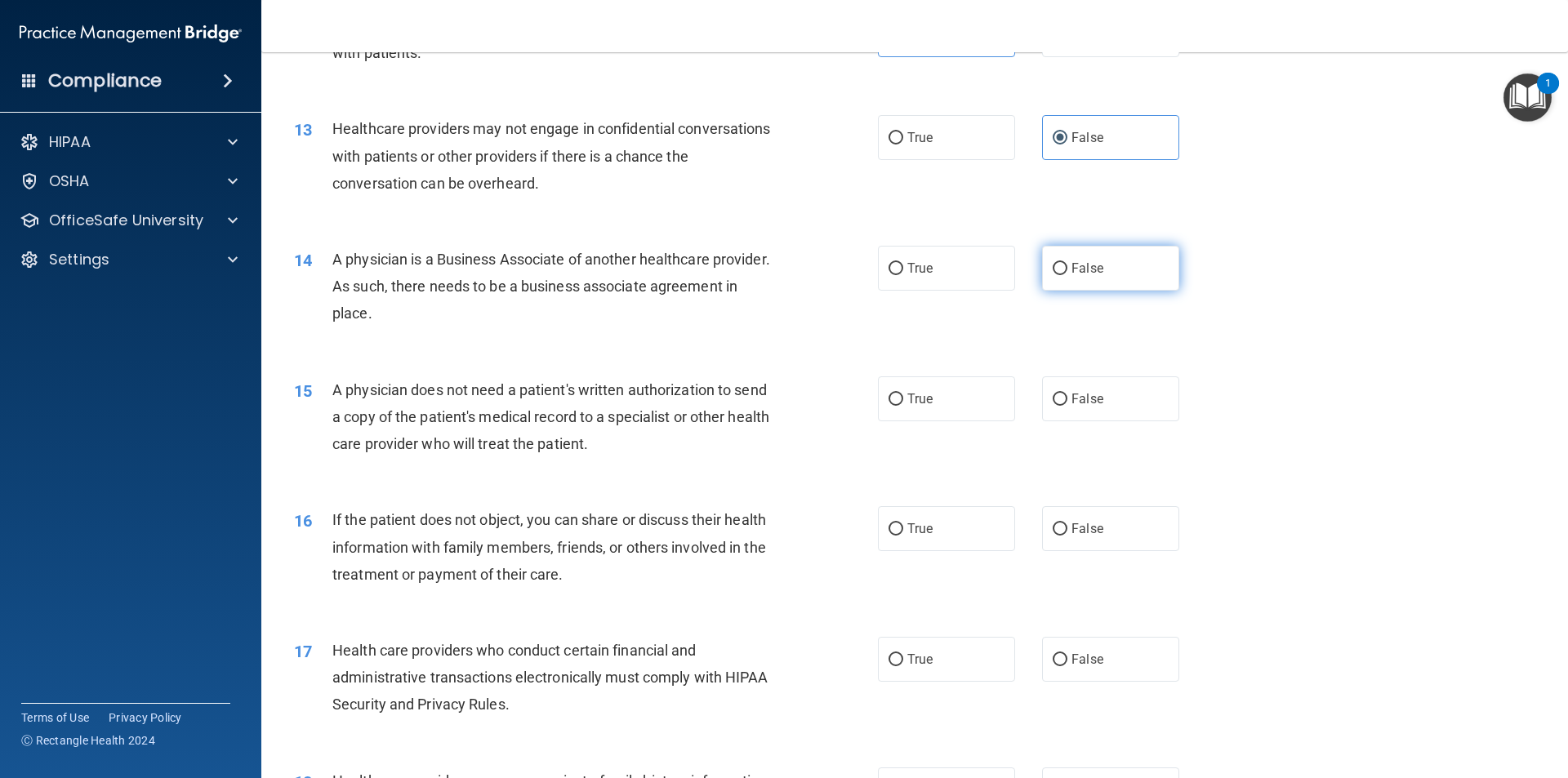
radio input "true"
drag, startPoint x: 927, startPoint y: 412, endPoint x: 948, endPoint y: 429, distance: 27.0
click at [927, 410] on label "True" at bounding box center [946, 398] width 137 height 45
click at [904, 405] on input "True" at bounding box center [896, 399] width 15 height 12
radio input "true"
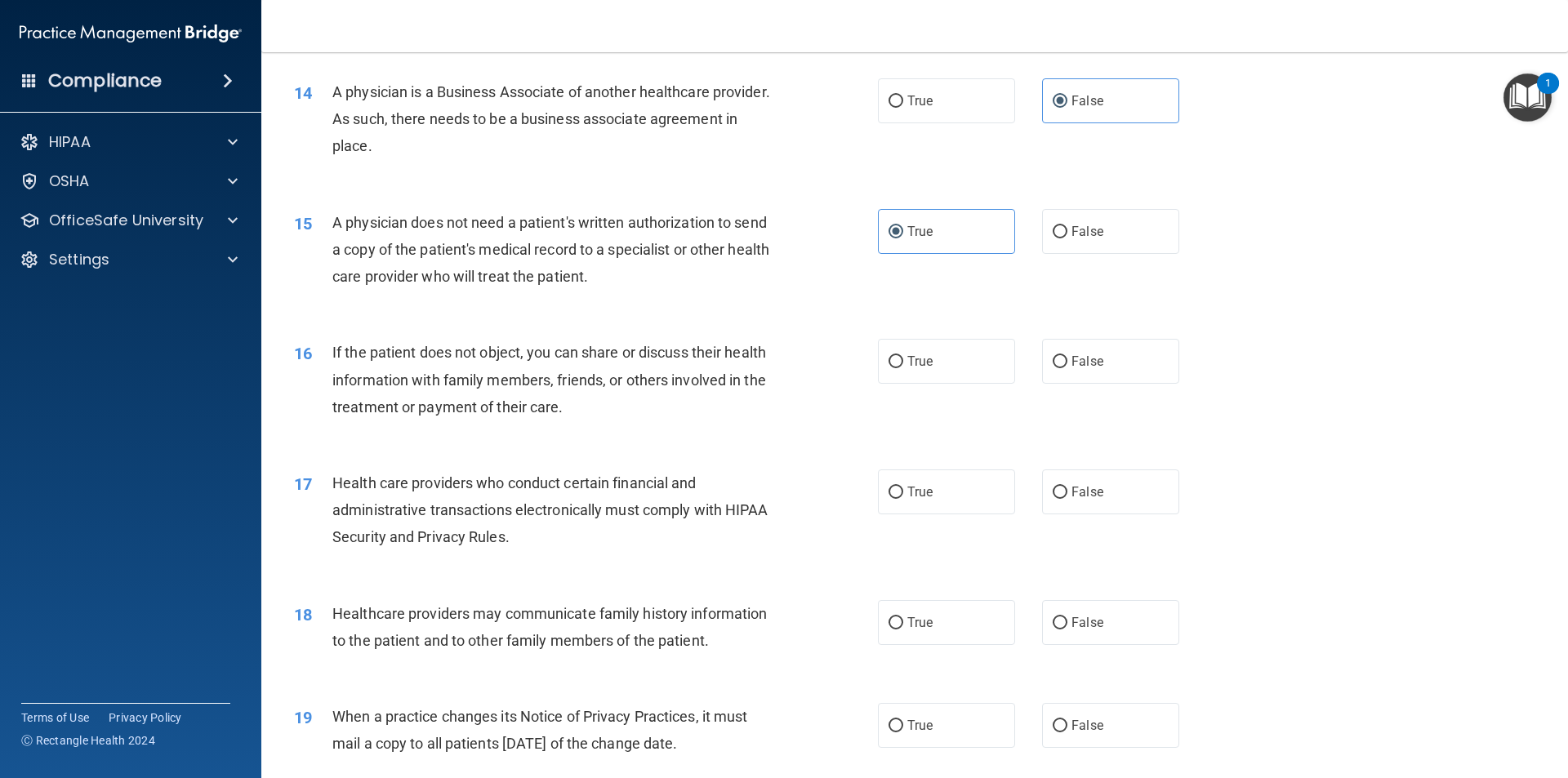
scroll to position [1714, 0]
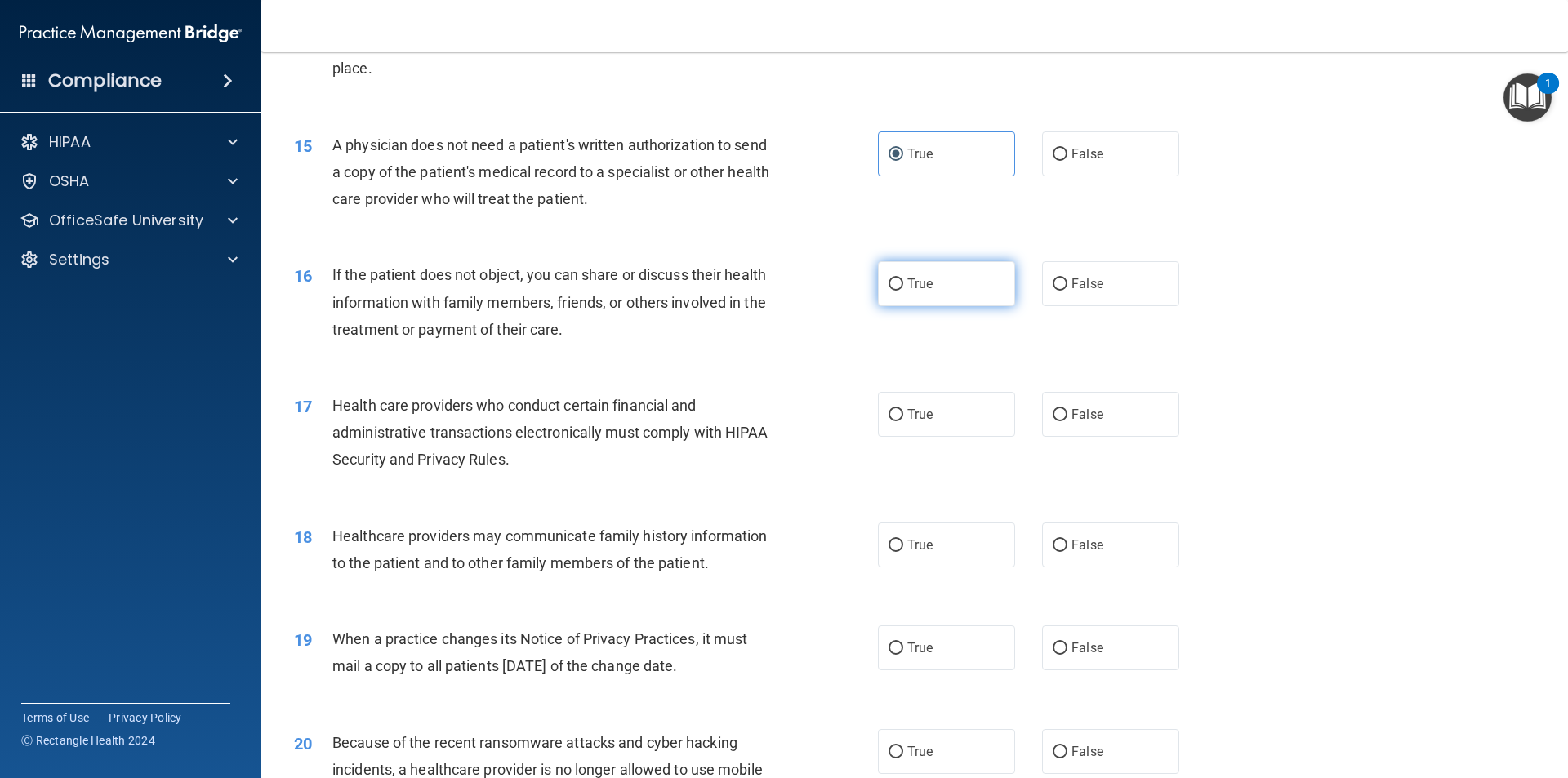
click at [921, 292] on label "True" at bounding box center [946, 283] width 137 height 45
click at [904, 291] on input "True" at bounding box center [896, 284] width 15 height 12
radio input "true"
click at [950, 420] on label "True" at bounding box center [946, 413] width 137 height 45
click at [904, 420] on input "True" at bounding box center [896, 415] width 15 height 12
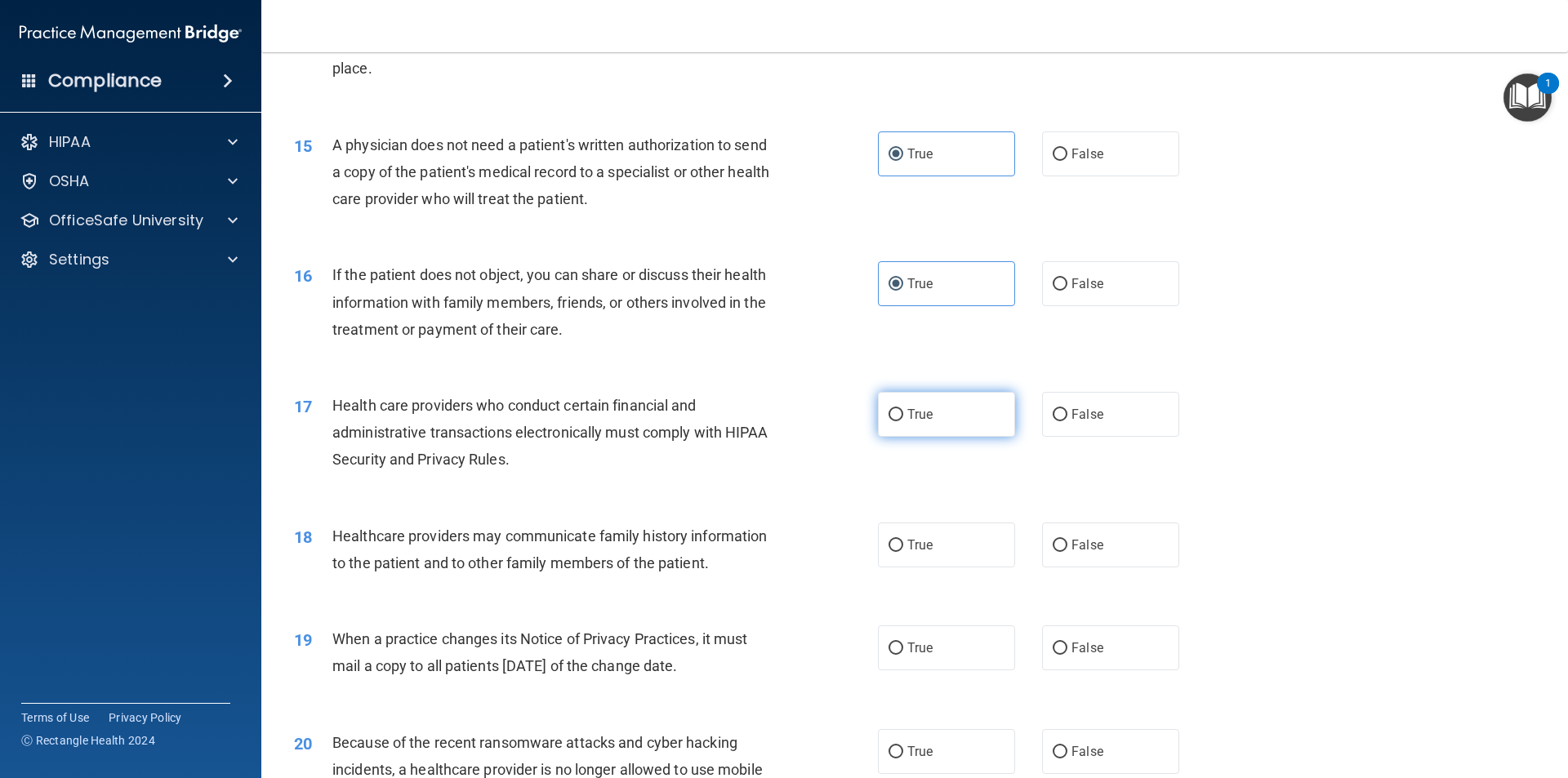
radio input "true"
click at [1082, 552] on span "False" at bounding box center [1087, 545] width 32 height 16
click at [1067, 552] on input "False" at bounding box center [1060, 546] width 15 height 12
radio input "true"
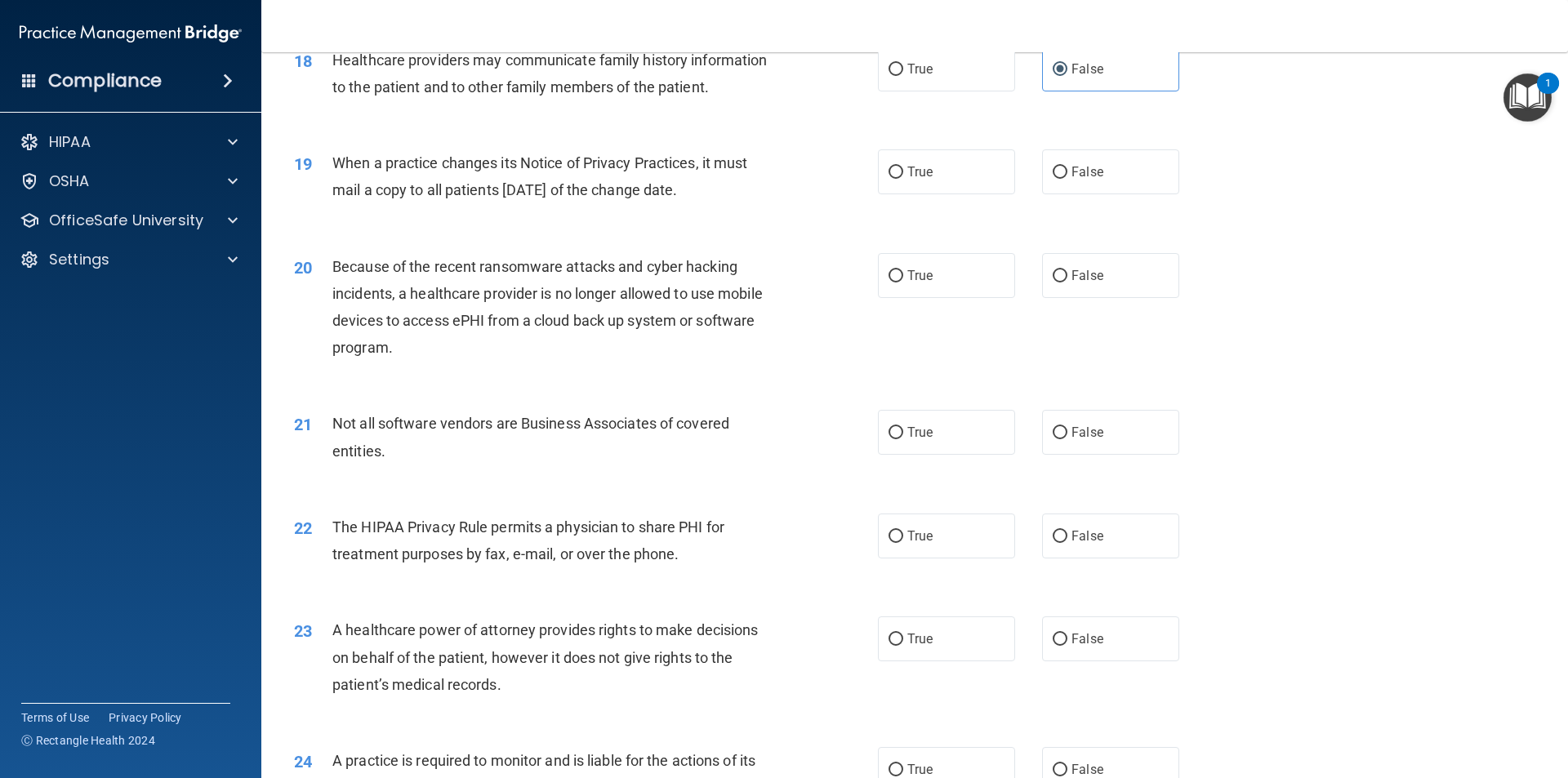
scroll to position [2204, 0]
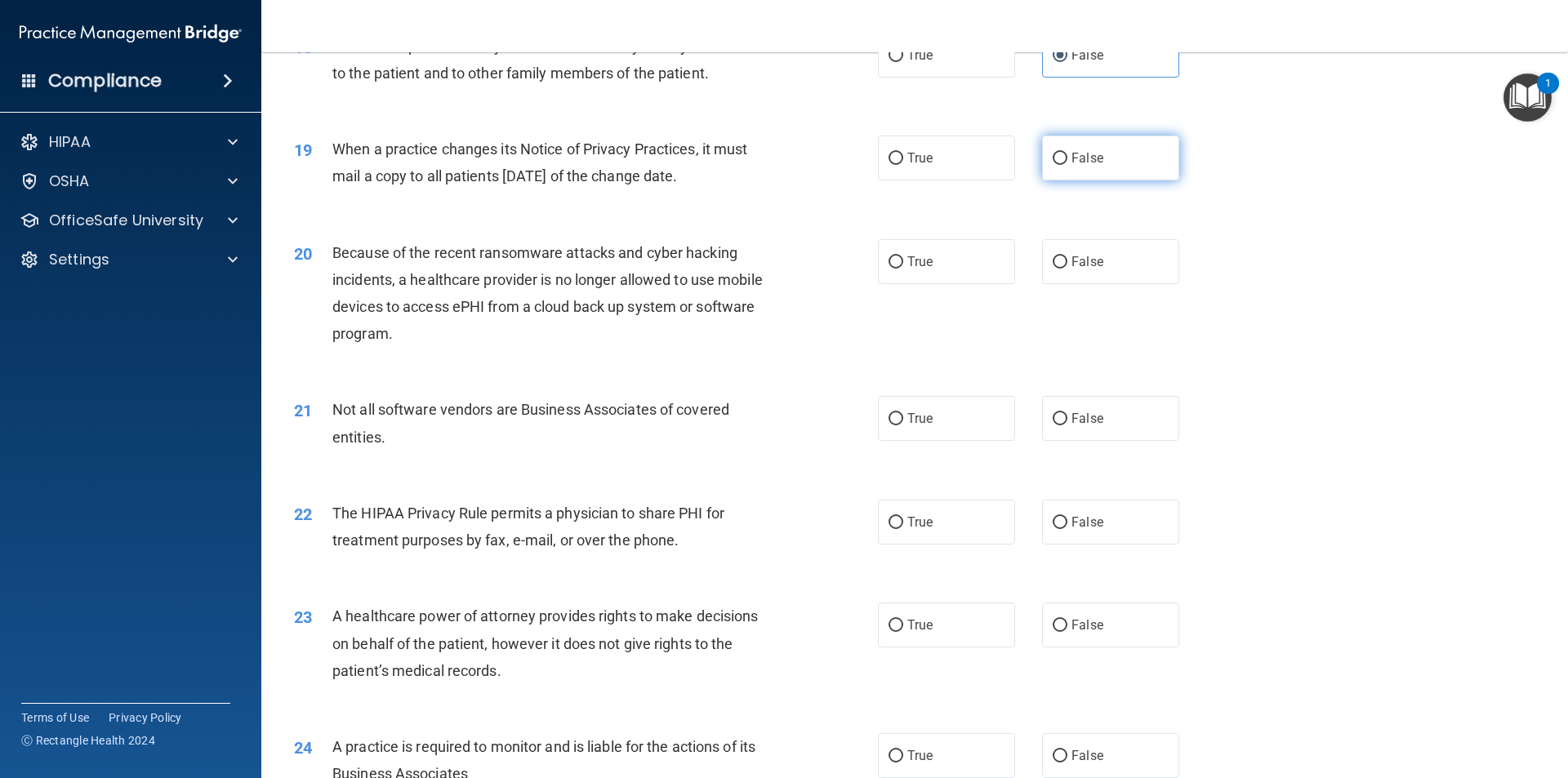
click at [1108, 158] on label "False" at bounding box center [1111, 157] width 137 height 45
click at [1067, 158] on input "False" at bounding box center [1060, 158] width 15 height 12
radio input "true"
click at [1112, 259] on label "False" at bounding box center [1111, 261] width 137 height 45
click at [1067, 259] on input "False" at bounding box center [1060, 262] width 15 height 12
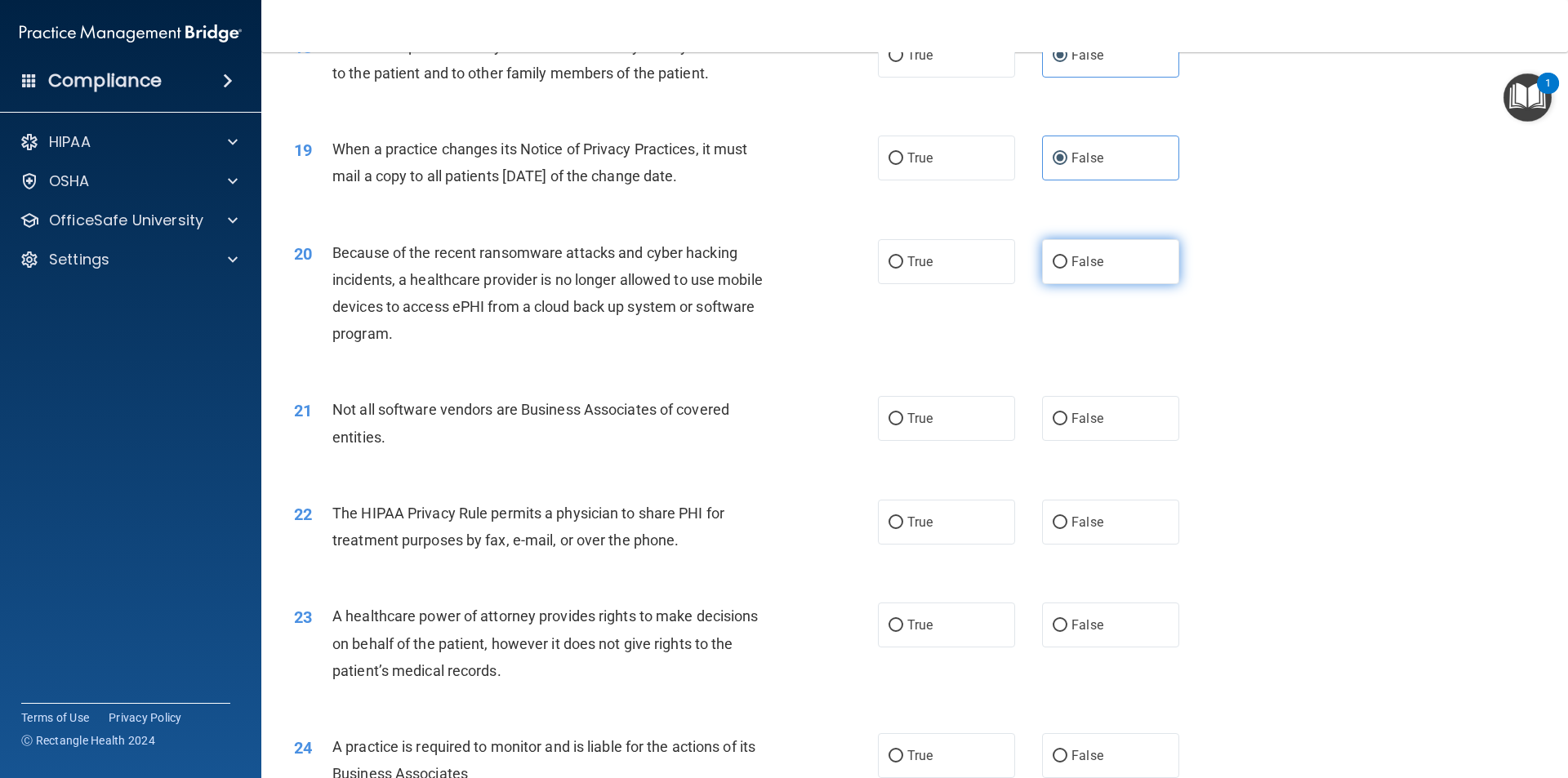
radio input "true"
click at [946, 405] on label "True" at bounding box center [946, 418] width 137 height 45
click at [904, 413] on input "True" at bounding box center [896, 419] width 15 height 12
radio input "true"
click at [938, 530] on label "True" at bounding box center [946, 522] width 137 height 45
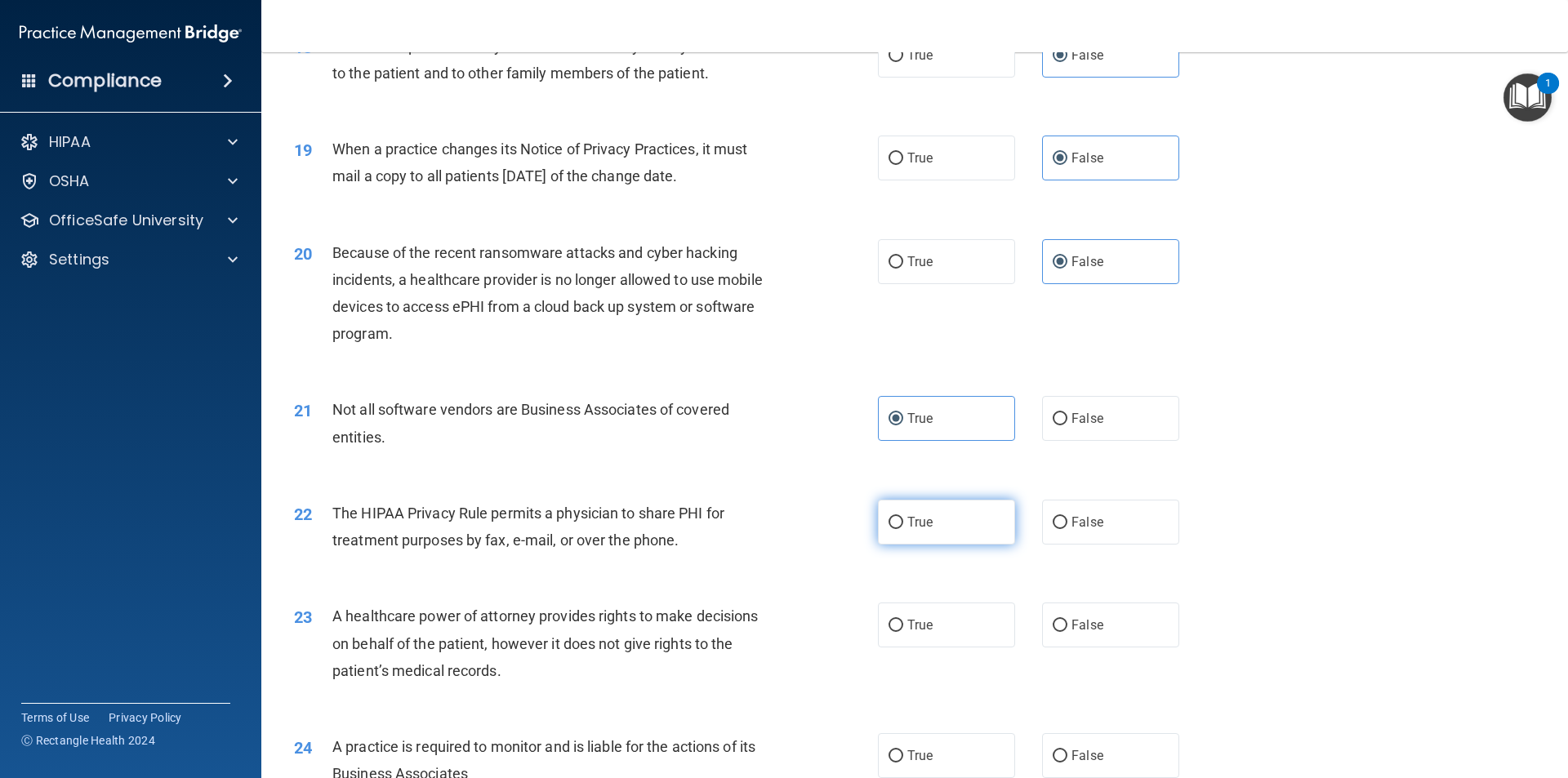
click at [904, 529] on input "True" at bounding box center [896, 523] width 15 height 12
radio input "true"
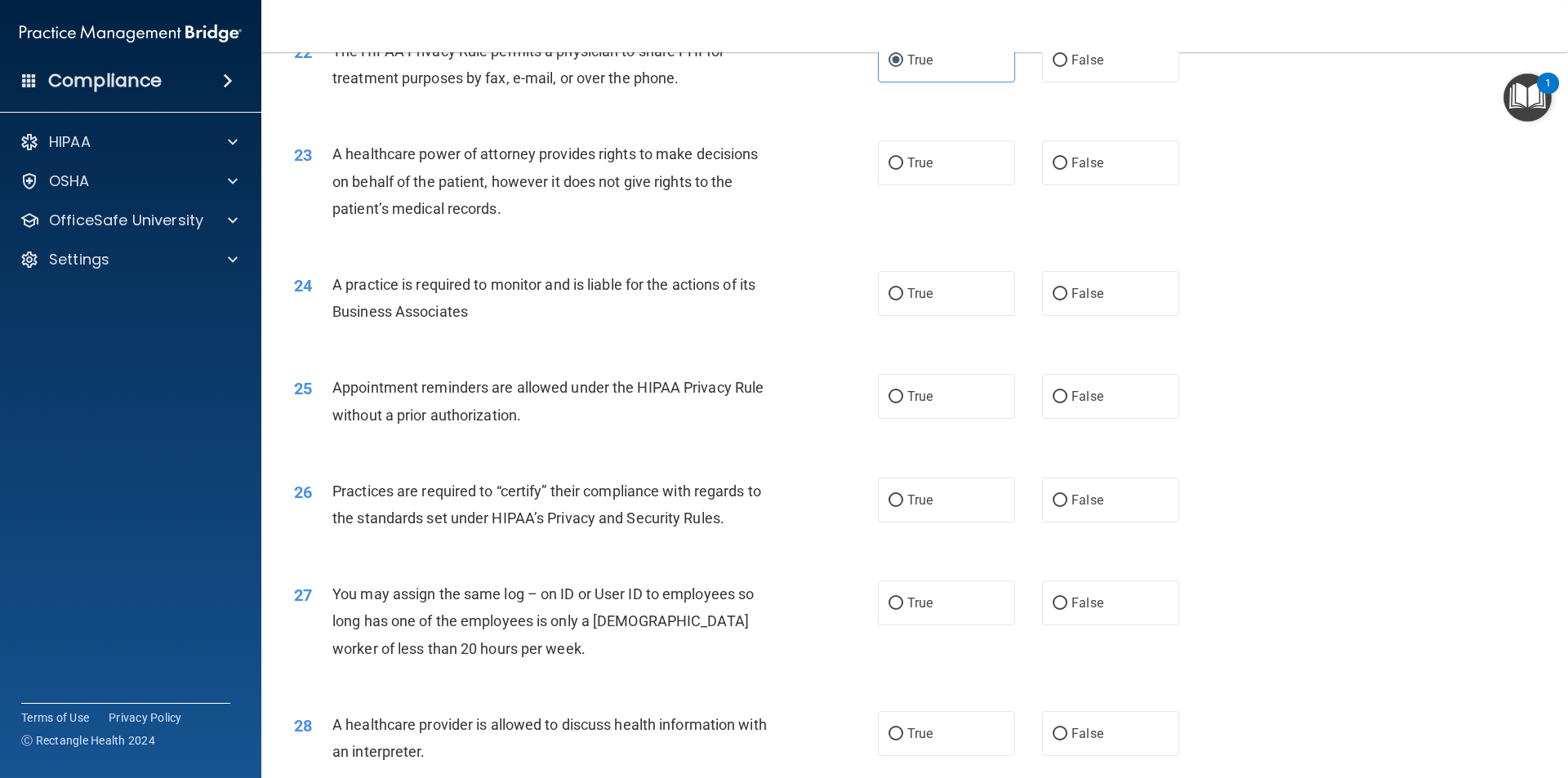
scroll to position [2695, 0]
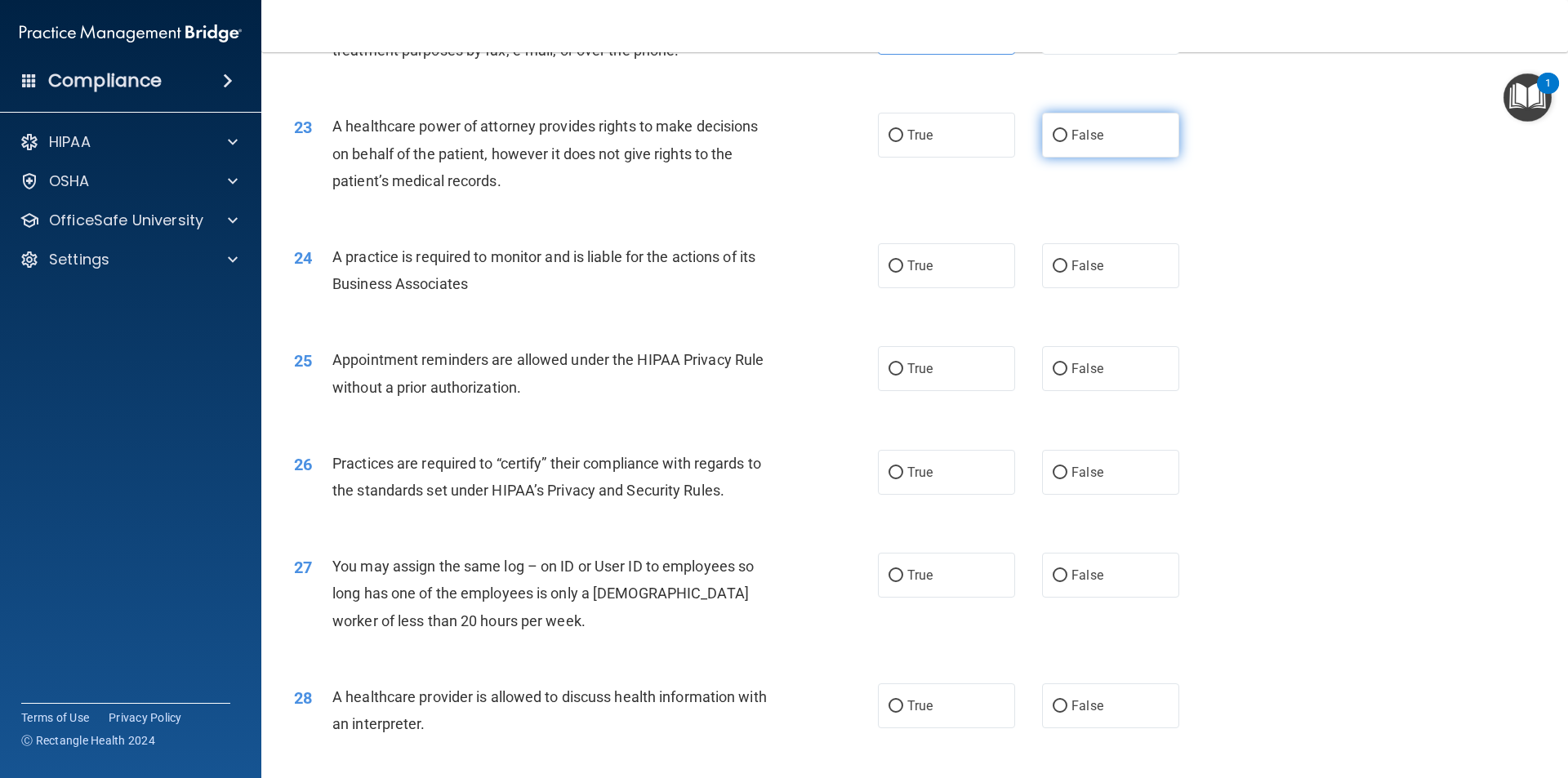
click at [1084, 138] on span "False" at bounding box center [1087, 135] width 32 height 16
click at [1067, 138] on input "False" at bounding box center [1060, 135] width 15 height 12
radio input "true"
click at [1080, 273] on span "False" at bounding box center [1087, 266] width 32 height 16
click at [1067, 273] on input "False" at bounding box center [1060, 266] width 15 height 12
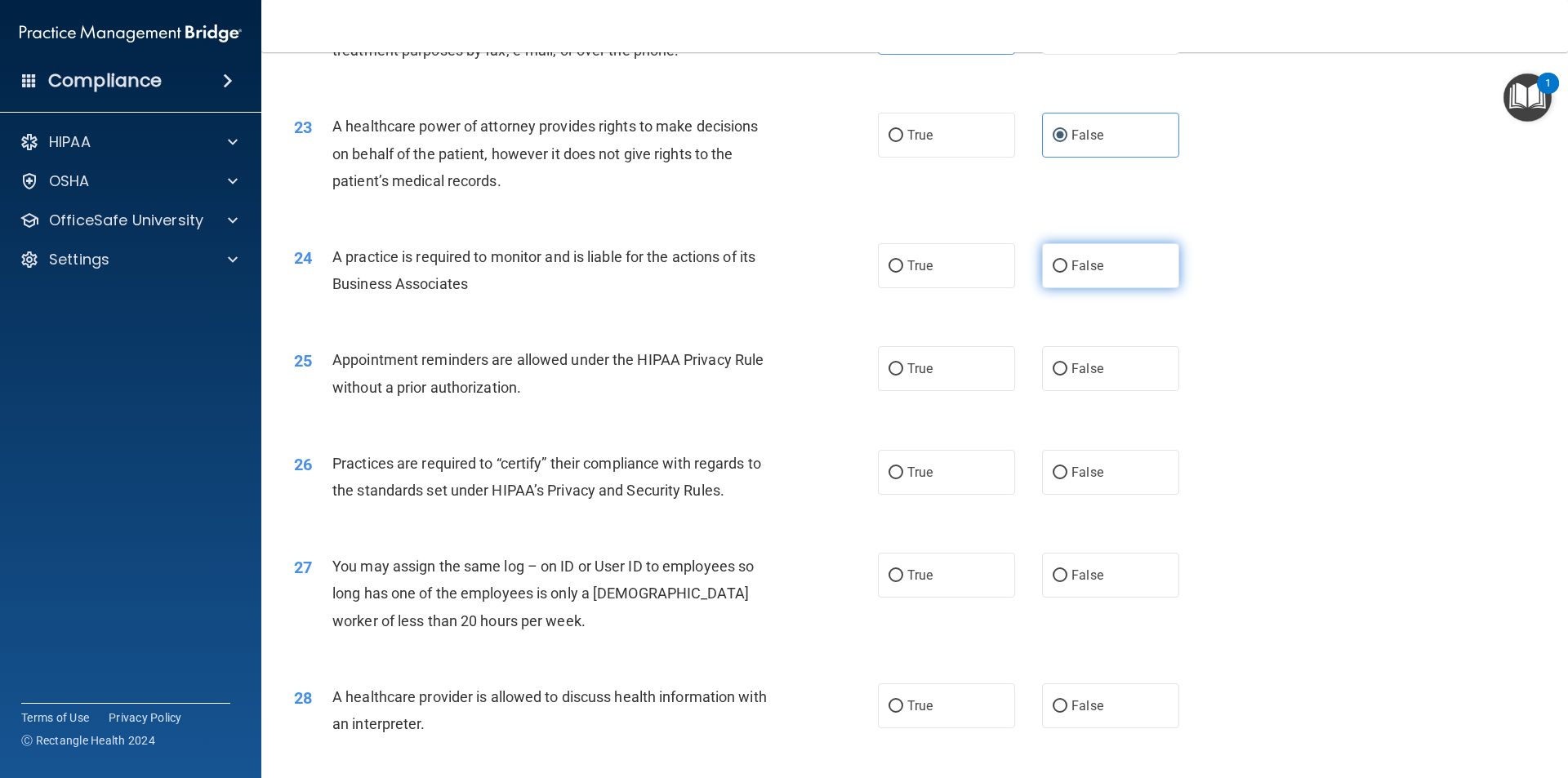
radio input "true"
click at [891, 369] on input "True" at bounding box center [896, 370] width 15 height 12
radio input "true"
click at [1072, 488] on label "False" at bounding box center [1111, 472] width 137 height 45
click at [1067, 479] on input "False" at bounding box center [1060, 473] width 15 height 12
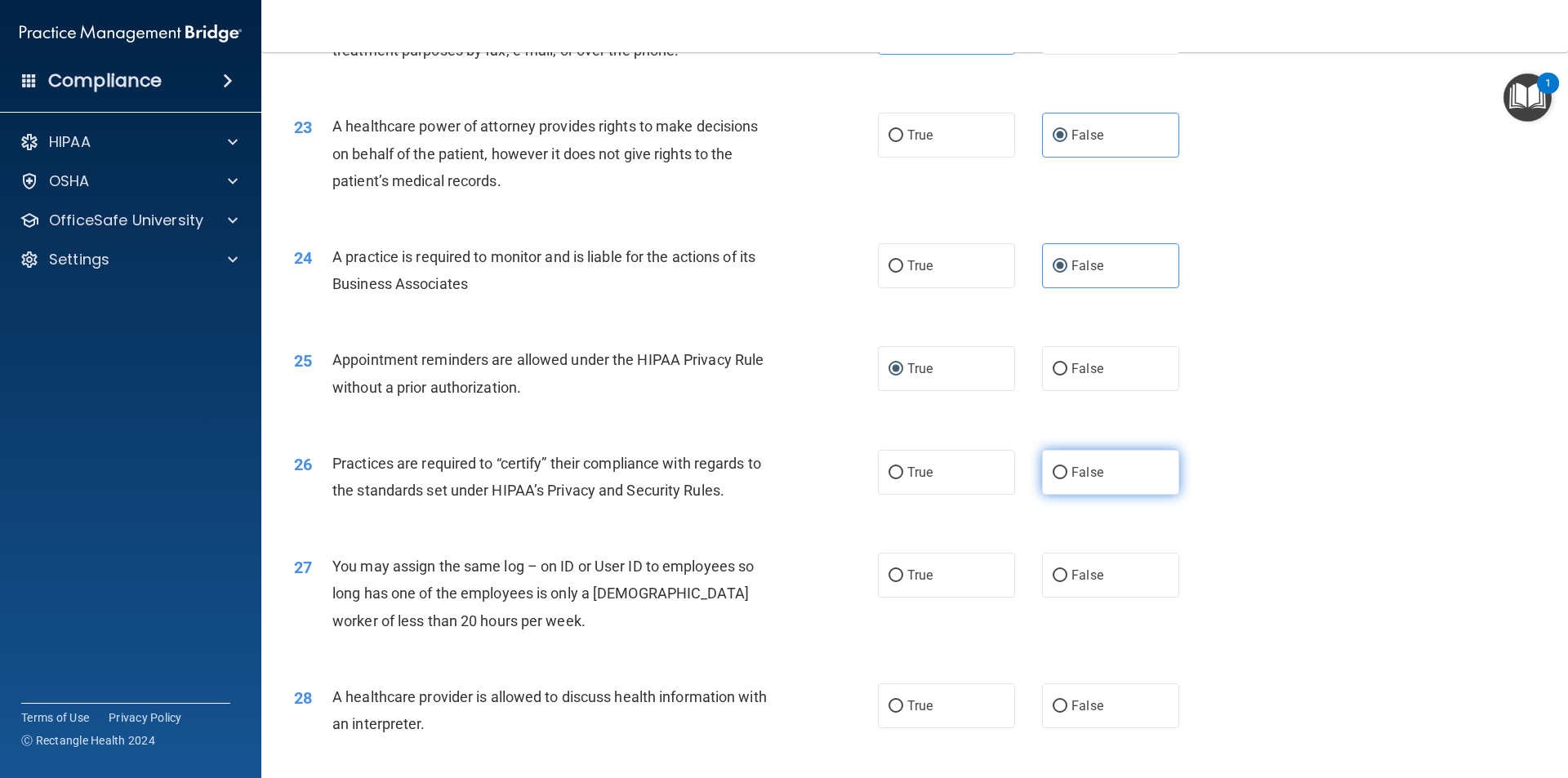
radio input "true"
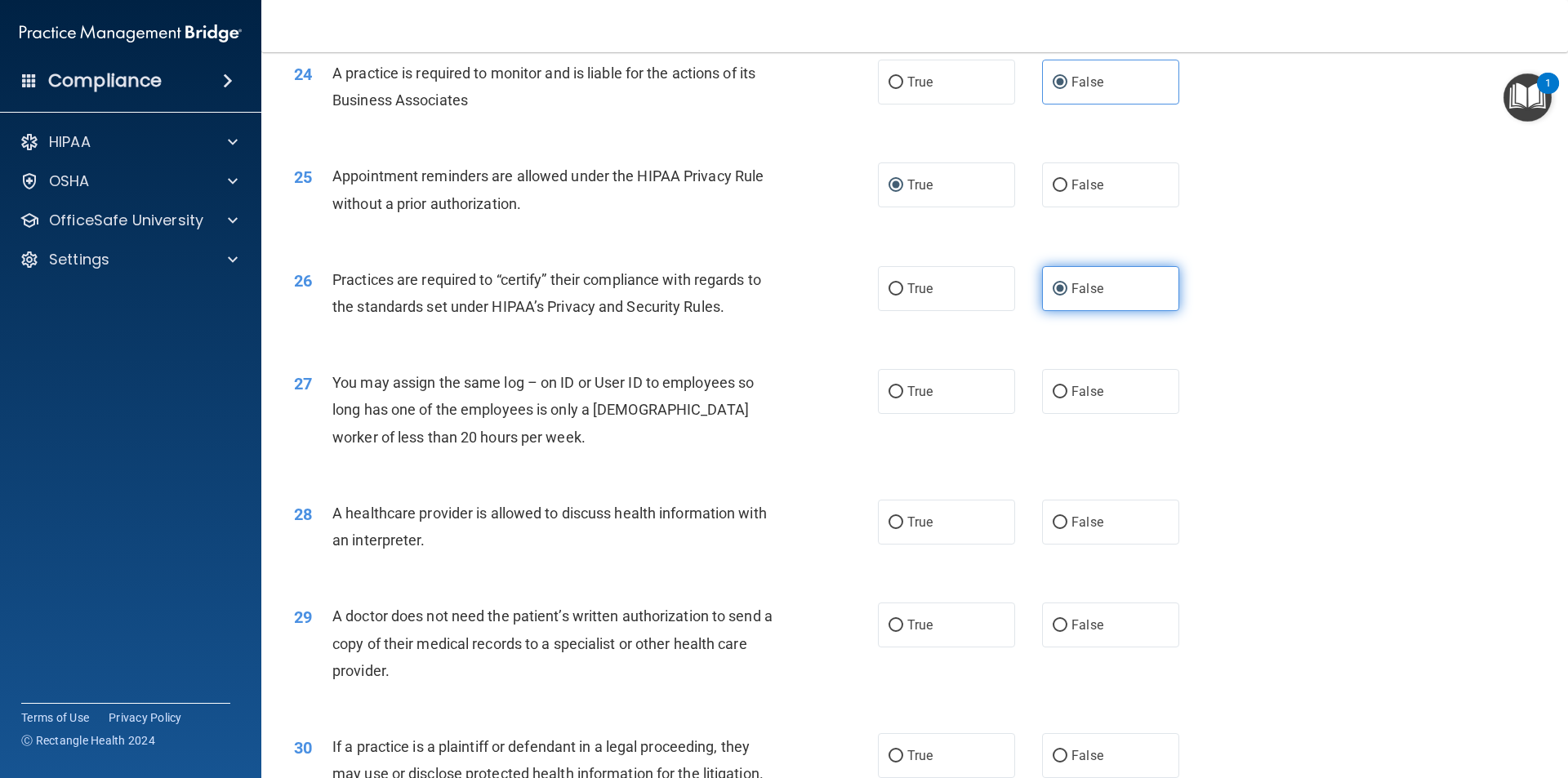
scroll to position [2940, 0]
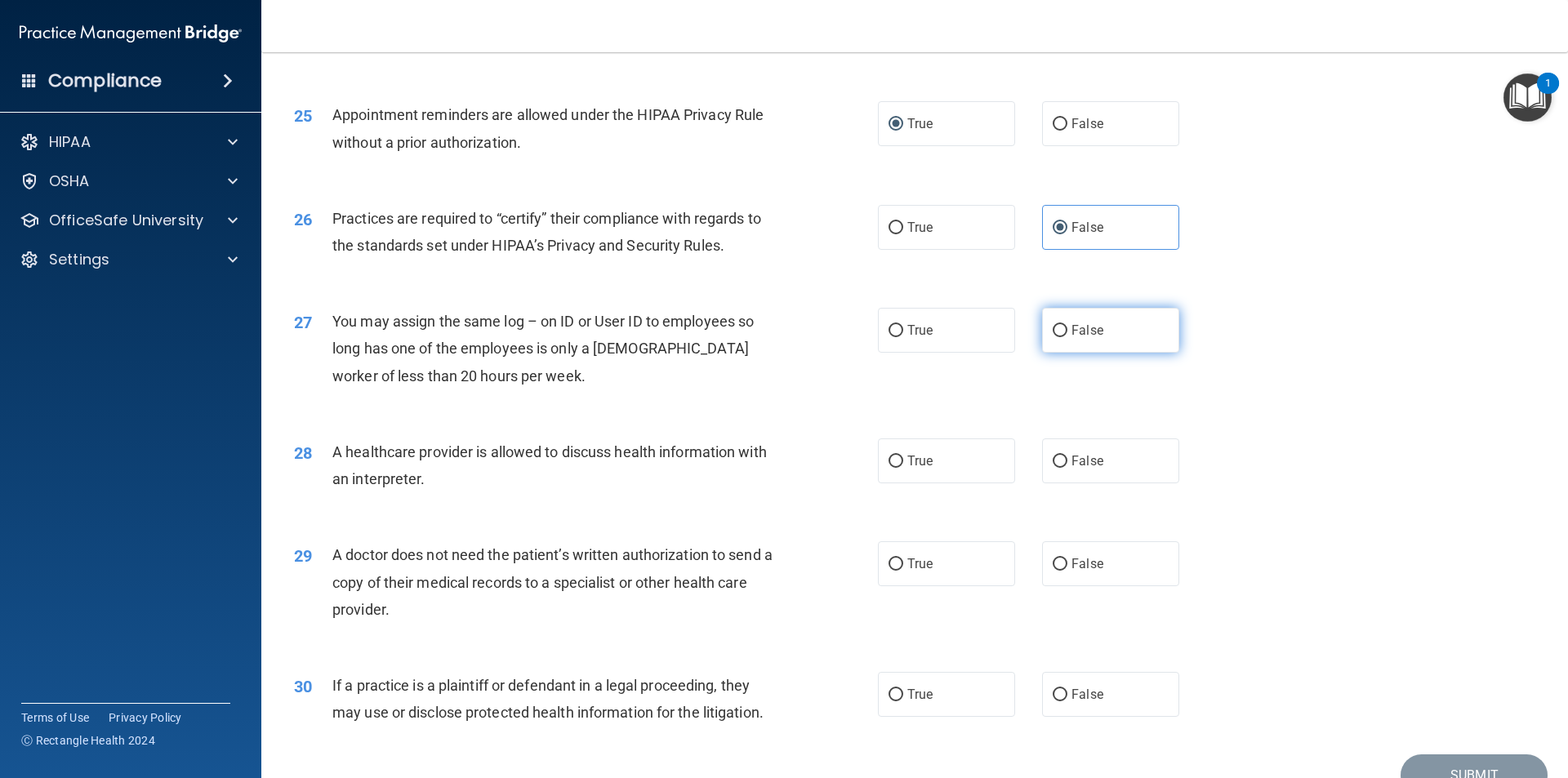
click at [1078, 340] on label "False" at bounding box center [1111, 330] width 137 height 45
click at [1067, 338] on input "False" at bounding box center [1060, 331] width 15 height 12
radio input "true"
click at [933, 469] on label "True" at bounding box center [946, 460] width 137 height 45
click at [904, 468] on input "True" at bounding box center [896, 461] width 15 height 12
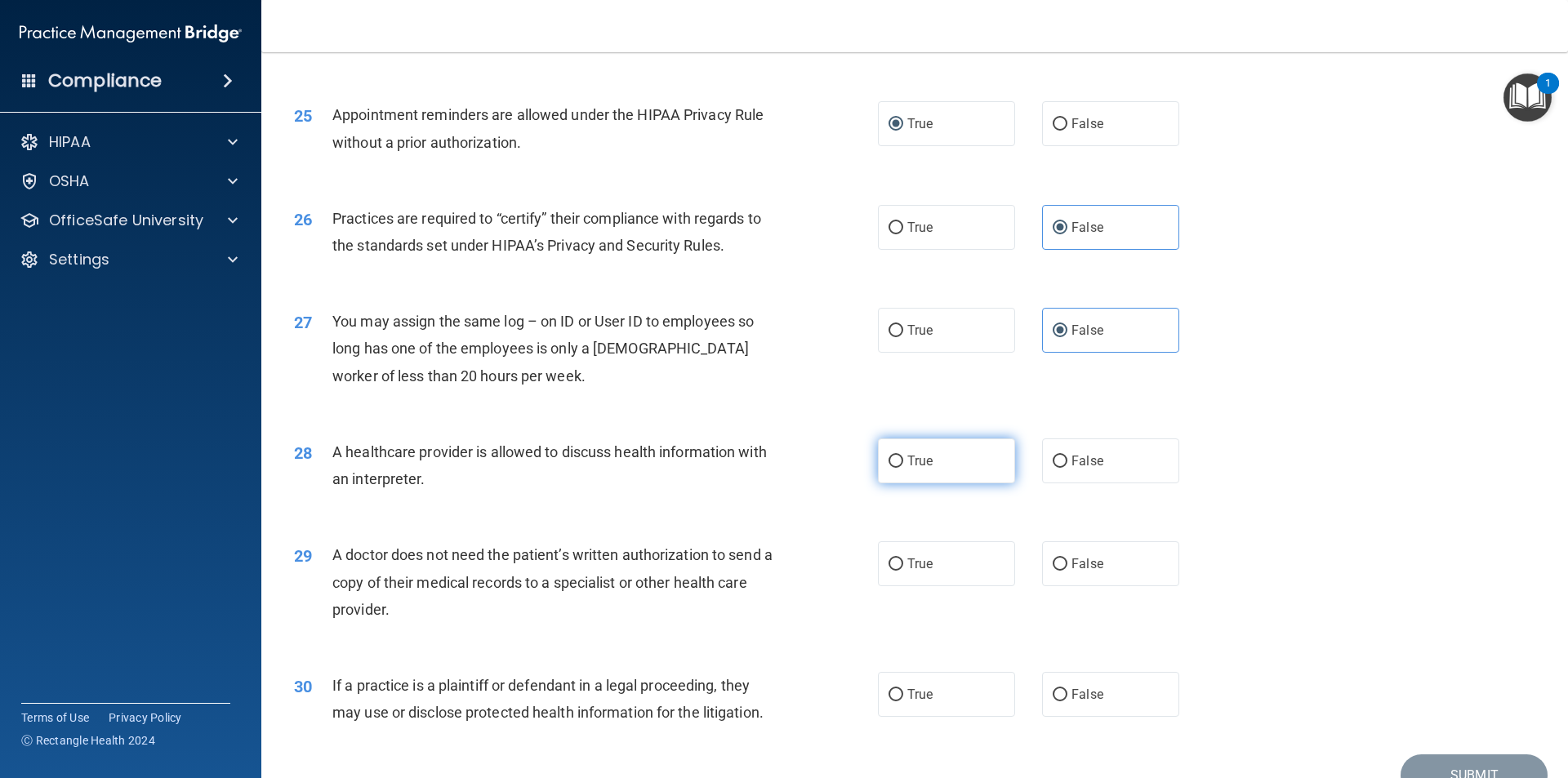
radio input "true"
click at [953, 571] on label "True" at bounding box center [946, 563] width 137 height 45
click at [904, 571] on input "True" at bounding box center [896, 565] width 15 height 12
radio input "true"
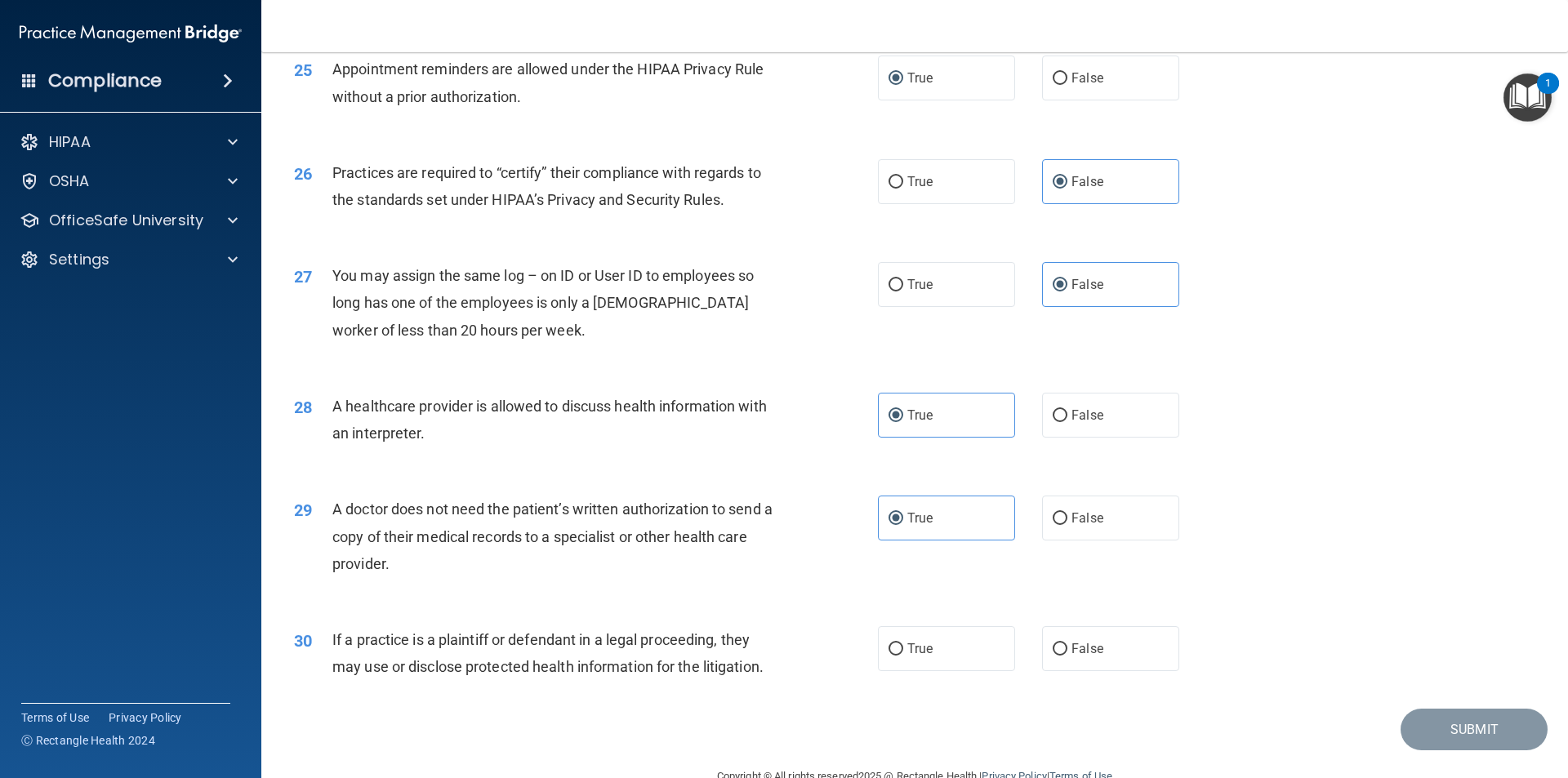
scroll to position [3022, 0]
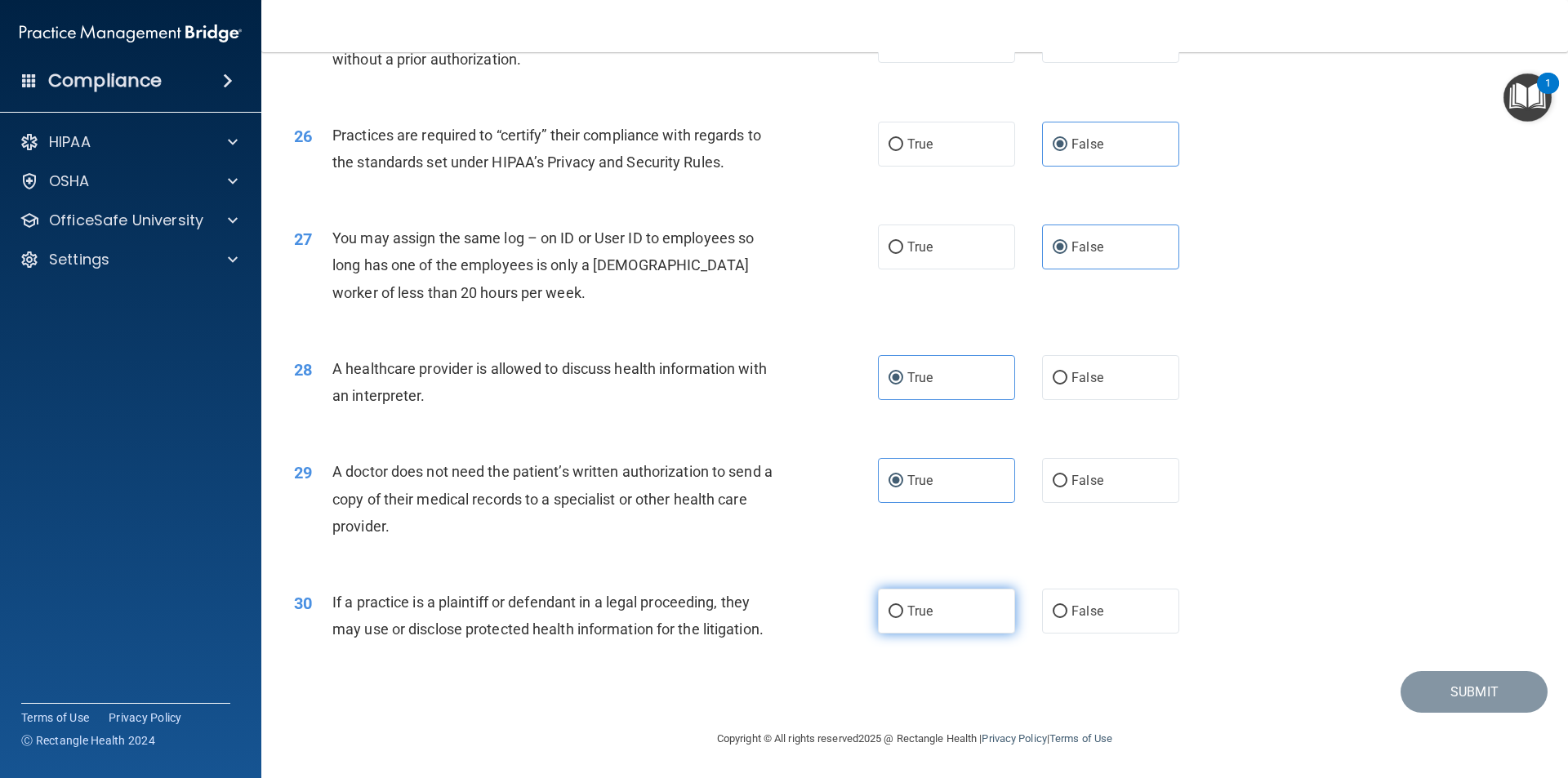
click at [983, 621] on label "True" at bounding box center [946, 611] width 137 height 45
click at [904, 618] on input "True" at bounding box center [896, 612] width 15 height 12
radio input "true"
click at [1418, 690] on button "Submit" at bounding box center [1474, 692] width 147 height 42
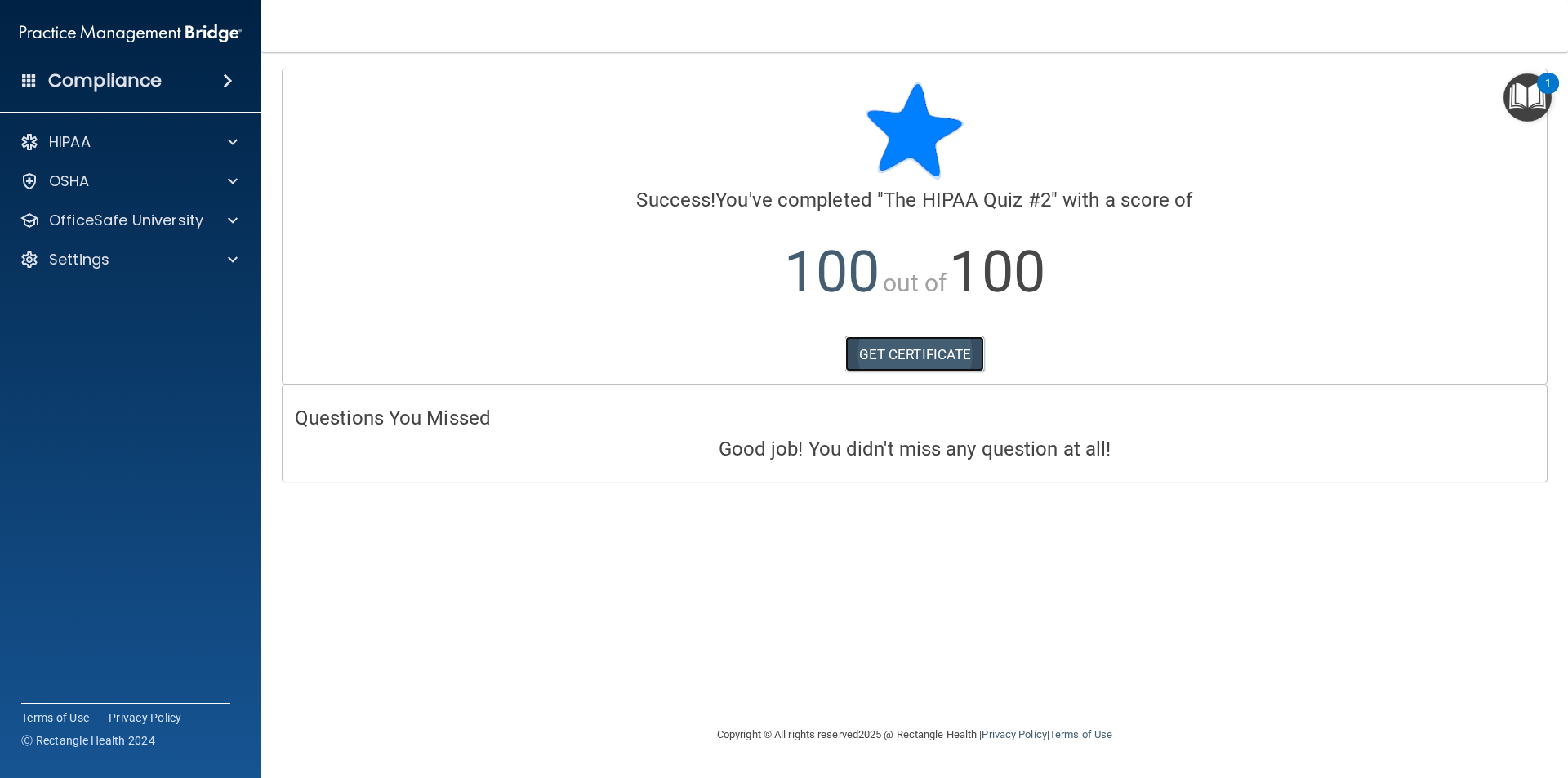
click at [929, 361] on link "GET CERTIFICATE" at bounding box center [915, 355] width 139 height 36
click at [126, 213] on p "OfficeSafe University" at bounding box center [126, 220] width 154 height 20
click at [120, 267] on p "HIPAA Training" at bounding box center [78, 259] width 134 height 16
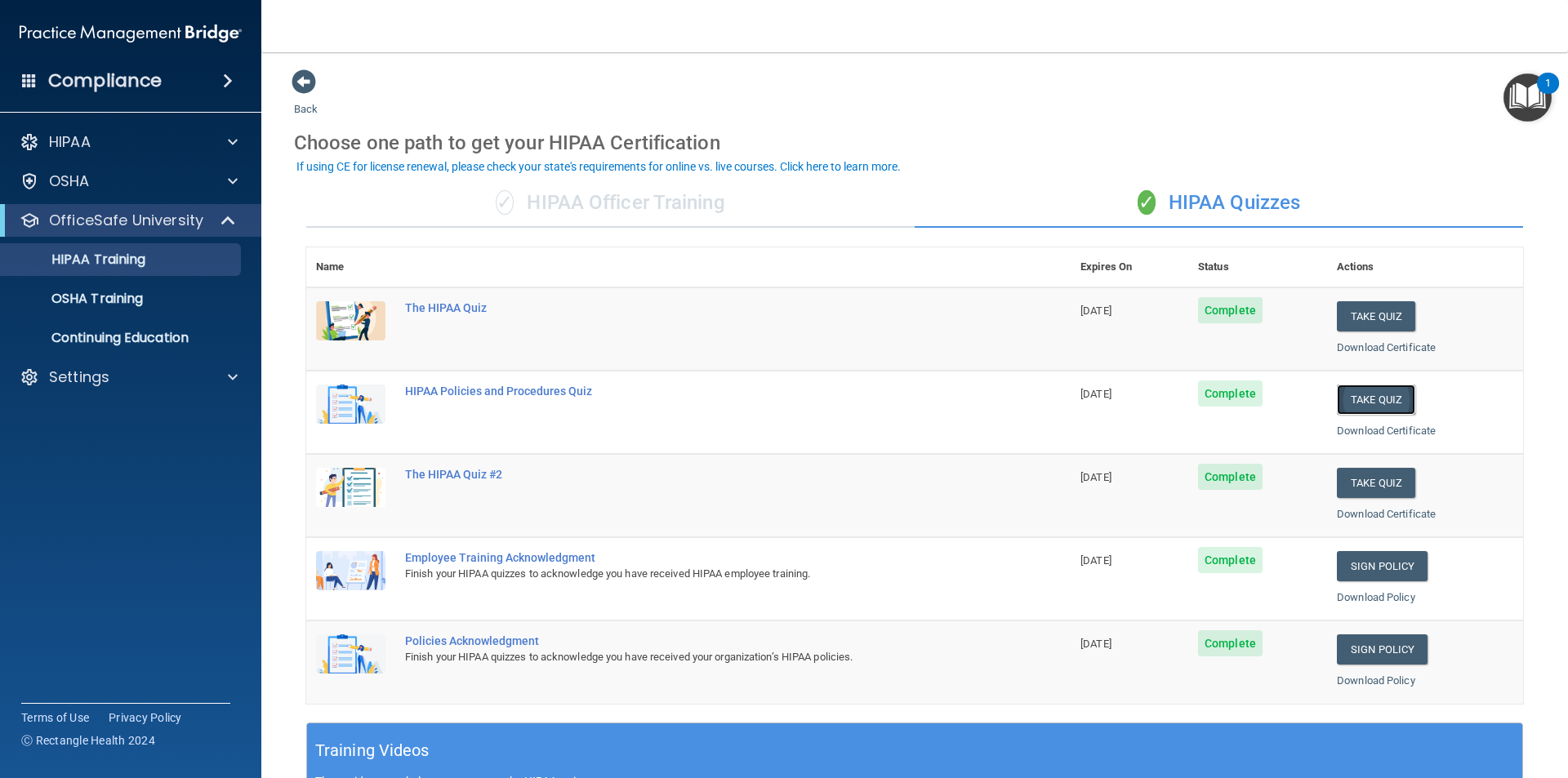
click at [1339, 399] on button "Take Quiz" at bounding box center [1376, 399] width 79 height 30
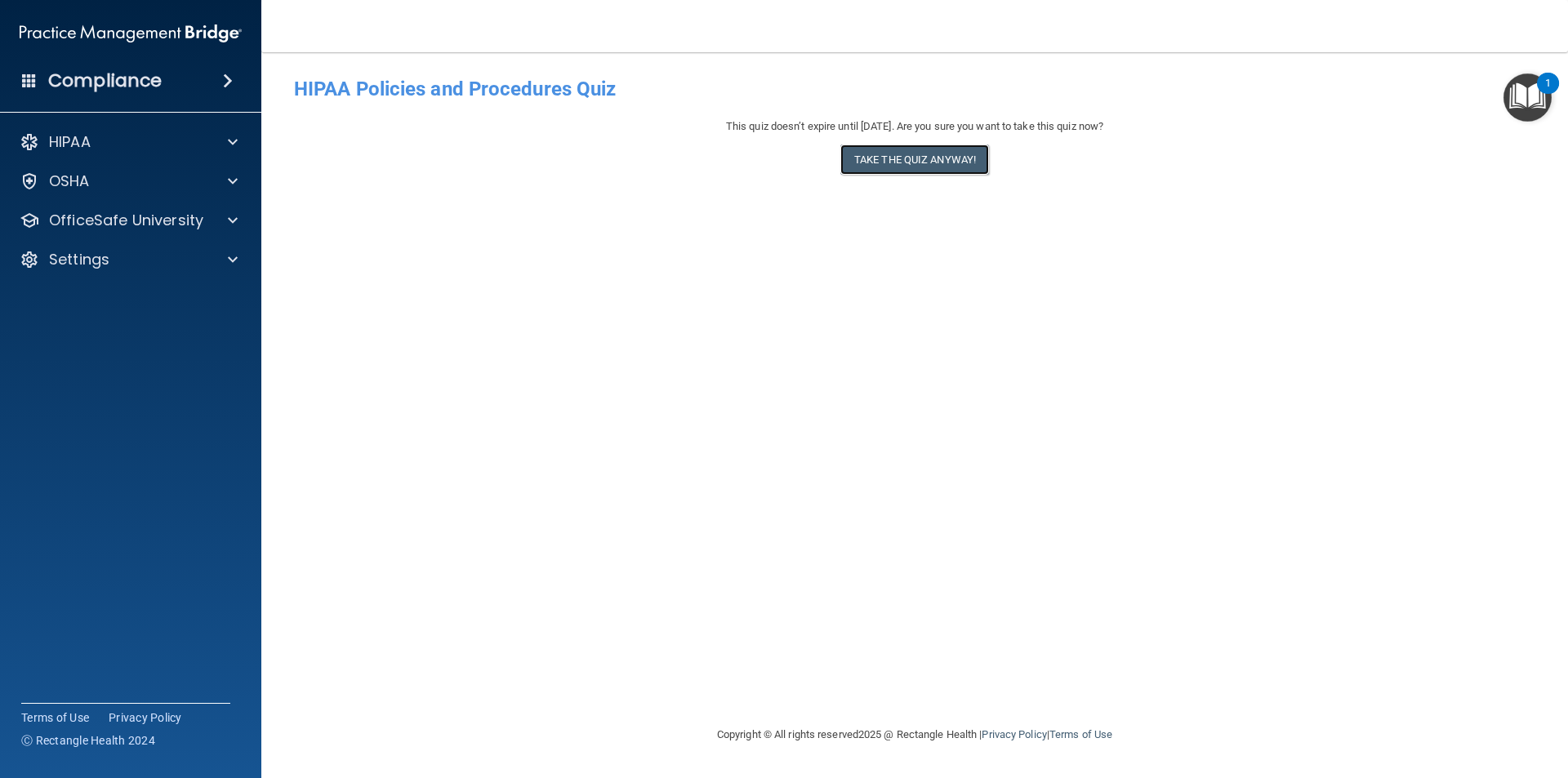
click at [904, 162] on button "Take the quiz anyway!" at bounding box center [914, 159] width 148 height 30
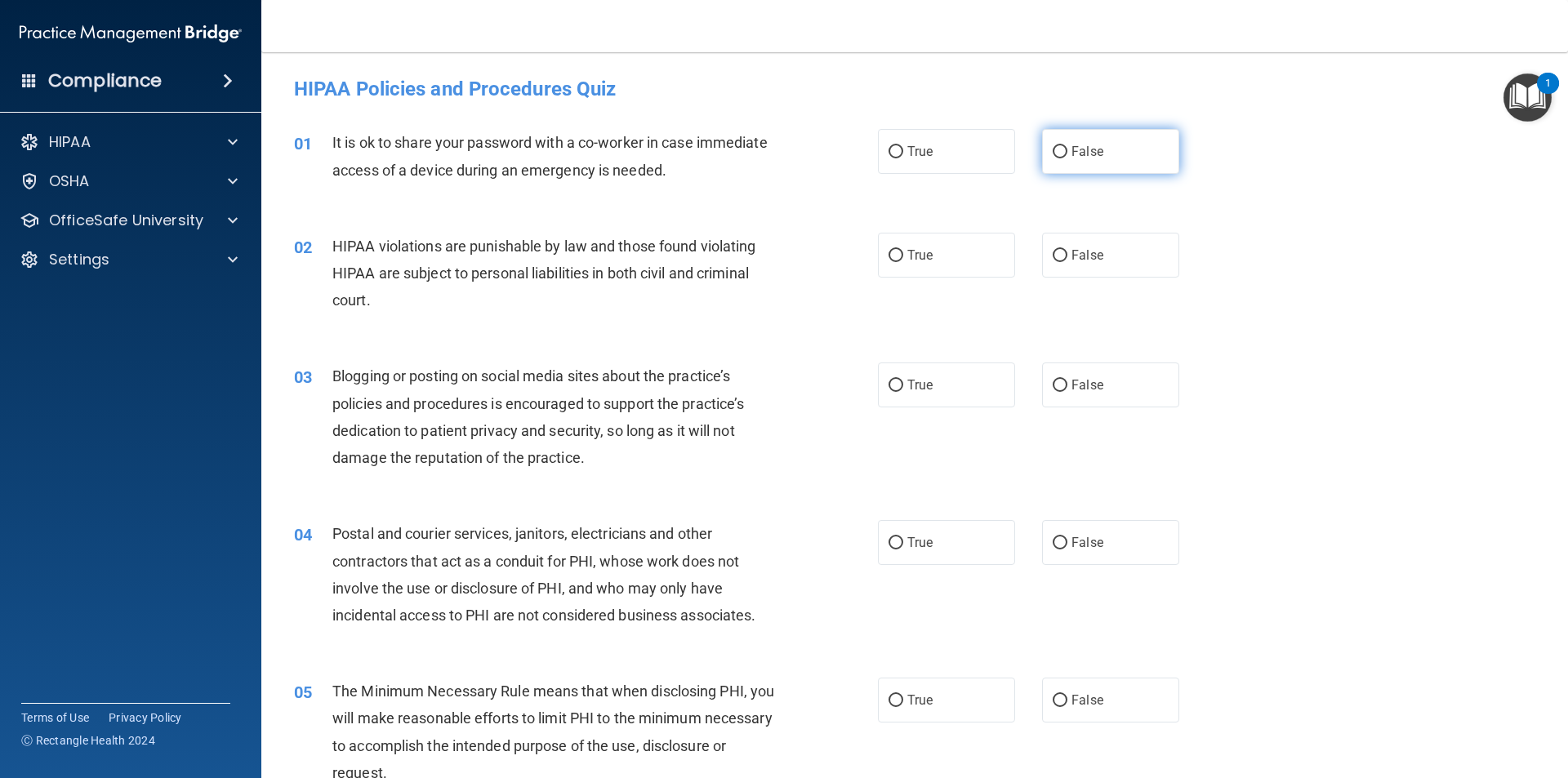
click at [1061, 158] on label "False" at bounding box center [1111, 151] width 137 height 45
click at [1061, 158] on input "False" at bounding box center [1060, 152] width 15 height 12
radio input "true"
click at [1084, 262] on span "False" at bounding box center [1087, 255] width 32 height 16
click at [1067, 262] on input "False" at bounding box center [1060, 256] width 15 height 12
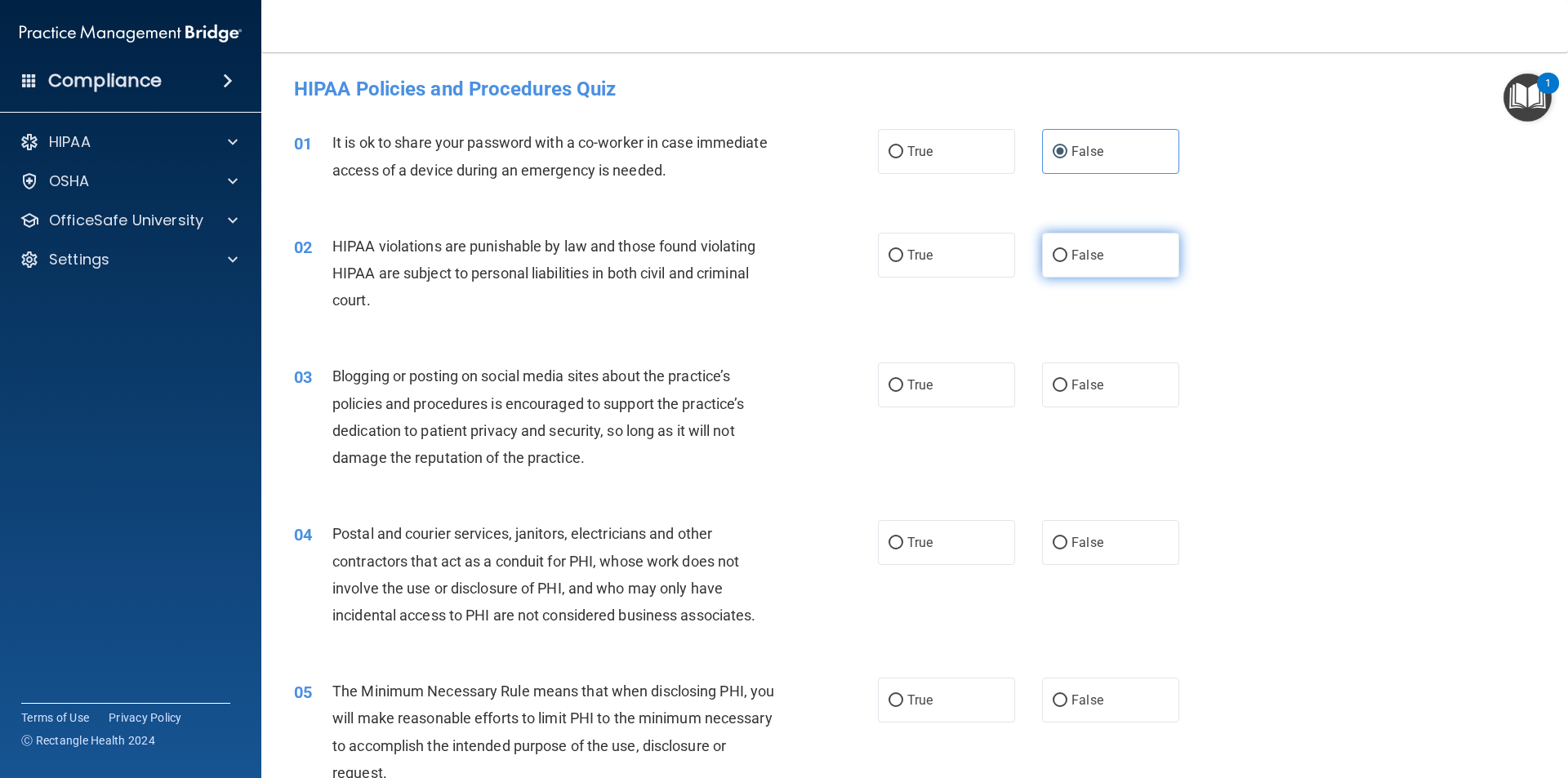
radio input "true"
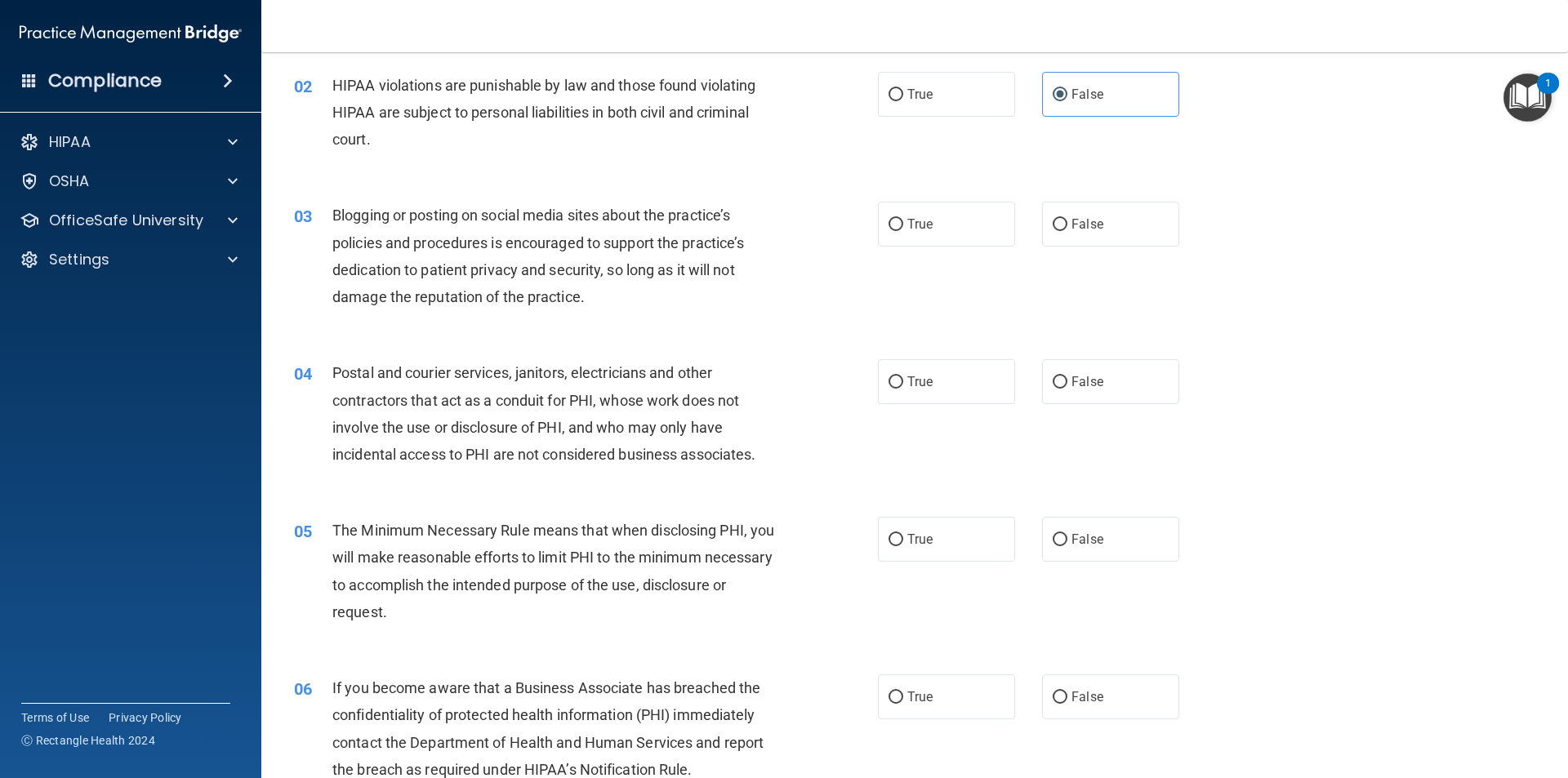
scroll to position [163, 0]
click at [1112, 215] on label "False" at bounding box center [1111, 221] width 137 height 45
click at [1067, 216] on input "False" at bounding box center [1060, 222] width 15 height 12
radio input "true"
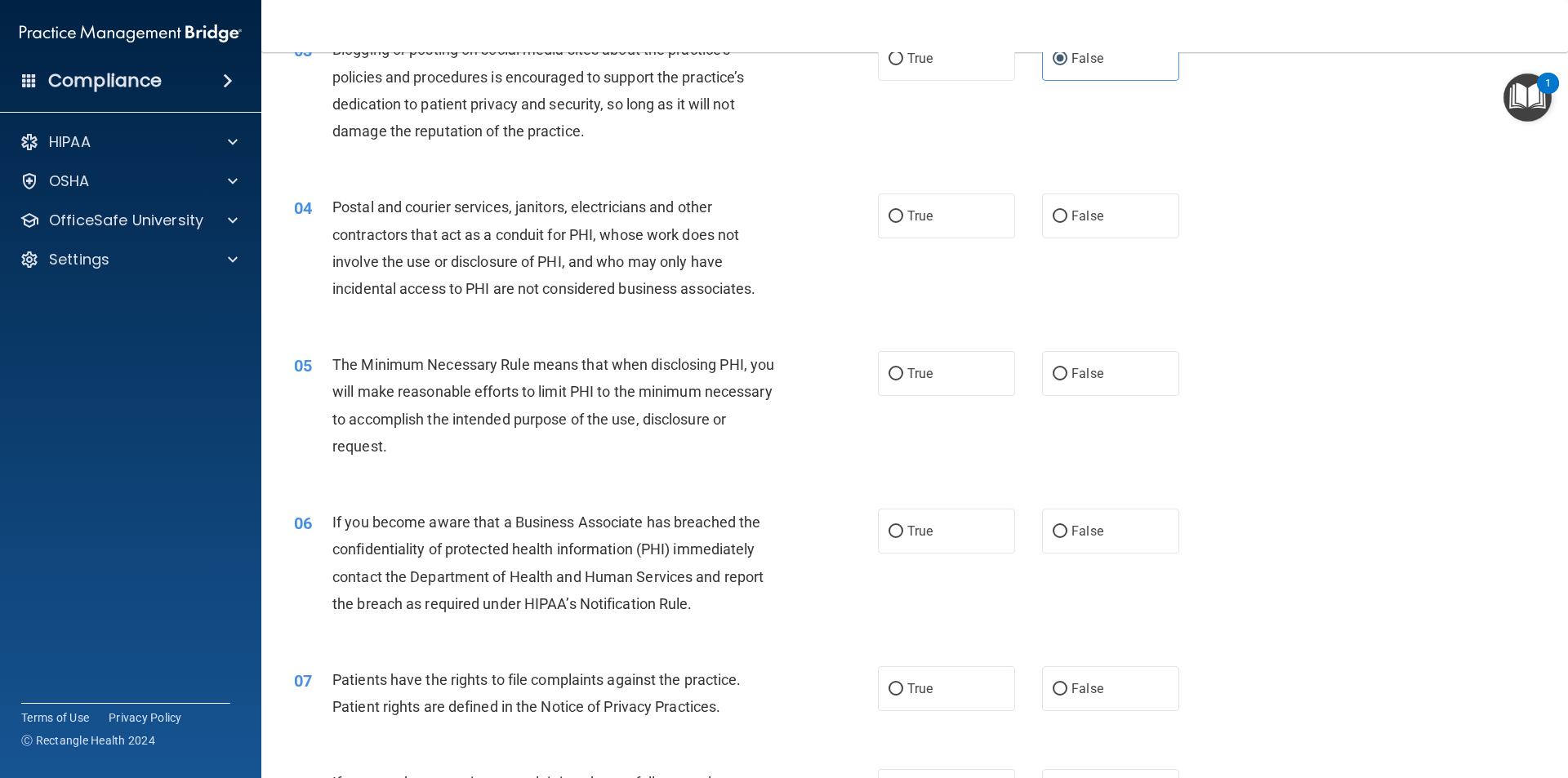
scroll to position [408, 0]
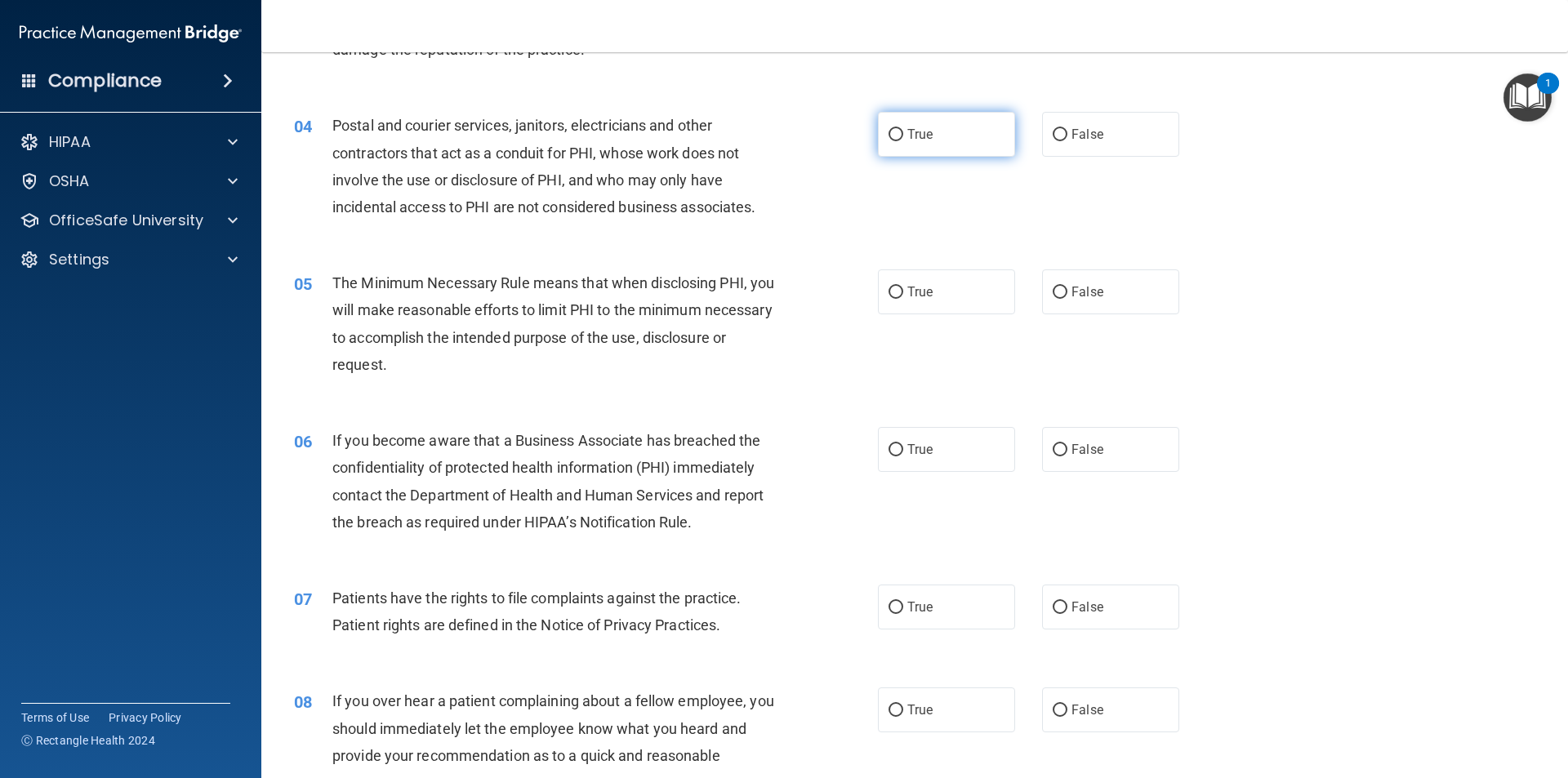
click at [967, 144] on label "True" at bounding box center [946, 133] width 137 height 45
click at [904, 141] on input "True" at bounding box center [896, 135] width 15 height 12
radio input "true"
click at [932, 618] on label "True" at bounding box center [946, 607] width 137 height 45
click at [904, 614] on input "True" at bounding box center [896, 608] width 15 height 12
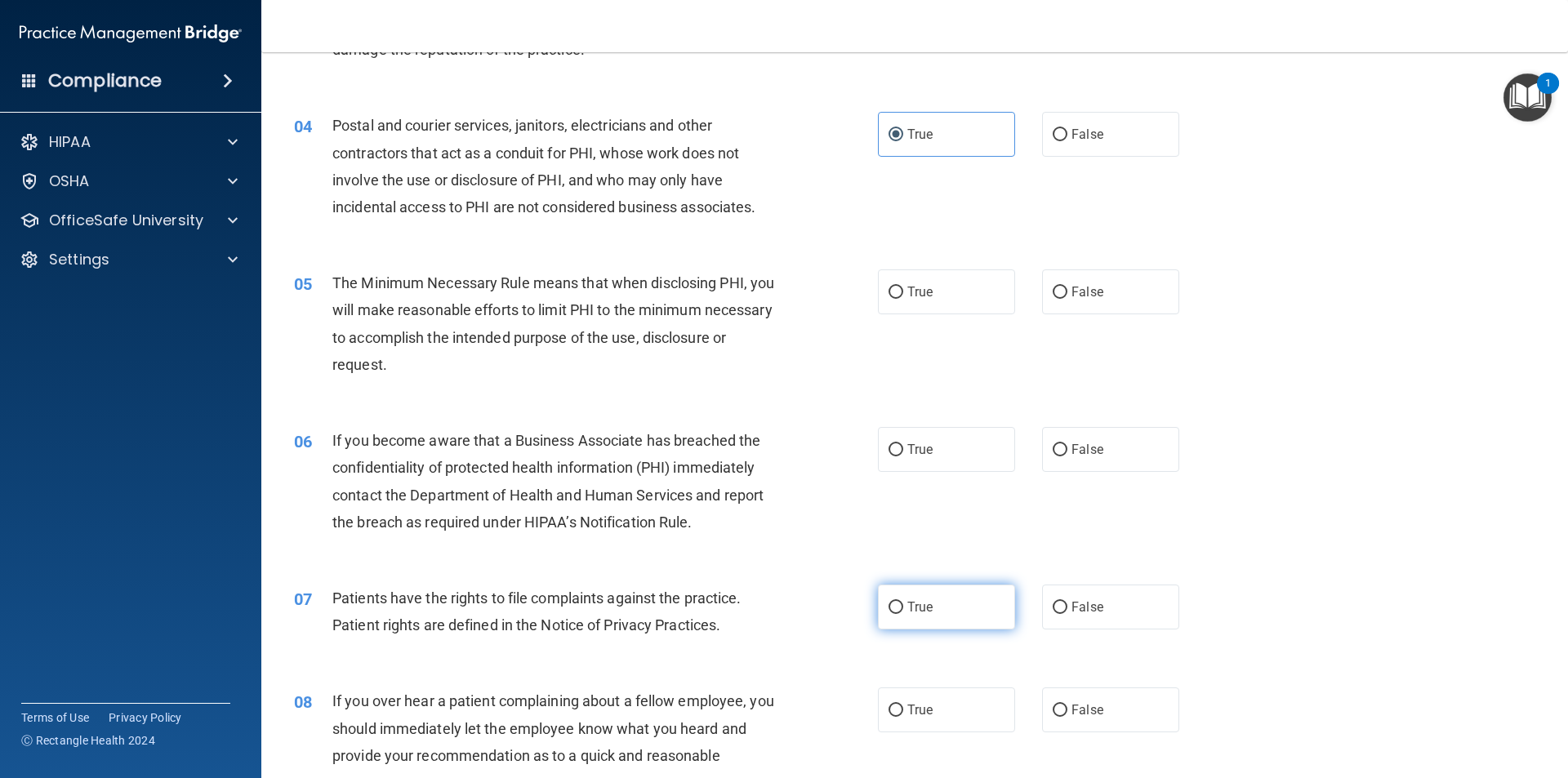
radio input "true"
click at [916, 446] on span "True" at bounding box center [919, 449] width 25 height 16
click at [904, 446] on input "True" at bounding box center [896, 450] width 15 height 12
radio input "true"
click at [962, 300] on label "True" at bounding box center [946, 291] width 137 height 45
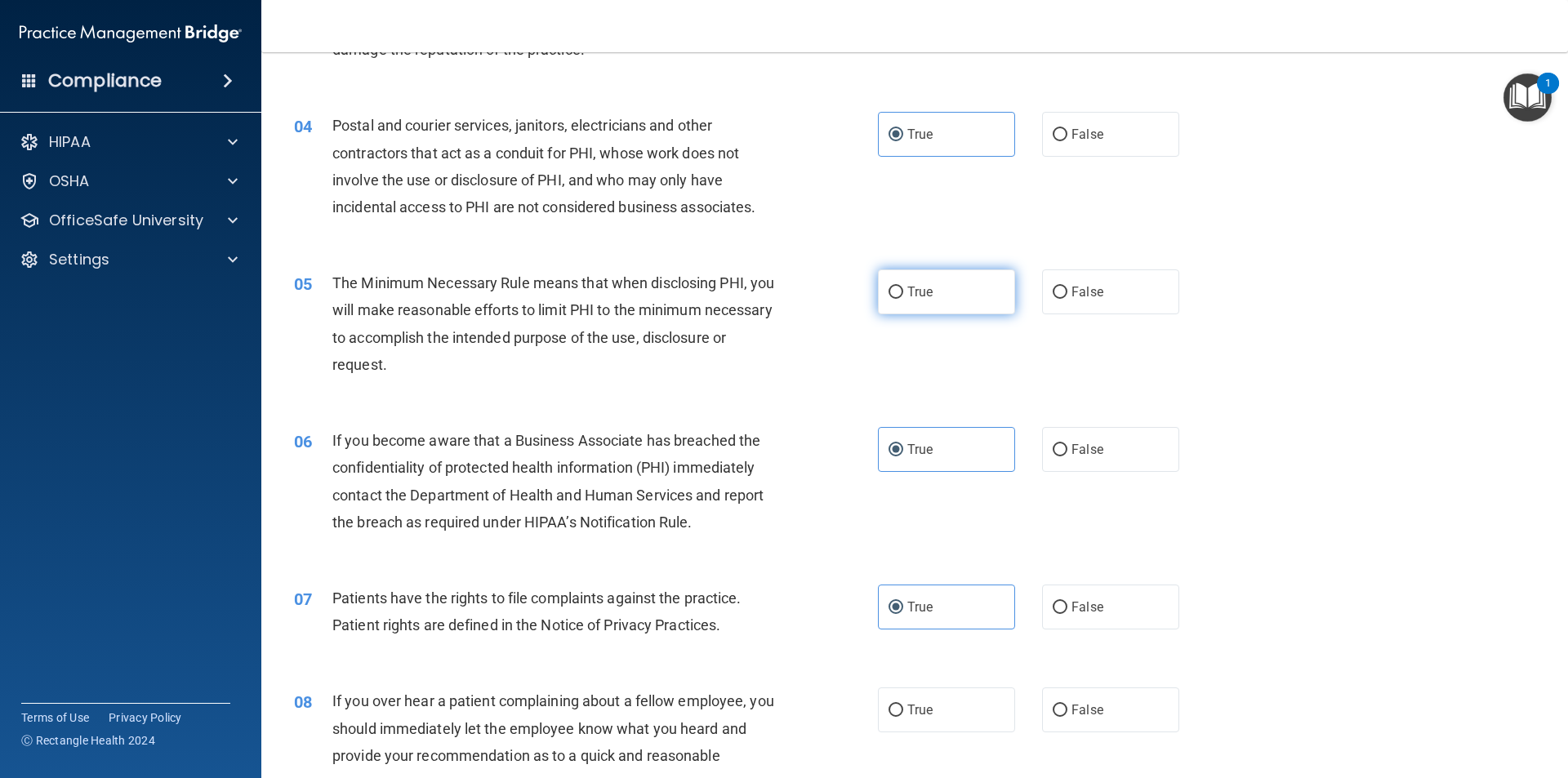
click at [904, 299] on input "True" at bounding box center [896, 293] width 15 height 12
radio input "true"
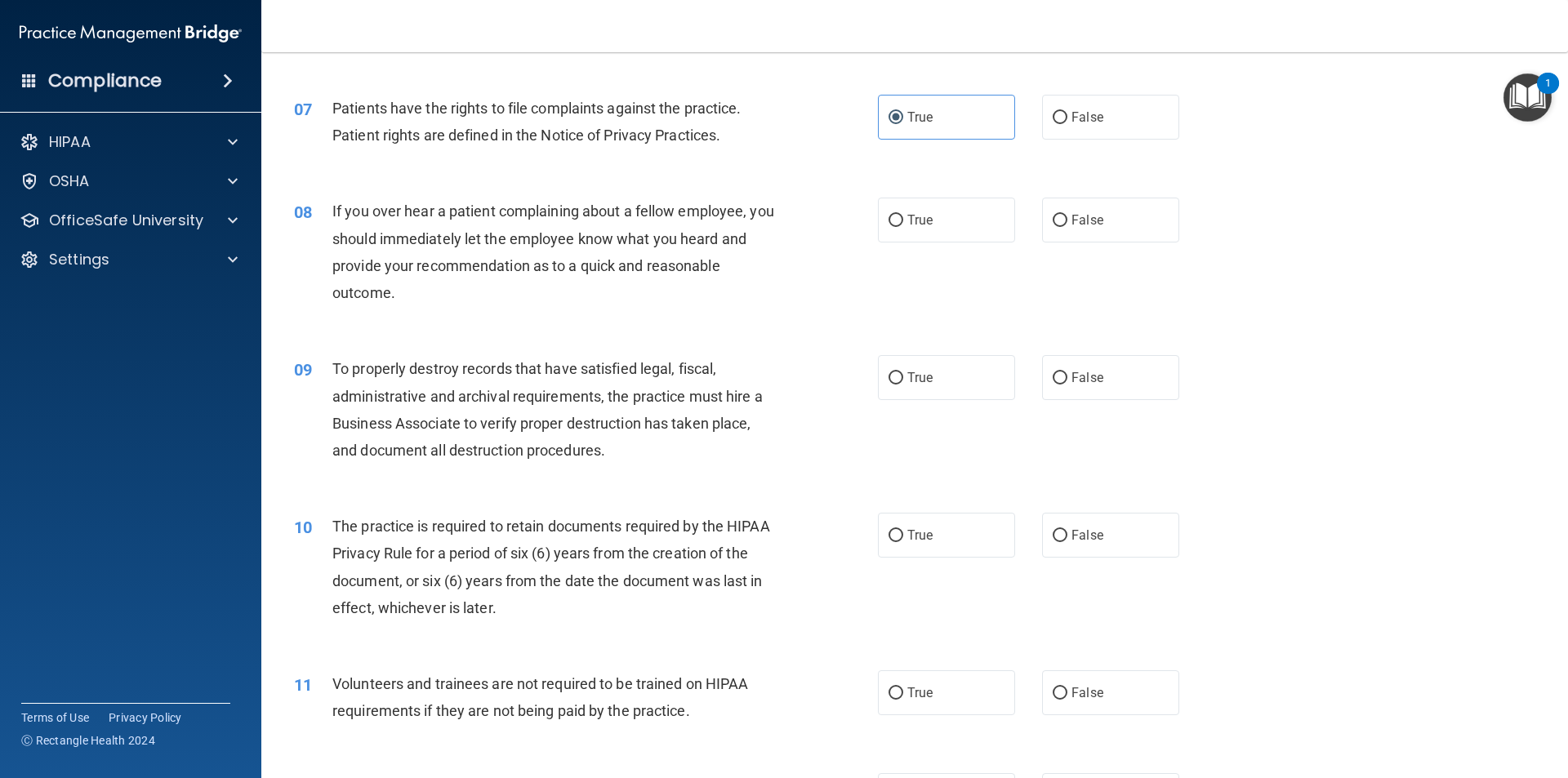
scroll to position [980, 0]
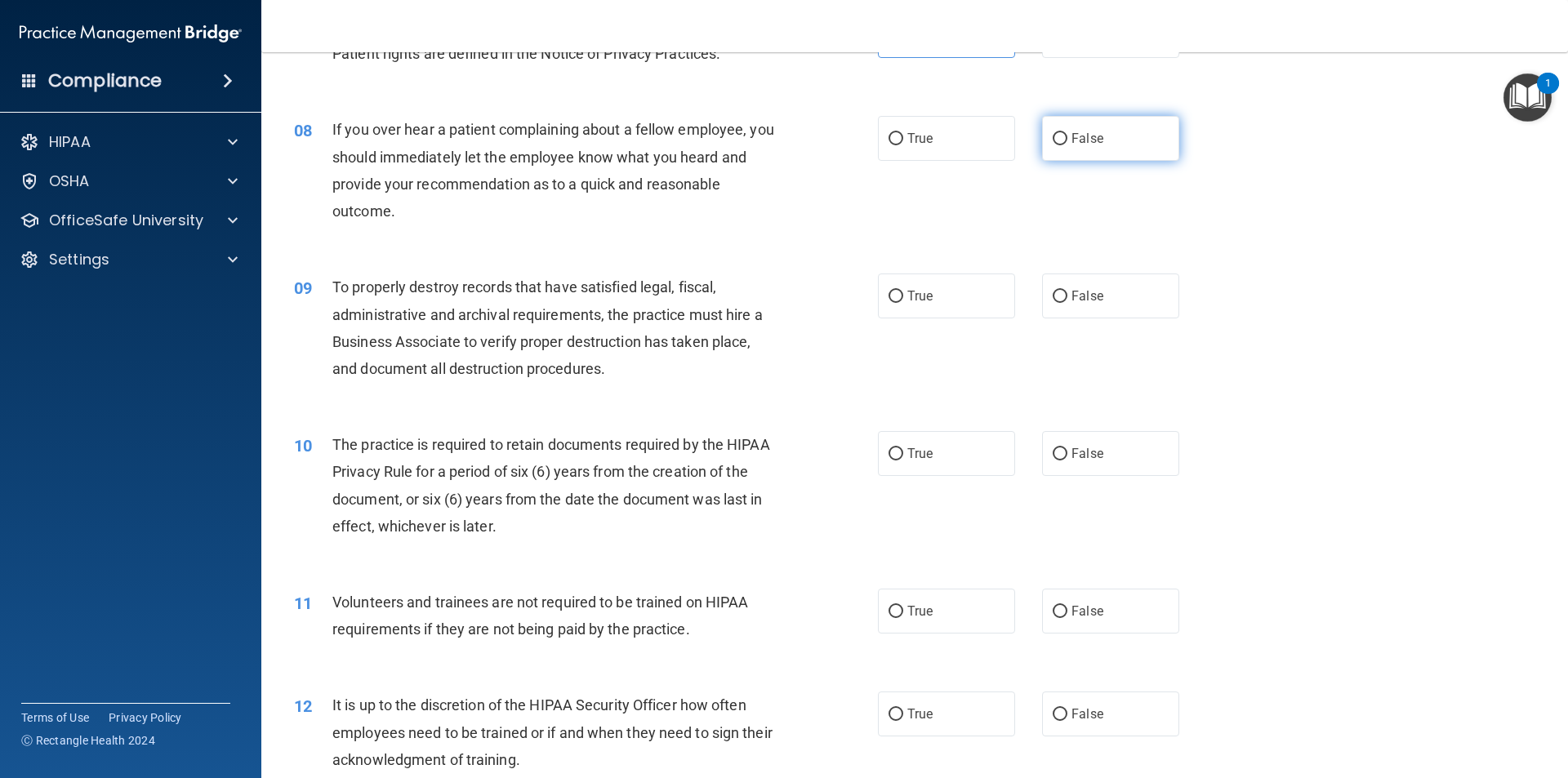
click at [1089, 148] on label "False" at bounding box center [1111, 137] width 137 height 45
click at [1067, 145] on input "False" at bounding box center [1060, 139] width 15 height 12
radio input "true"
click at [950, 303] on label "True" at bounding box center [946, 296] width 137 height 45
click at [904, 303] on input "True" at bounding box center [896, 297] width 15 height 12
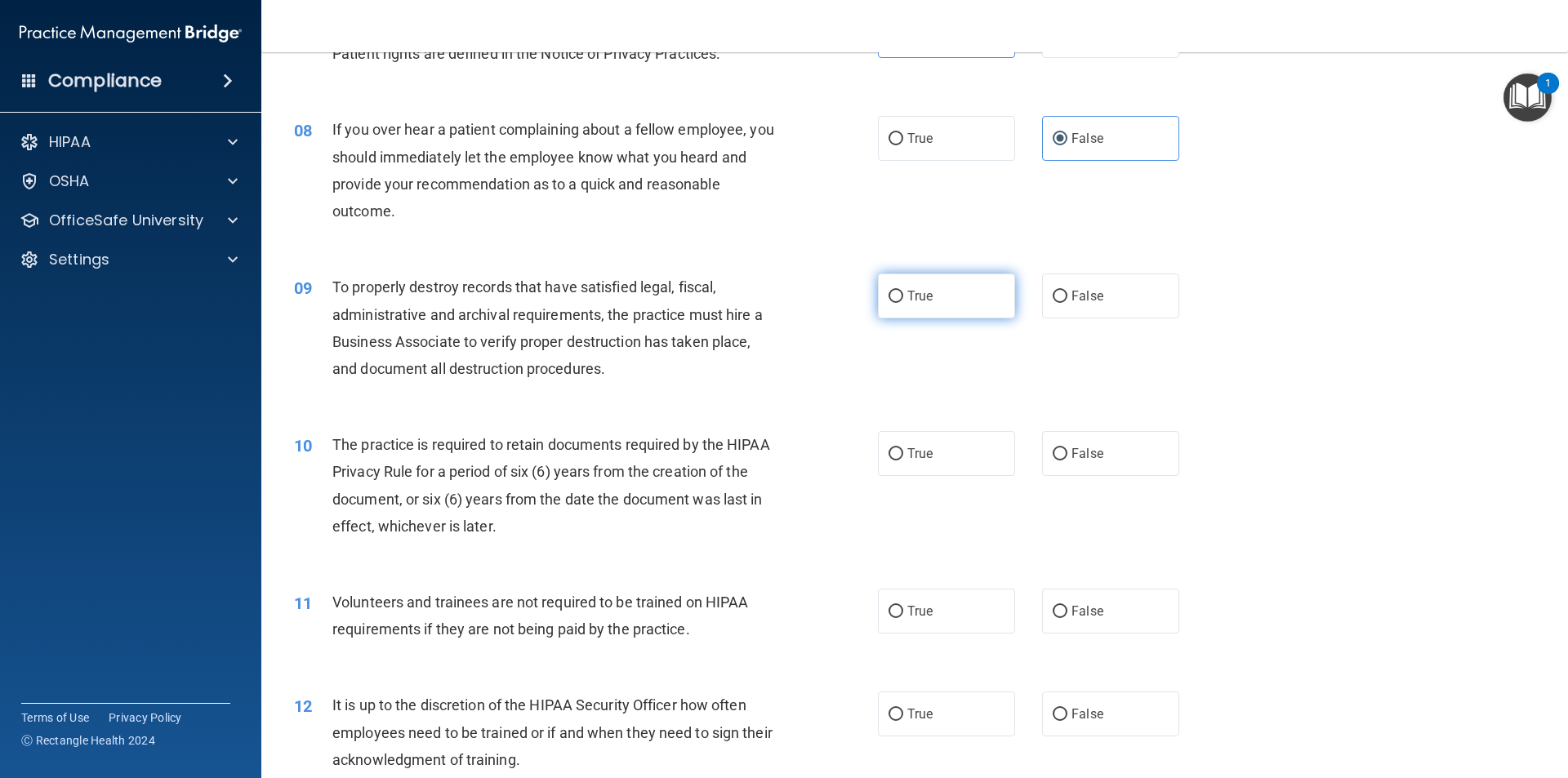
radio input "true"
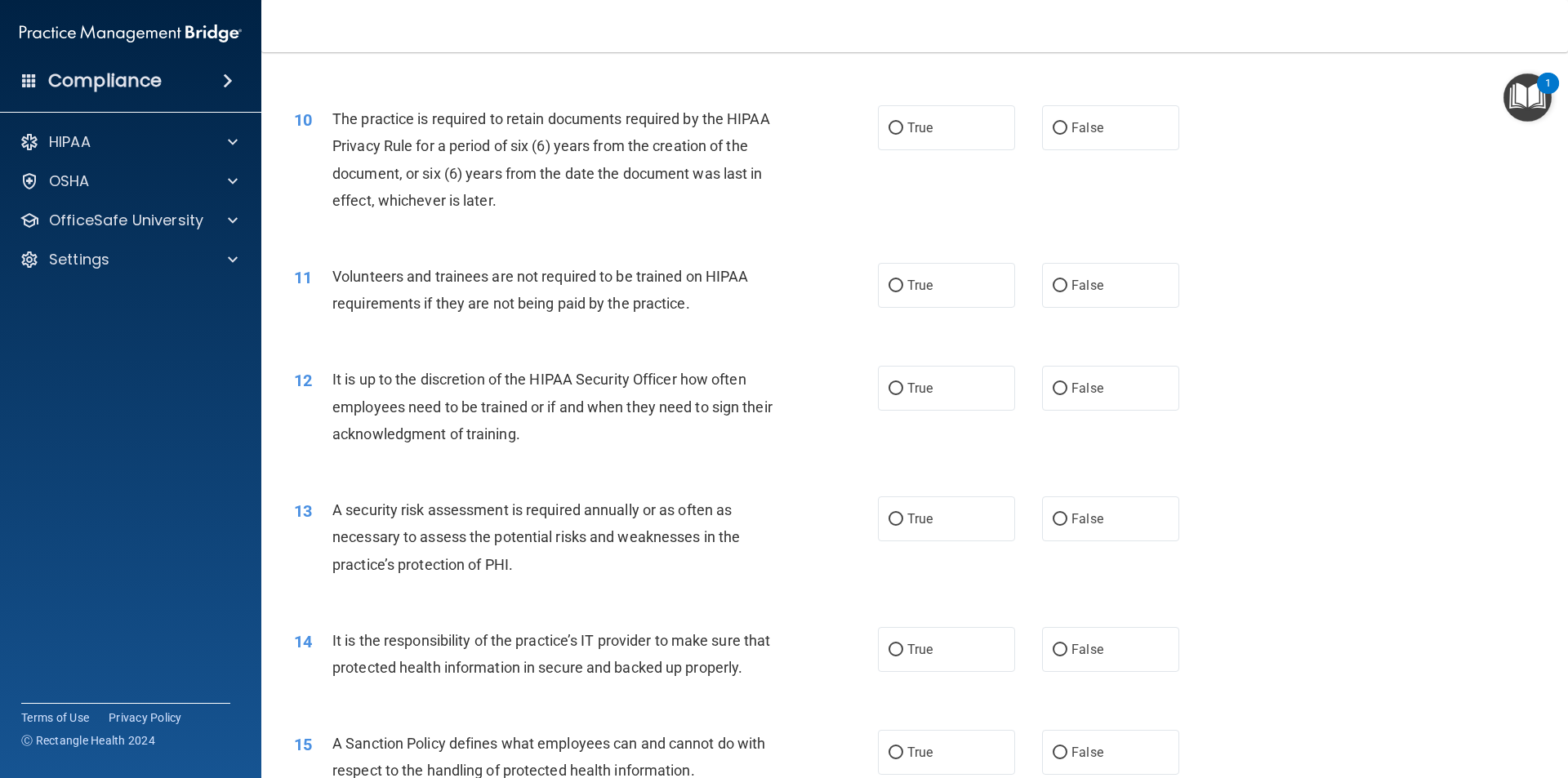
scroll to position [1306, 0]
click at [972, 140] on label "True" at bounding box center [946, 127] width 137 height 45
click at [904, 133] on input "True" at bounding box center [896, 128] width 15 height 12
radio input "true"
click at [1079, 278] on span "False" at bounding box center [1087, 285] width 32 height 16
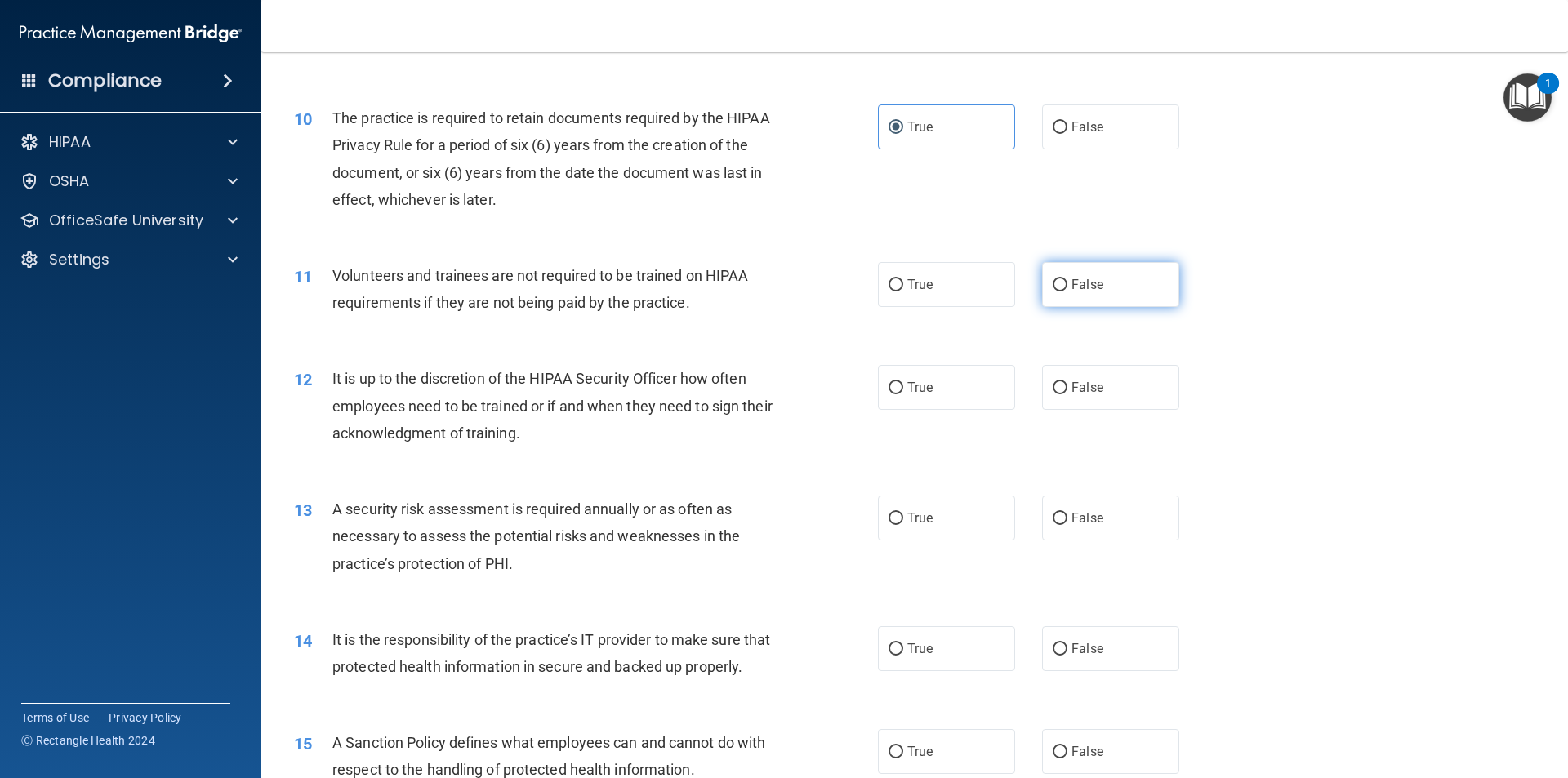
click at [1067, 279] on input "False" at bounding box center [1060, 285] width 15 height 12
radio input "true"
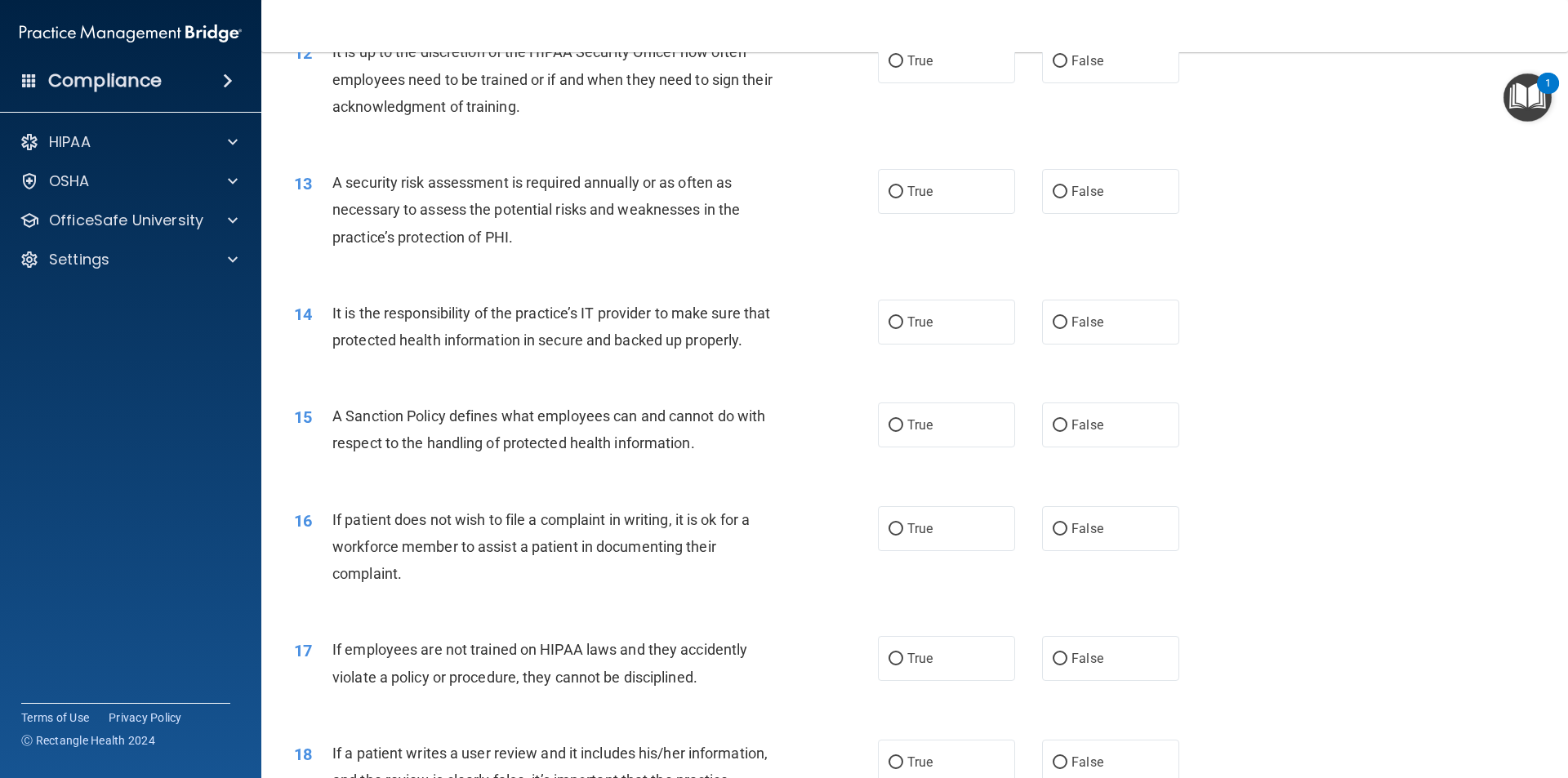
scroll to position [1551, 0]
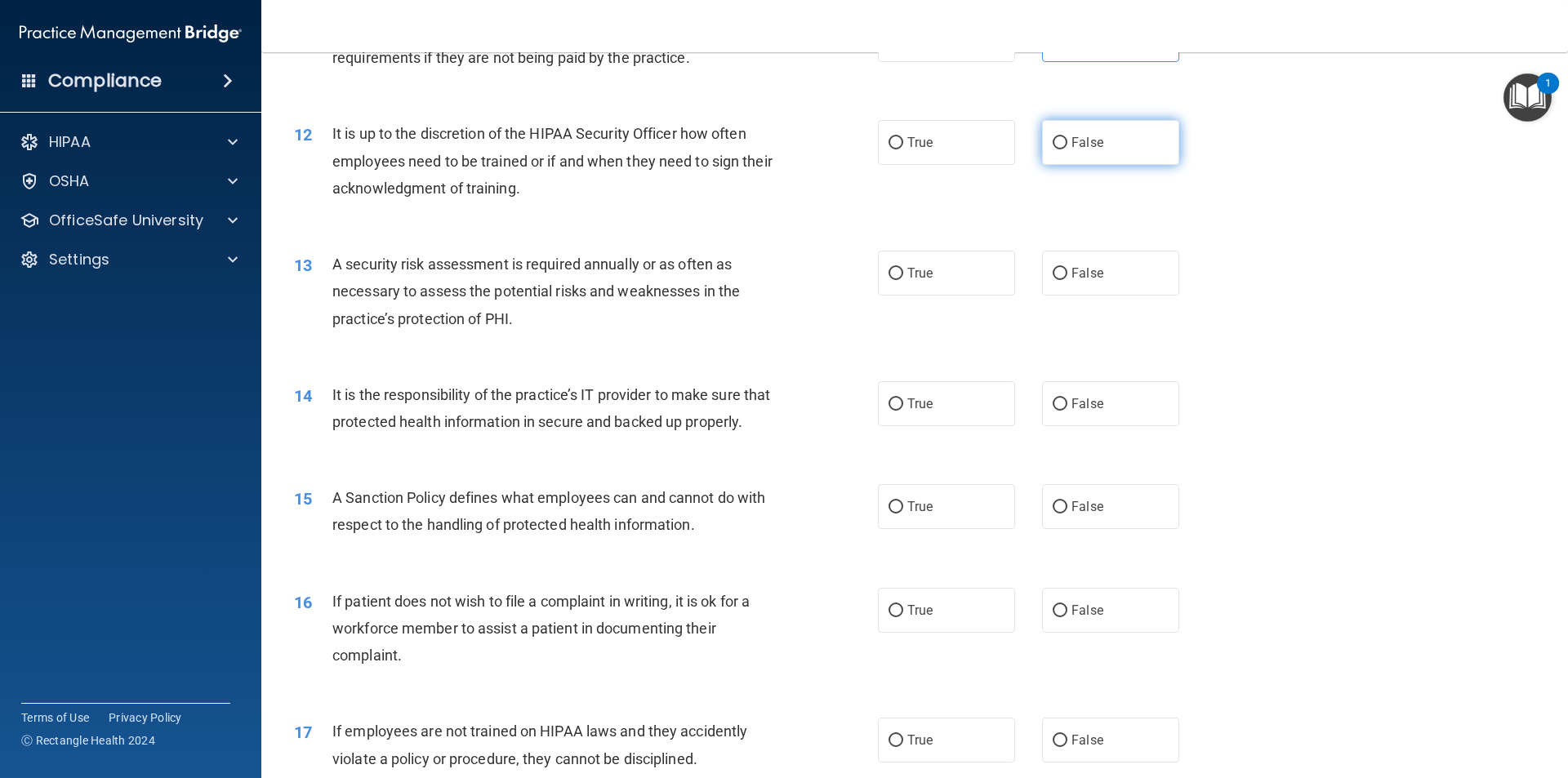
click at [1098, 146] on label "False" at bounding box center [1111, 141] width 137 height 45
click at [1067, 146] on input "False" at bounding box center [1060, 143] width 15 height 12
radio input "true"
click at [968, 266] on label "True" at bounding box center [946, 273] width 137 height 45
click at [904, 268] on input "True" at bounding box center [896, 274] width 15 height 12
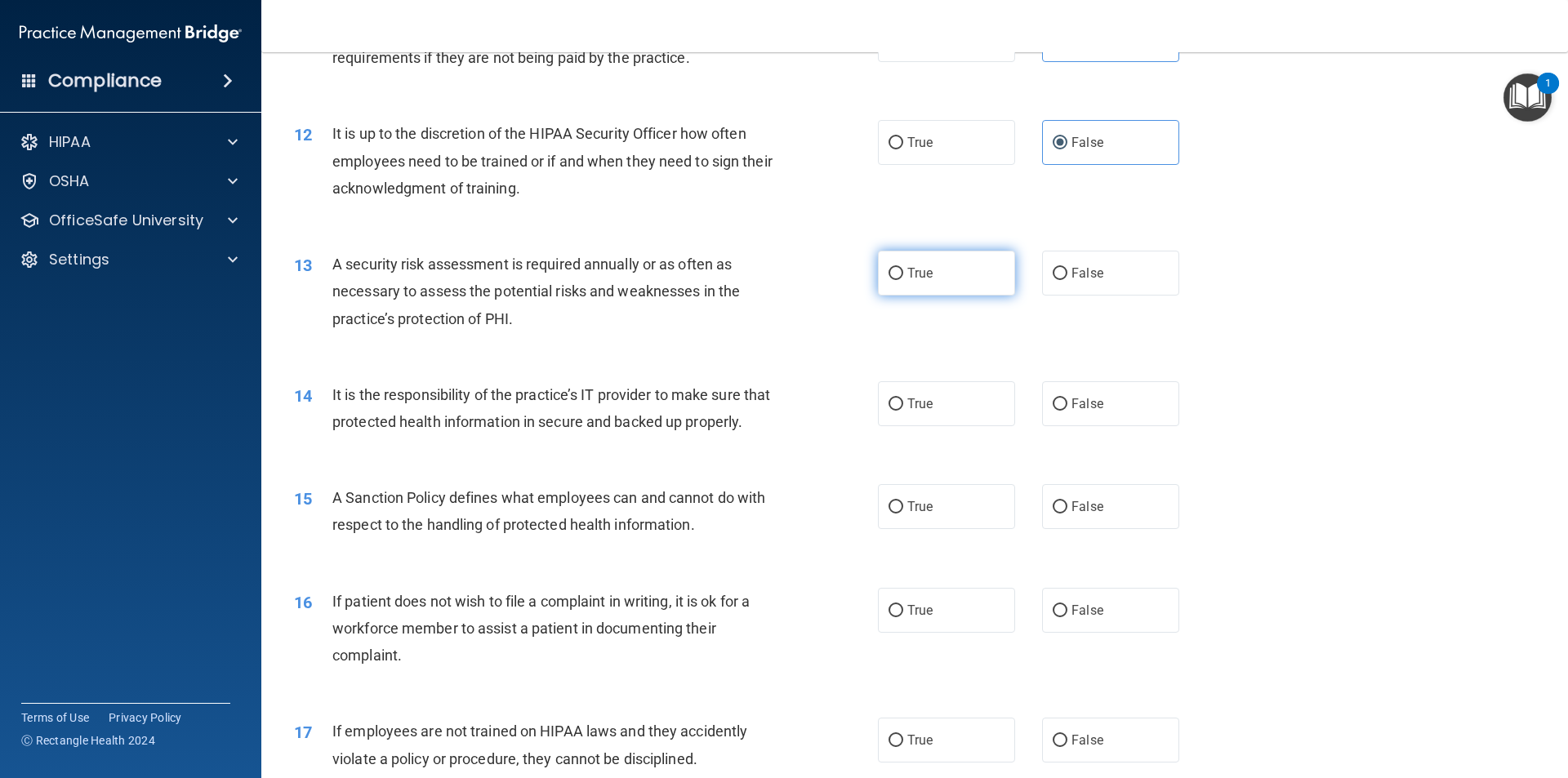
radio input "true"
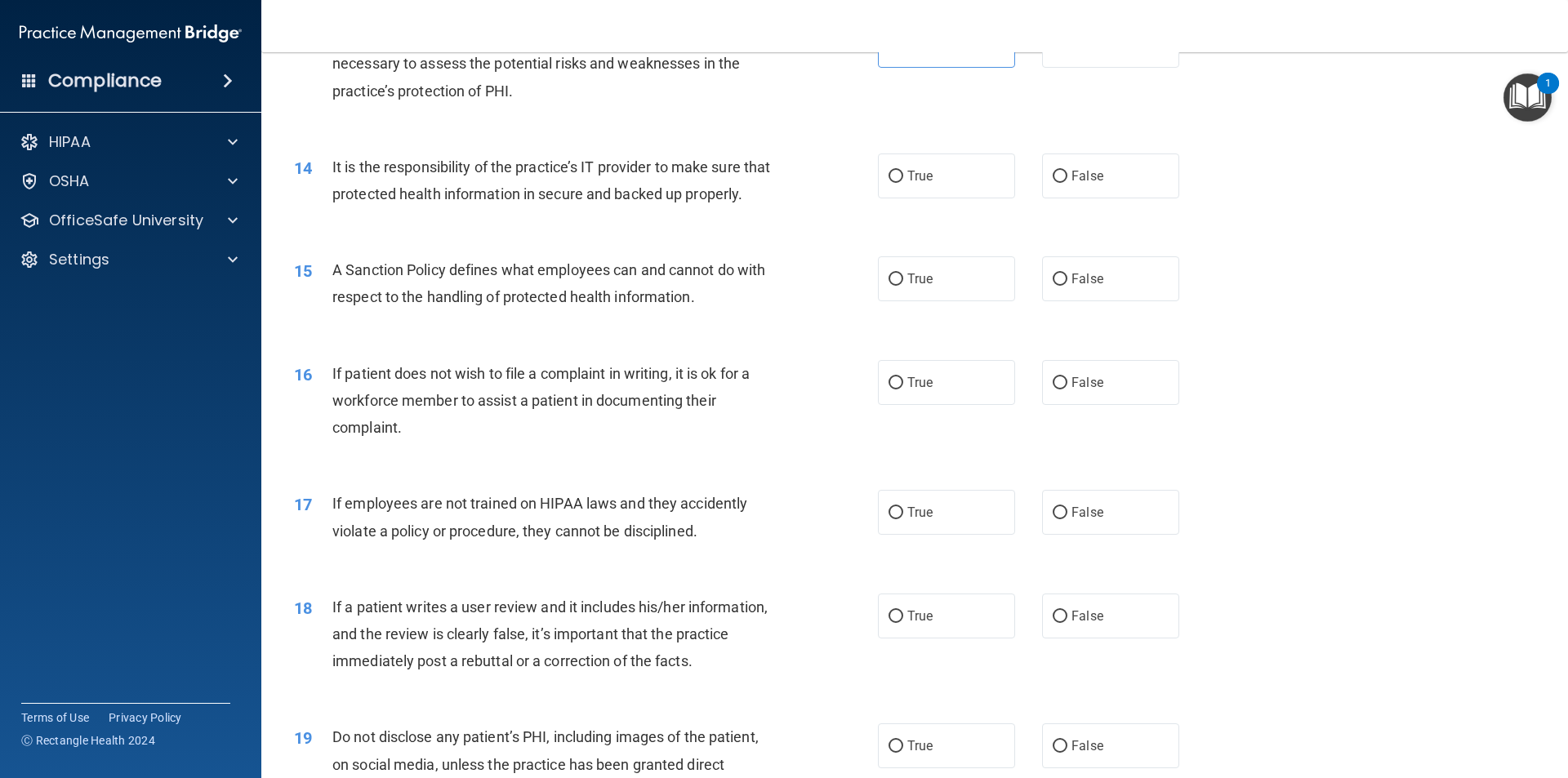
scroll to position [1796, 0]
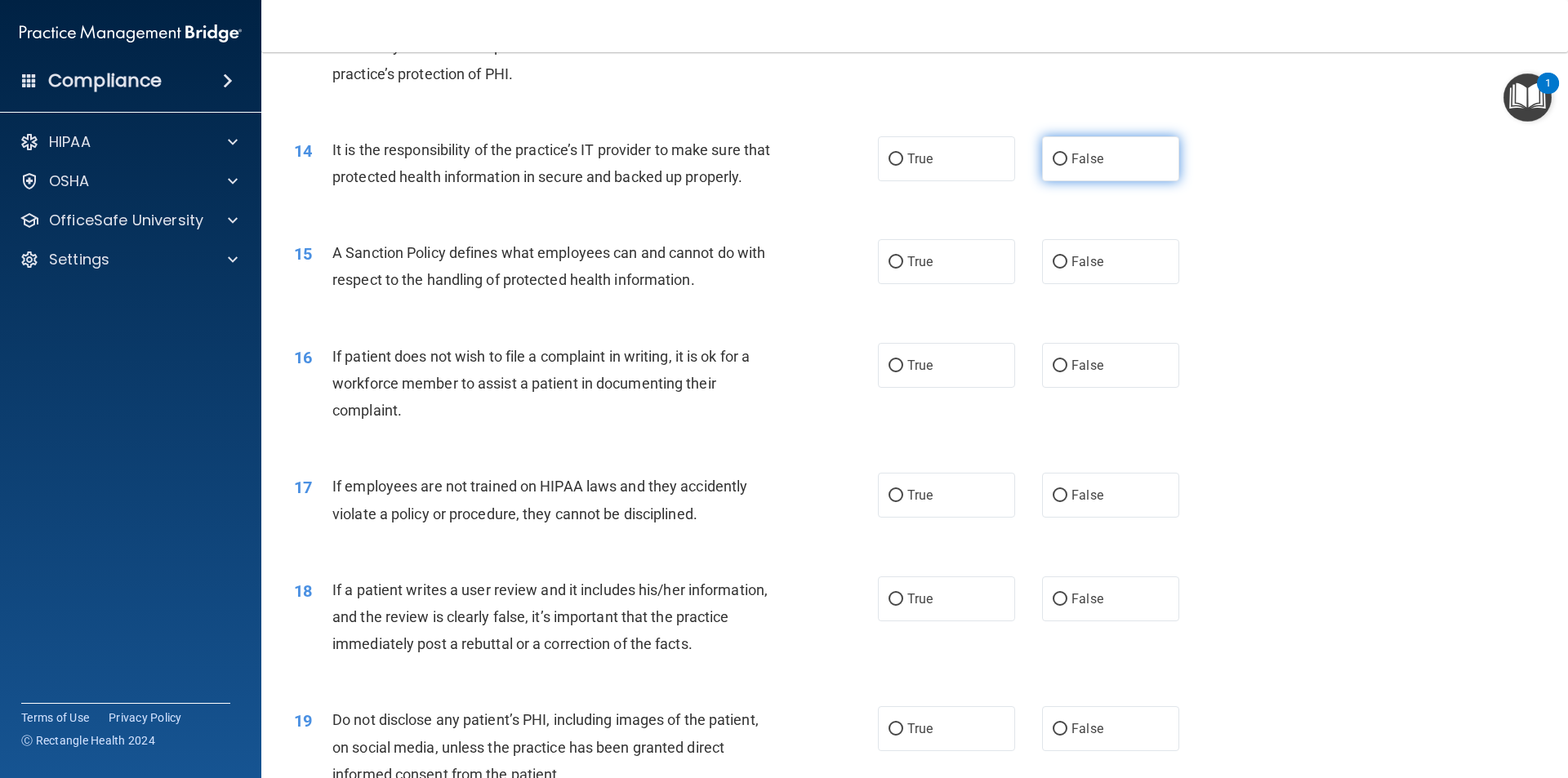
click at [1094, 179] on label "False" at bounding box center [1111, 158] width 137 height 45
click at [1067, 165] on input "False" at bounding box center [1060, 159] width 15 height 12
radio input "true"
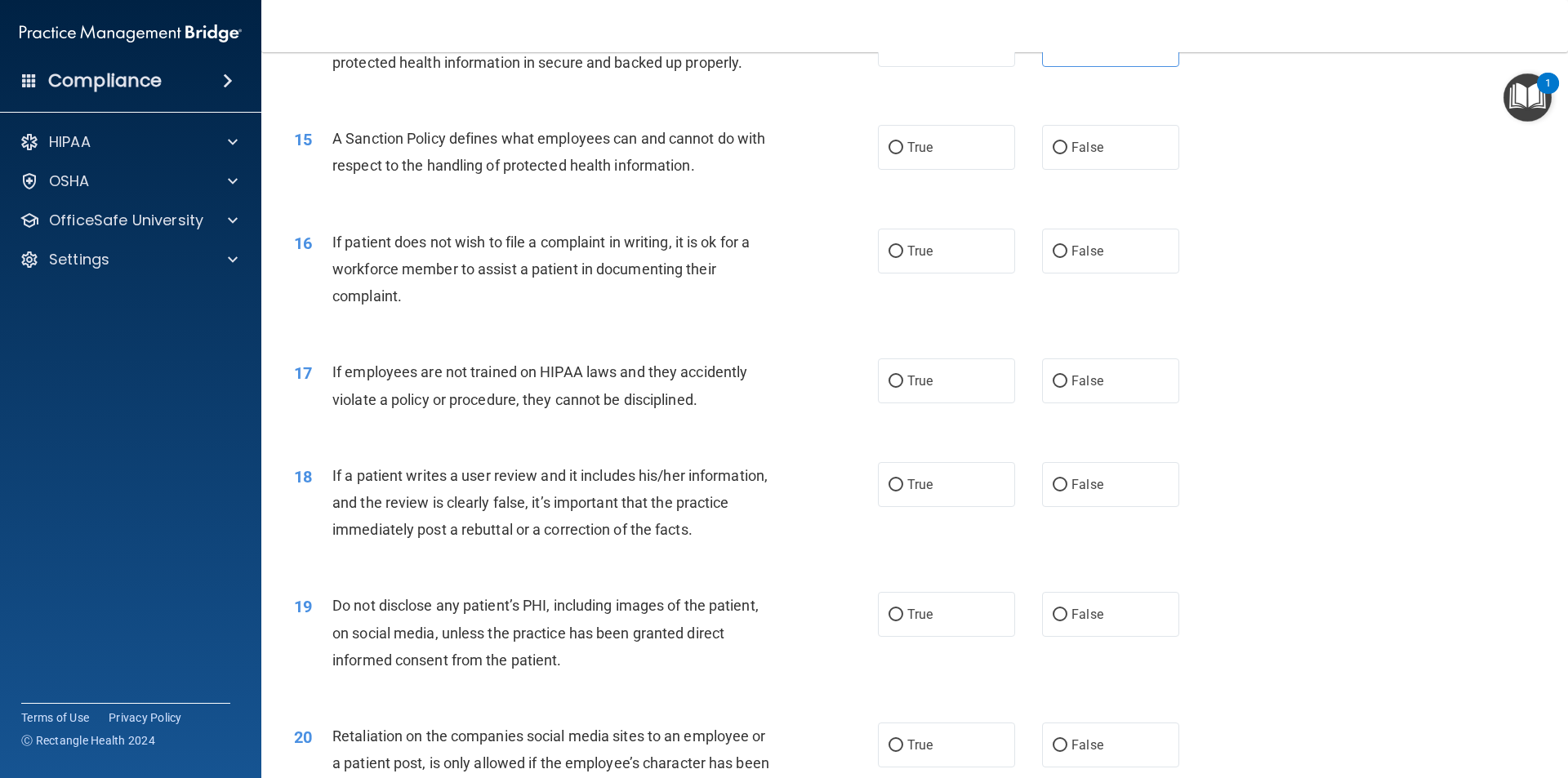
scroll to position [1959, 0]
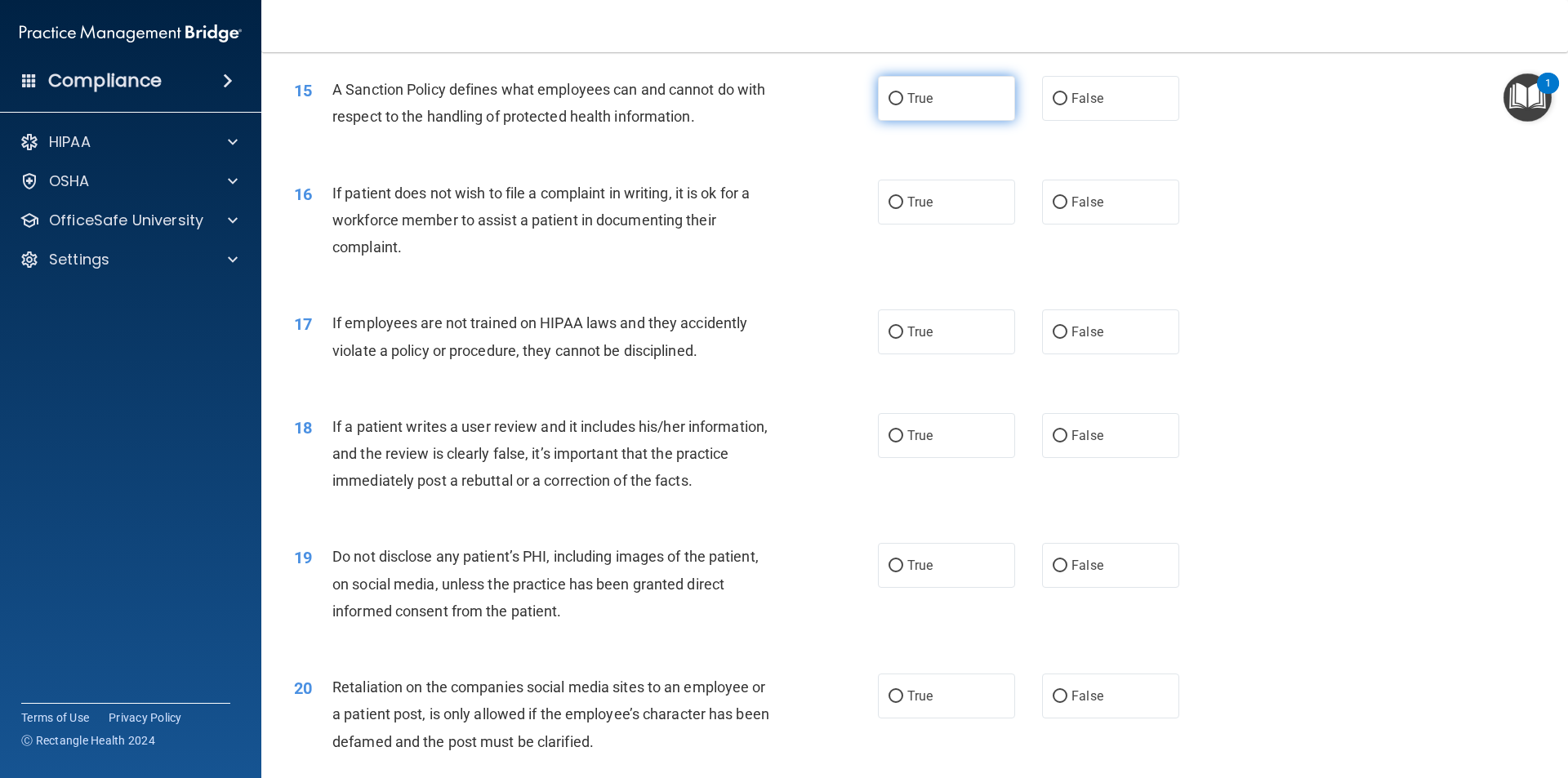
click at [937, 121] on label "True" at bounding box center [946, 98] width 137 height 45
click at [904, 106] on input "True" at bounding box center [896, 99] width 15 height 12
radio input "true"
click at [984, 224] on label "True" at bounding box center [946, 201] width 137 height 45
click at [904, 209] on input "True" at bounding box center [896, 203] width 15 height 12
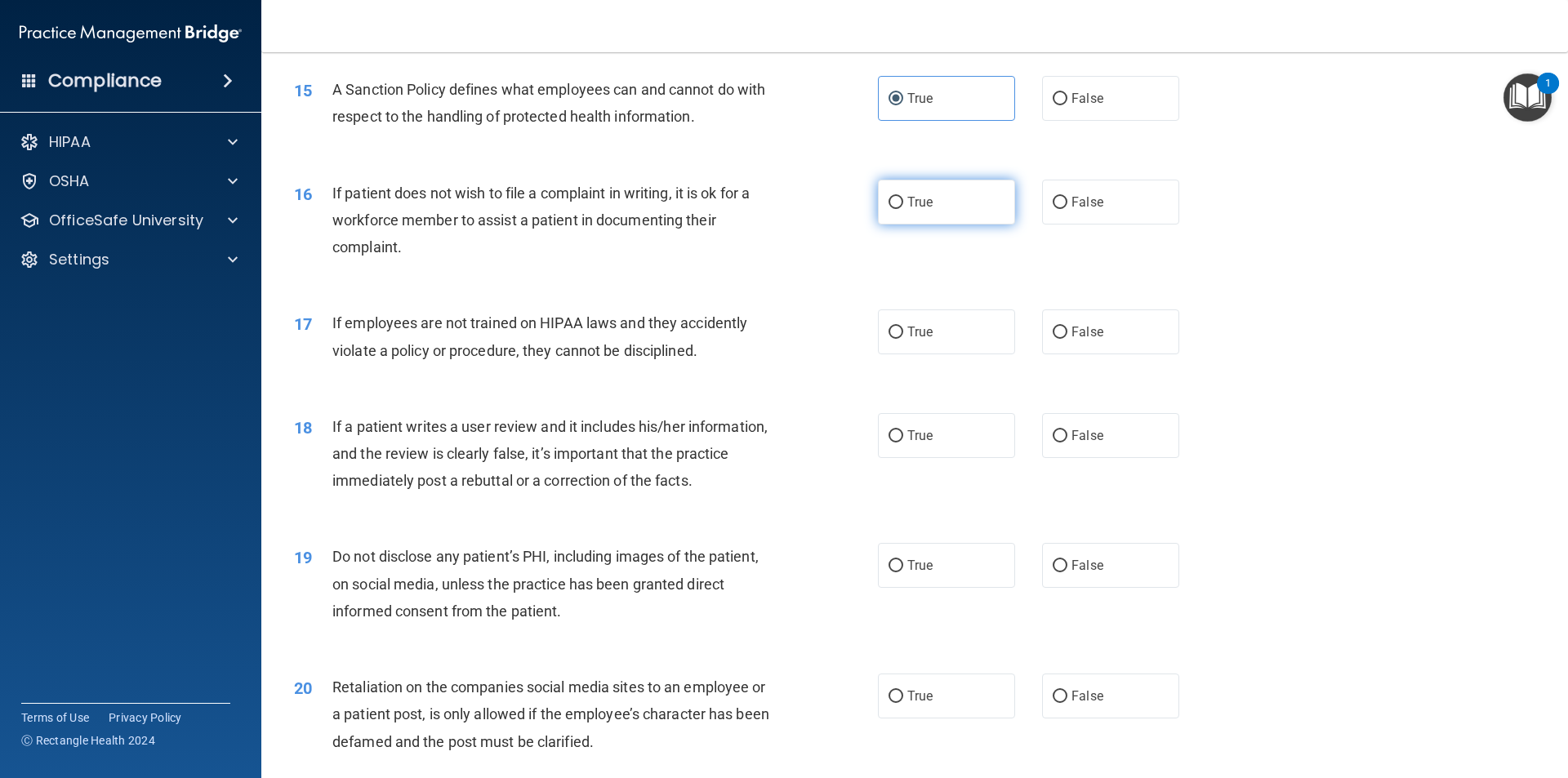
radio input "true"
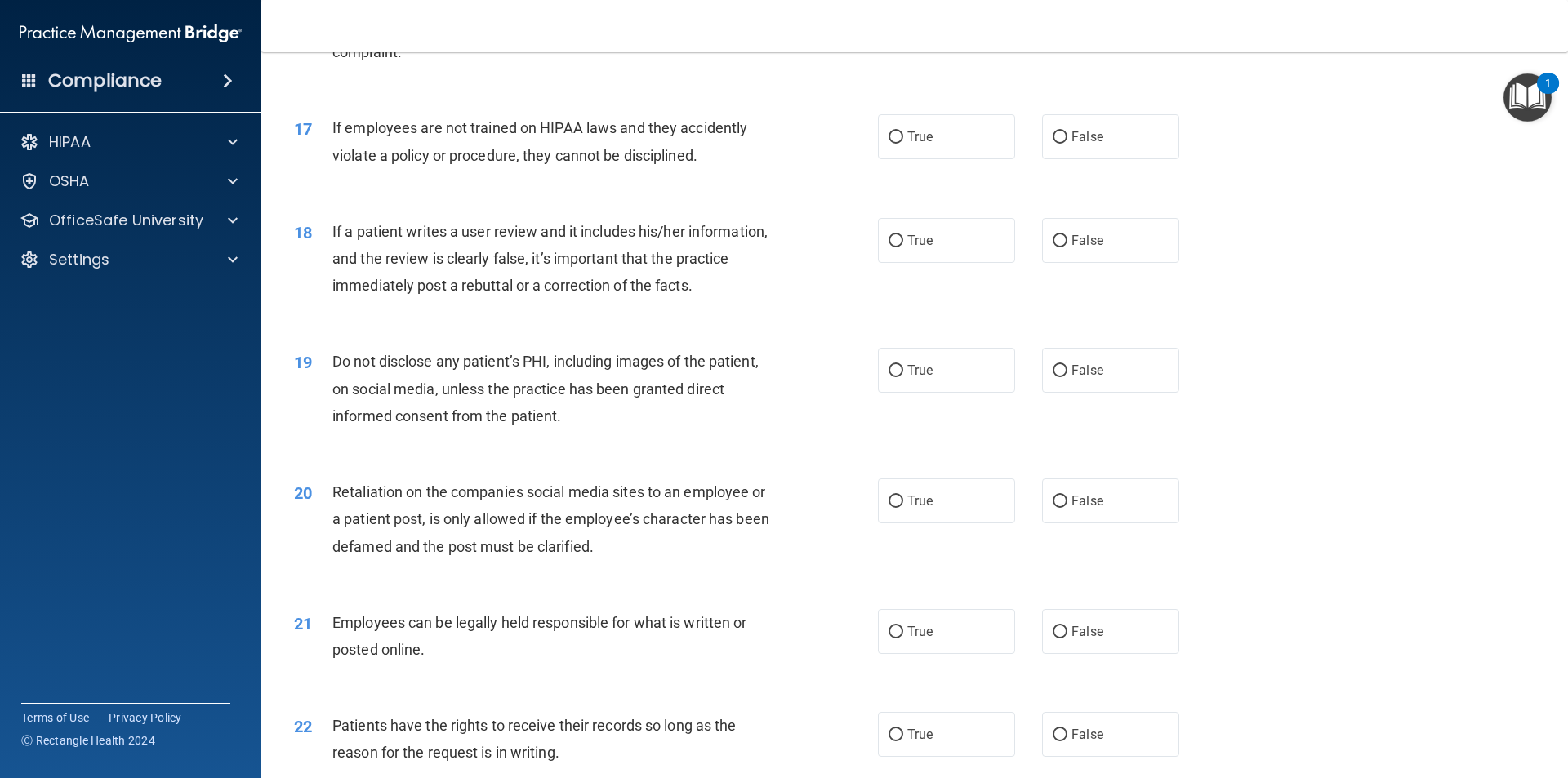
scroll to position [2204, 0]
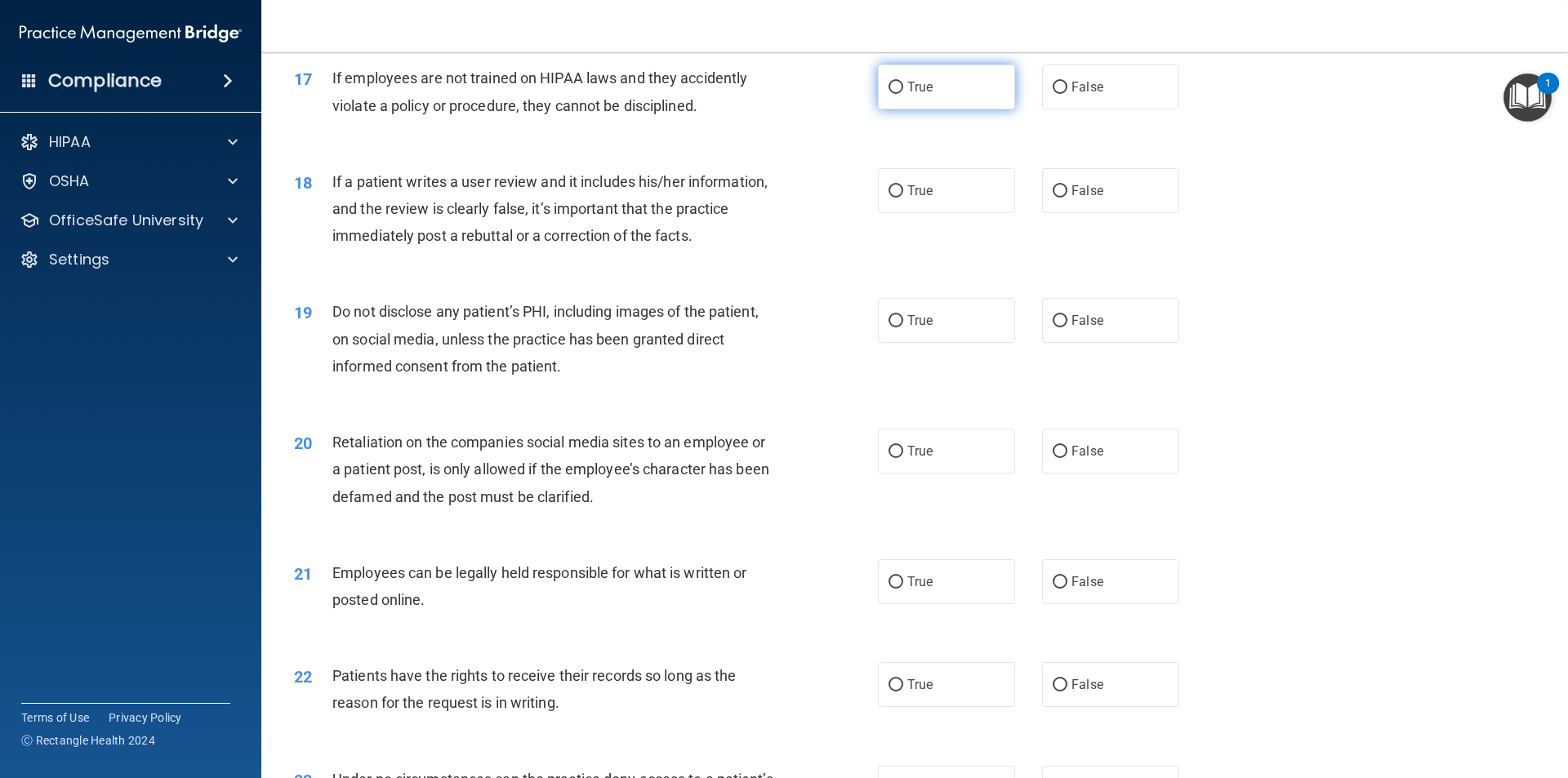
click at [927, 110] on label "True" at bounding box center [946, 87] width 137 height 45
click at [904, 94] on input "True" at bounding box center [896, 88] width 15 height 12
radio input "true"
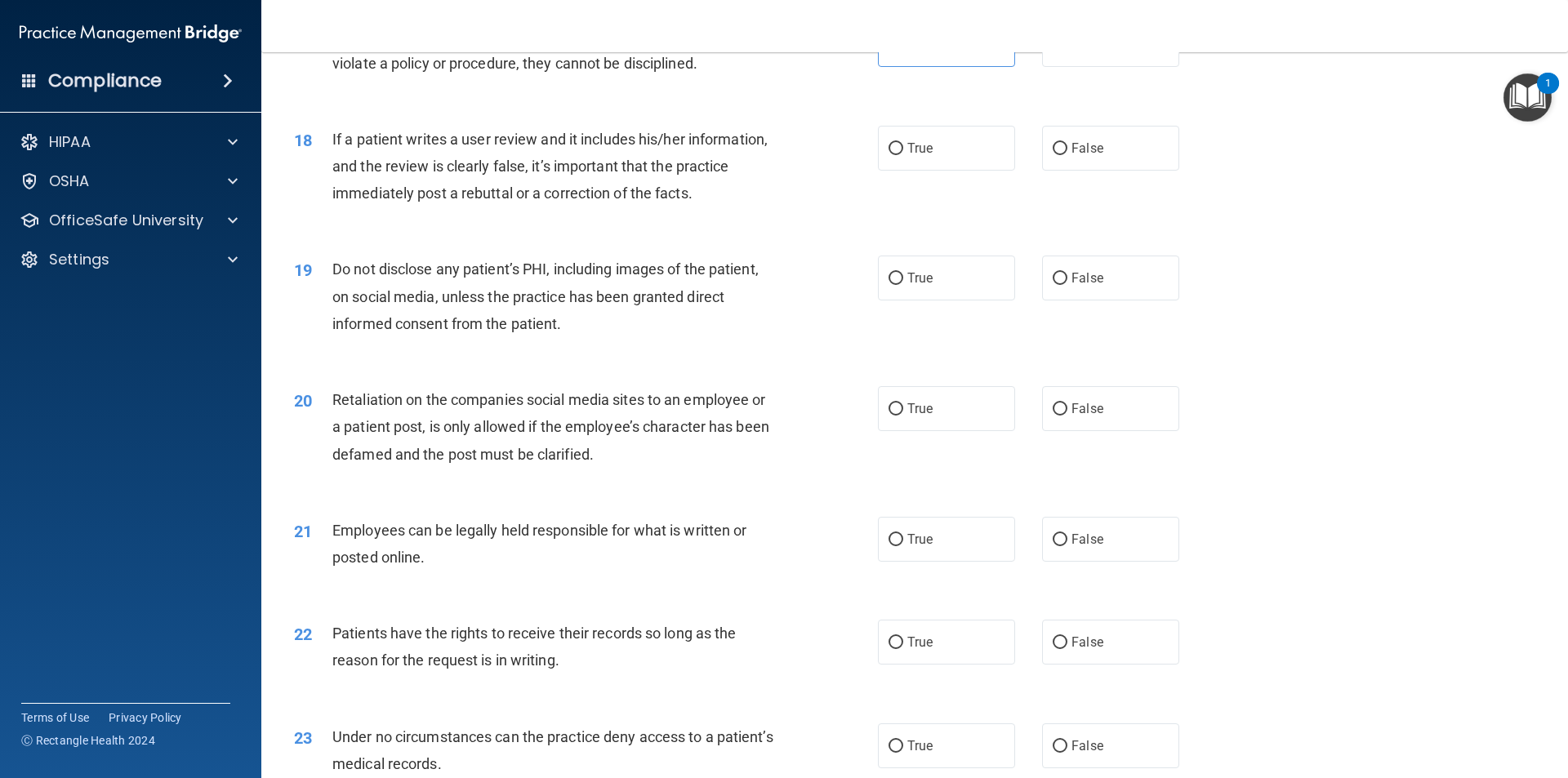
scroll to position [2286, 0]
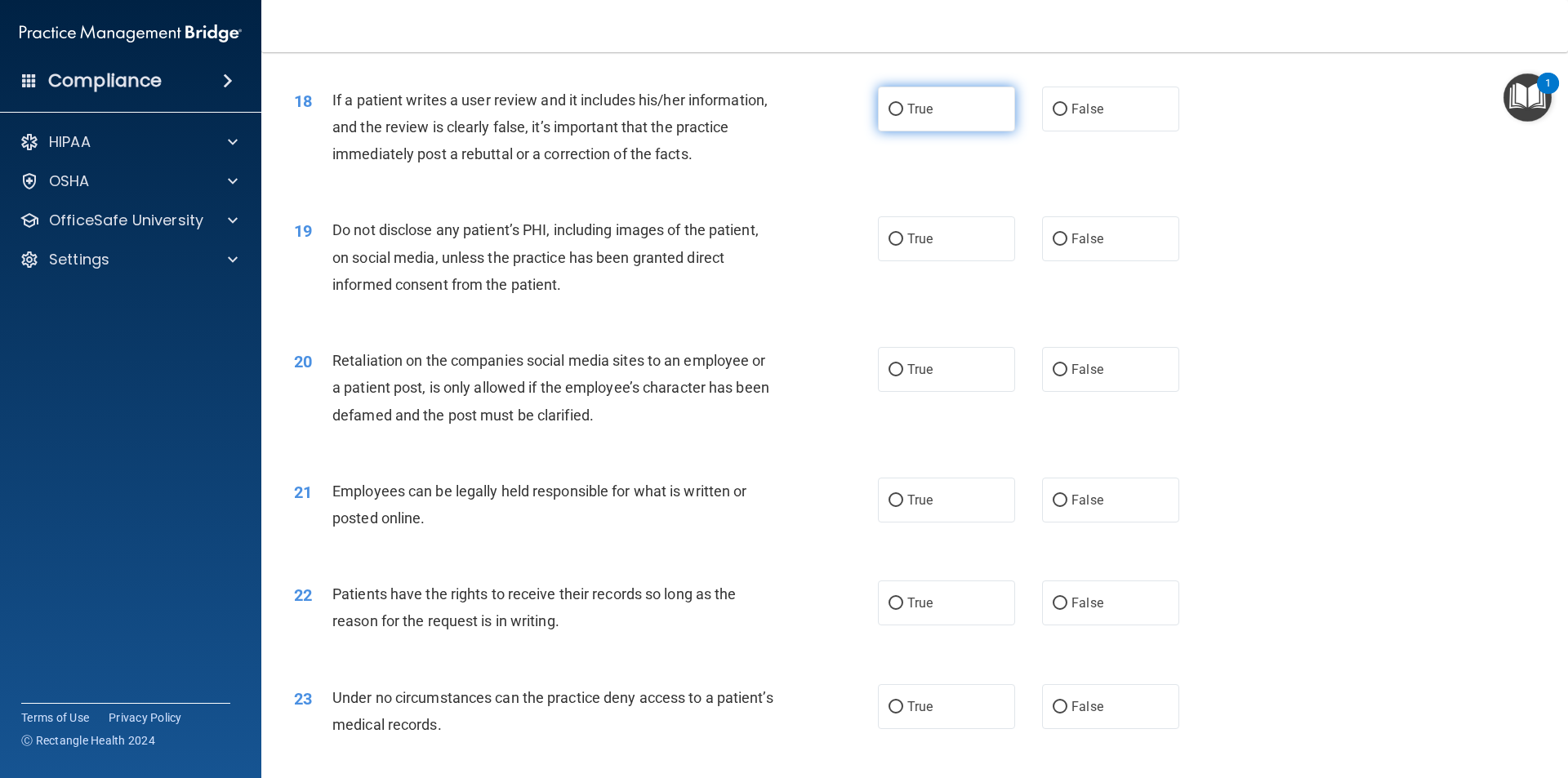
click at [925, 131] on label "True" at bounding box center [946, 109] width 137 height 45
click at [904, 116] on input "True" at bounding box center [896, 110] width 15 height 12
radio input "true"
click at [995, 131] on label "True" at bounding box center [946, 109] width 137 height 45
click at [904, 116] on input "True" at bounding box center [896, 110] width 15 height 12
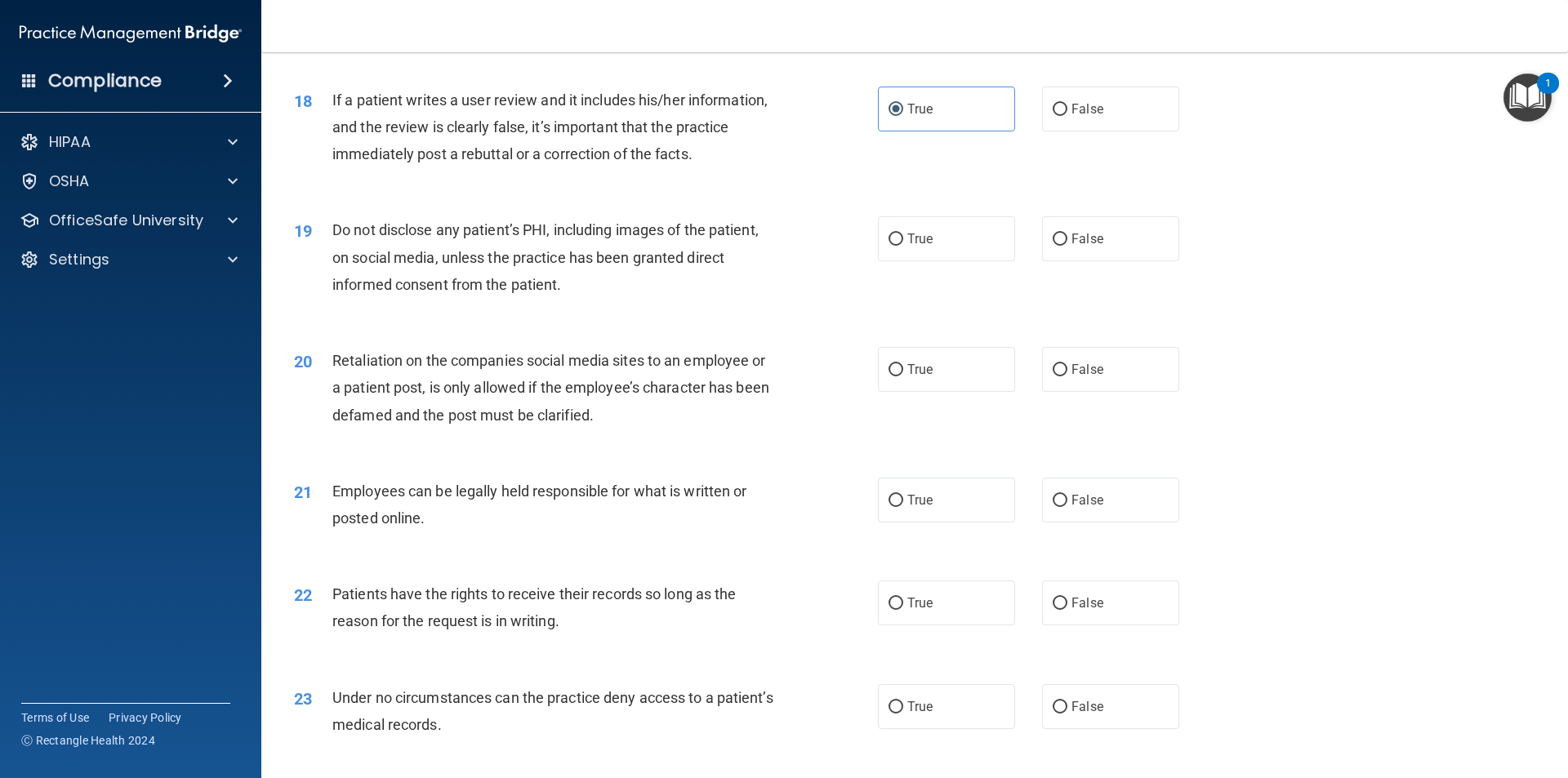
click at [1020, 130] on div "True False" at bounding box center [1042, 109] width 329 height 45
click at [1042, 128] on label "False" at bounding box center [1111, 109] width 137 height 45
click at [1053, 116] on input "False" at bounding box center [1060, 110] width 15 height 12
radio input "true"
radio input "false"
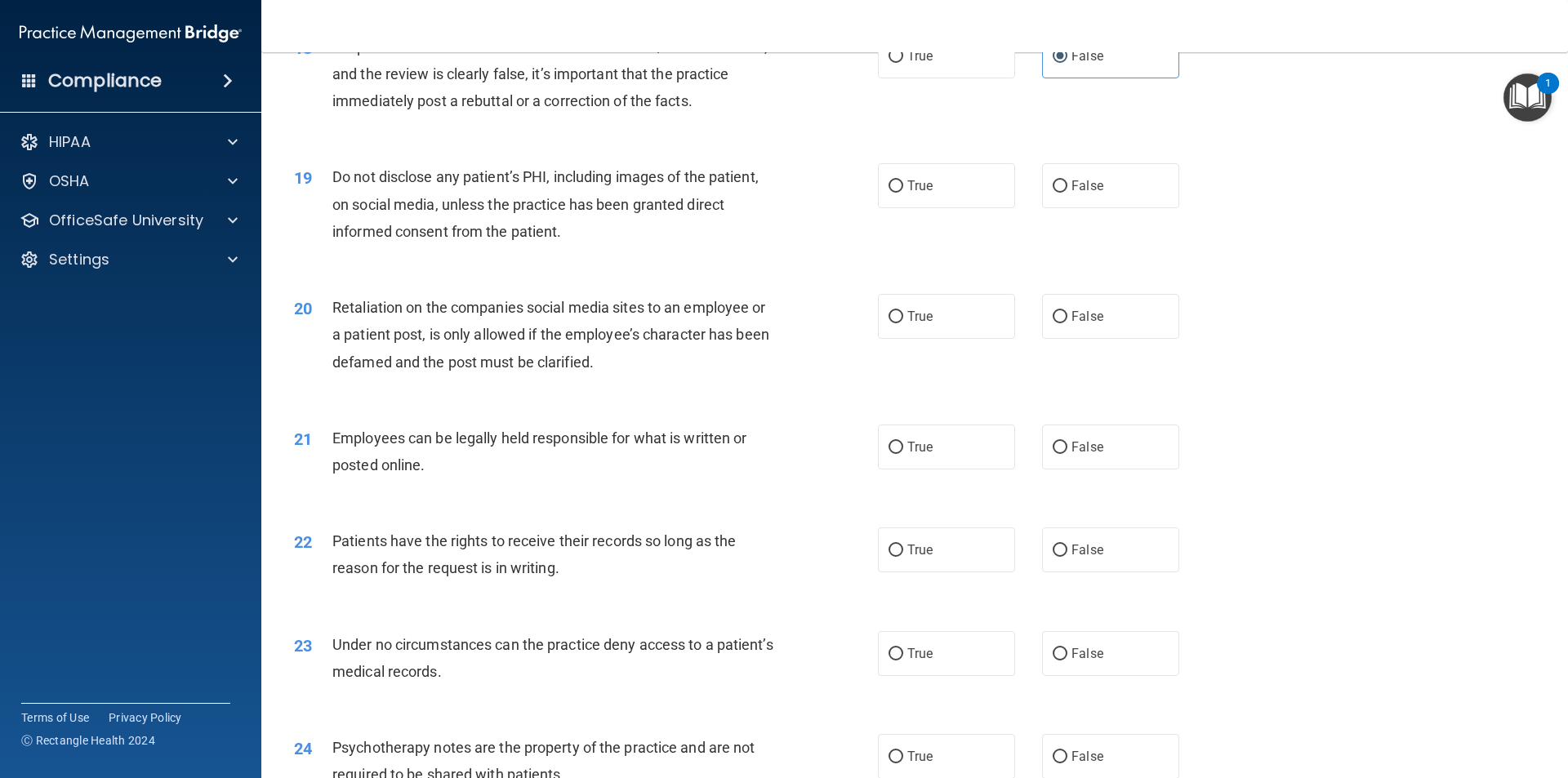
scroll to position [2368, 0]
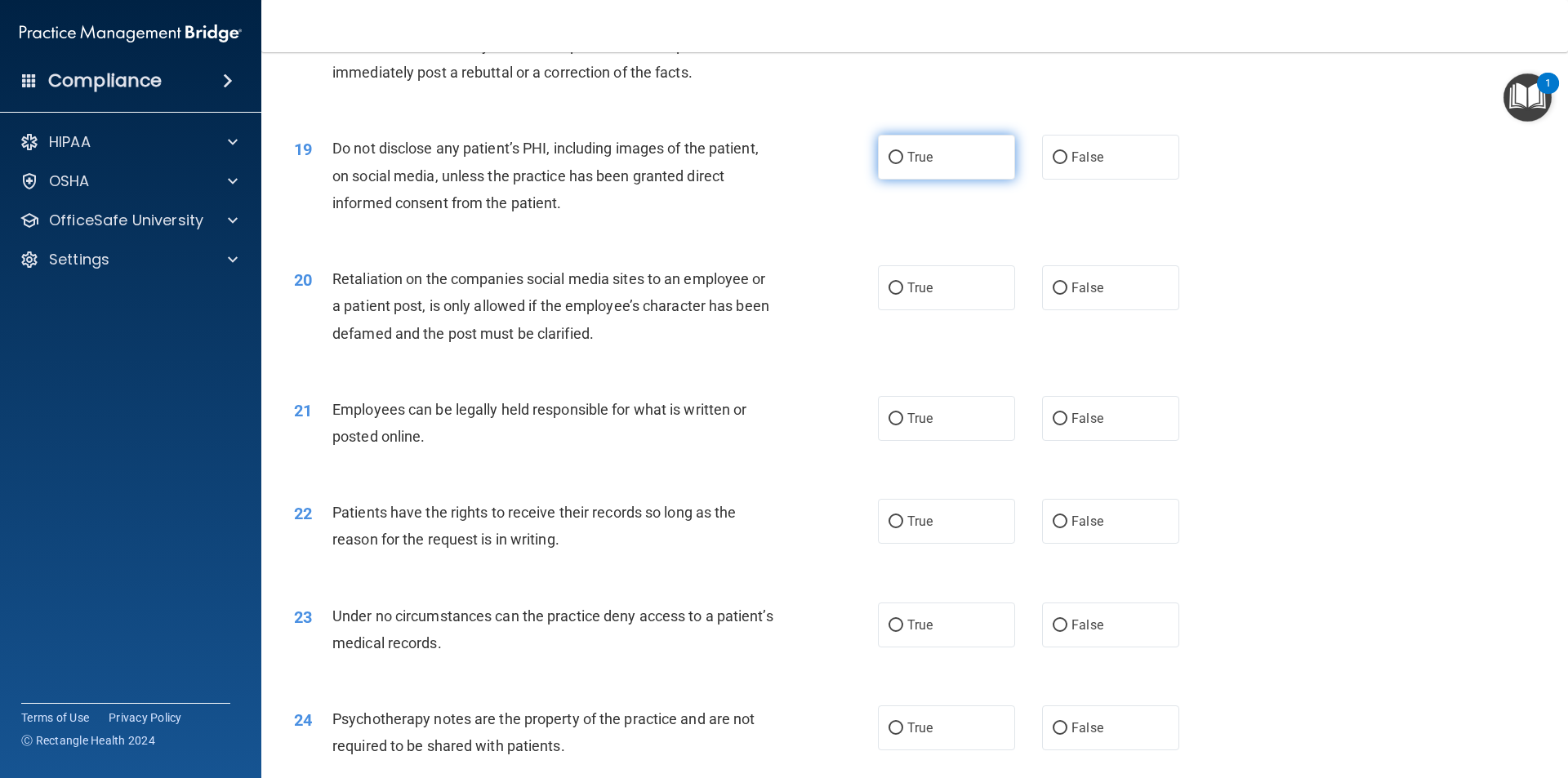
click at [899, 179] on label "True" at bounding box center [946, 156] width 137 height 45
click at [899, 164] on input "True" at bounding box center [896, 157] width 15 height 12
radio input "true"
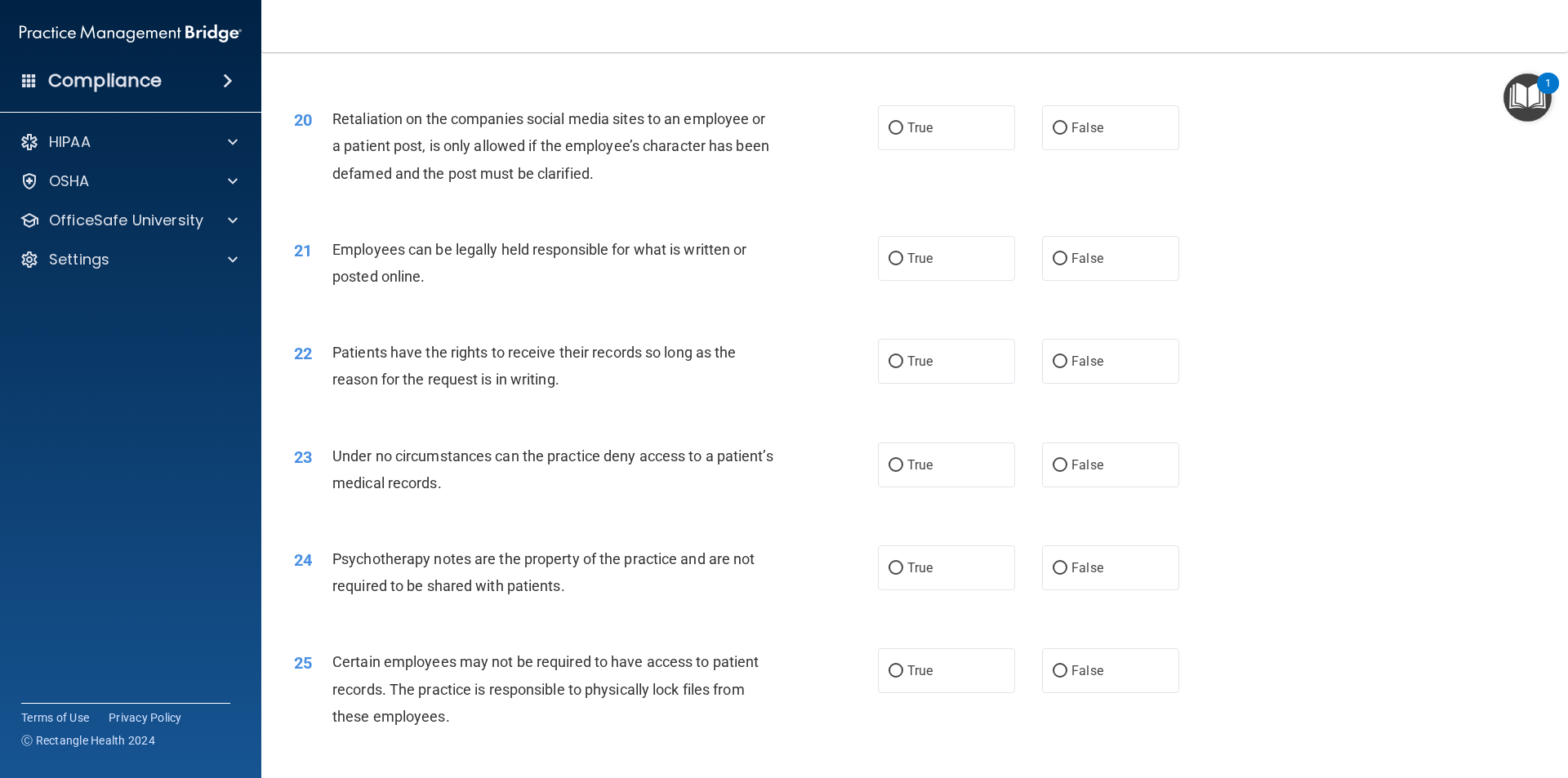
scroll to position [2531, 0]
drag, startPoint x: 1026, startPoint y: 160, endPoint x: 1068, endPoint y: 178, distance: 45.7
click at [1026, 147] on div "True False" at bounding box center [1042, 124] width 329 height 45
click at [1076, 147] on label "False" at bounding box center [1111, 124] width 137 height 45
click at [1067, 131] on input "False" at bounding box center [1060, 126] width 15 height 12
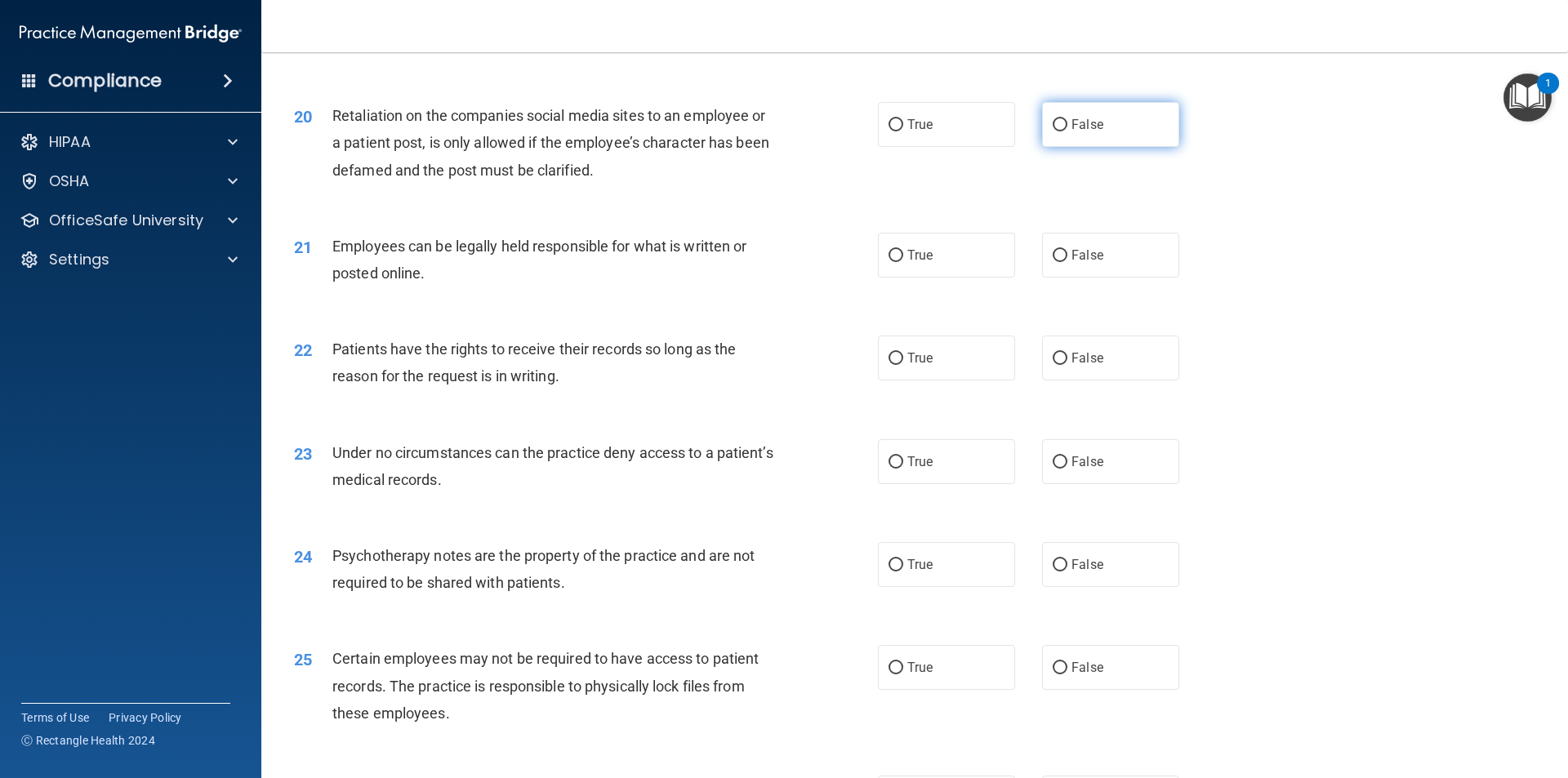
radio input "true"
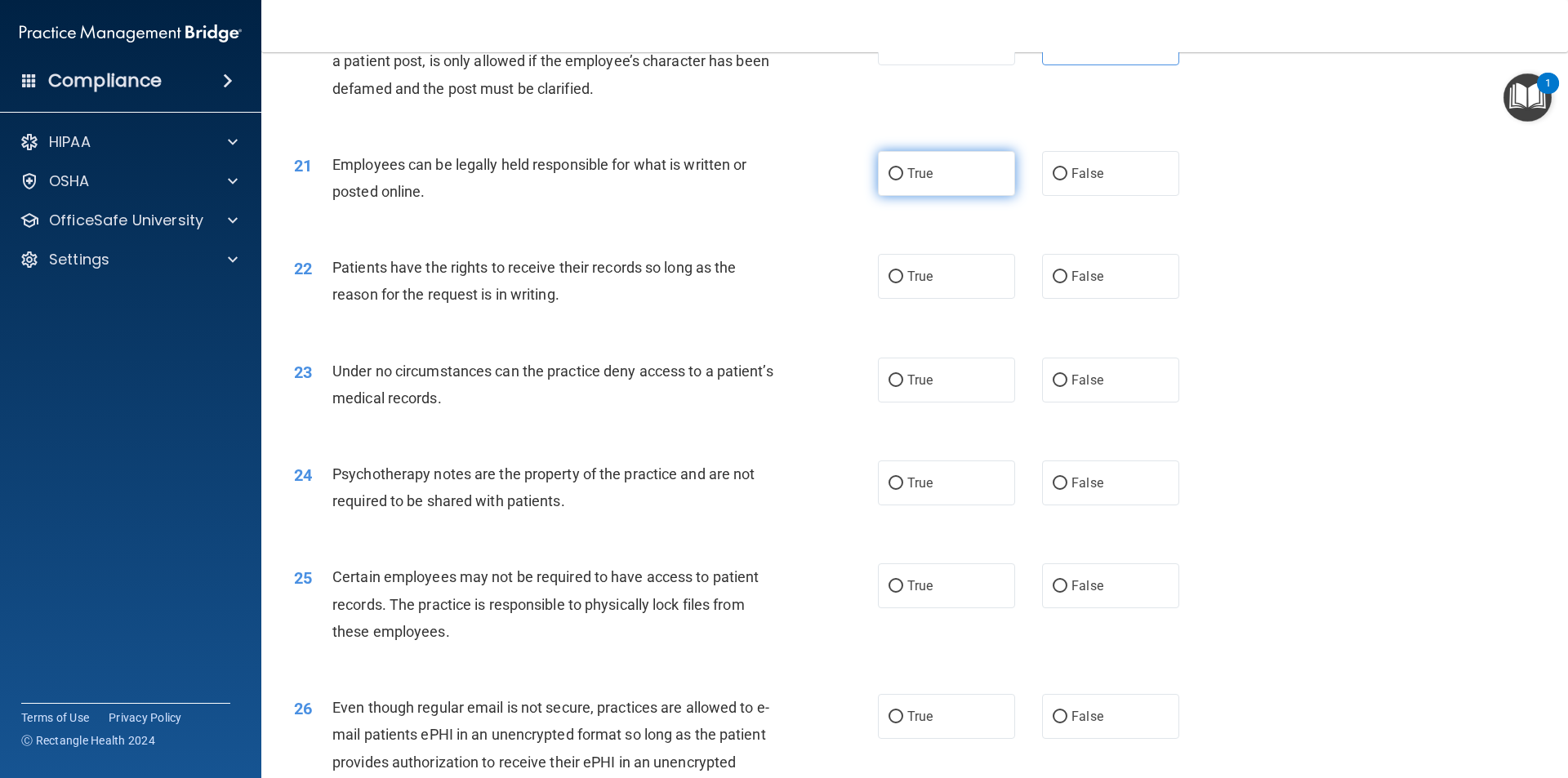
click at [908, 196] on label "True" at bounding box center [946, 173] width 137 height 45
click at [904, 180] on input "True" at bounding box center [896, 174] width 15 height 12
radio input "true"
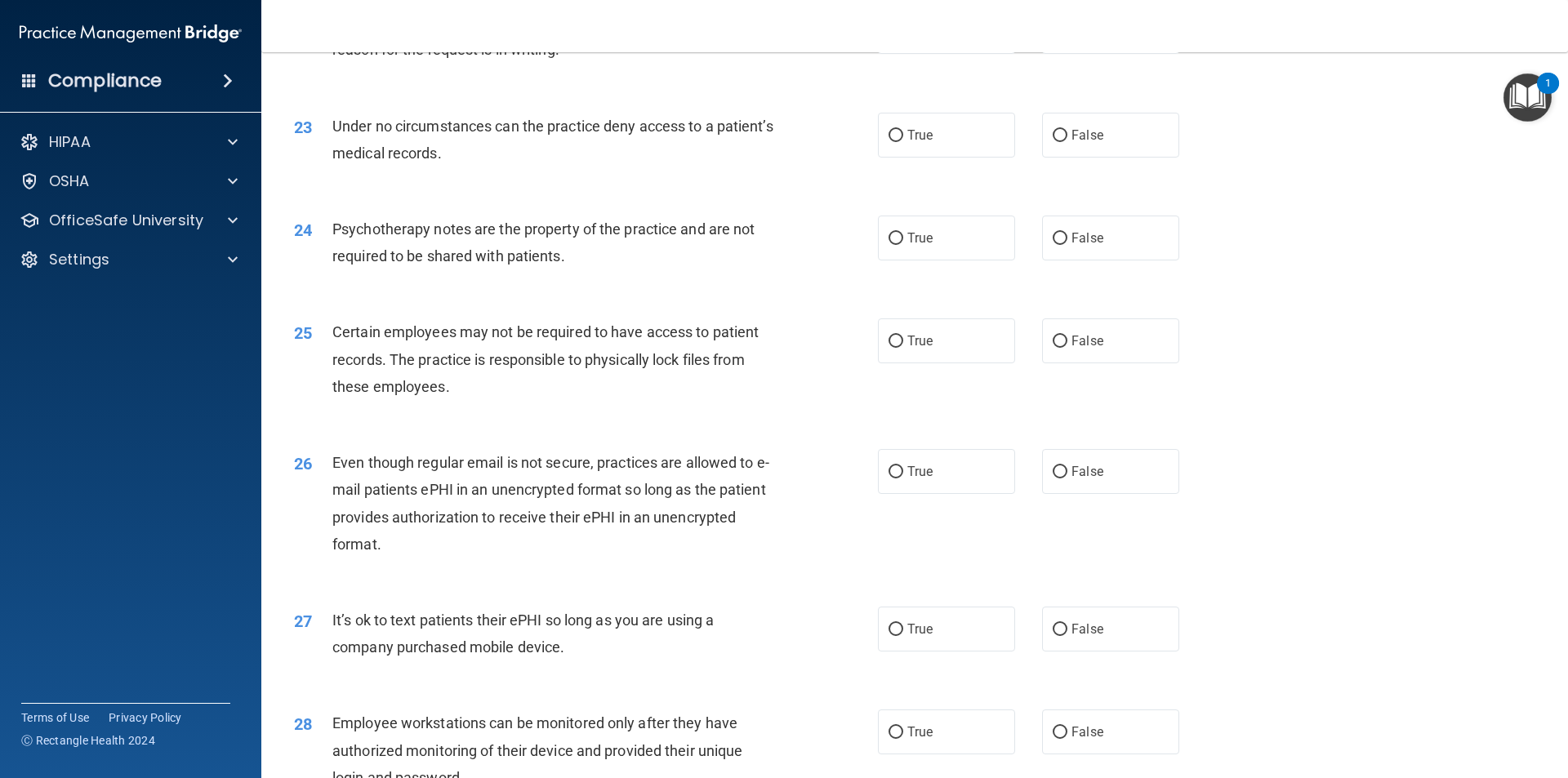
scroll to position [2776, 0]
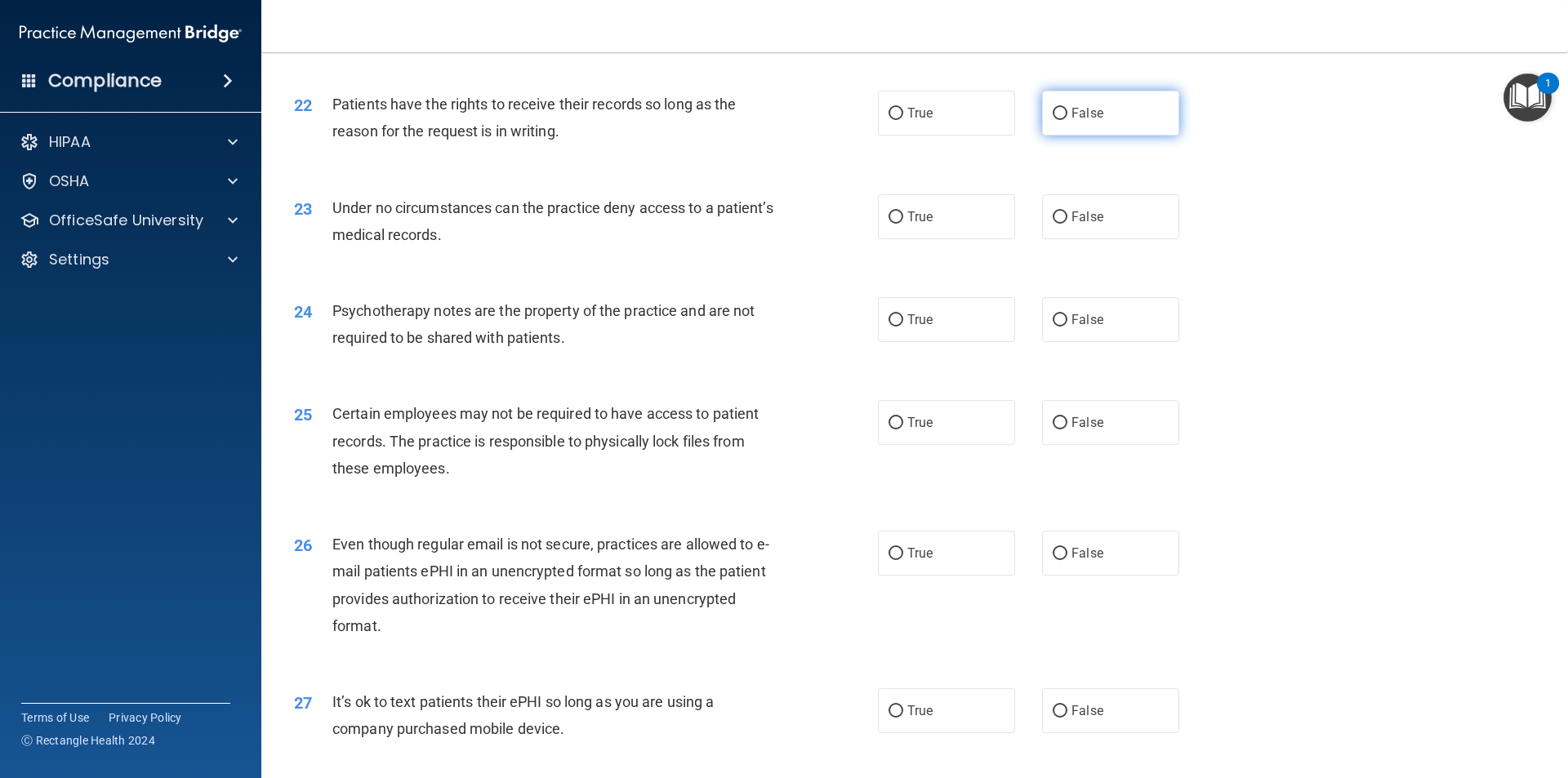
click at [1074, 121] on span "False" at bounding box center [1087, 114] width 32 height 16
click at [1067, 120] on input "False" at bounding box center [1060, 114] width 15 height 12
radio input "true"
click at [1052, 230] on label "False" at bounding box center [1111, 216] width 137 height 45
click at [1053, 224] on input "False" at bounding box center [1060, 217] width 15 height 12
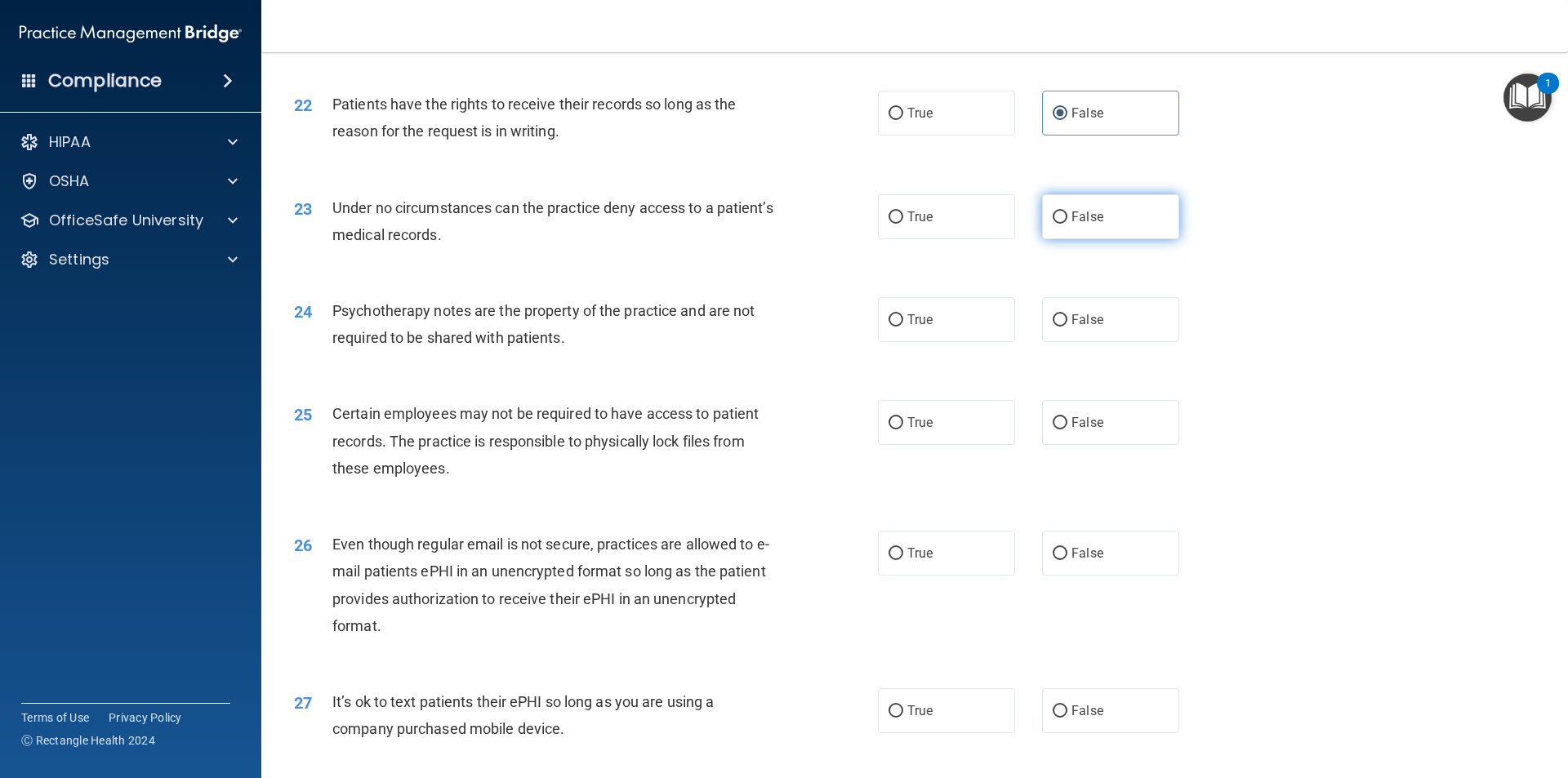
radio input "true"
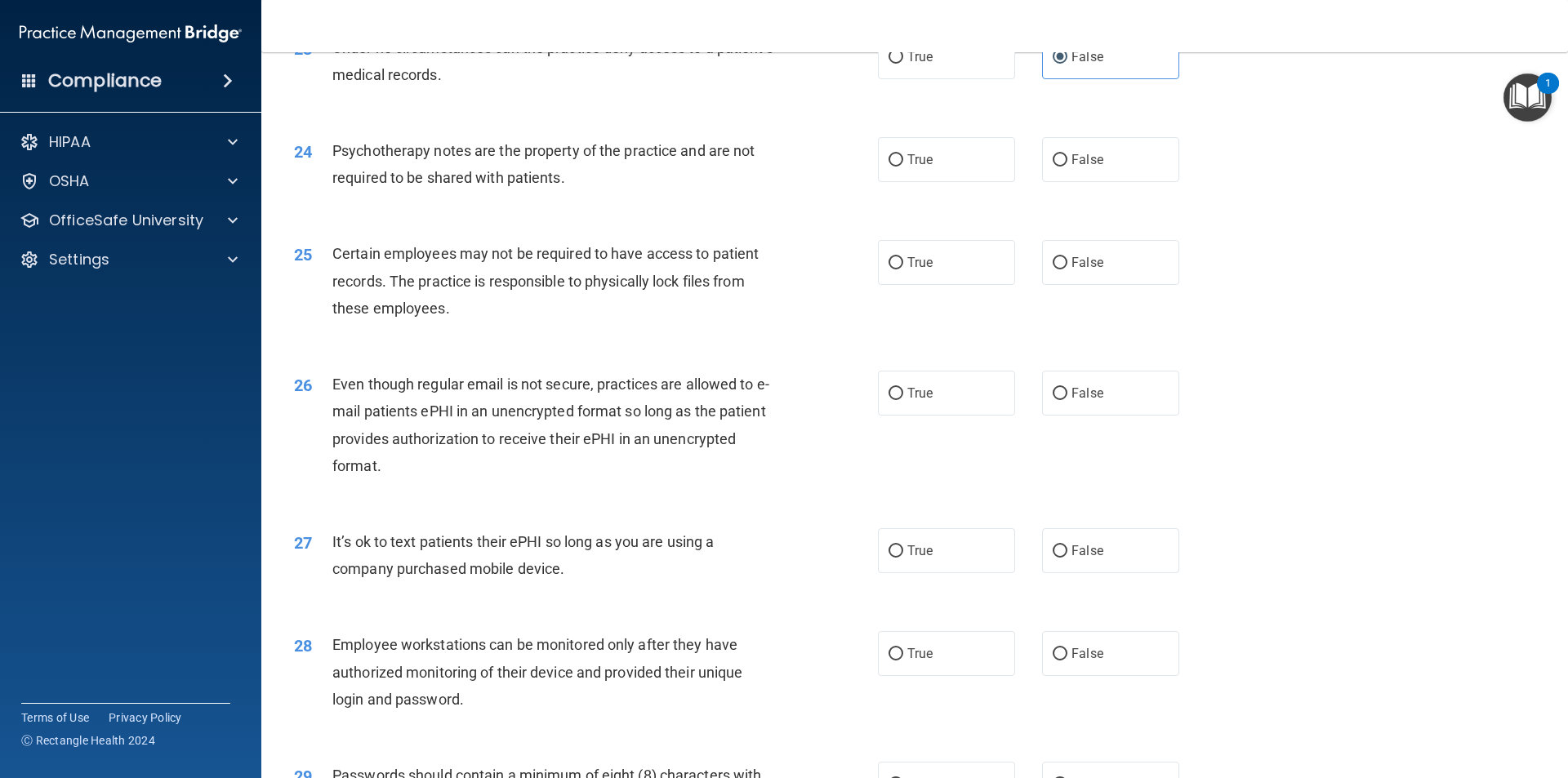
scroll to position [2940, 0]
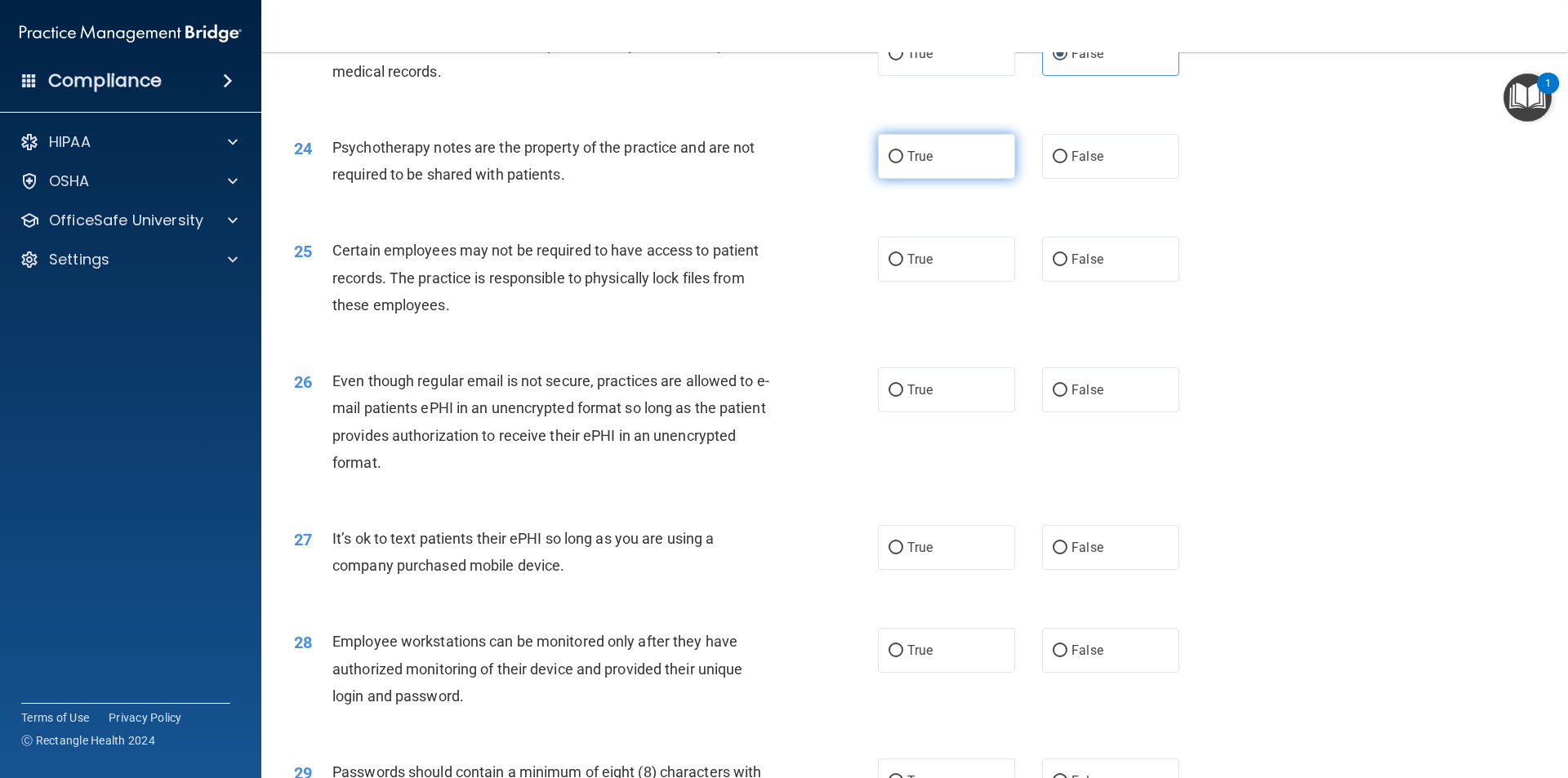
click at [955, 178] on label "True" at bounding box center [946, 155] width 137 height 45
click at [904, 163] on input "True" at bounding box center [896, 157] width 15 height 12
radio input "true"
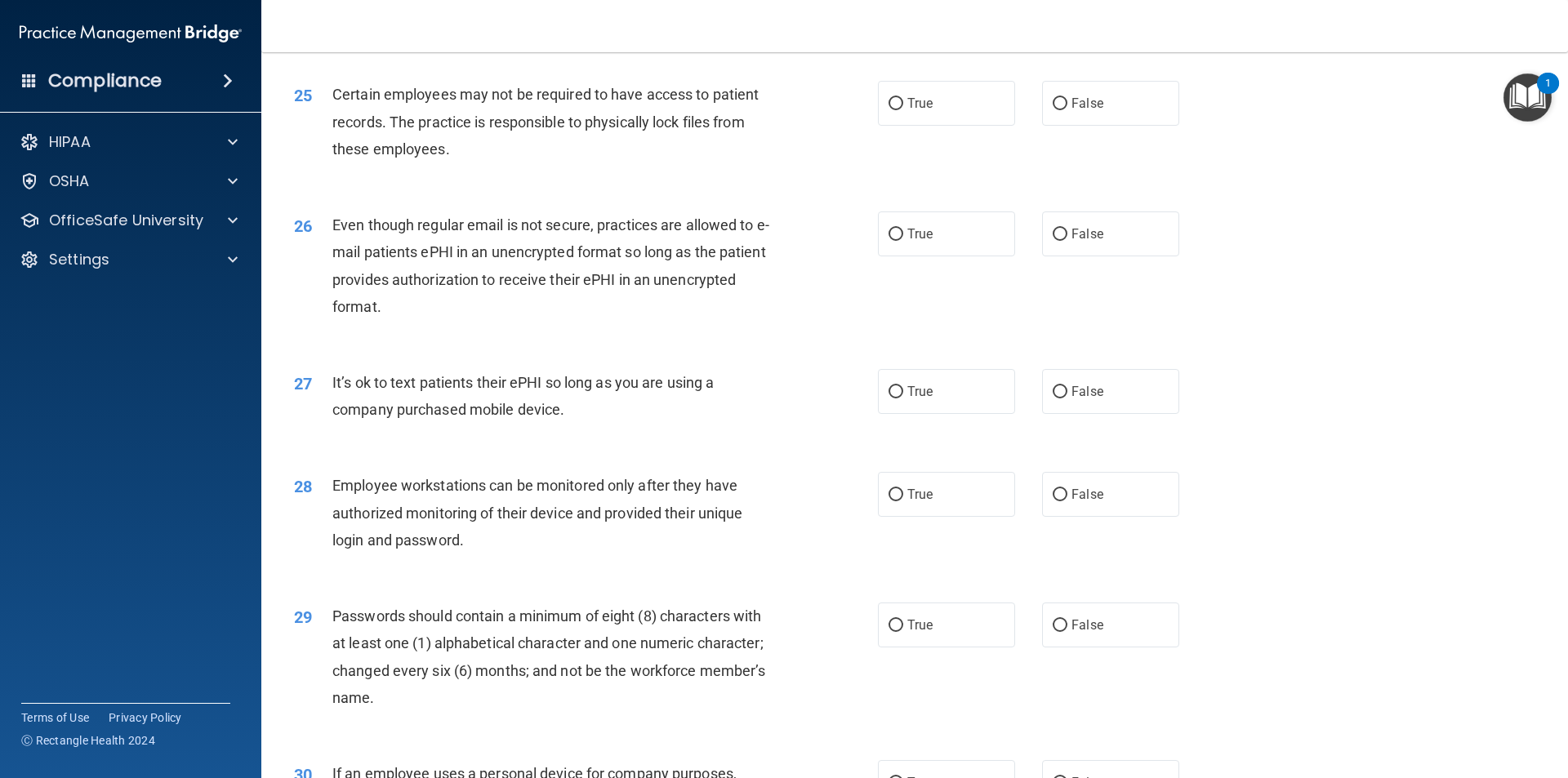
scroll to position [3103, 0]
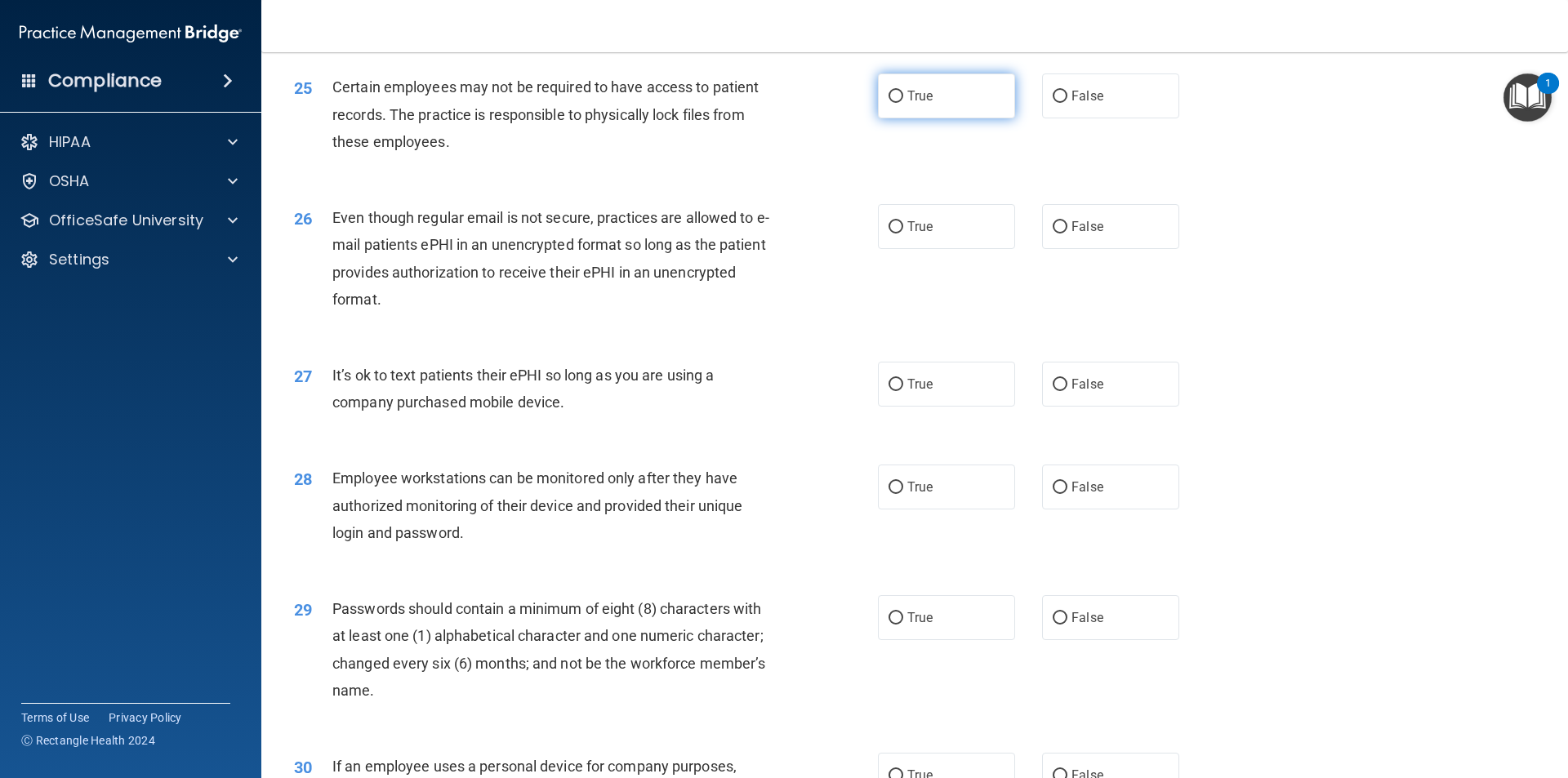
click at [980, 119] on label "True" at bounding box center [946, 96] width 137 height 45
click at [904, 103] on input "True" at bounding box center [896, 97] width 15 height 12
radio input "true"
click at [1077, 249] on label "False" at bounding box center [1111, 226] width 137 height 45
click at [1067, 233] on input "False" at bounding box center [1060, 227] width 15 height 12
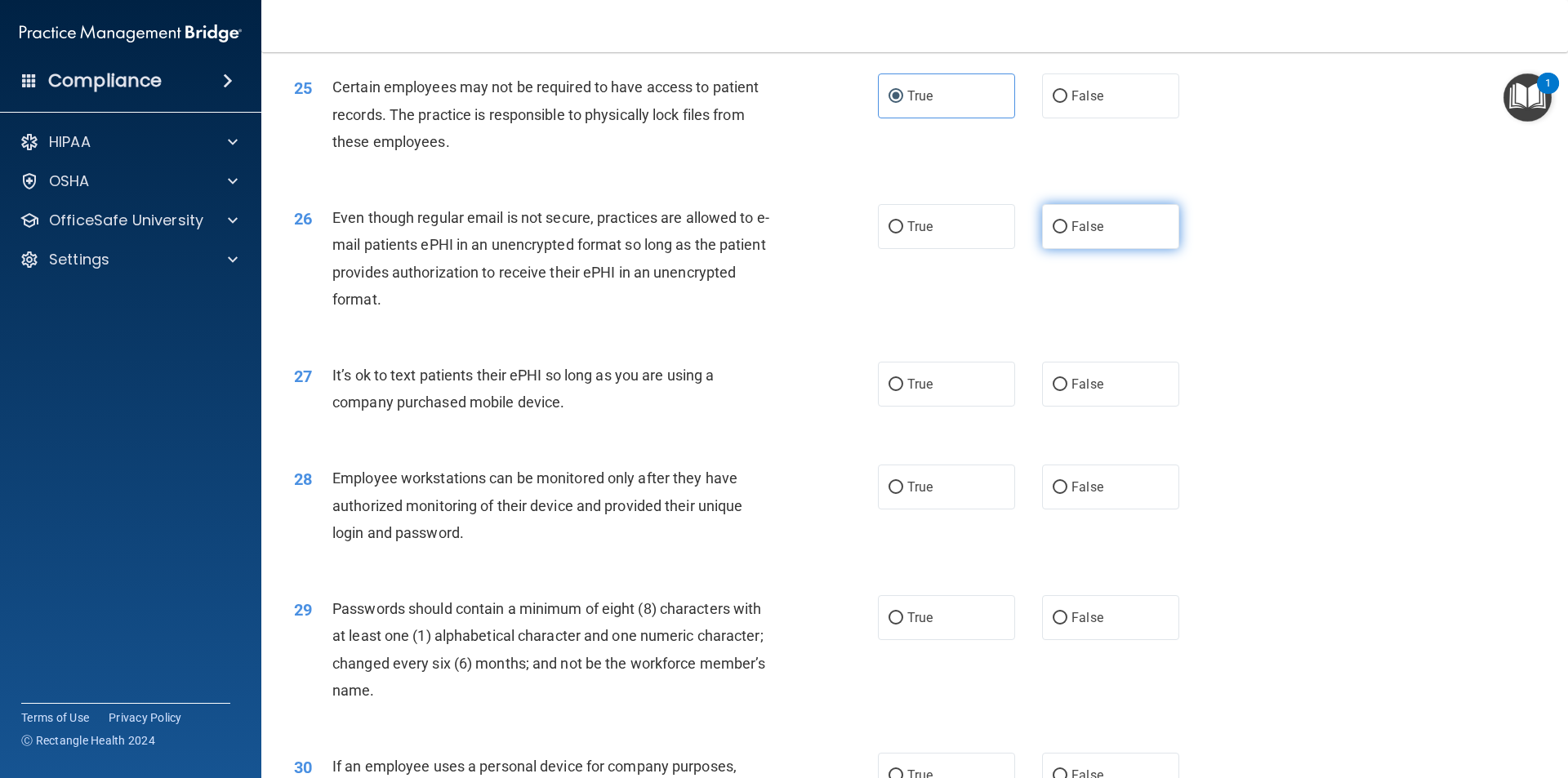
radio input "true"
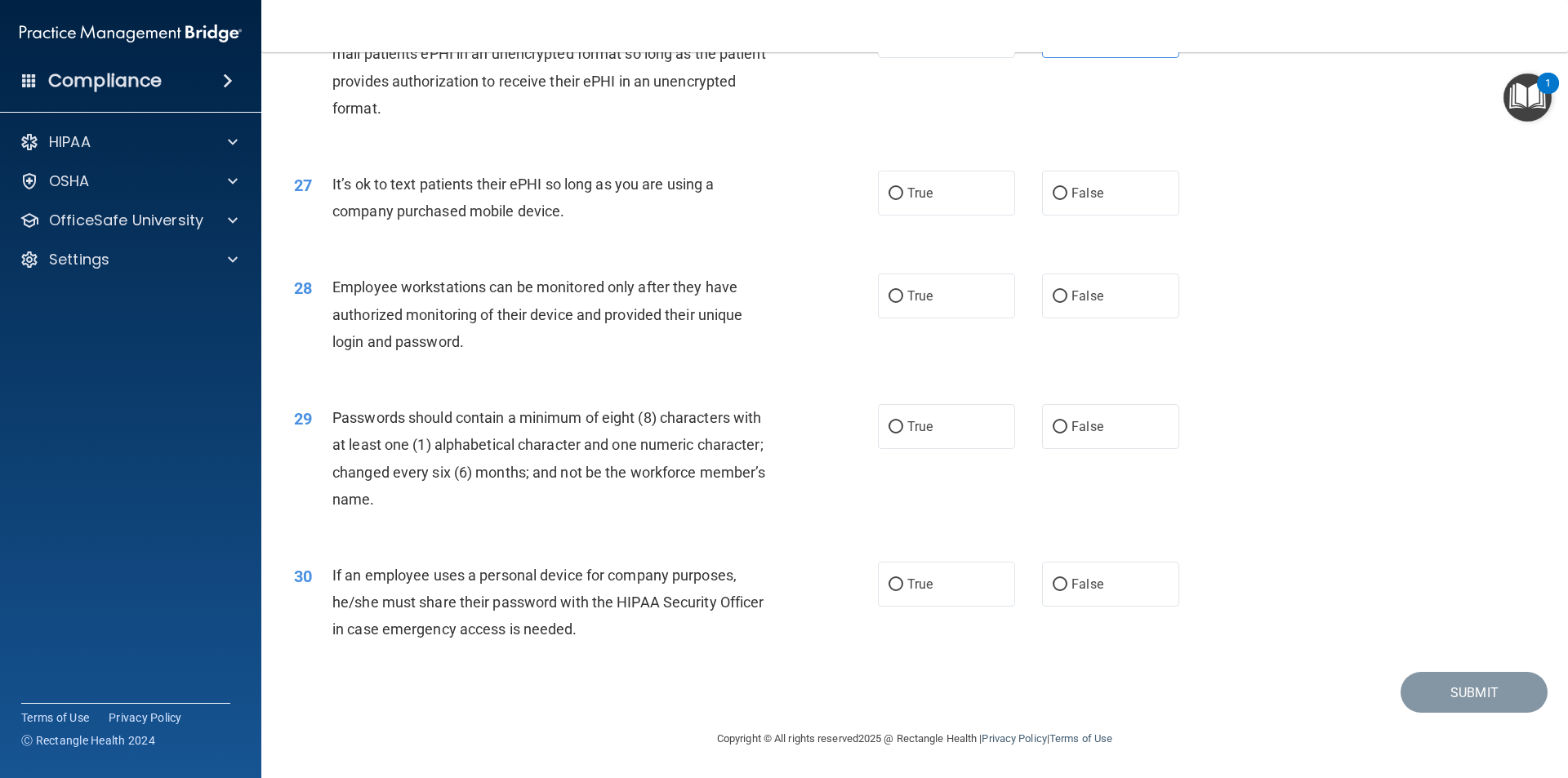
scroll to position [3320, 0]
click at [1057, 204] on label "False" at bounding box center [1111, 192] width 137 height 45
click at [1057, 200] on input "False" at bounding box center [1060, 194] width 15 height 12
radio input "true"
click at [960, 306] on label "True" at bounding box center [946, 296] width 137 height 45
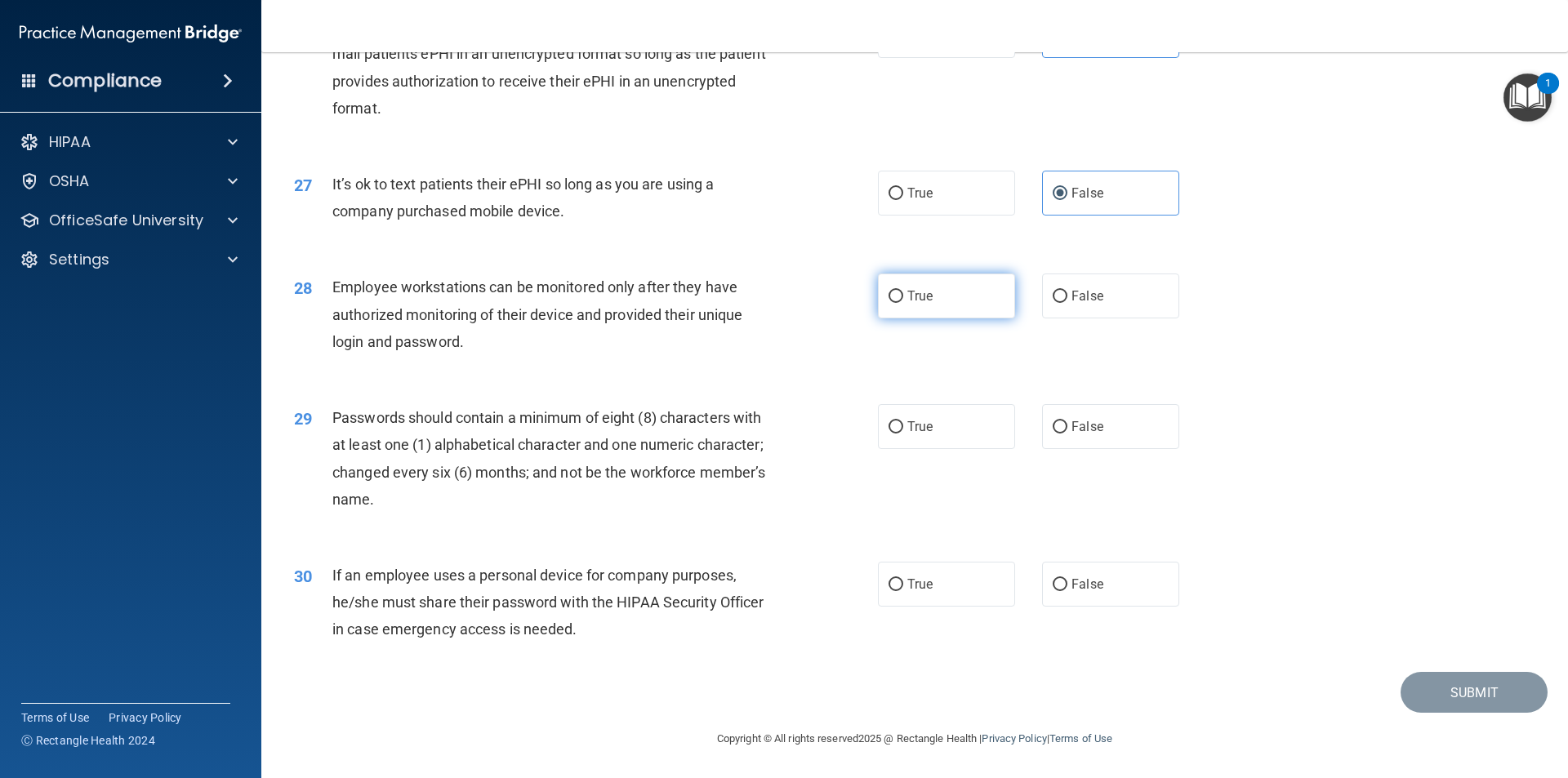
click at [904, 303] on input "True" at bounding box center [896, 297] width 15 height 12
radio input "true"
drag, startPoint x: 965, startPoint y: 430, endPoint x: 962, endPoint y: 444, distance: 14.3
click at [962, 444] on label "True" at bounding box center [946, 426] width 137 height 45
click at [904, 433] on input "True" at bounding box center [896, 427] width 15 height 12
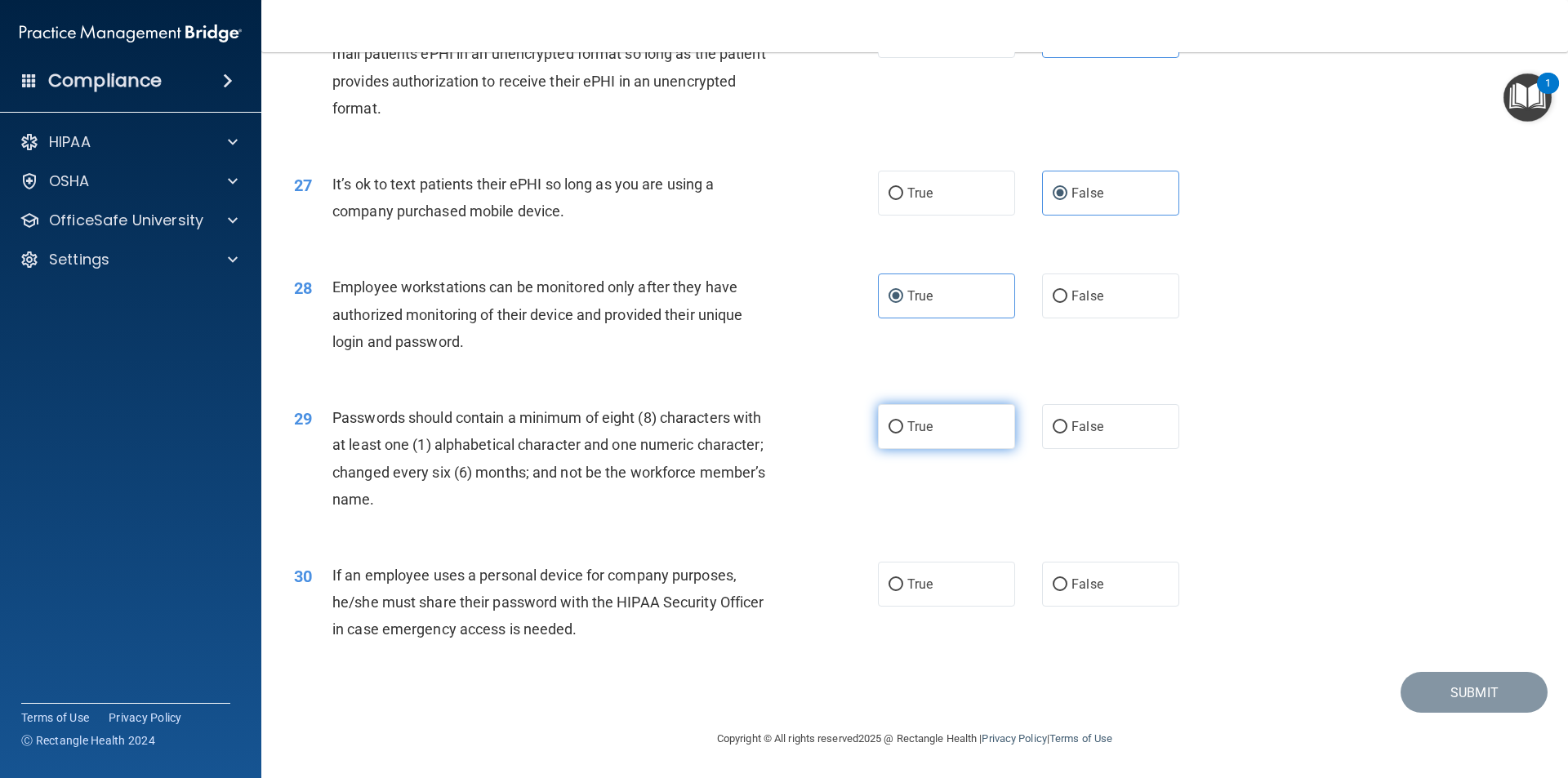
radio input "true"
click at [1102, 592] on label "False" at bounding box center [1111, 584] width 137 height 45
click at [1067, 591] on input "False" at bounding box center [1060, 585] width 15 height 12
radio input "true"
click at [1450, 694] on button "Submit" at bounding box center [1474, 693] width 147 height 42
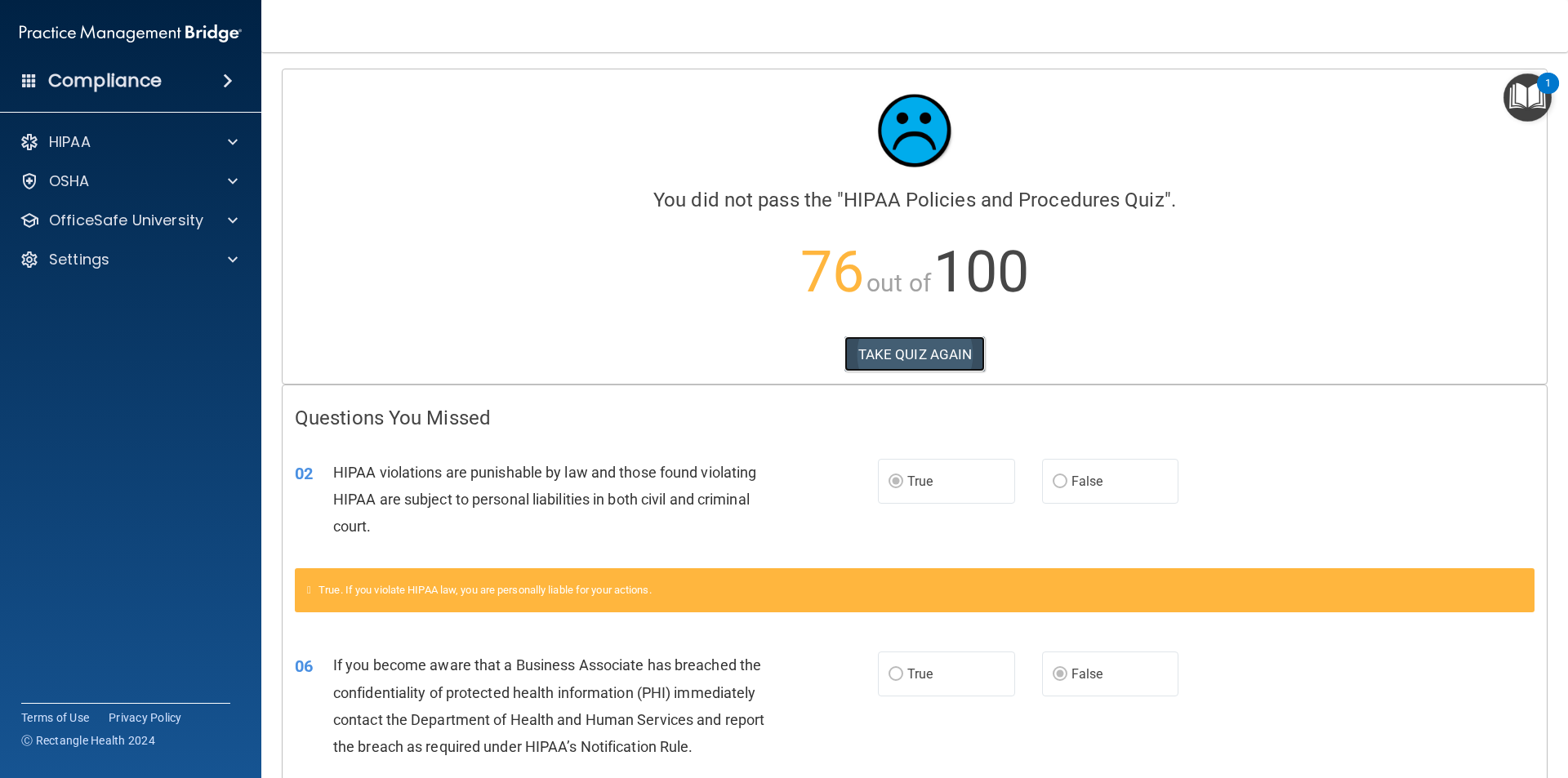
drag, startPoint x: 931, startPoint y: 351, endPoint x: 924, endPoint y: 356, distance: 8.6
click at [931, 352] on button "TAKE QUIZ AGAIN" at bounding box center [915, 355] width 141 height 36
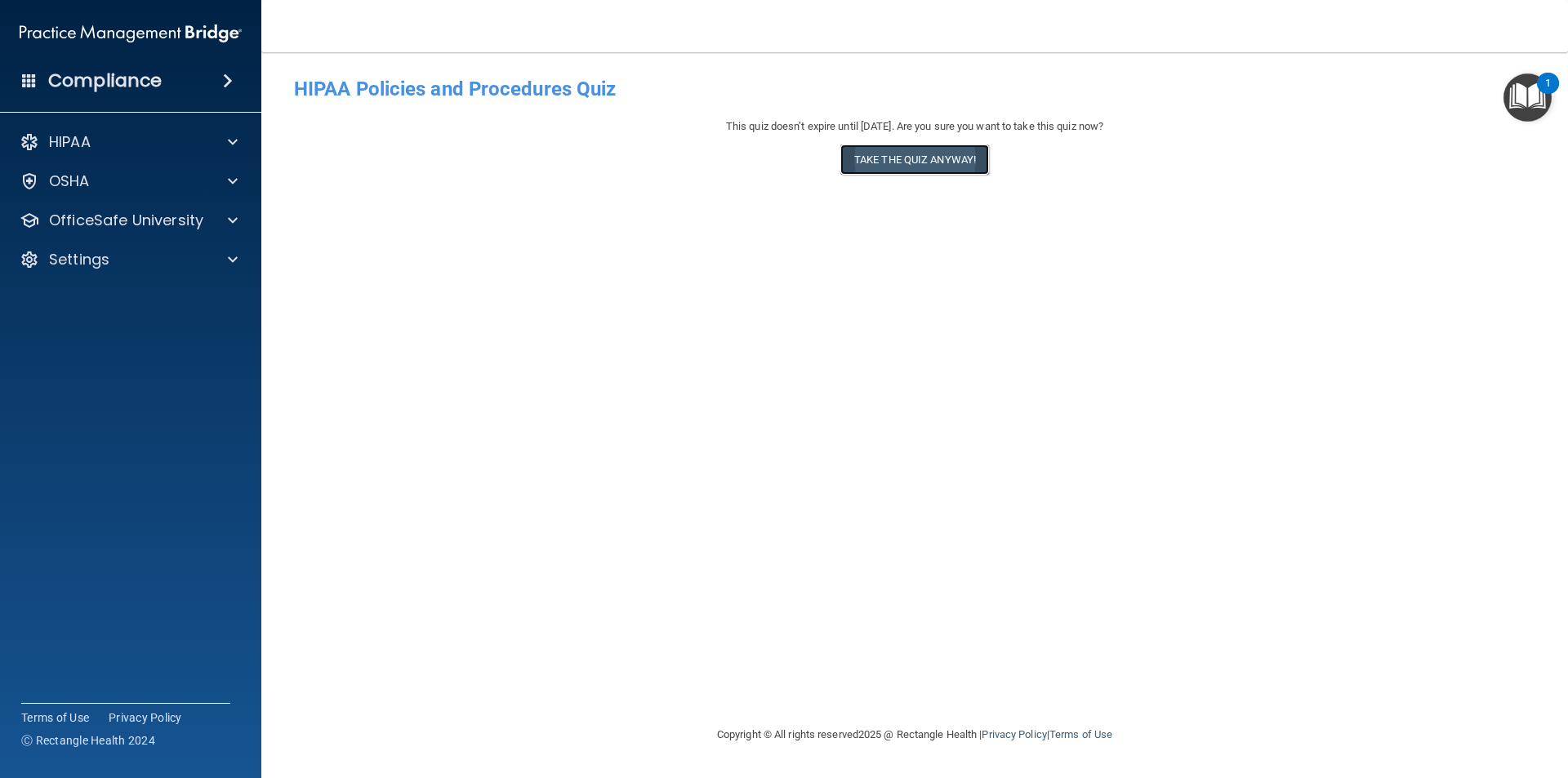
click at [921, 157] on button "Take the quiz anyway!" at bounding box center [914, 159] width 148 height 30
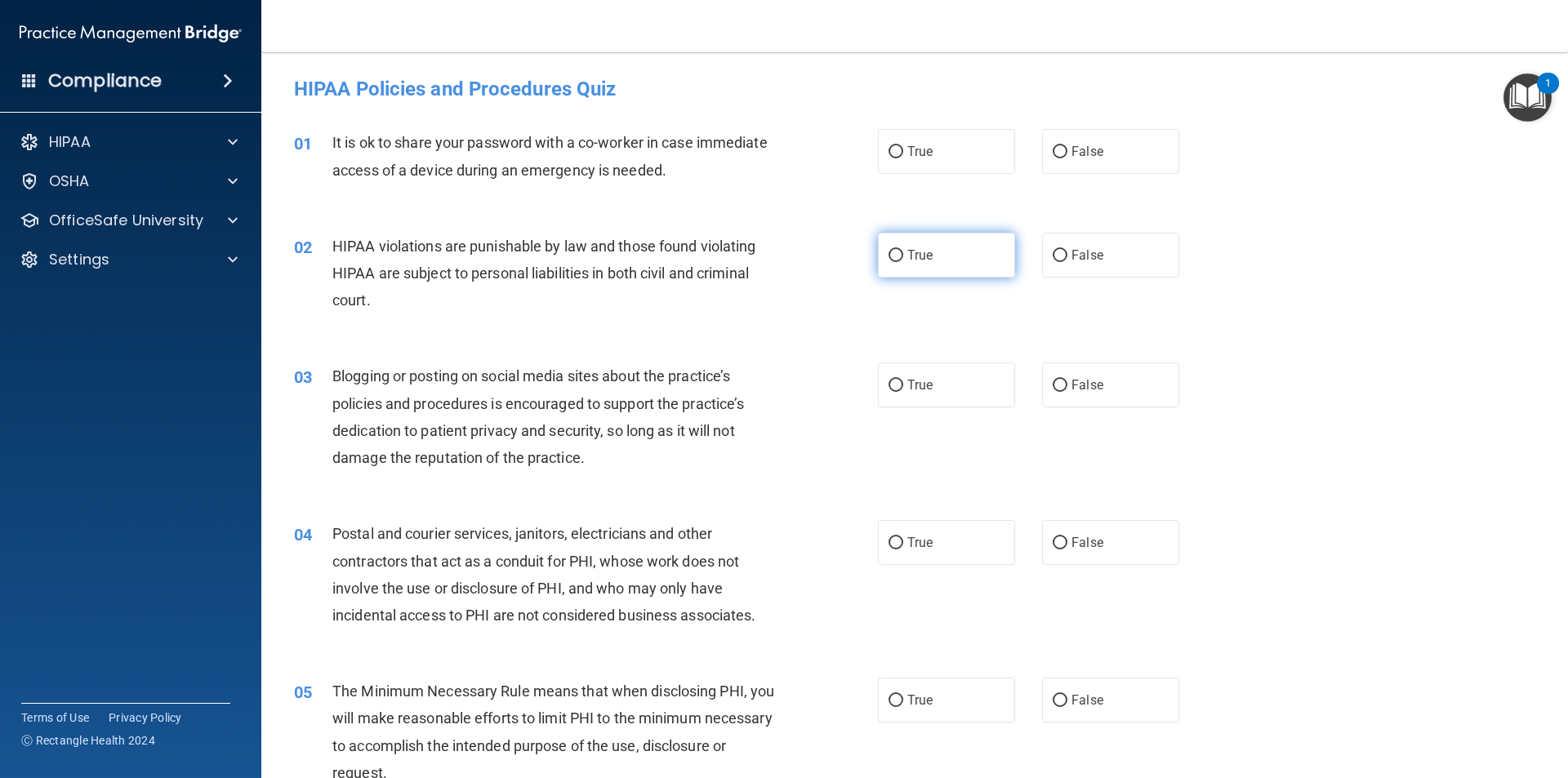
click at [925, 257] on span "True" at bounding box center [919, 255] width 25 height 16
click at [904, 257] on input "True" at bounding box center [896, 256] width 15 height 12
radio input "true"
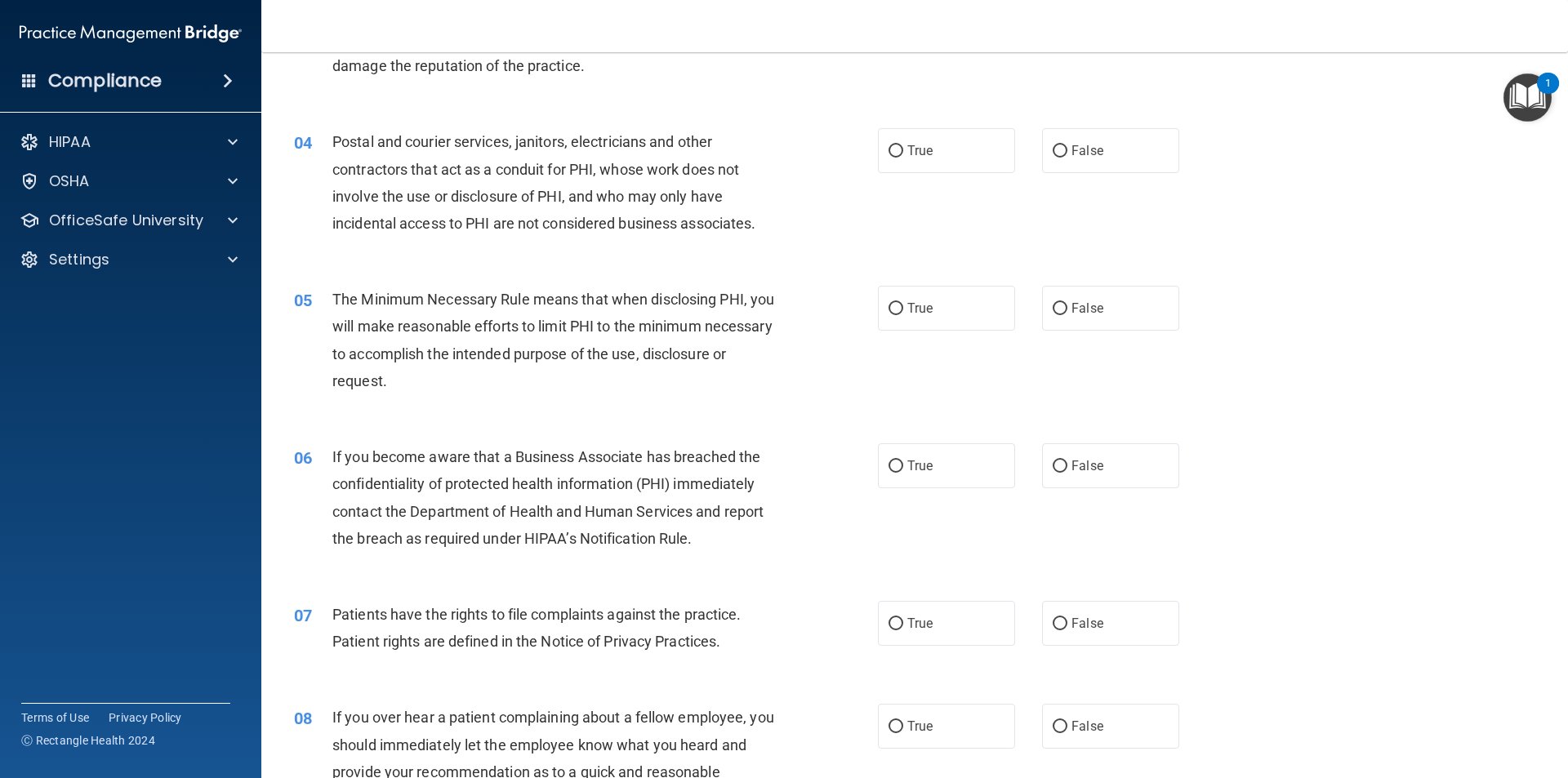
scroll to position [408, 0]
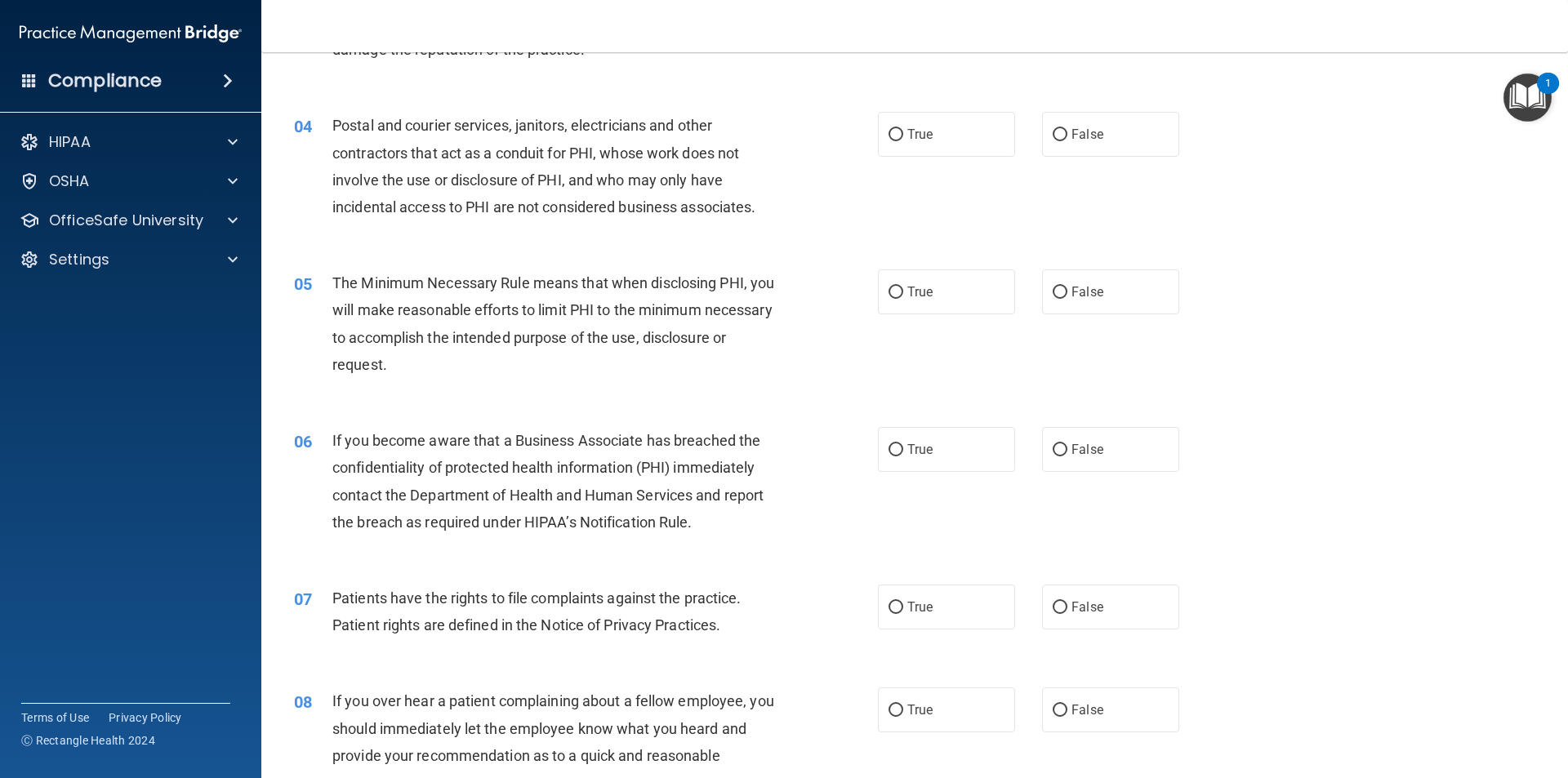
click at [1030, 446] on div "True False" at bounding box center [1042, 449] width 329 height 45
click at [1099, 459] on label "False" at bounding box center [1111, 449] width 137 height 45
click at [1067, 456] on input "False" at bounding box center [1060, 450] width 15 height 12
radio input "true"
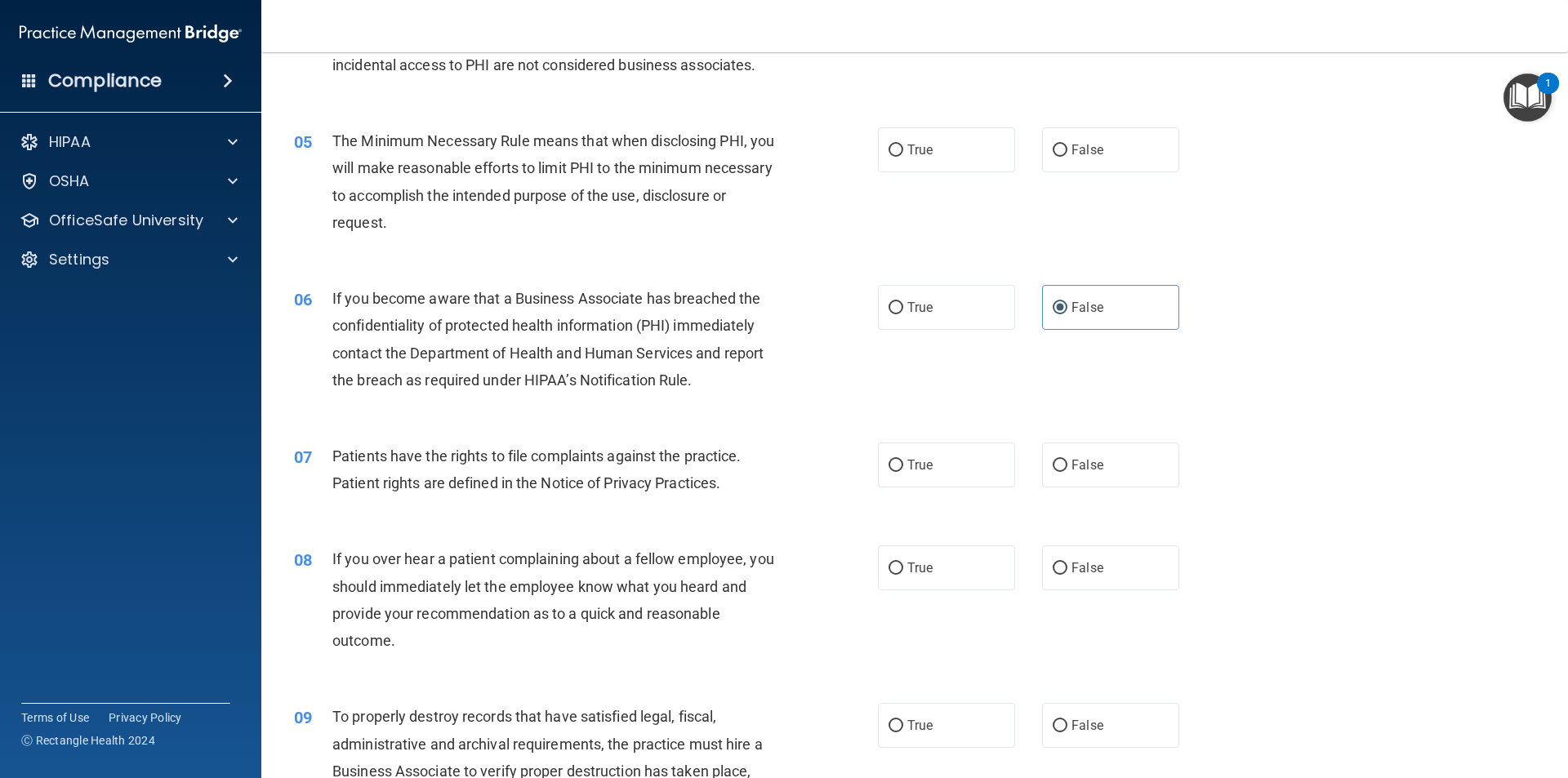
scroll to position [653, 0]
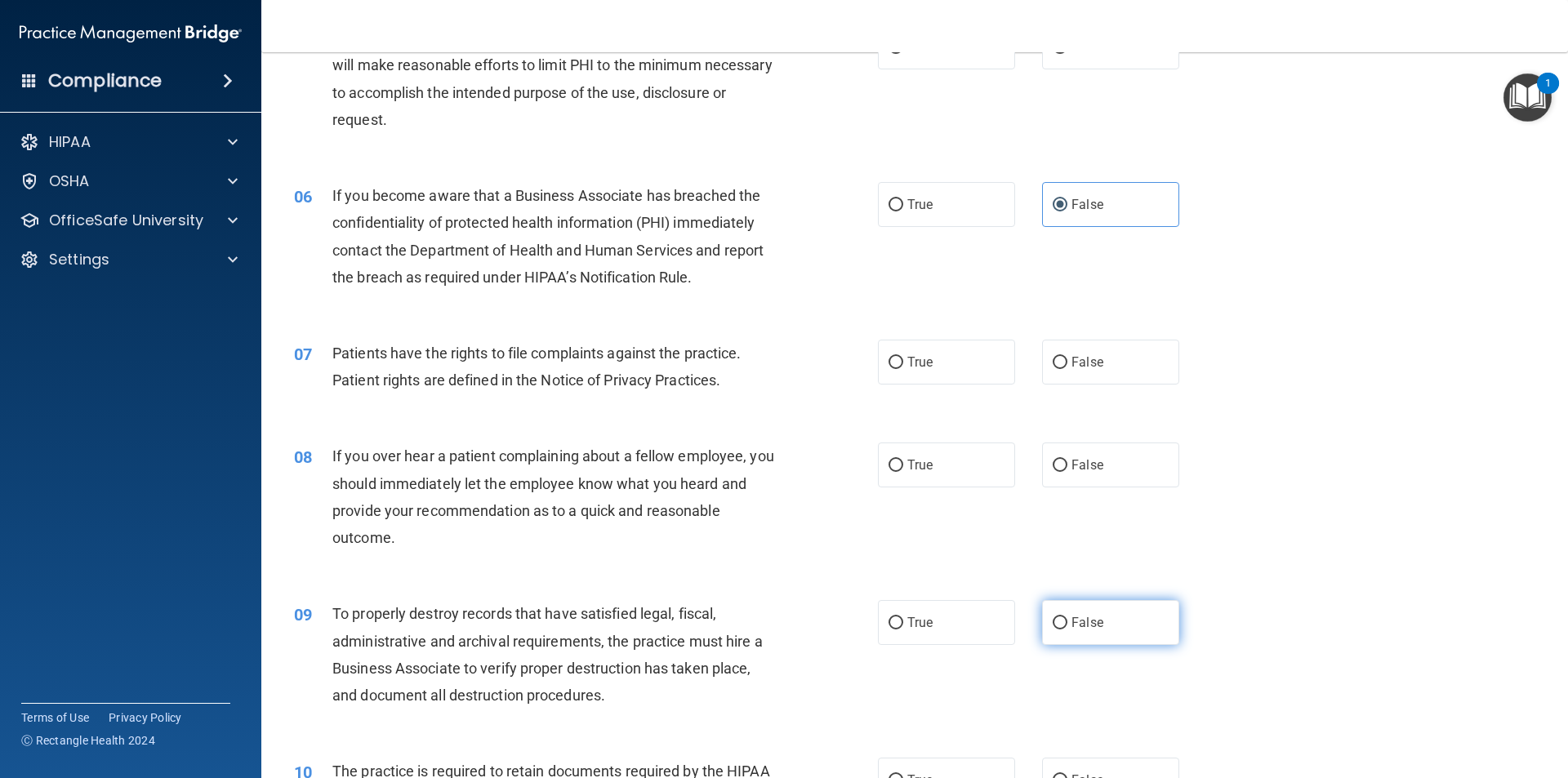
click at [1119, 627] on label "False" at bounding box center [1111, 622] width 137 height 45
click at [1067, 627] on input "False" at bounding box center [1060, 624] width 15 height 12
radio input "true"
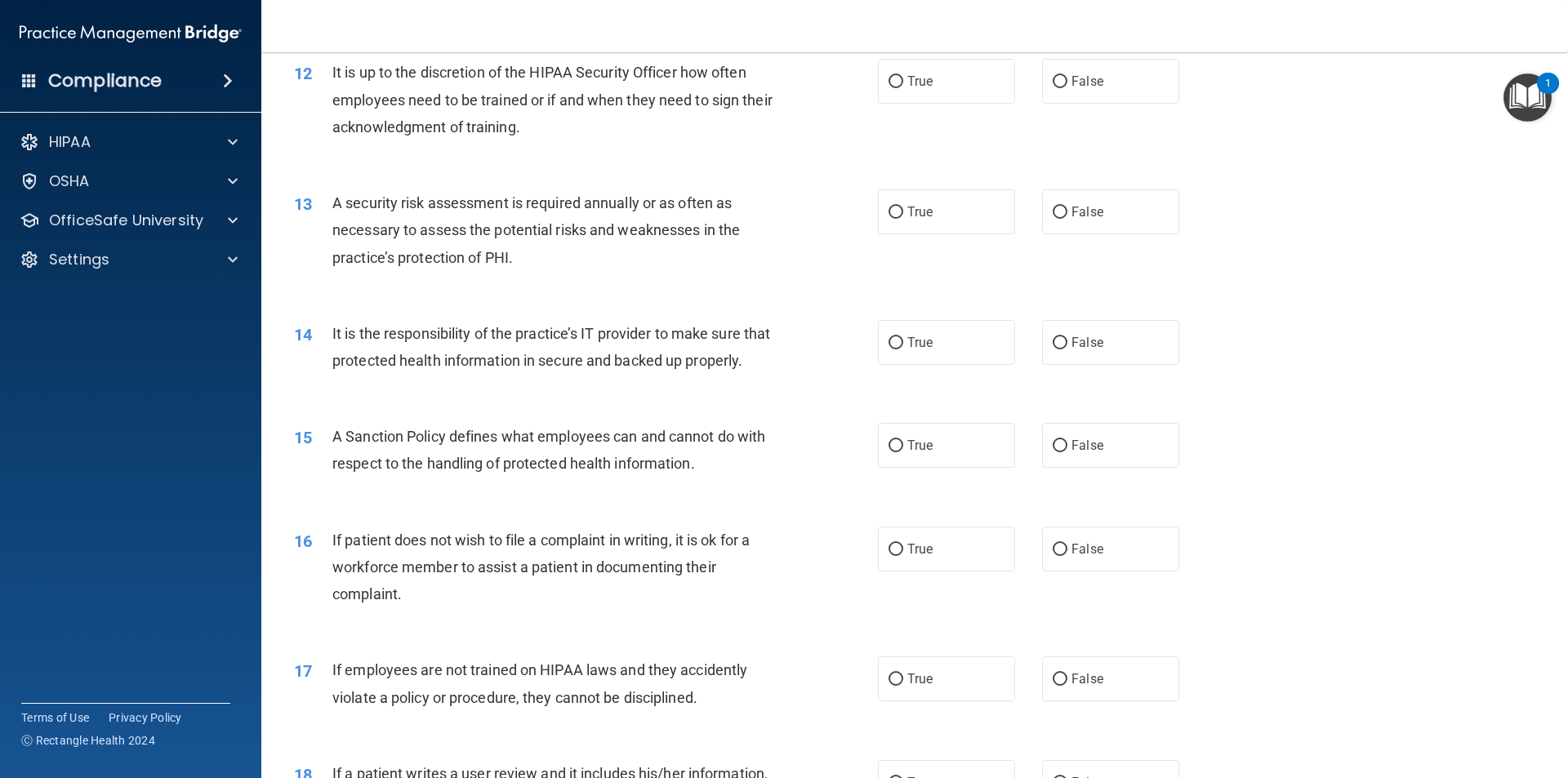
scroll to position [1633, 0]
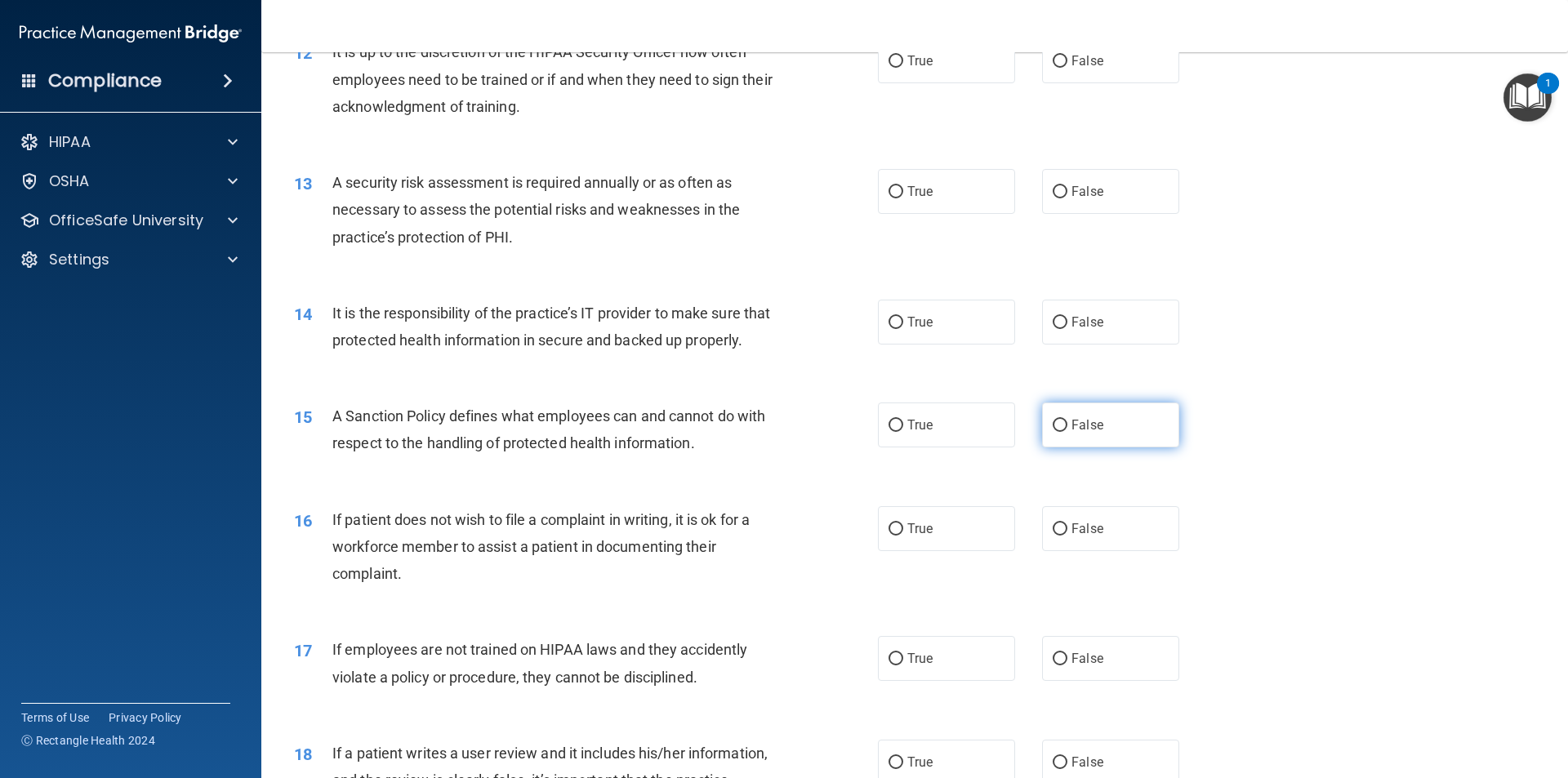
click at [1108, 447] on label "False" at bounding box center [1111, 424] width 137 height 45
click at [1067, 432] on input "False" at bounding box center [1060, 425] width 15 height 12
radio input "true"
click at [1079, 666] on span "False" at bounding box center [1087, 658] width 32 height 16
click at [1067, 665] on input "False" at bounding box center [1060, 659] width 15 height 12
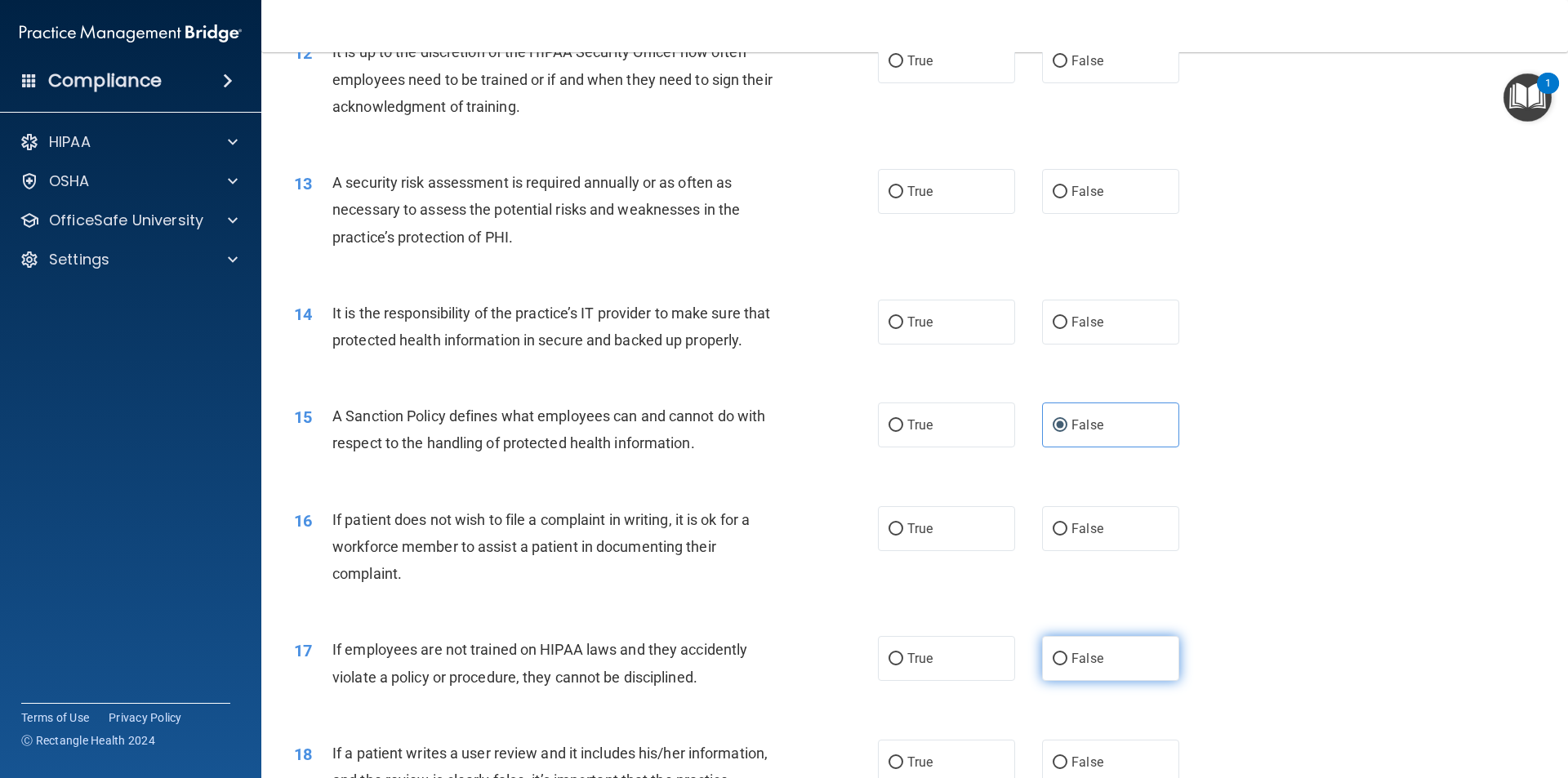
radio input "true"
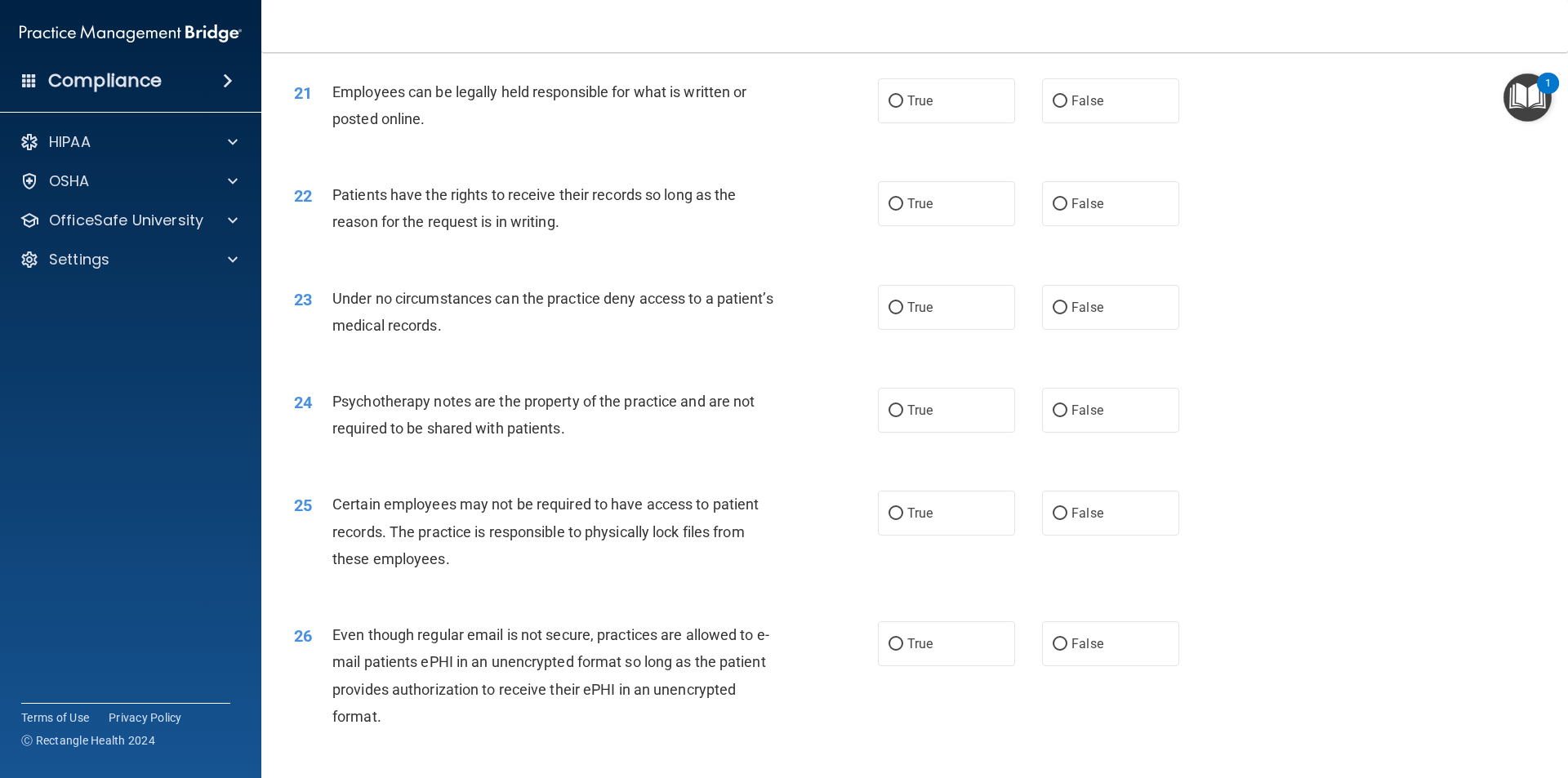
scroll to position [2695, 0]
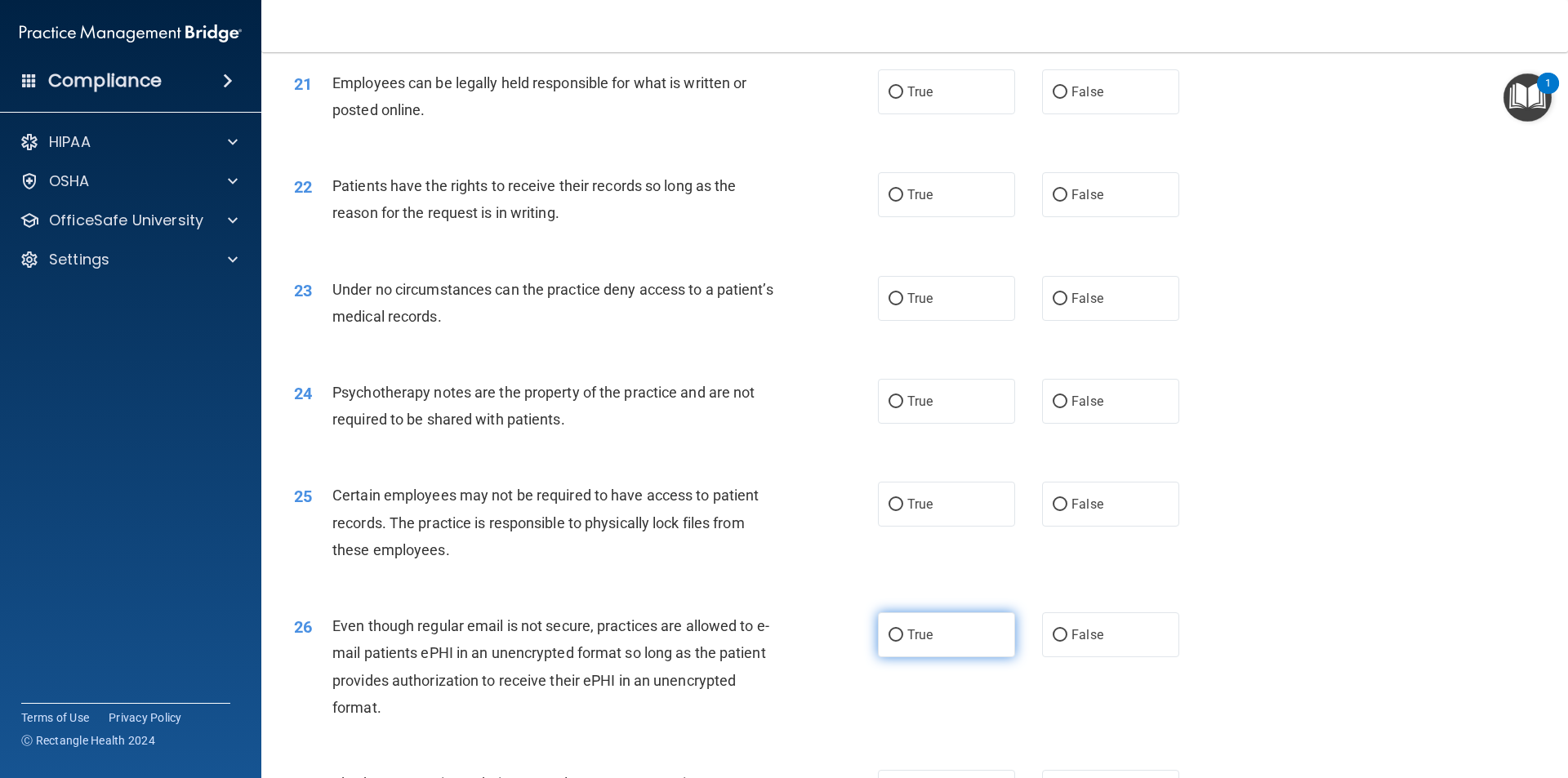
click at [964, 657] on label "True" at bounding box center [946, 635] width 137 height 45
click at [904, 642] on input "True" at bounding box center [896, 636] width 15 height 12
radio input "true"
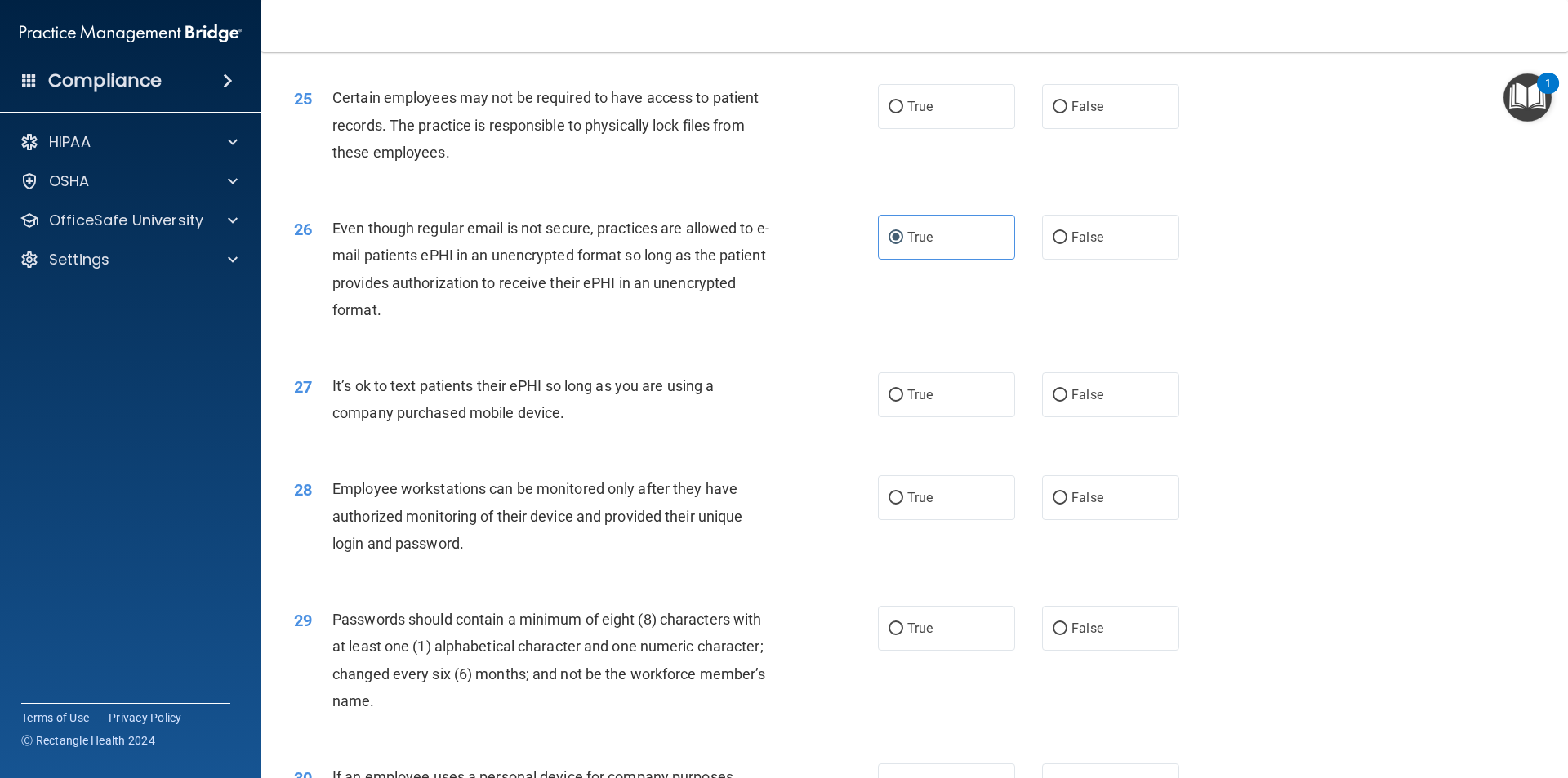
scroll to position [3185, 0]
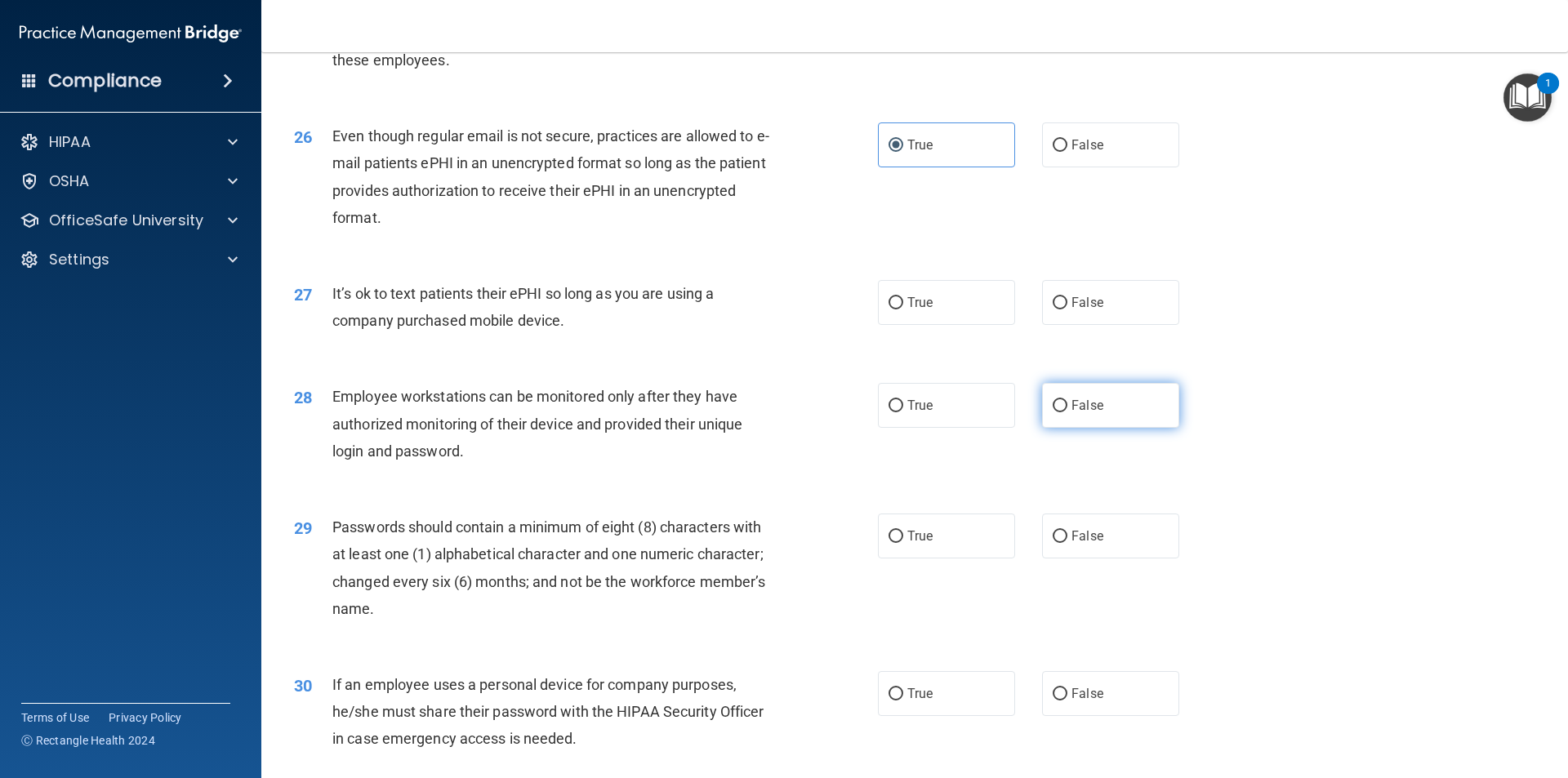
click at [1098, 427] on label "False" at bounding box center [1111, 404] width 137 height 45
click at [1067, 412] on input "False" at bounding box center [1060, 406] width 15 height 12
radio input "true"
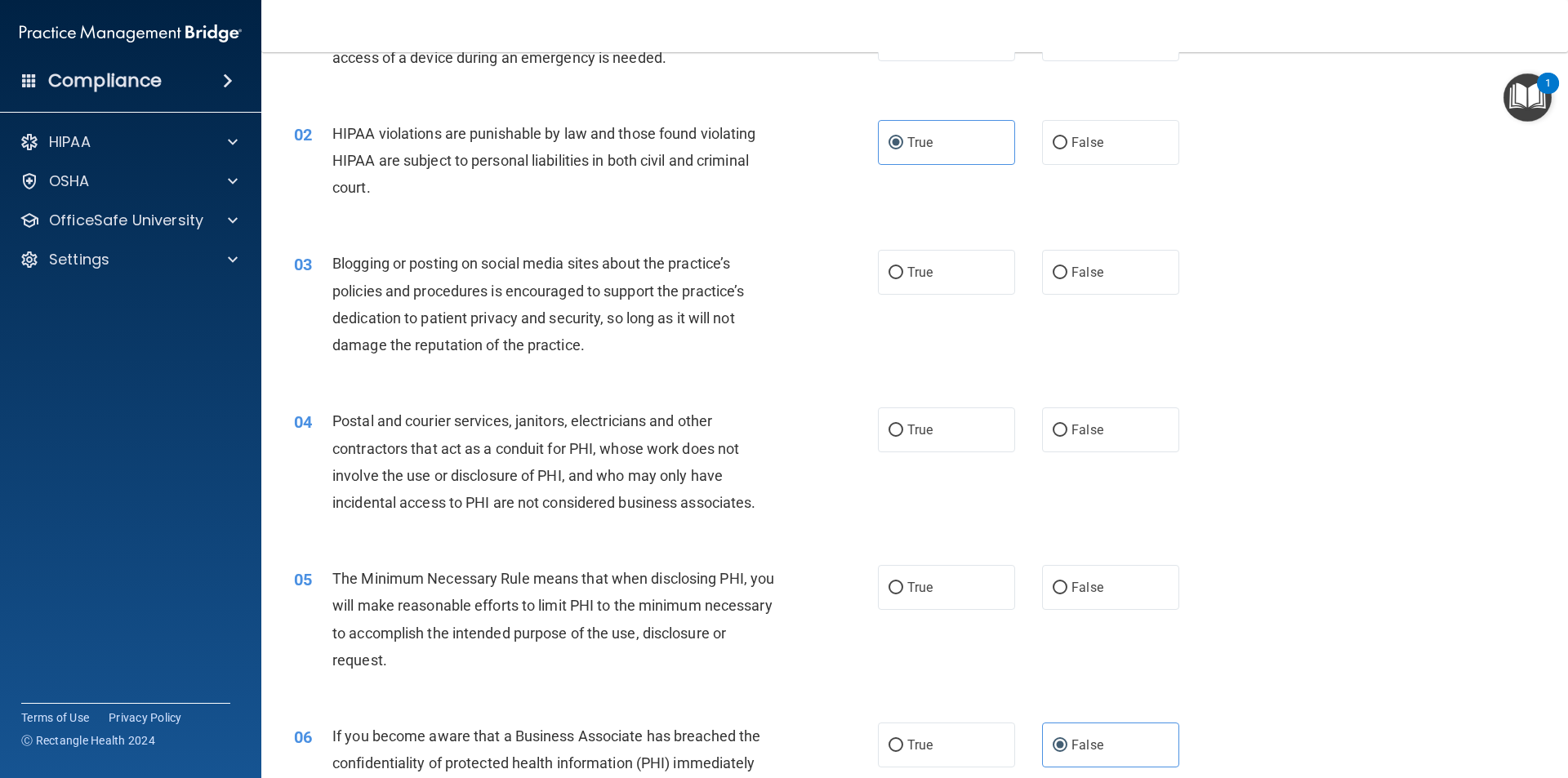
scroll to position [0, 0]
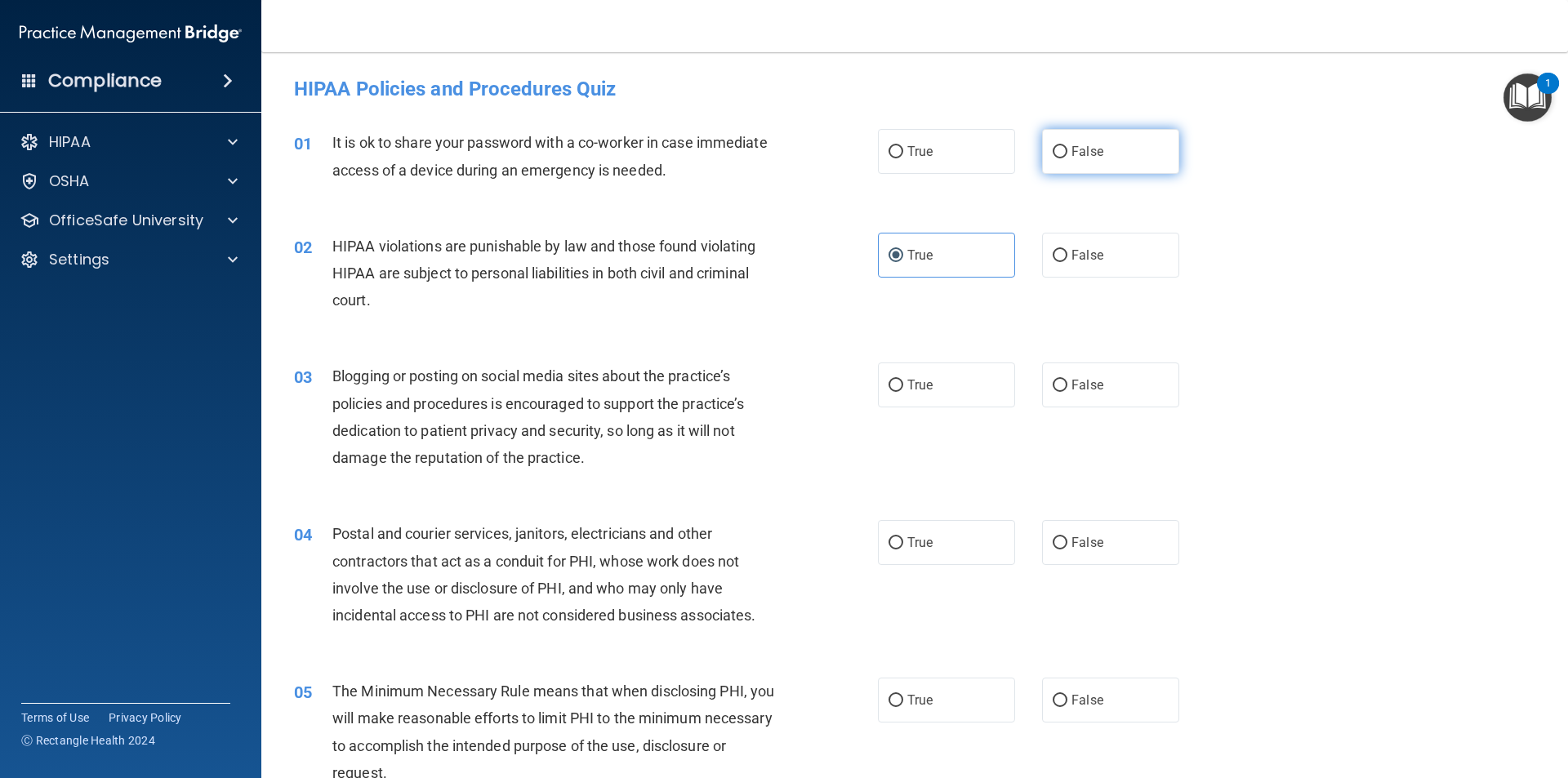
click at [1042, 153] on label "False" at bounding box center [1111, 151] width 137 height 45
click at [1053, 153] on input "False" at bounding box center [1060, 152] width 15 height 12
radio input "true"
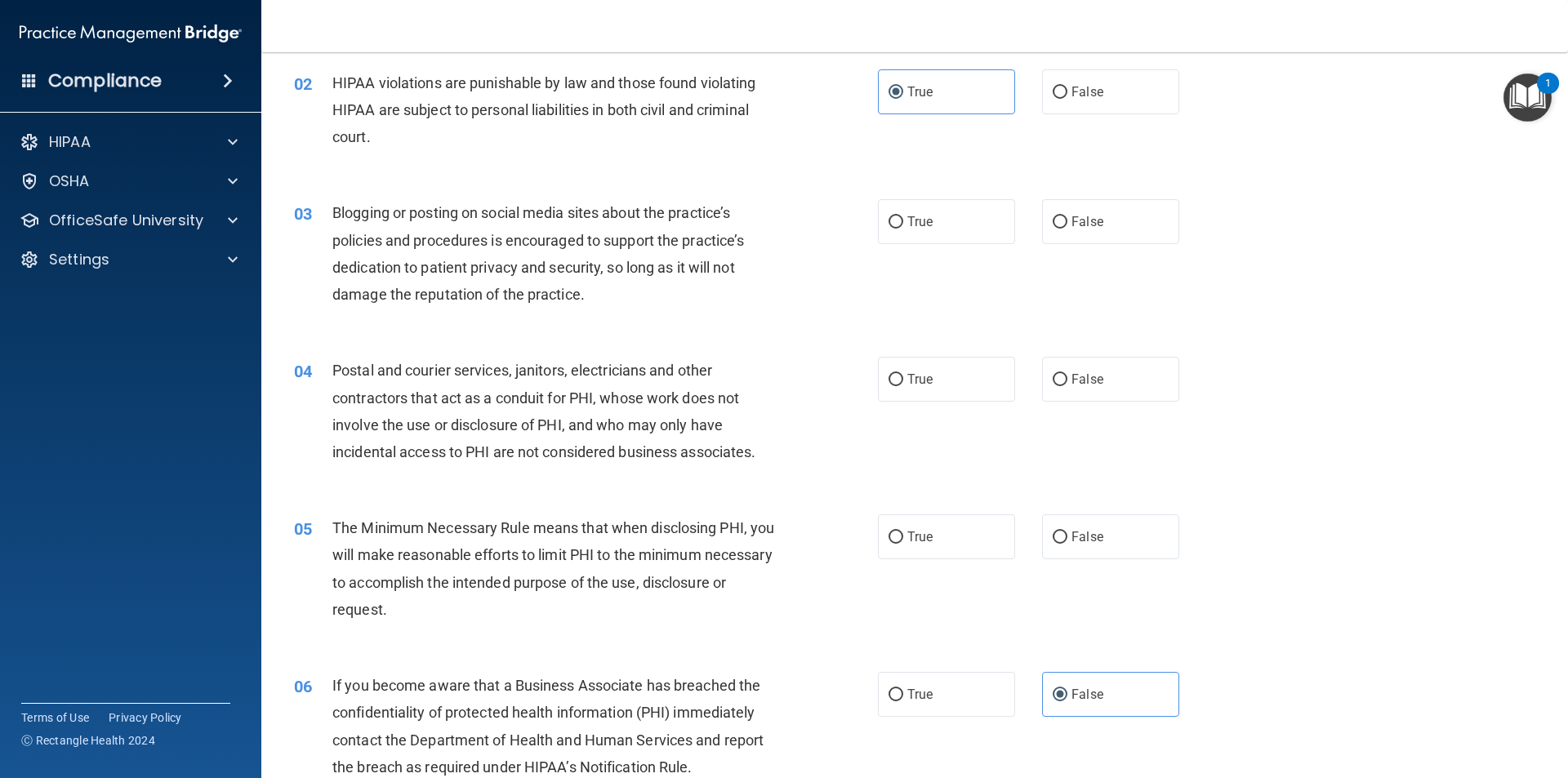
scroll to position [245, 0]
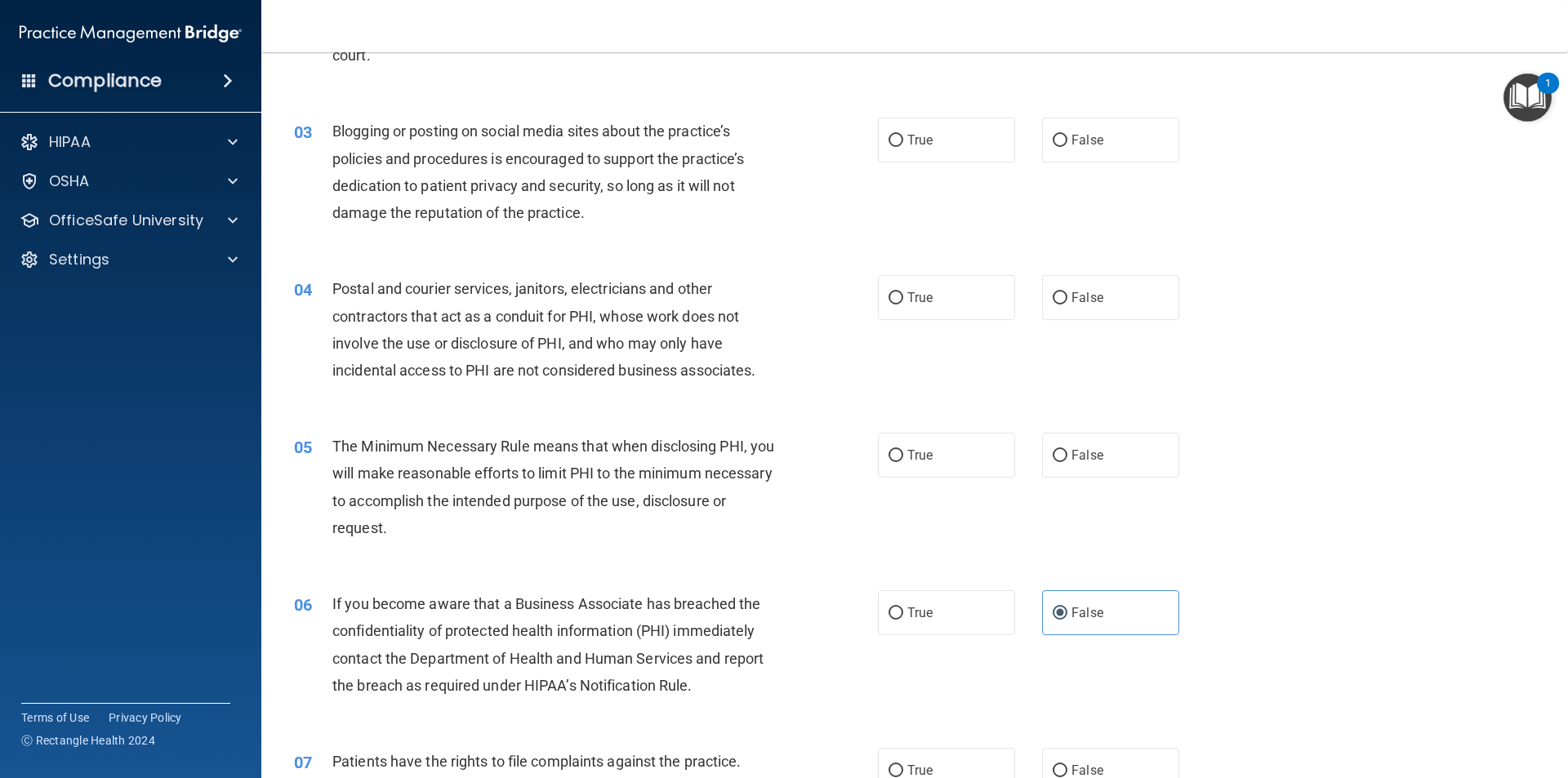
drag, startPoint x: 1075, startPoint y: 156, endPoint x: 1016, endPoint y: 173, distance: 61.4
click at [1075, 156] on label "False" at bounding box center [1111, 139] width 137 height 45
click at [1067, 147] on input "False" at bounding box center [1060, 140] width 15 height 12
radio input "true"
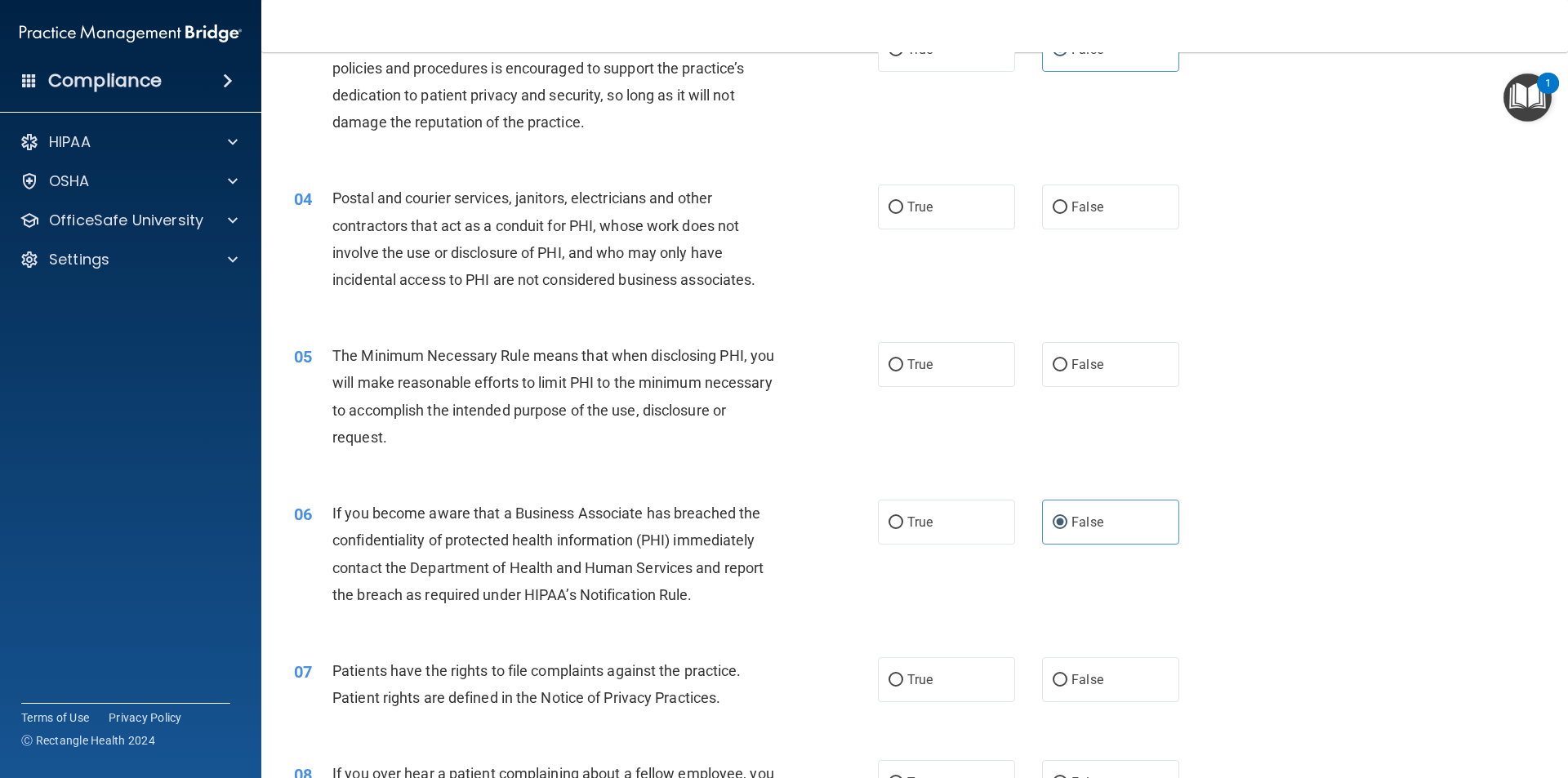
scroll to position [408, 0]
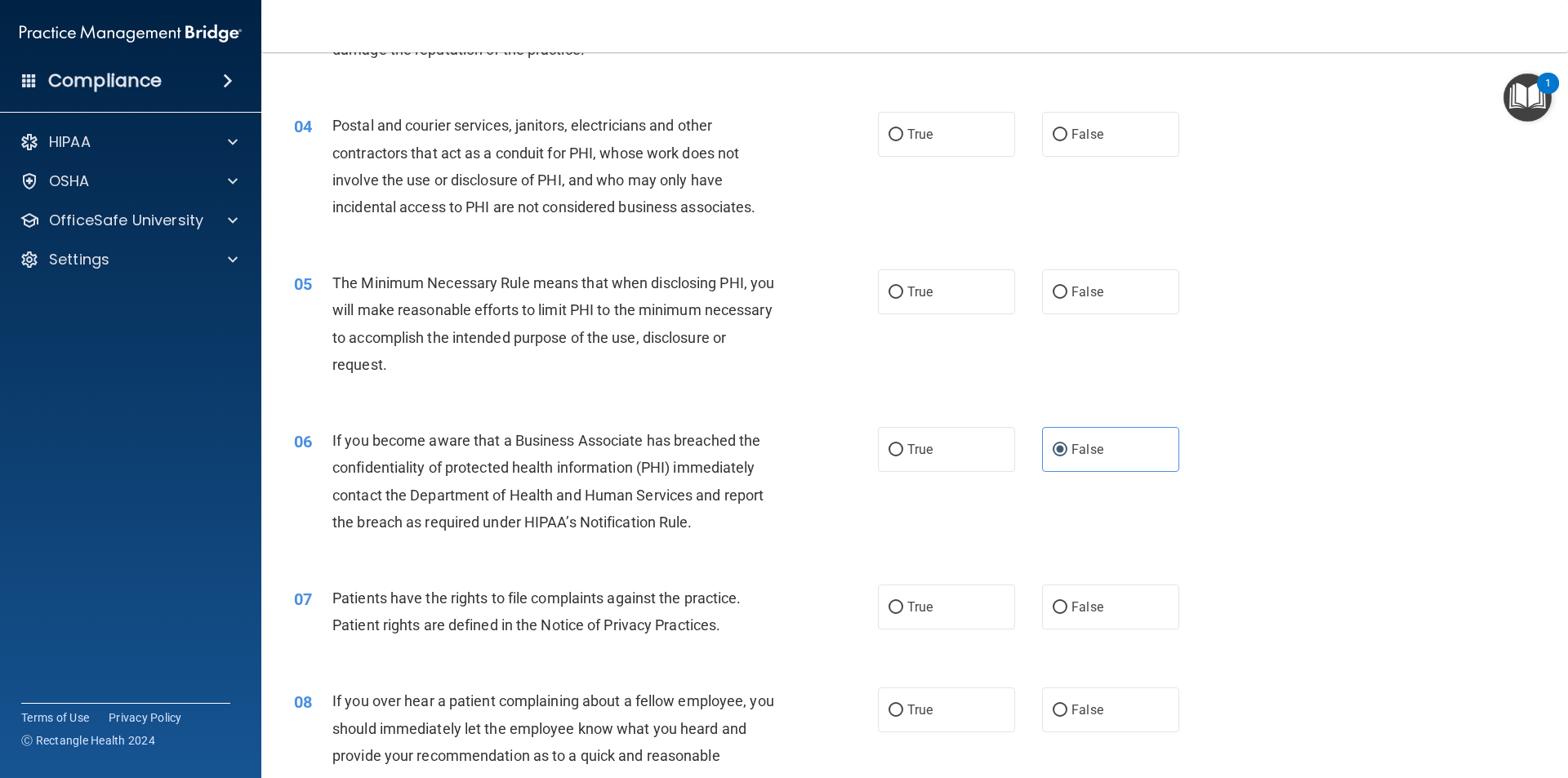
drag, startPoint x: 927, startPoint y: 147, endPoint x: 915, endPoint y: 160, distance: 17.7
click at [927, 150] on label "True" at bounding box center [946, 133] width 137 height 45
click at [904, 141] on input "True" at bounding box center [896, 135] width 15 height 12
radio input "true"
click at [921, 309] on label "True" at bounding box center [946, 291] width 137 height 45
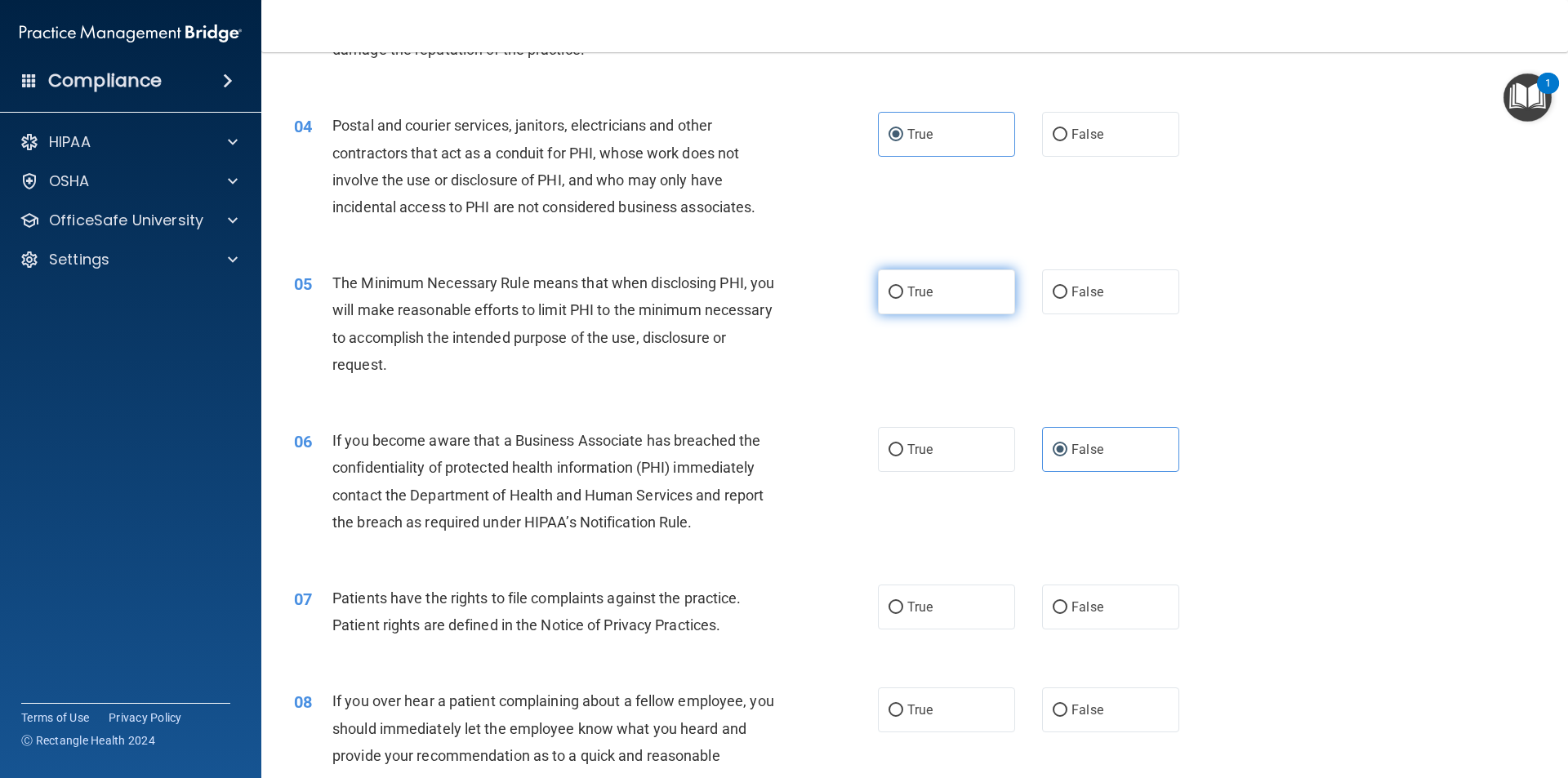
click at [904, 299] on input "True" at bounding box center [896, 293] width 15 height 12
radio input "true"
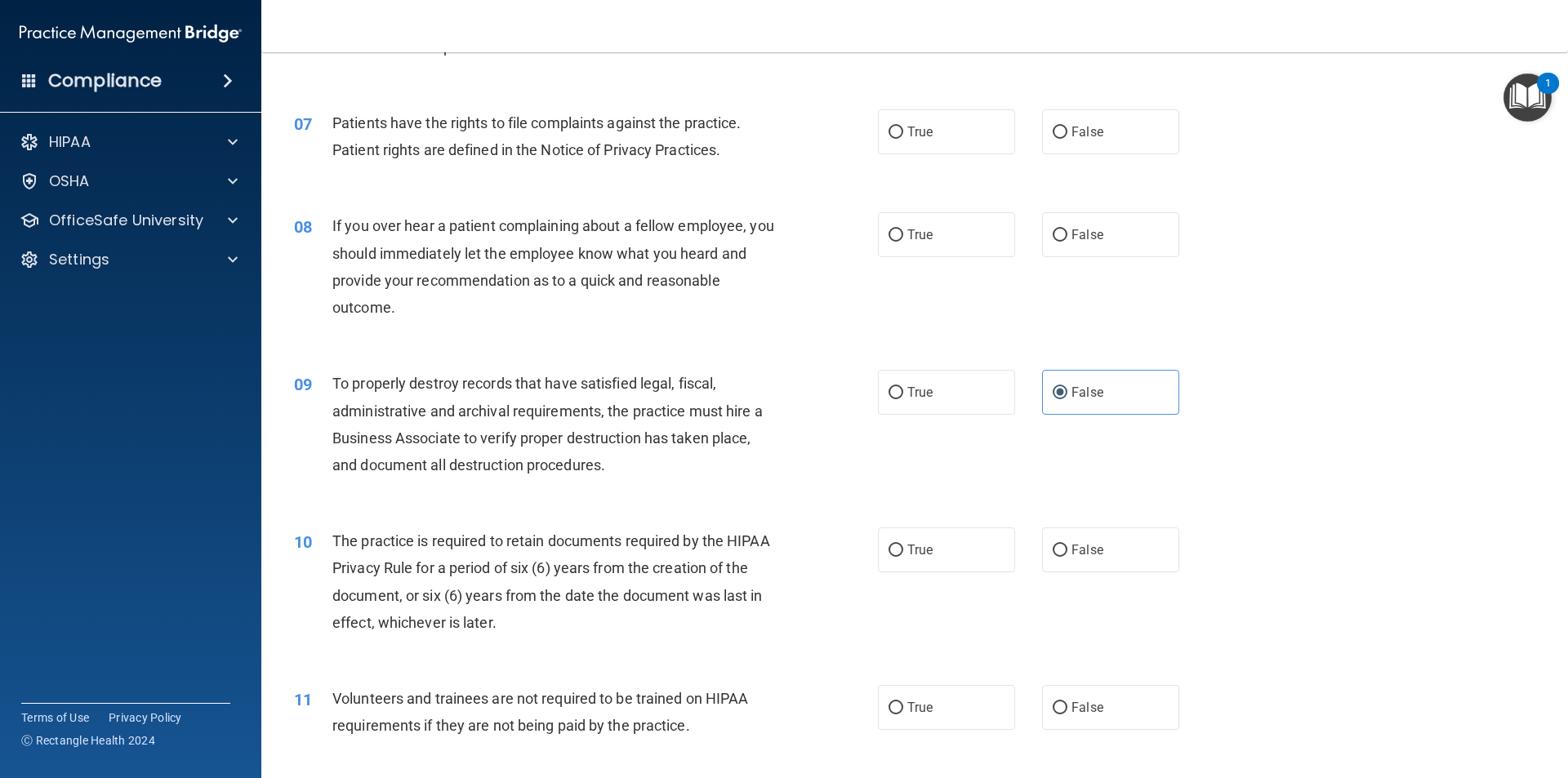
scroll to position [899, 0]
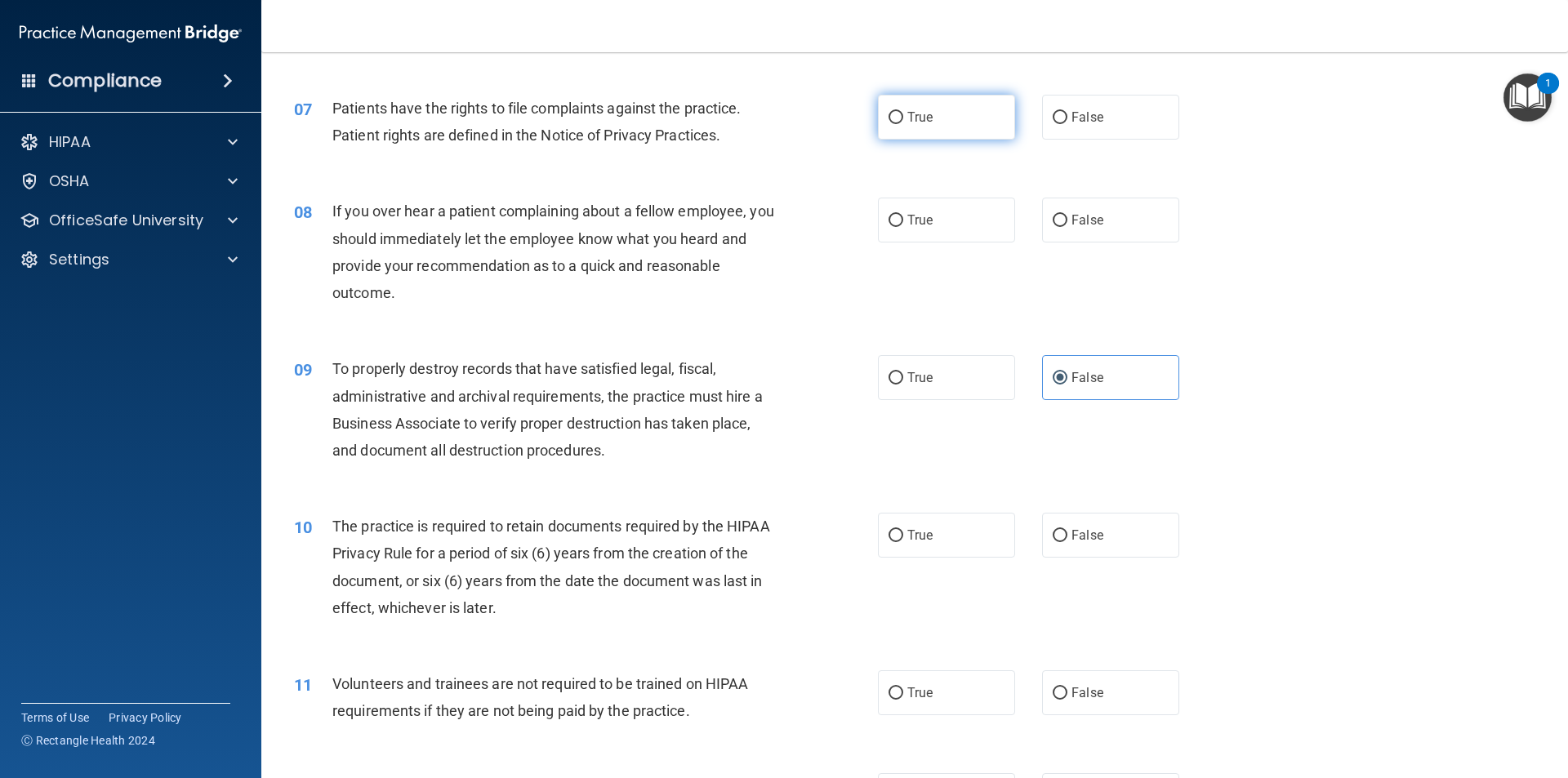
click at [921, 131] on label "True" at bounding box center [946, 117] width 137 height 45
click at [904, 125] on input "True" at bounding box center [896, 118] width 15 height 12
radio input "true"
click at [1031, 227] on div "True False" at bounding box center [1042, 219] width 329 height 45
click at [1053, 226] on input "False" at bounding box center [1060, 221] width 15 height 12
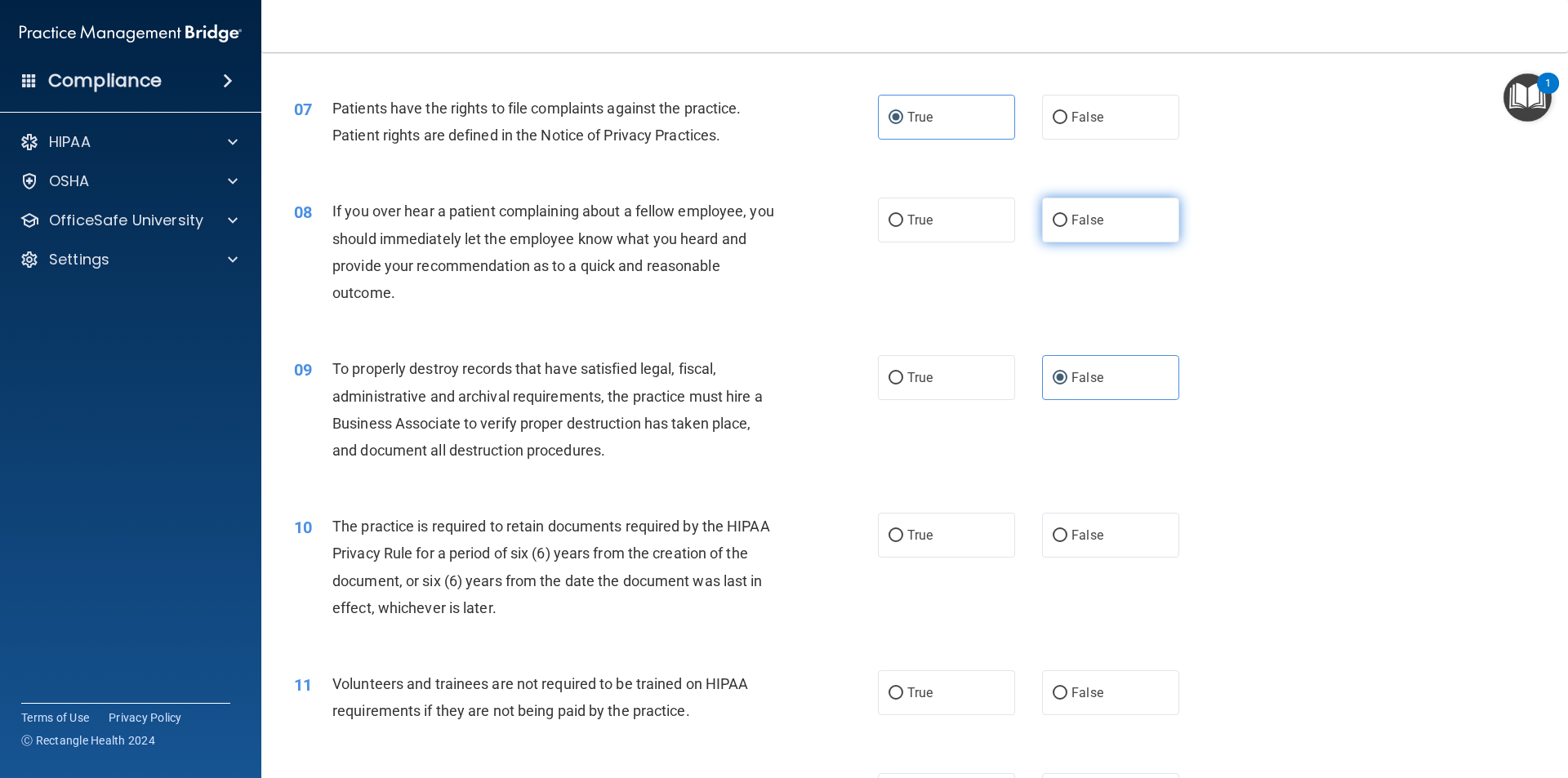
radio input "true"
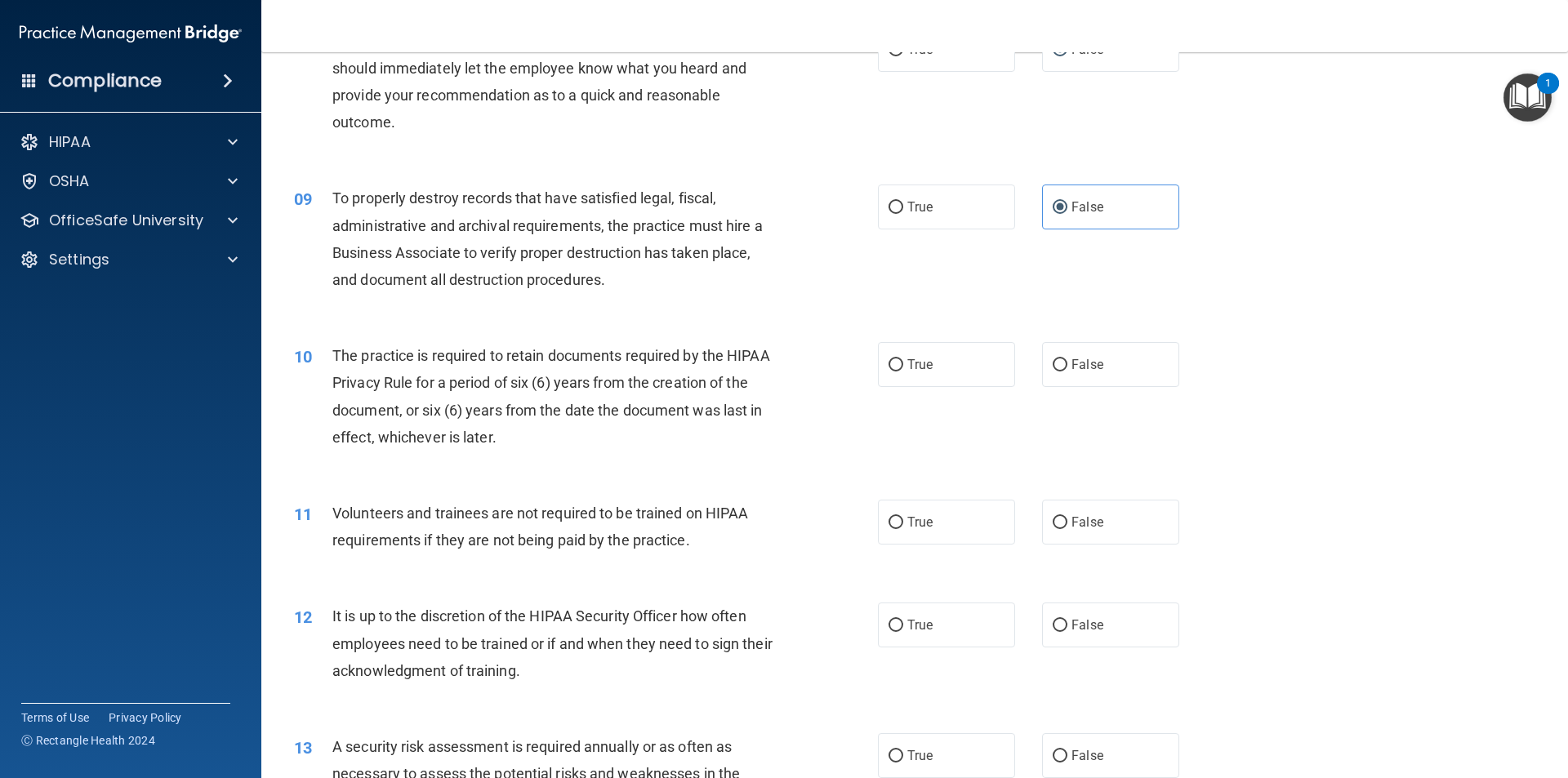
scroll to position [1224, 0]
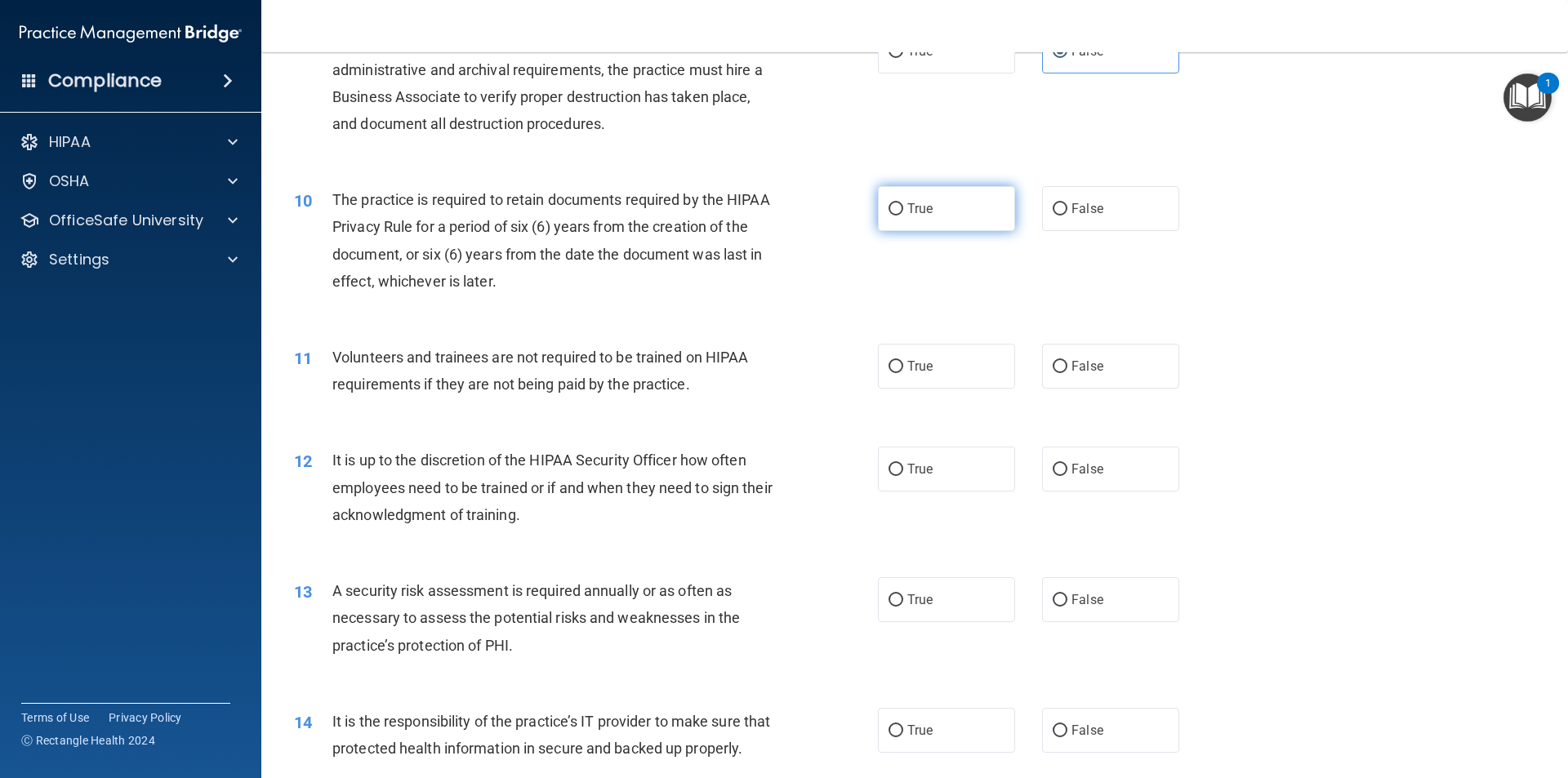
click at [925, 218] on label "True" at bounding box center [946, 208] width 137 height 45
click at [904, 215] on input "True" at bounding box center [896, 209] width 15 height 12
radio input "true"
click at [1071, 365] on span "False" at bounding box center [1087, 367] width 32 height 16
click at [1067, 365] on input "False" at bounding box center [1060, 367] width 15 height 12
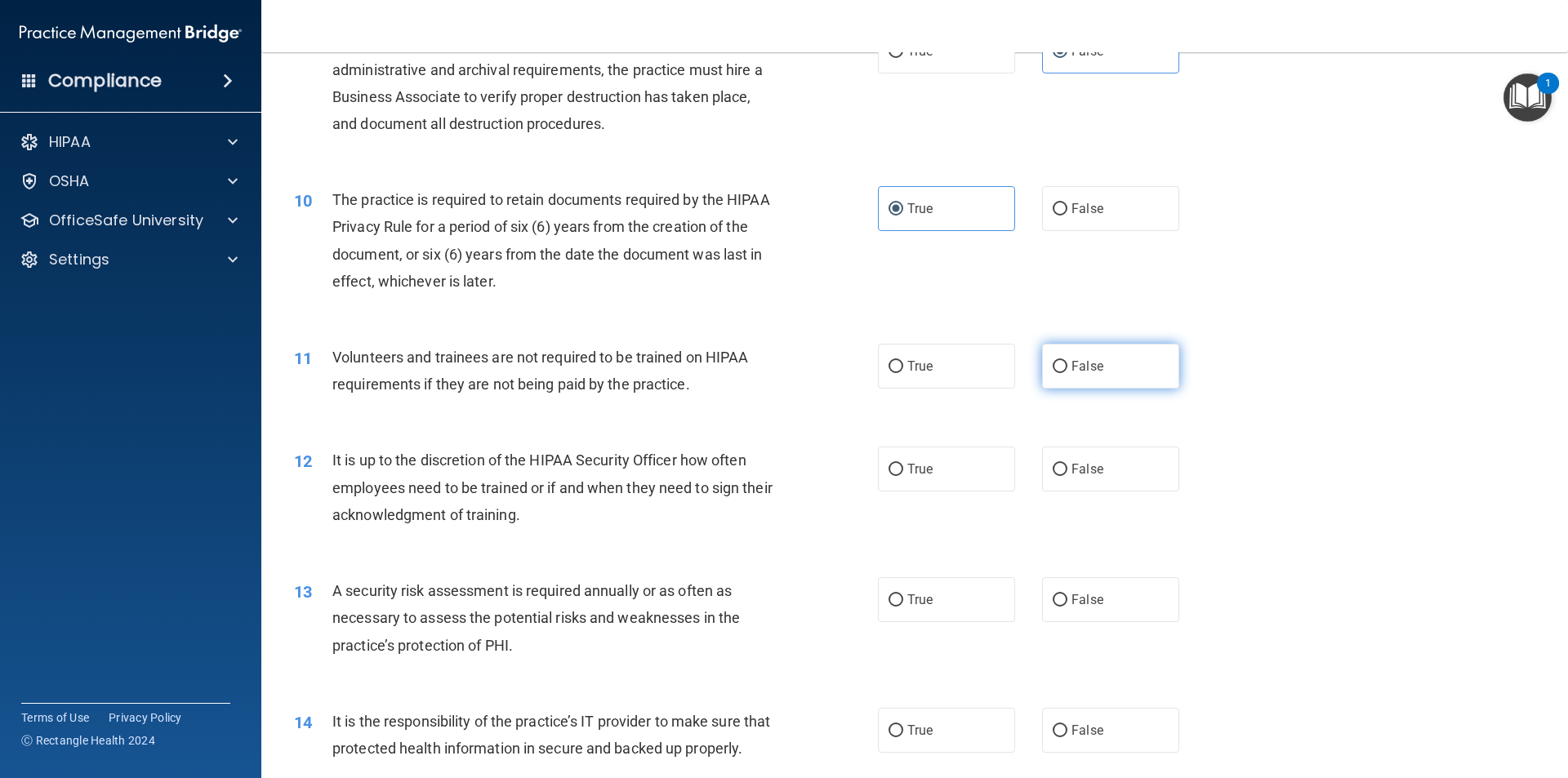
radio input "true"
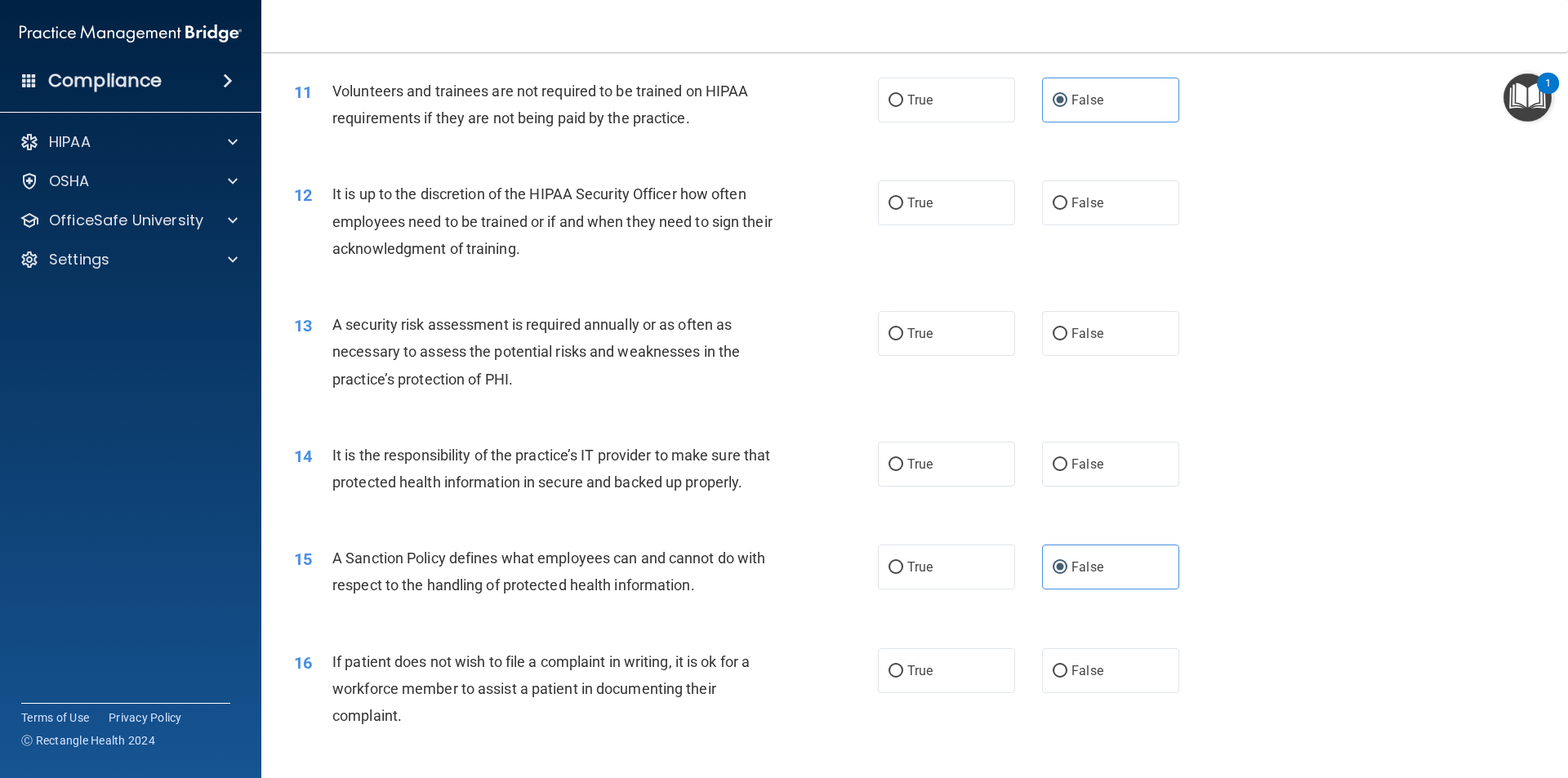
scroll to position [1551, 0]
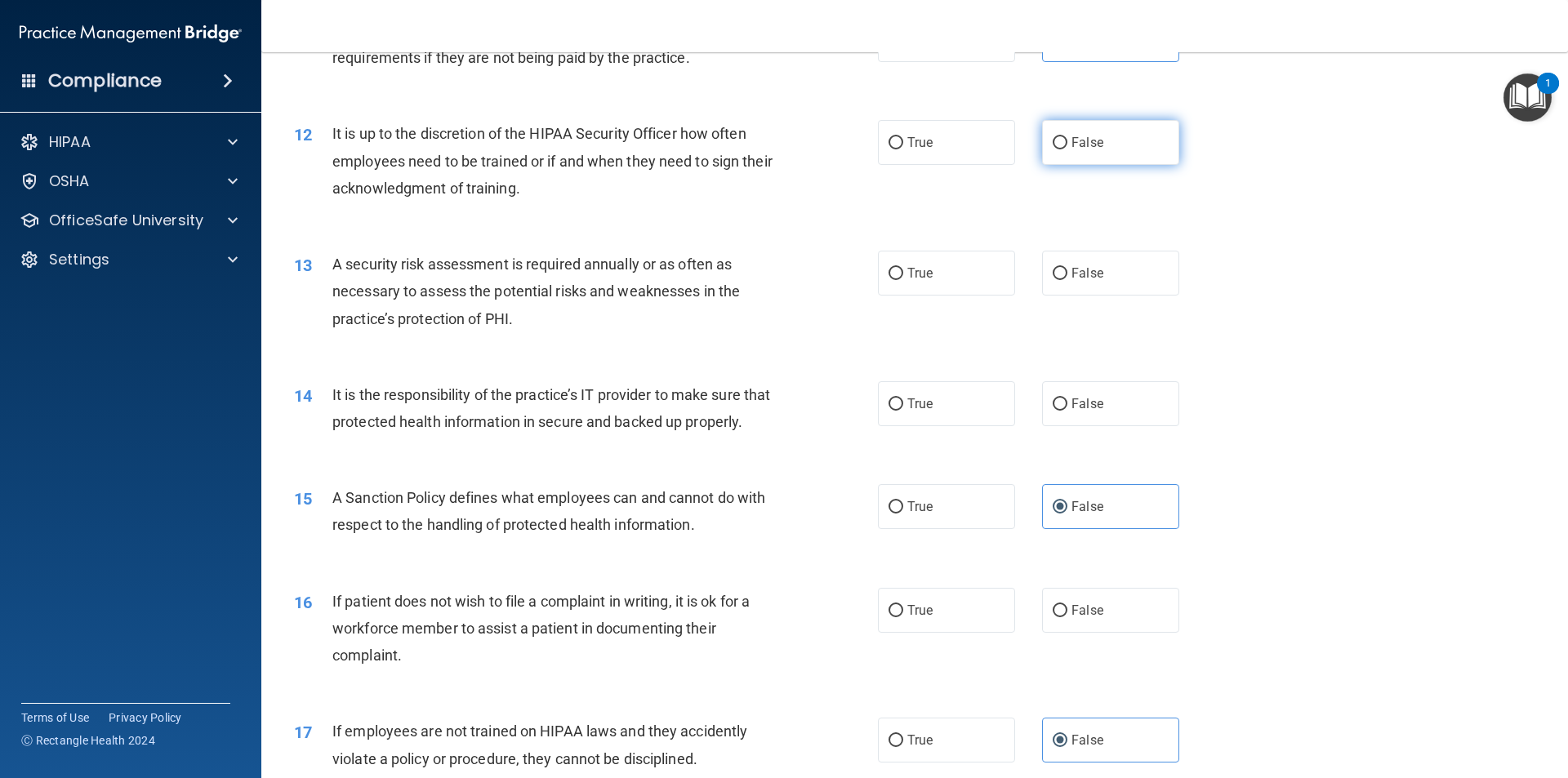
click at [1063, 150] on label "False" at bounding box center [1111, 141] width 137 height 45
click at [1063, 149] on input "False" at bounding box center [1060, 143] width 15 height 12
radio input "true"
click at [949, 283] on label "True" at bounding box center [946, 273] width 137 height 45
click at [904, 280] on input "True" at bounding box center [896, 274] width 15 height 12
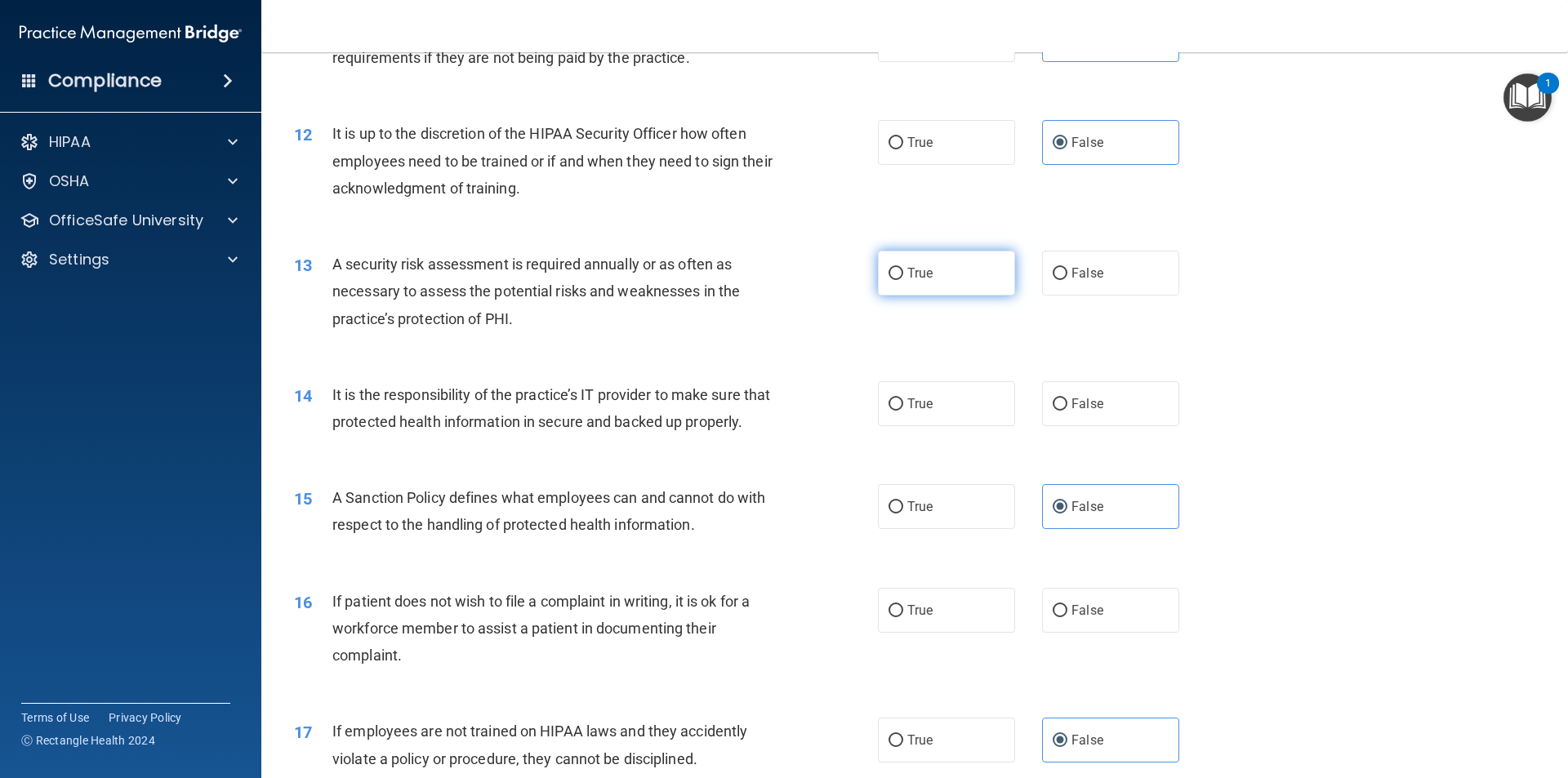
radio input "true"
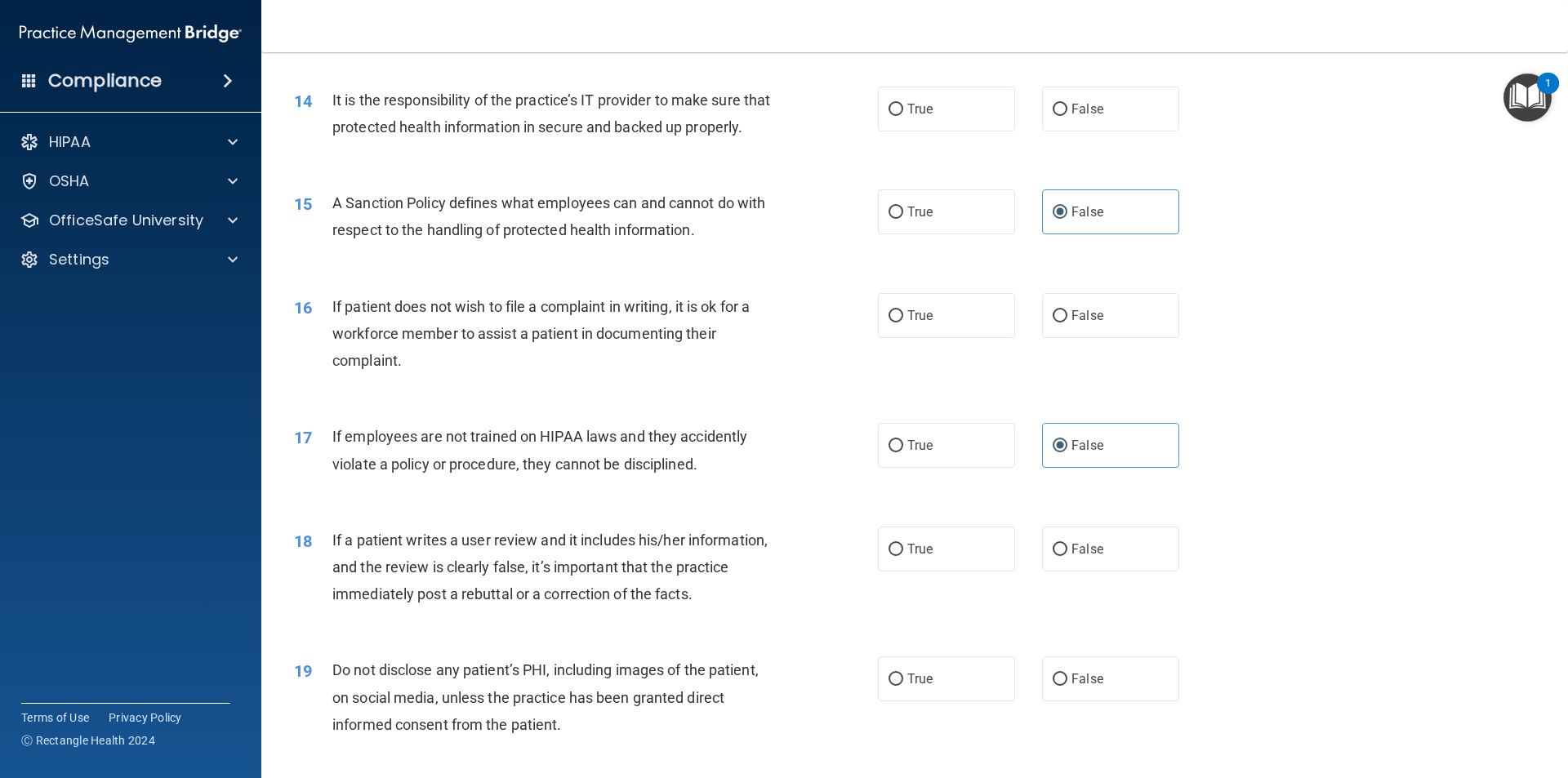
scroll to position [1878, 0]
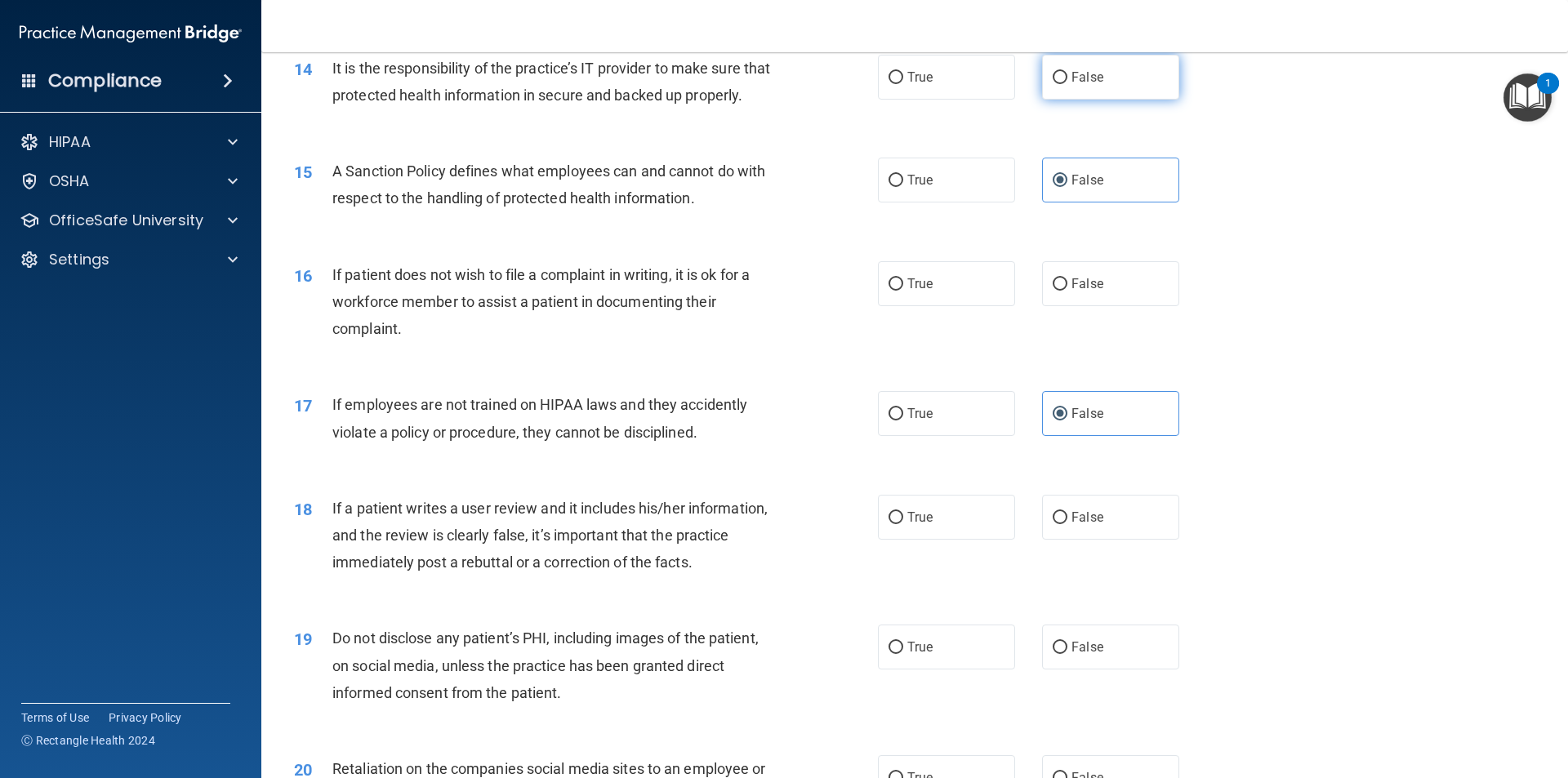
click at [1057, 89] on label "False" at bounding box center [1111, 77] width 137 height 45
click at [1057, 84] on input "False" at bounding box center [1060, 78] width 15 height 12
radio input "true"
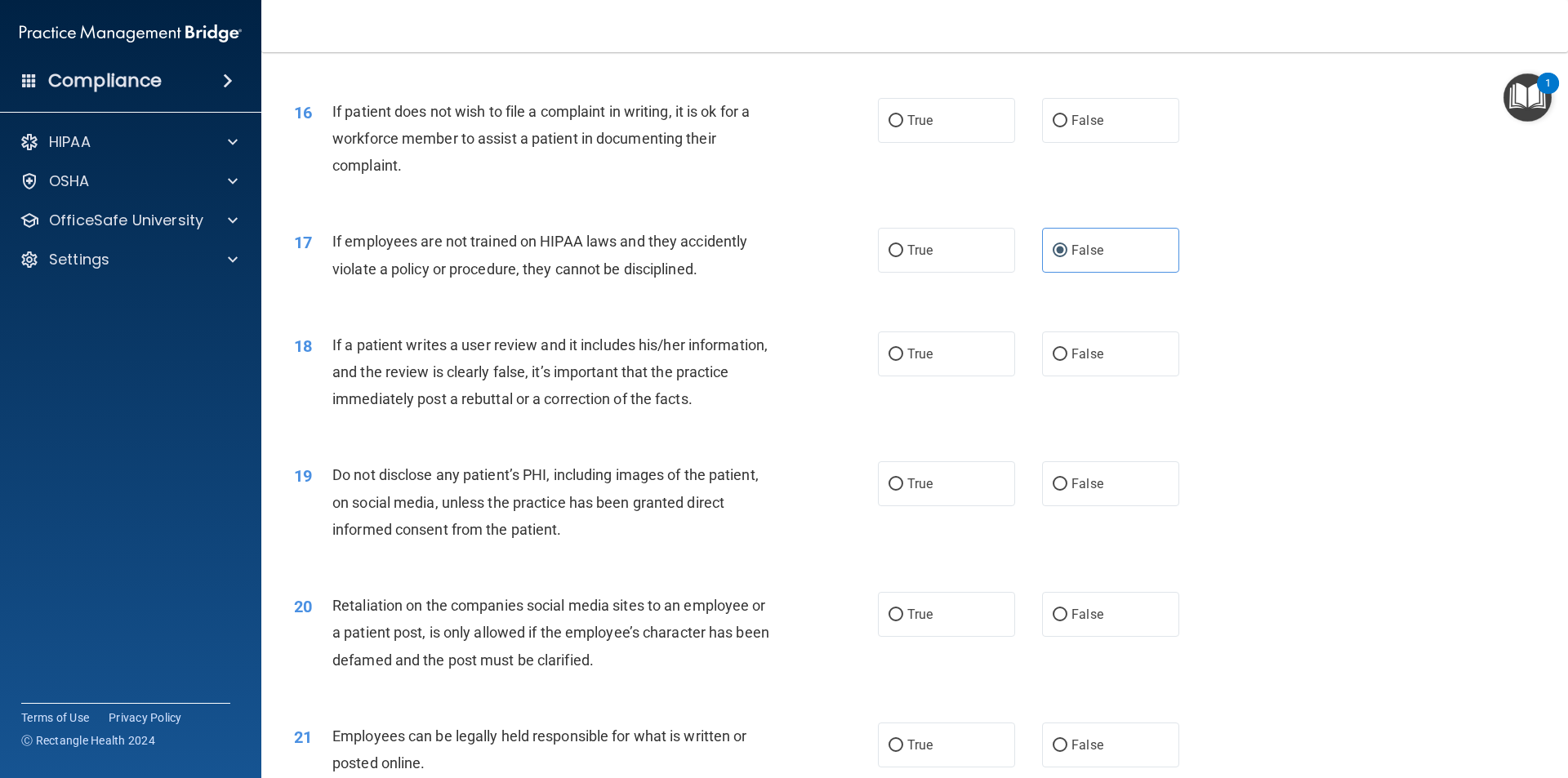
scroll to position [2123, 0]
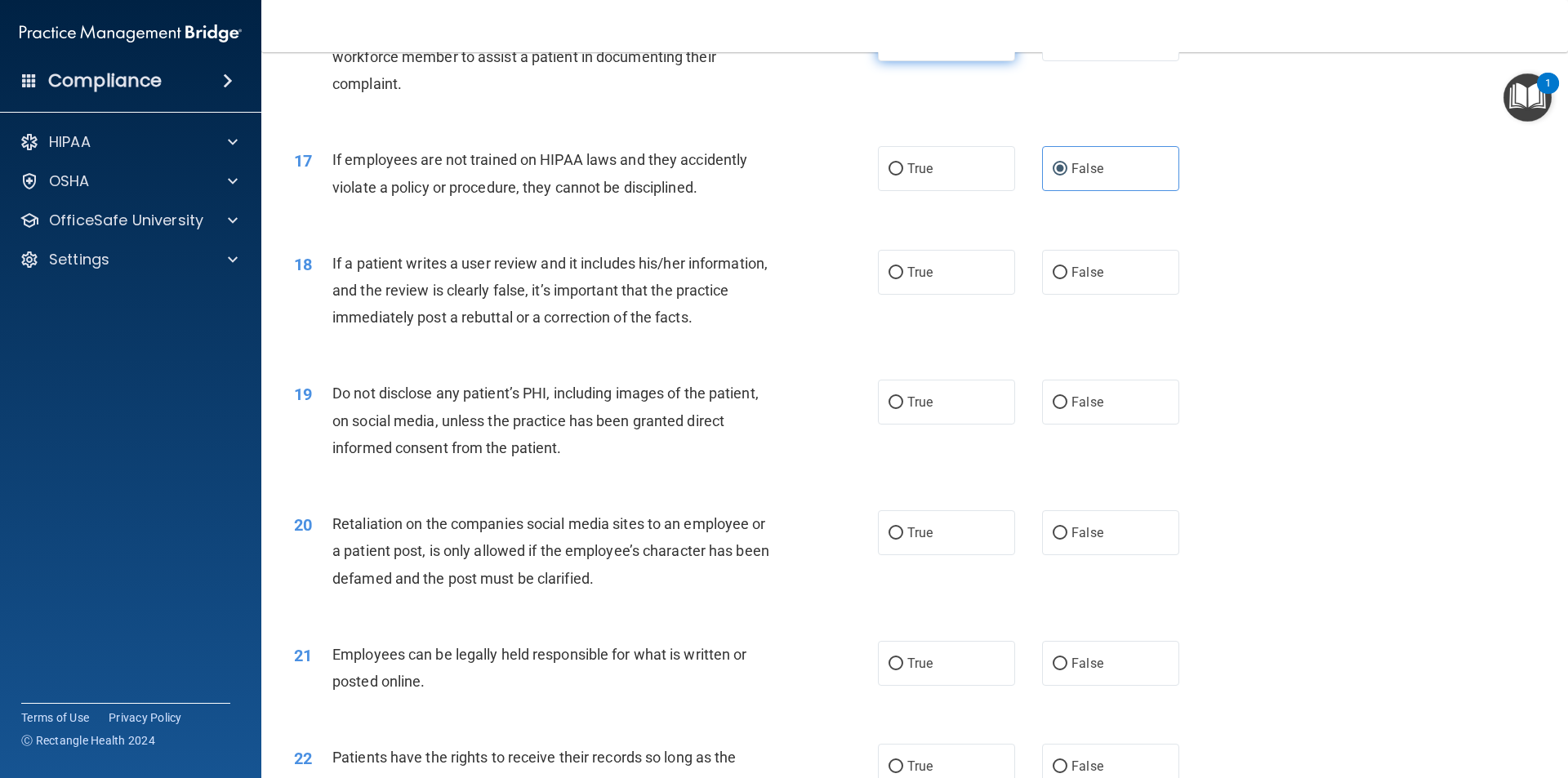
click at [944, 61] on label "True" at bounding box center [946, 38] width 137 height 45
click at [904, 46] on input "True" at bounding box center [896, 40] width 15 height 12
radio input "true"
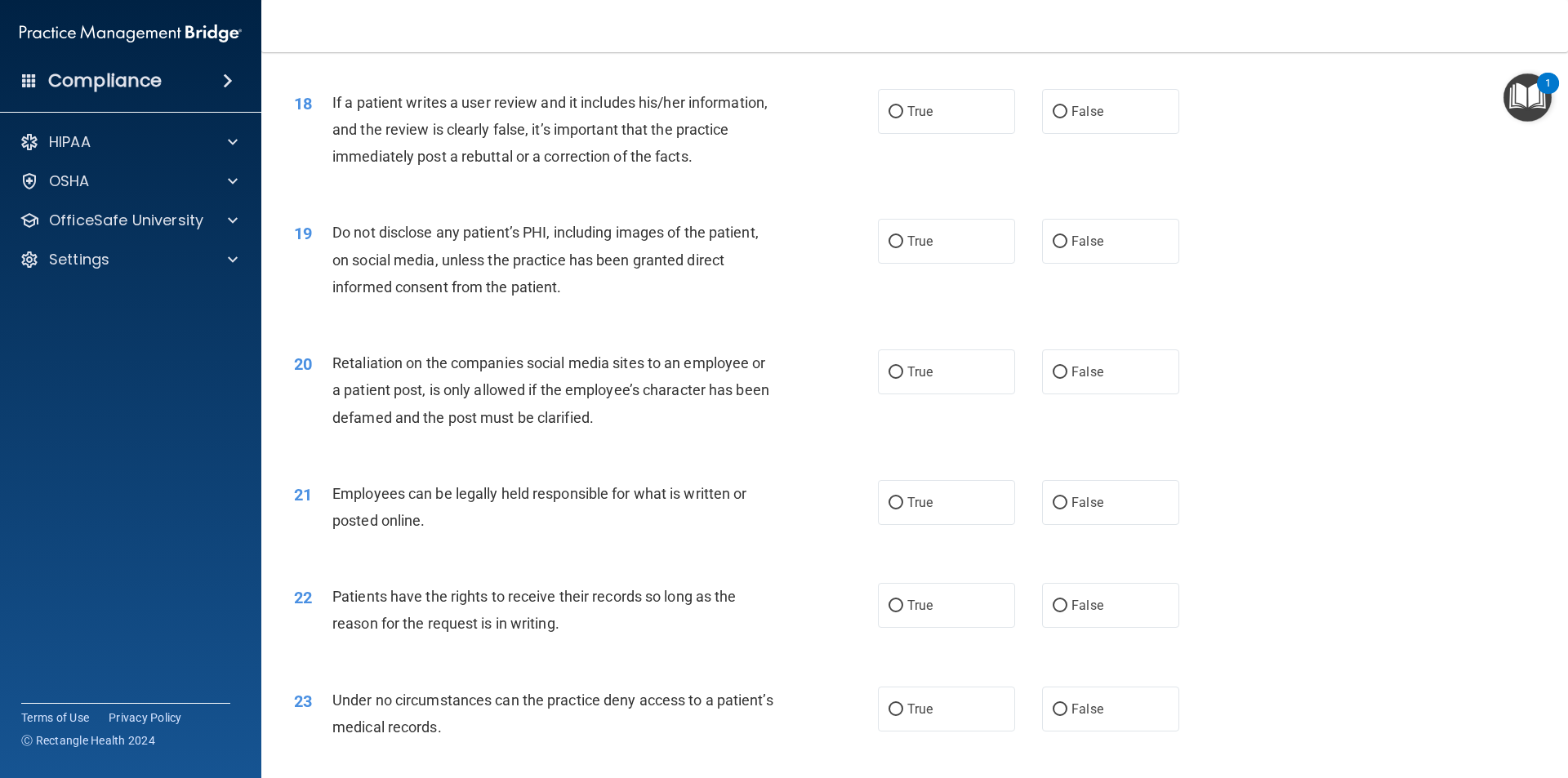
scroll to position [2286, 0]
click at [1075, 117] on span "False" at bounding box center [1087, 110] width 32 height 16
click at [1067, 116] on input "False" at bounding box center [1060, 110] width 15 height 12
radio input "true"
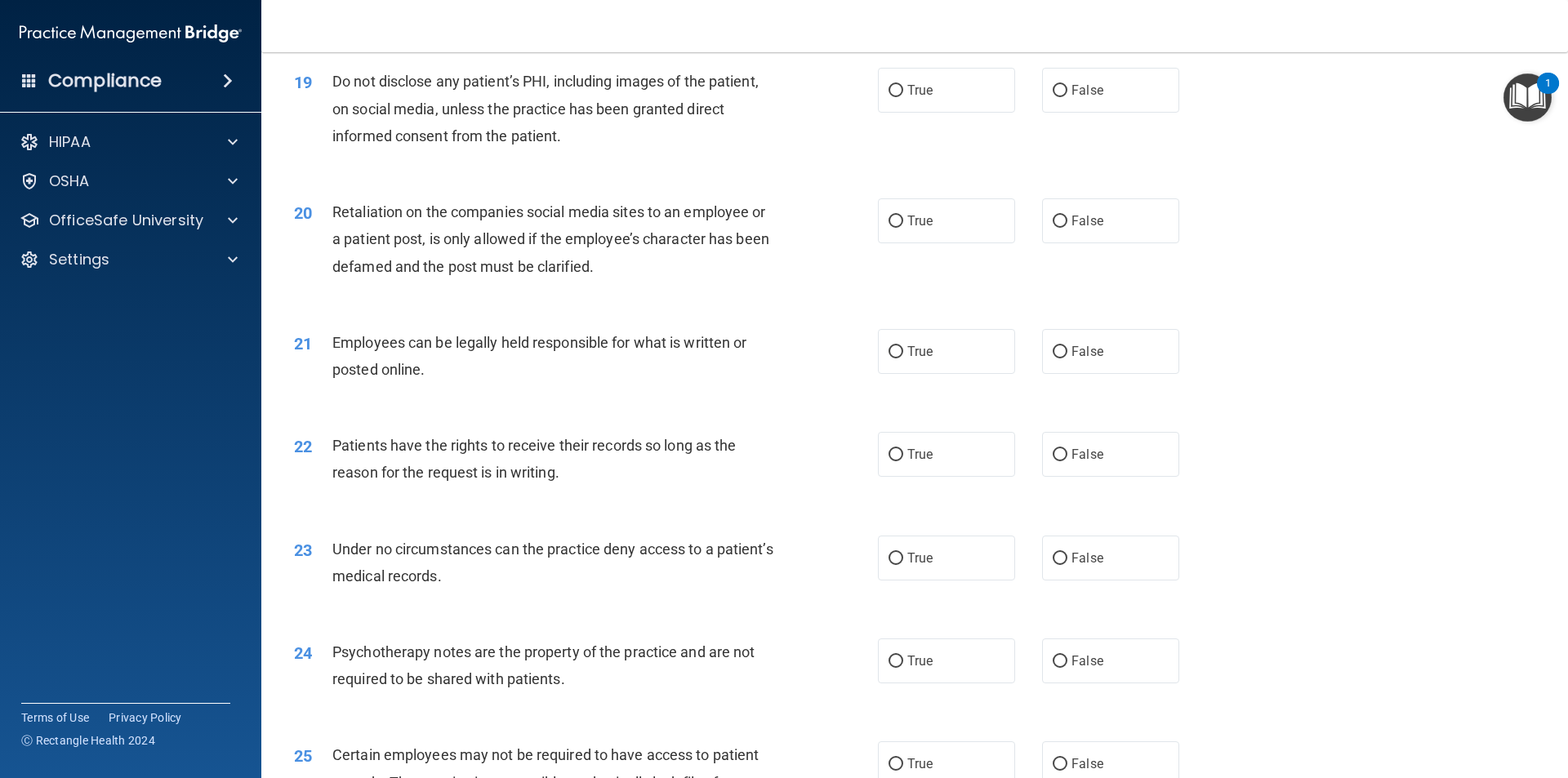
scroll to position [2450, 0]
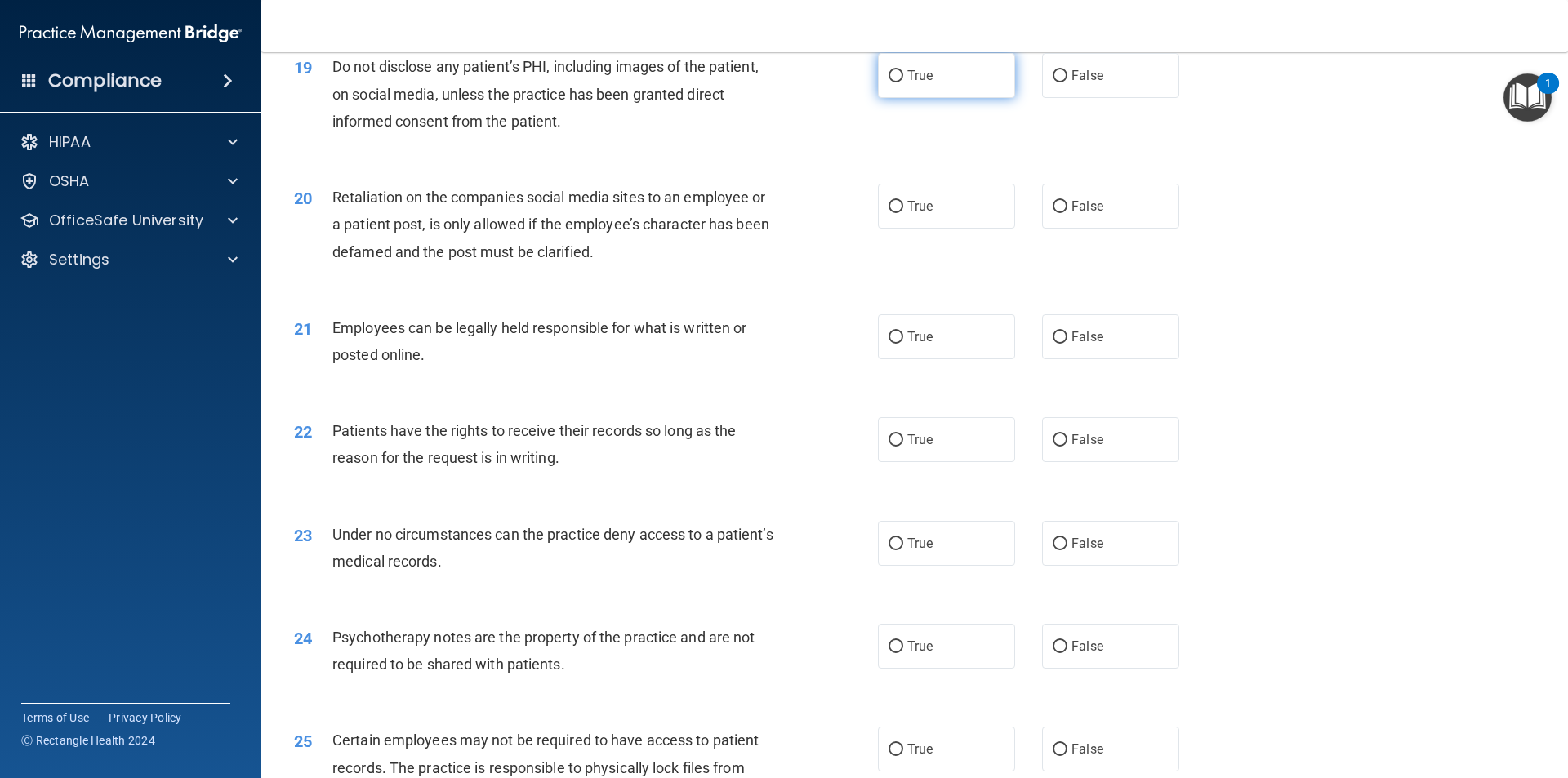
click at [908, 84] on span "True" at bounding box center [919, 76] width 25 height 16
click at [904, 83] on input "True" at bounding box center [896, 76] width 15 height 12
radio input "true"
click at [1089, 214] on span "False" at bounding box center [1087, 206] width 32 height 16
click at [1067, 213] on input "False" at bounding box center [1060, 207] width 15 height 12
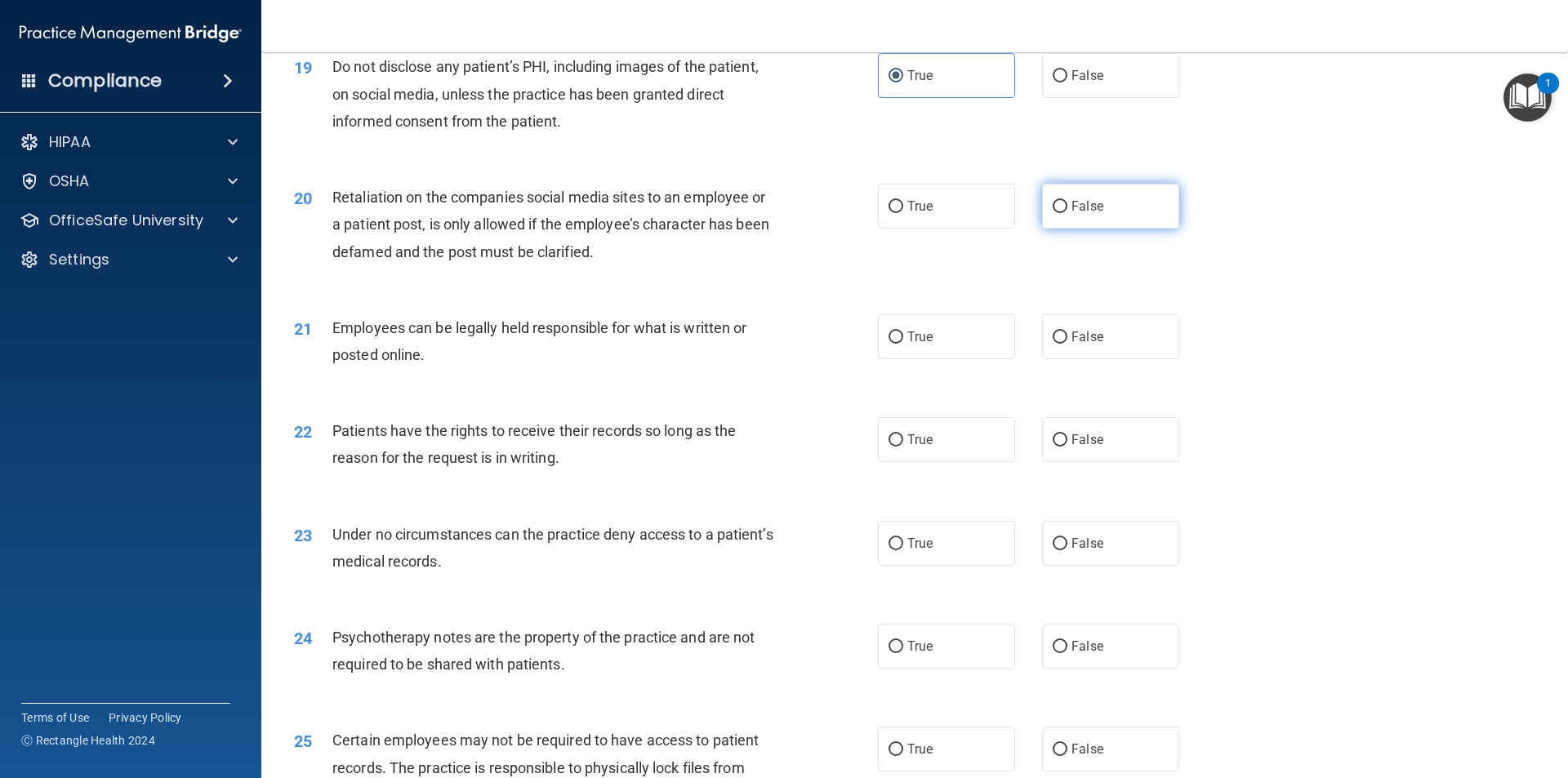
radio input "true"
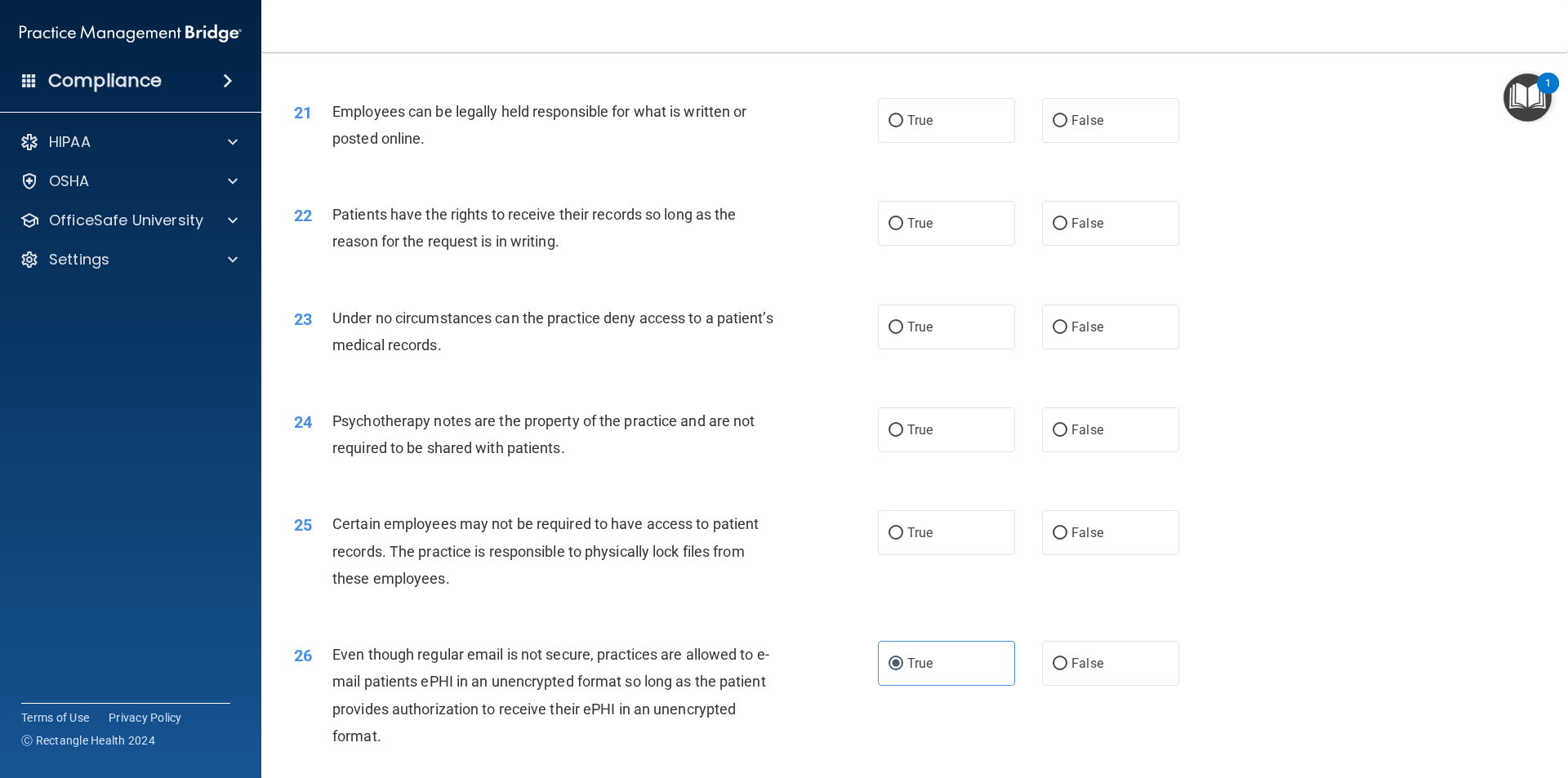
scroll to position [2695, 0]
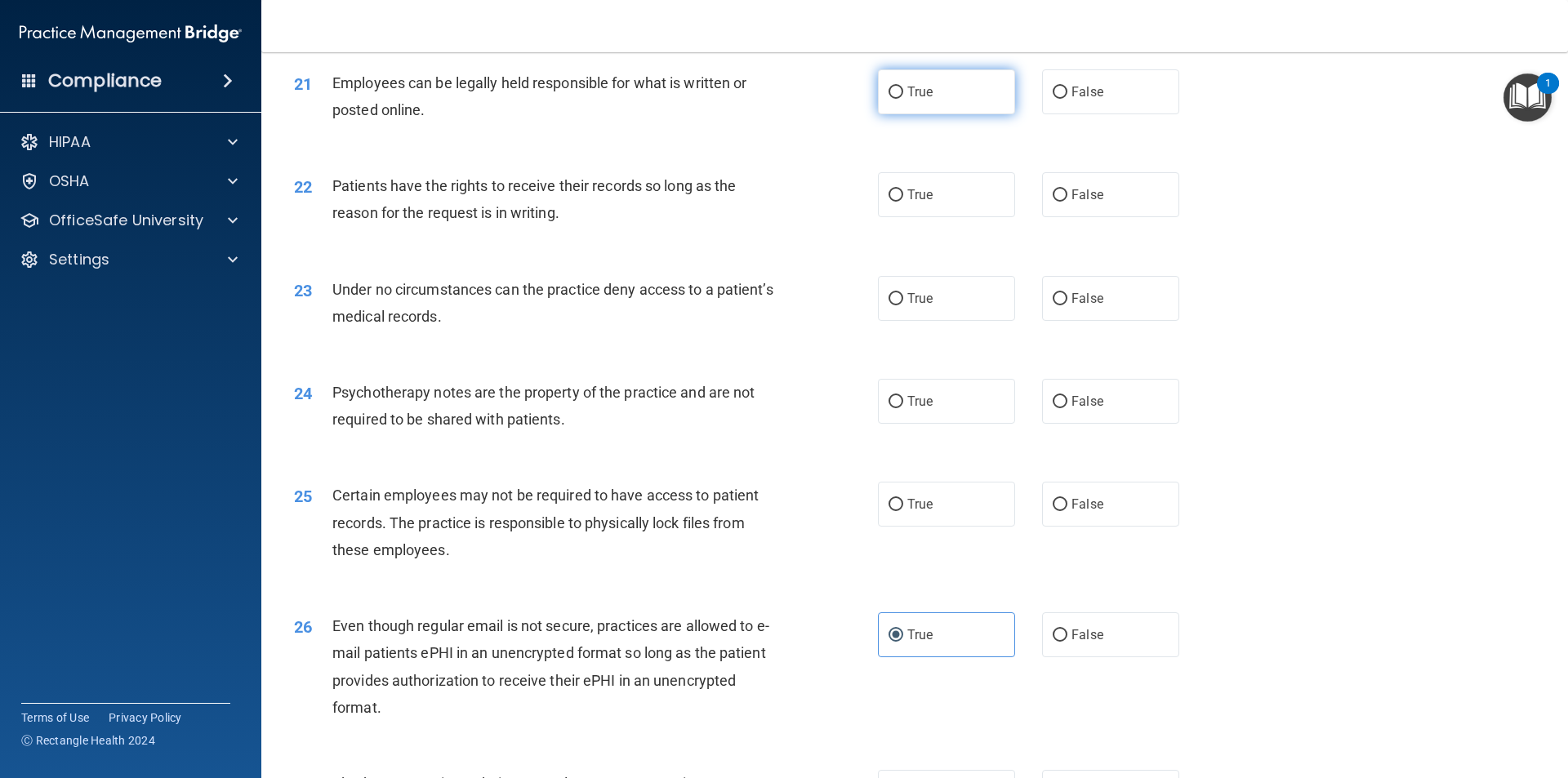
click at [940, 115] on label "True" at bounding box center [946, 92] width 137 height 45
click at [904, 99] on input "True" at bounding box center [896, 93] width 15 height 12
radio input "true"
click at [1042, 217] on label "False" at bounding box center [1111, 194] width 137 height 45
click at [1053, 201] on input "False" at bounding box center [1060, 195] width 15 height 12
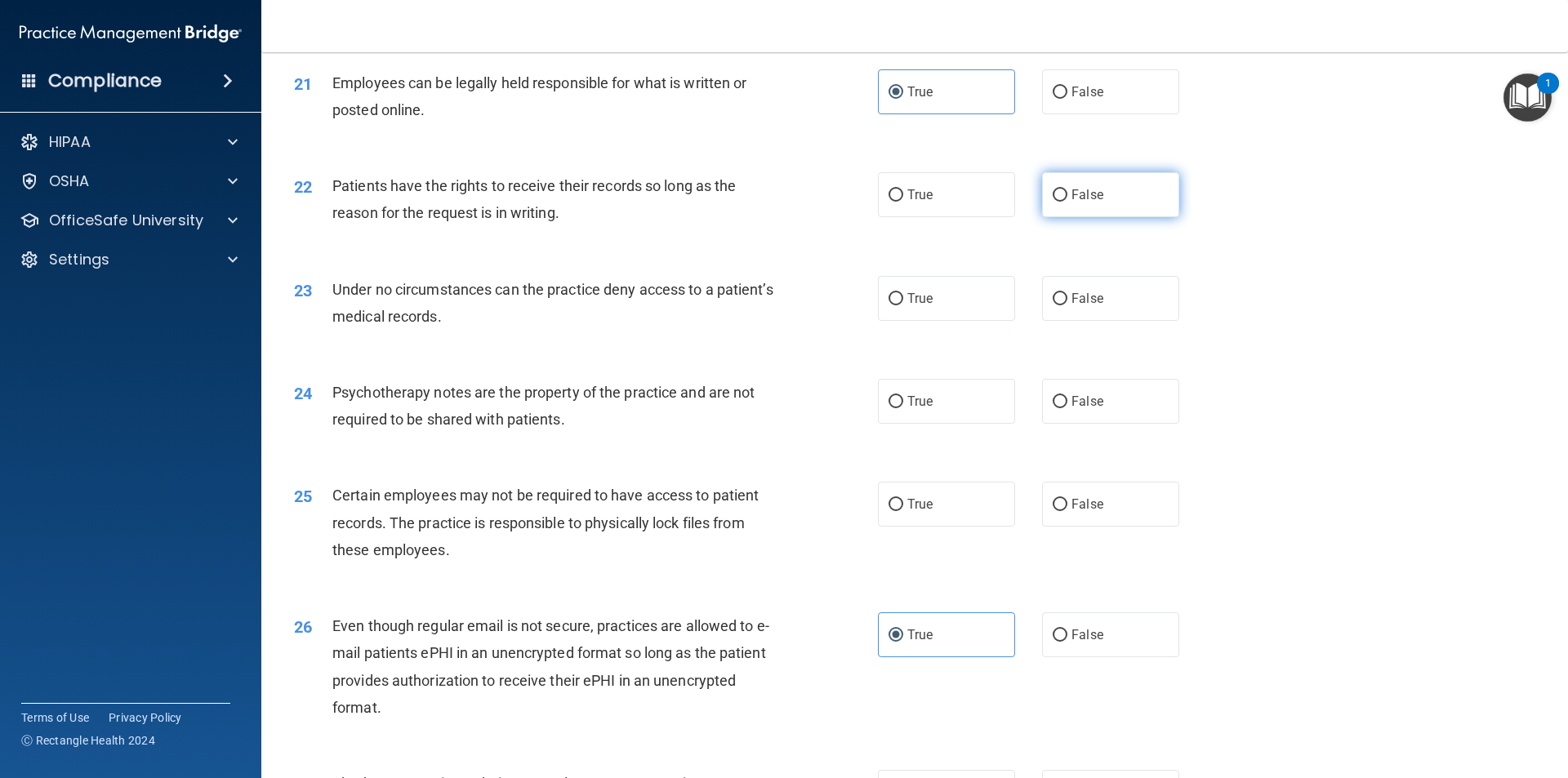
radio input "true"
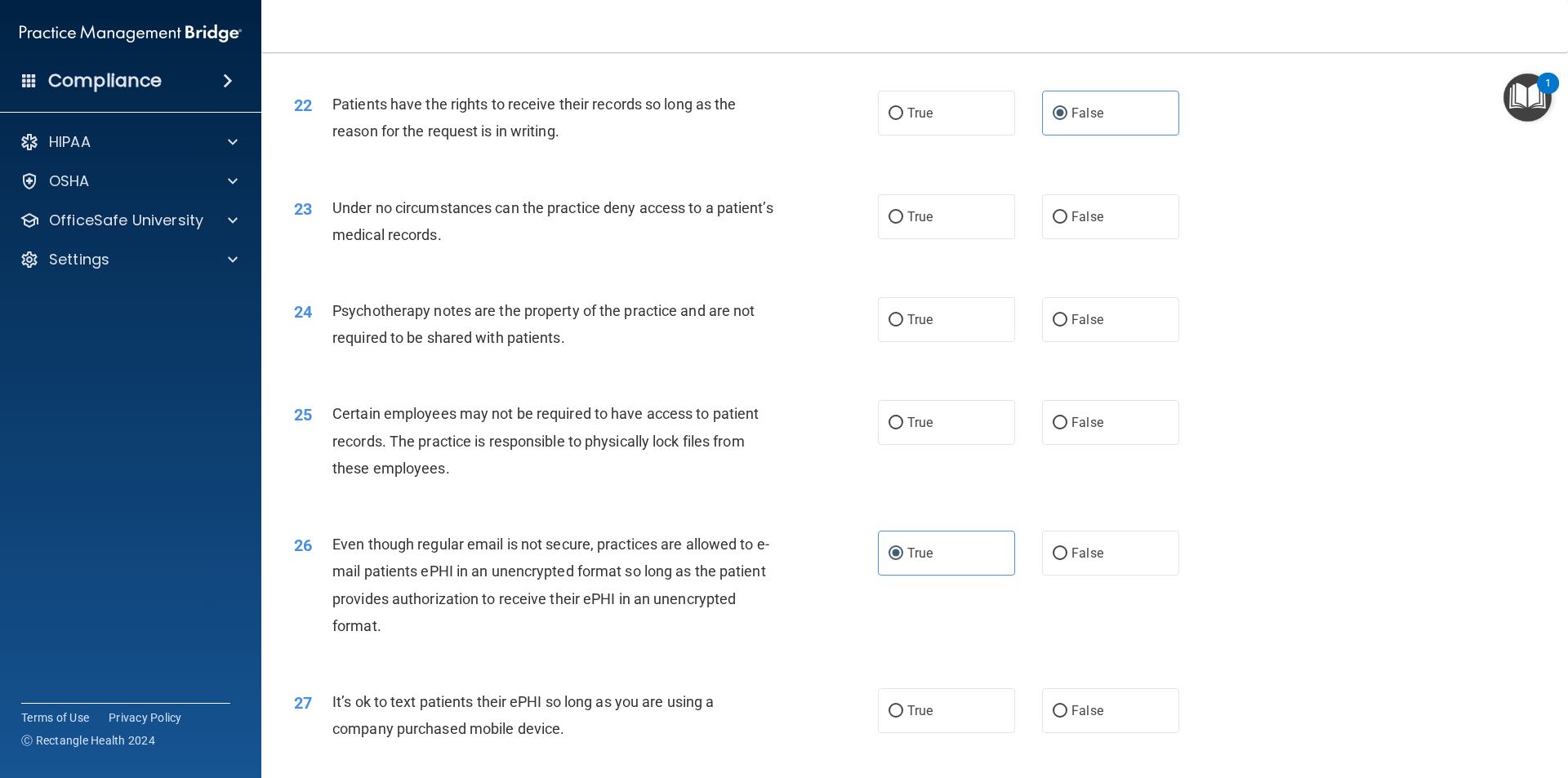
scroll to position [2858, 0]
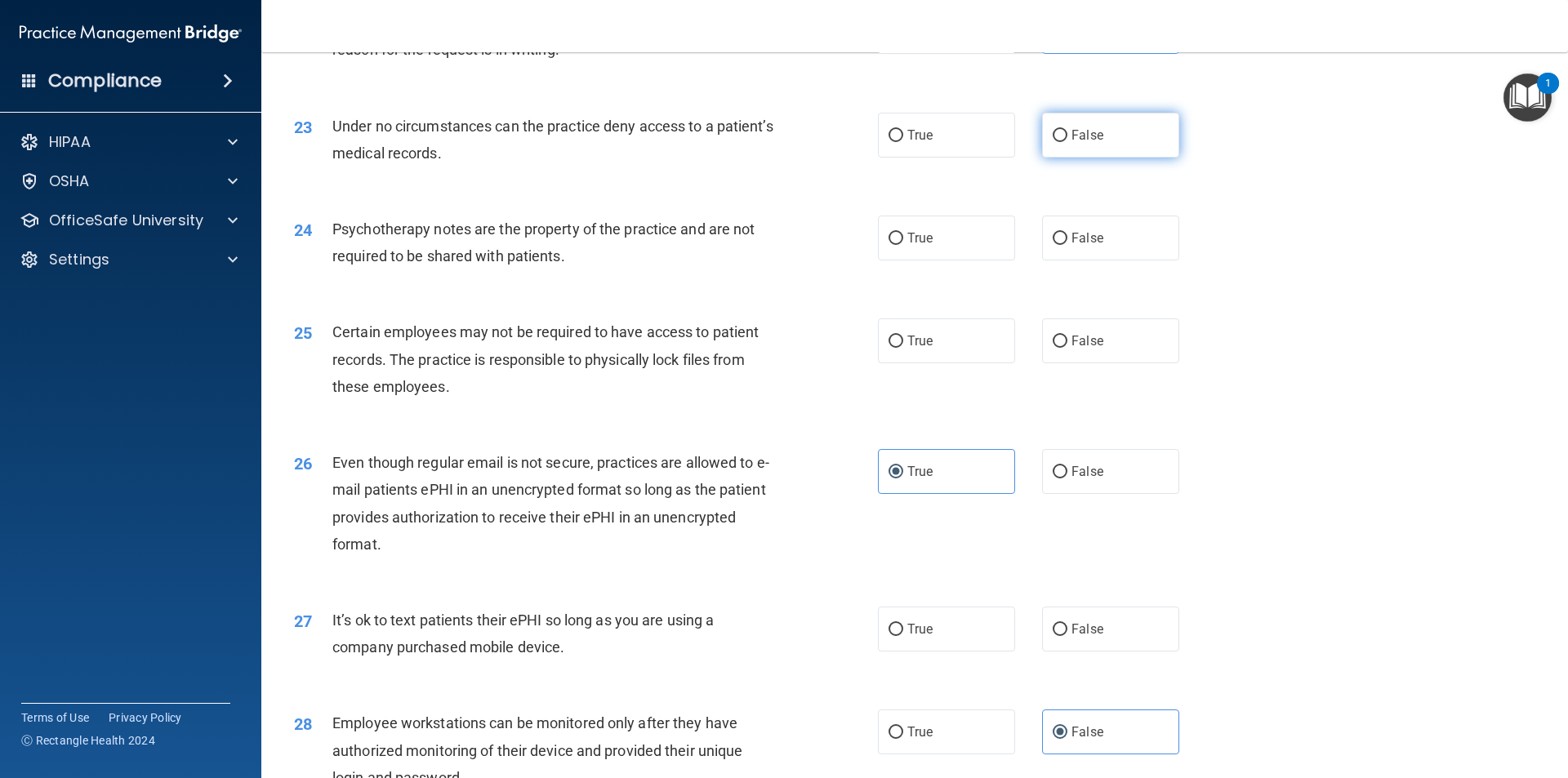
click at [1094, 157] on label "False" at bounding box center [1111, 134] width 137 height 45
click at [1067, 142] on input "False" at bounding box center [1060, 135] width 15 height 12
radio input "true"
drag, startPoint x: 968, startPoint y: 270, endPoint x: 948, endPoint y: 328, distance: 61.4
click at [967, 260] on label "True" at bounding box center [946, 237] width 137 height 45
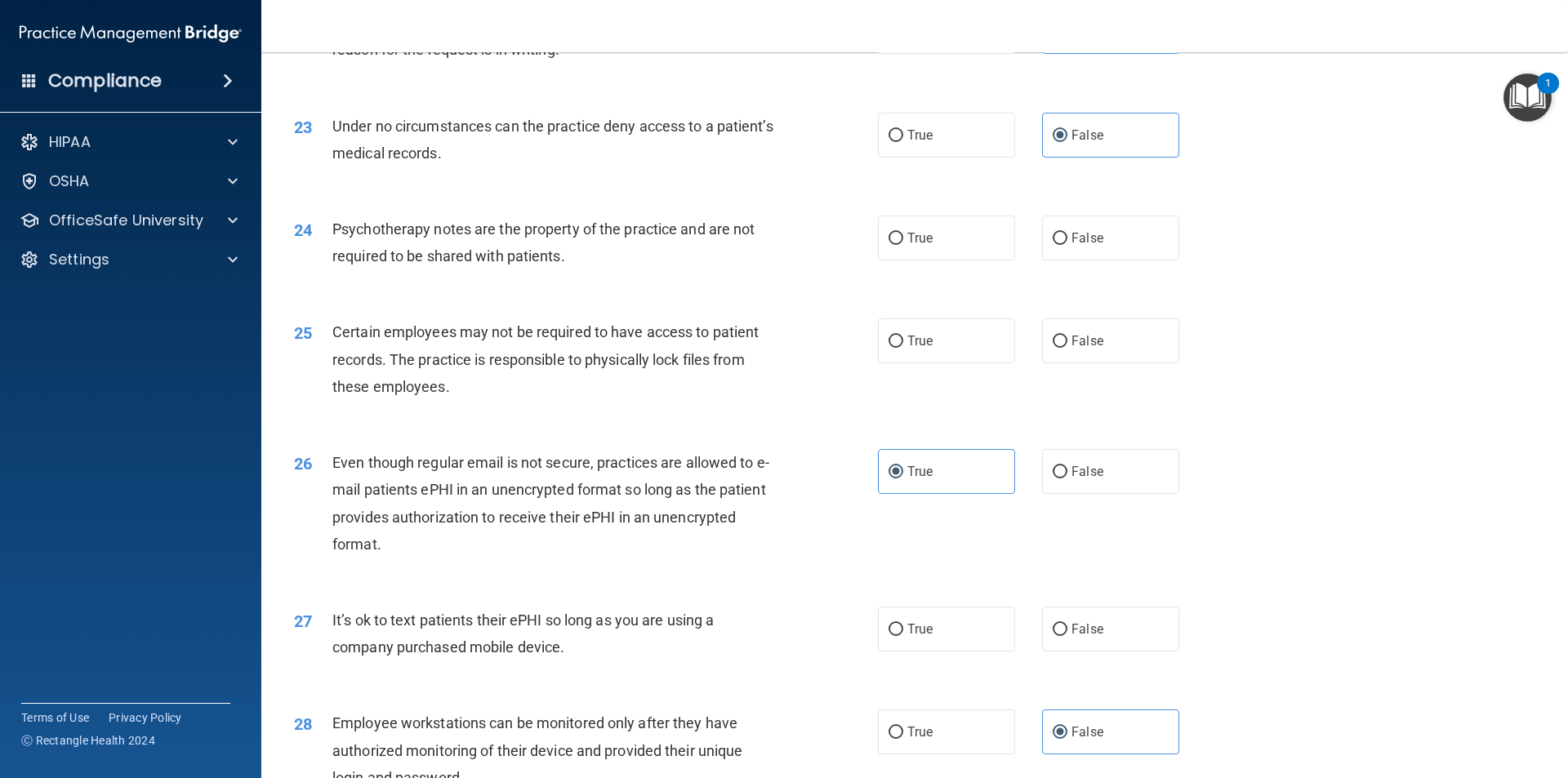
click at [904, 245] on input "True" at bounding box center [896, 239] width 15 height 12
radio input "true"
click at [970, 364] on label "True" at bounding box center [946, 341] width 137 height 45
click at [904, 348] on input "True" at bounding box center [896, 342] width 15 height 12
radio input "true"
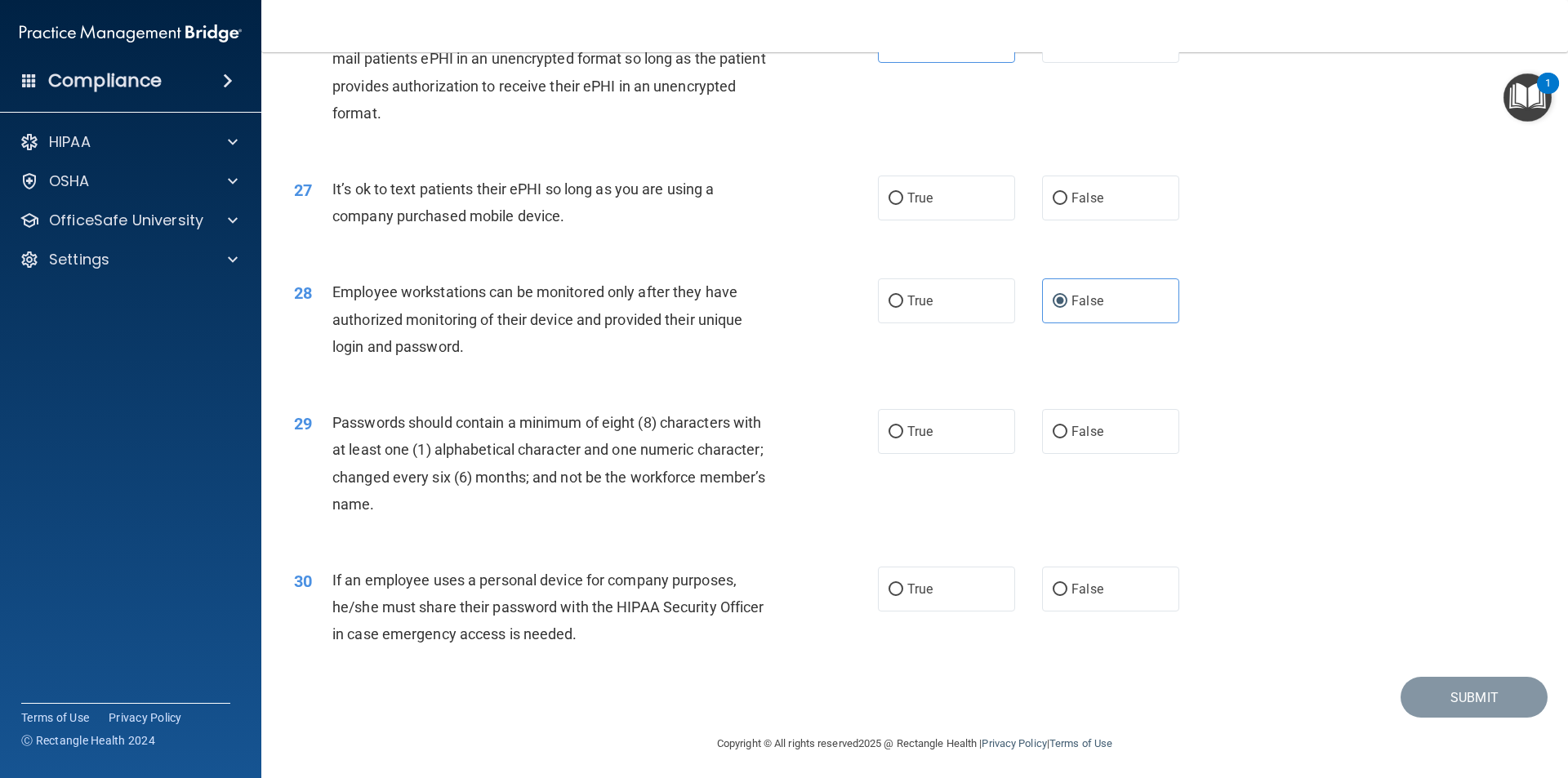
scroll to position [3320, 0]
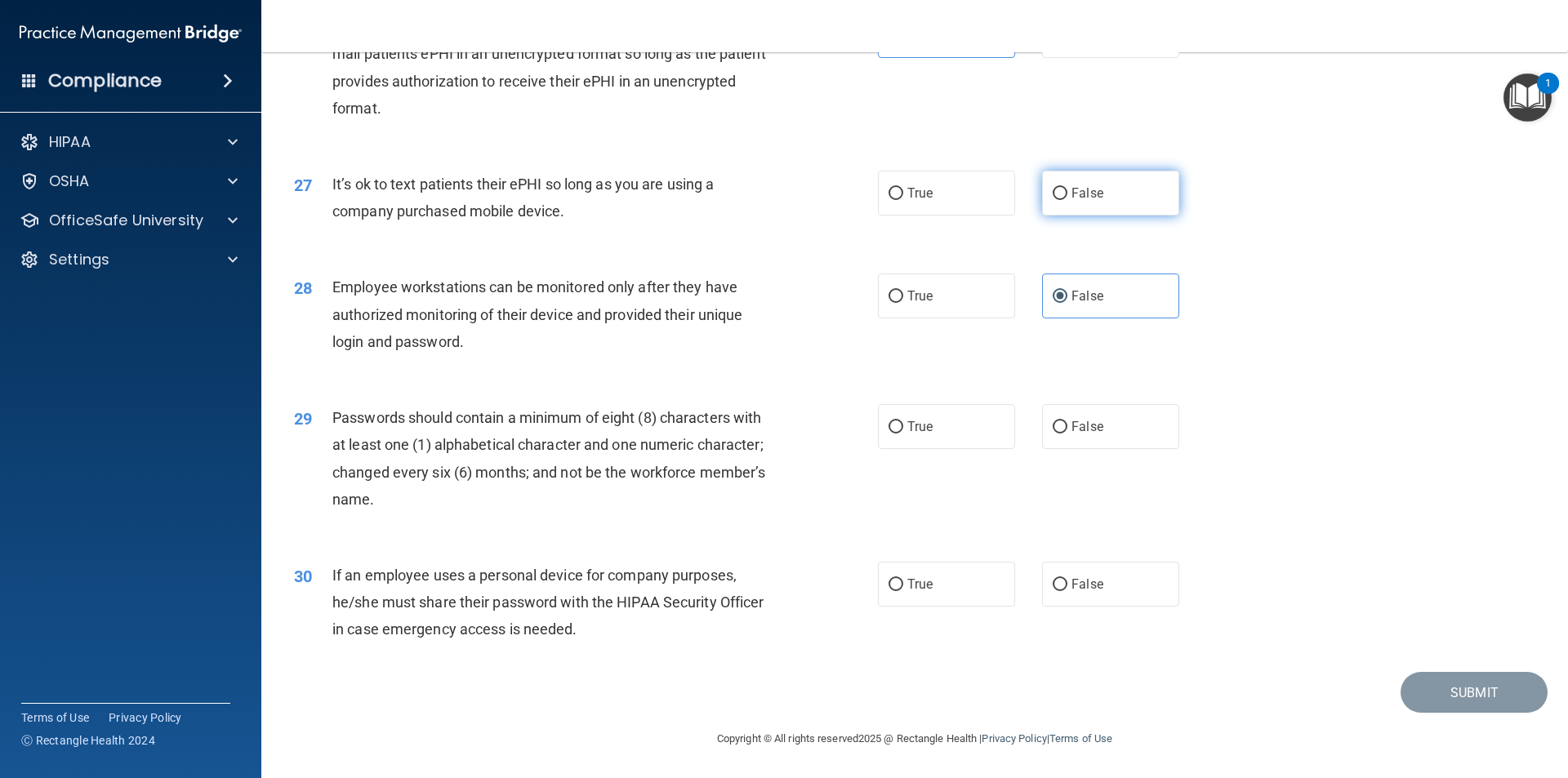
click at [1093, 206] on label "False" at bounding box center [1111, 192] width 137 height 45
click at [1067, 200] on input "False" at bounding box center [1060, 194] width 15 height 12
radio input "true"
click at [908, 418] on span "True" at bounding box center [919, 426] width 25 height 16
click at [904, 421] on input "True" at bounding box center [896, 427] width 15 height 12
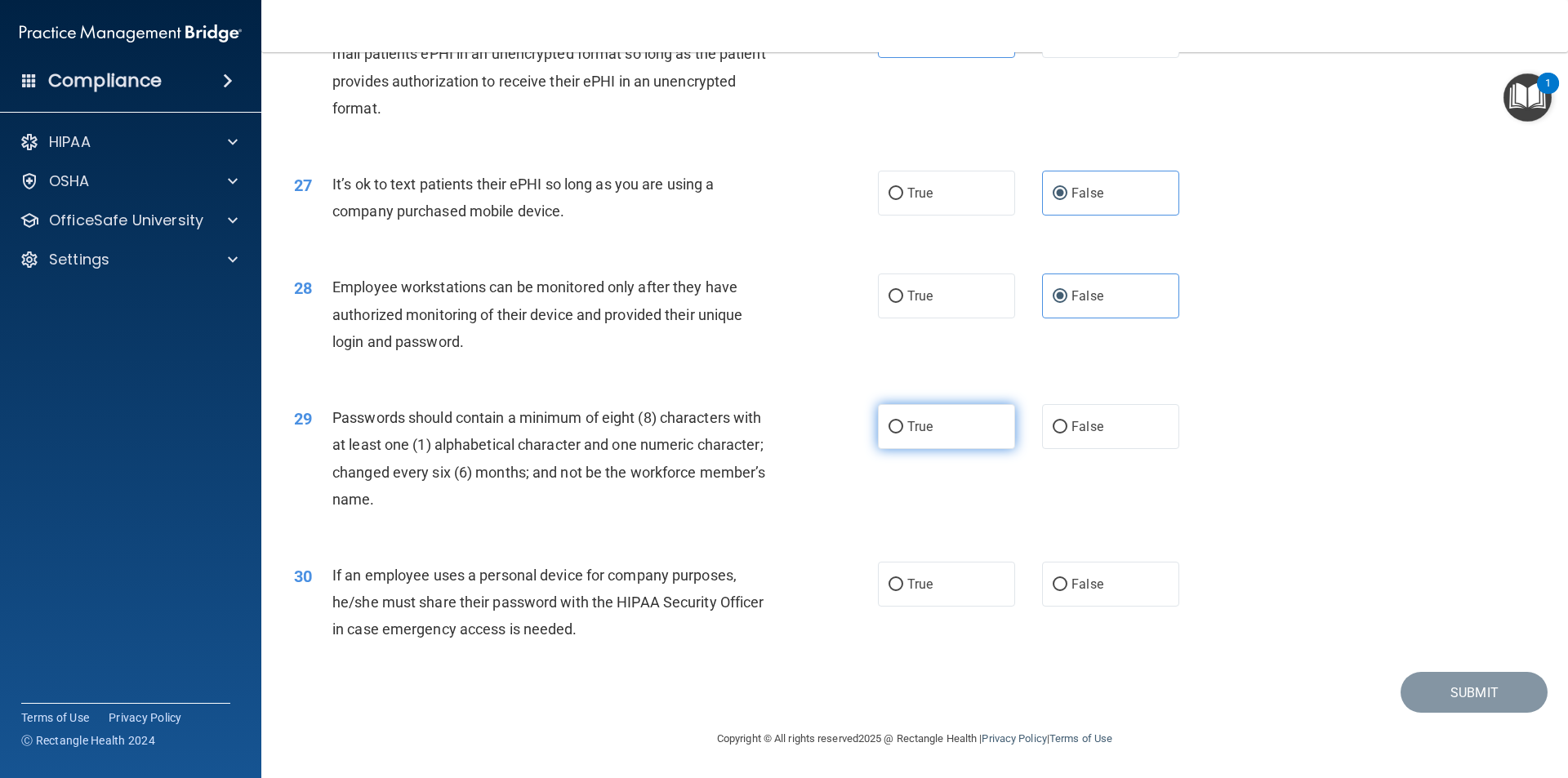
radio input "true"
click at [1087, 593] on label "False" at bounding box center [1111, 584] width 137 height 45
click at [1067, 591] on input "False" at bounding box center [1060, 585] width 15 height 12
radio input "true"
click at [1456, 681] on button "Submit" at bounding box center [1474, 693] width 147 height 42
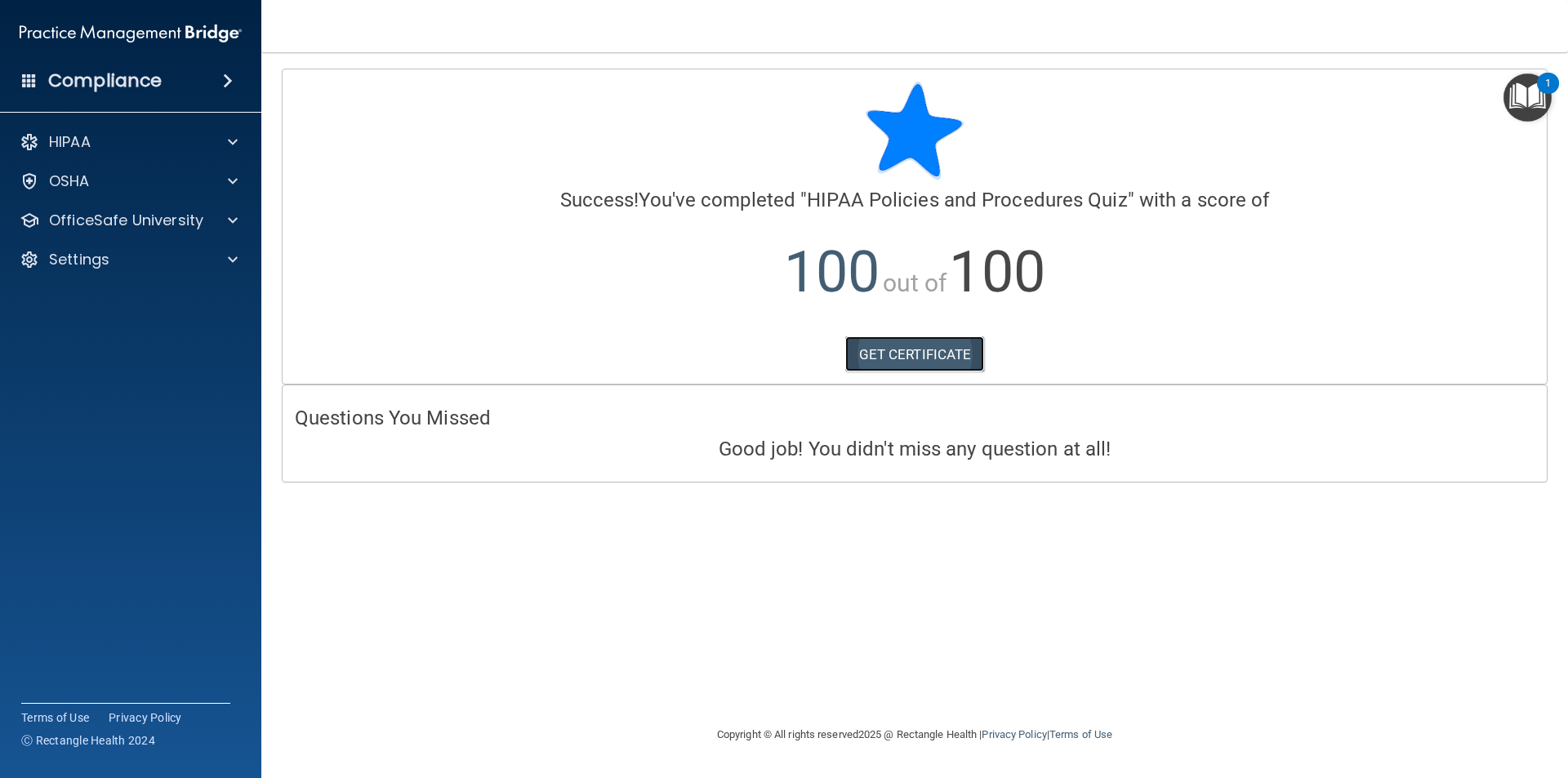
click at [892, 356] on link "GET CERTIFICATE" at bounding box center [915, 355] width 139 height 36
click at [166, 226] on p "OfficeSafe University" at bounding box center [126, 220] width 154 height 20
click at [138, 265] on p "HIPAA Training" at bounding box center [78, 259] width 134 height 16
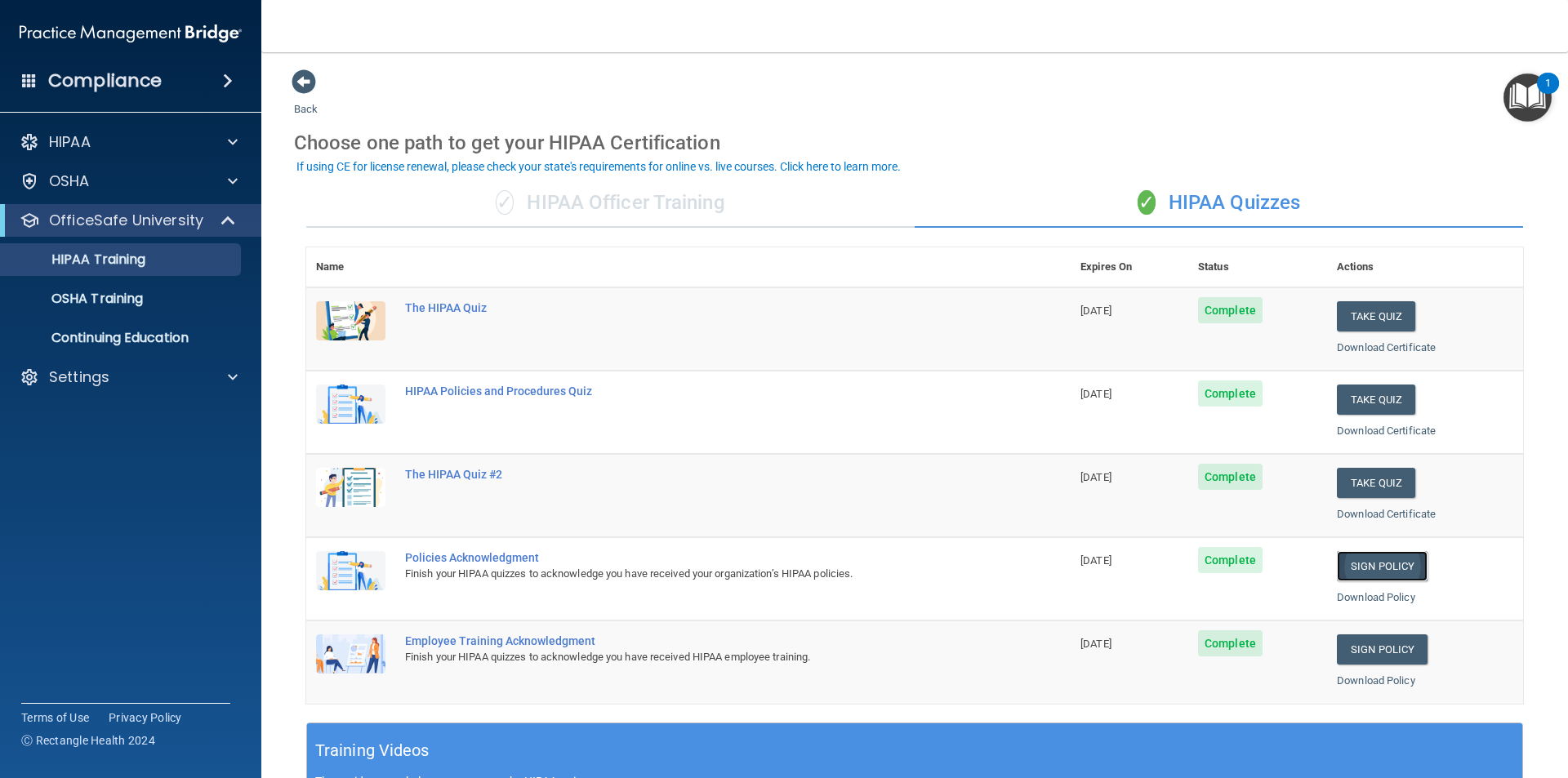
click at [1342, 573] on link "Sign Policy" at bounding box center [1382, 566] width 91 height 30
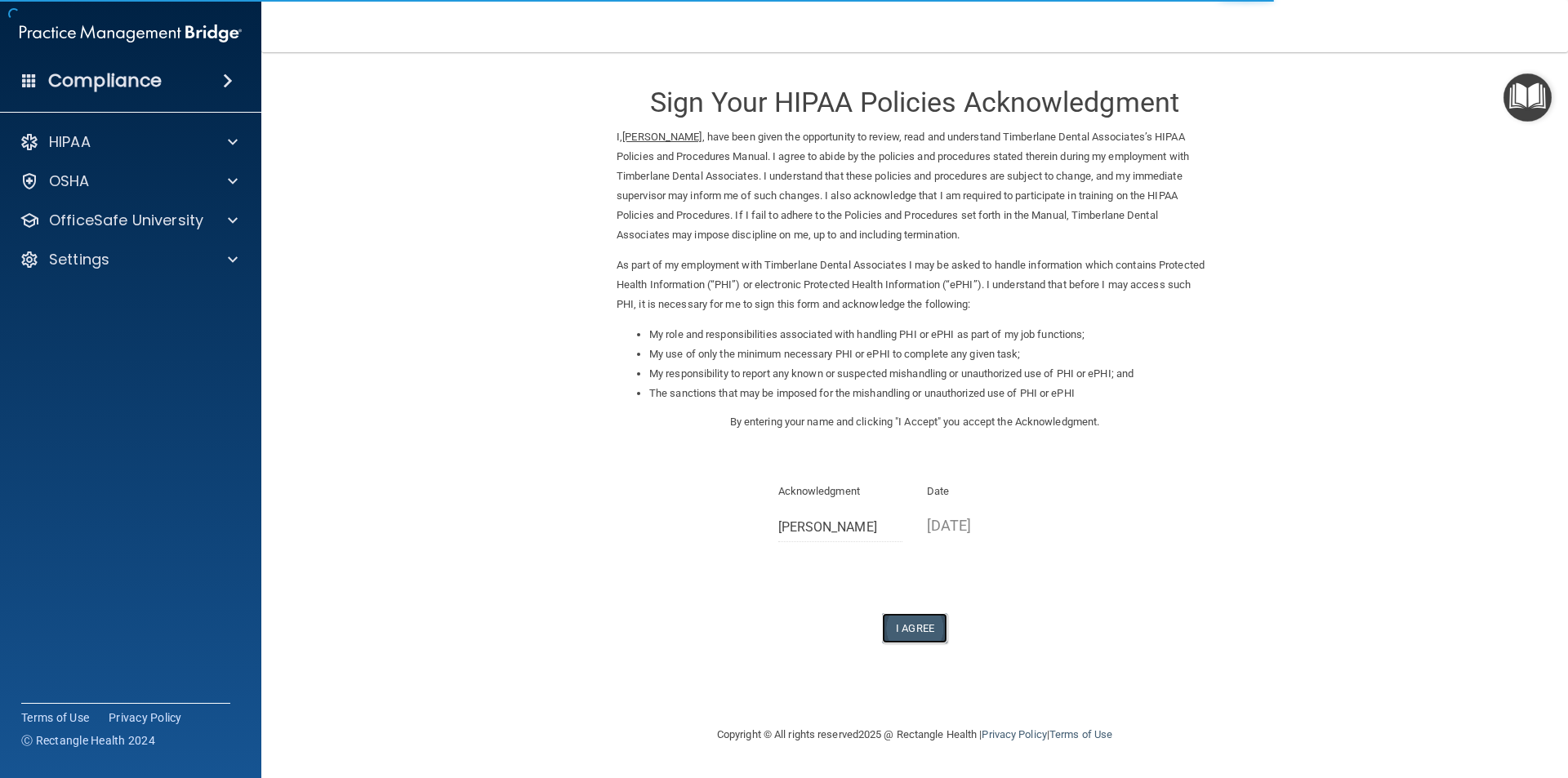
click at [935, 625] on button "I Agree" at bounding box center [915, 629] width 66 height 30
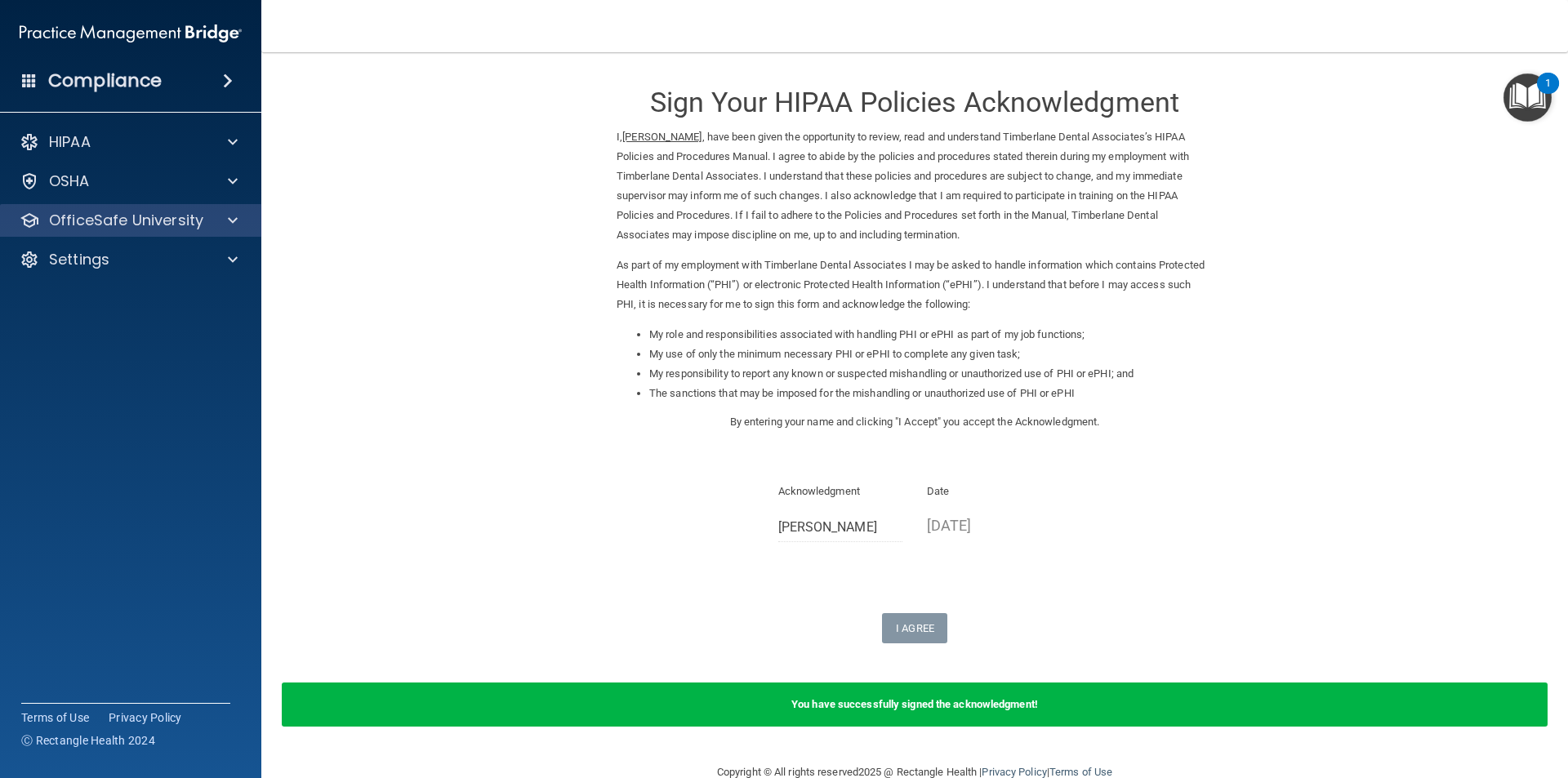
drag, startPoint x: 122, startPoint y: 230, endPoint x: 133, endPoint y: 236, distance: 12.5
click at [124, 230] on div "OfficeSafe University" at bounding box center [131, 220] width 262 height 33
click at [185, 223] on p "OfficeSafe University" at bounding box center [126, 220] width 154 height 20
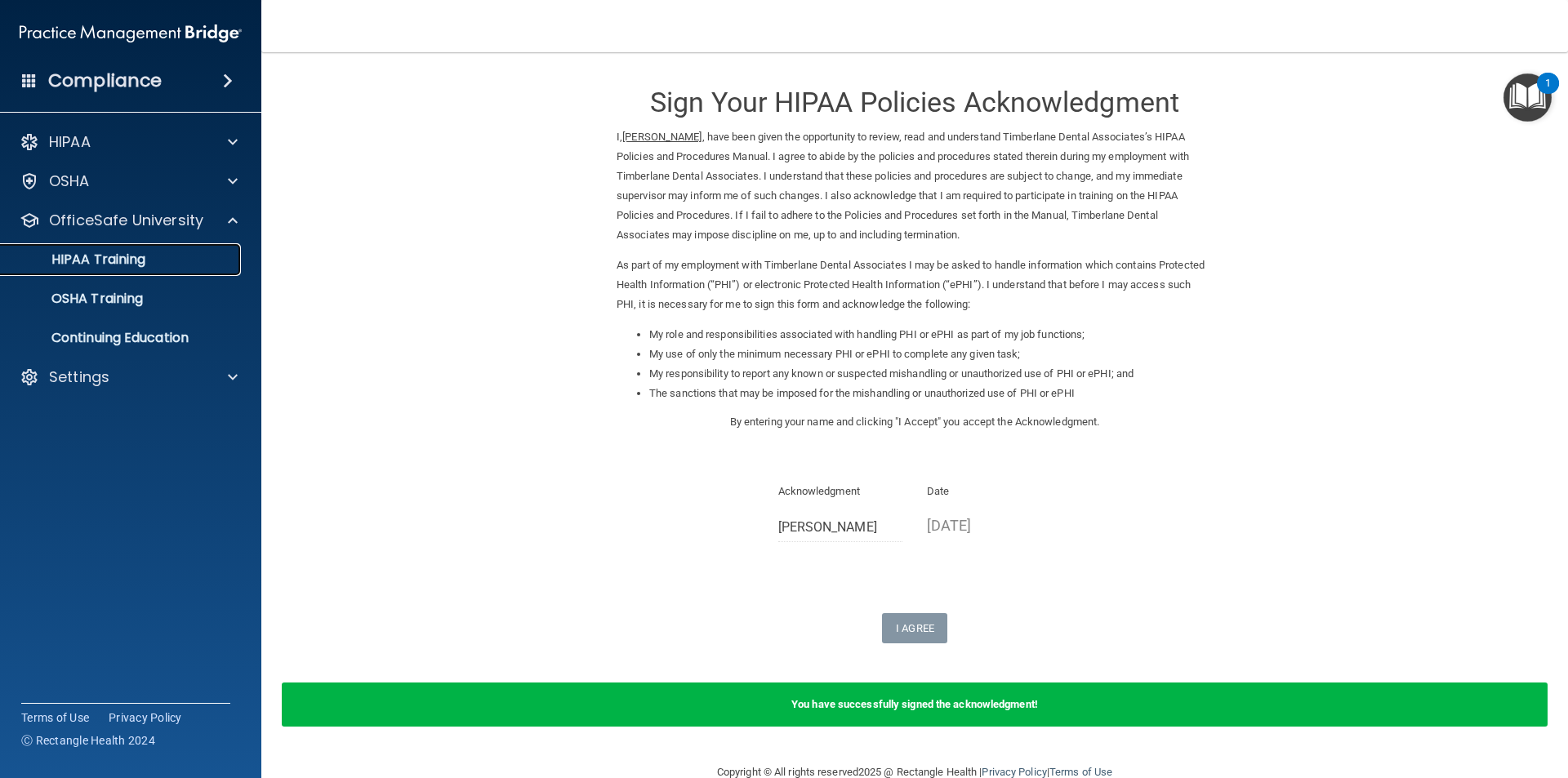
click at [123, 264] on p "HIPAA Training" at bounding box center [78, 259] width 134 height 16
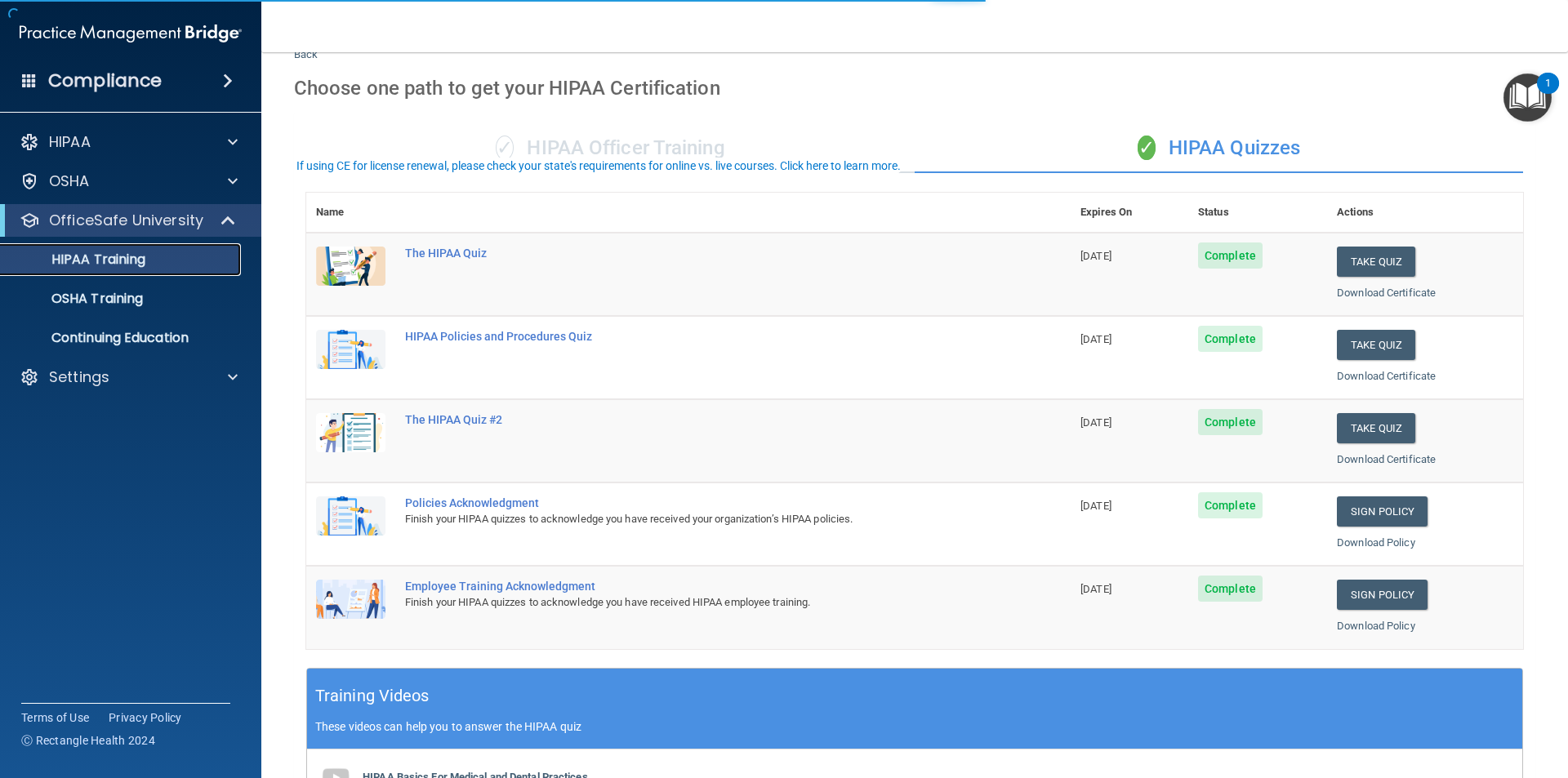
scroll to position [82, 0]
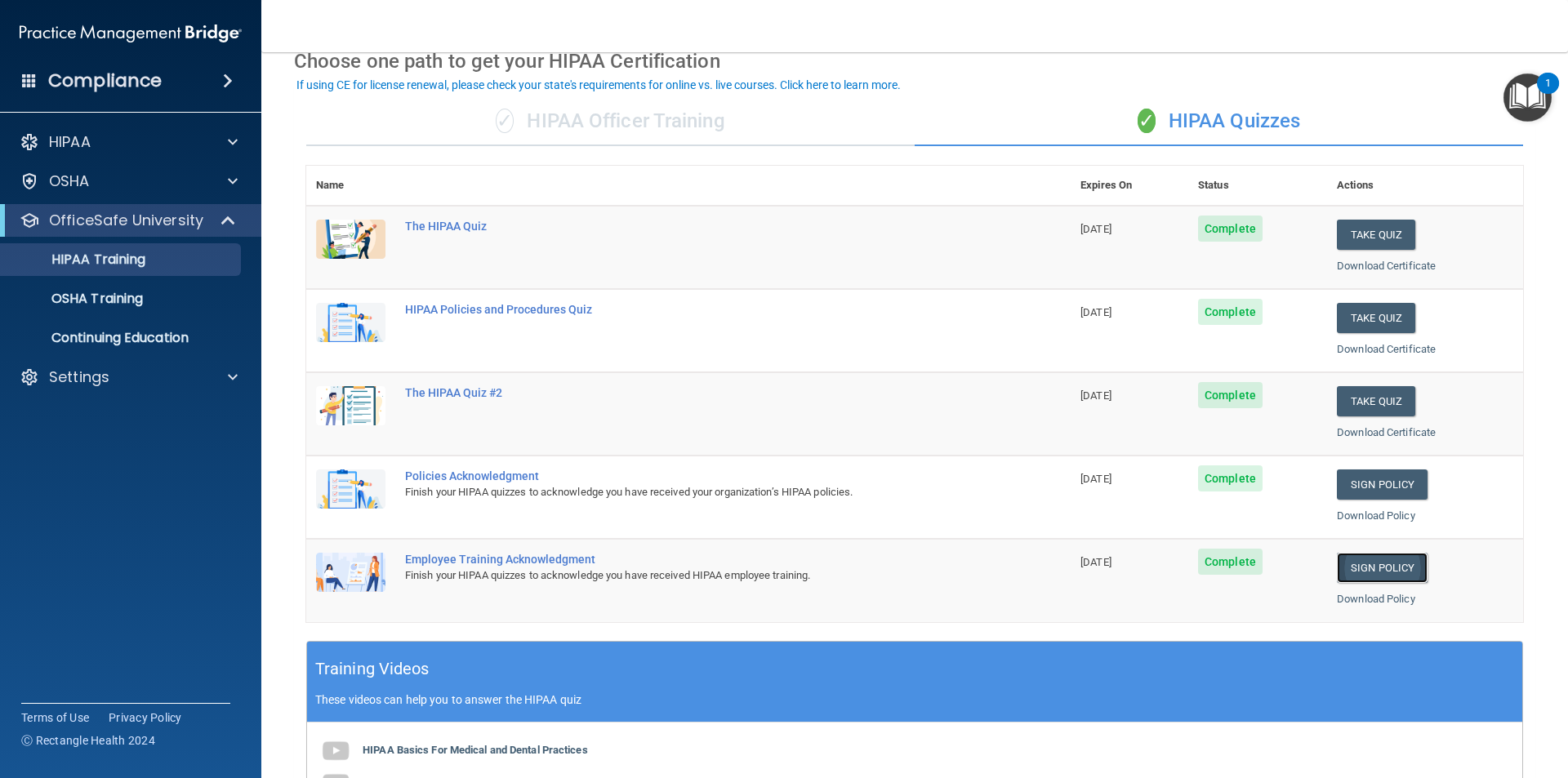
click at [1387, 568] on link "Sign Policy" at bounding box center [1382, 568] width 91 height 30
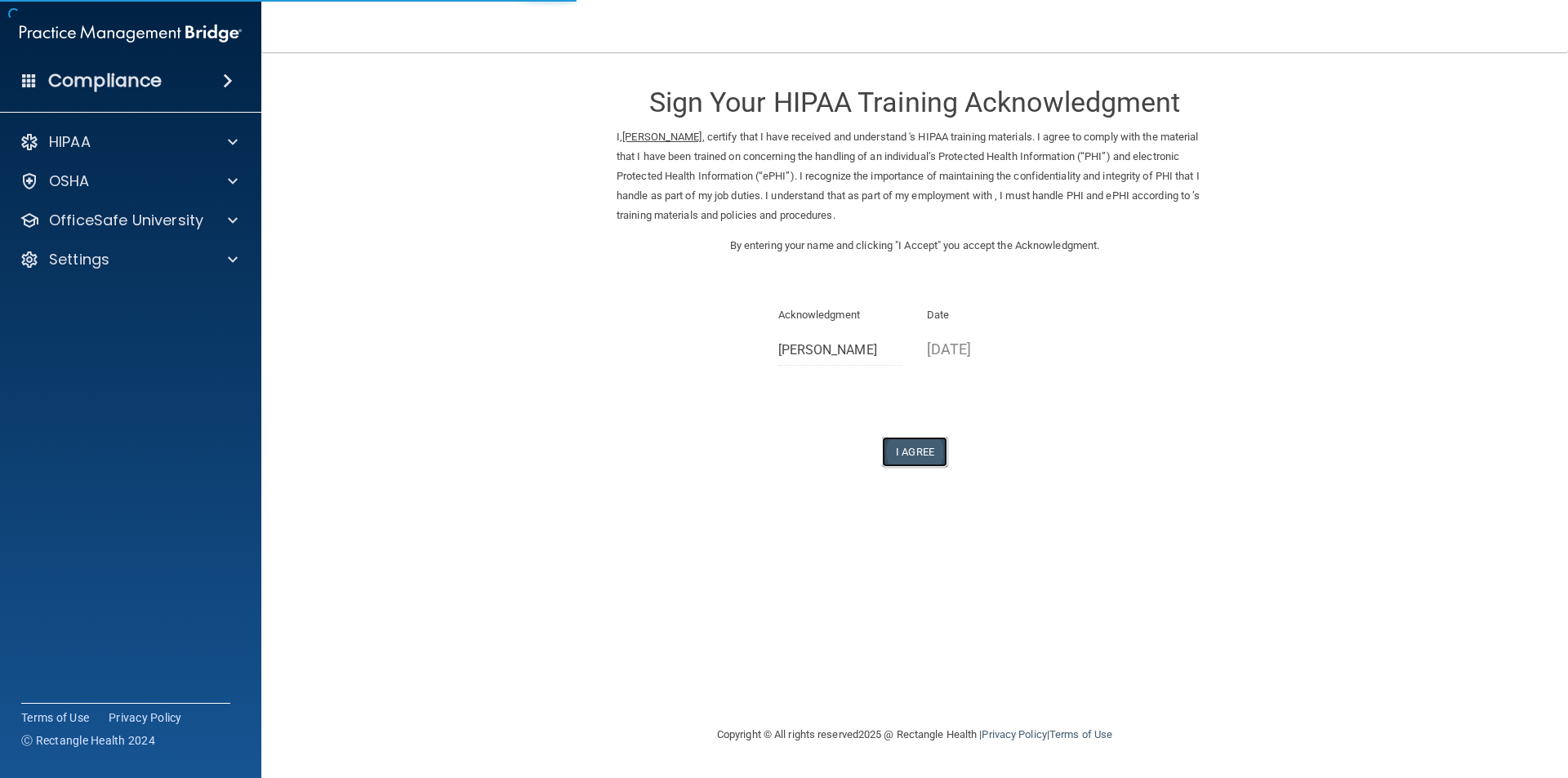
click at [912, 459] on button "I Agree" at bounding box center [915, 452] width 66 height 30
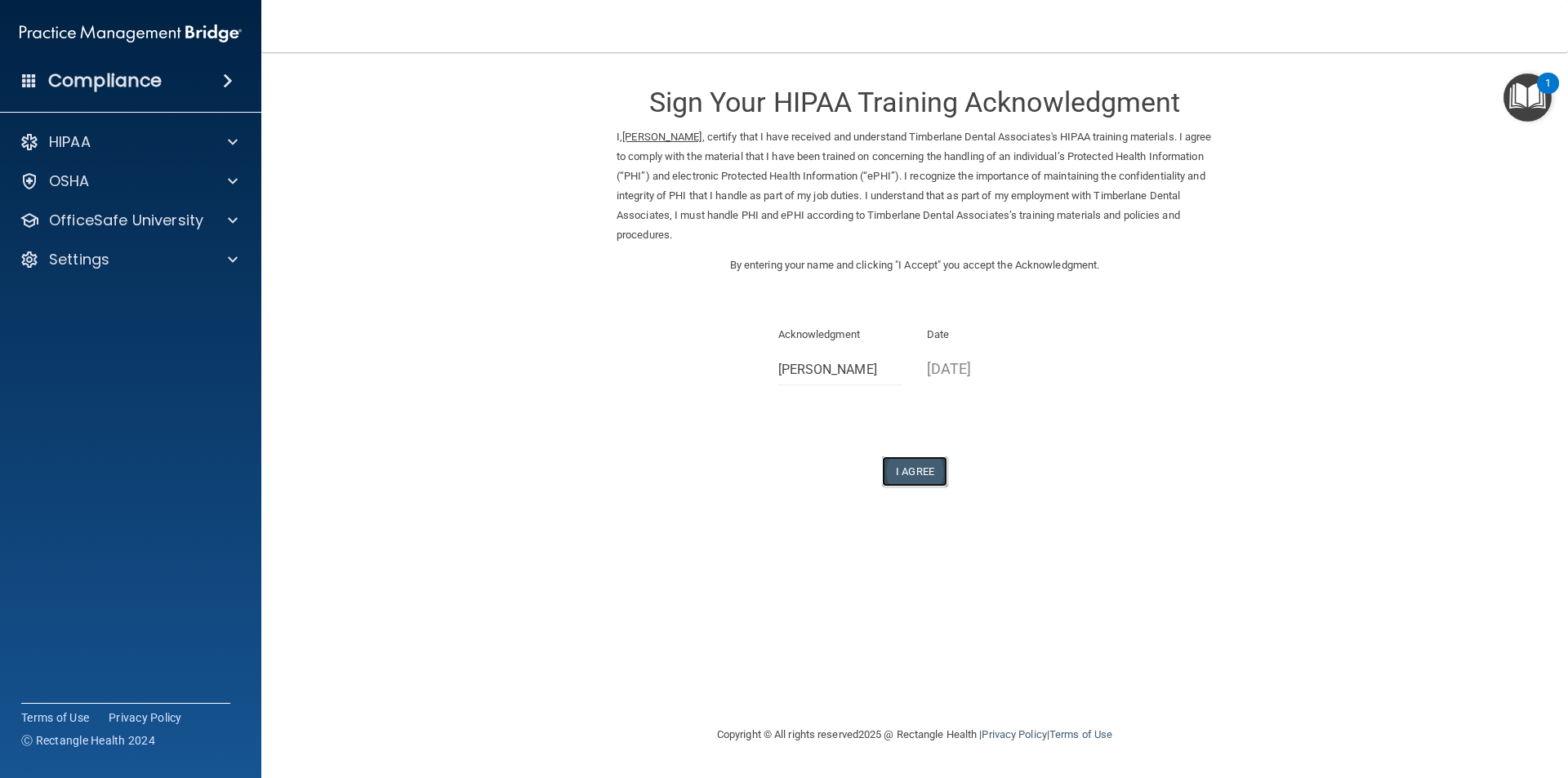
click at [910, 466] on button "I Agree" at bounding box center [915, 471] width 66 height 30
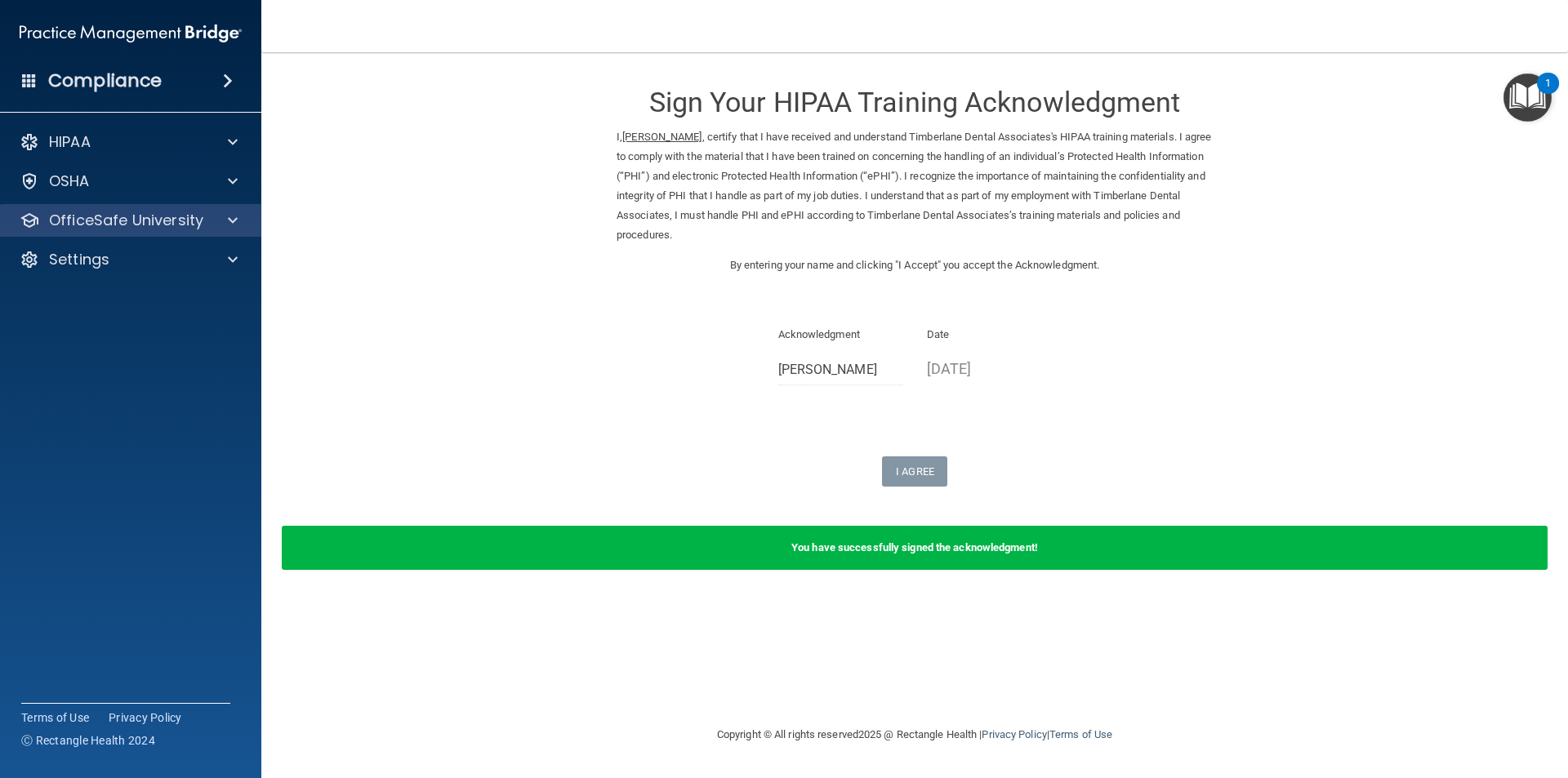
click at [109, 235] on div "OfficeSafe University" at bounding box center [131, 220] width 262 height 33
click at [134, 232] on div "OfficeSafe University" at bounding box center [131, 220] width 262 height 33
click at [133, 217] on p "OfficeSafe University" at bounding box center [126, 220] width 154 height 20
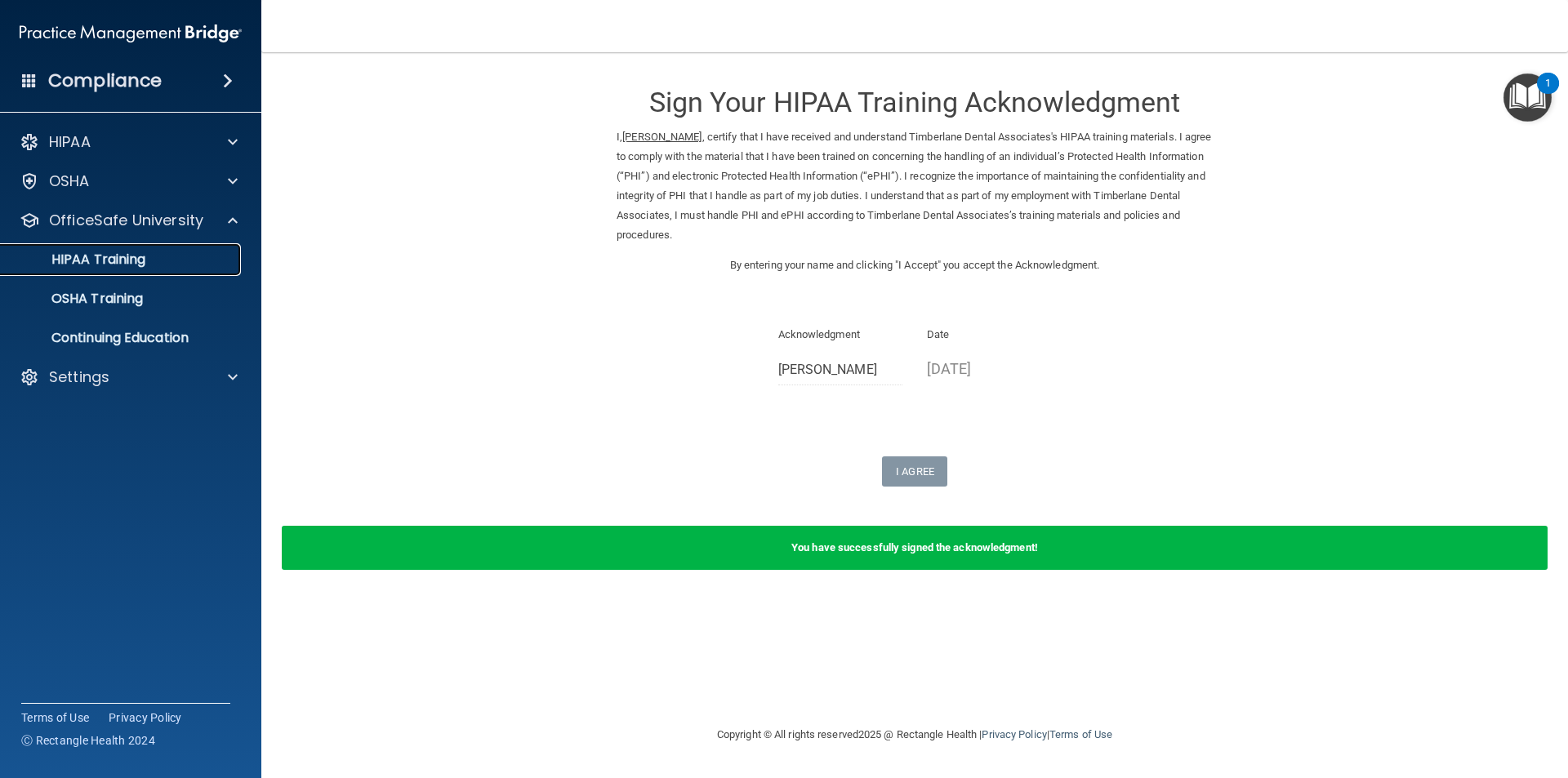
click at [150, 264] on div "HIPAA Training" at bounding box center [123, 259] width 223 height 16
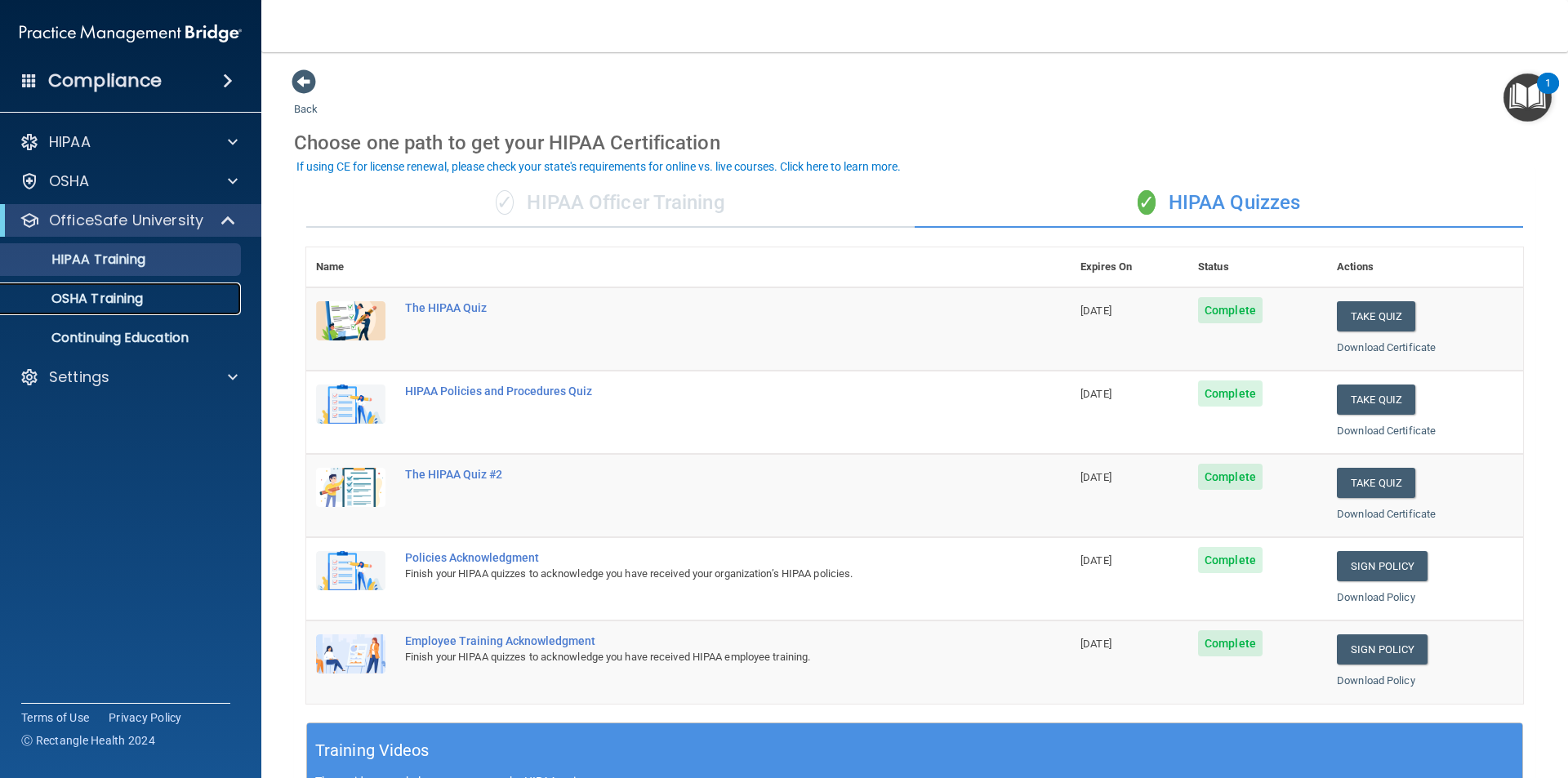
click at [170, 295] on div "OSHA Training" at bounding box center [123, 299] width 223 height 16
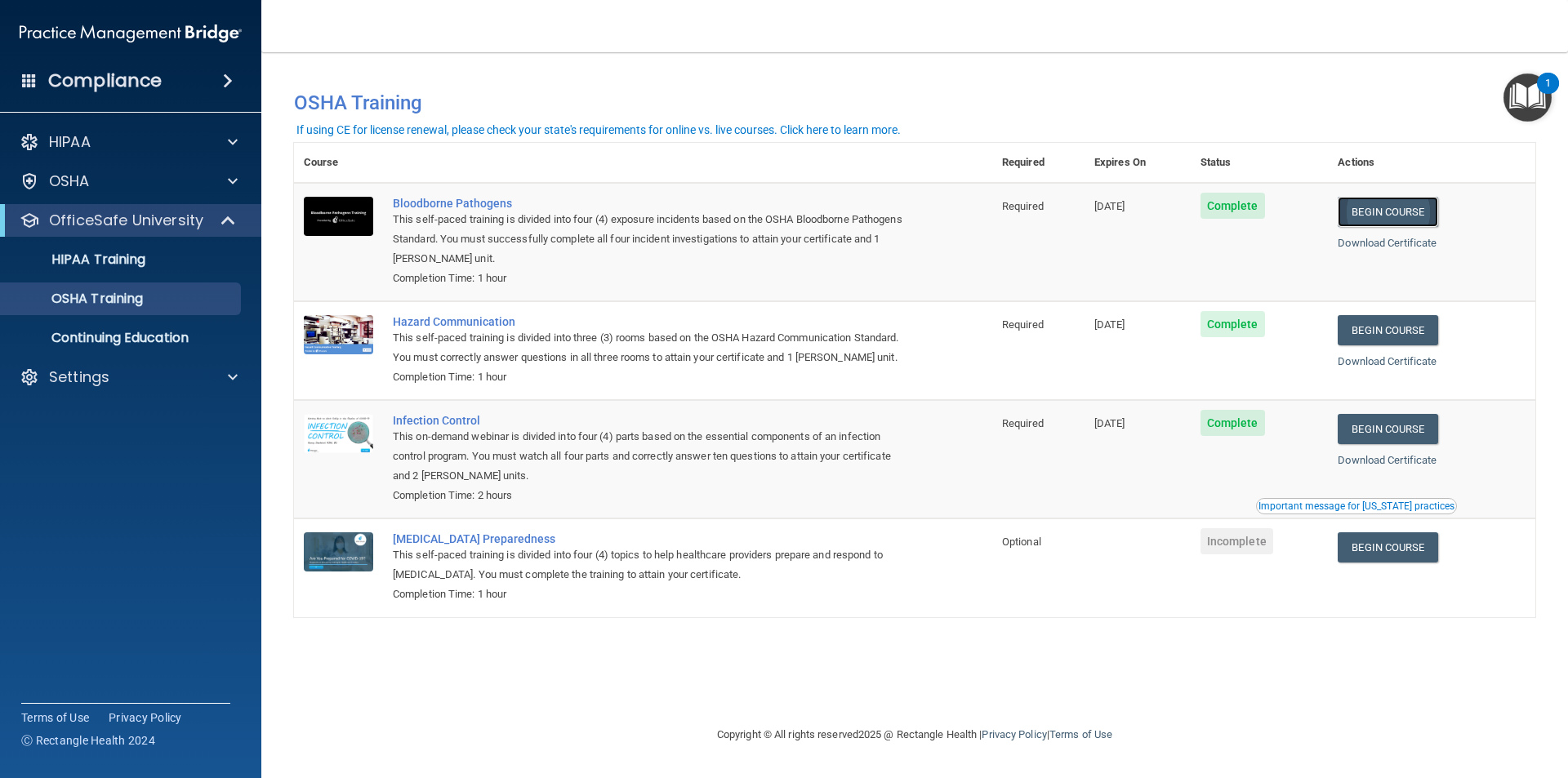
click at [1381, 208] on link "Begin Course" at bounding box center [1388, 212] width 100 height 30
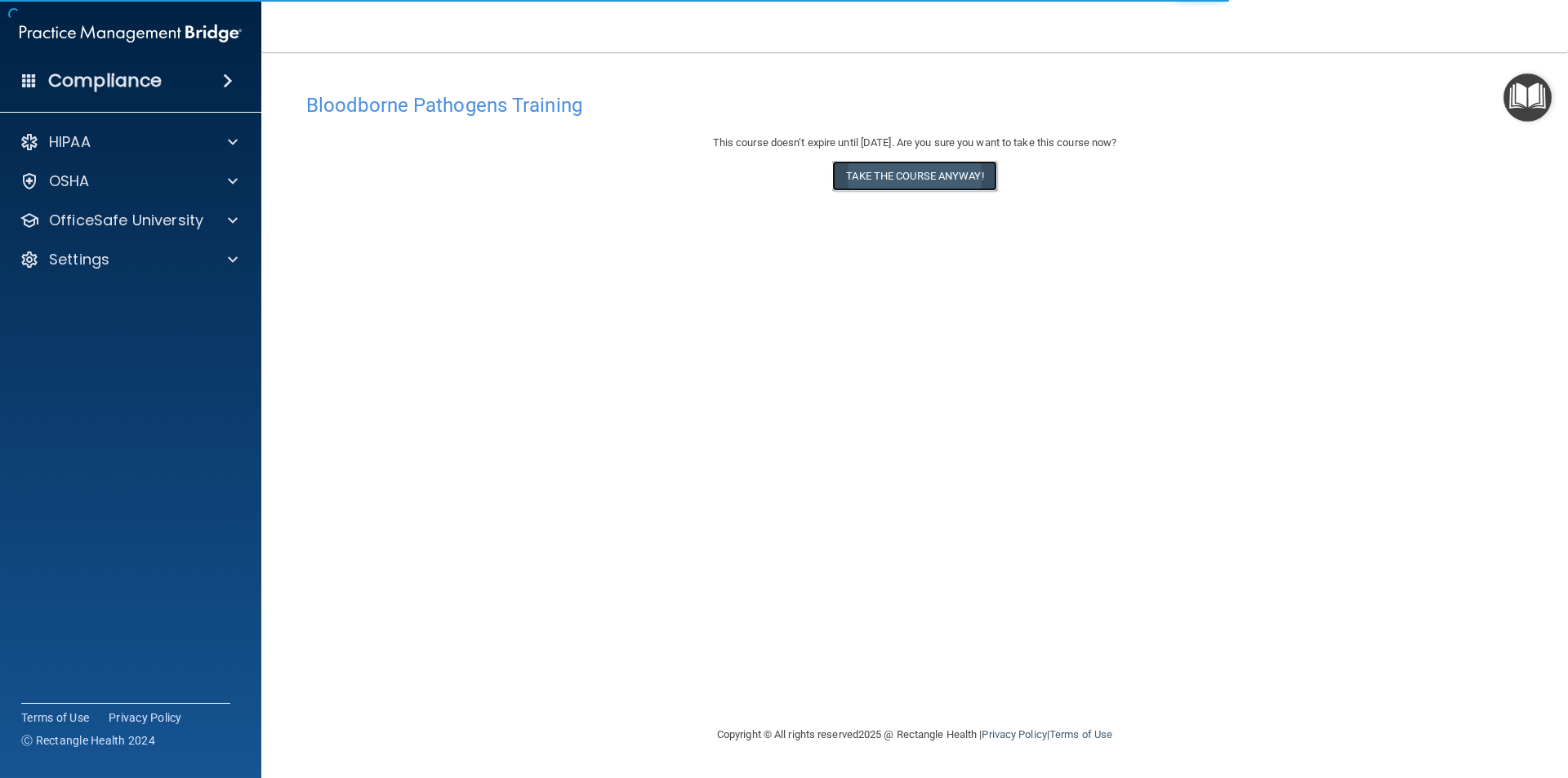
click at [849, 172] on button "Take the course anyway!" at bounding box center [914, 175] width 164 height 30
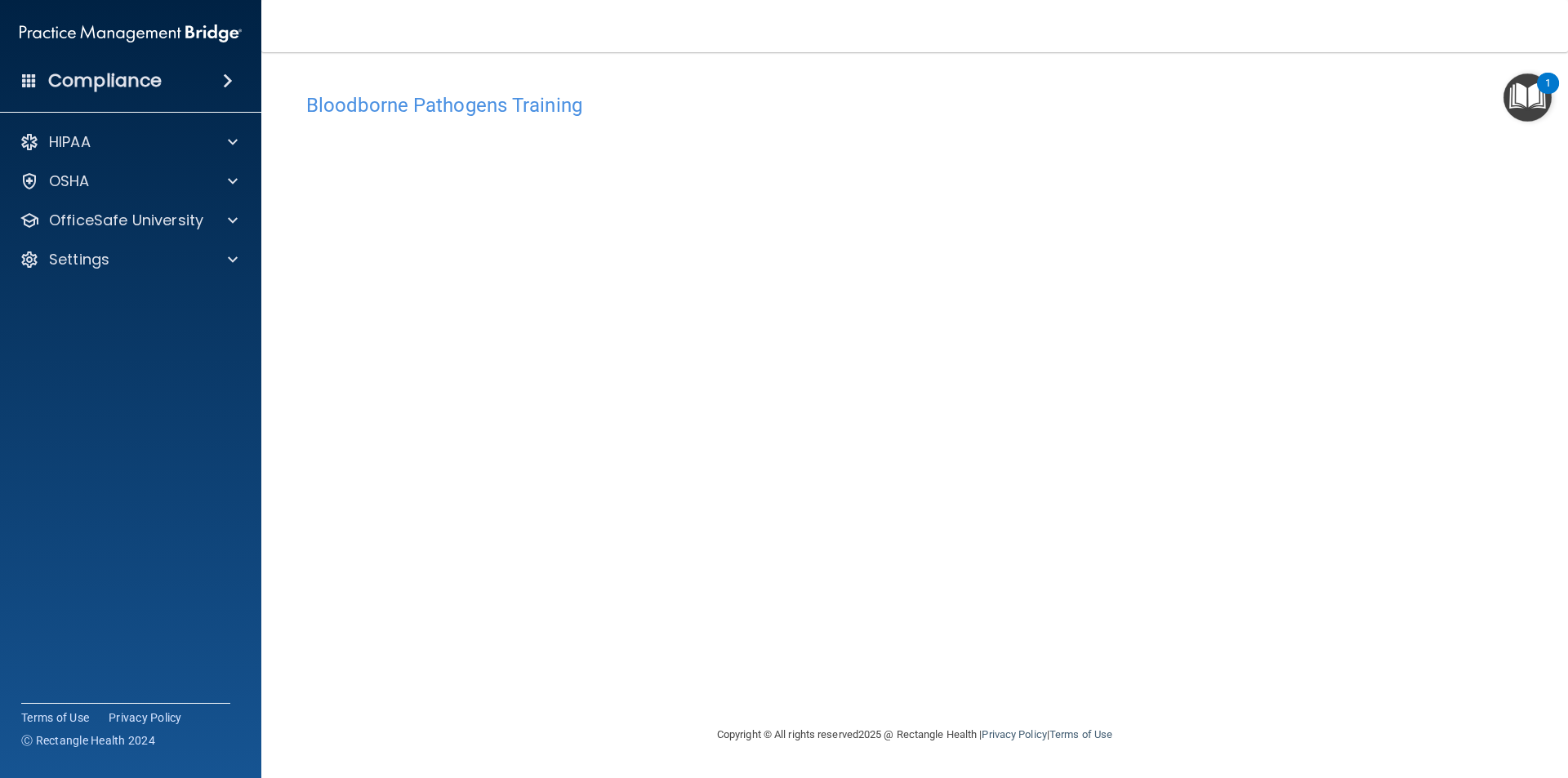
click at [1064, 632] on div "Bloodborne Pathogens Training This course doesn’t expire until [DATE]. Are you …" at bounding box center [915, 404] width 1241 height 641
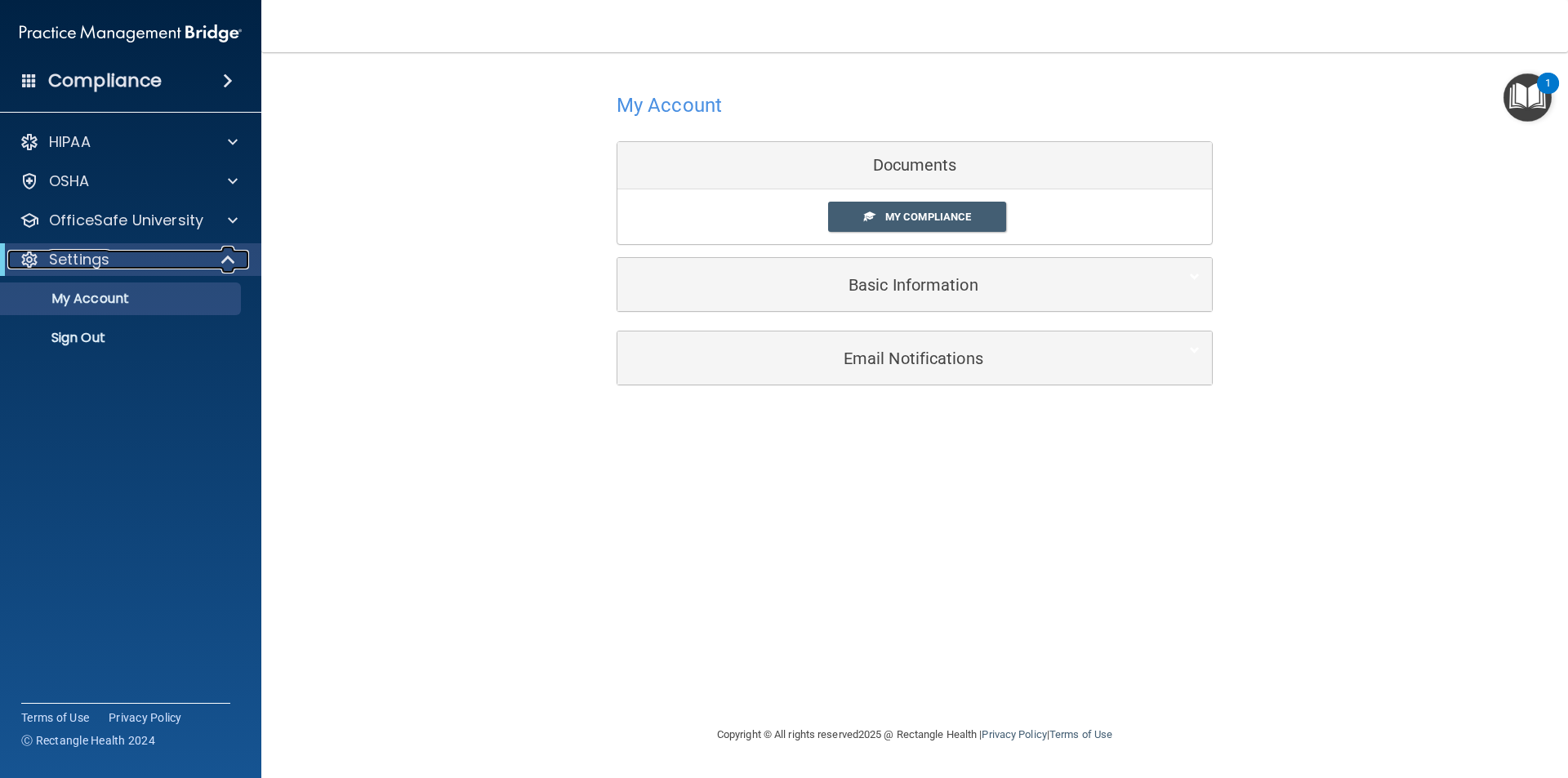
click at [209, 251] on div at bounding box center [229, 260] width 40 height 20
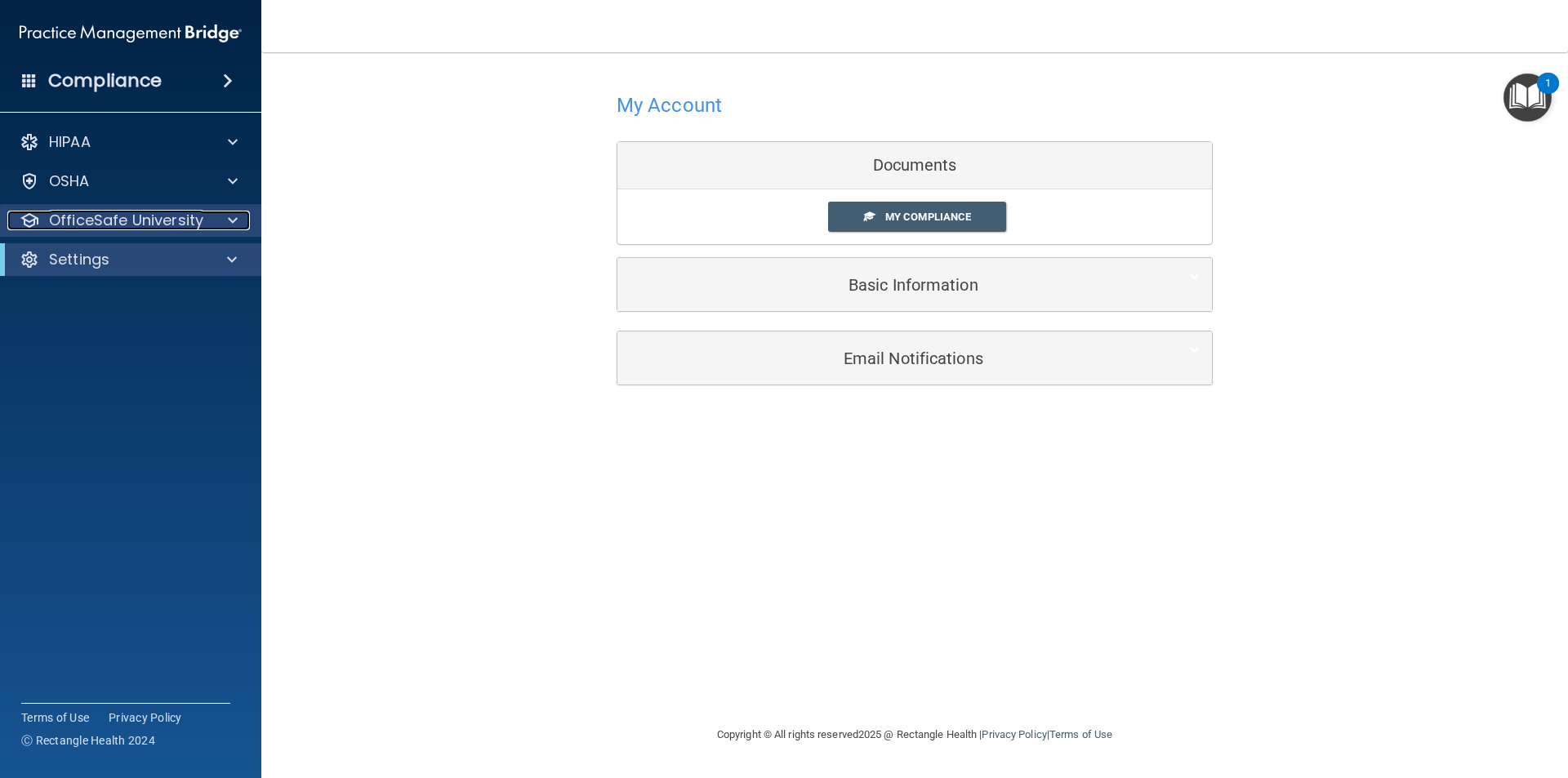
click at [204, 223] on div "OfficeSafe University" at bounding box center [108, 220] width 202 height 20
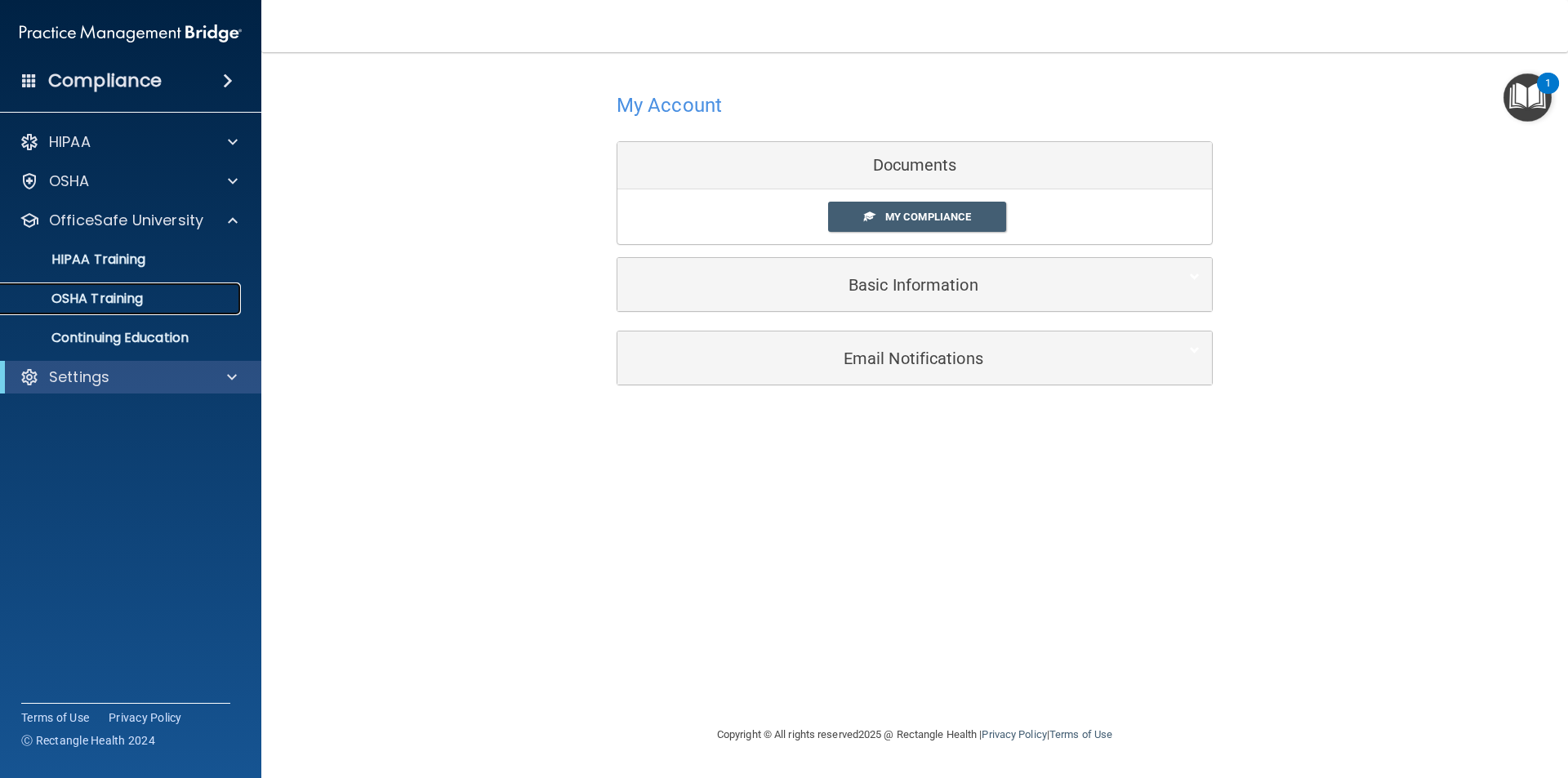
click at [147, 301] on div "OSHA Training" at bounding box center [123, 299] width 223 height 16
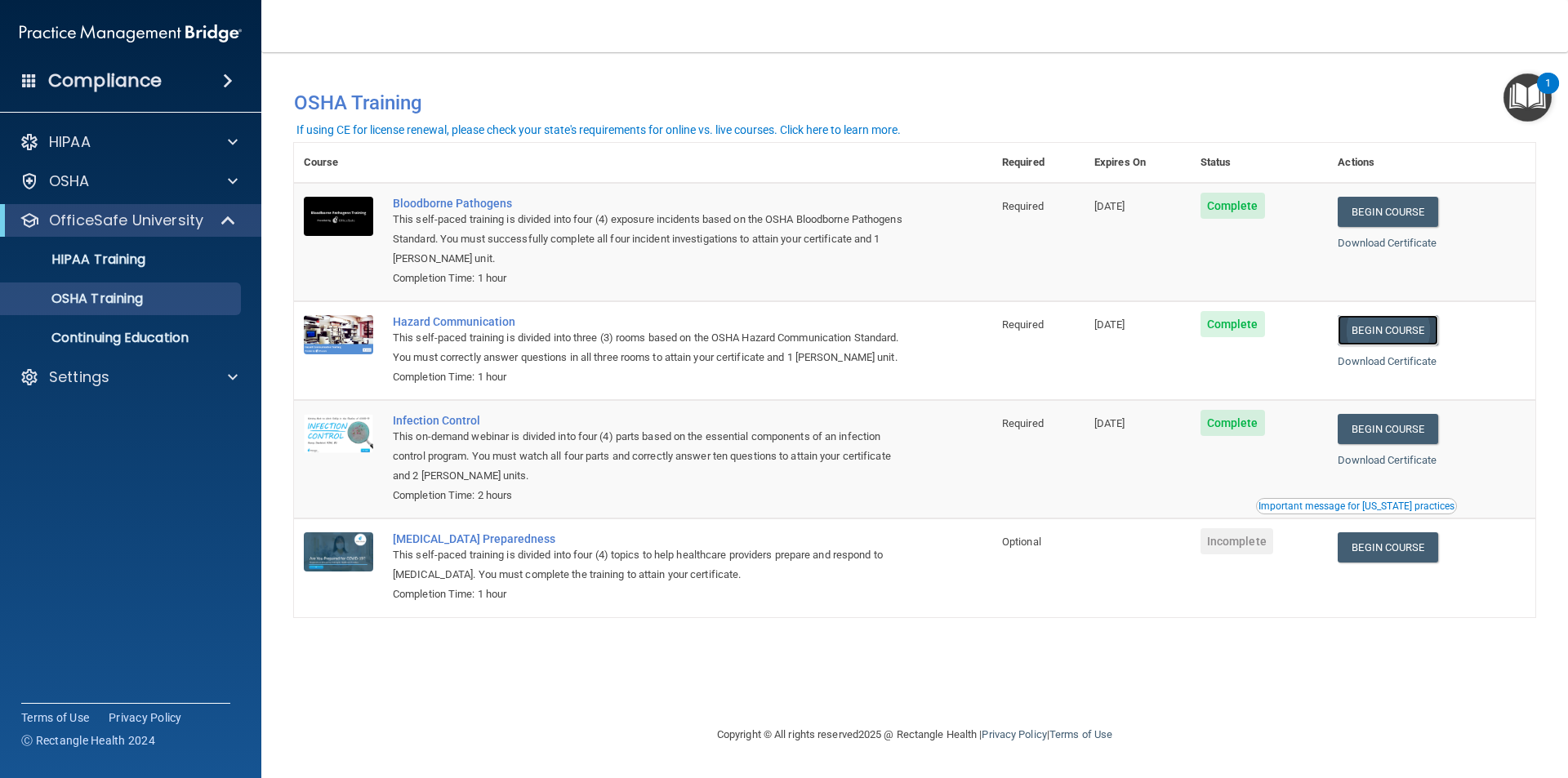
click at [1424, 344] on link "Begin Course" at bounding box center [1388, 330] width 100 height 30
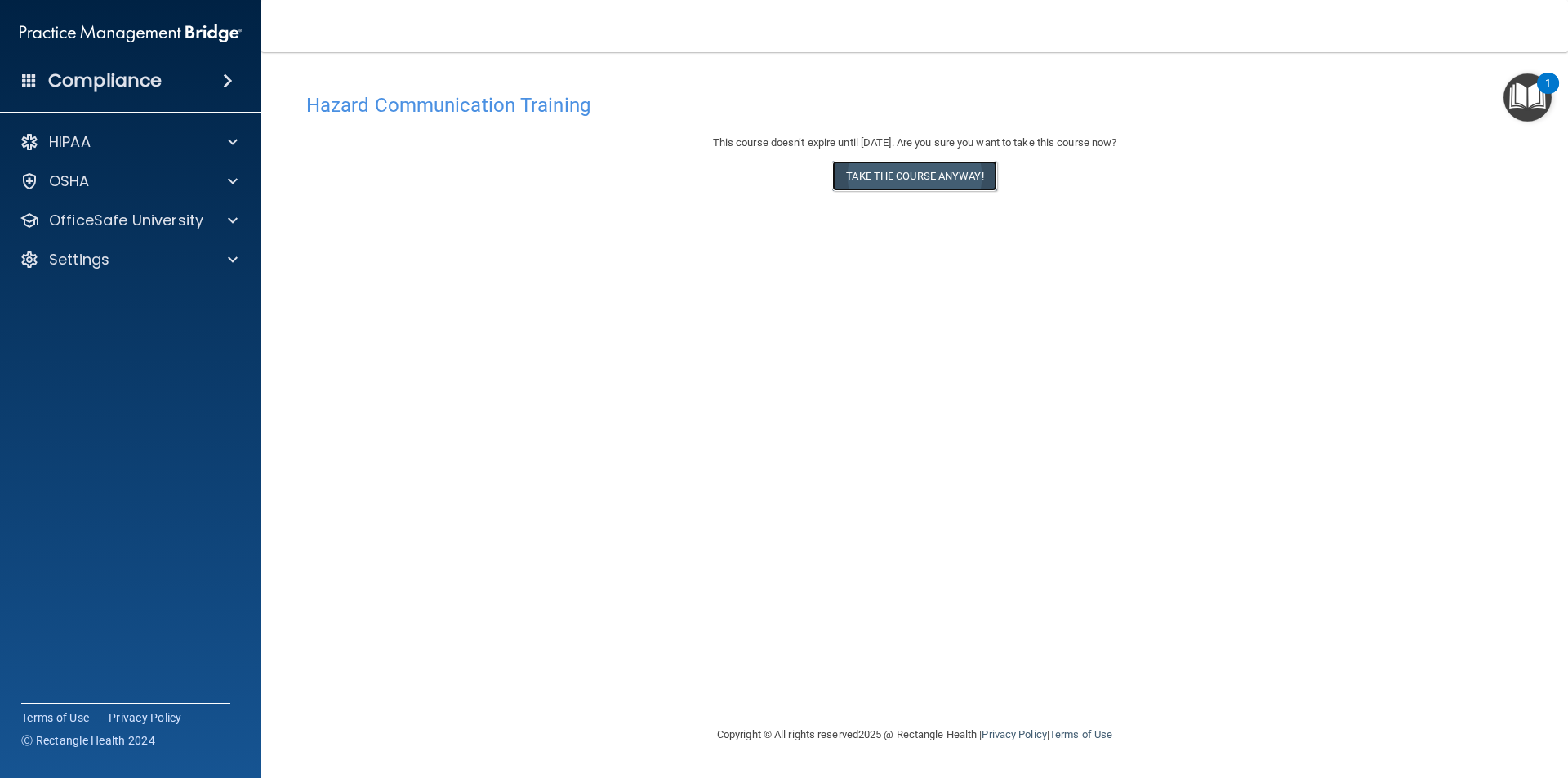
click at [952, 185] on button "Take the course anyway!" at bounding box center [914, 175] width 164 height 30
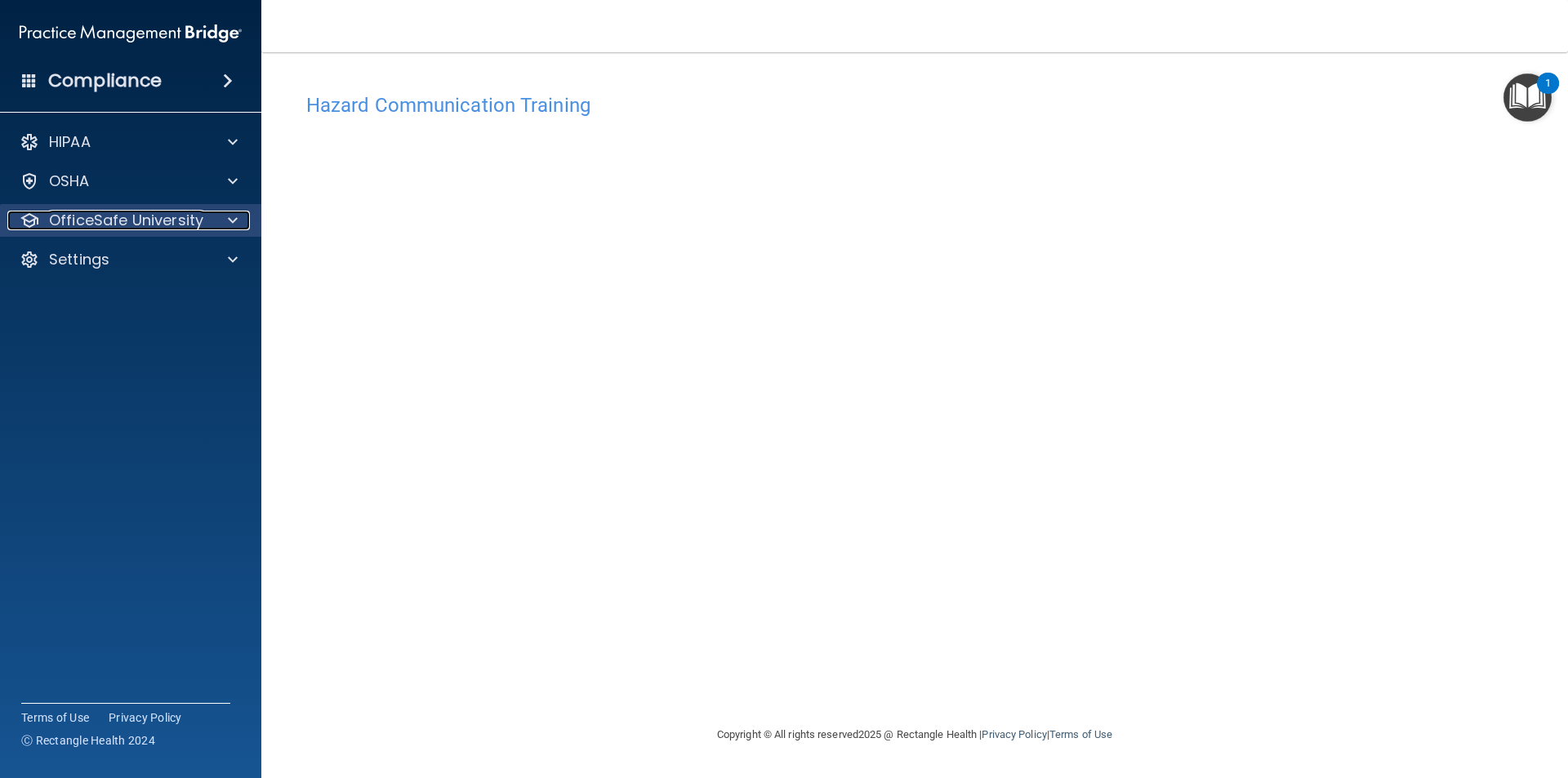
click at [130, 226] on p "OfficeSafe University" at bounding box center [126, 220] width 154 height 20
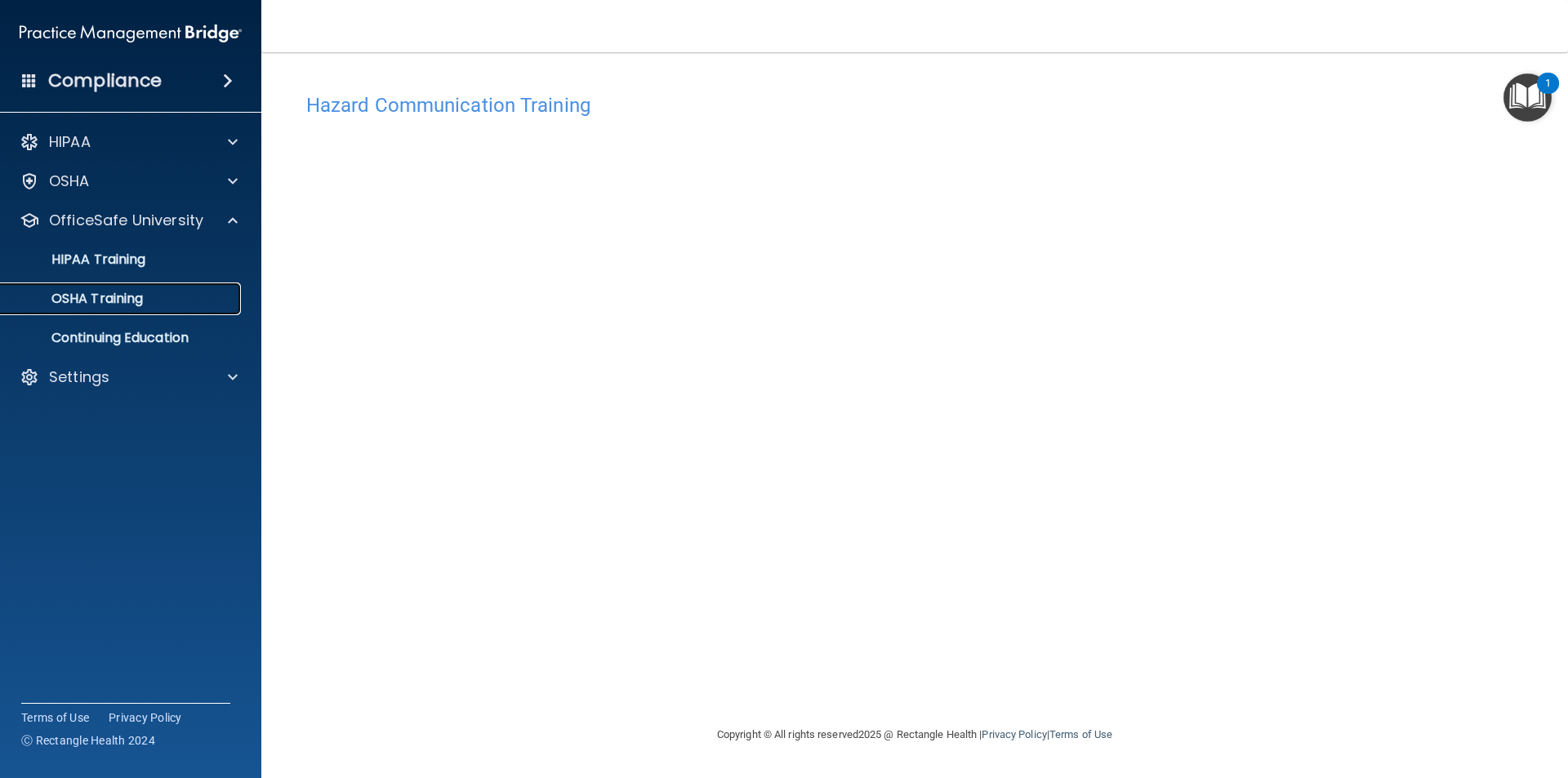
click at [172, 296] on div "OSHA Training" at bounding box center [123, 299] width 223 height 16
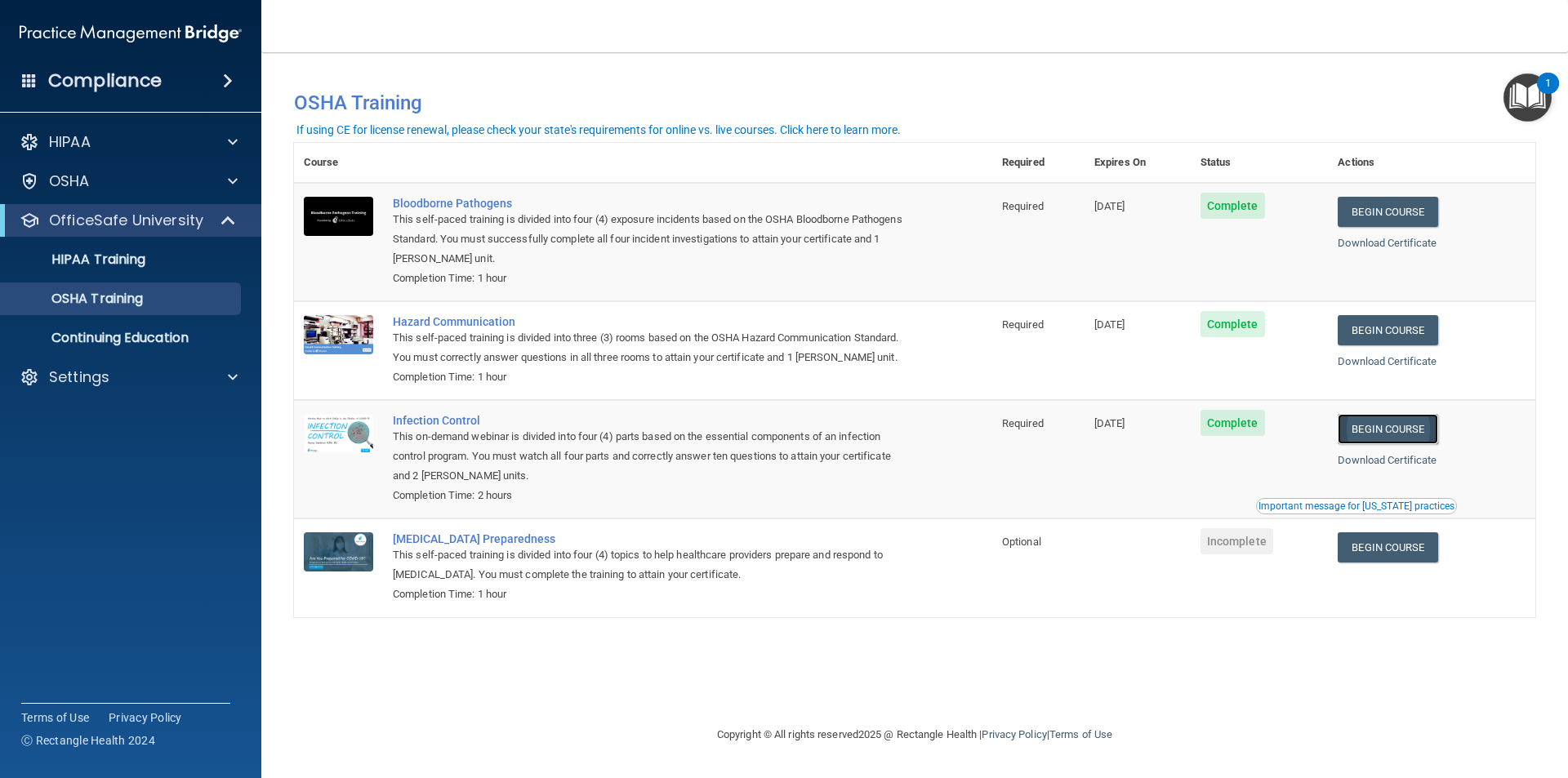
click at [1434, 426] on link "Begin Course" at bounding box center [1388, 429] width 100 height 30
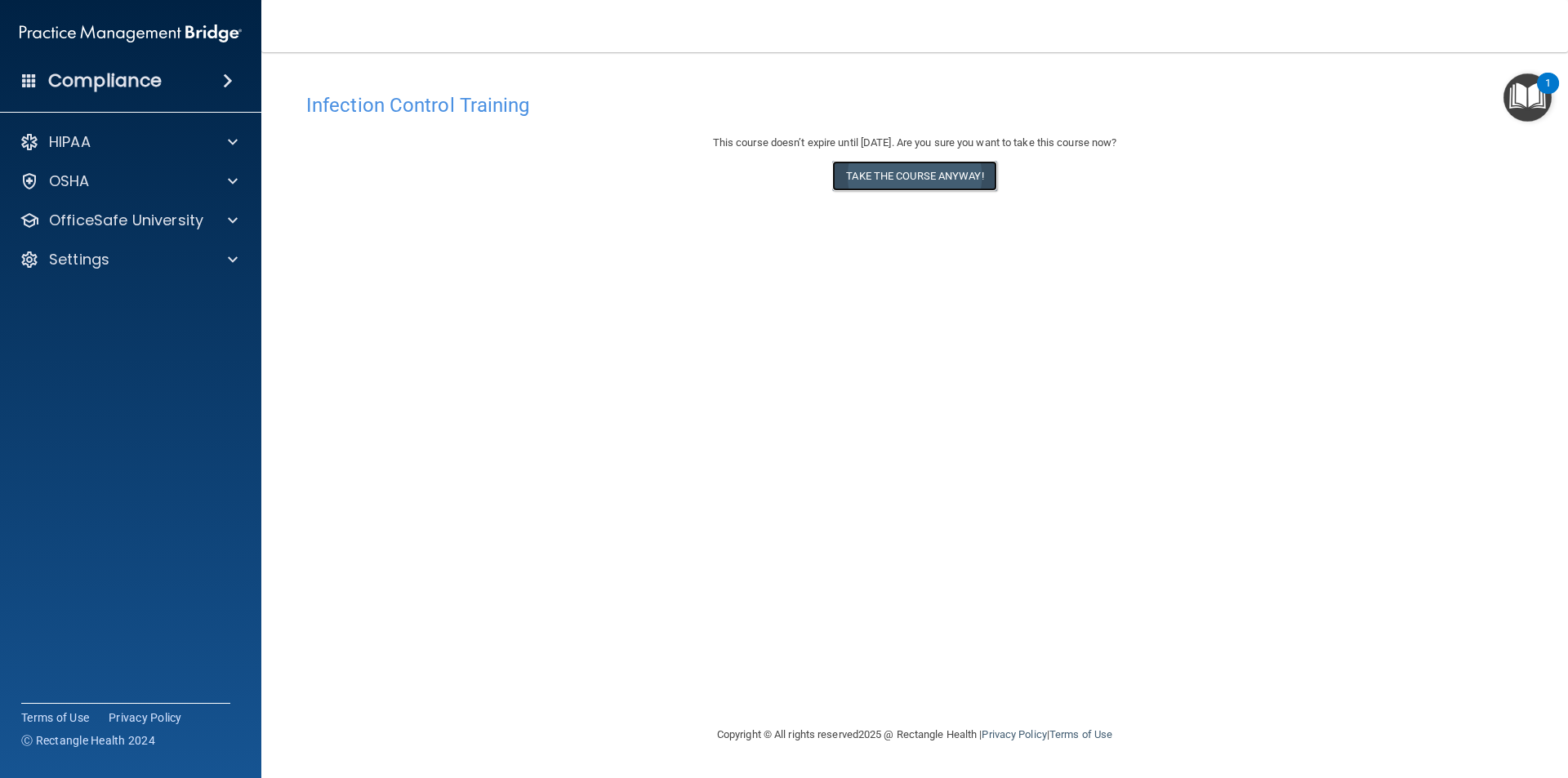
click at [840, 182] on button "Take the course anyway!" at bounding box center [914, 175] width 164 height 30
drag, startPoint x: 834, startPoint y: 111, endPoint x: 1259, endPoint y: 289, distance: 460.8
click at [1274, 283] on div "Infection Control Training This course doesn’t expire until [DATE]. Are you sur…" at bounding box center [915, 404] width 1241 height 641
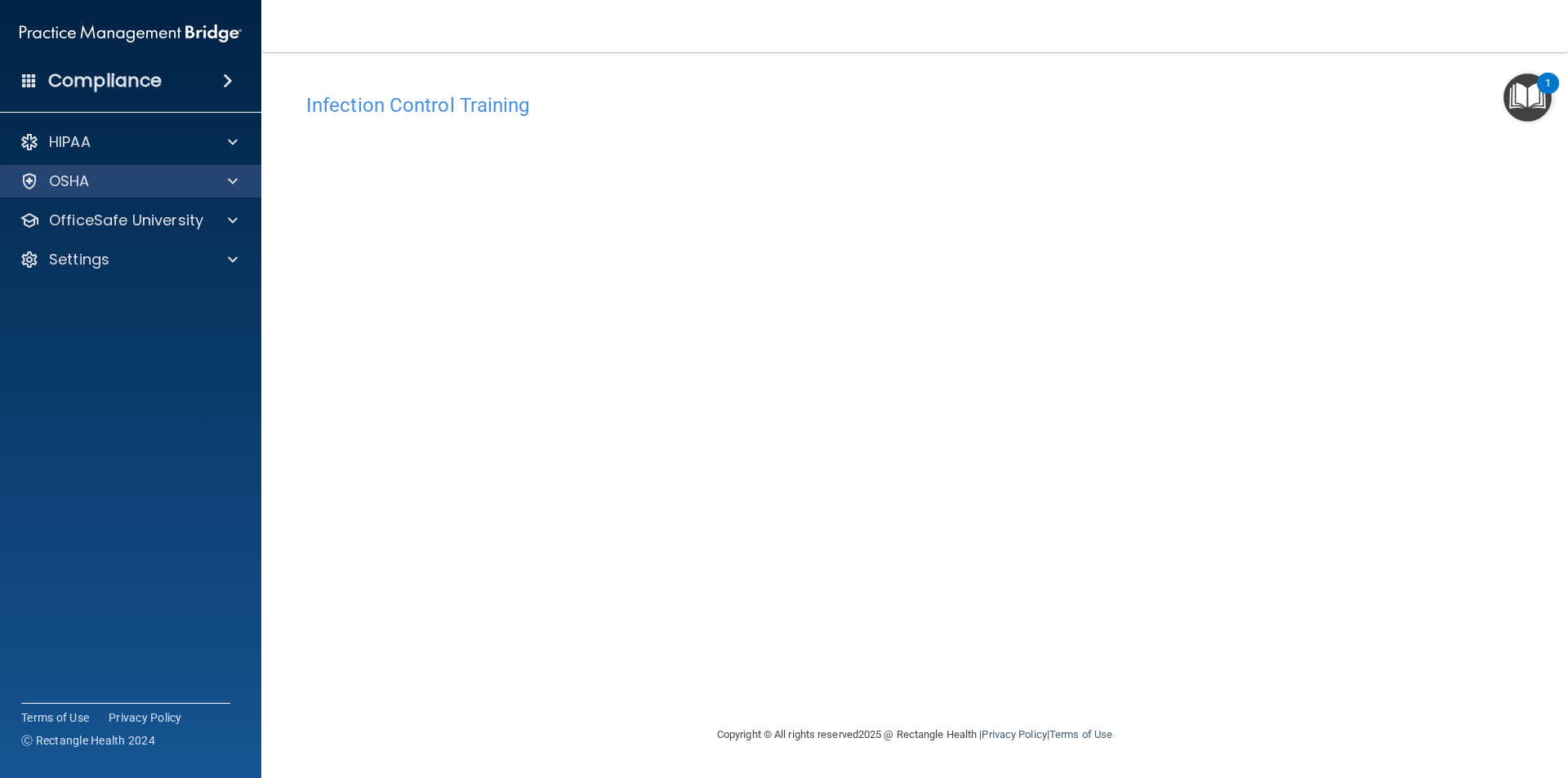
click at [112, 193] on div "OSHA" at bounding box center [131, 181] width 262 height 33
click at [138, 191] on div "OSHA" at bounding box center [131, 181] width 262 height 33
click at [237, 186] on span at bounding box center [233, 181] width 10 height 20
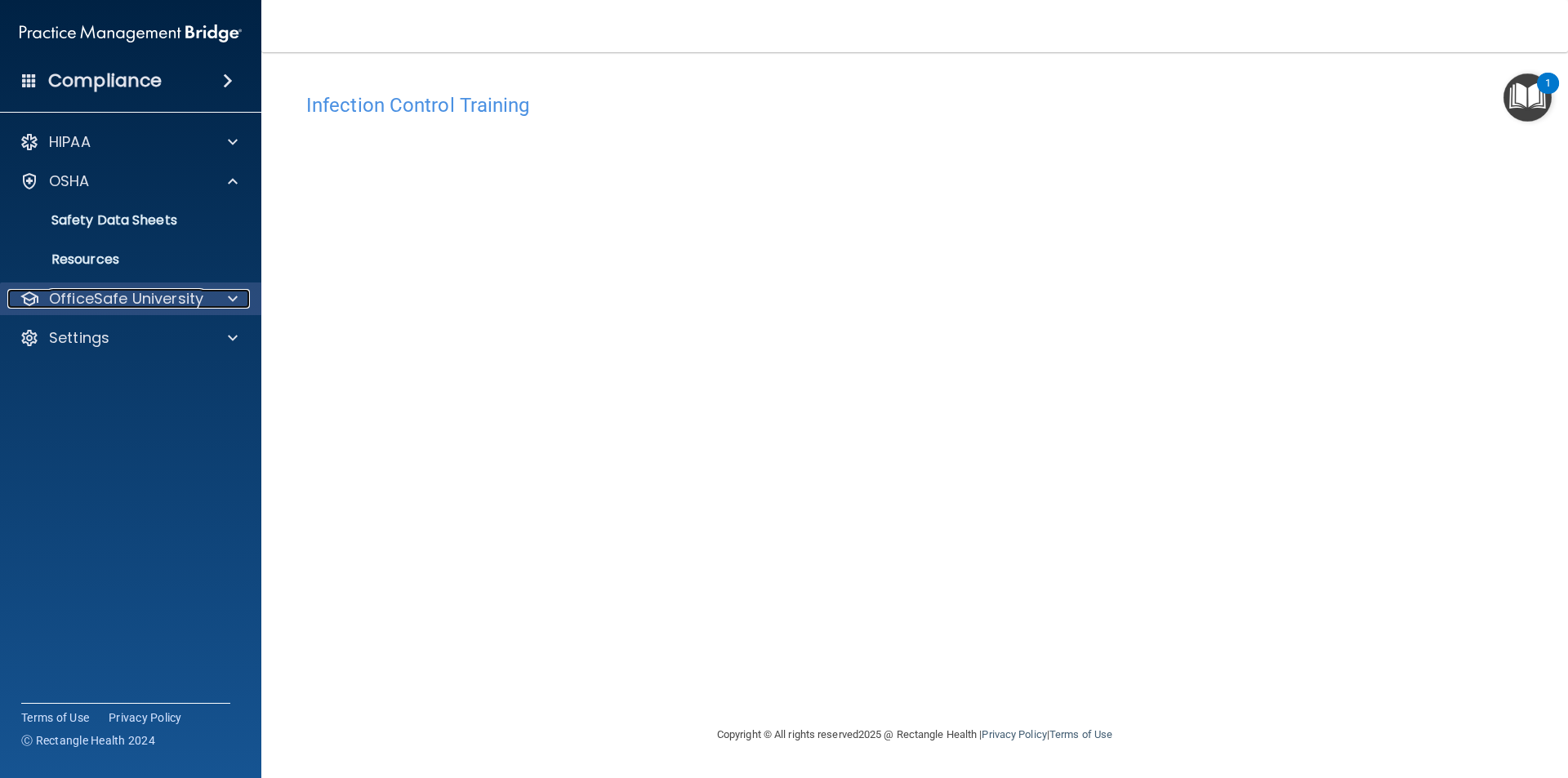
click at [123, 301] on p "OfficeSafe University" at bounding box center [126, 299] width 154 height 20
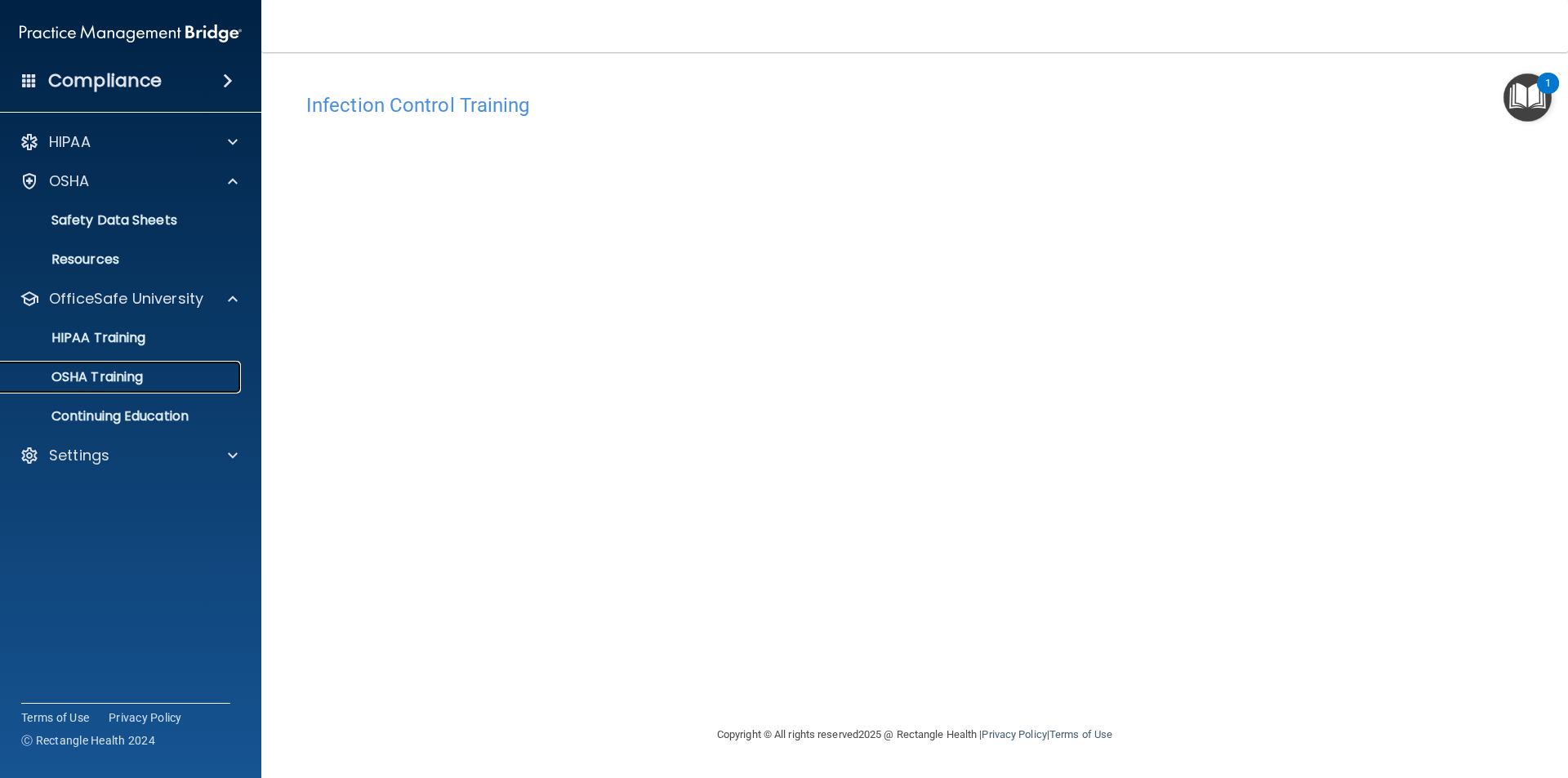
click at [117, 378] on p "OSHA Training" at bounding box center [77, 377] width 132 height 16
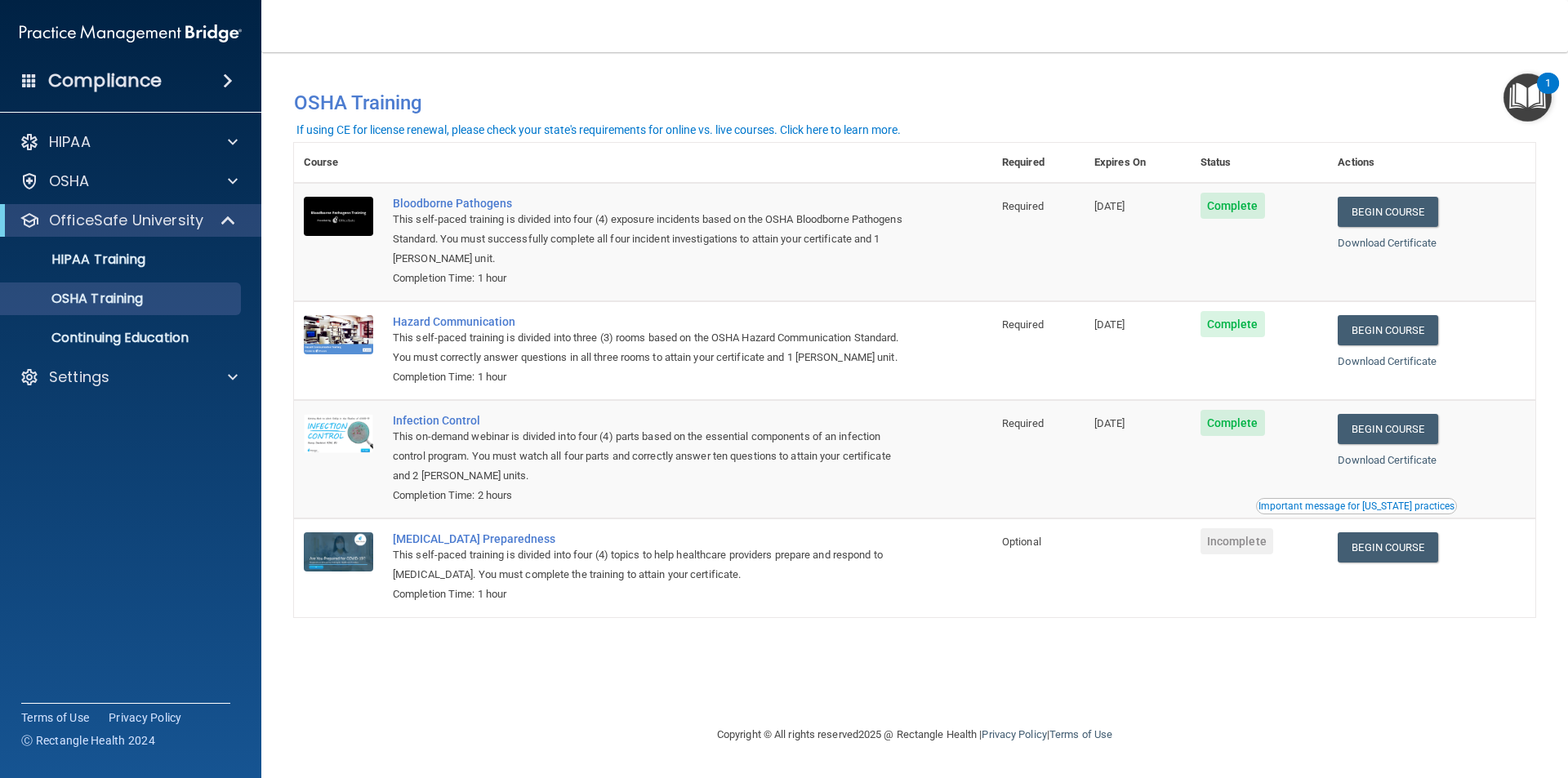
click at [1518, 89] on img "Open Resource Center, 1 new notification" at bounding box center [1527, 98] width 48 height 48
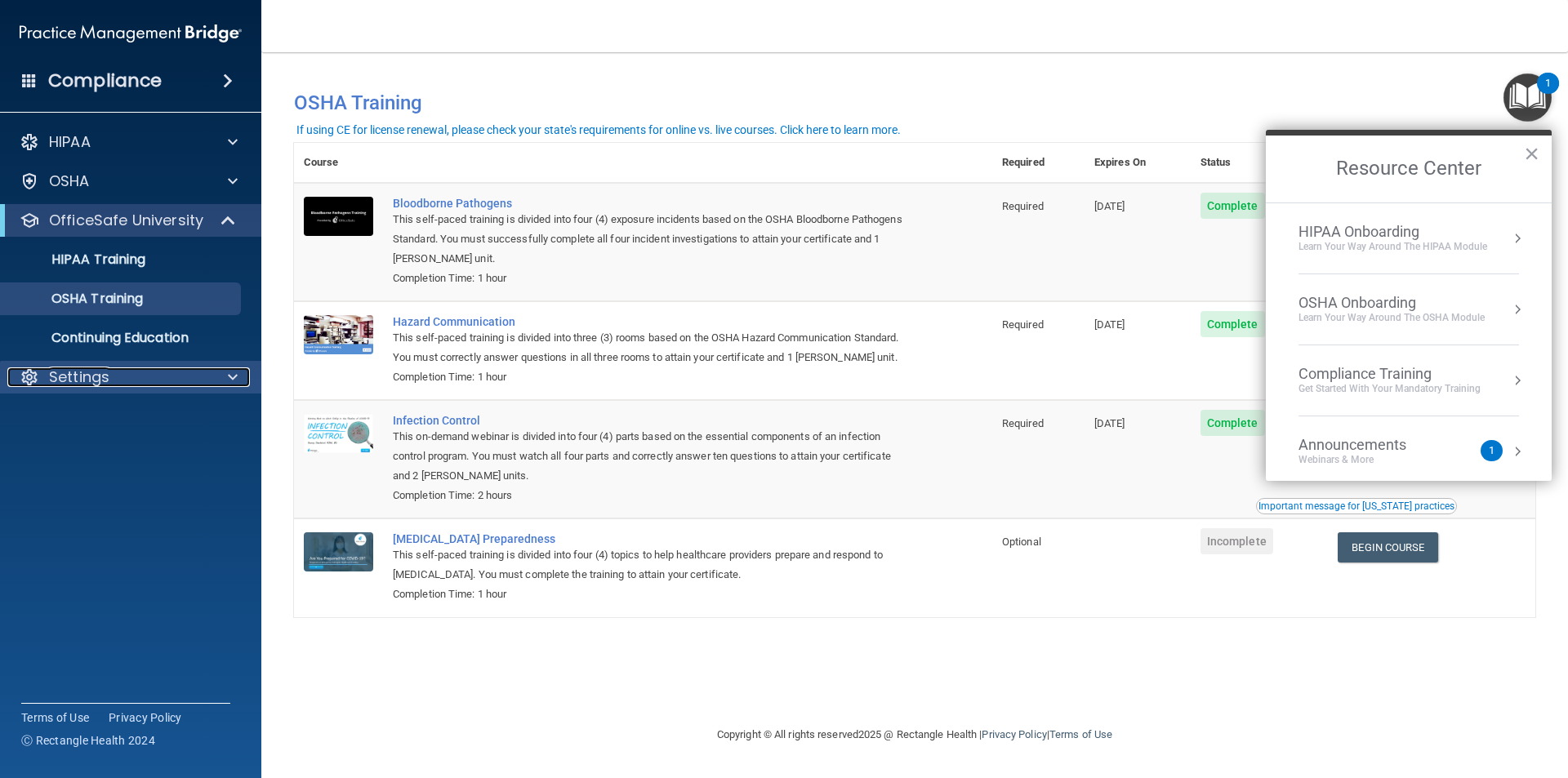
click at [92, 375] on p "Settings" at bounding box center [79, 378] width 61 height 20
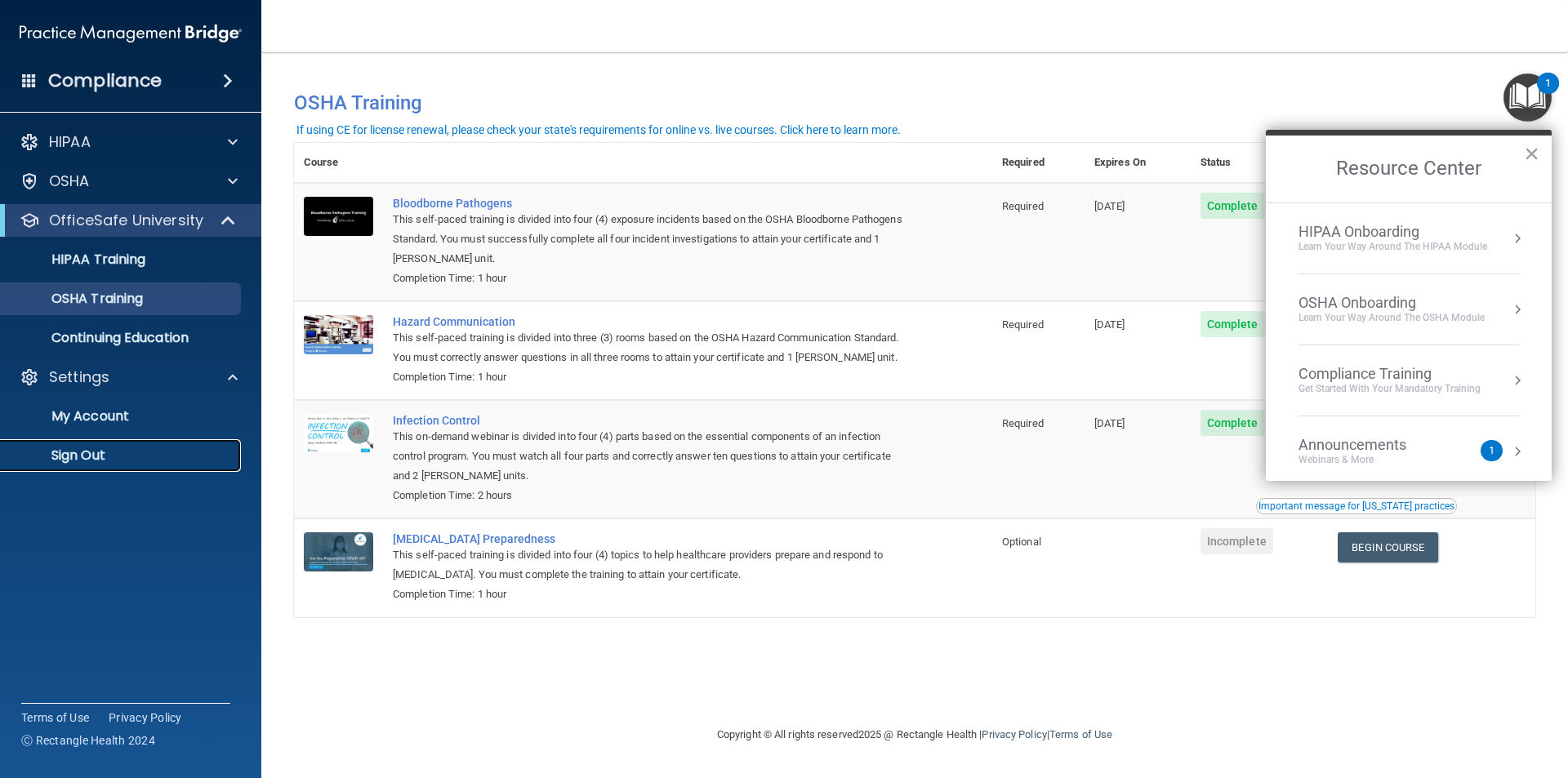
click at [111, 459] on p "Sign Out" at bounding box center [123, 455] width 223 height 16
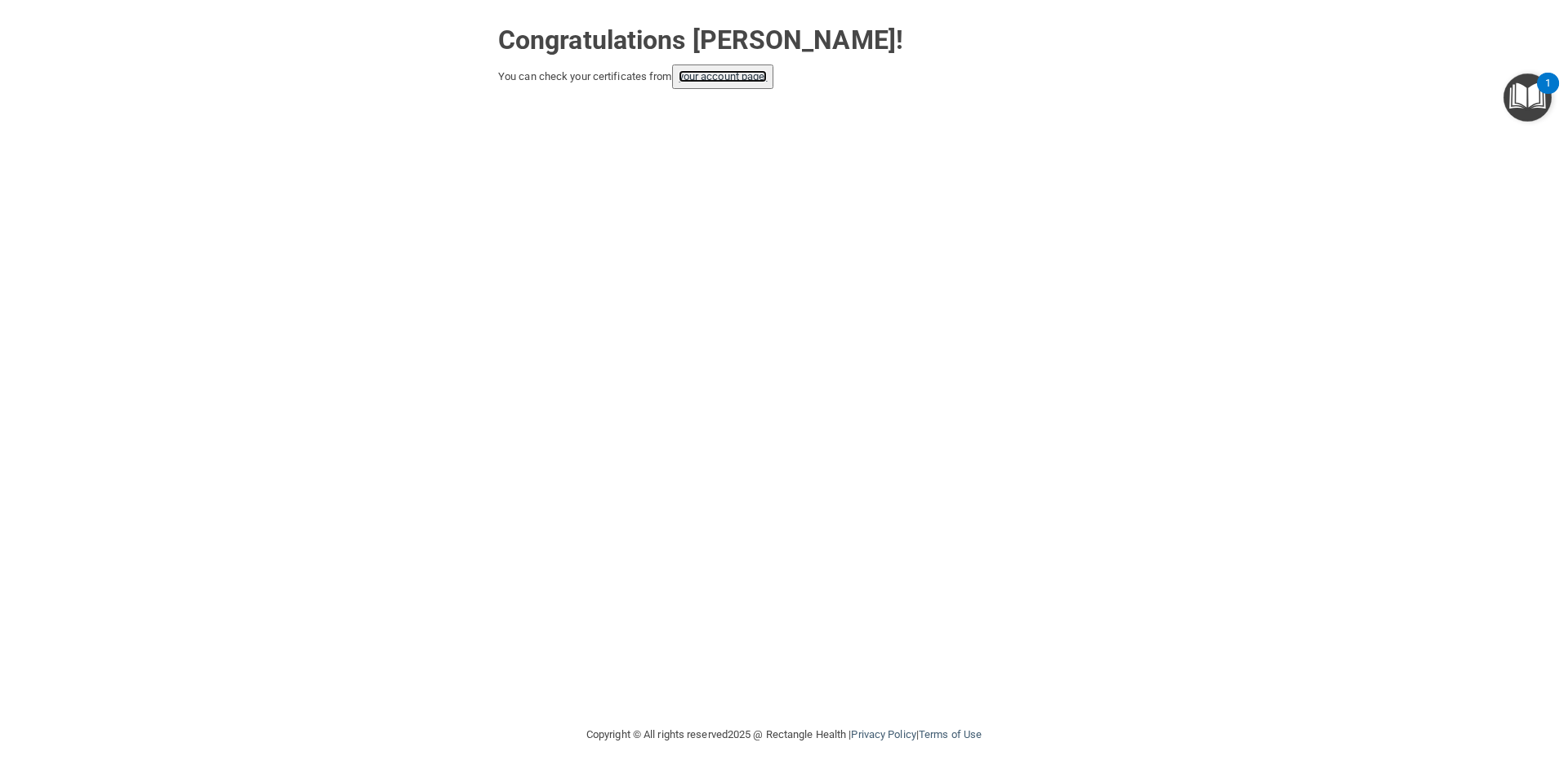
click at [717, 79] on link "your account page!" at bounding box center [722, 76] width 89 height 12
